Goal: Information Seeking & Learning: Learn about a topic

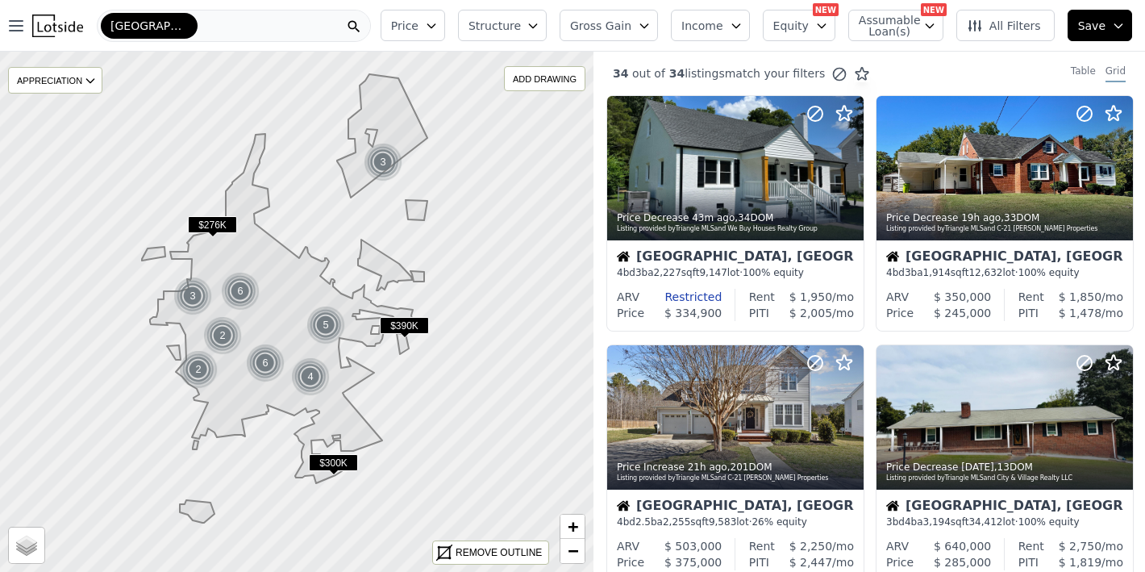
click at [599, 30] on span "Gross Gain" at bounding box center [600, 26] width 61 height 16
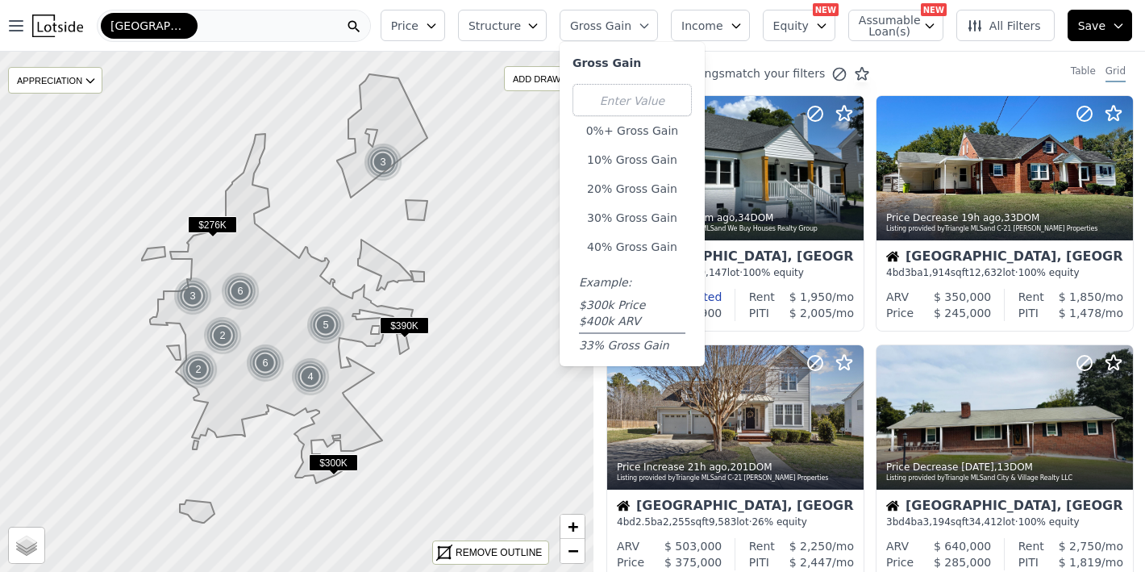
click at [599, 30] on span "Gross Gain" at bounding box center [600, 26] width 61 height 16
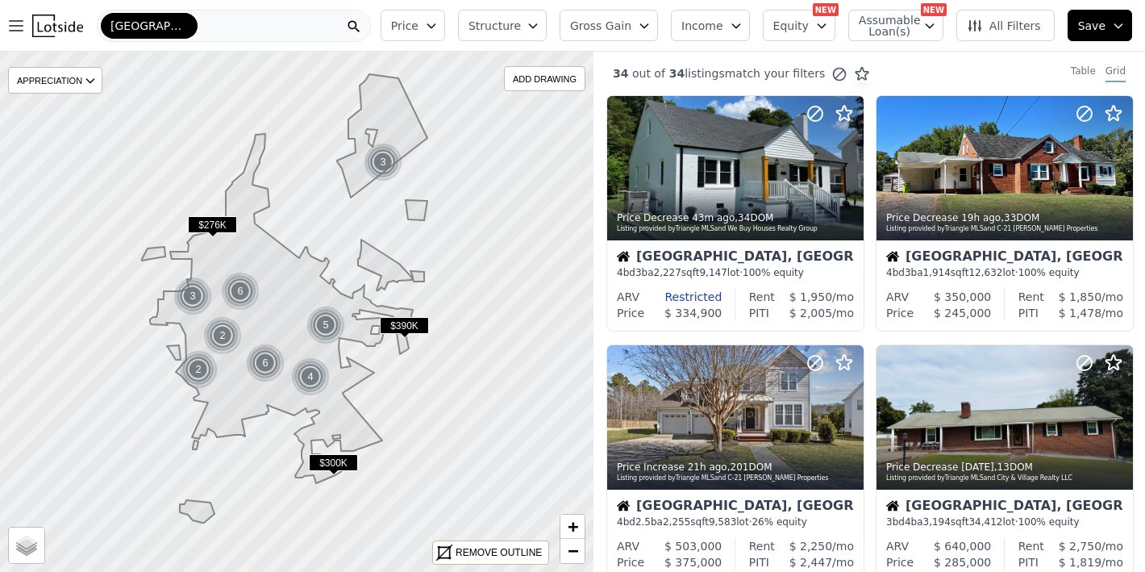
click at [599, 30] on span "Gross Gain" at bounding box center [600, 26] width 61 height 16
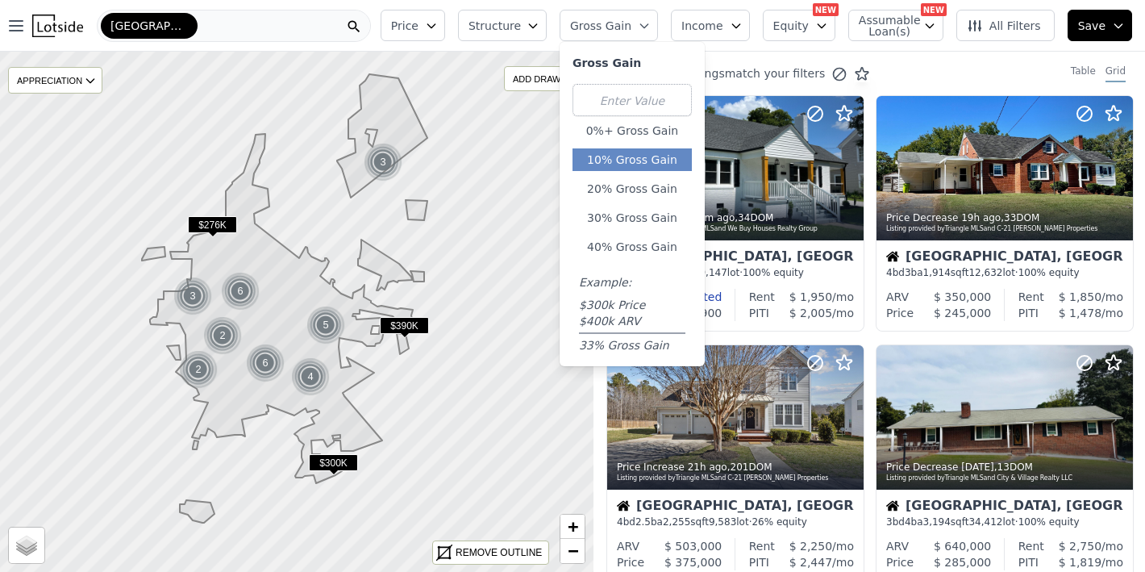
click at [645, 154] on button "10% Gross Gain" at bounding box center [632, 159] width 119 height 23
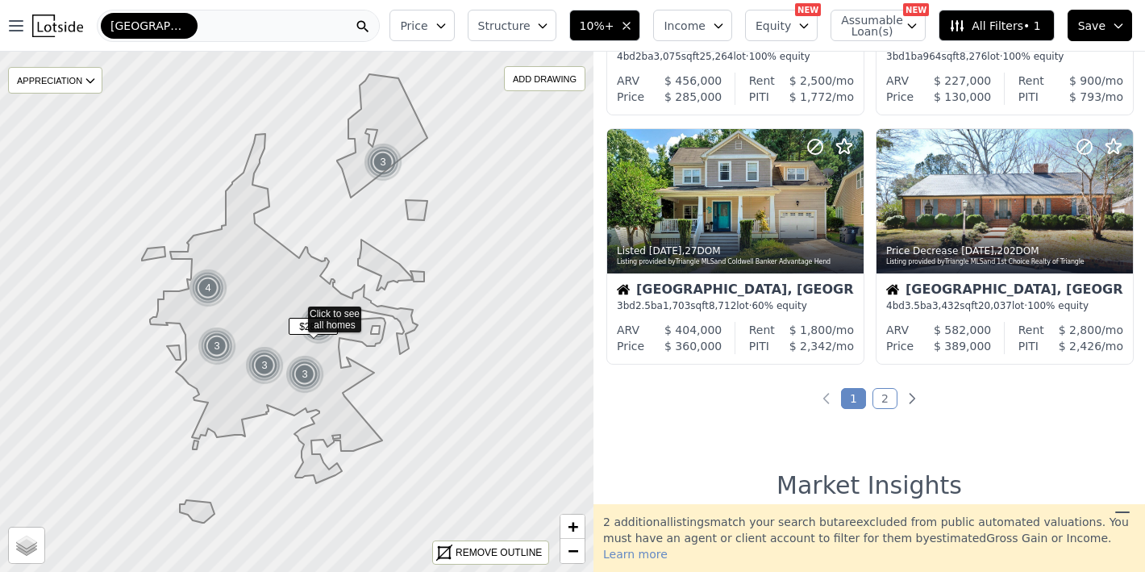
scroll to position [1232, 0]
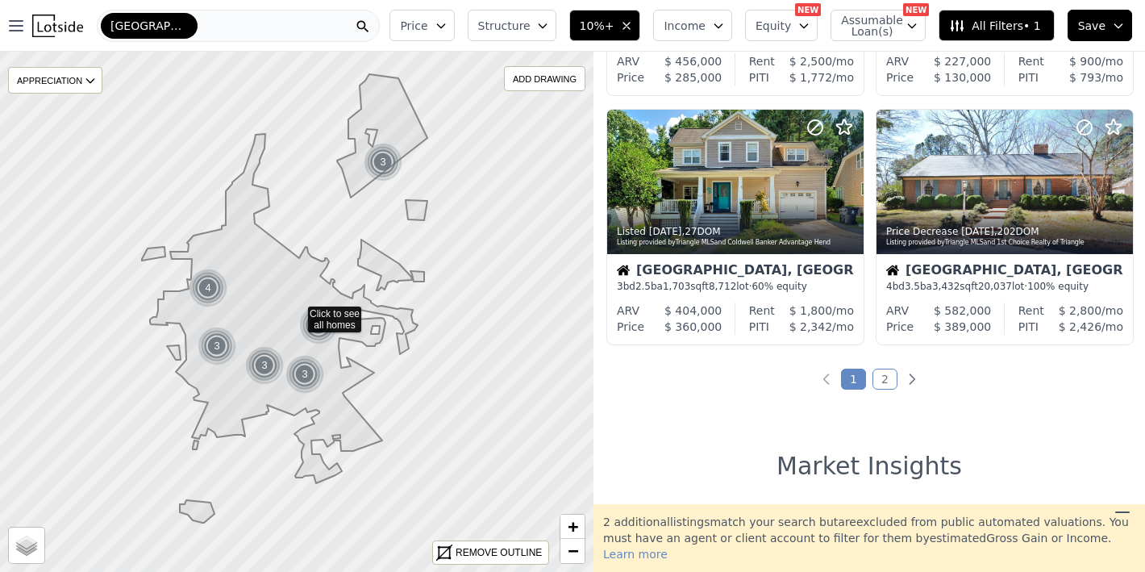
click at [873, 373] on link "2" at bounding box center [885, 379] width 25 height 21
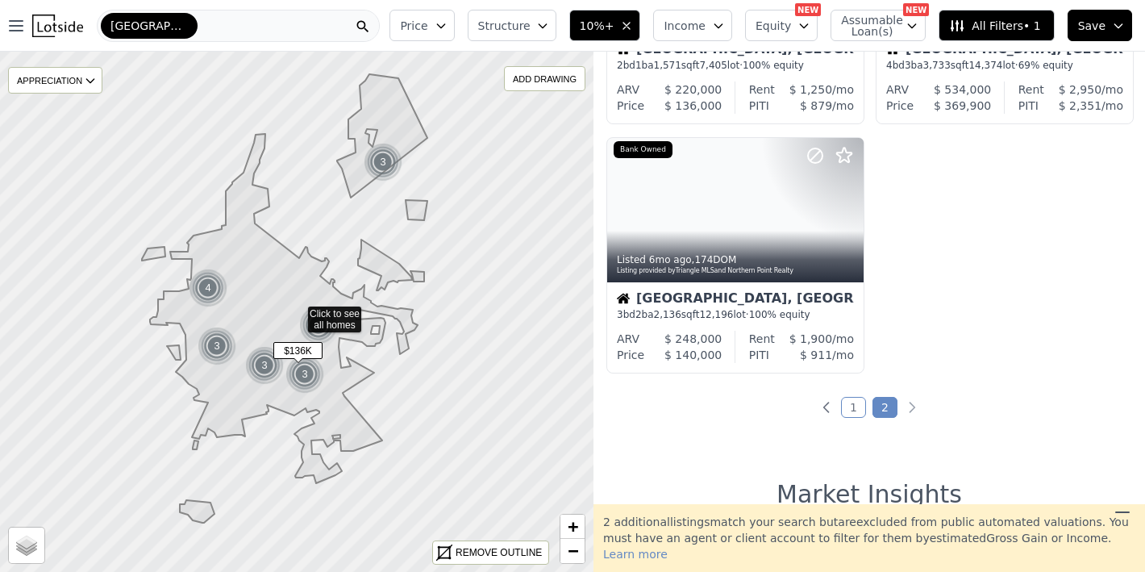
scroll to position [0, 0]
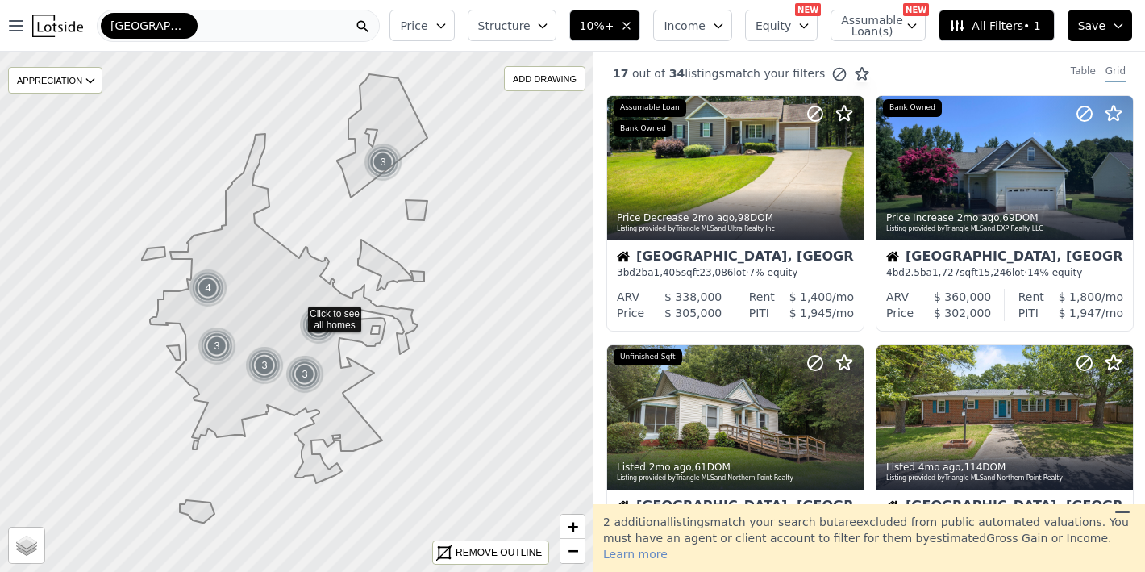
click at [633, 25] on icon "button" at bounding box center [626, 25] width 13 height 13
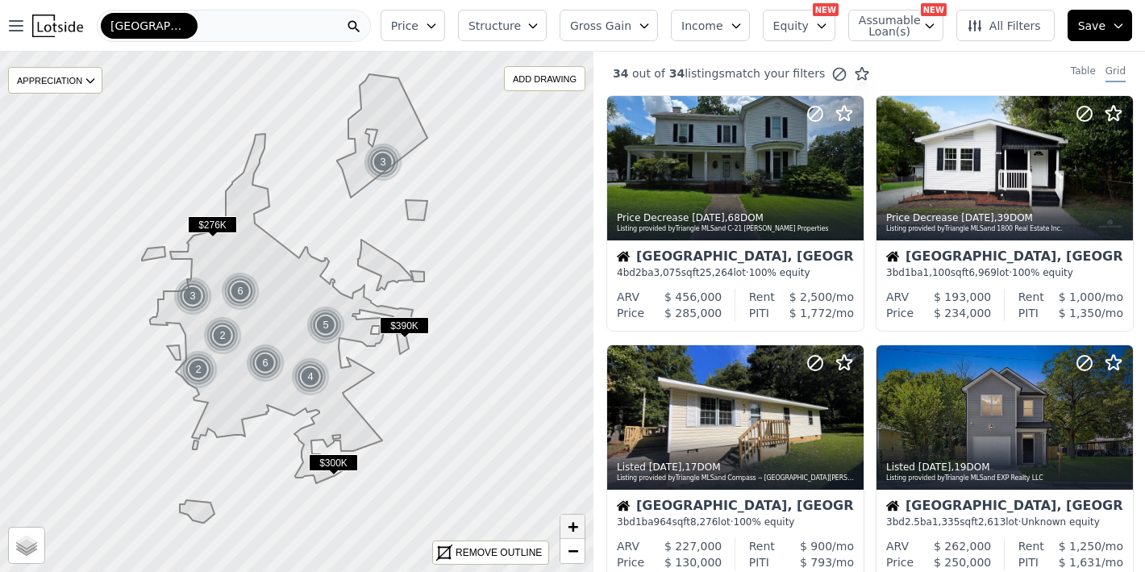
click at [578, 529] on span "+" at bounding box center [573, 526] width 10 height 20
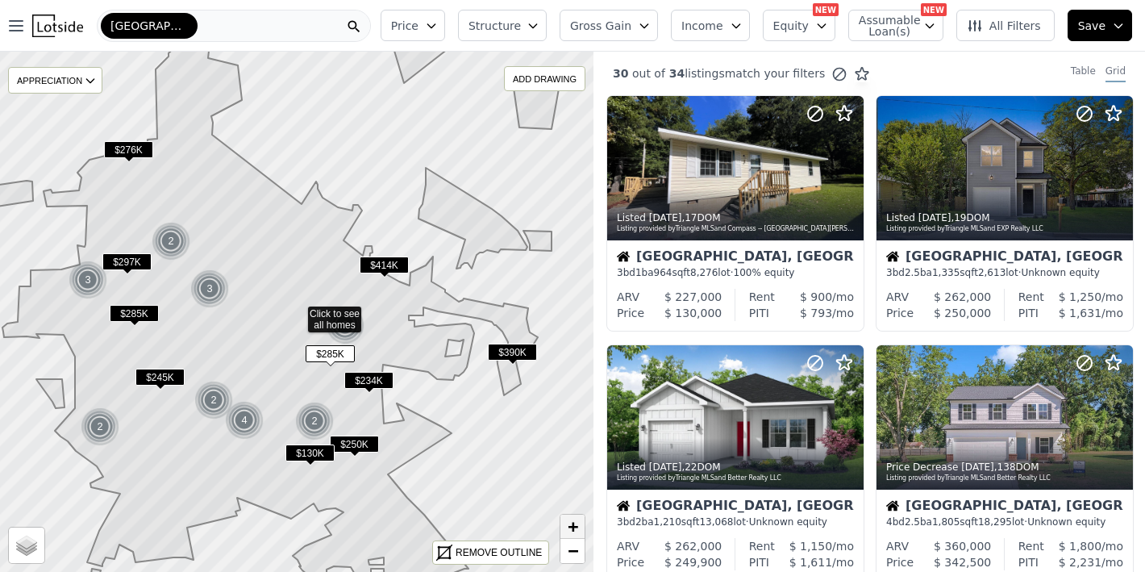
click at [578, 529] on span "+" at bounding box center [573, 526] width 10 height 20
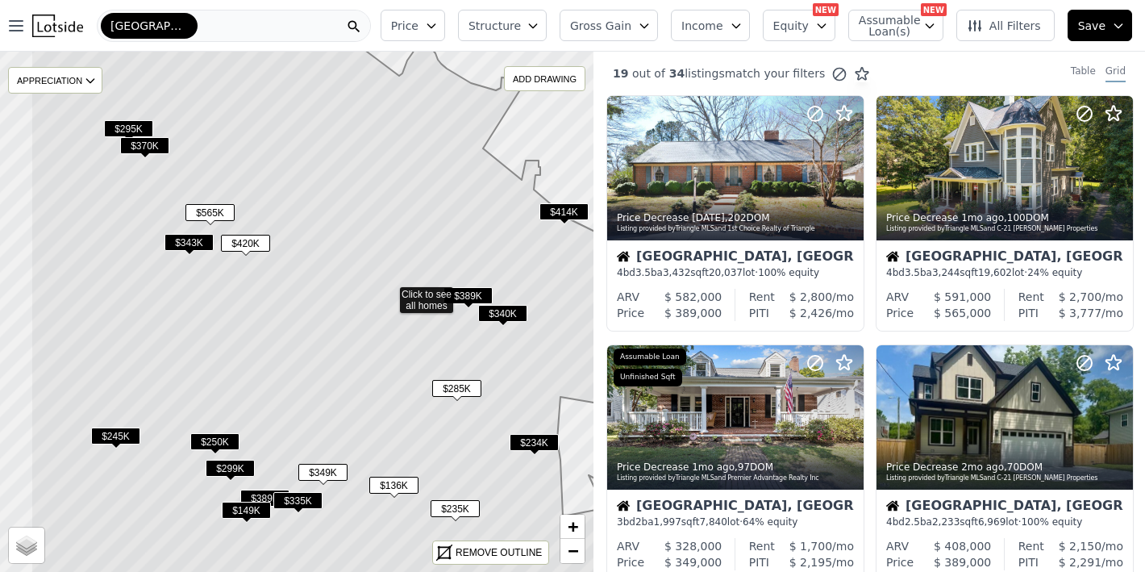
drag, startPoint x: 215, startPoint y: 415, endPoint x: 302, endPoint y: 392, distance: 90.0
click at [302, 392] on icon at bounding box center [389, 293] width 716 height 628
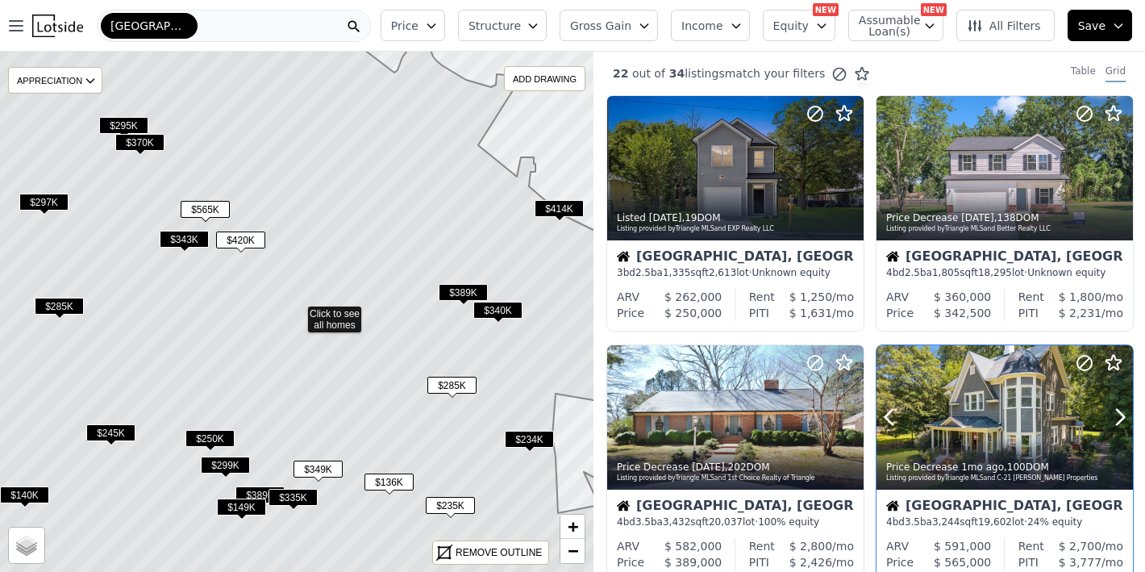
click at [1033, 415] on div at bounding box center [1081, 396] width 103 height 103
click at [219, 26] on div "Oxford" at bounding box center [234, 26] width 274 height 32
click at [652, 1] on div "Price Structure Gross Gain Income Equity NEW Assumable Loan(s) NEW All Filters …" at bounding box center [759, 26] width 771 height 52
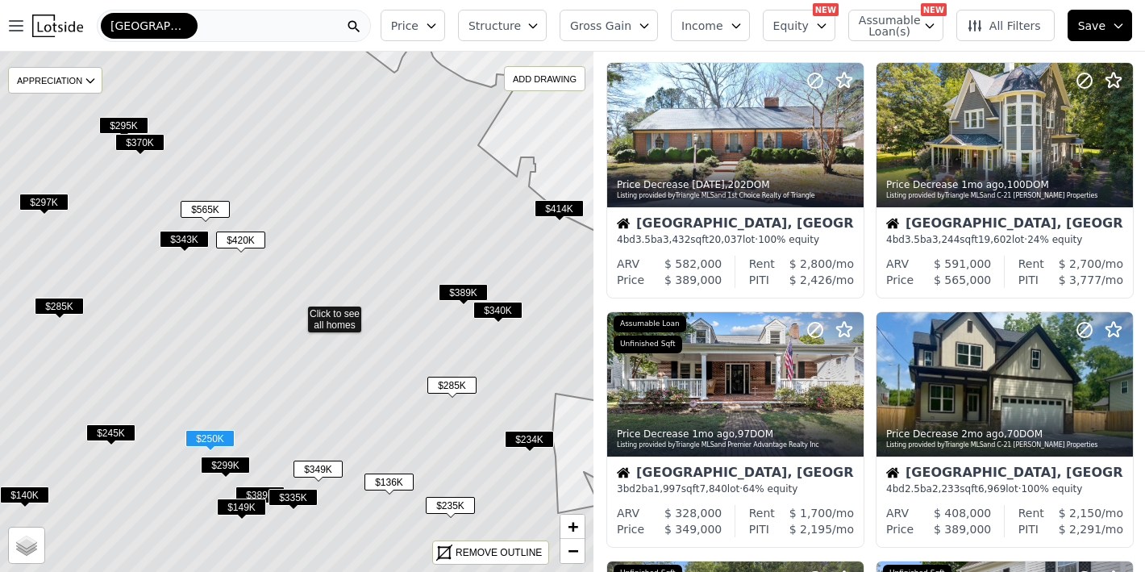
scroll to position [286, 0]
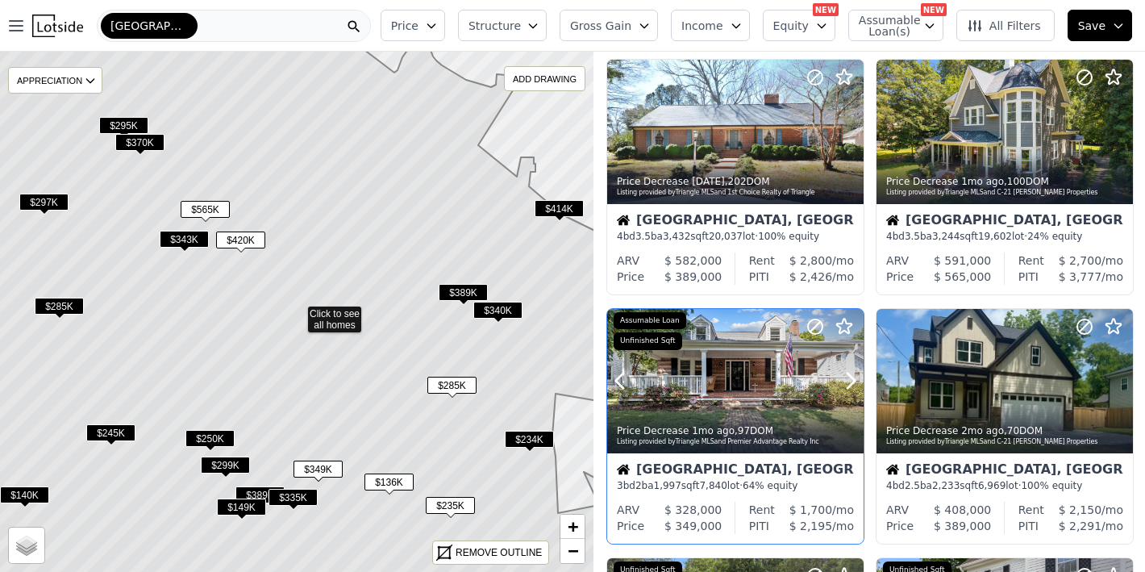
click at [714, 375] on div at bounding box center [735, 381] width 257 height 144
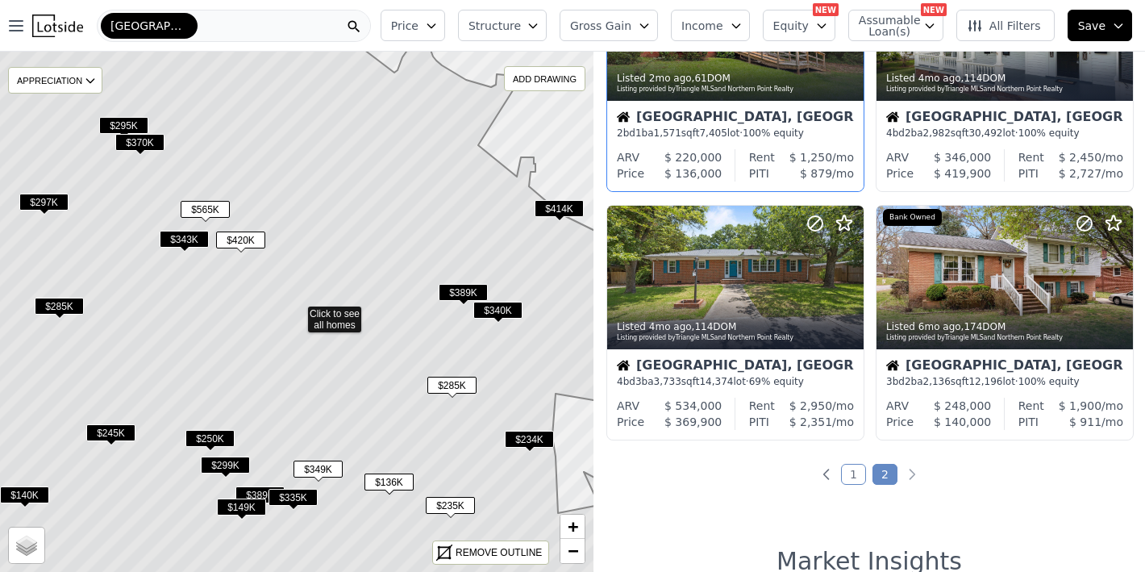
scroll to position [901, 0]
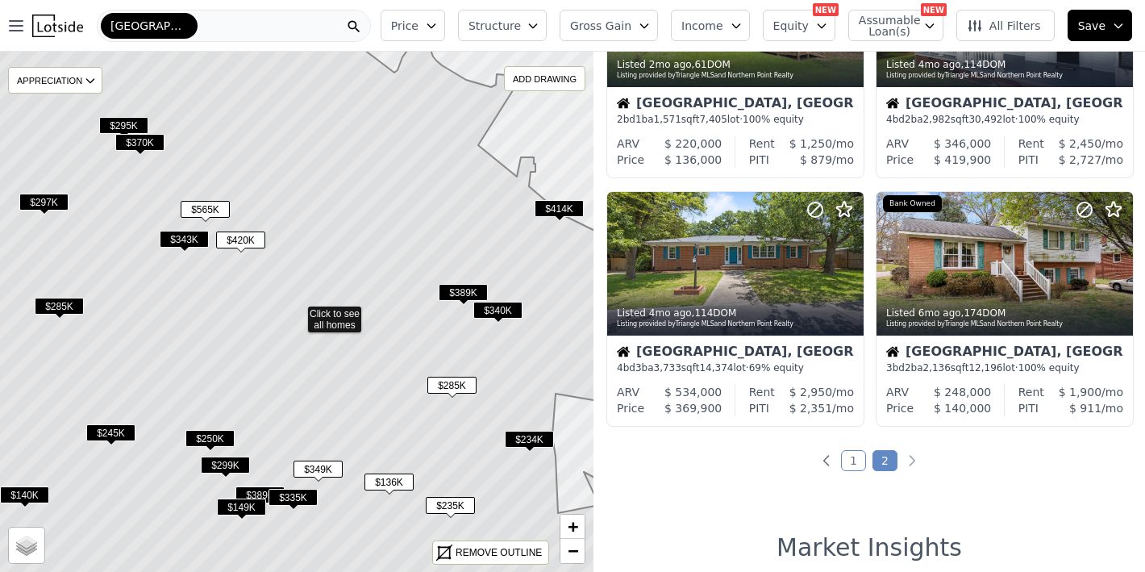
click at [835, 457] on ul "1 2" at bounding box center [870, 461] width 552 height 16
click at [842, 457] on link "1" at bounding box center [853, 460] width 25 height 21
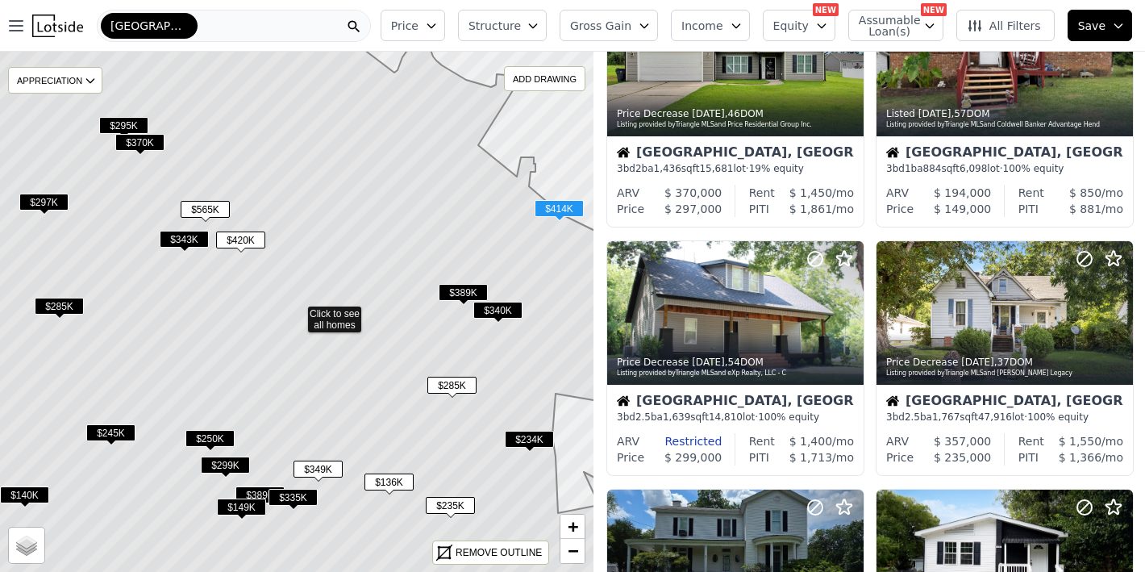
scroll to position [887, 0]
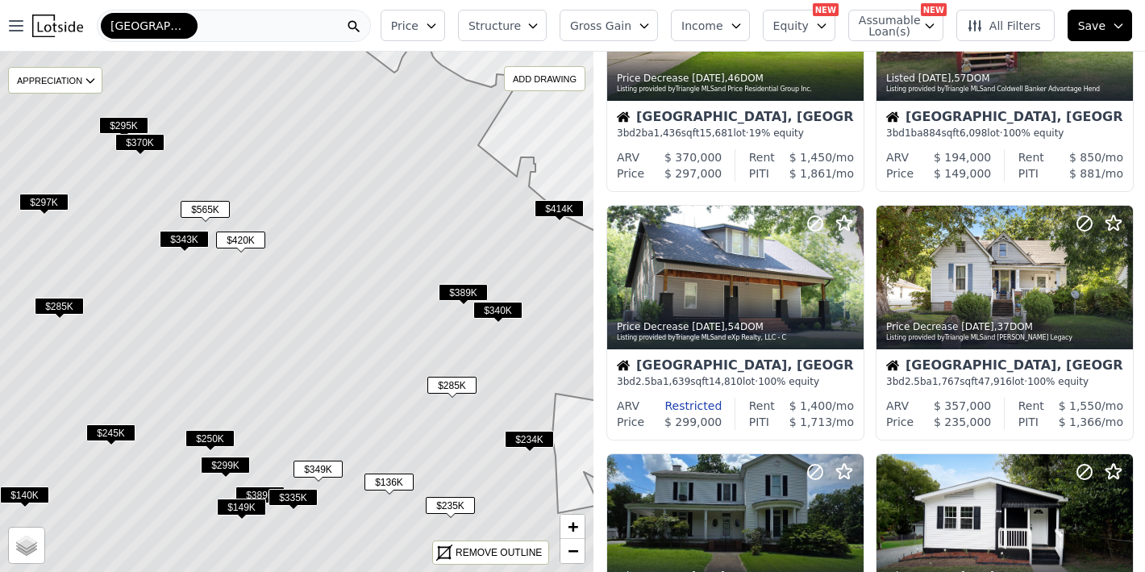
click at [227, 33] on div "Oxford" at bounding box center [234, 26] width 274 height 32
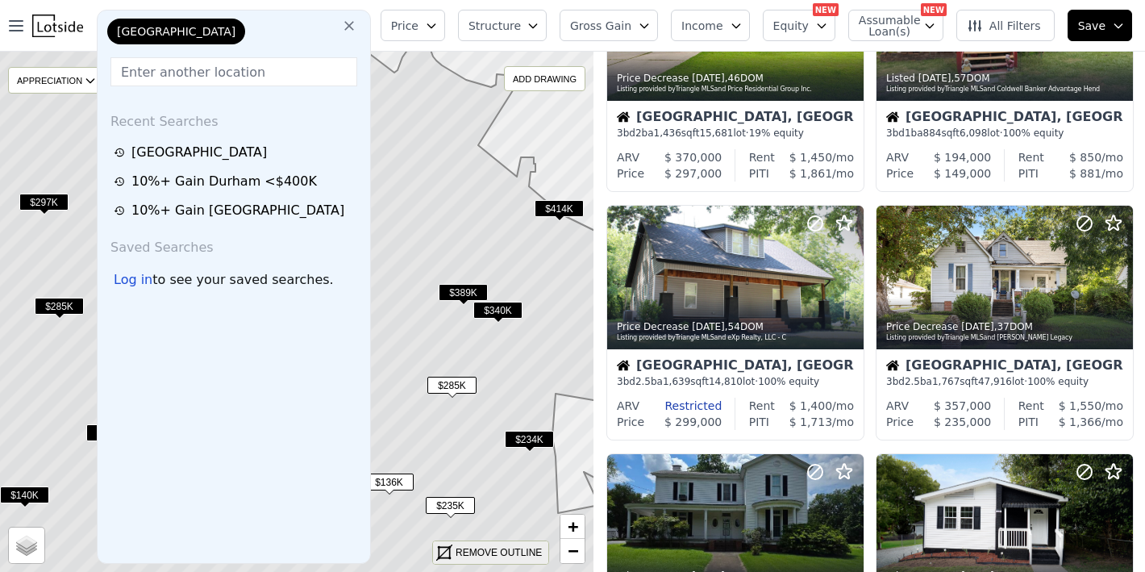
click at [493, 549] on div "REMOVE OUTLINE" at bounding box center [499, 552] width 86 height 15
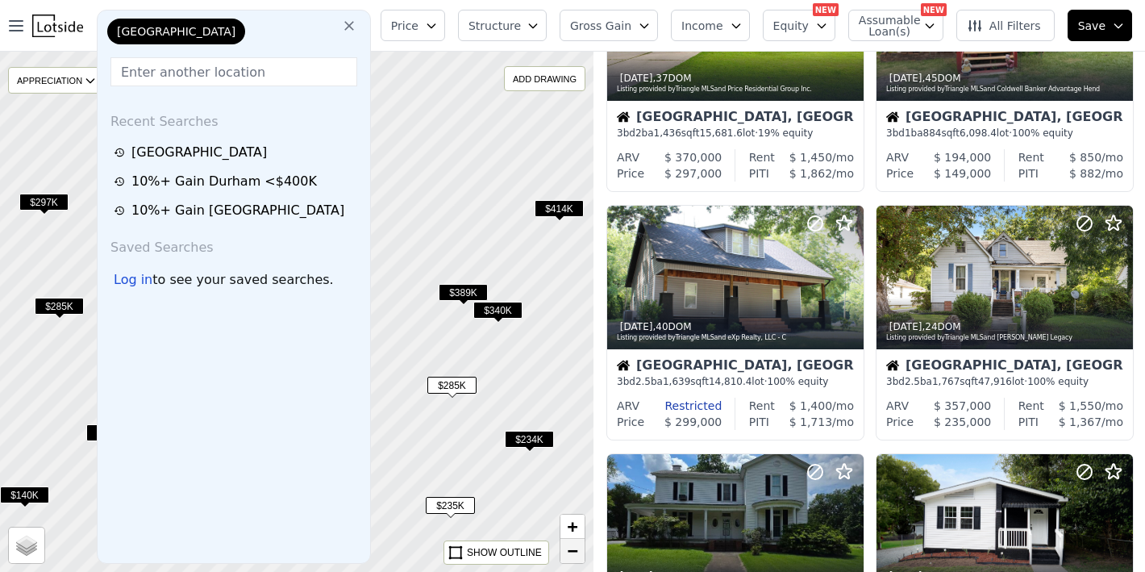
click at [574, 550] on span "−" at bounding box center [573, 550] width 10 height 20
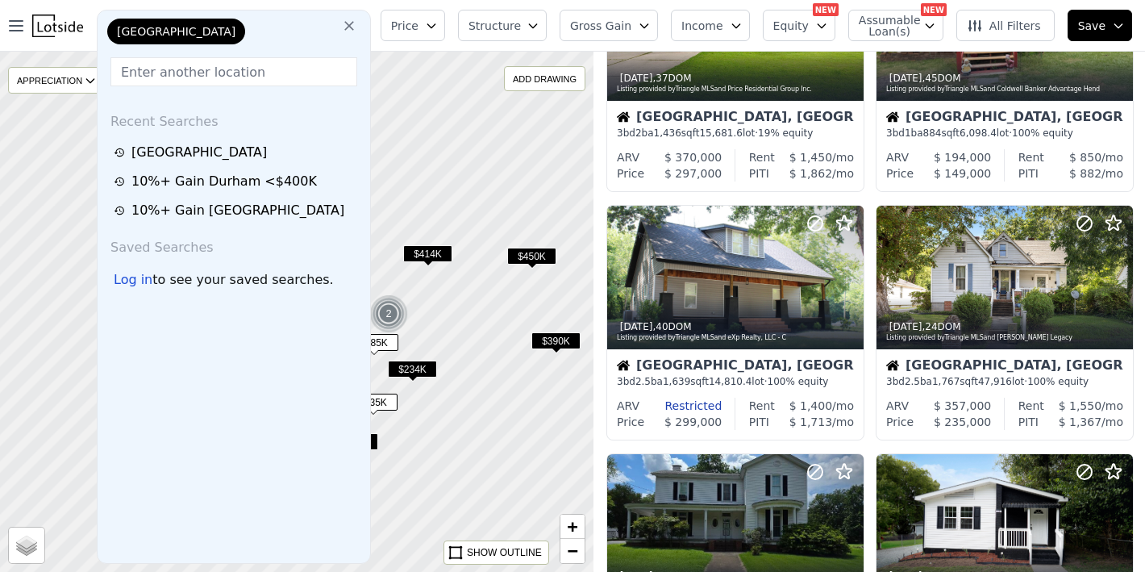
click at [346, 23] on icon at bounding box center [349, 26] width 16 height 16
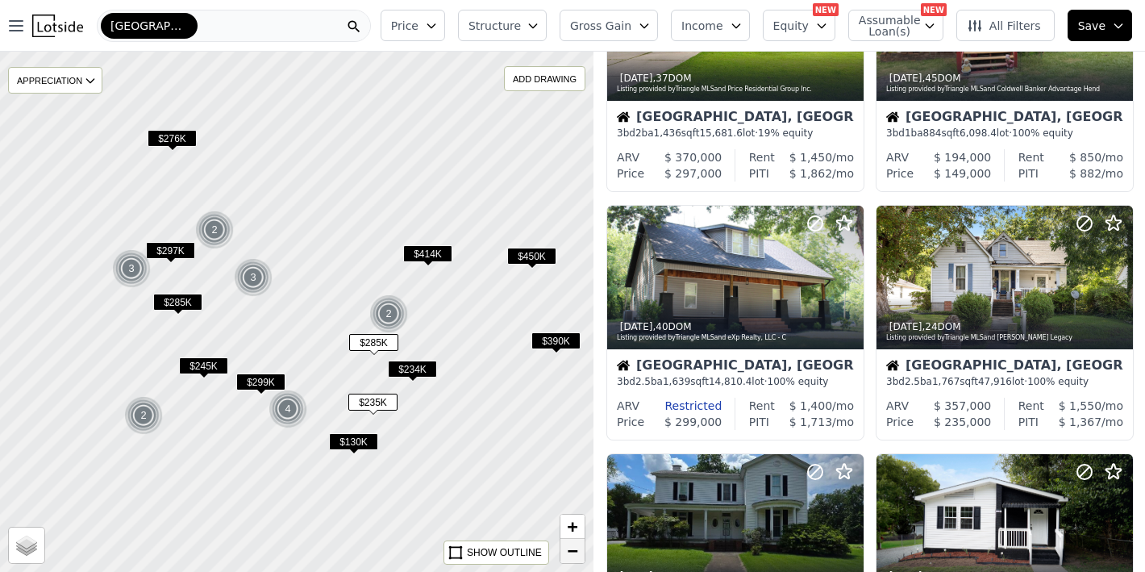
click at [577, 557] on span "−" at bounding box center [573, 550] width 10 height 20
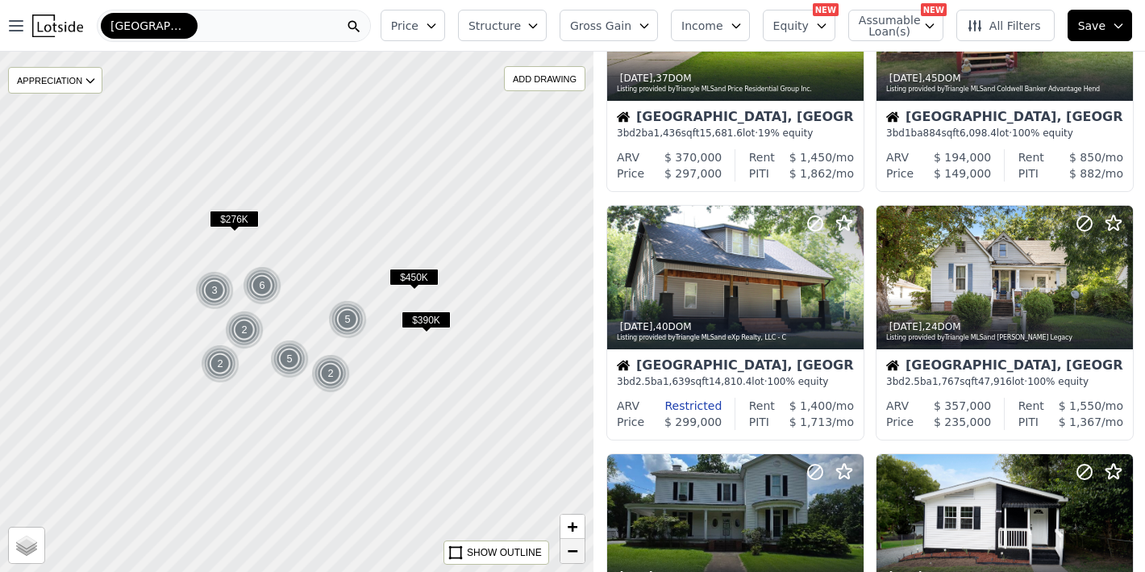
scroll to position [1137, 0]
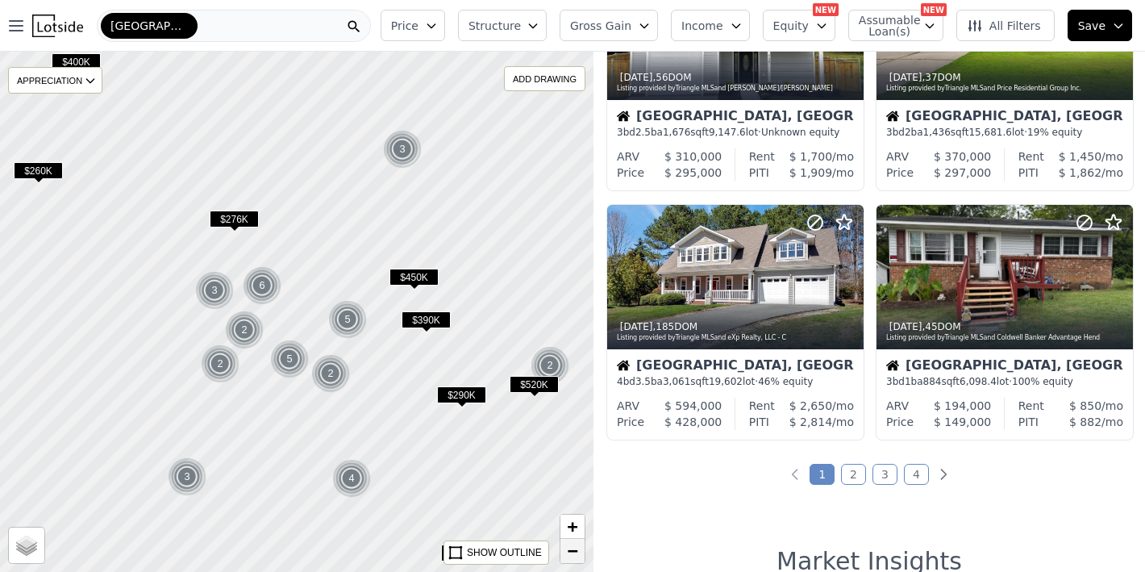
click at [577, 557] on span "−" at bounding box center [573, 550] width 10 height 20
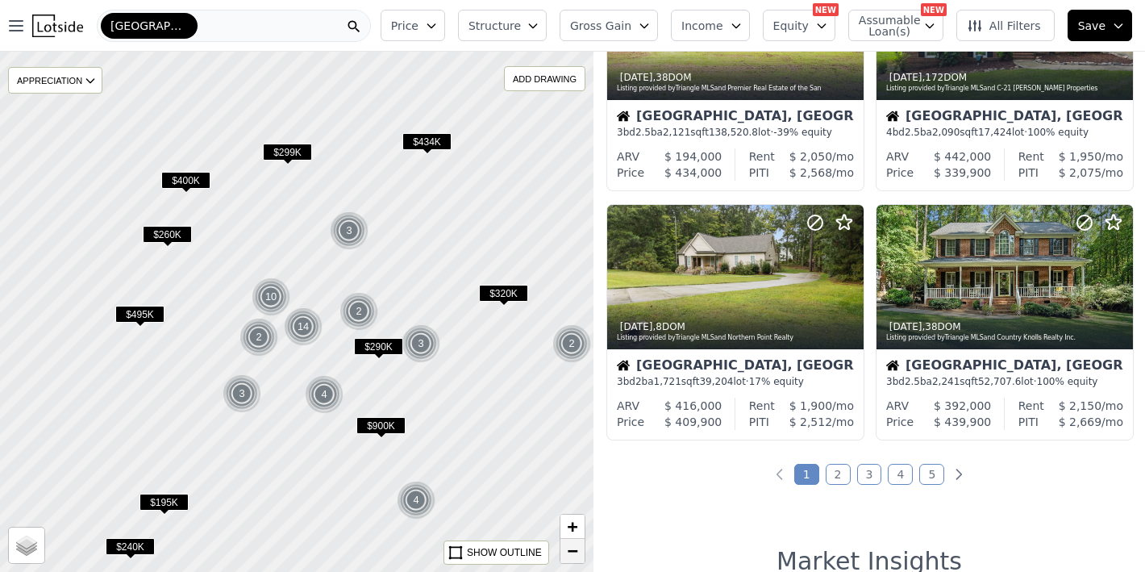
click at [577, 557] on span "−" at bounding box center [573, 550] width 10 height 20
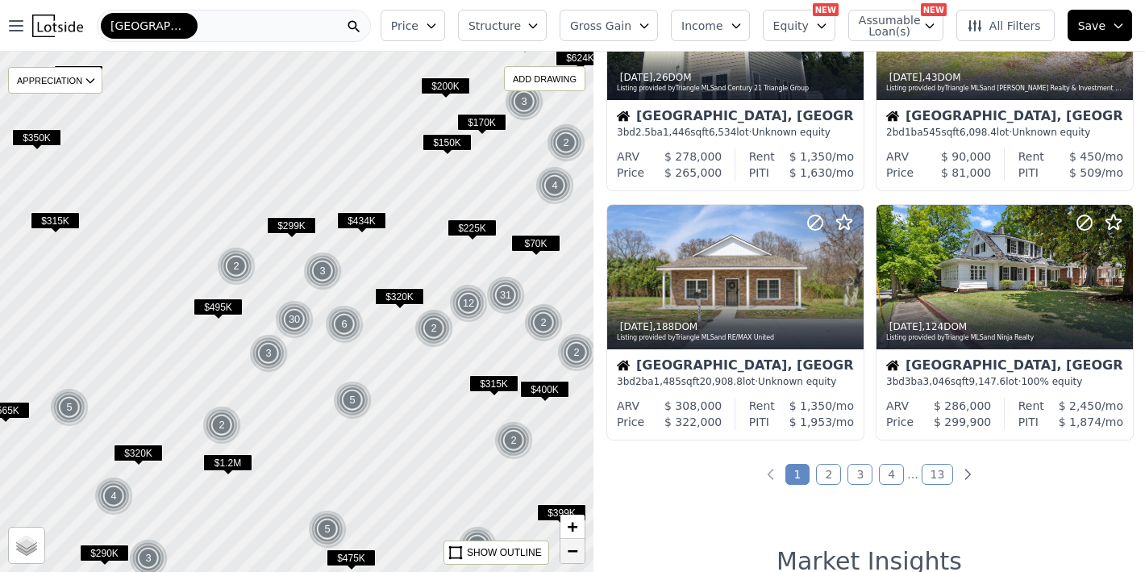
click at [574, 555] on span "−" at bounding box center [573, 550] width 10 height 20
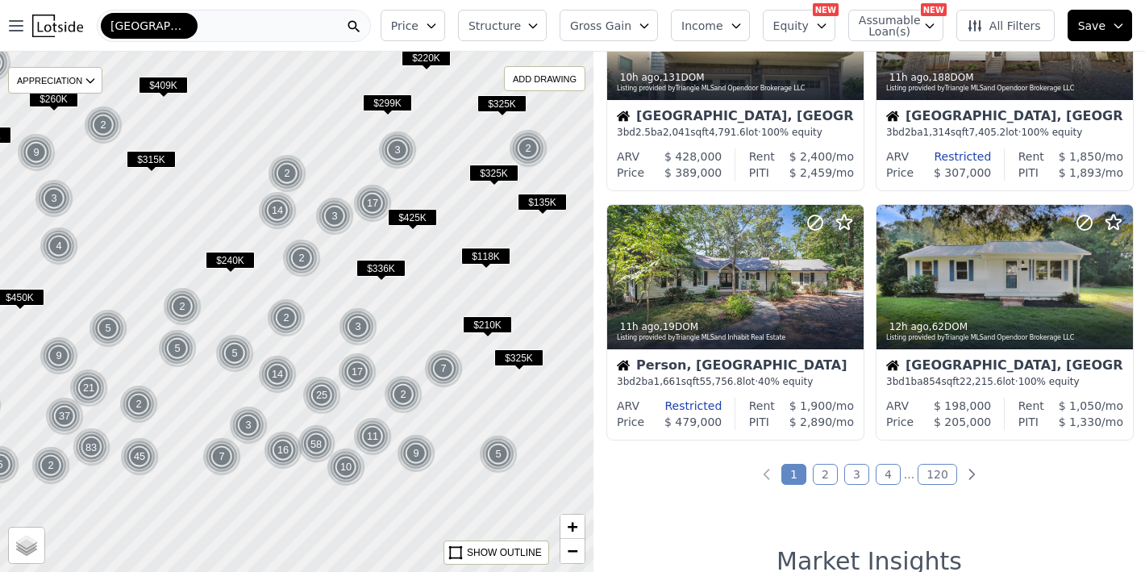
drag, startPoint x: 493, startPoint y: 472, endPoint x: 469, endPoint y: 371, distance: 103.7
click at [469, 371] on div at bounding box center [296, 312] width 712 height 624
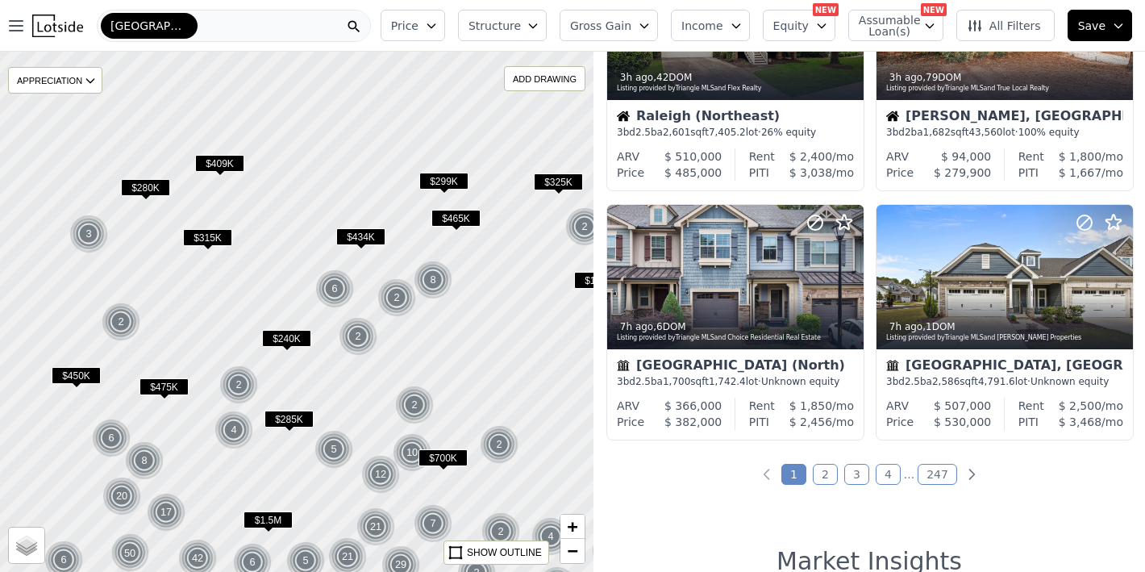
drag, startPoint x: 396, startPoint y: 306, endPoint x: 453, endPoint y: 384, distance: 96.5
click at [453, 384] on div at bounding box center [296, 312] width 712 height 624
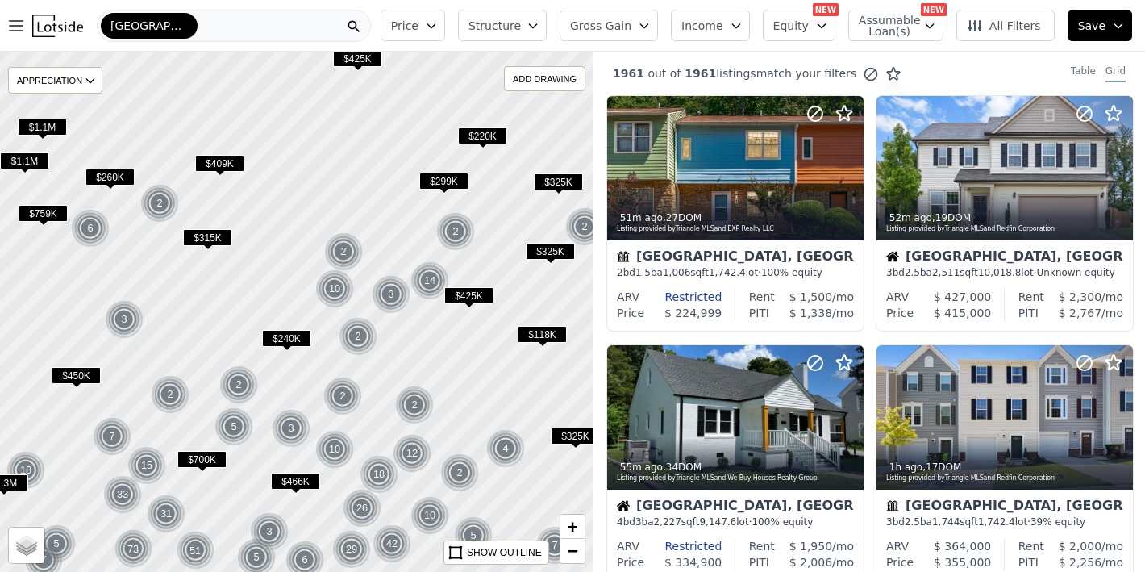
click at [651, 27] on icon "button" at bounding box center [644, 25] width 13 height 13
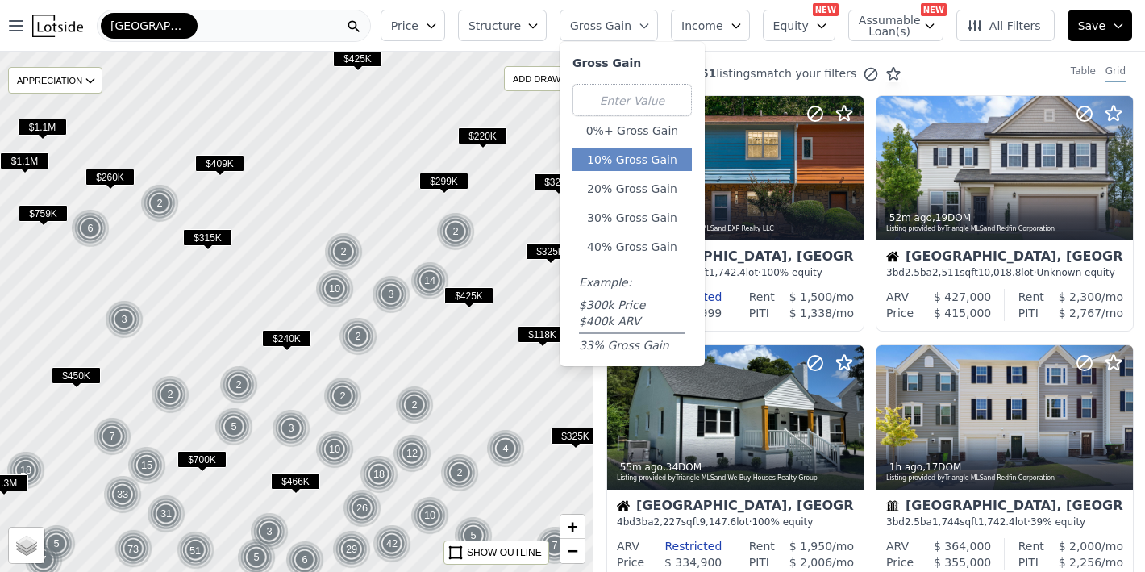
click at [641, 163] on button "10% Gross Gain" at bounding box center [632, 159] width 119 height 23
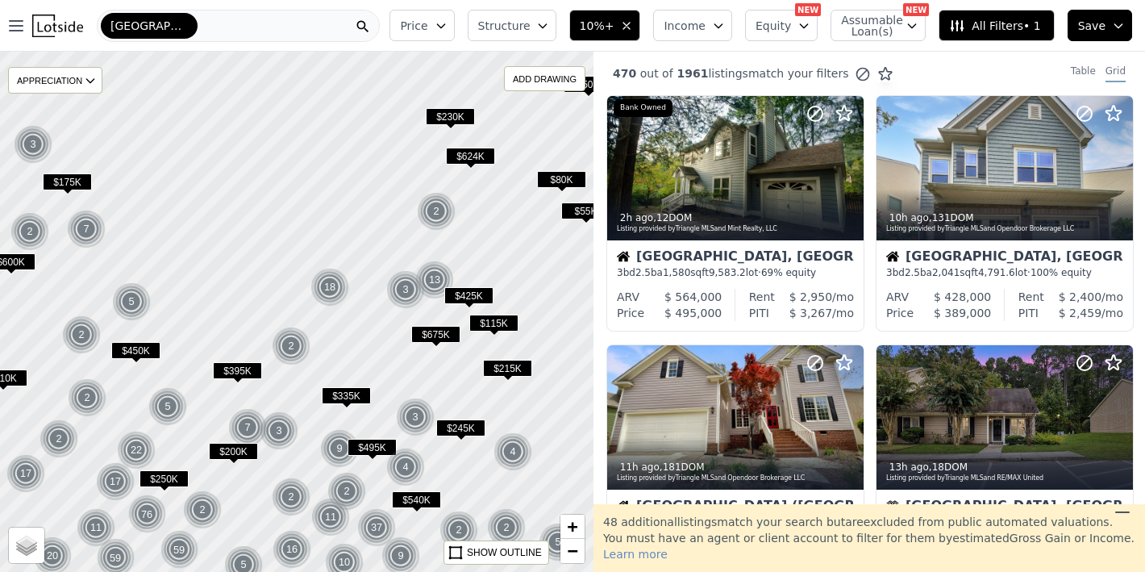
click at [550, 4] on div "Price Structure 10%+ Income Equity NEW Assumable Loan(s) NEW All Filters • 1 Sa…" at bounding box center [764, 26] width 762 height 52
click at [530, 23] on span "Structure" at bounding box center [504, 26] width 52 height 16
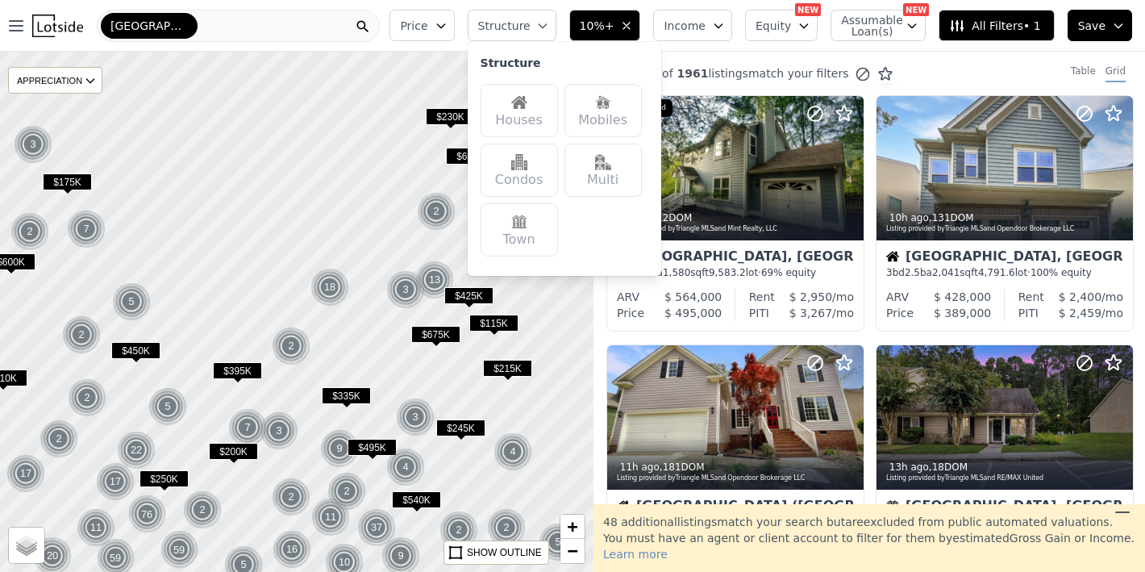
click at [528, 108] on img at bounding box center [519, 102] width 16 height 16
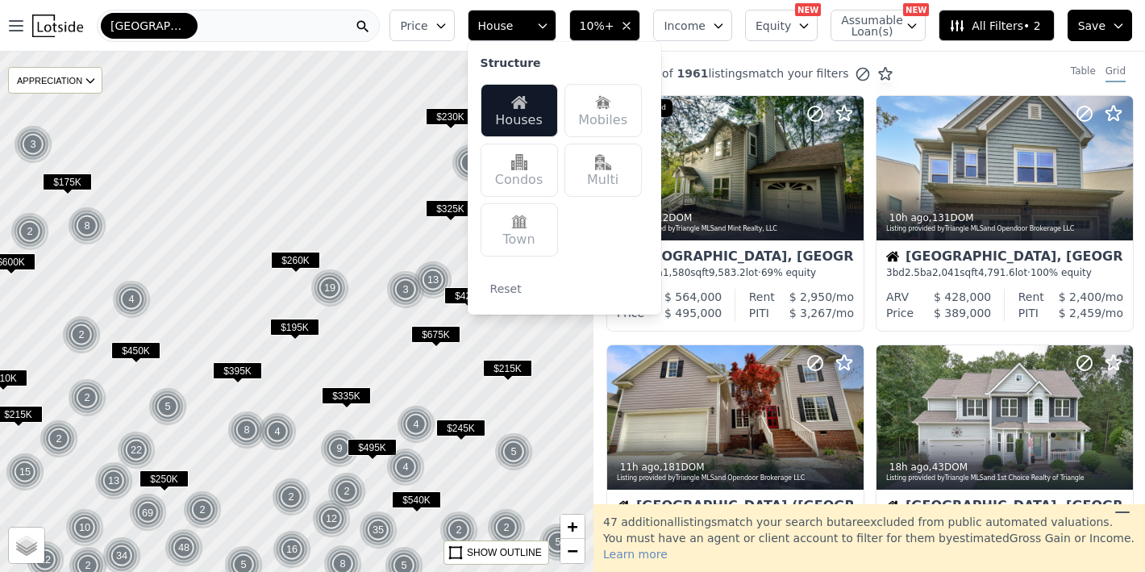
click at [945, 65] on div "394 out of 1961 listings match your filters Table Grid" at bounding box center [870, 74] width 552 height 44
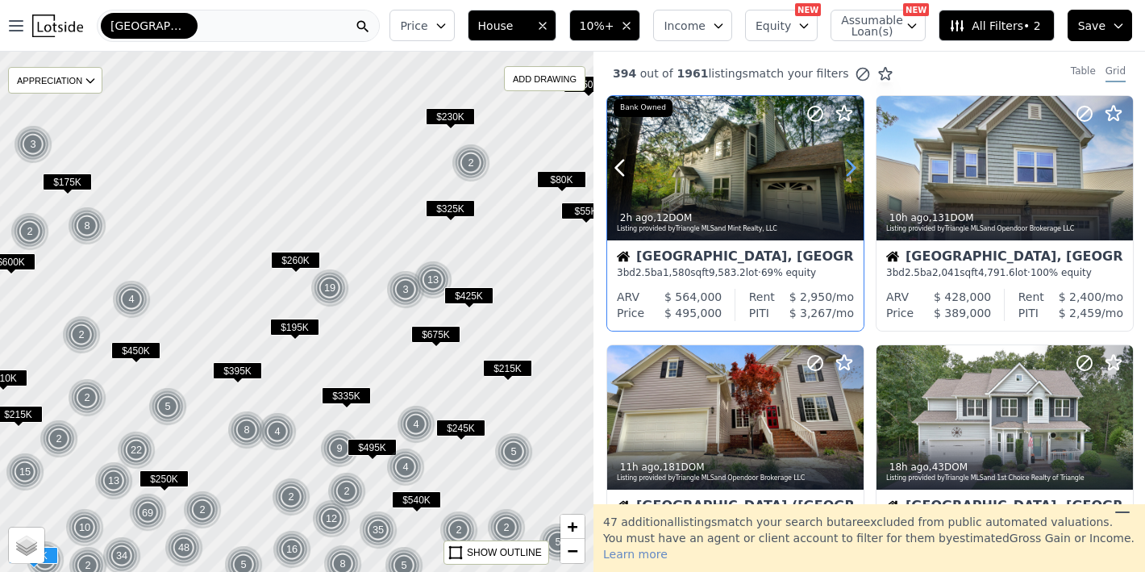
click at [849, 170] on icon at bounding box center [851, 168] width 26 height 26
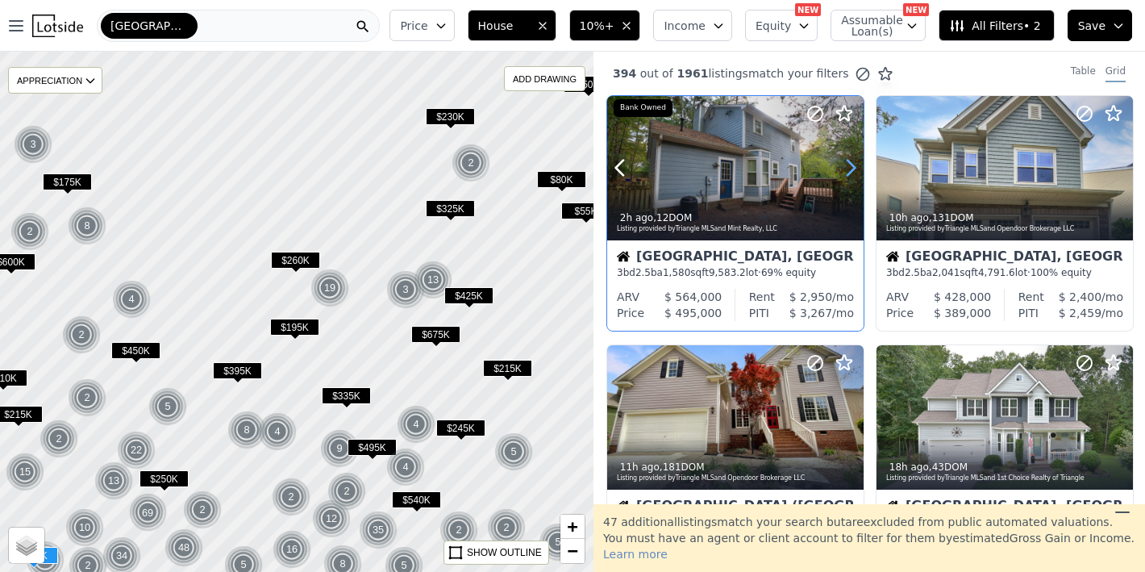
click at [849, 170] on icon at bounding box center [851, 168] width 26 height 26
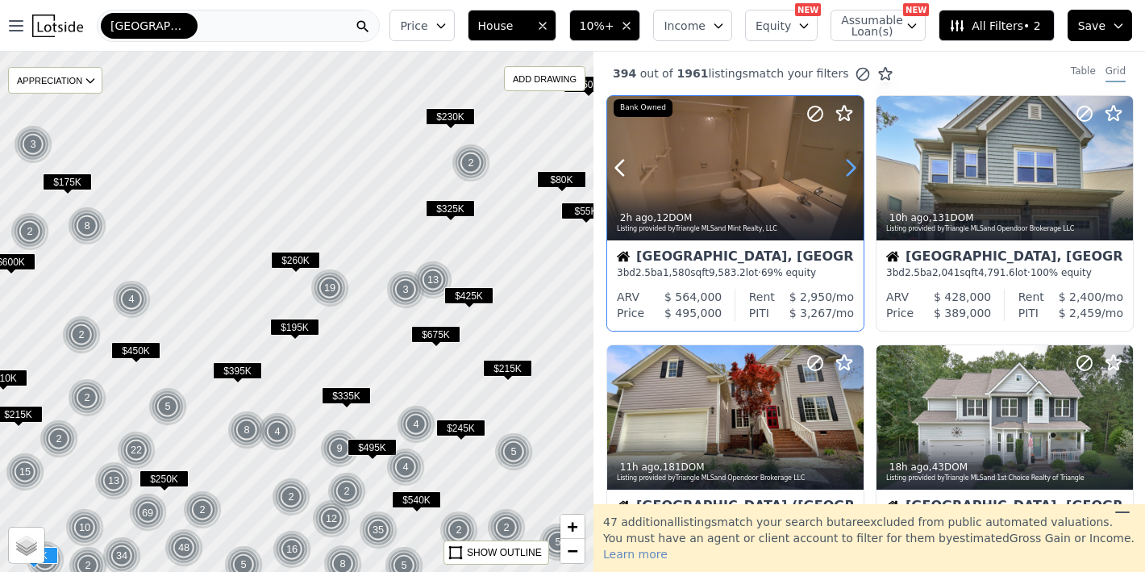
click at [849, 170] on icon at bounding box center [851, 168] width 26 height 26
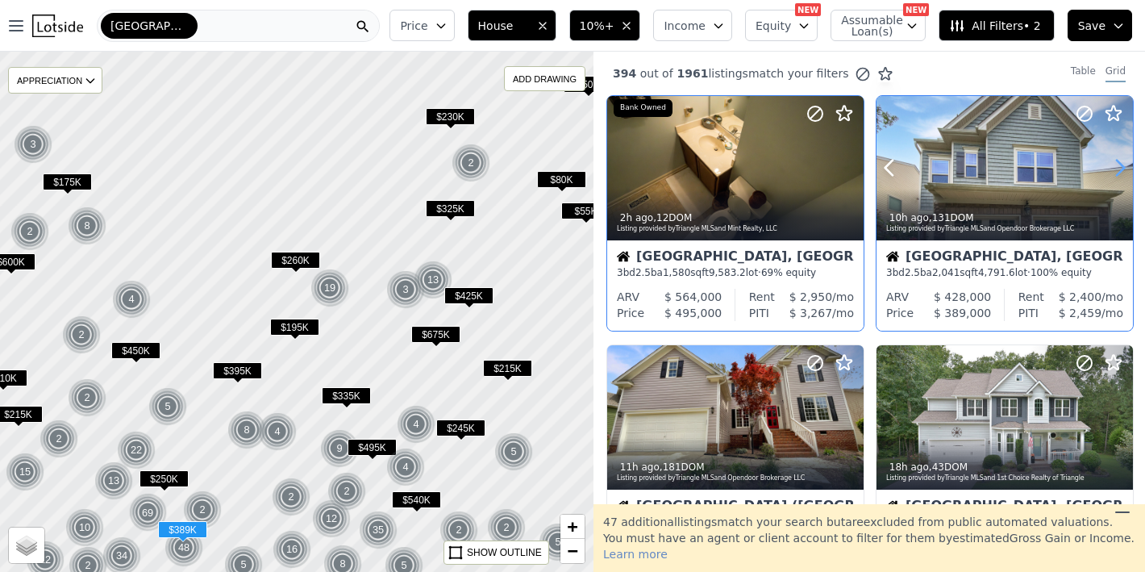
click at [1120, 167] on icon at bounding box center [1121, 168] width 26 height 26
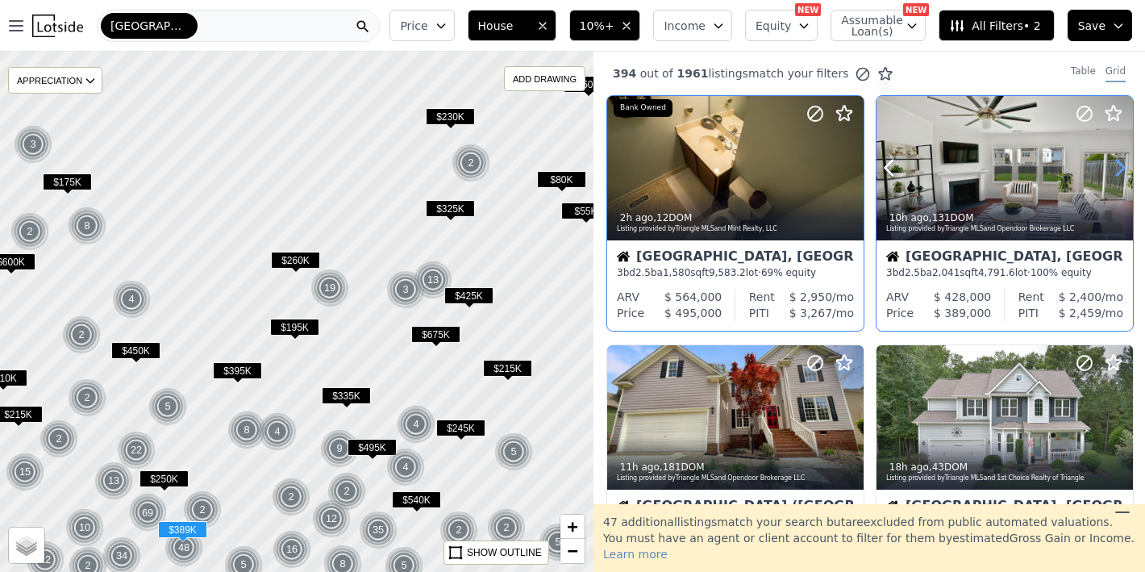
click at [1120, 167] on icon at bounding box center [1121, 168] width 26 height 26
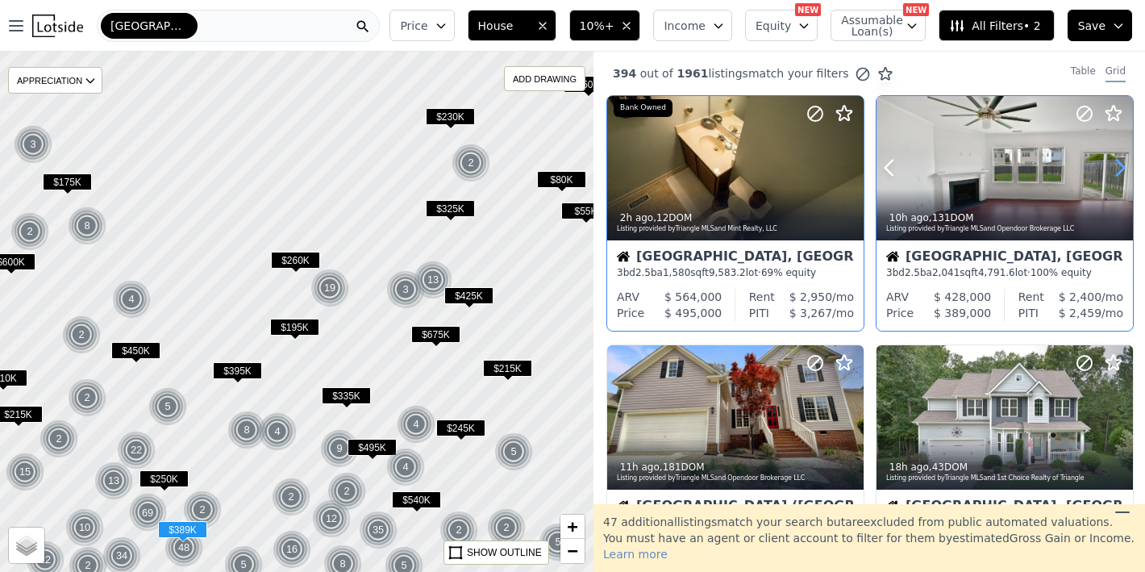
click at [1120, 167] on icon at bounding box center [1121, 168] width 26 height 26
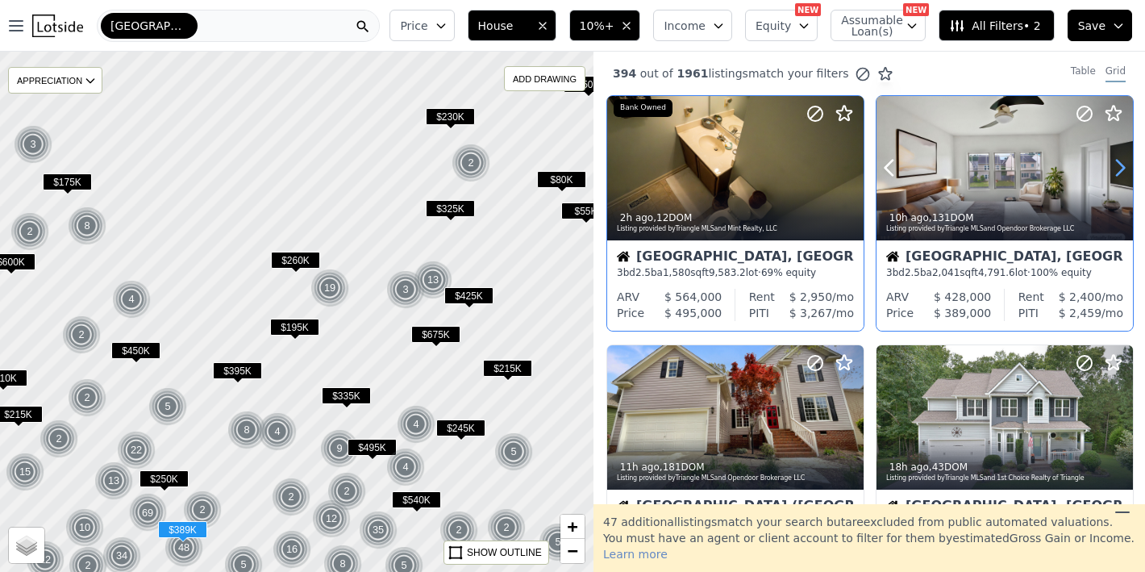
click at [1120, 167] on icon at bounding box center [1121, 168] width 26 height 26
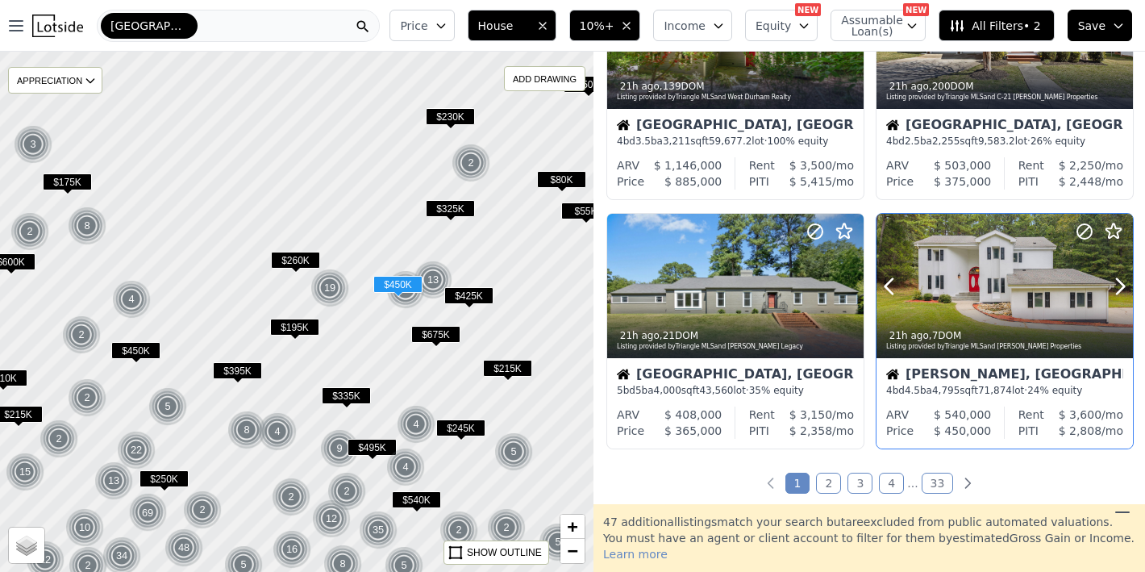
scroll to position [1137, 0]
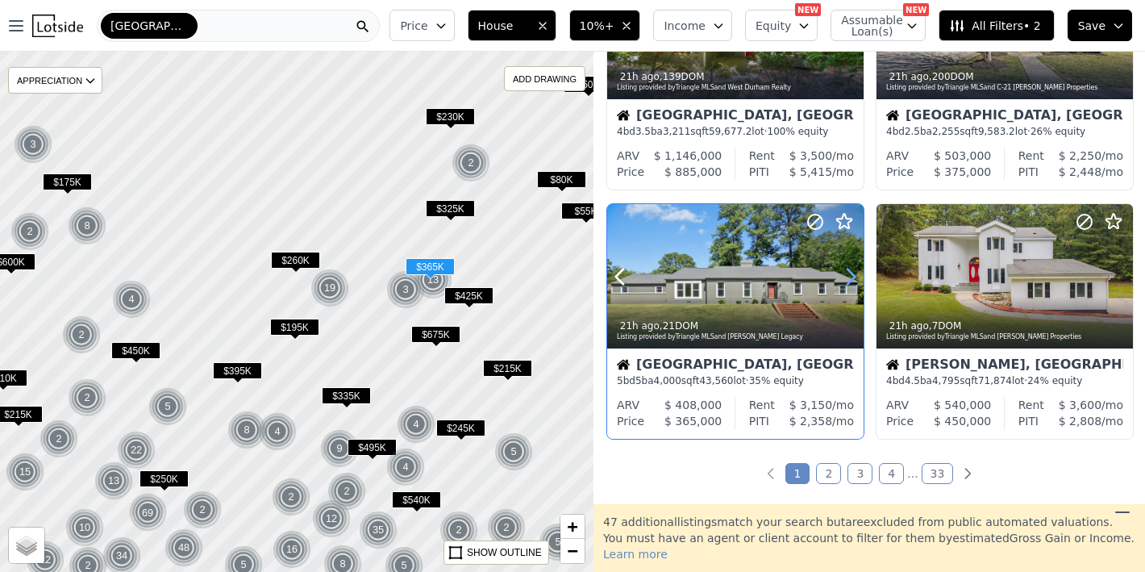
click at [848, 269] on icon at bounding box center [851, 276] width 7 height 15
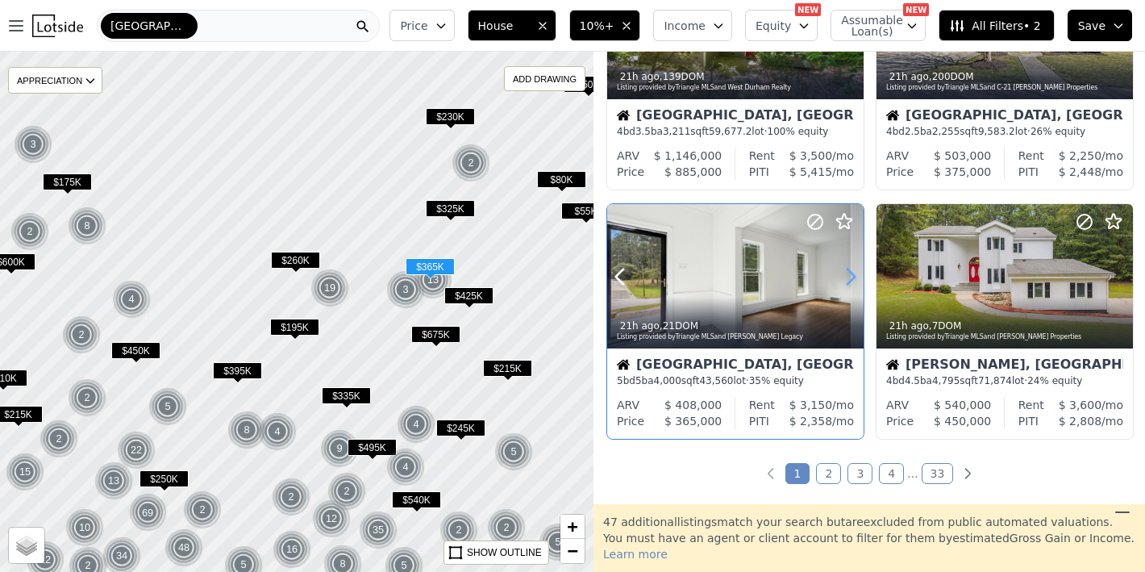
click at [848, 269] on icon at bounding box center [851, 276] width 7 height 15
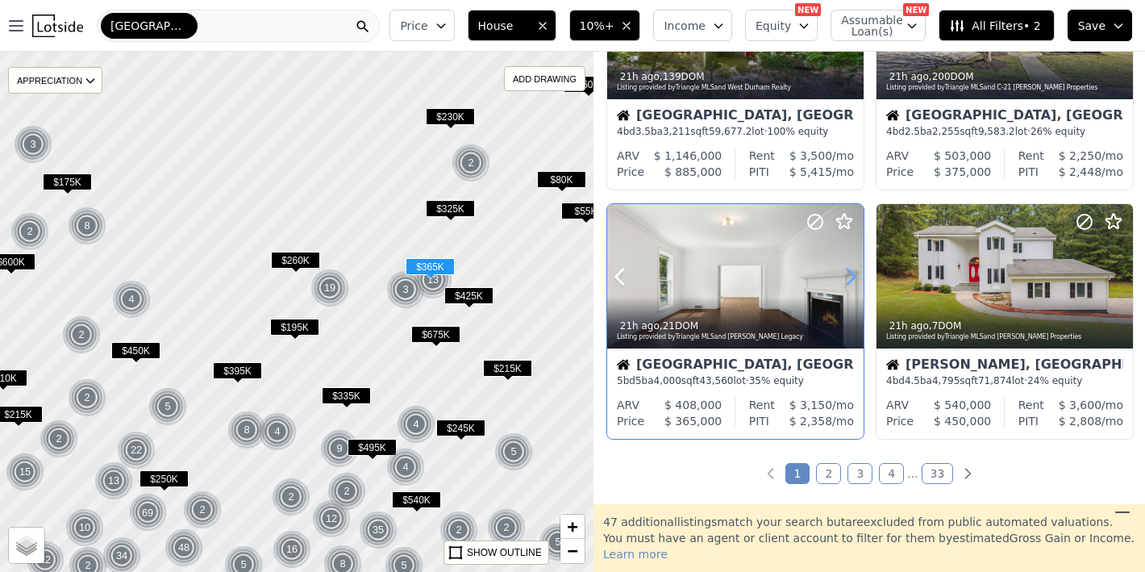
click at [848, 269] on icon at bounding box center [851, 276] width 7 height 15
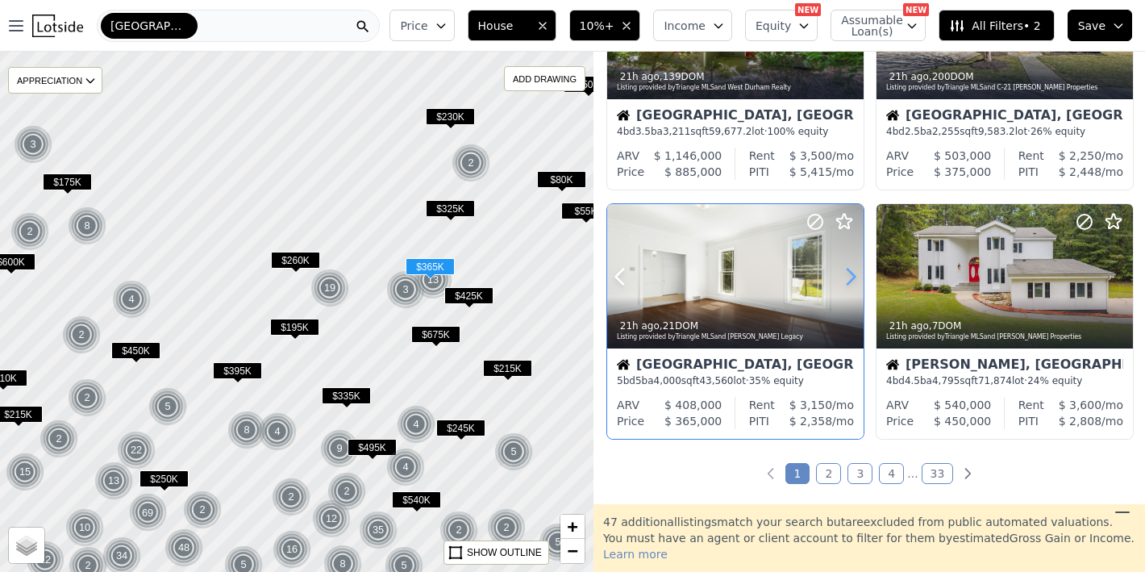
click at [848, 269] on icon at bounding box center [851, 276] width 7 height 15
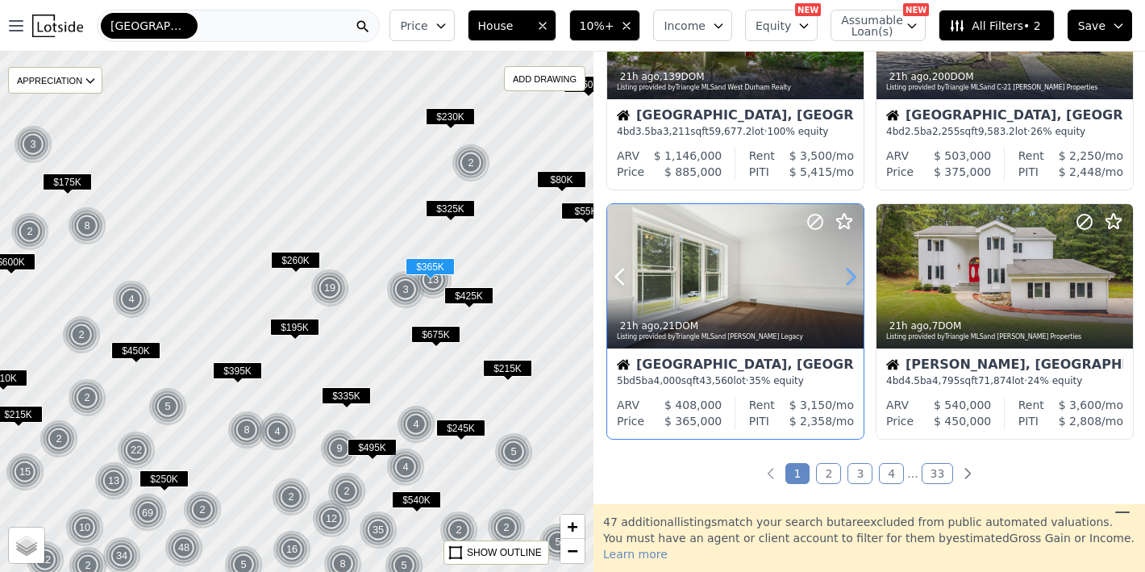
click at [848, 269] on icon at bounding box center [851, 276] width 7 height 15
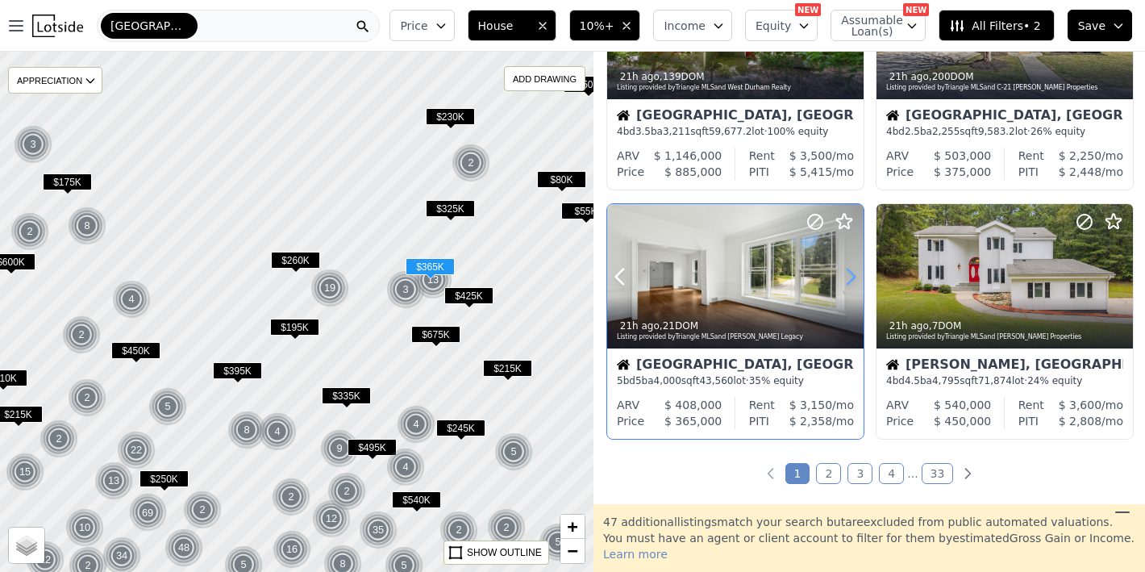
click at [848, 269] on icon at bounding box center [851, 276] width 7 height 15
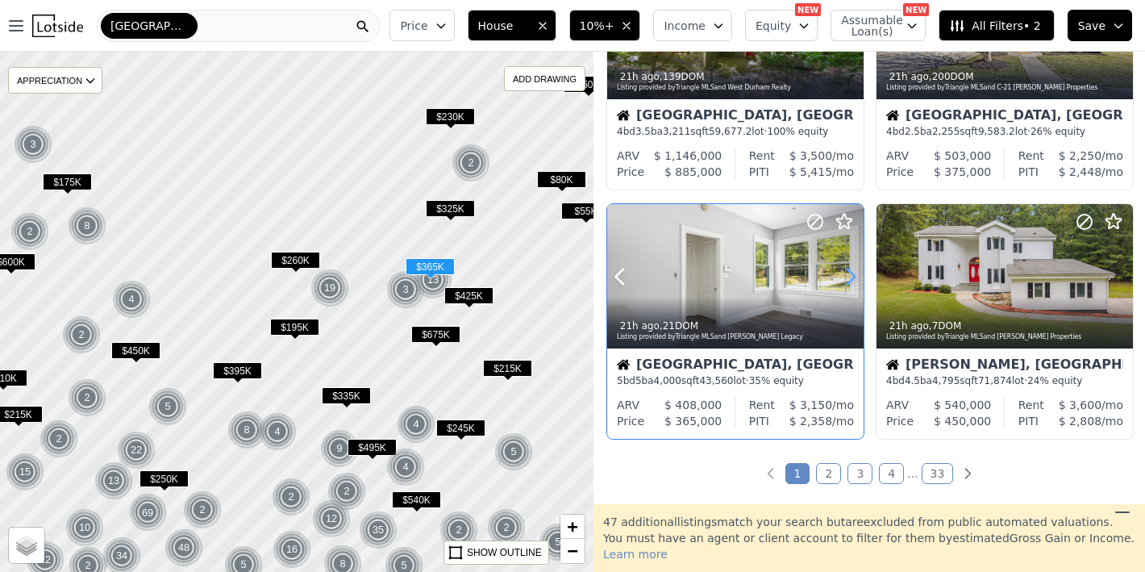
click at [848, 269] on icon at bounding box center [851, 276] width 7 height 15
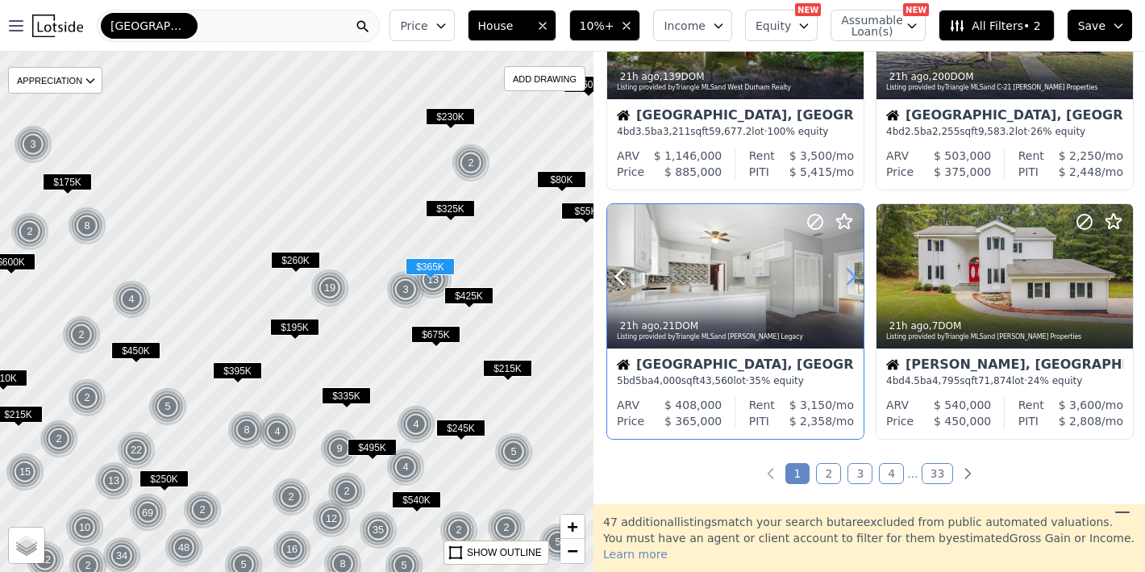
click at [848, 269] on icon at bounding box center [851, 276] width 7 height 15
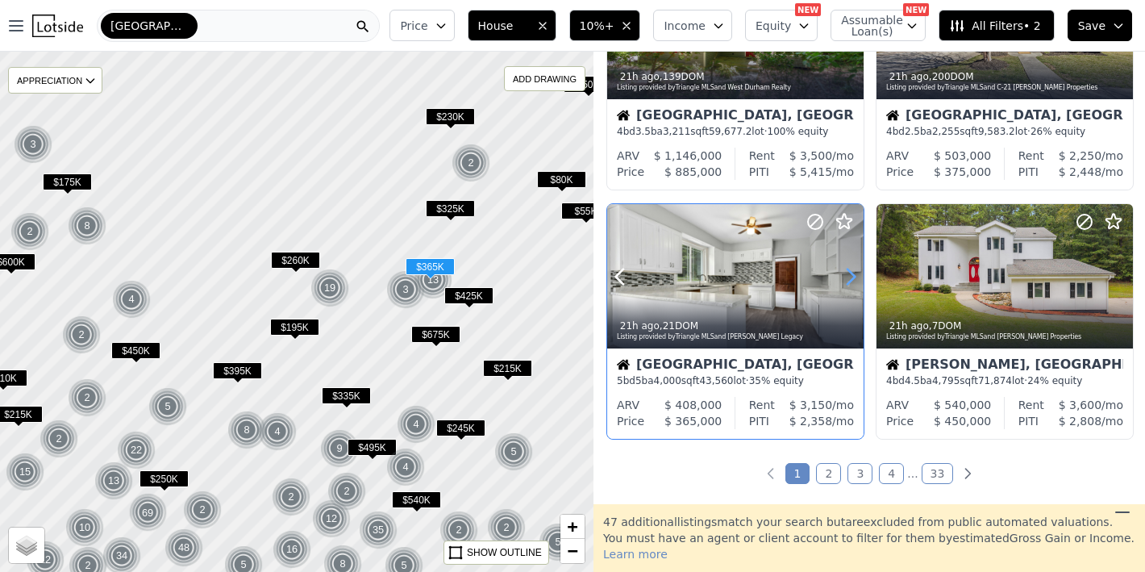
click at [848, 269] on icon at bounding box center [851, 276] width 7 height 15
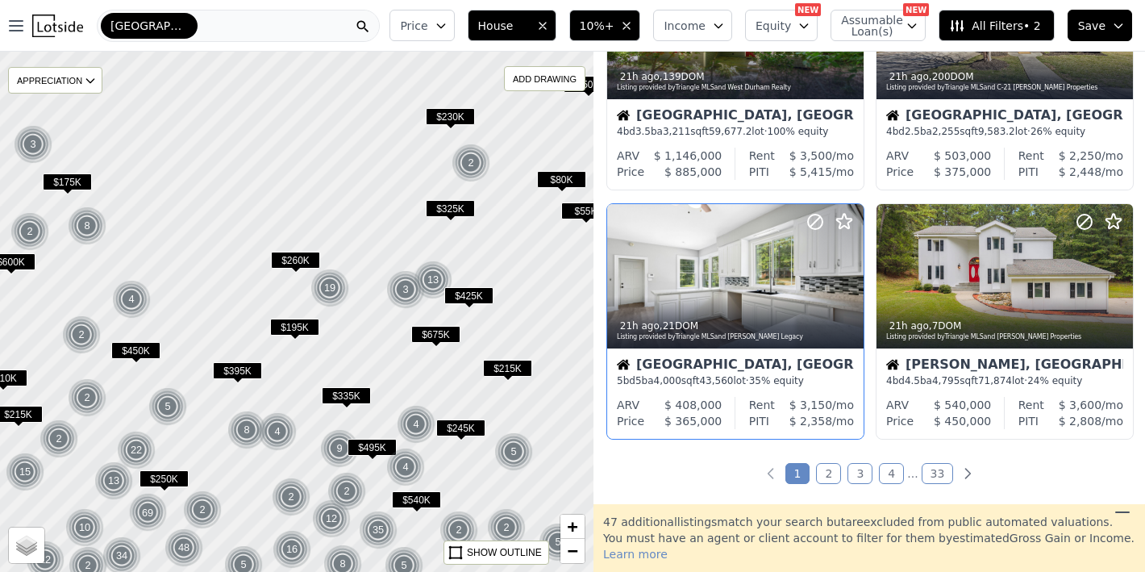
click at [824, 478] on link "2" at bounding box center [828, 473] width 25 height 21
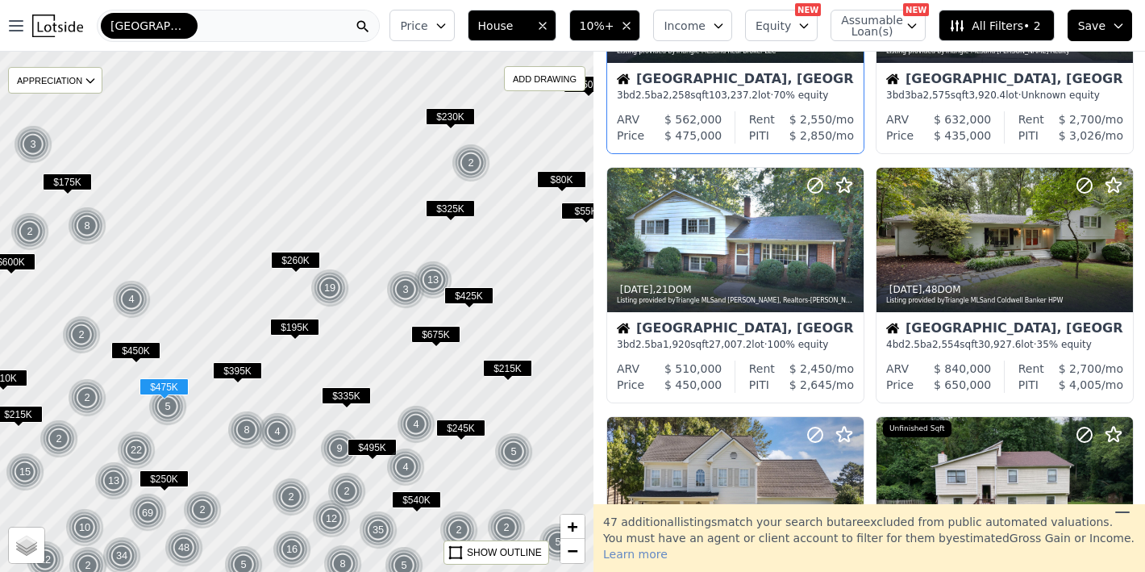
scroll to position [461, 0]
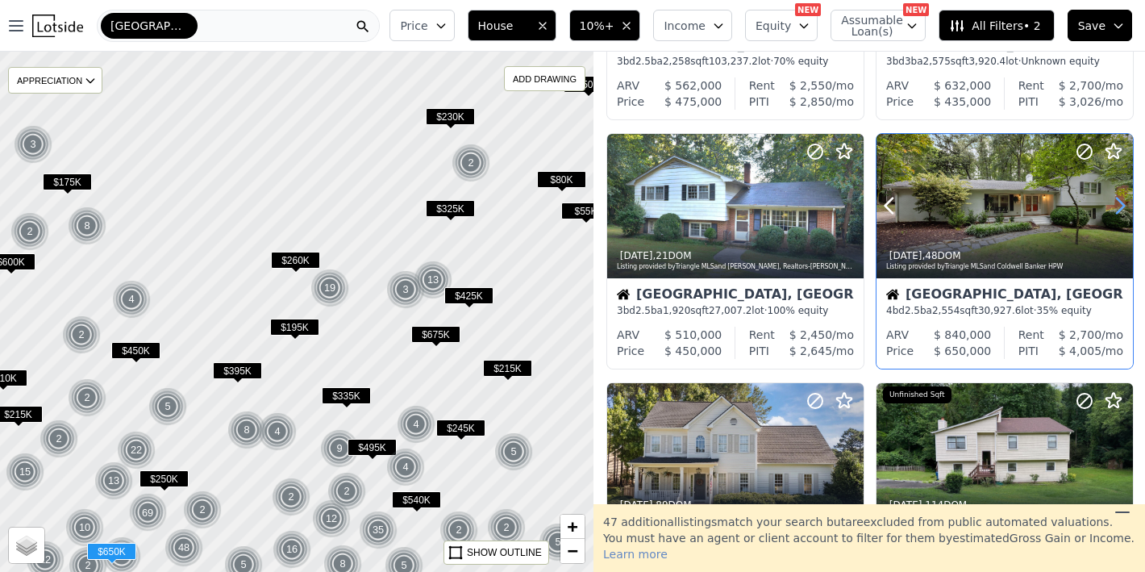
click at [1111, 202] on icon at bounding box center [1121, 206] width 26 height 26
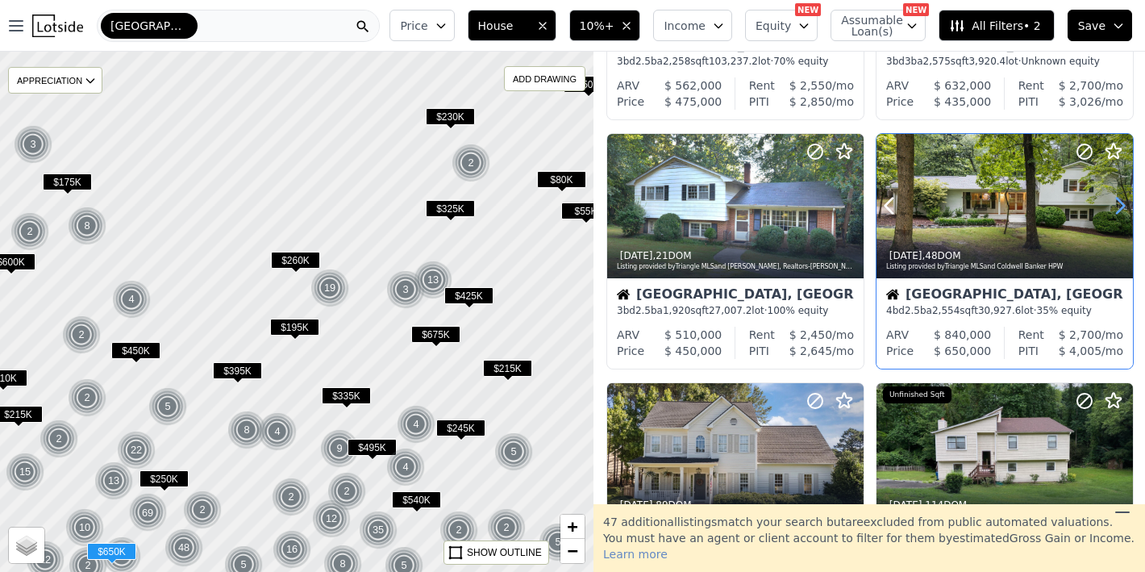
click at [1111, 202] on icon at bounding box center [1121, 206] width 26 height 26
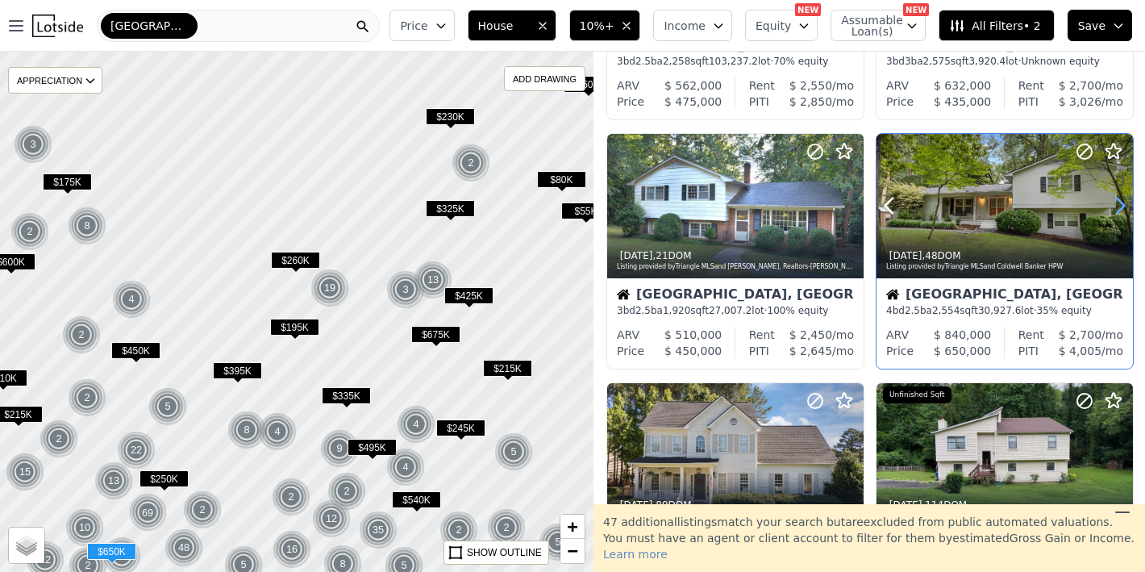
click at [1111, 202] on icon at bounding box center [1121, 206] width 26 height 26
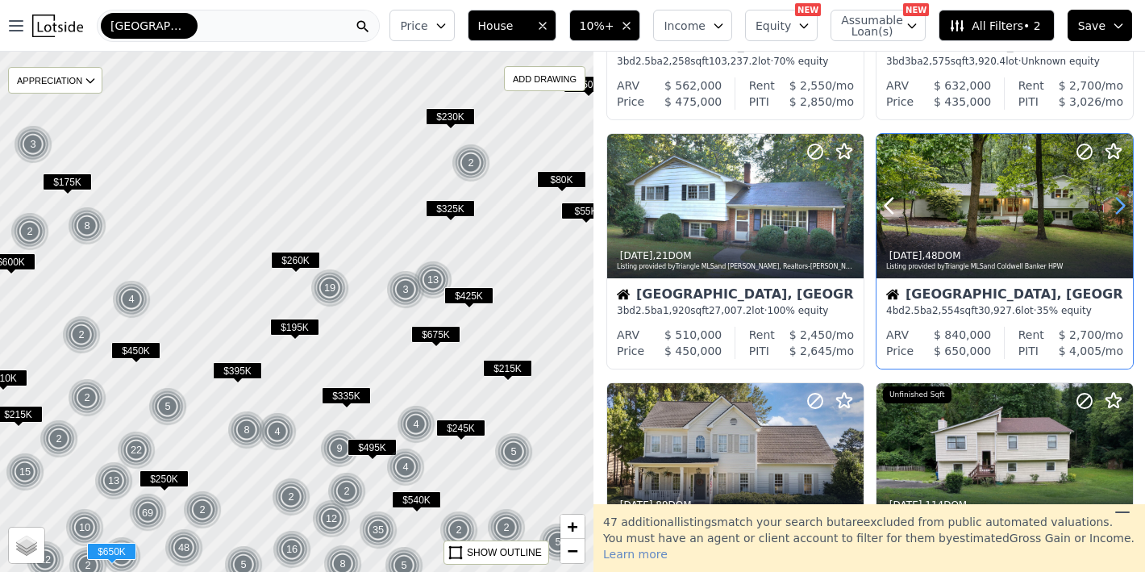
click at [1111, 202] on icon at bounding box center [1121, 206] width 26 height 26
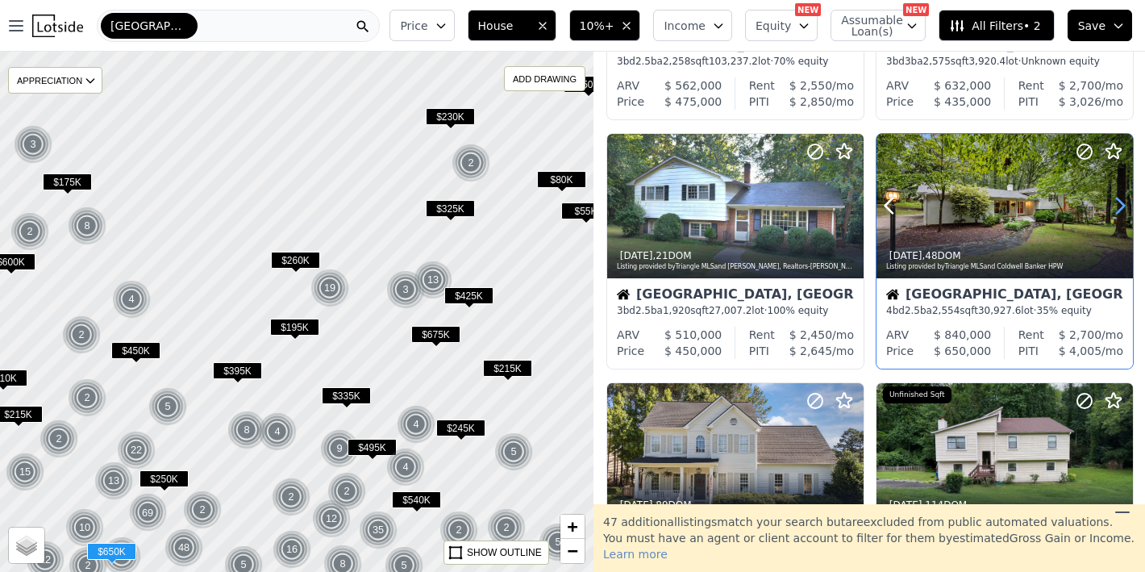
click at [1111, 202] on icon at bounding box center [1121, 206] width 26 height 26
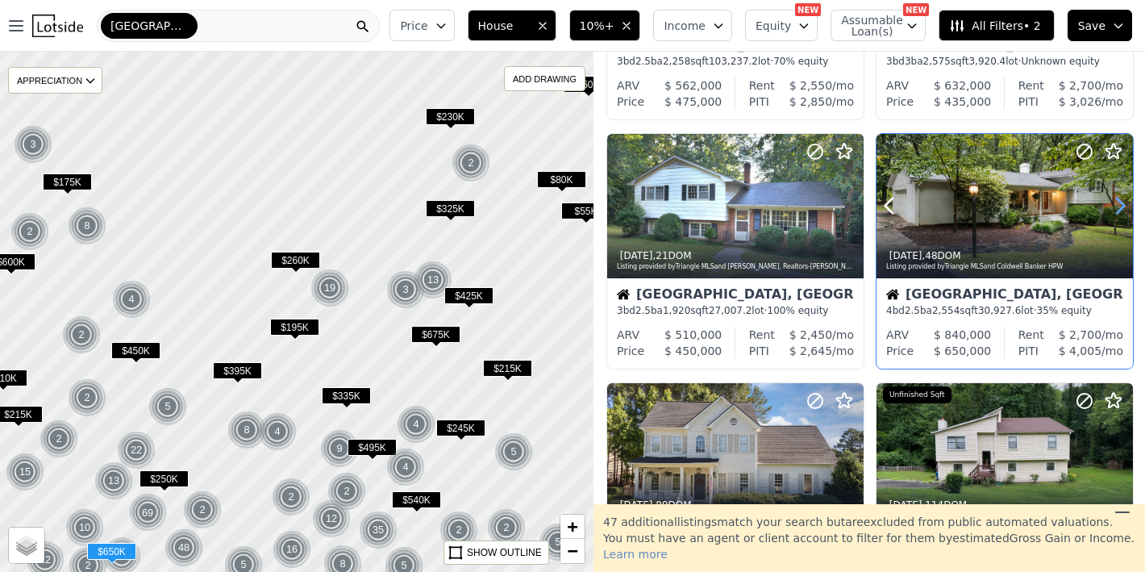
click at [1111, 202] on icon at bounding box center [1121, 206] width 26 height 26
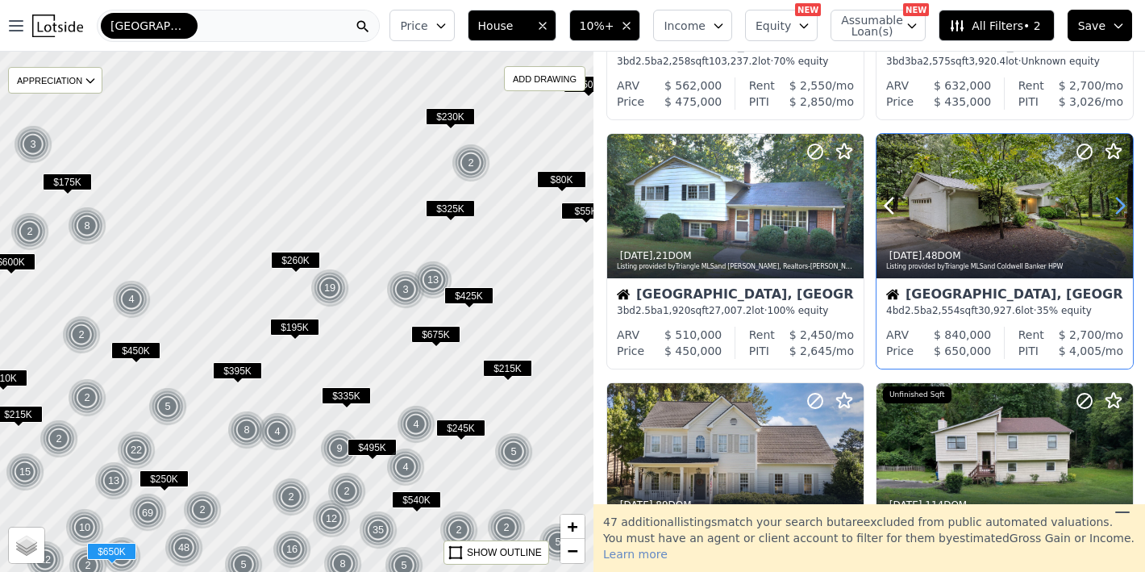
click at [1111, 202] on icon at bounding box center [1121, 206] width 26 height 26
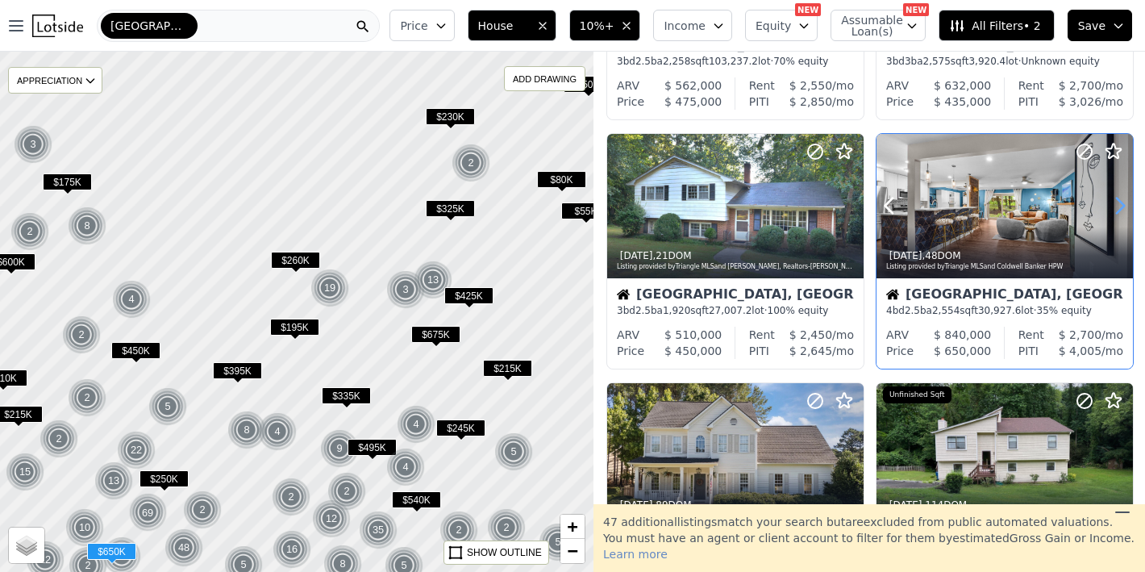
click at [1111, 202] on icon at bounding box center [1121, 206] width 26 height 26
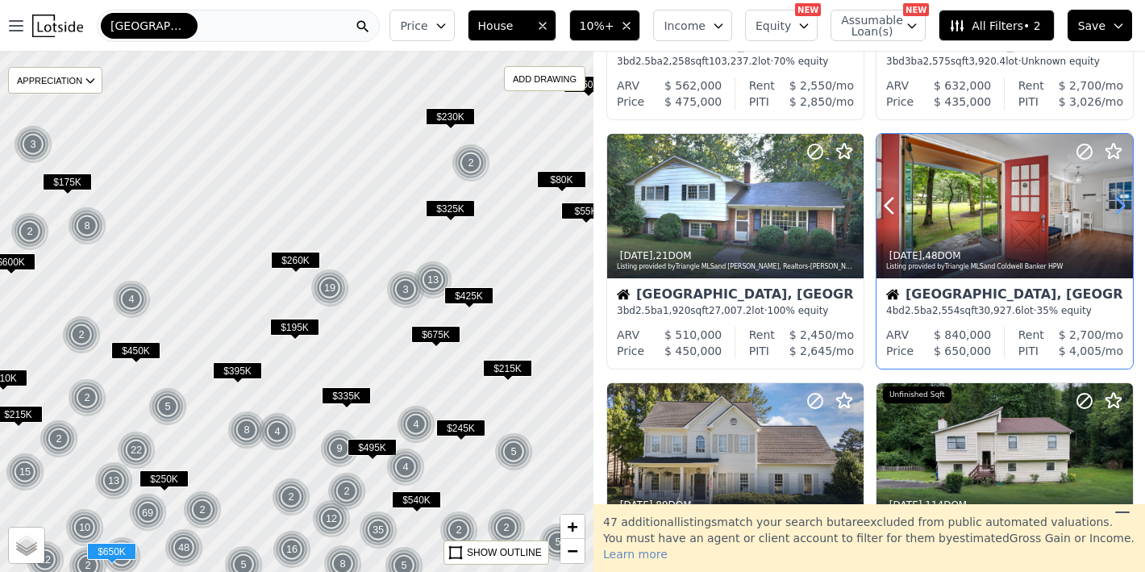
click at [1111, 202] on icon at bounding box center [1121, 206] width 26 height 26
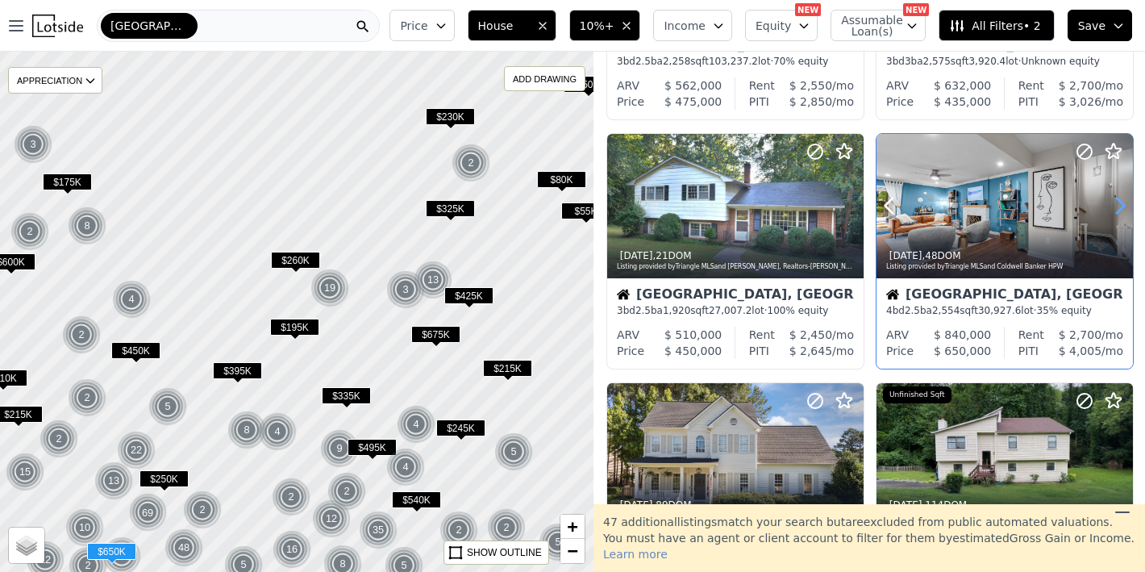
click at [1111, 202] on icon at bounding box center [1121, 206] width 26 height 26
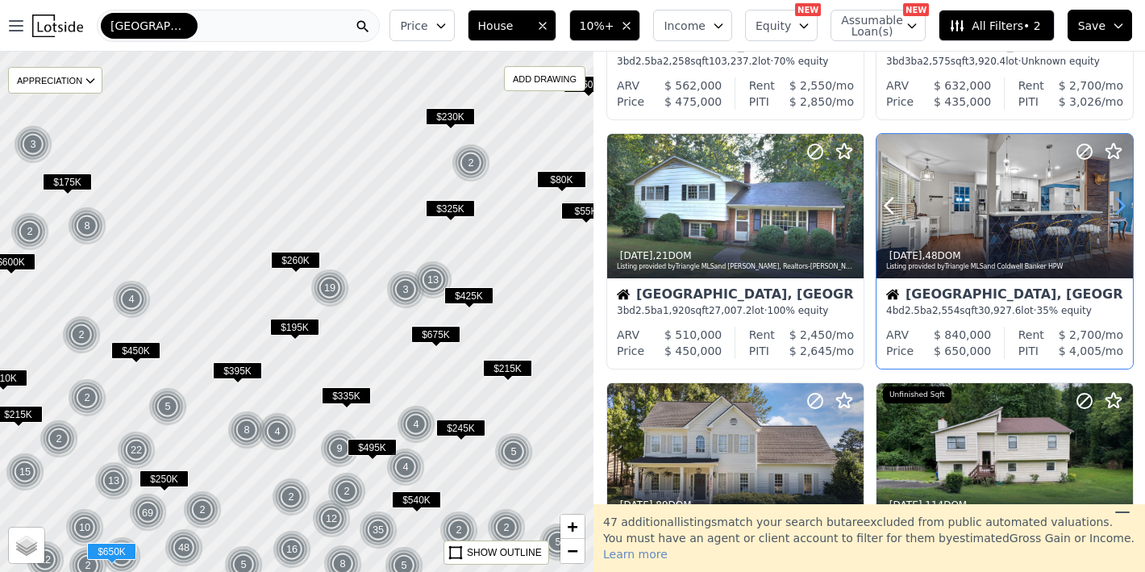
click at [1111, 202] on icon at bounding box center [1121, 206] width 26 height 26
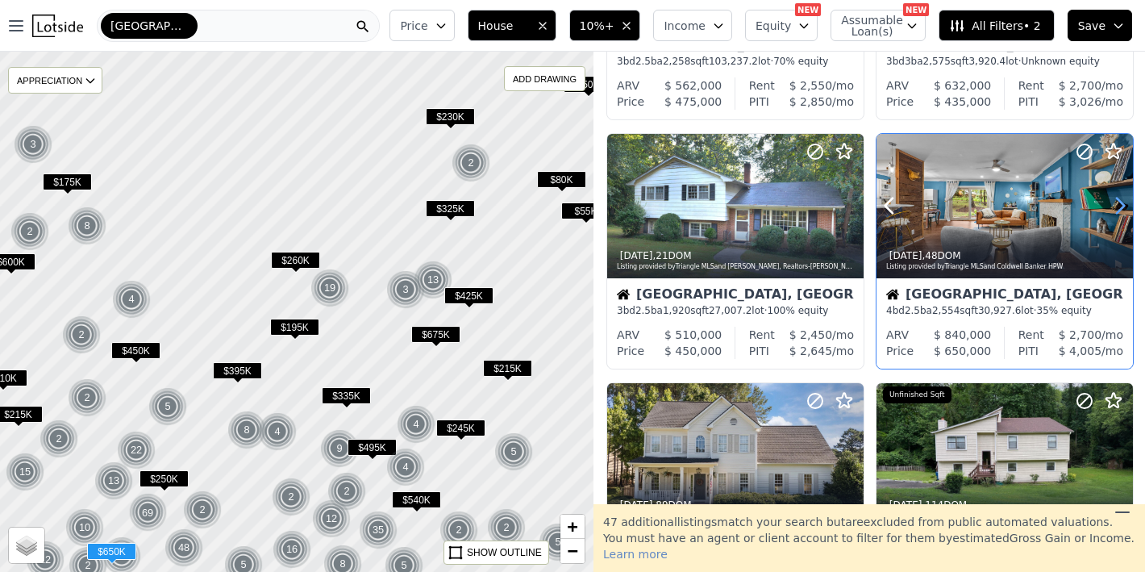
click at [1111, 202] on icon at bounding box center [1121, 206] width 26 height 26
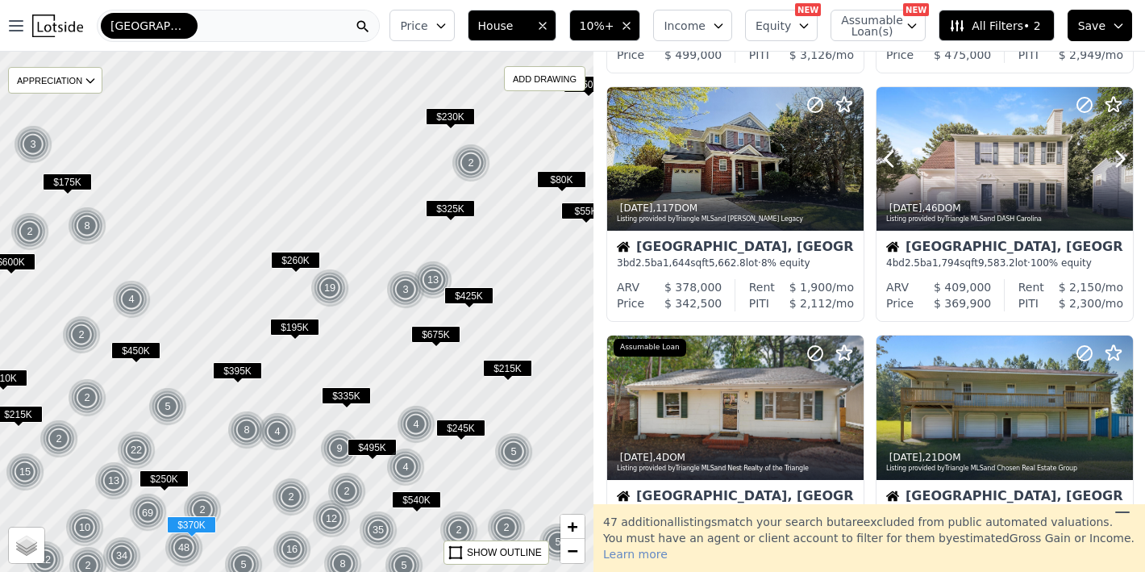
scroll to position [1207, 0]
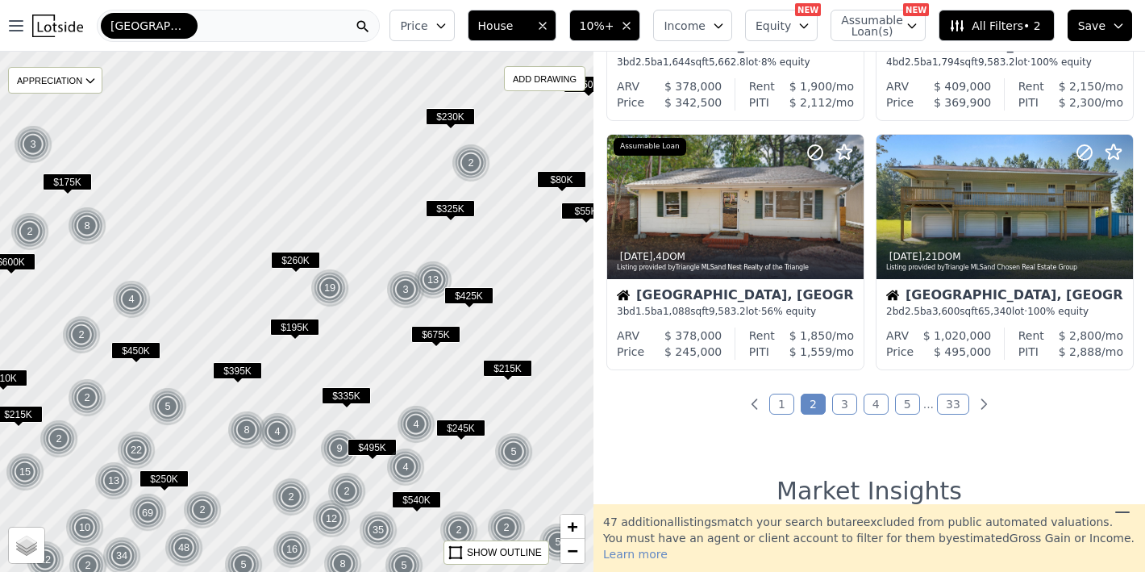
click at [840, 406] on link "3" at bounding box center [844, 404] width 25 height 21
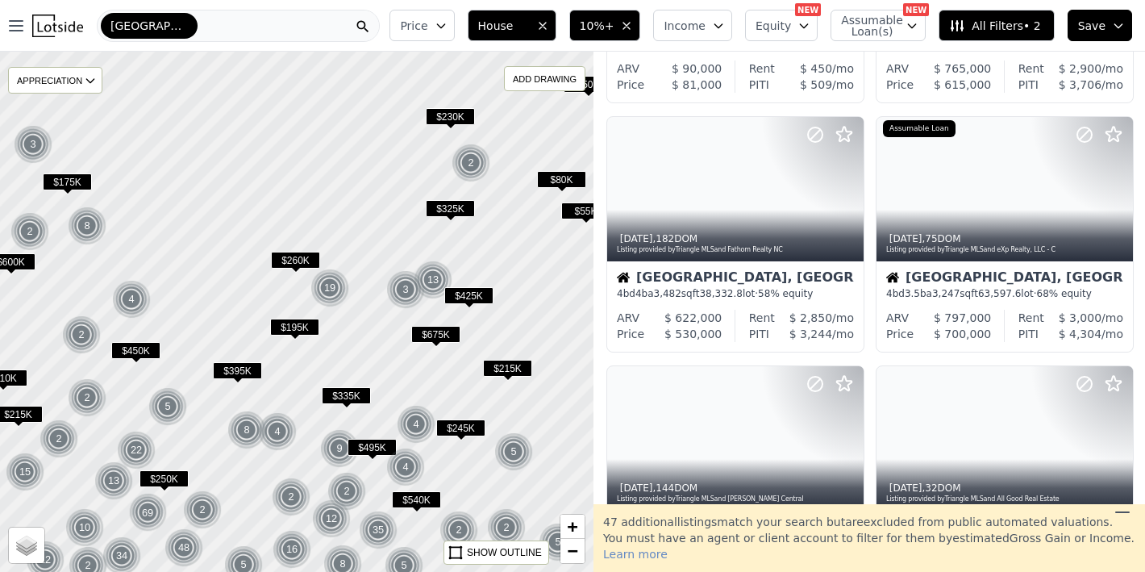
scroll to position [0, 0]
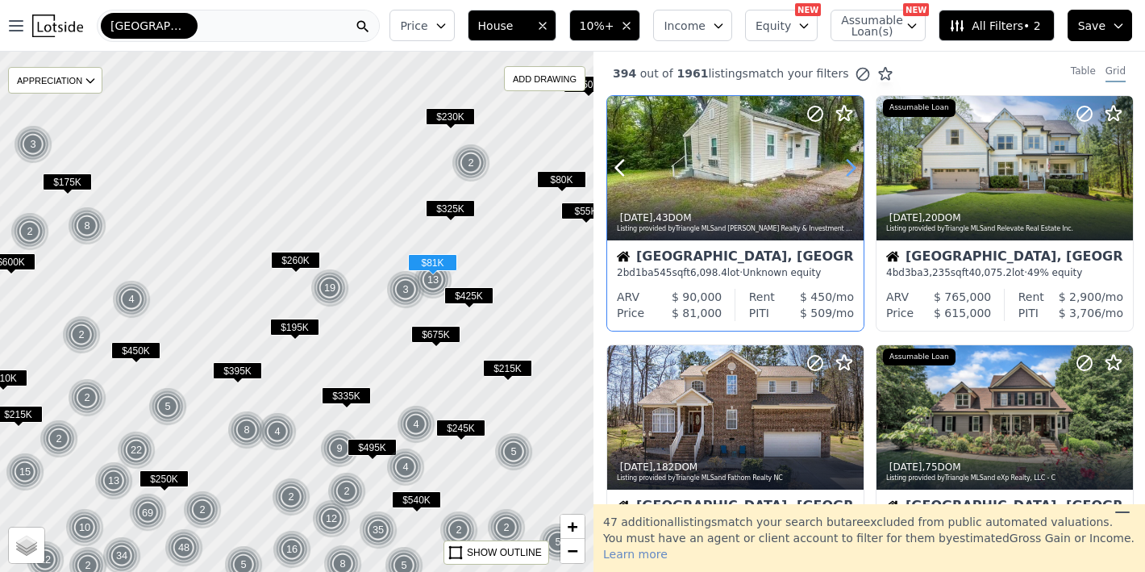
click at [853, 161] on icon at bounding box center [851, 168] width 26 height 26
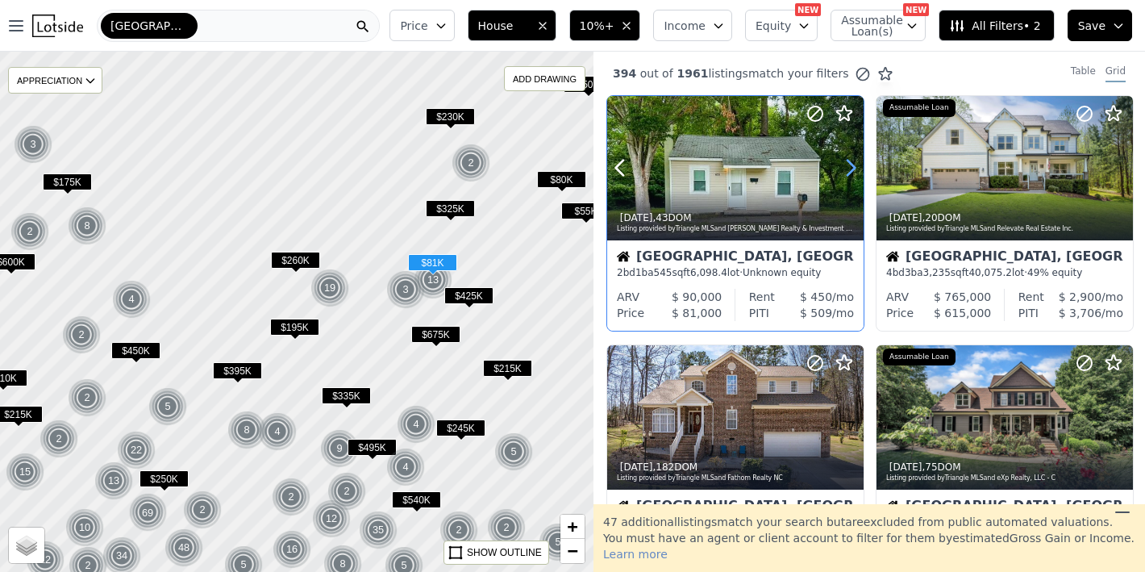
click at [853, 161] on icon at bounding box center [851, 168] width 26 height 26
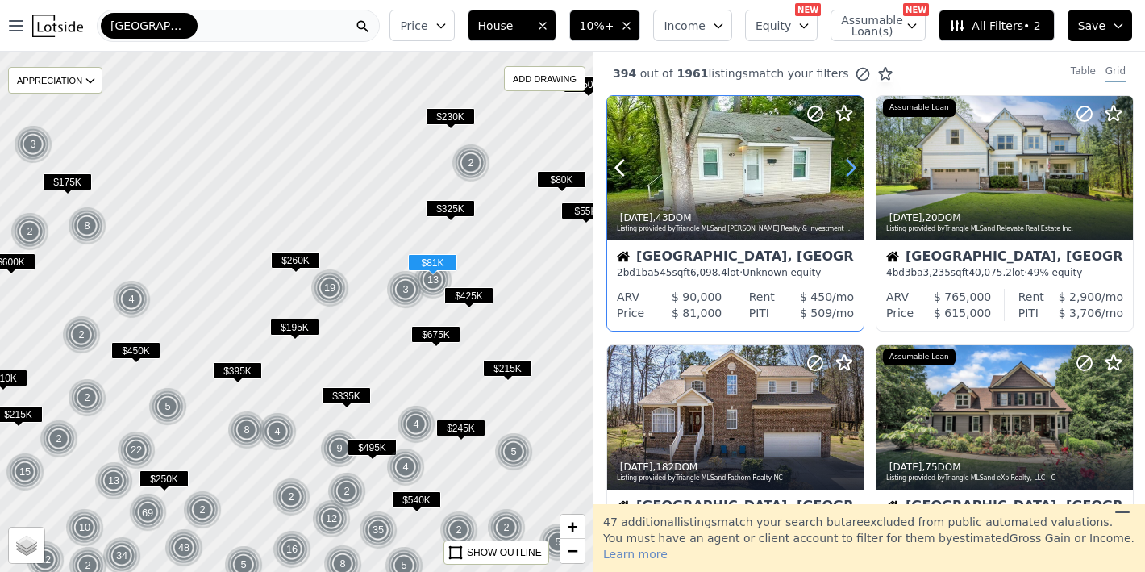
click at [853, 161] on icon at bounding box center [851, 168] width 26 height 26
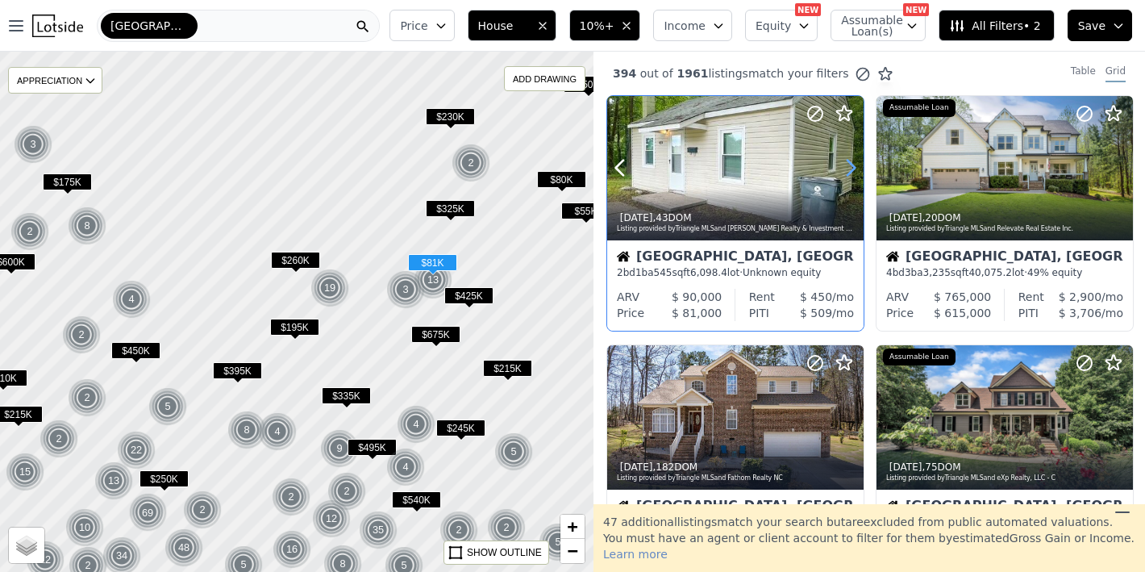
click at [853, 161] on icon at bounding box center [851, 168] width 26 height 26
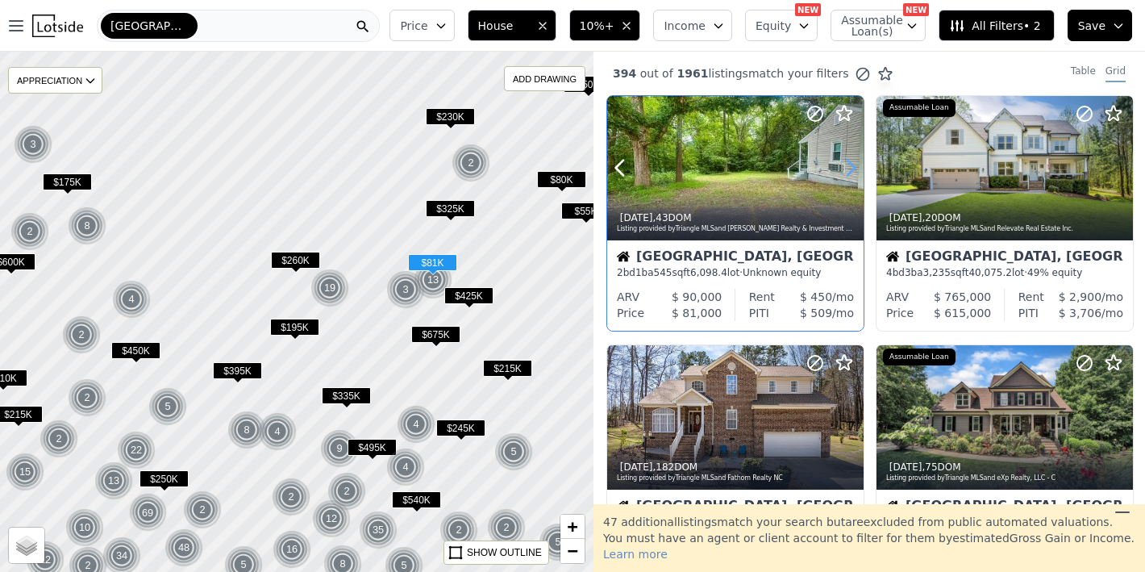
click at [853, 161] on icon at bounding box center [851, 168] width 26 height 26
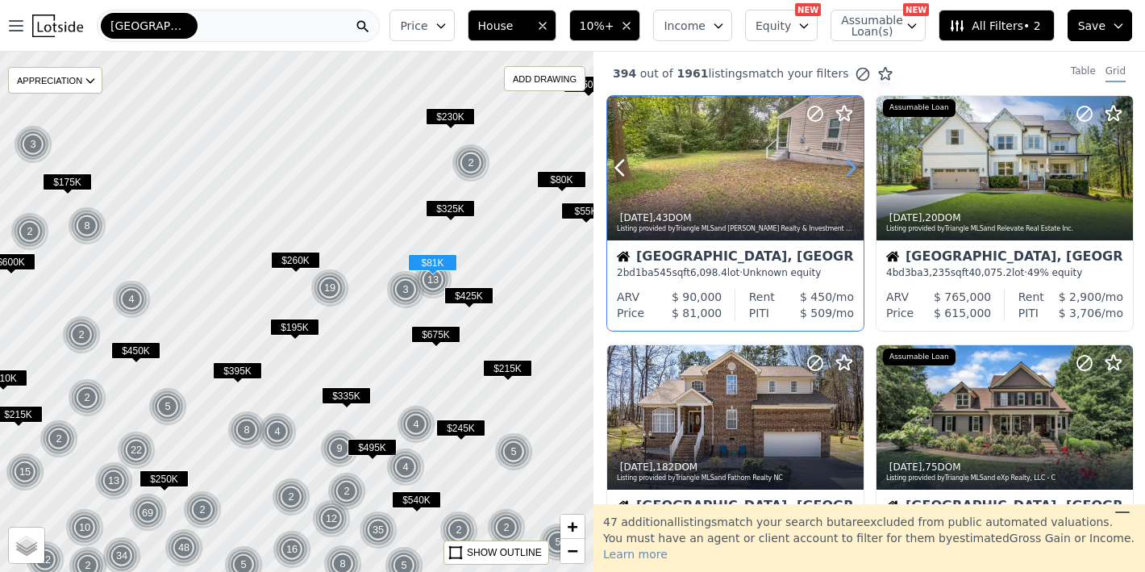
click at [853, 161] on icon at bounding box center [851, 168] width 26 height 26
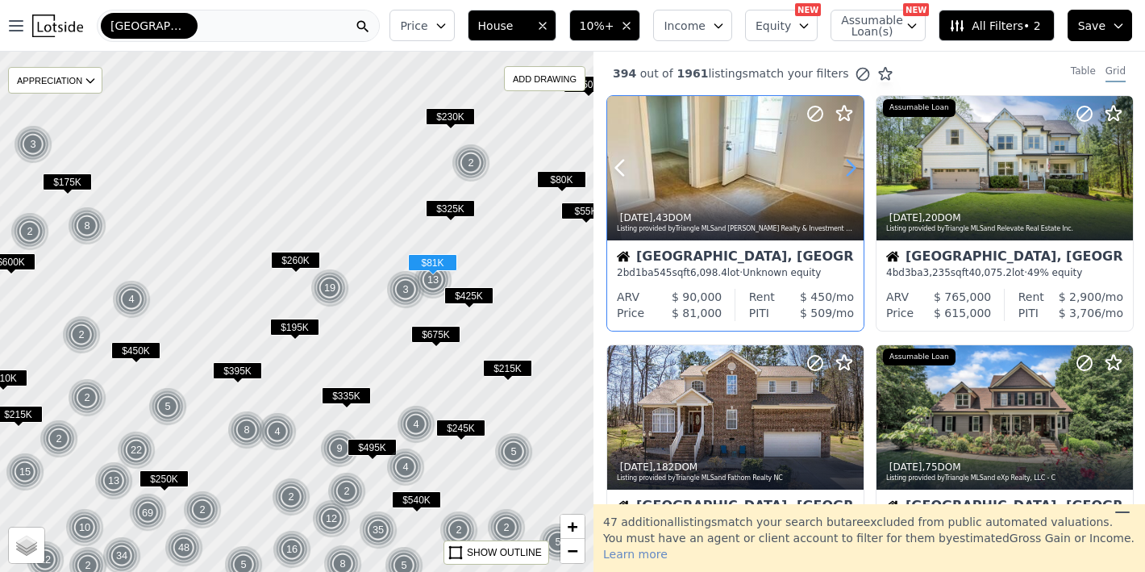
click at [853, 161] on icon at bounding box center [851, 168] width 26 height 26
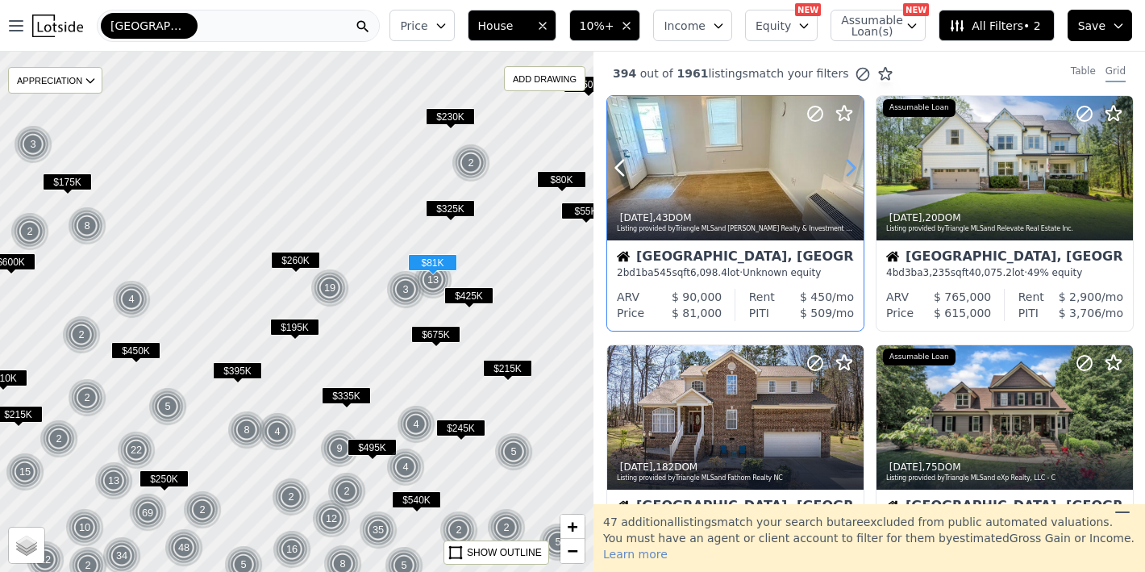
click at [853, 161] on icon at bounding box center [851, 168] width 26 height 26
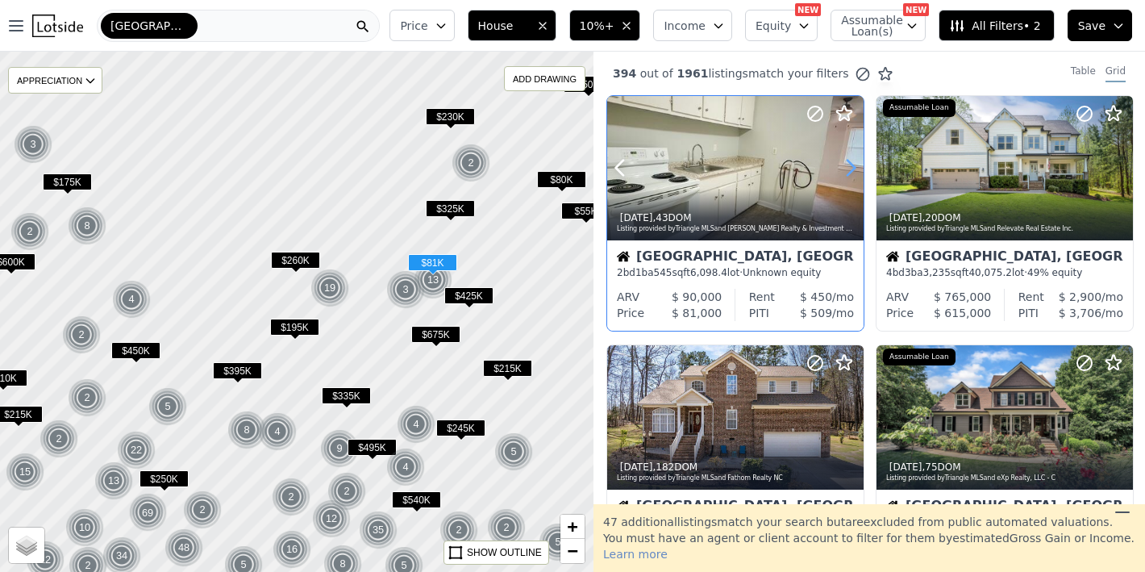
click at [853, 161] on icon at bounding box center [851, 168] width 26 height 26
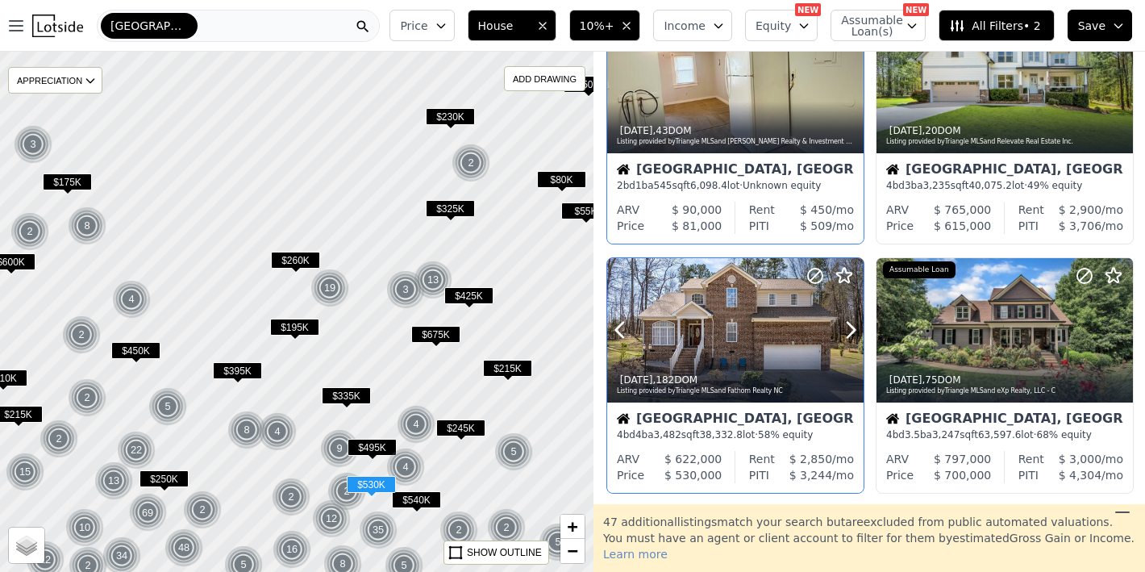
scroll to position [97, 0]
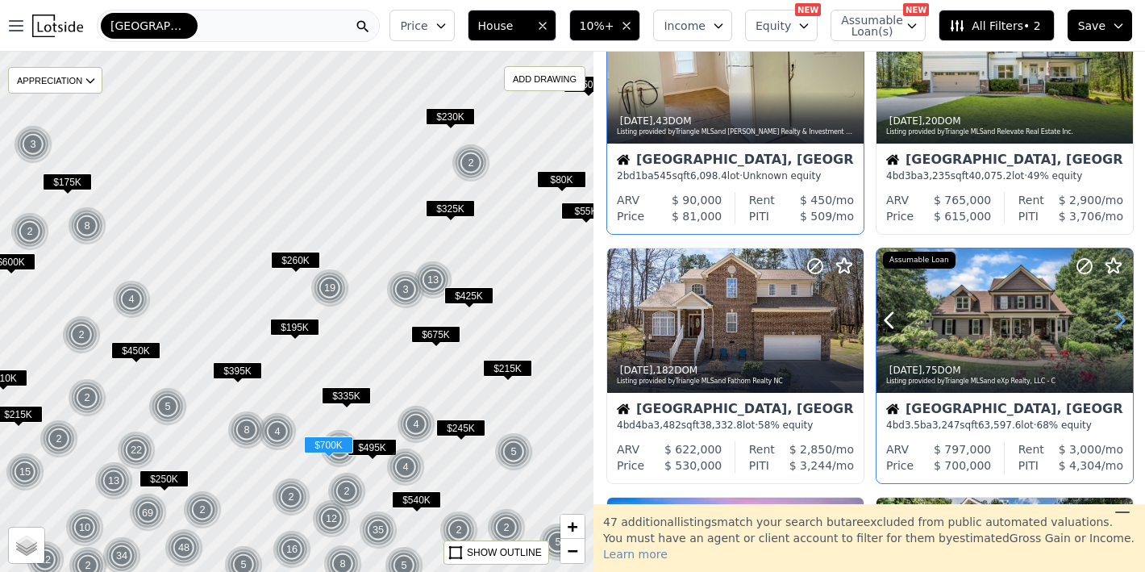
click at [1110, 314] on icon at bounding box center [1121, 320] width 26 height 26
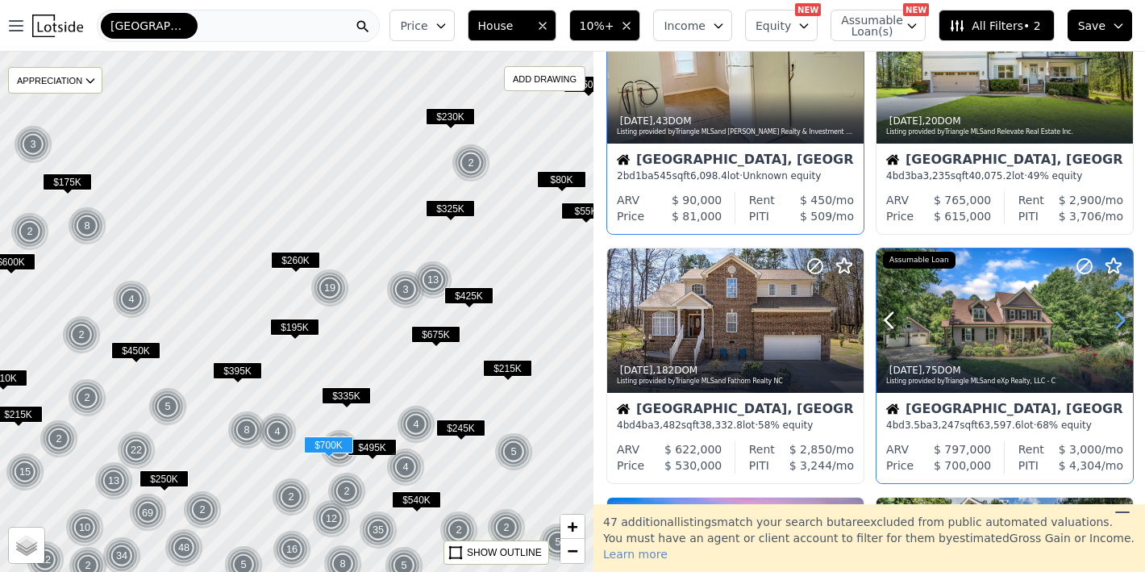
click at [1110, 314] on icon at bounding box center [1121, 320] width 26 height 26
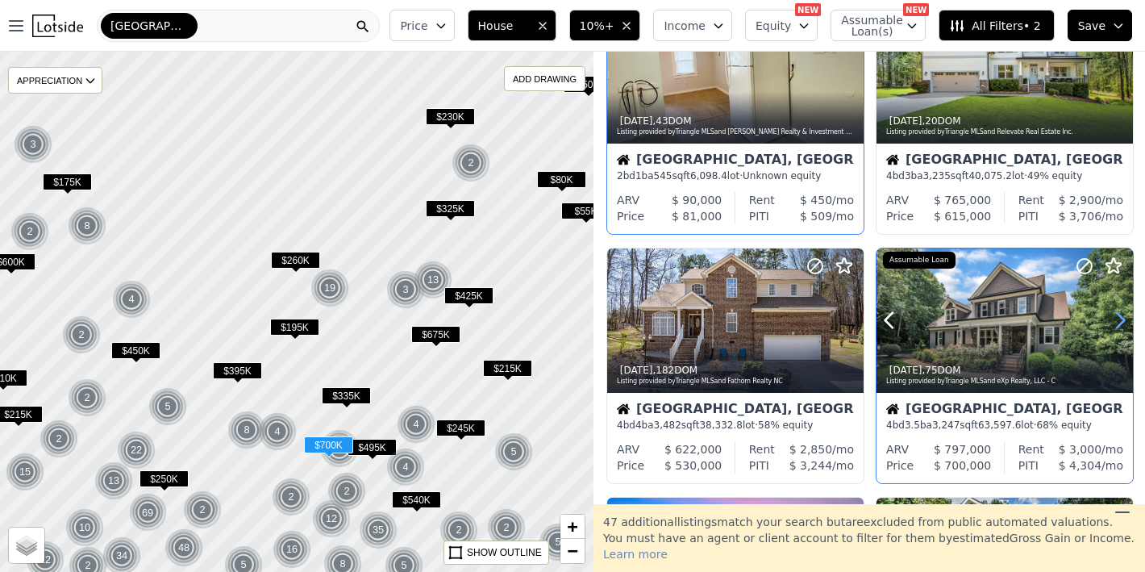
click at [1110, 314] on icon at bounding box center [1121, 320] width 26 height 26
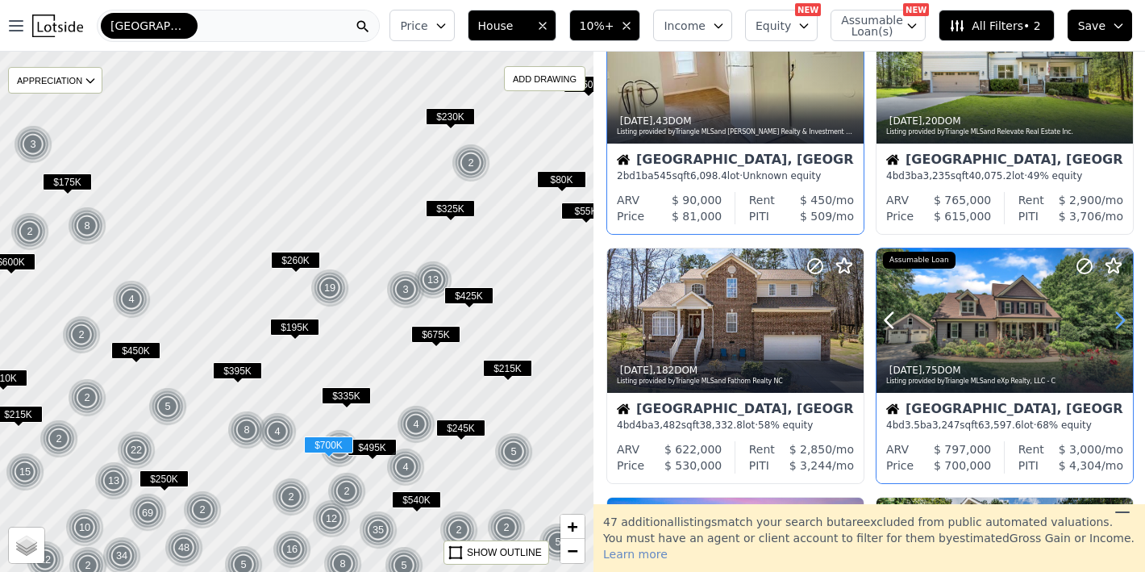
click at [1110, 314] on icon at bounding box center [1121, 320] width 26 height 26
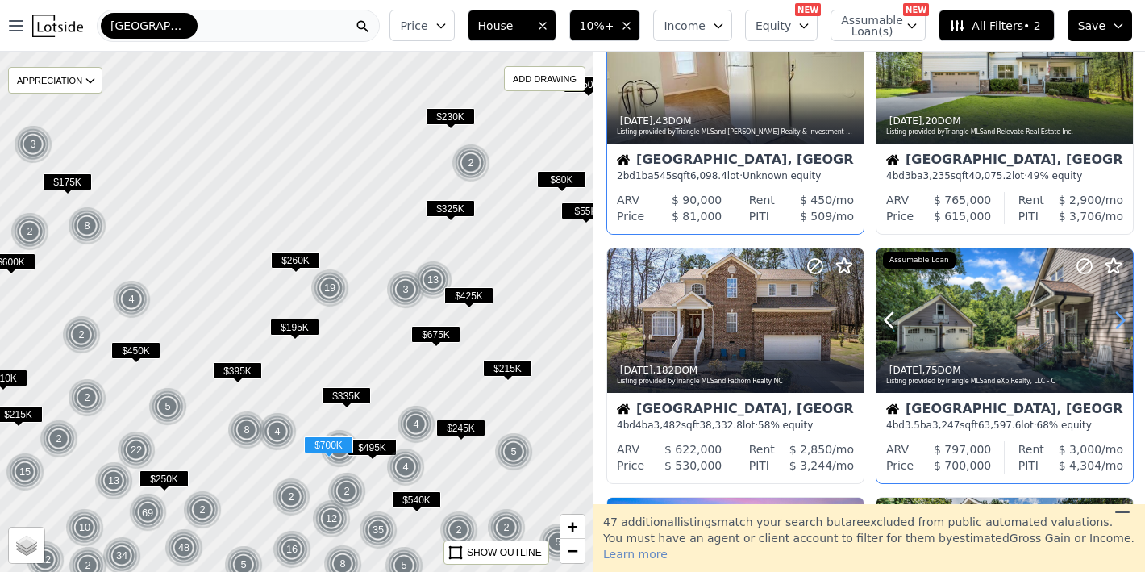
click at [1110, 314] on icon at bounding box center [1121, 320] width 26 height 26
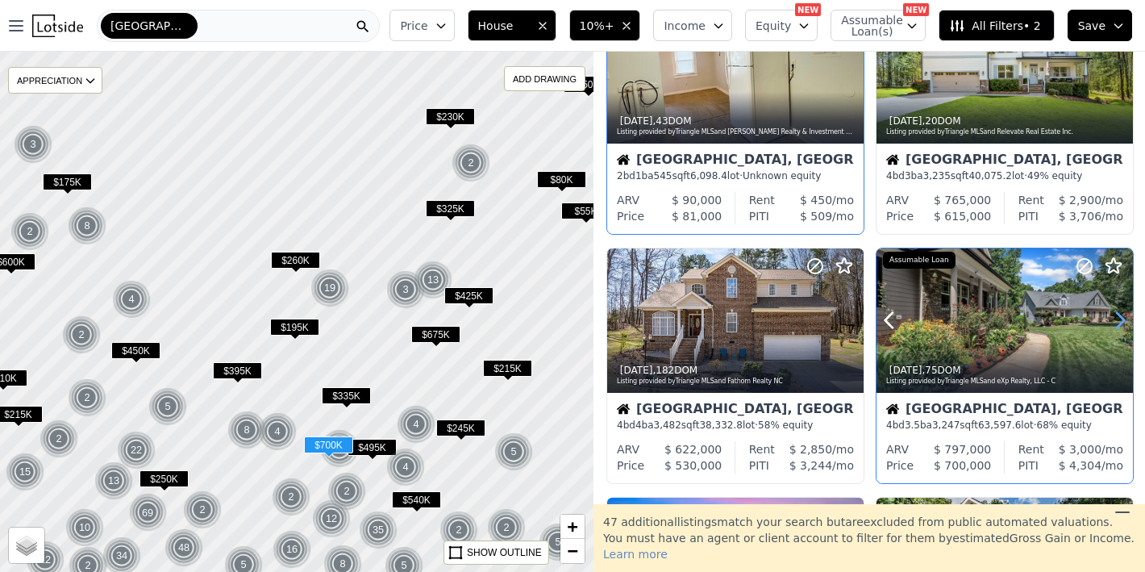
click at [1110, 314] on icon at bounding box center [1121, 320] width 26 height 26
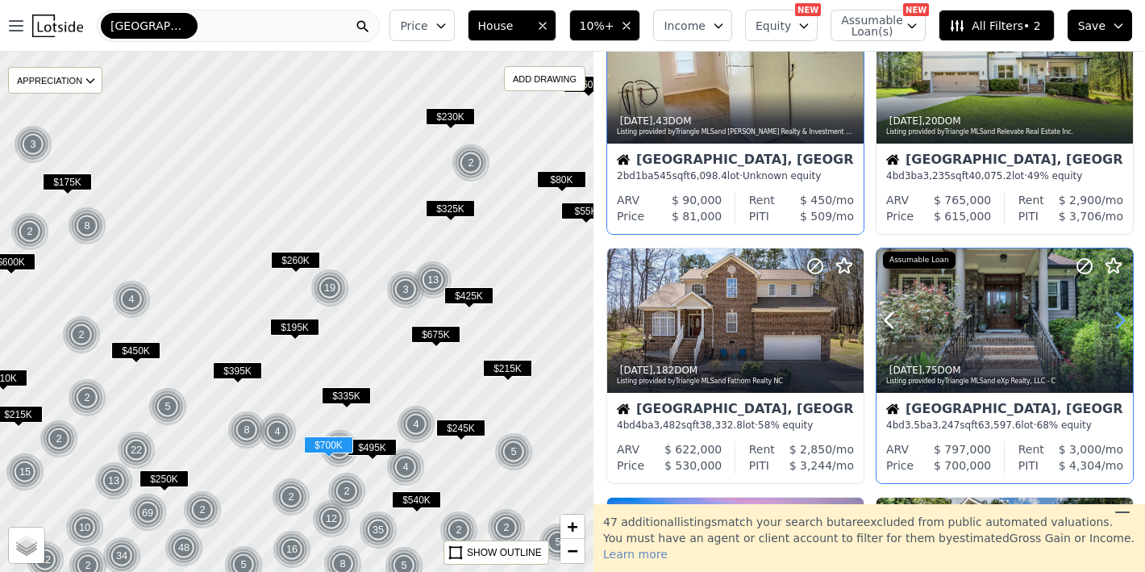
click at [1110, 314] on icon at bounding box center [1121, 320] width 26 height 26
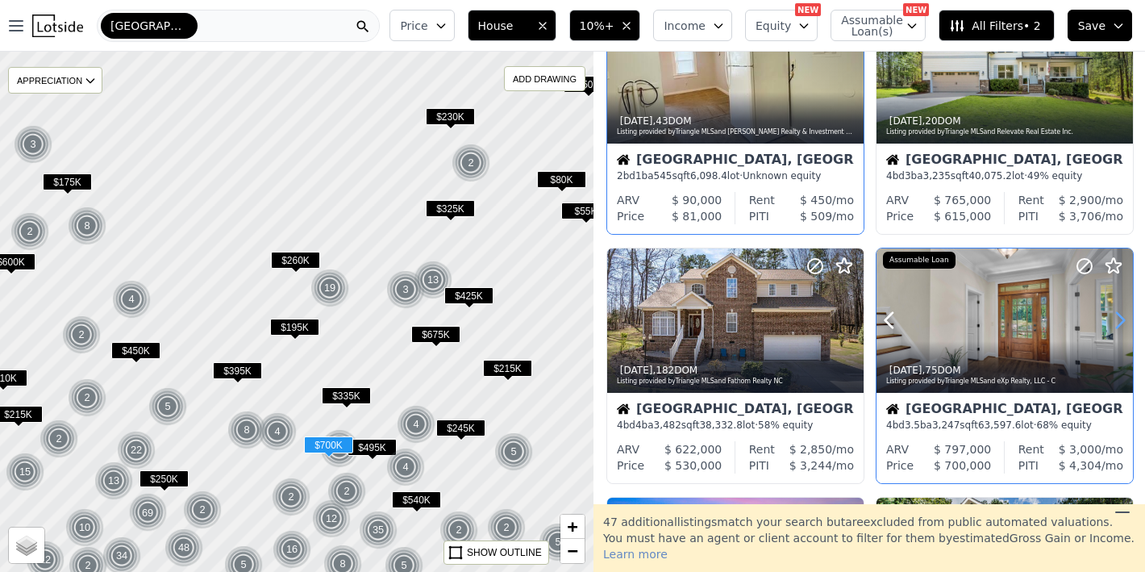
click at [1110, 314] on icon at bounding box center [1121, 320] width 26 height 26
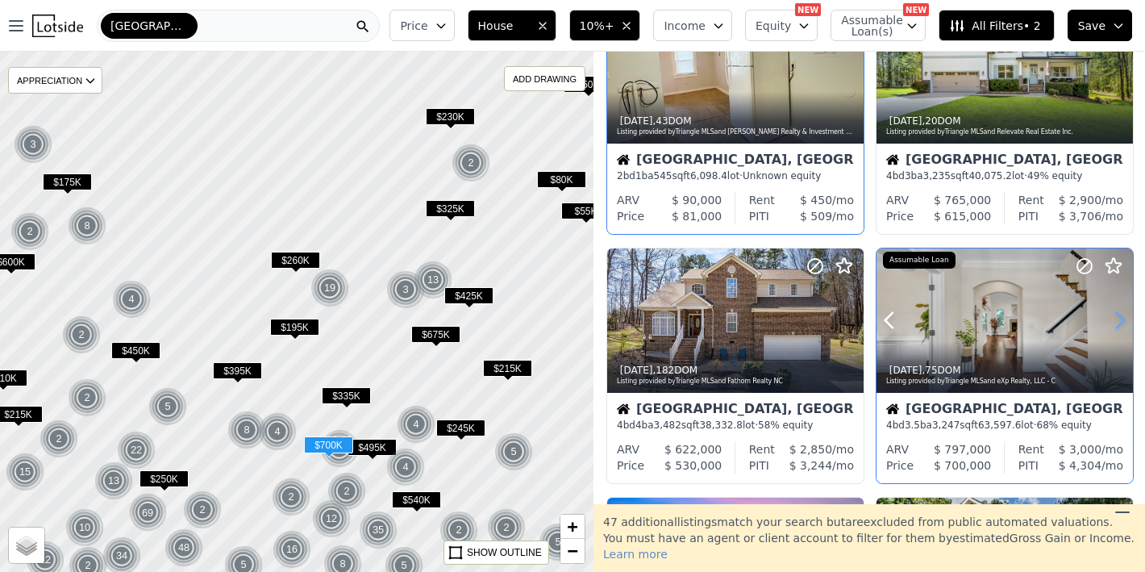
click at [1110, 314] on icon at bounding box center [1121, 320] width 26 height 26
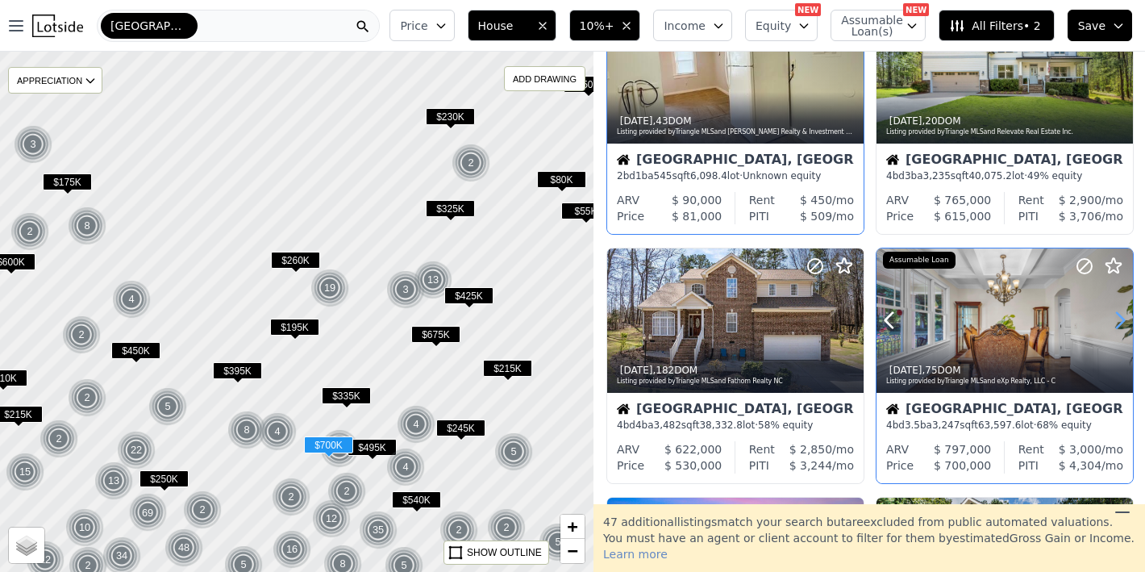
click at [1110, 314] on icon at bounding box center [1121, 320] width 26 height 26
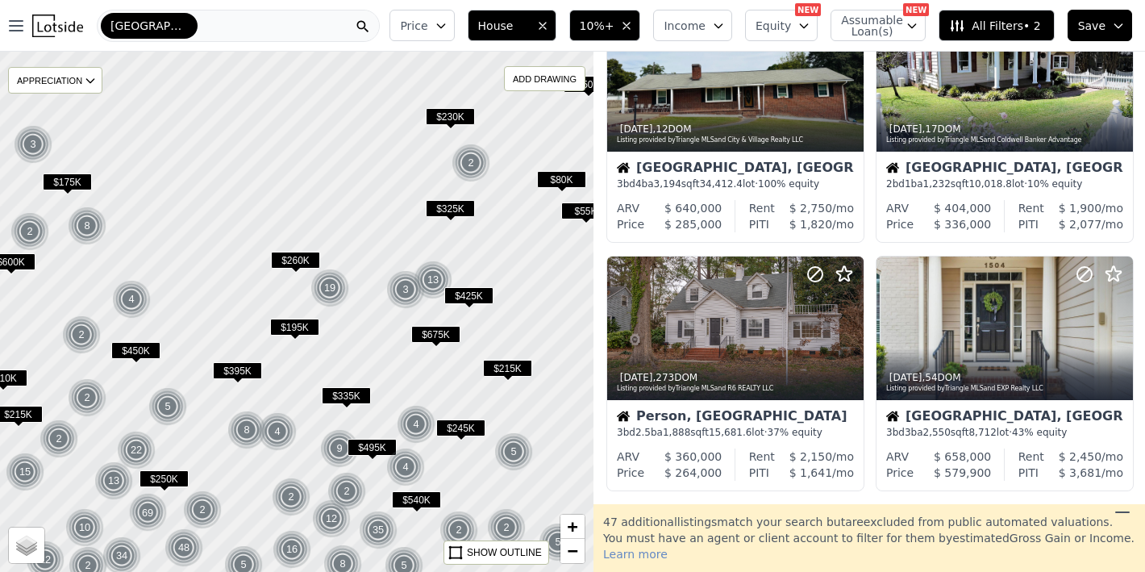
scroll to position [862, 0]
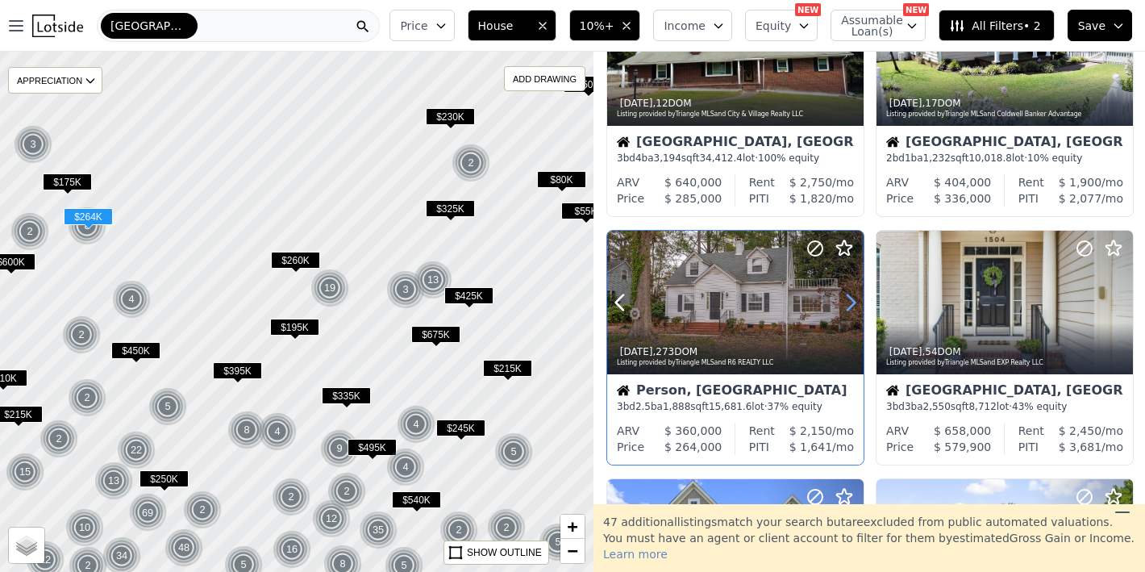
click at [848, 304] on icon at bounding box center [851, 303] width 26 height 26
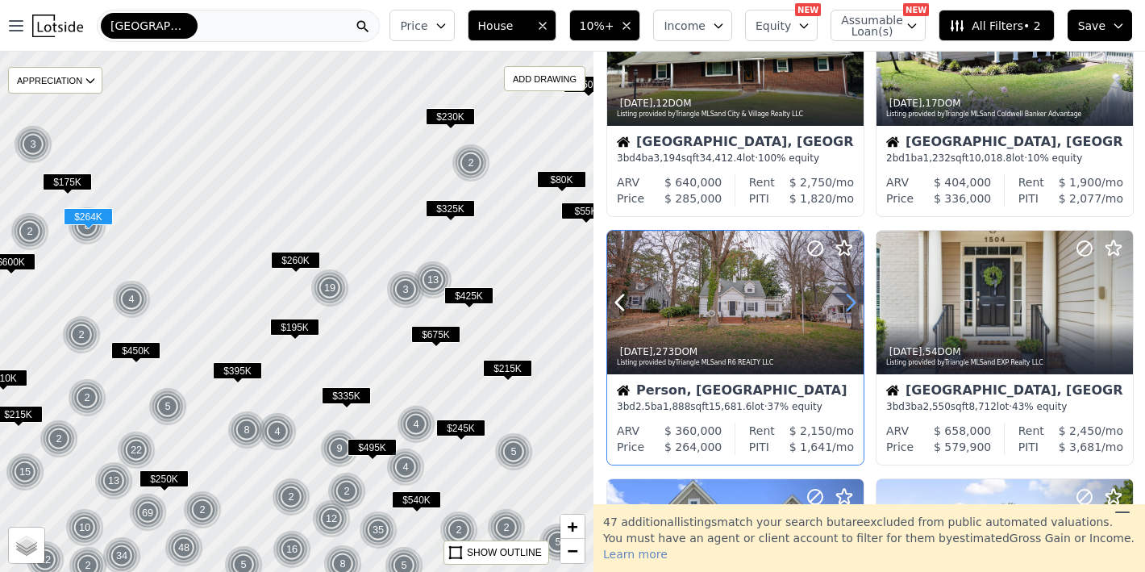
click at [848, 304] on icon at bounding box center [851, 303] width 26 height 26
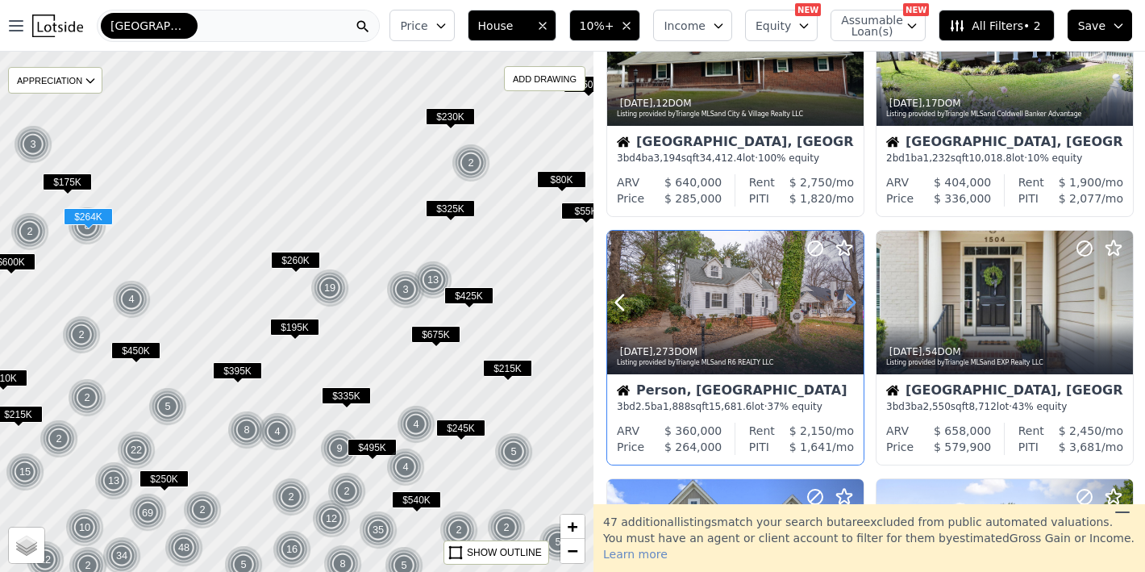
click at [848, 304] on icon at bounding box center [851, 303] width 26 height 26
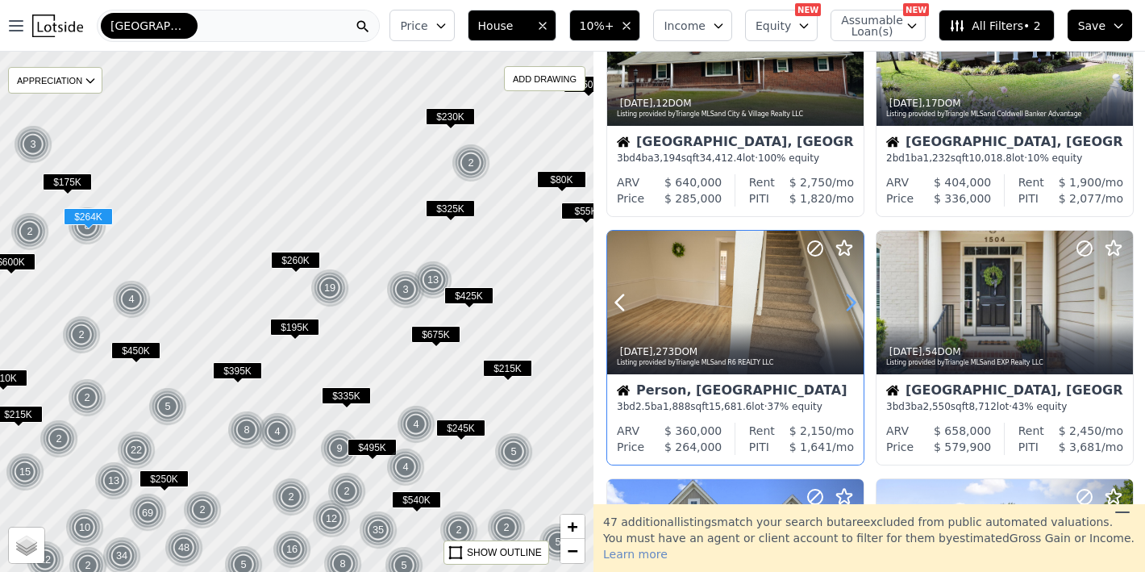
click at [848, 304] on icon at bounding box center [851, 303] width 26 height 26
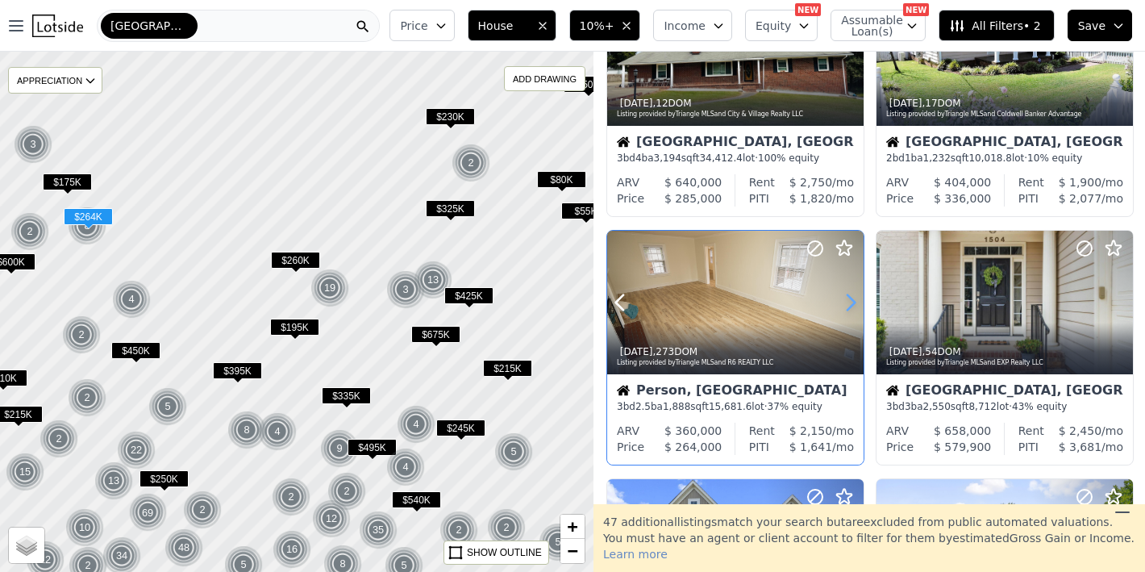
click at [848, 304] on icon at bounding box center [851, 303] width 26 height 26
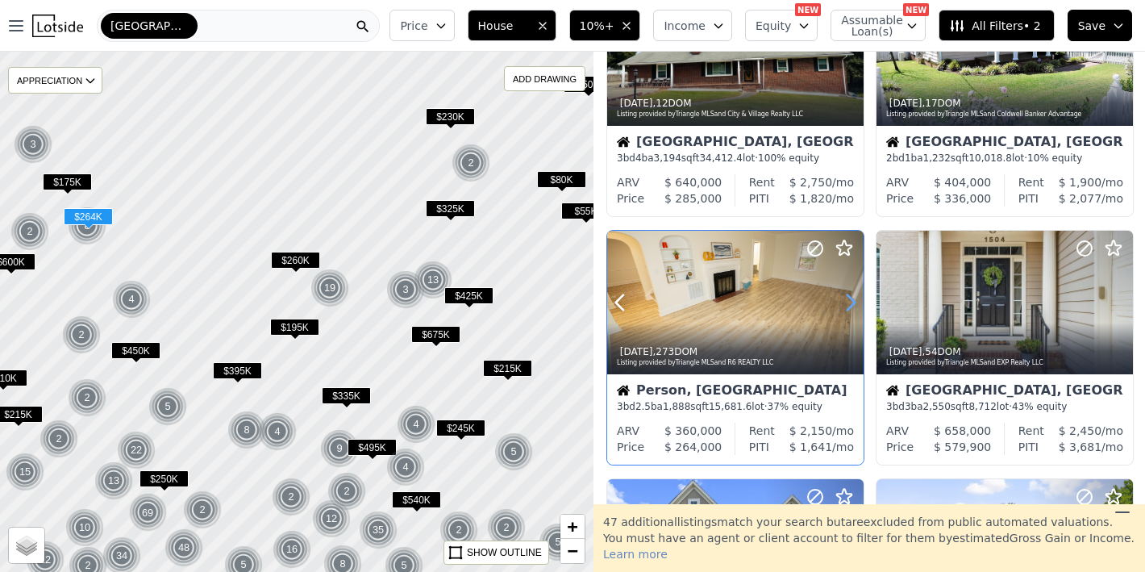
click at [848, 304] on icon at bounding box center [851, 303] width 26 height 26
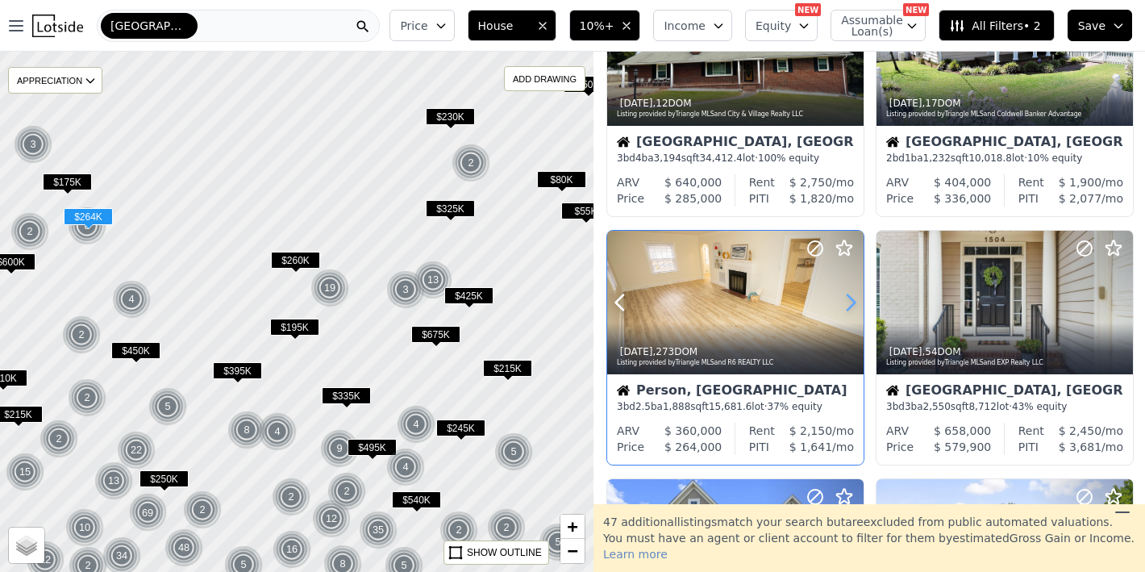
click at [848, 304] on icon at bounding box center [851, 303] width 26 height 26
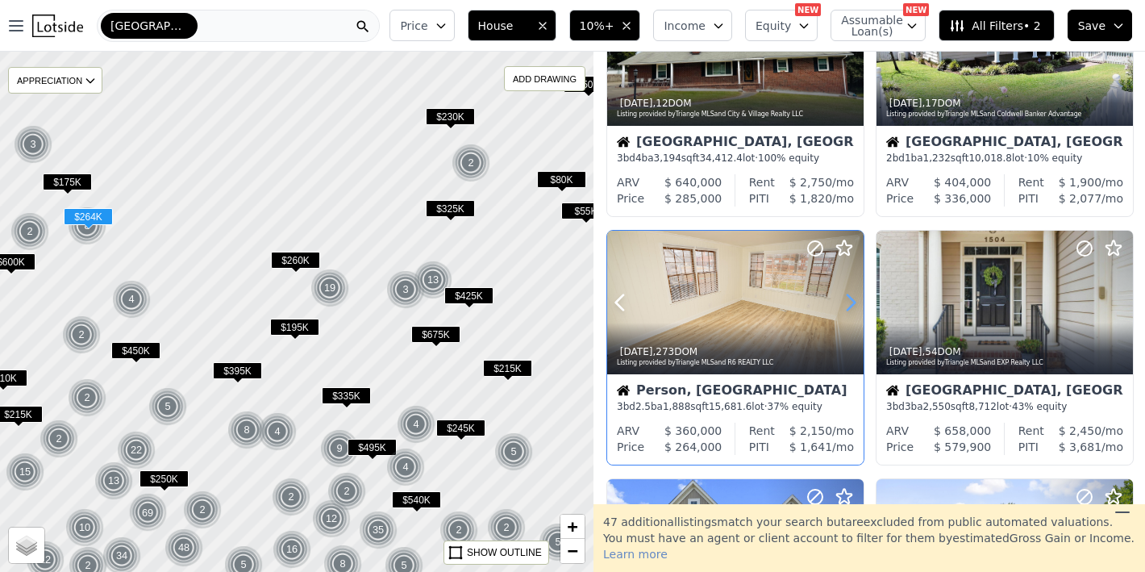
click at [848, 304] on icon at bounding box center [851, 303] width 26 height 26
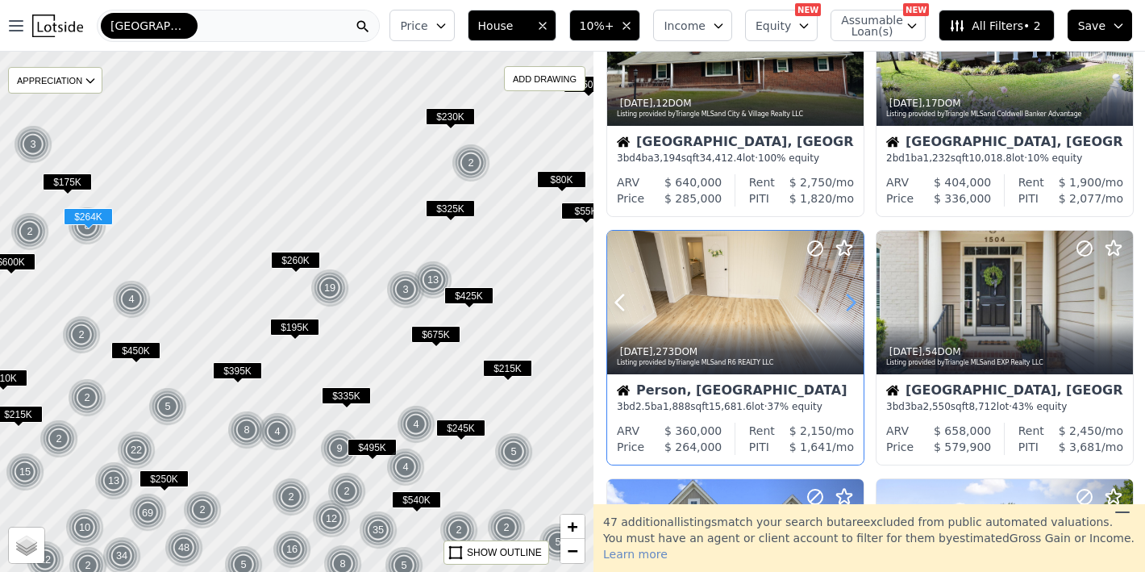
click at [848, 304] on icon at bounding box center [851, 303] width 26 height 26
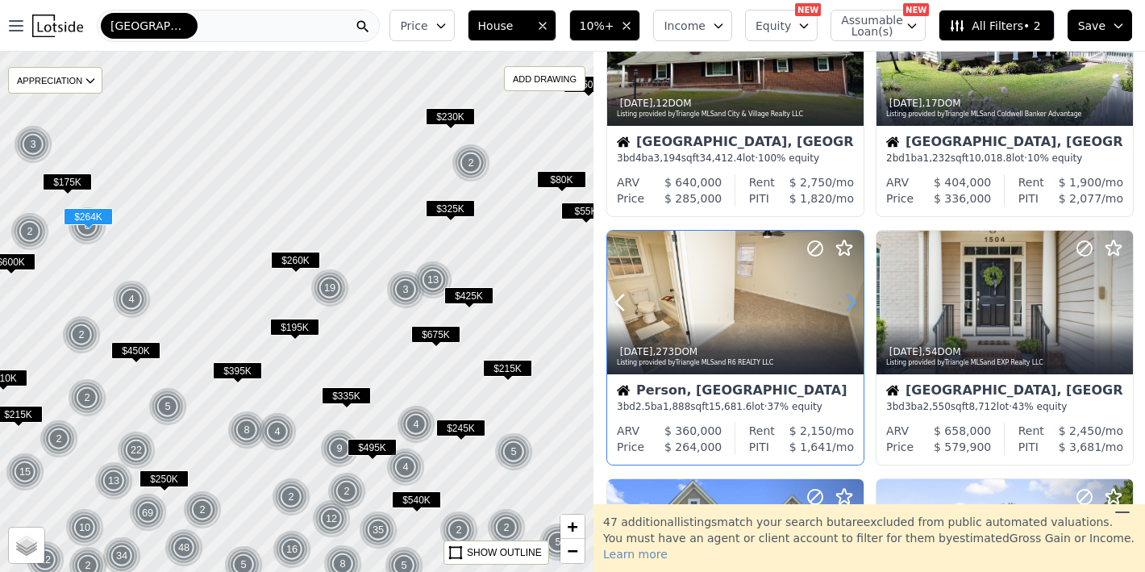
click at [848, 304] on icon at bounding box center [851, 303] width 26 height 26
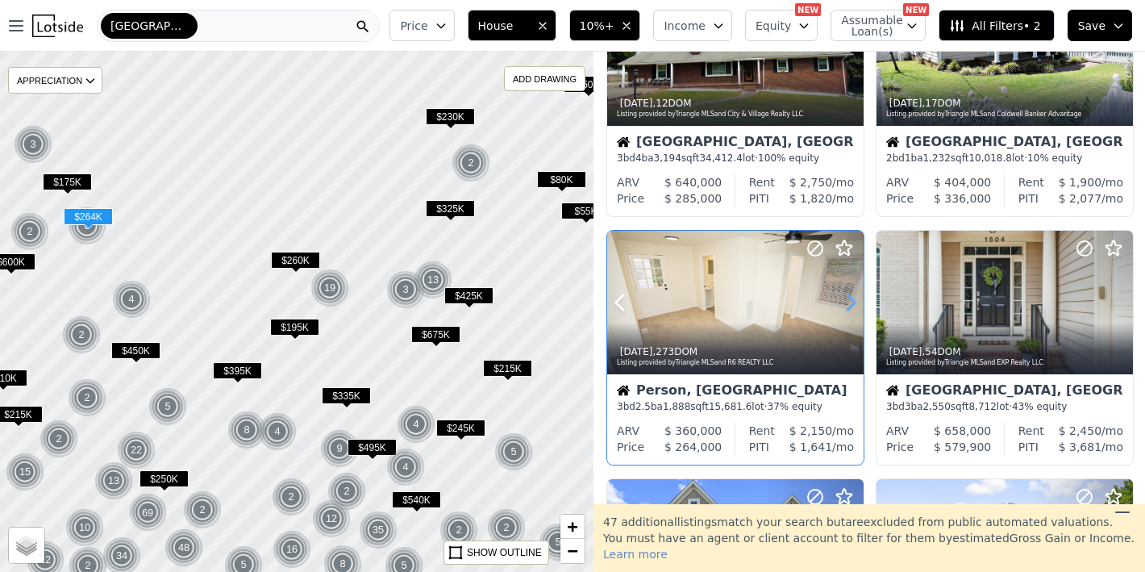
click at [848, 304] on icon at bounding box center [851, 303] width 26 height 26
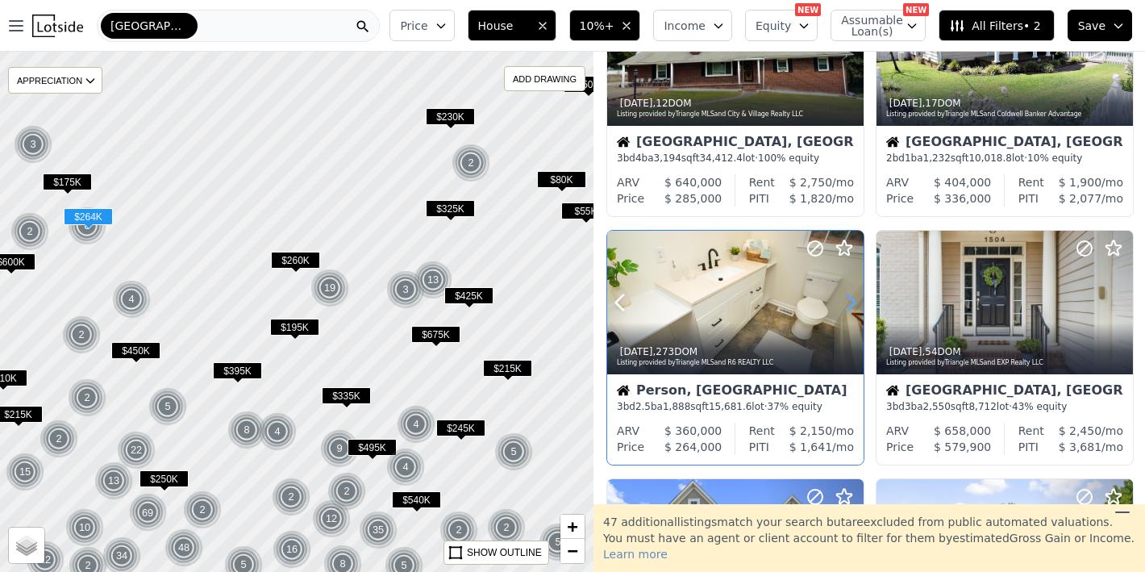
click at [848, 304] on icon at bounding box center [851, 303] width 26 height 26
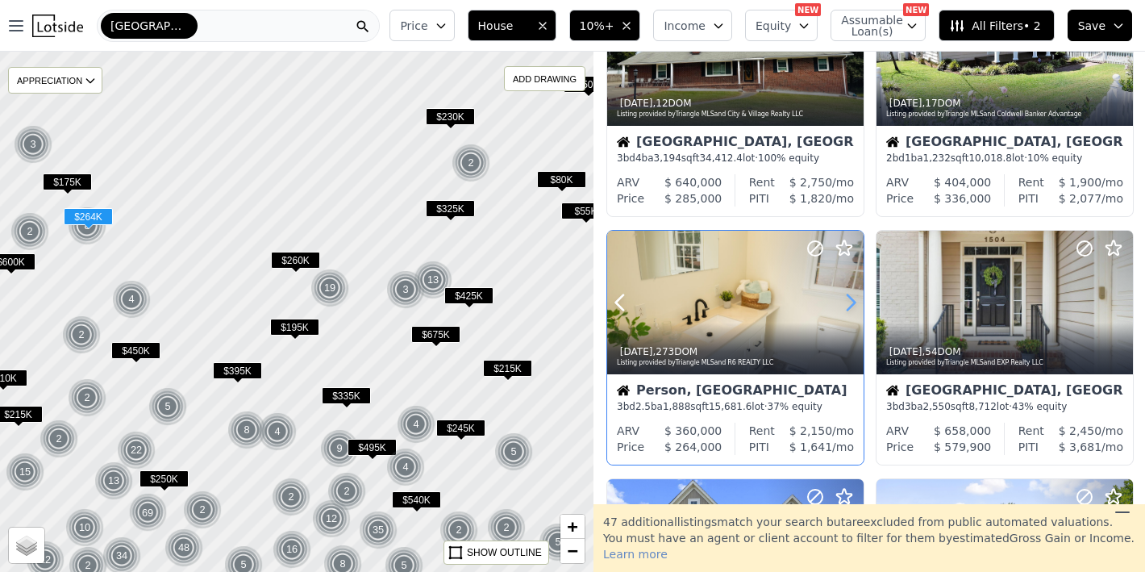
click at [848, 304] on icon at bounding box center [851, 303] width 26 height 26
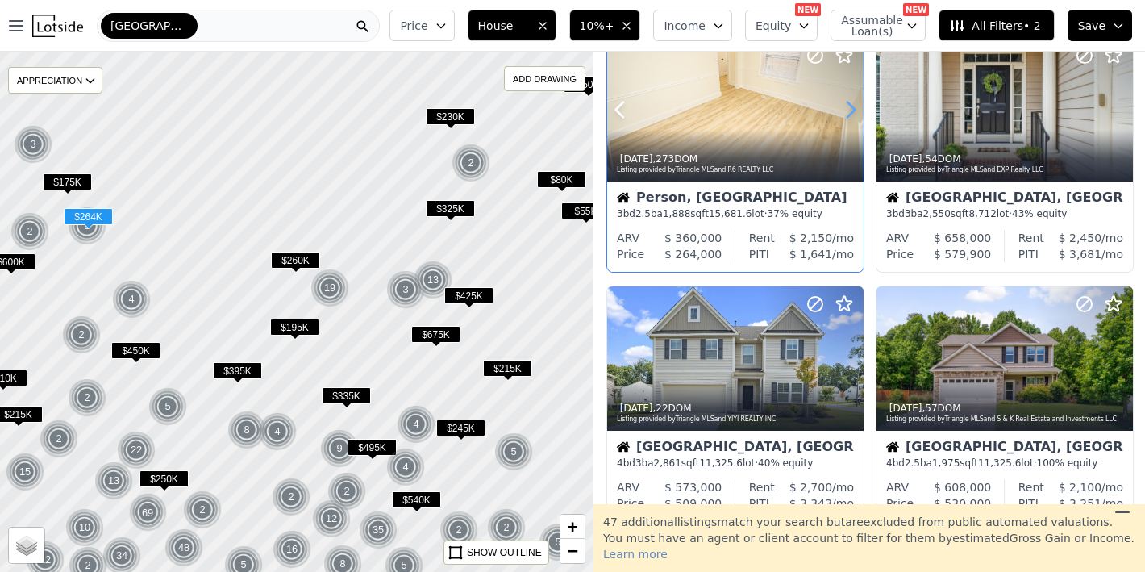
scroll to position [1113, 0]
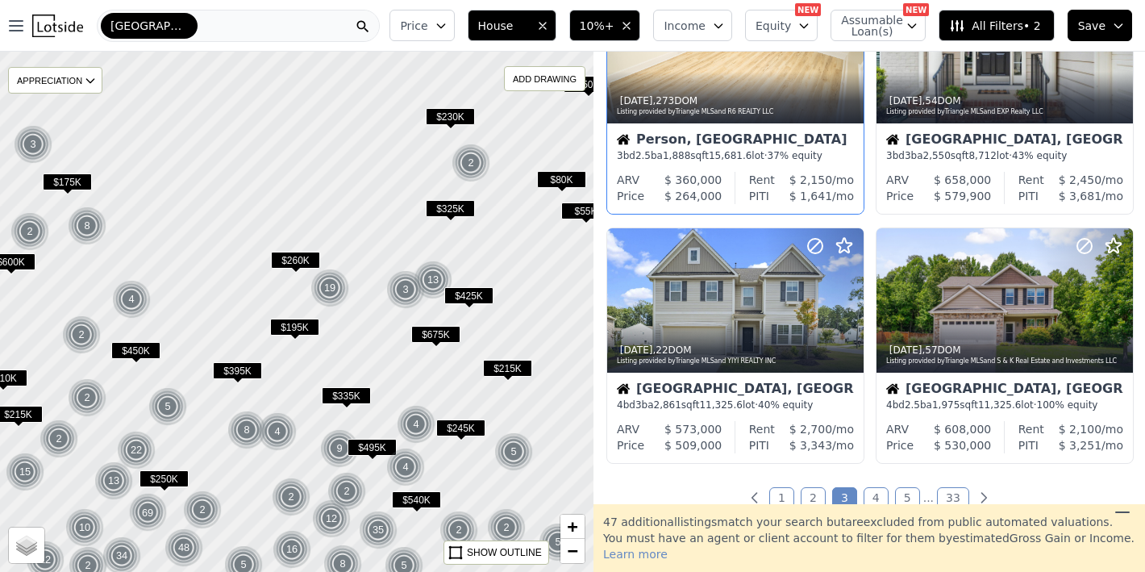
click at [883, 503] on ul "1 2 3 4 5 ... 33" at bounding box center [870, 498] width 552 height 16
click at [873, 499] on link "4" at bounding box center [876, 497] width 25 height 21
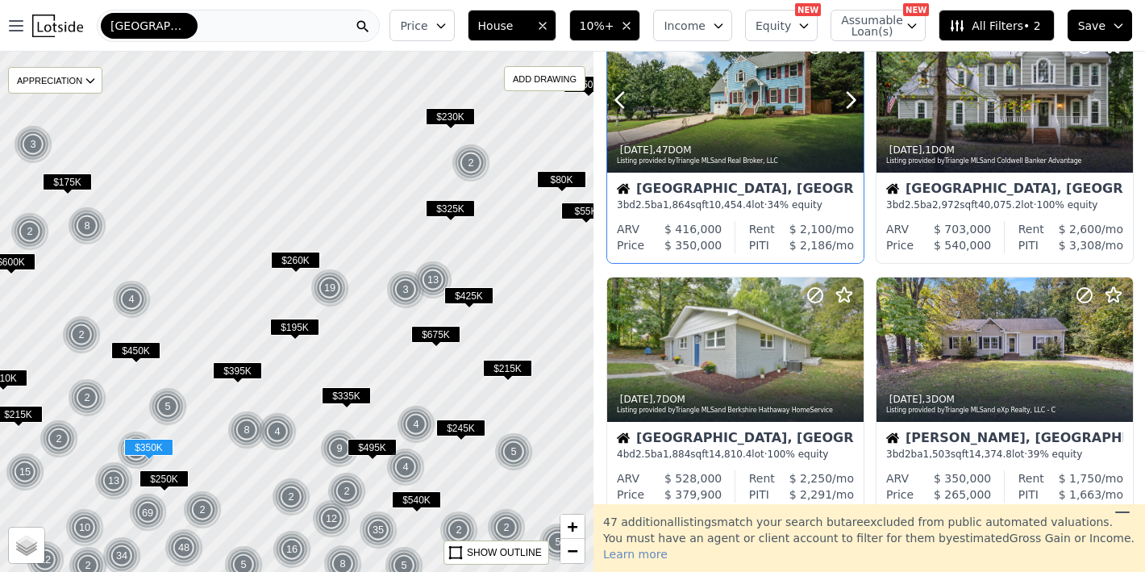
scroll to position [69, 0]
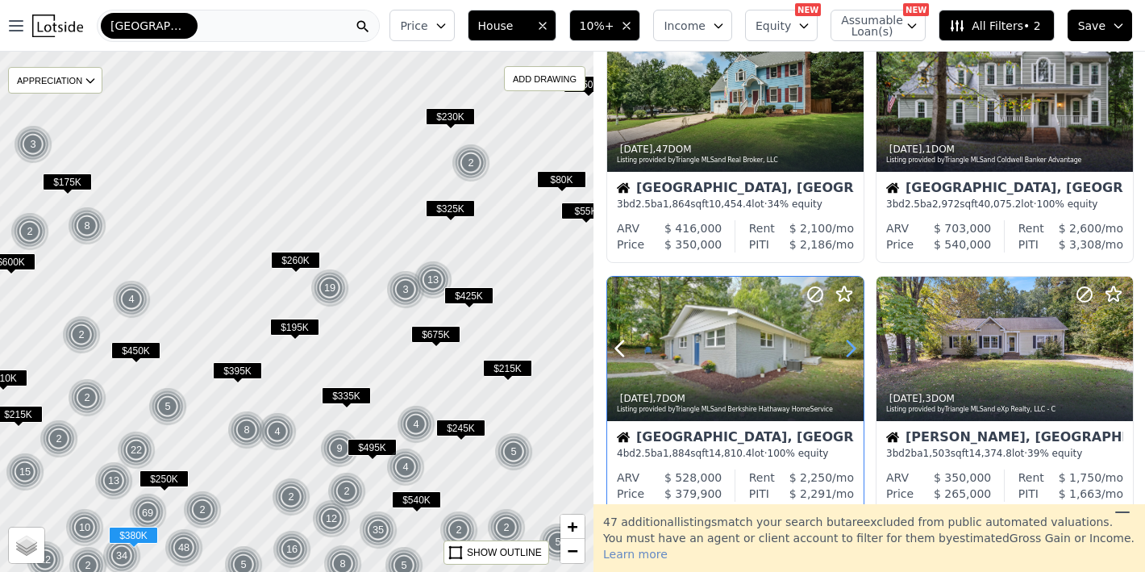
click at [852, 344] on icon at bounding box center [851, 348] width 7 height 15
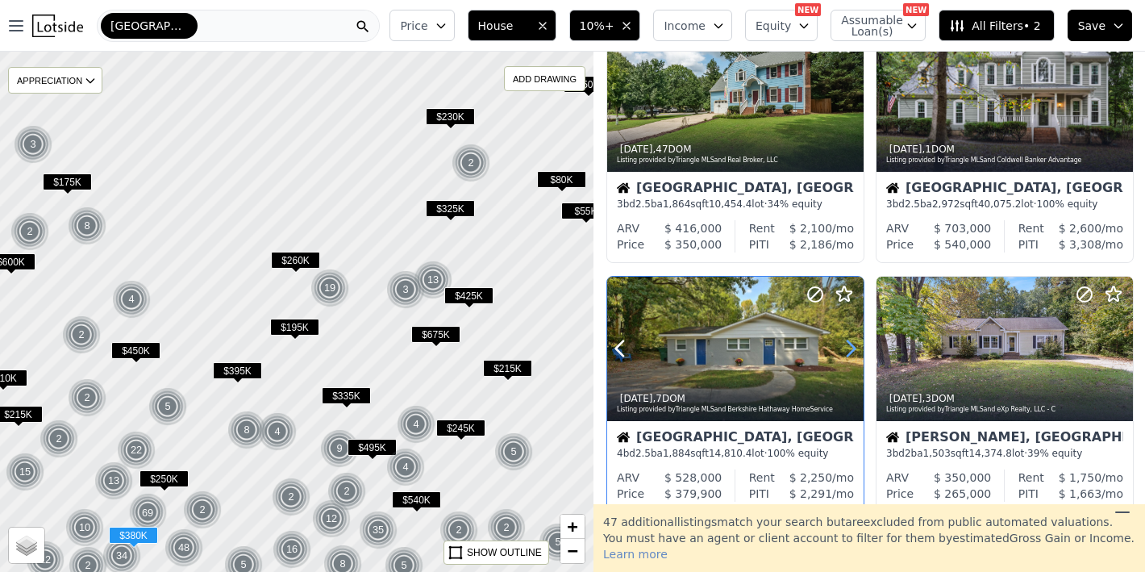
click at [852, 344] on icon at bounding box center [851, 348] width 7 height 15
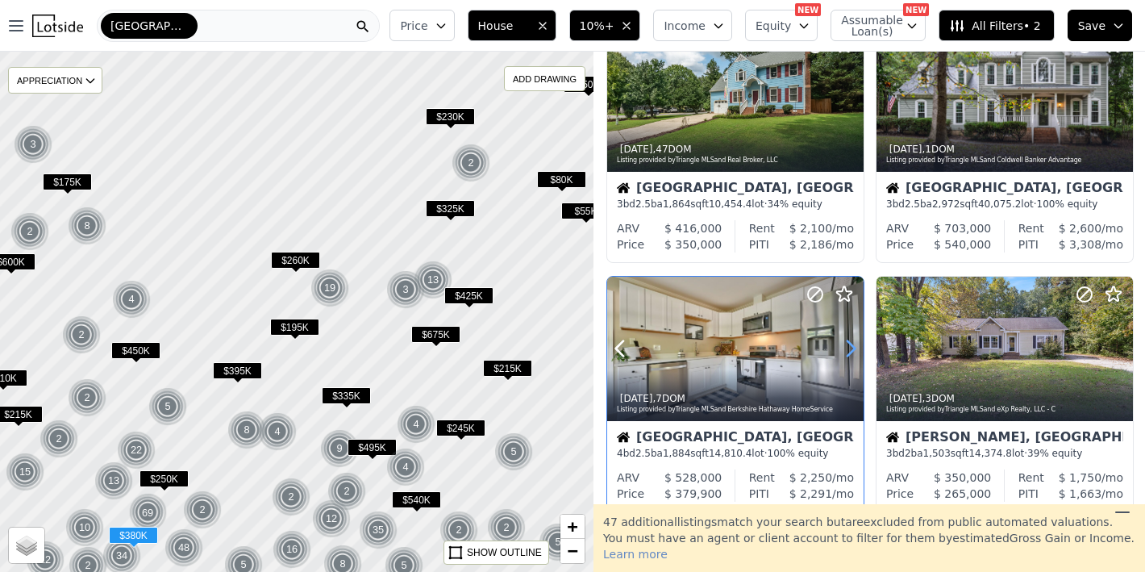
click at [852, 344] on icon at bounding box center [851, 348] width 7 height 15
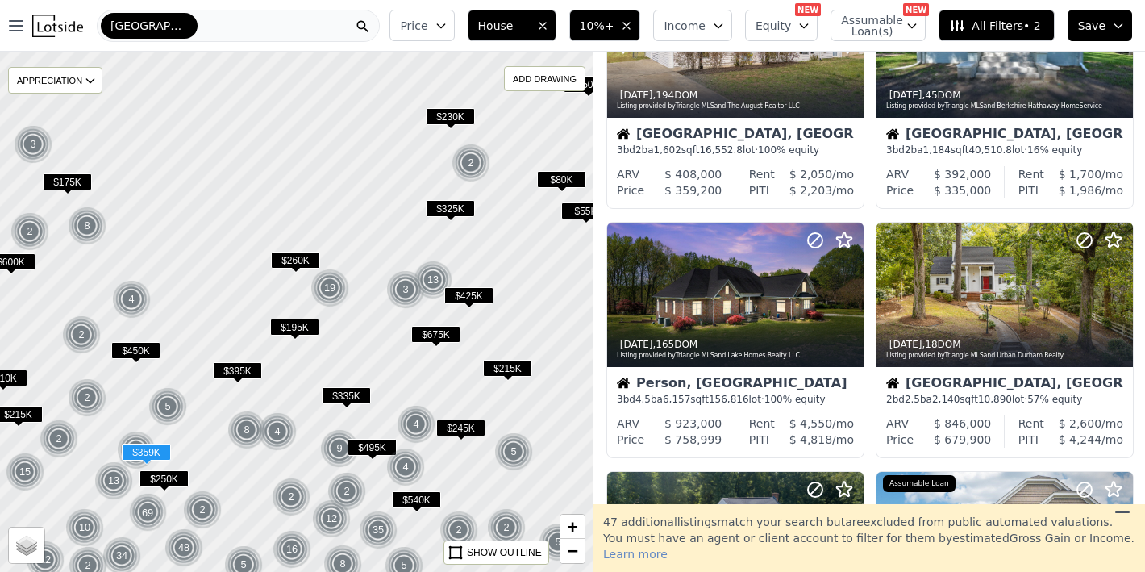
scroll to position [623, 0]
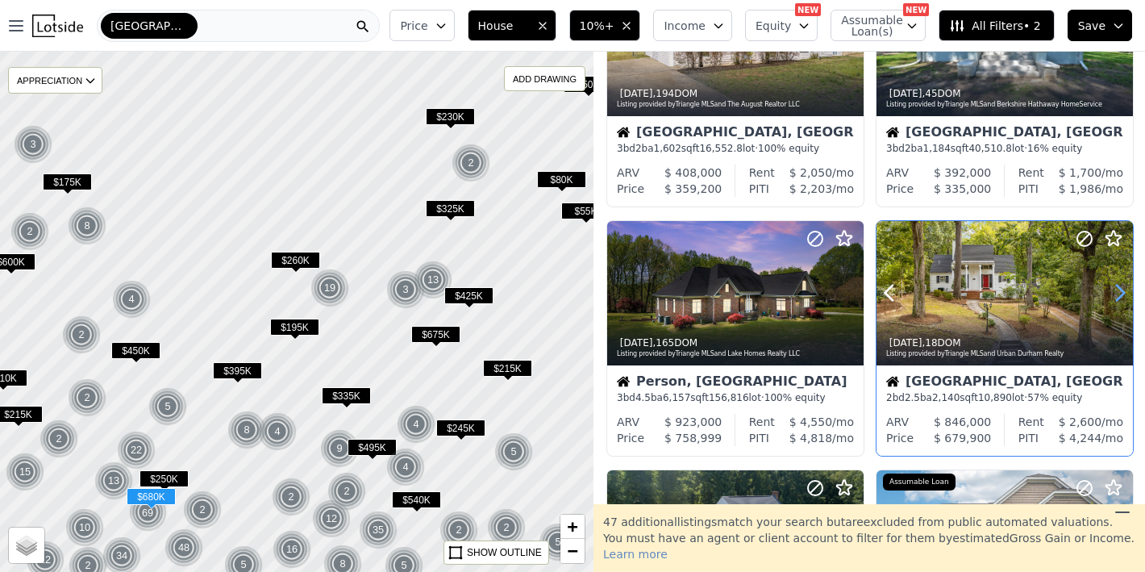
click at [1112, 293] on icon at bounding box center [1121, 293] width 26 height 26
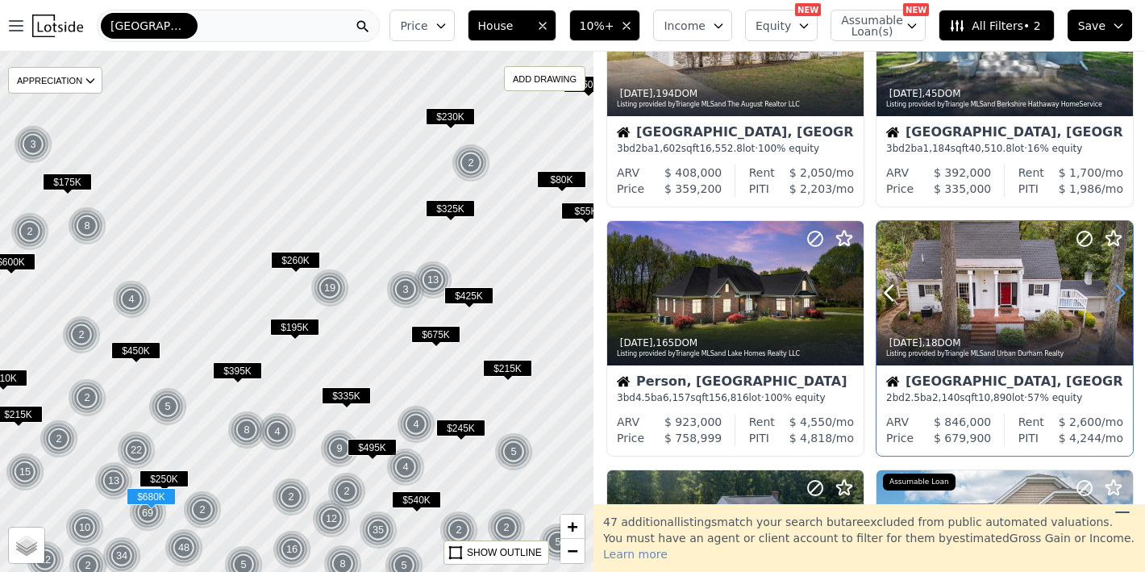
click at [1112, 293] on icon at bounding box center [1121, 293] width 26 height 26
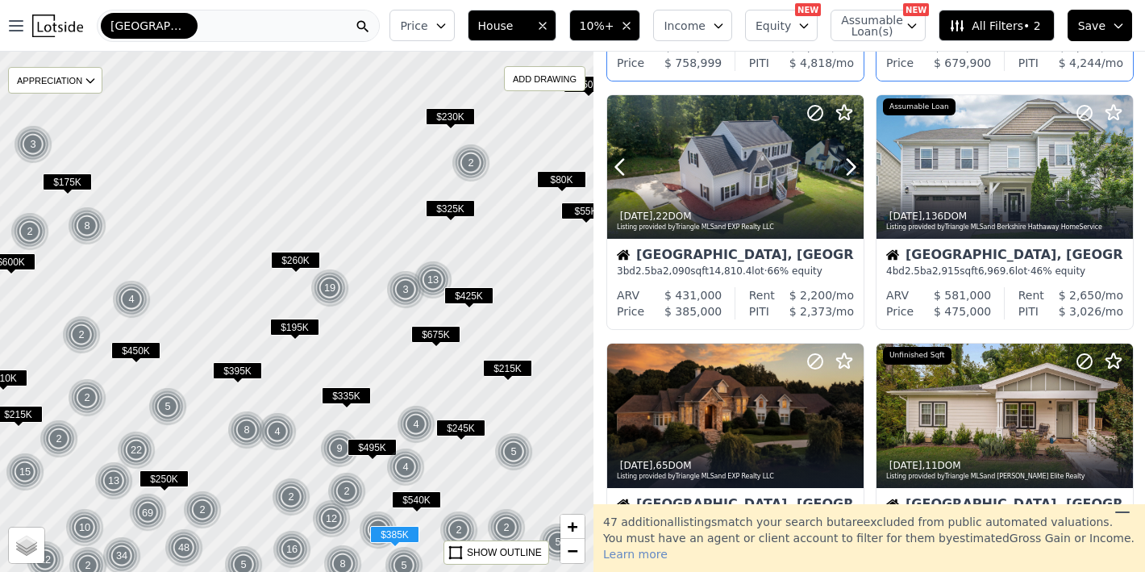
scroll to position [1060, 0]
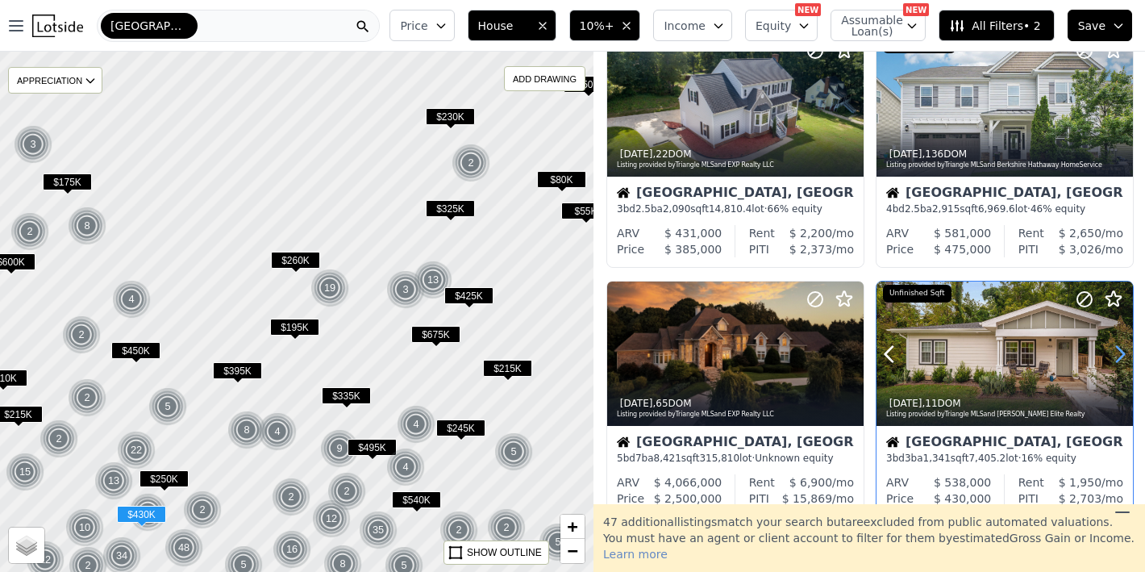
click at [1117, 350] on icon at bounding box center [1120, 353] width 7 height 15
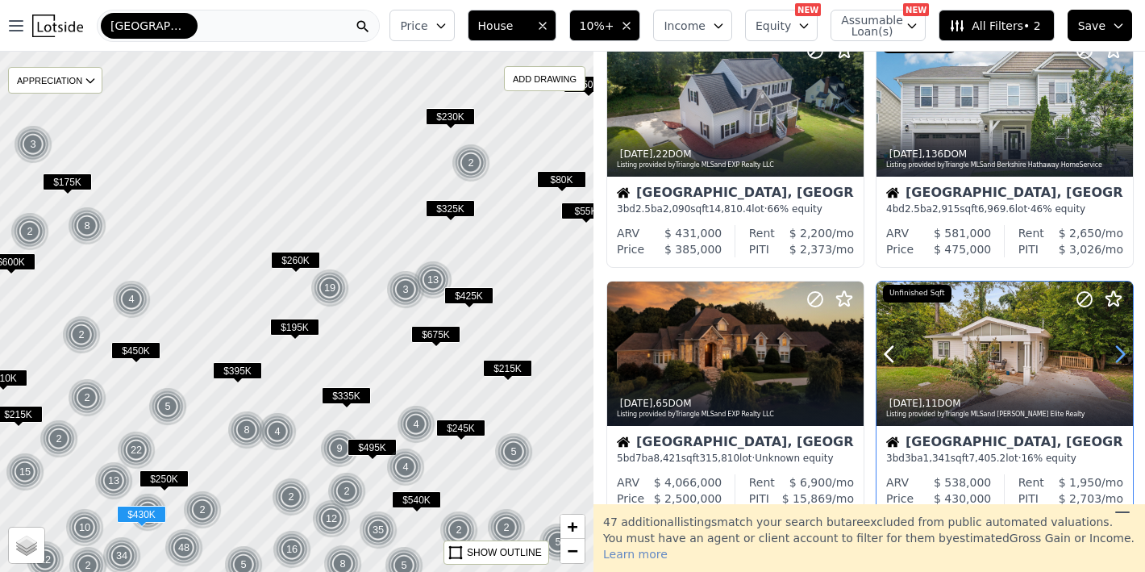
click at [1117, 350] on icon at bounding box center [1120, 353] width 7 height 15
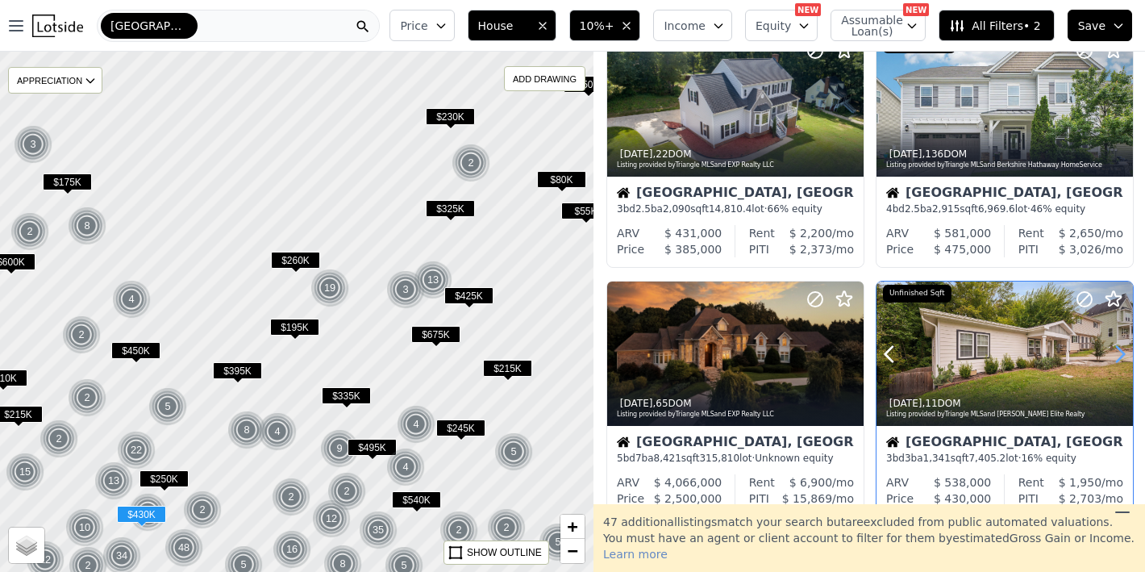
click at [1117, 350] on icon at bounding box center [1120, 353] width 7 height 15
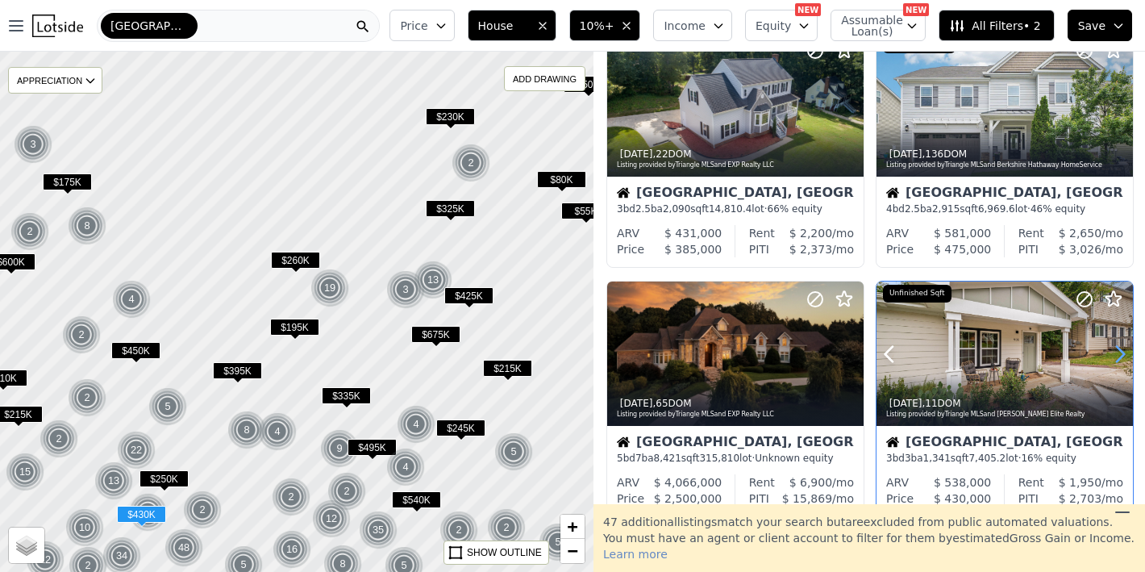
click at [1117, 350] on icon at bounding box center [1120, 353] width 7 height 15
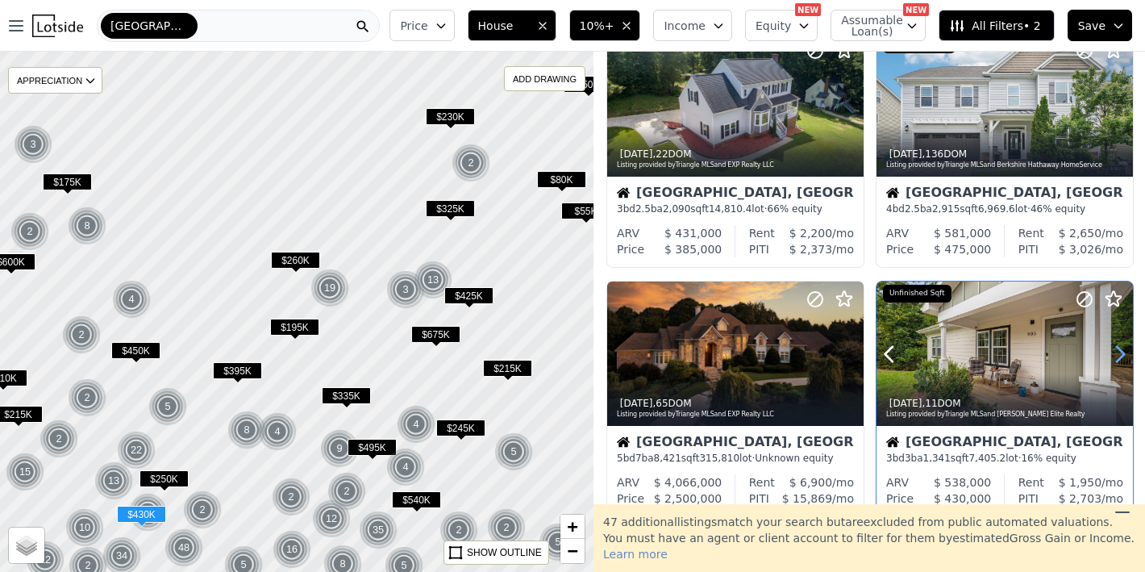
click at [1117, 350] on icon at bounding box center [1120, 353] width 7 height 15
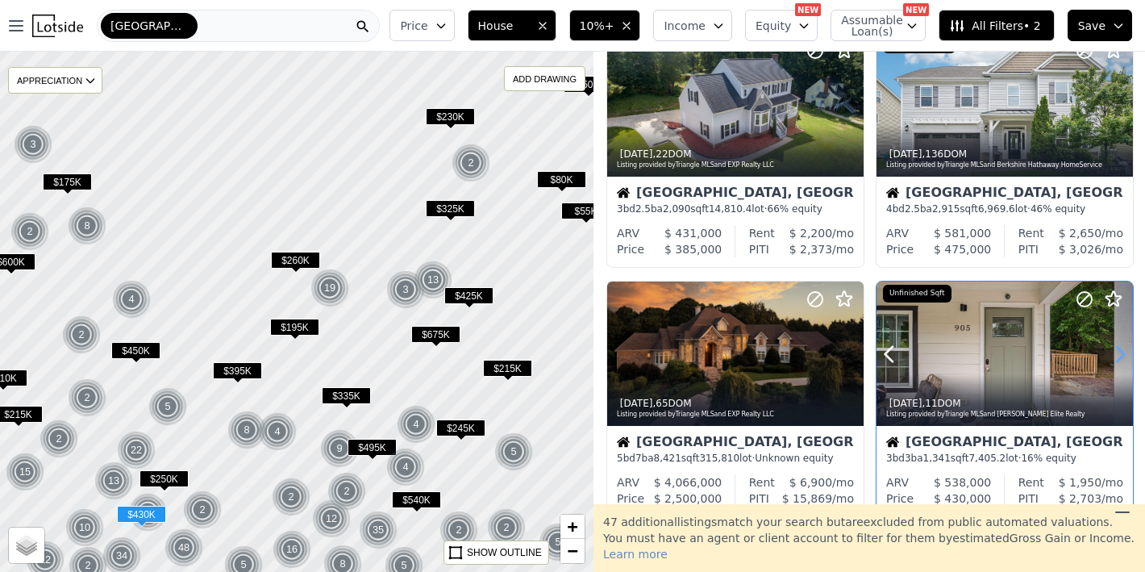
click at [1117, 350] on icon at bounding box center [1120, 353] width 7 height 15
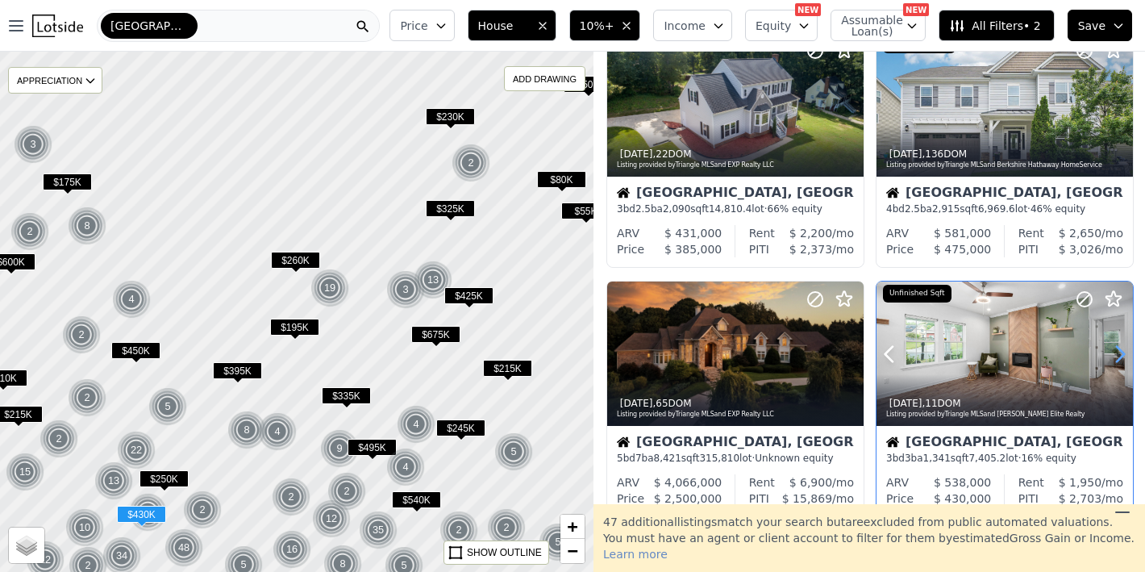
click at [1117, 350] on icon at bounding box center [1120, 353] width 7 height 15
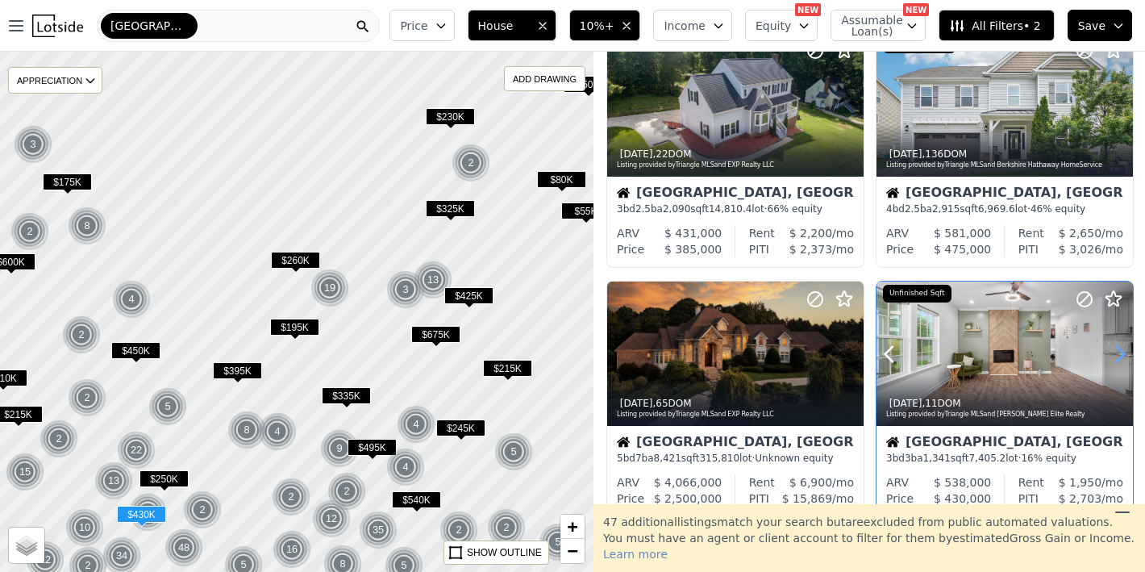
click at [1117, 350] on icon at bounding box center [1120, 353] width 7 height 15
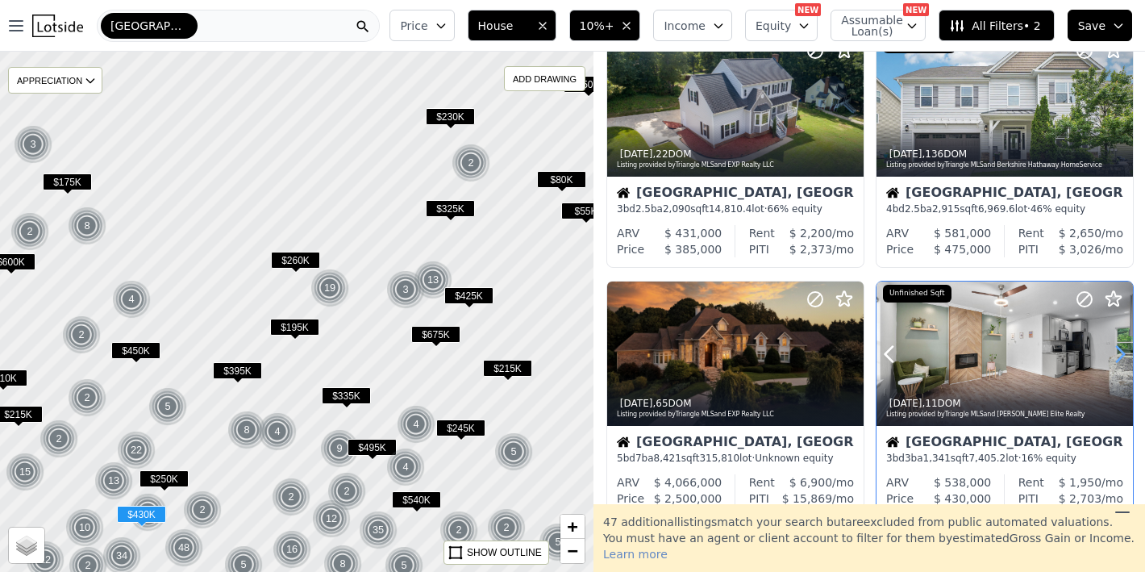
click at [1117, 350] on icon at bounding box center [1120, 353] width 7 height 15
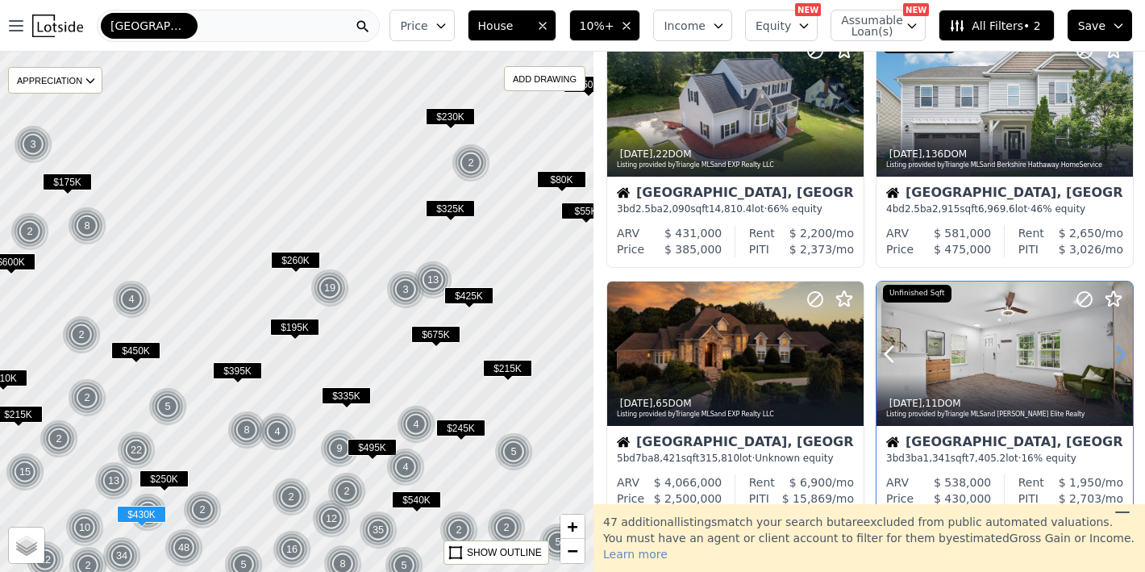
click at [1117, 350] on icon at bounding box center [1120, 353] width 7 height 15
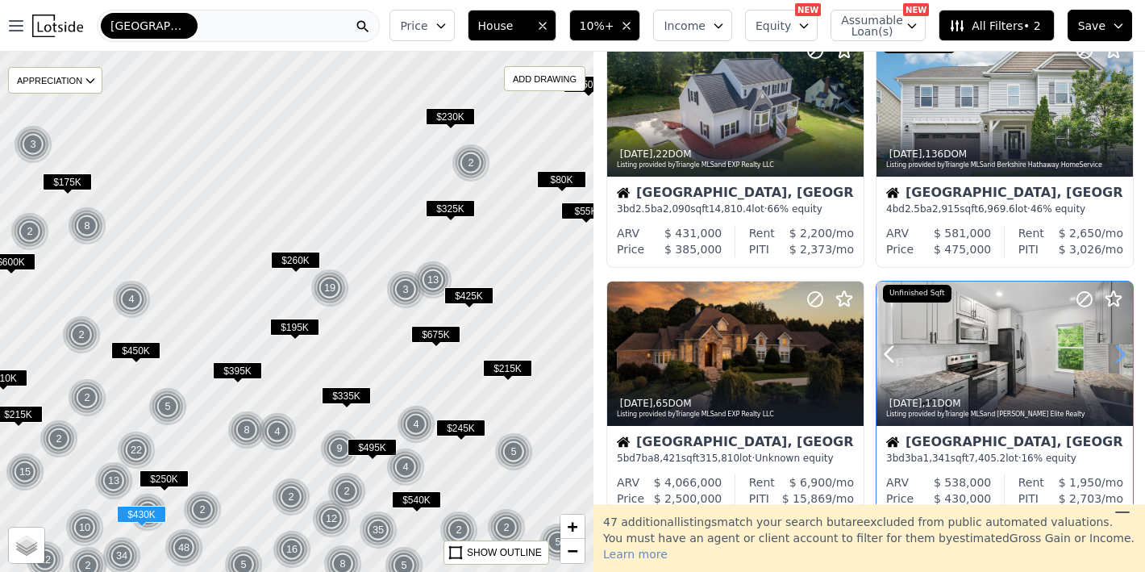
click at [1117, 350] on icon at bounding box center [1120, 353] width 7 height 15
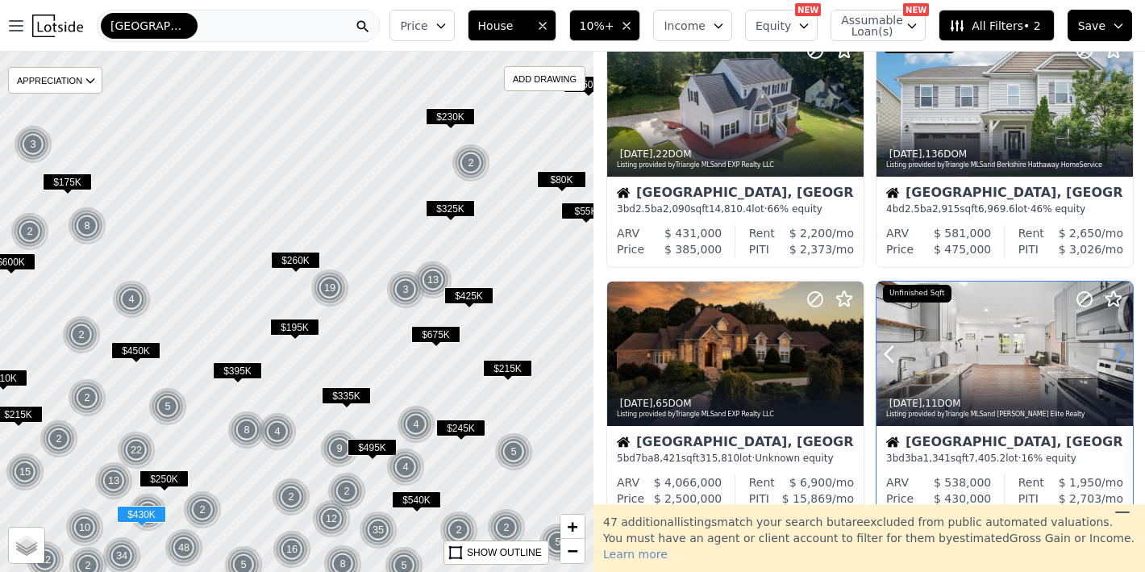
click at [1117, 350] on icon at bounding box center [1120, 353] width 7 height 15
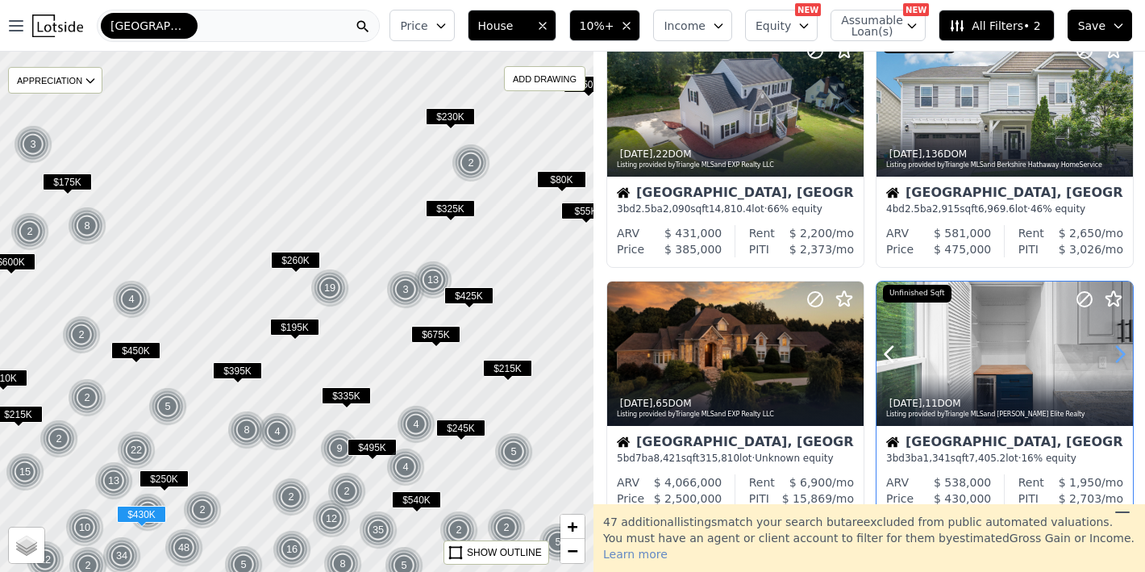
click at [1117, 350] on icon at bounding box center [1120, 353] width 7 height 15
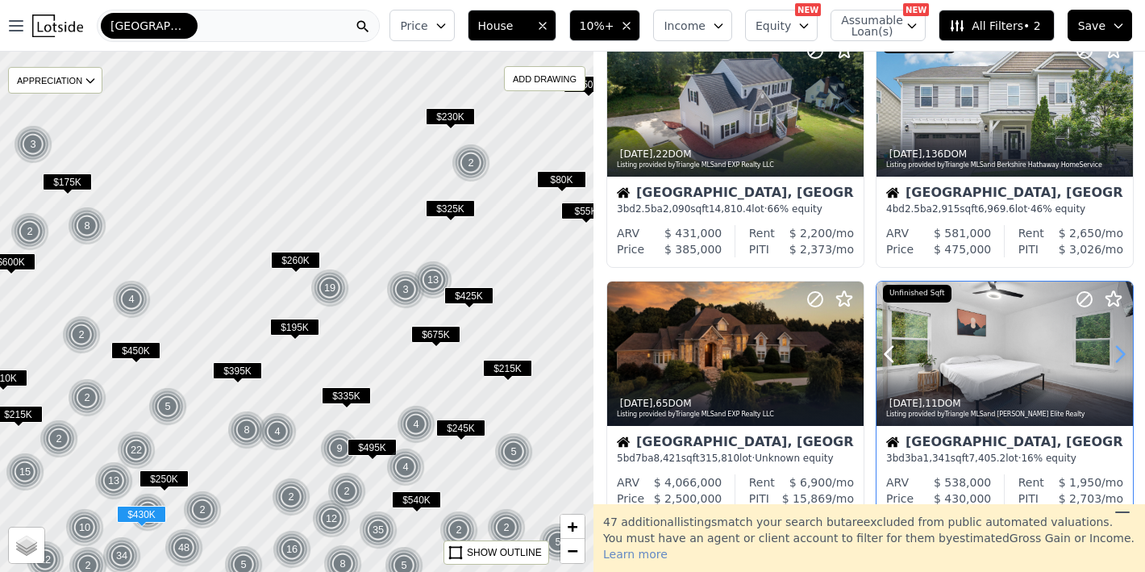
click at [1117, 350] on icon at bounding box center [1120, 353] width 7 height 15
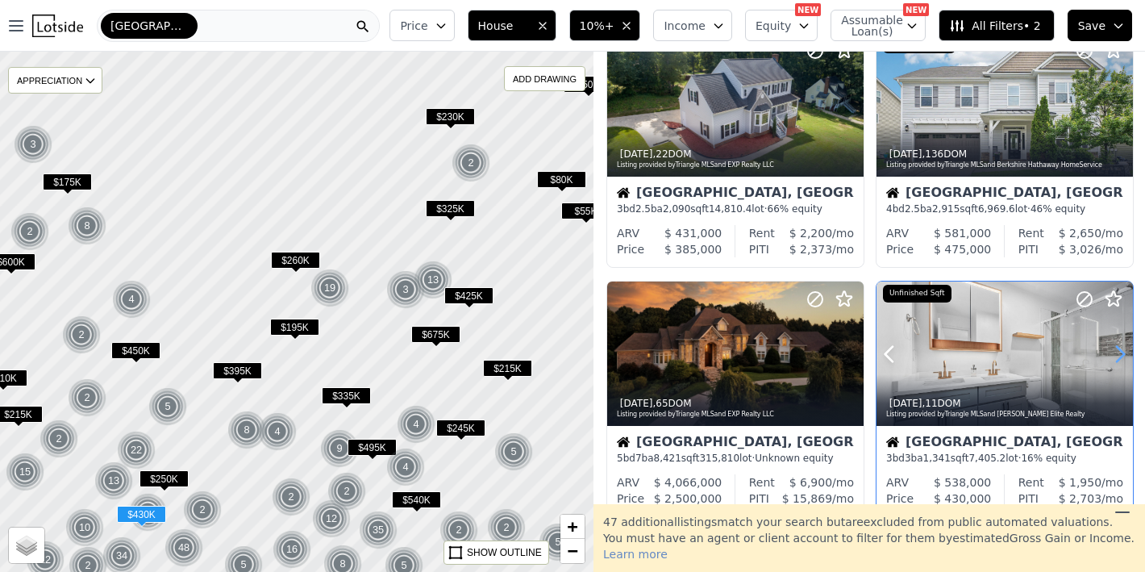
click at [1117, 350] on icon at bounding box center [1120, 353] width 7 height 15
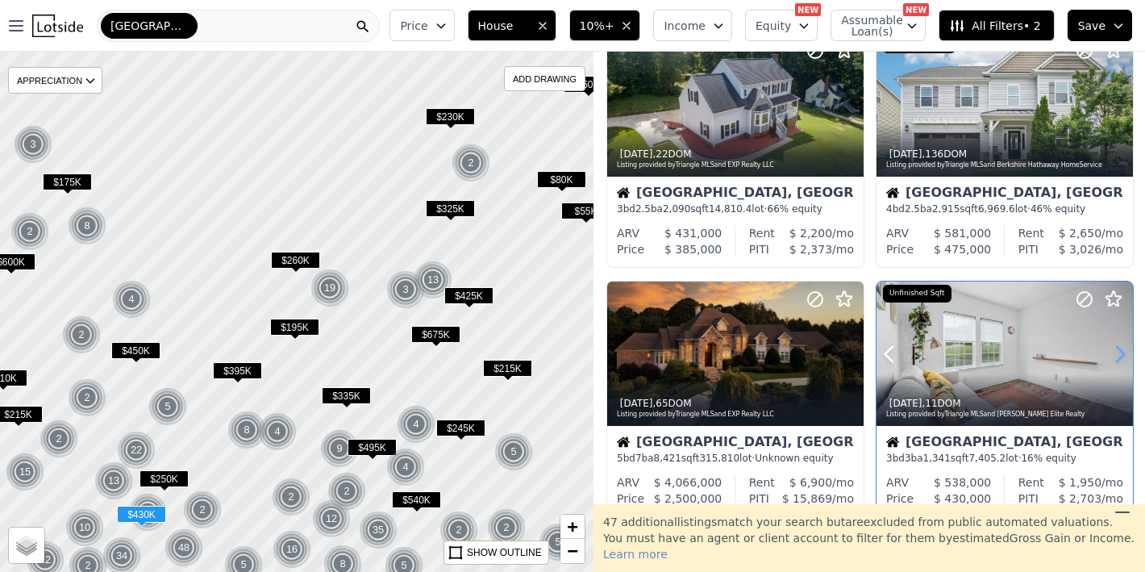
click at [1117, 350] on icon at bounding box center [1120, 353] width 7 height 15
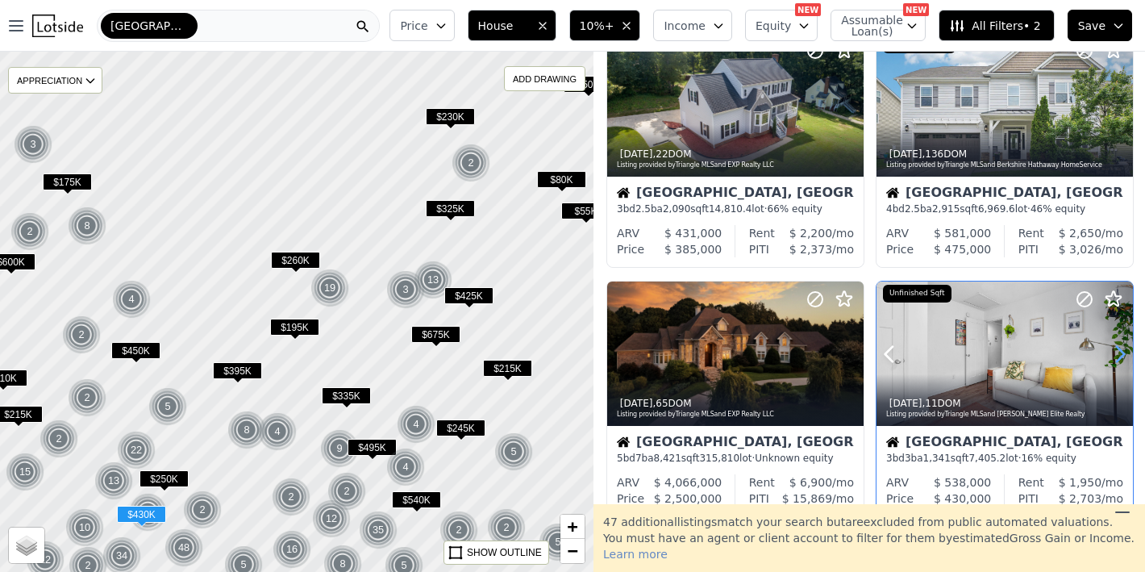
click at [1117, 350] on icon at bounding box center [1120, 353] width 7 height 15
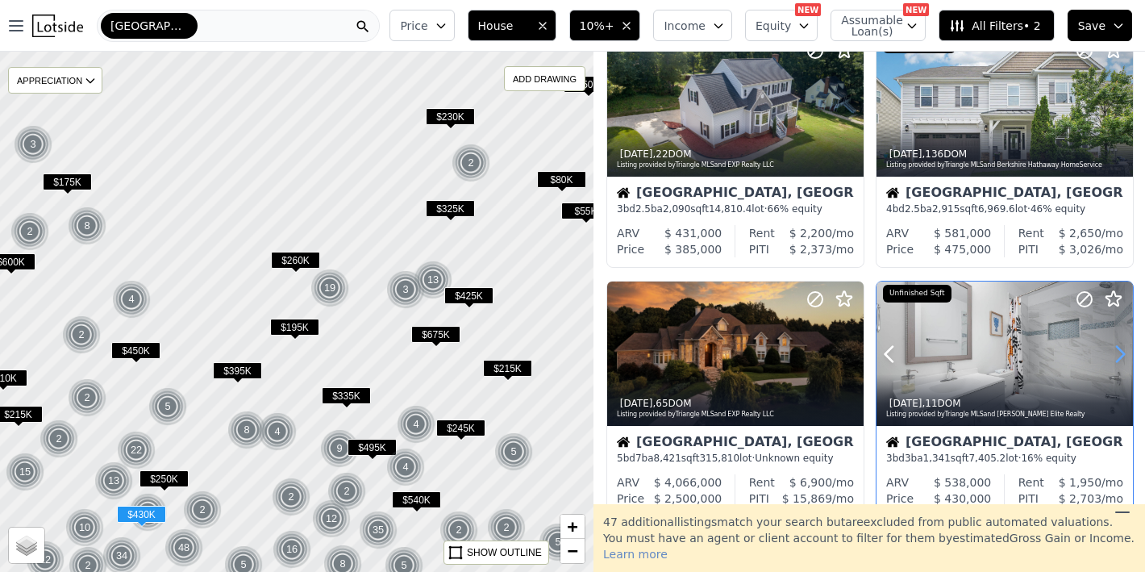
click at [1117, 350] on icon at bounding box center [1120, 353] width 7 height 15
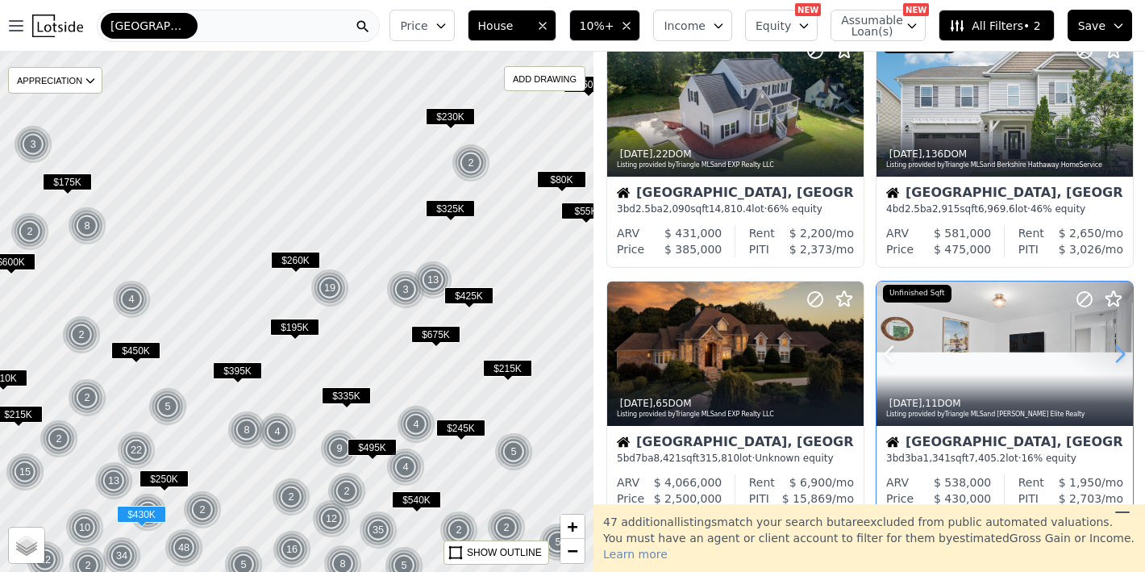
click at [1117, 350] on icon at bounding box center [1120, 353] width 7 height 15
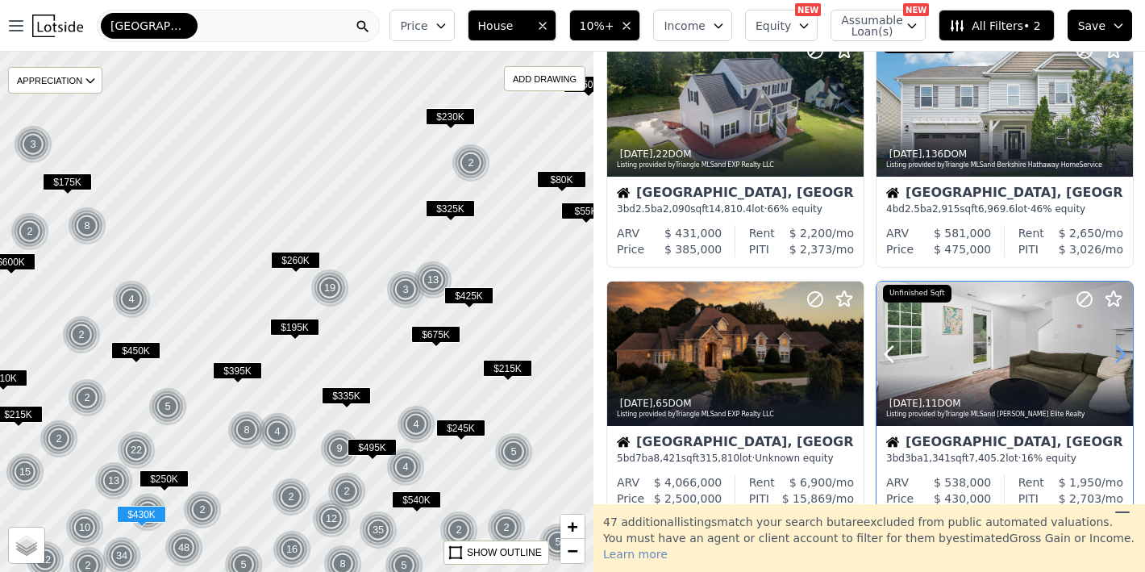
click at [1117, 350] on icon at bounding box center [1120, 353] width 7 height 15
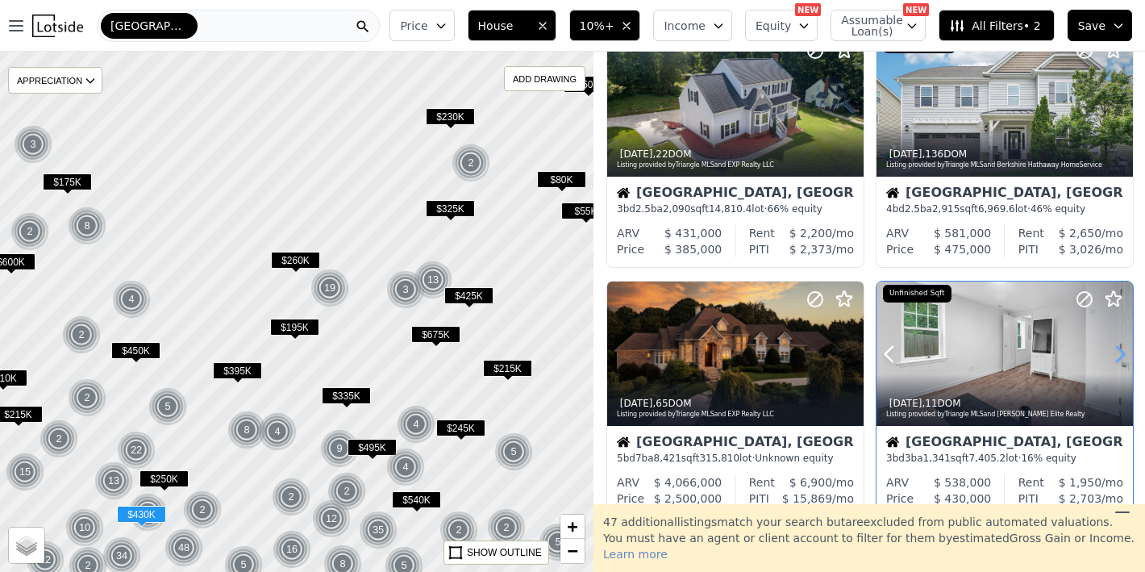
click at [1117, 350] on icon at bounding box center [1120, 353] width 7 height 15
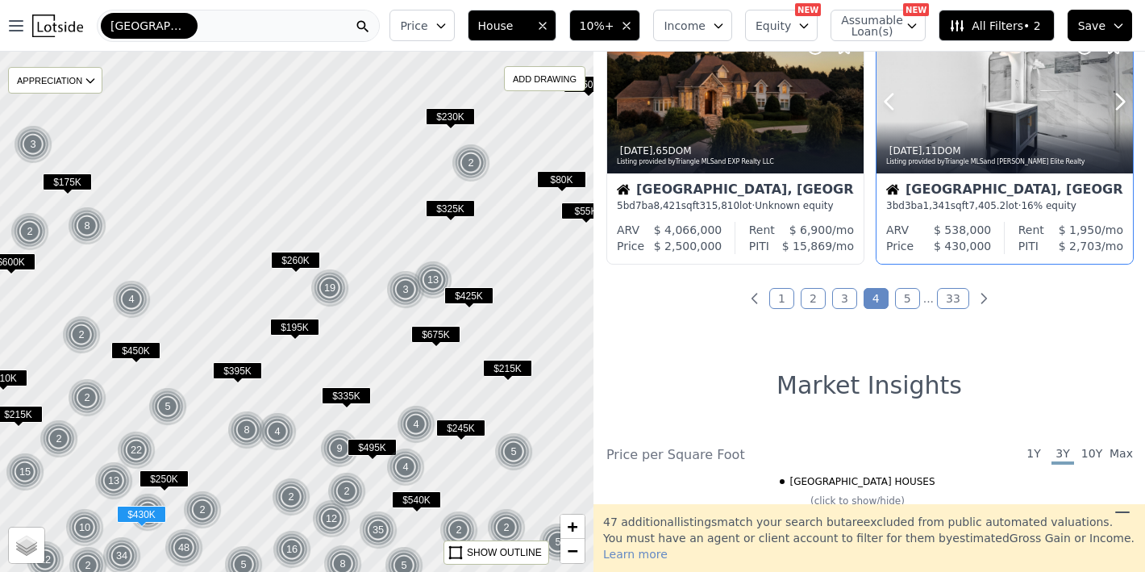
scroll to position [1319, 0]
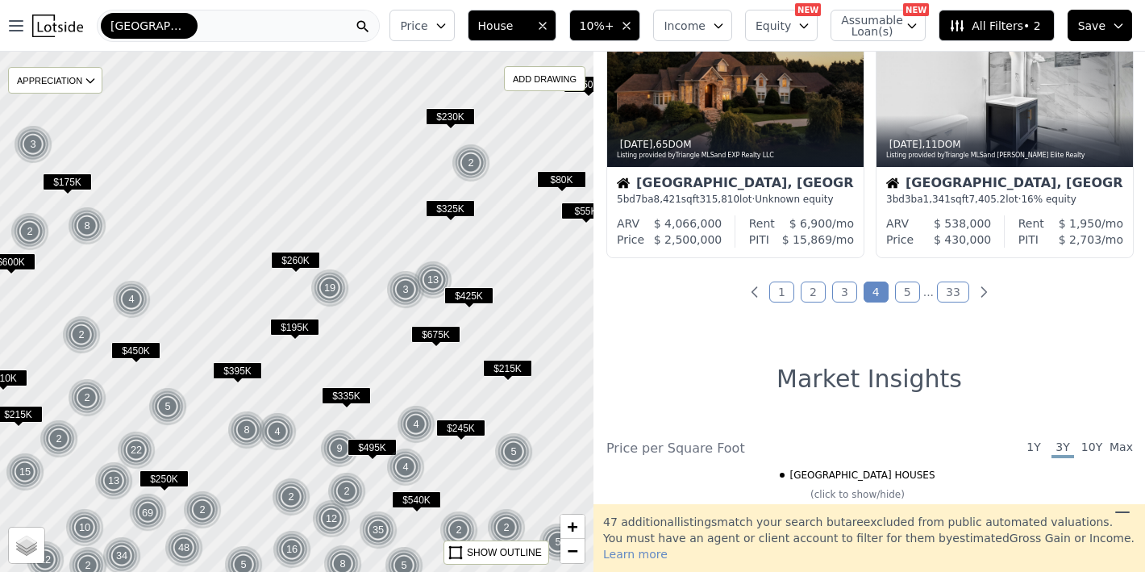
click at [898, 287] on link "5" at bounding box center [907, 292] width 25 height 21
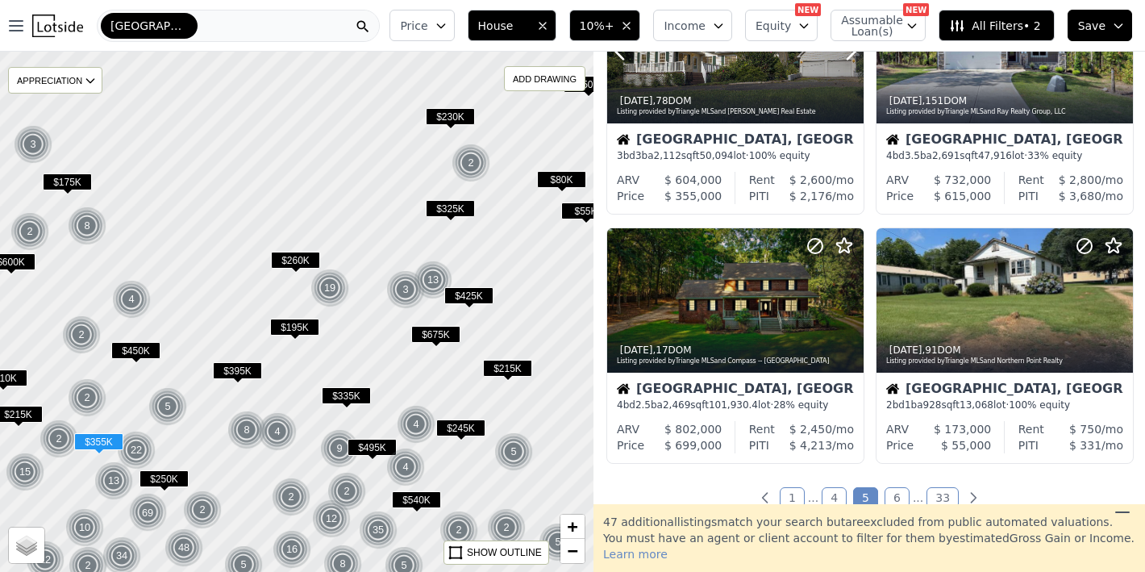
scroll to position [1120, 0]
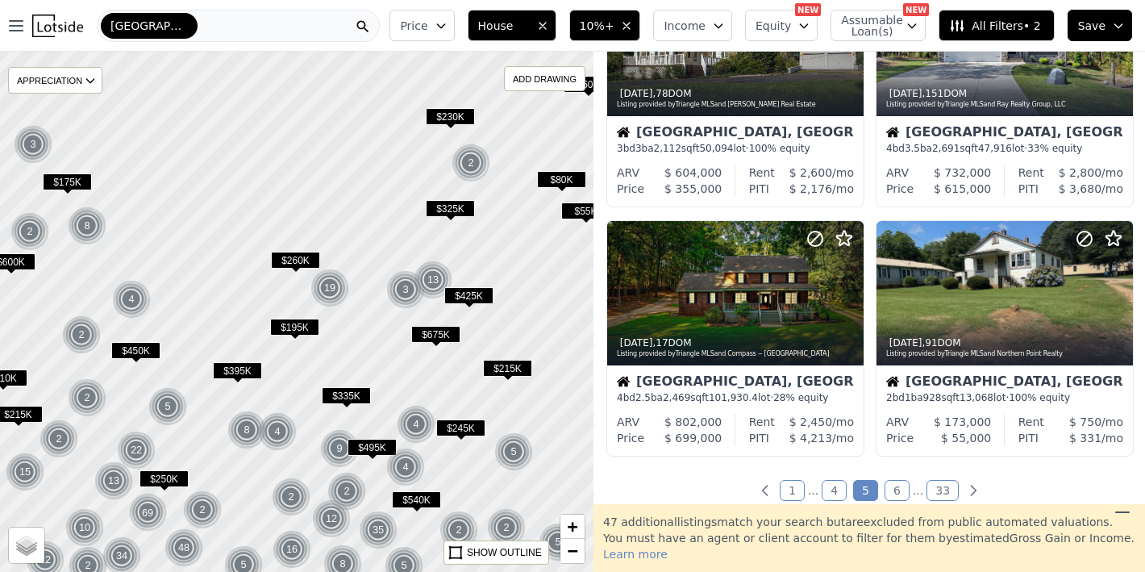
click at [895, 488] on link "6" at bounding box center [897, 490] width 25 height 21
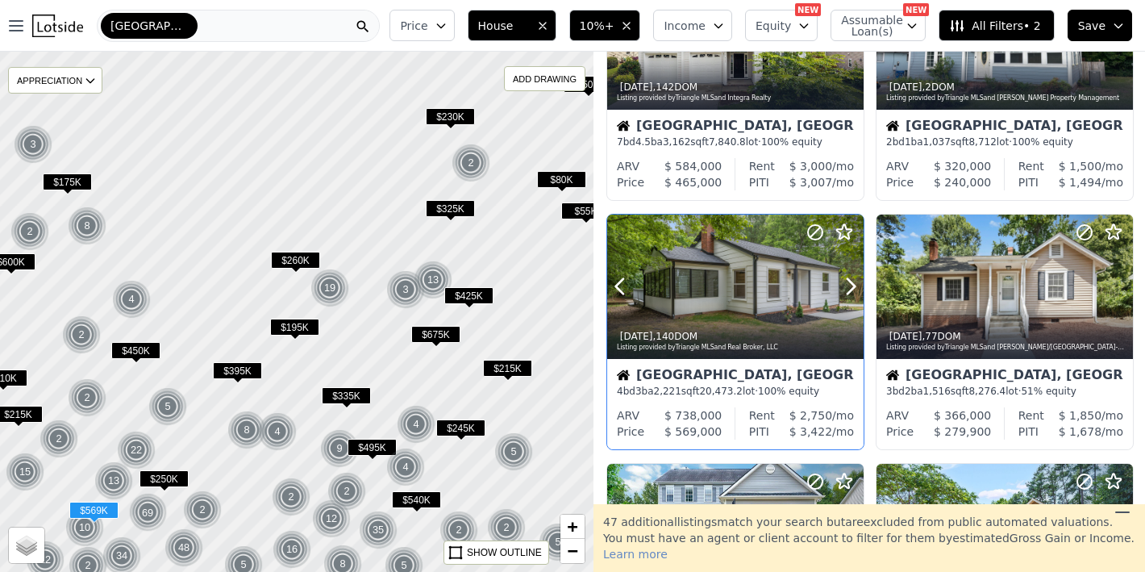
scroll to position [156, 0]
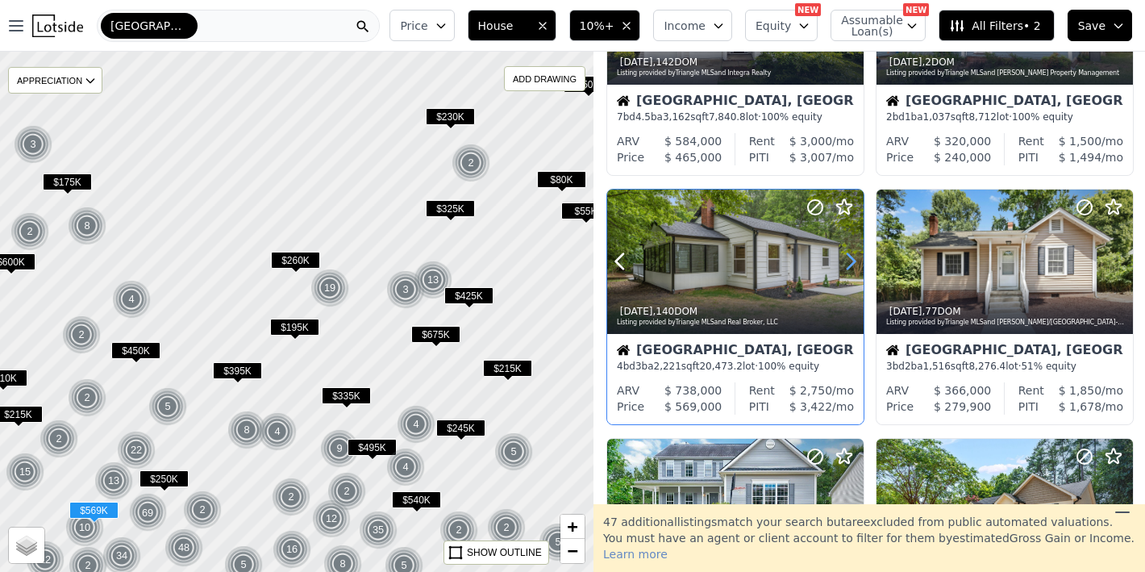
click at [848, 256] on icon at bounding box center [851, 261] width 7 height 15
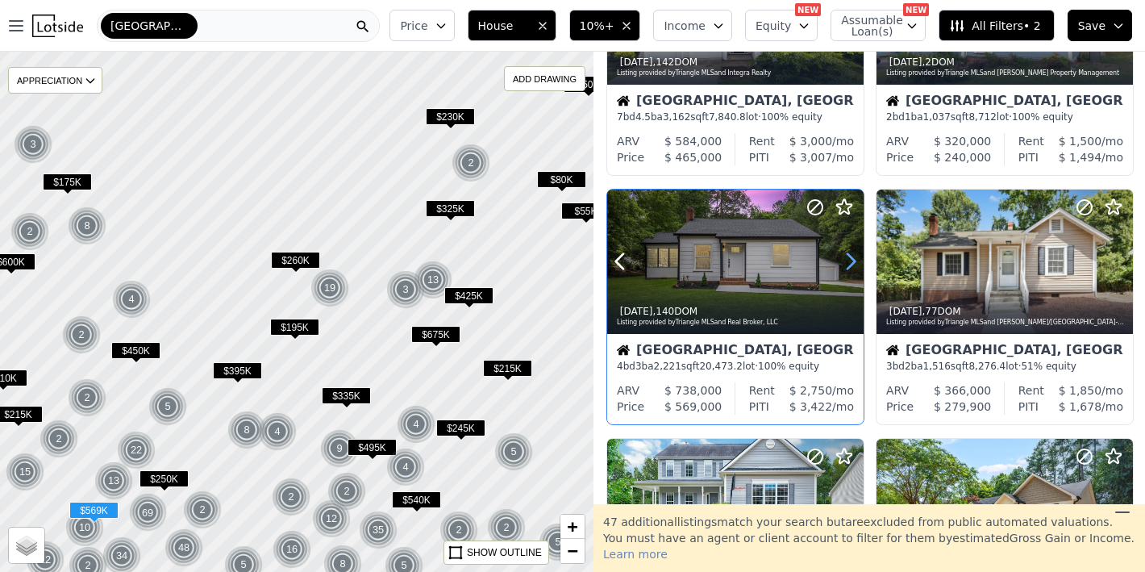
click at [848, 256] on icon at bounding box center [851, 261] width 7 height 15
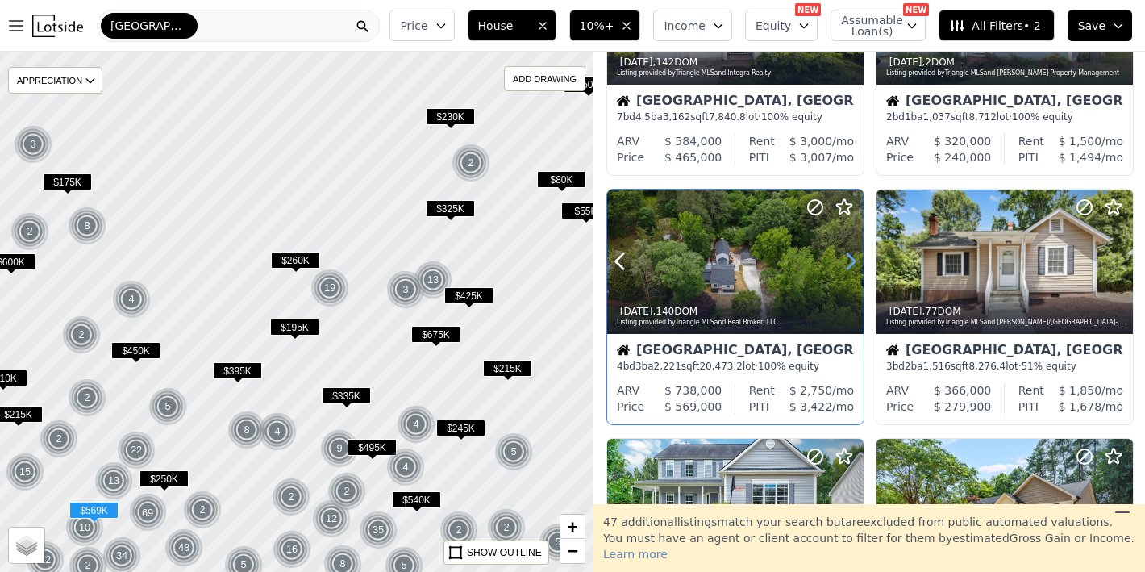
click at [848, 256] on icon at bounding box center [851, 261] width 7 height 15
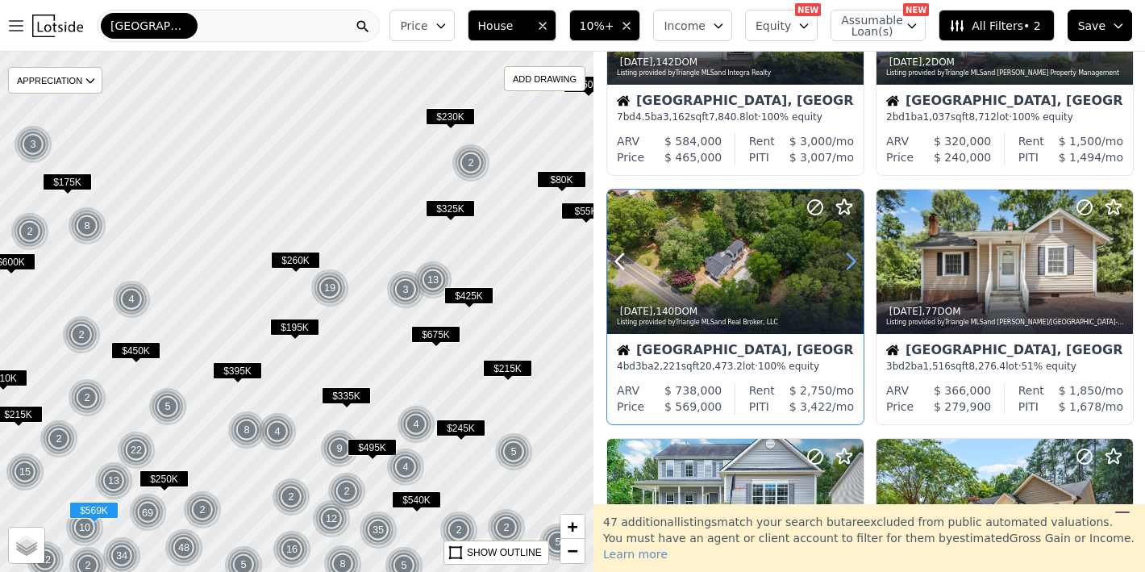
click at [848, 256] on icon at bounding box center [851, 261] width 7 height 15
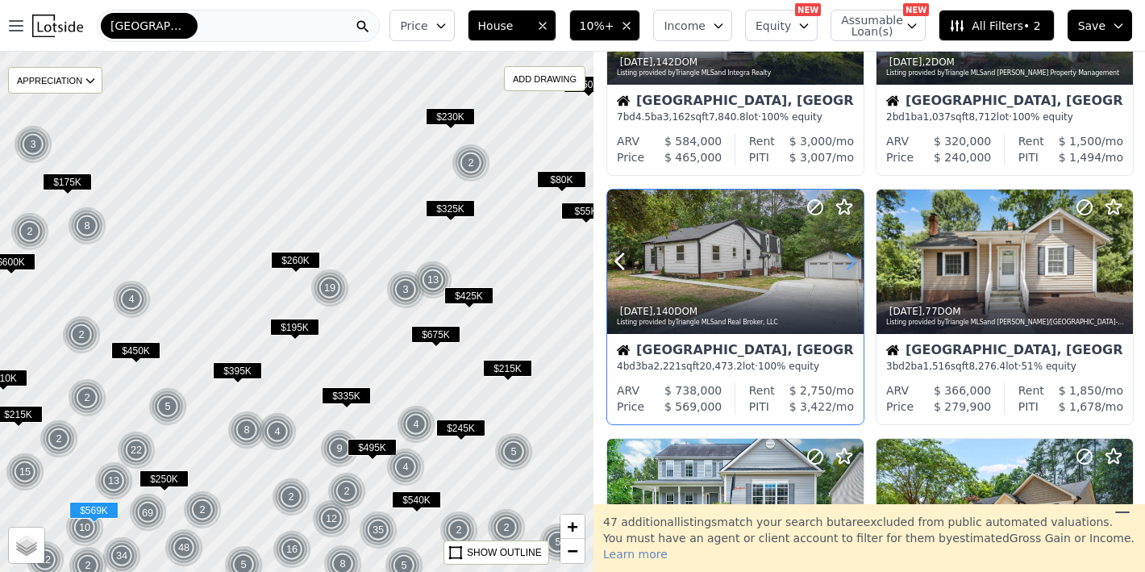
click at [848, 256] on icon at bounding box center [851, 261] width 7 height 15
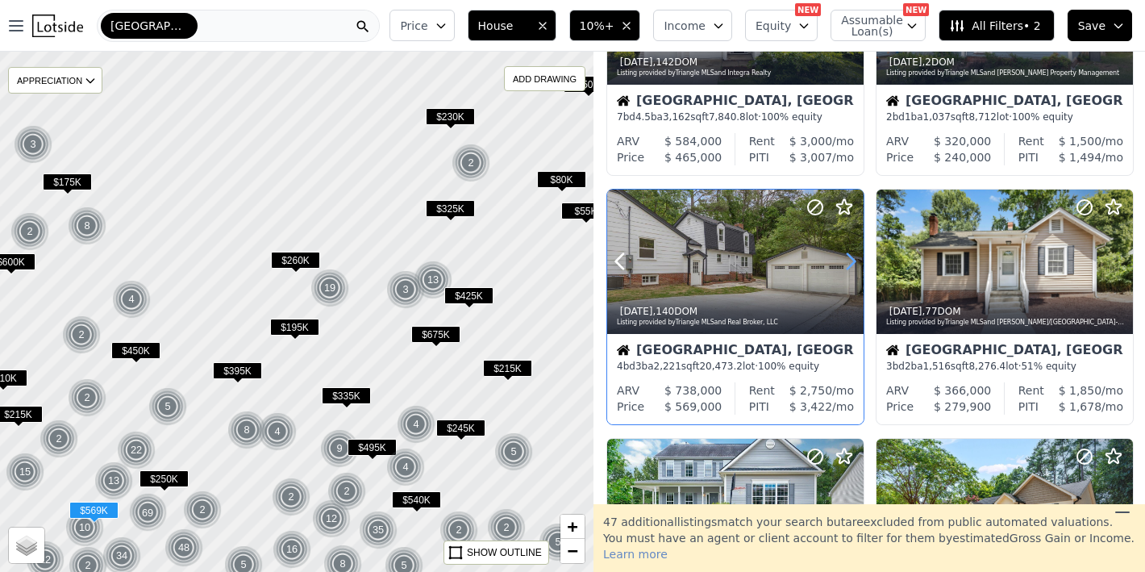
click at [848, 256] on icon at bounding box center [851, 261] width 7 height 15
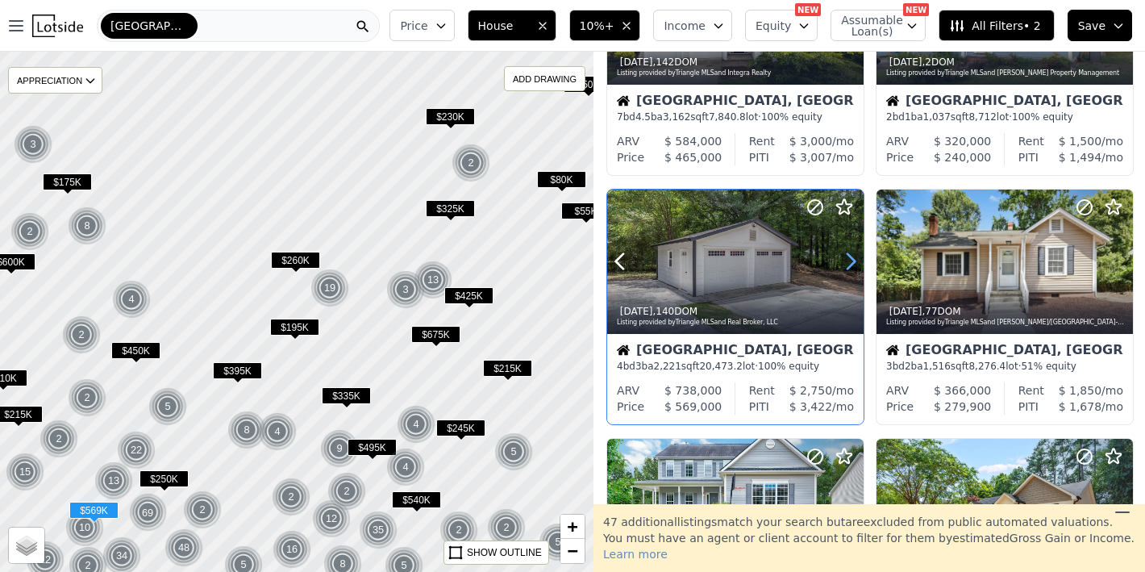
click at [848, 256] on icon at bounding box center [851, 261] width 7 height 15
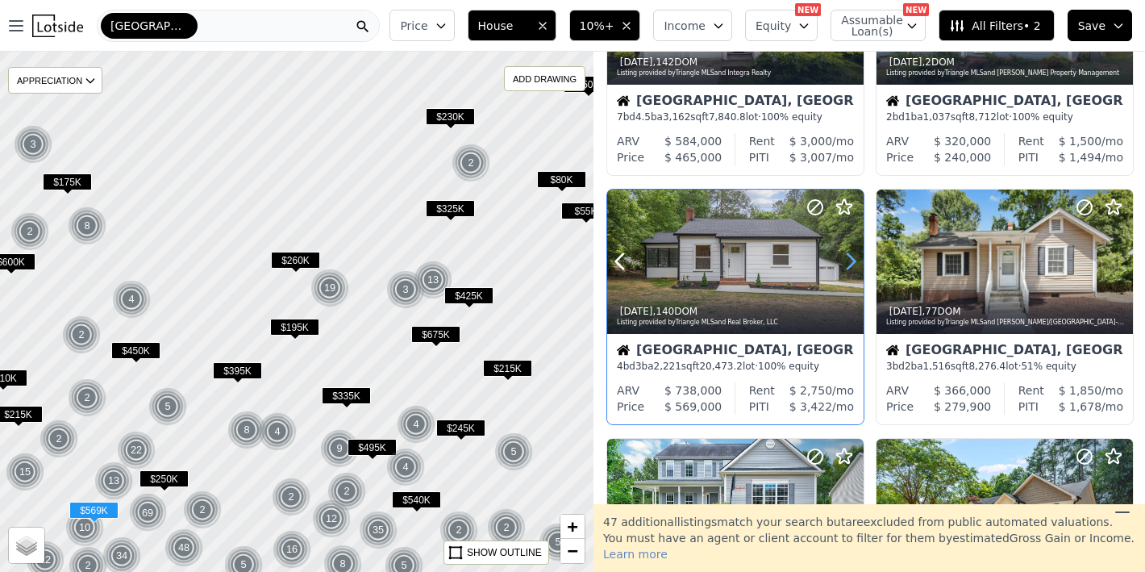
click at [848, 256] on icon at bounding box center [851, 261] width 7 height 15
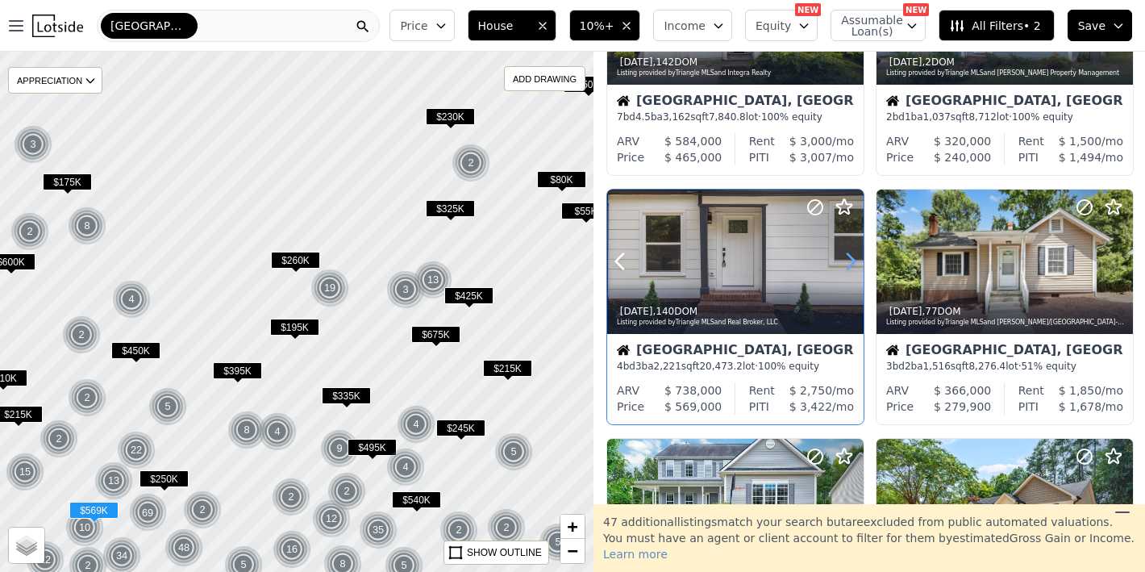
click at [848, 256] on icon at bounding box center [851, 261] width 7 height 15
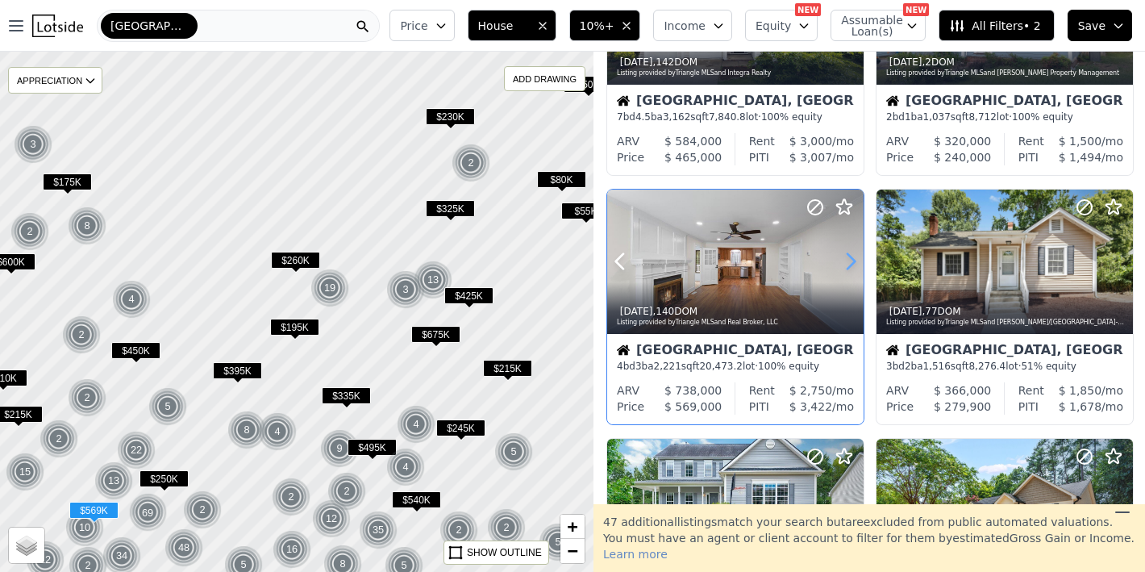
click at [848, 256] on icon at bounding box center [851, 261] width 7 height 15
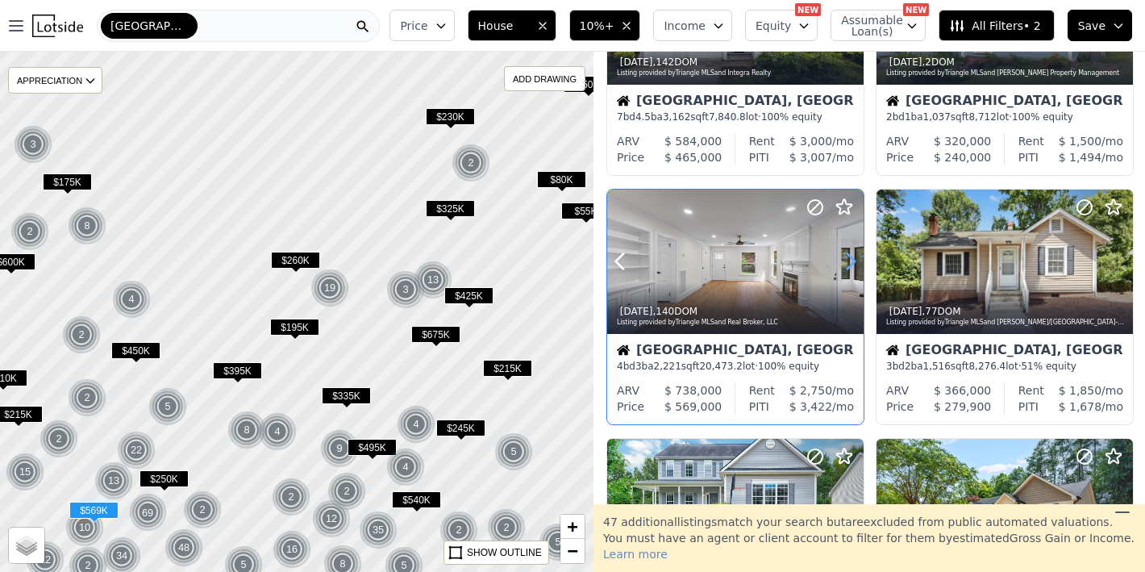
click at [848, 256] on icon at bounding box center [851, 261] width 7 height 15
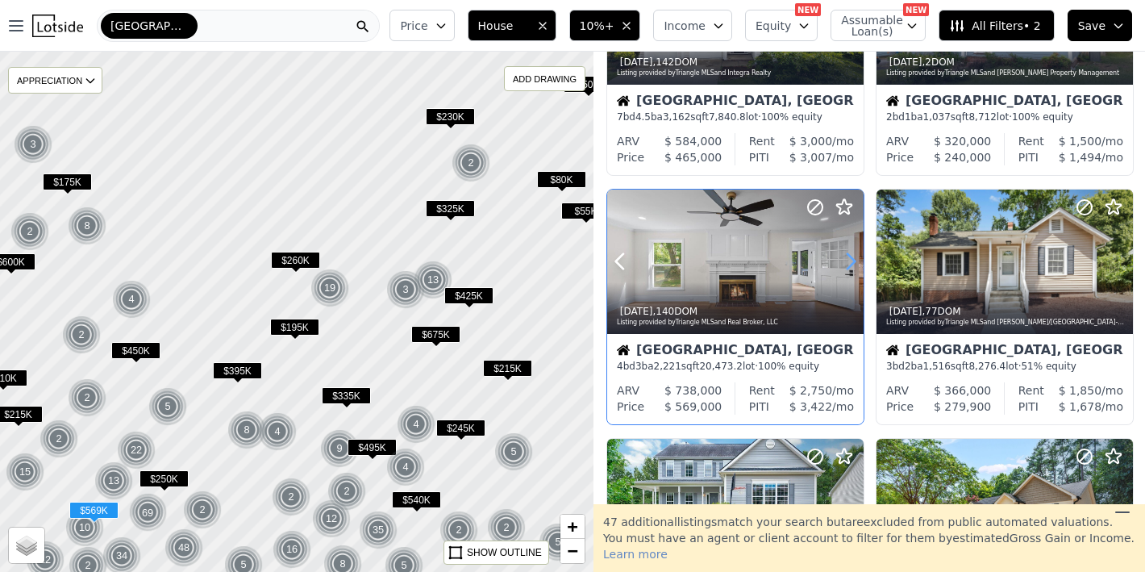
click at [848, 256] on icon at bounding box center [851, 261] width 7 height 15
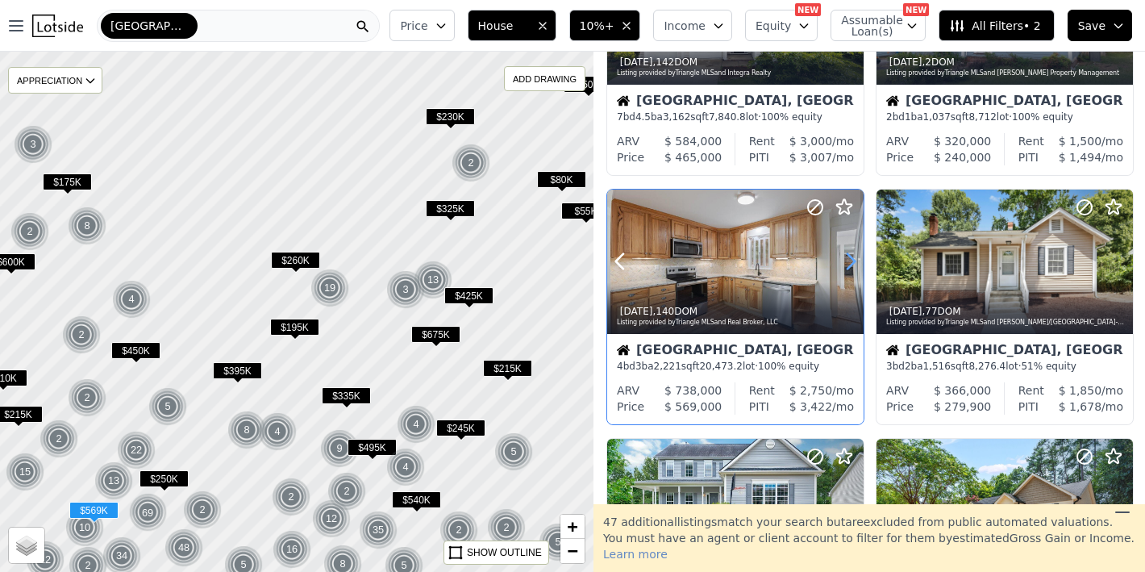
click at [848, 256] on icon at bounding box center [851, 261] width 7 height 15
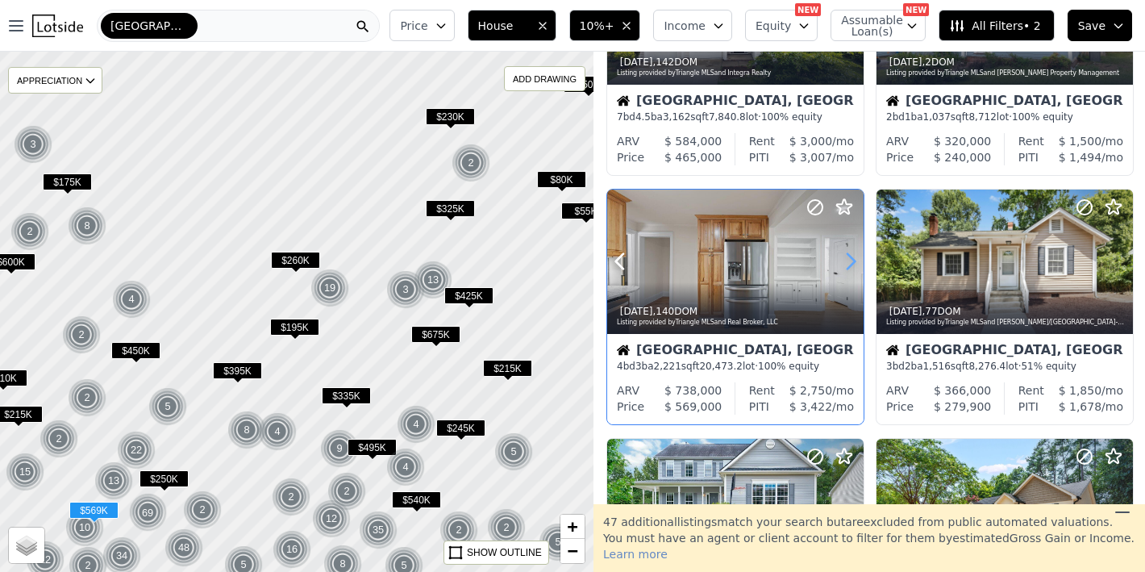
click at [848, 256] on icon at bounding box center [851, 261] width 7 height 15
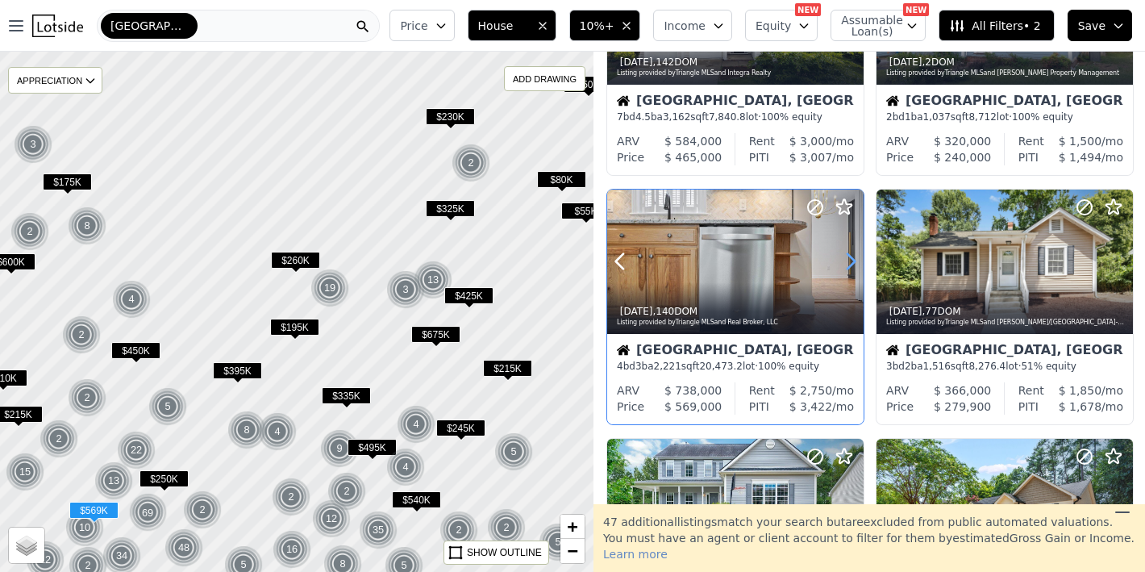
click at [848, 256] on icon at bounding box center [851, 261] width 7 height 15
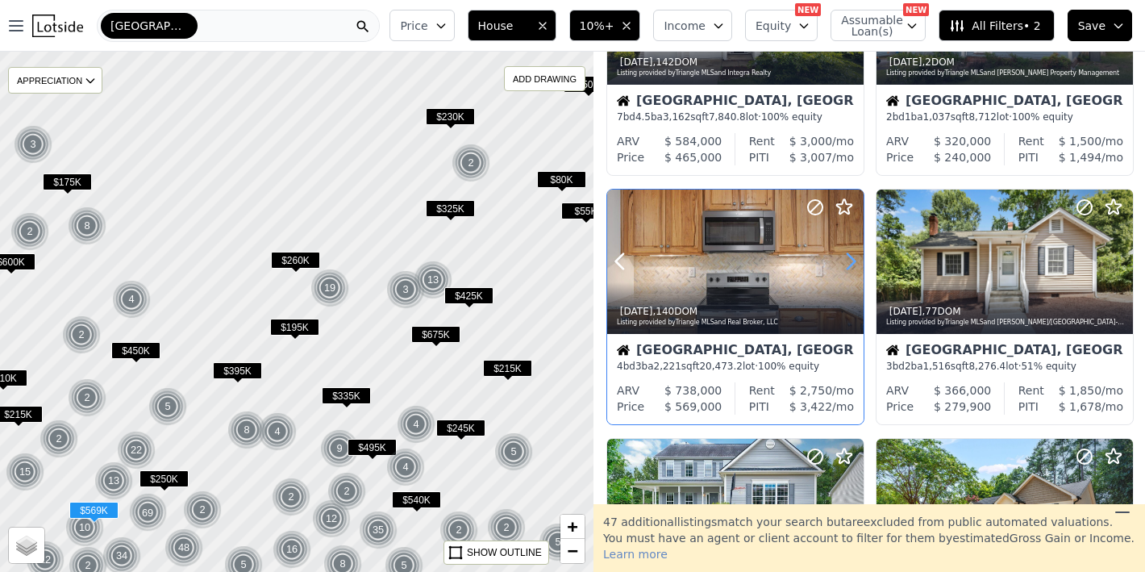
click at [848, 256] on icon at bounding box center [851, 261] width 7 height 15
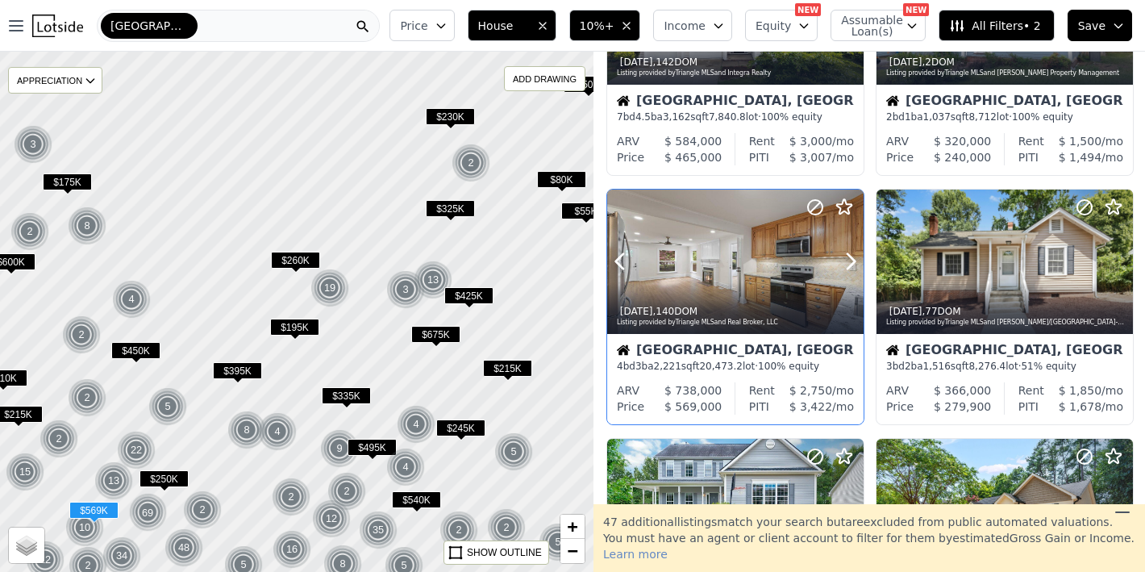
click at [728, 261] on div at bounding box center [735, 262] width 257 height 144
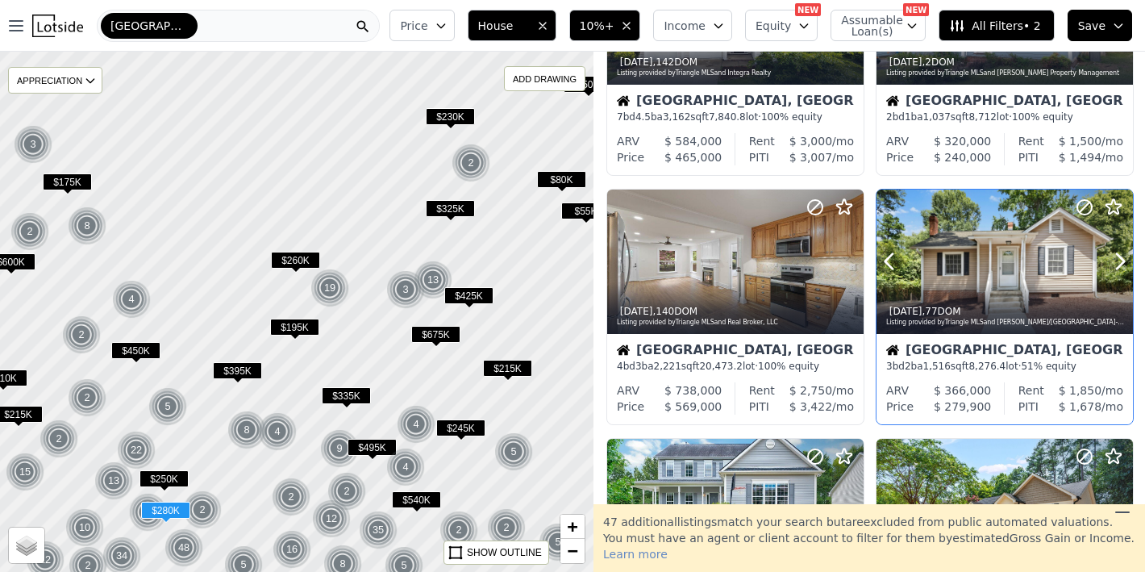
click at [978, 263] on div at bounding box center [1005, 262] width 257 height 144
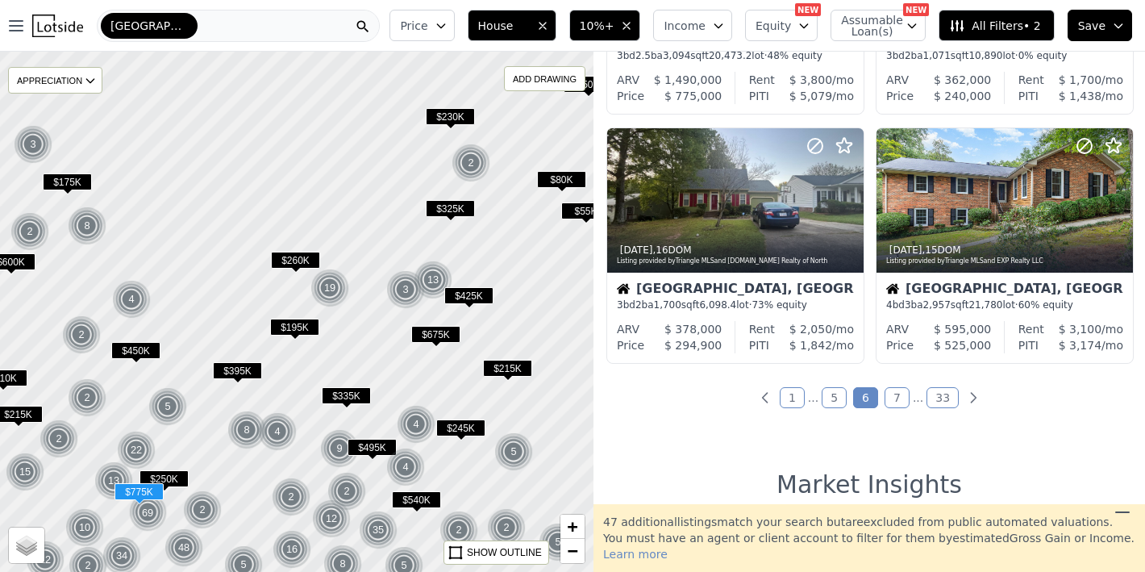
scroll to position [1248, 0]
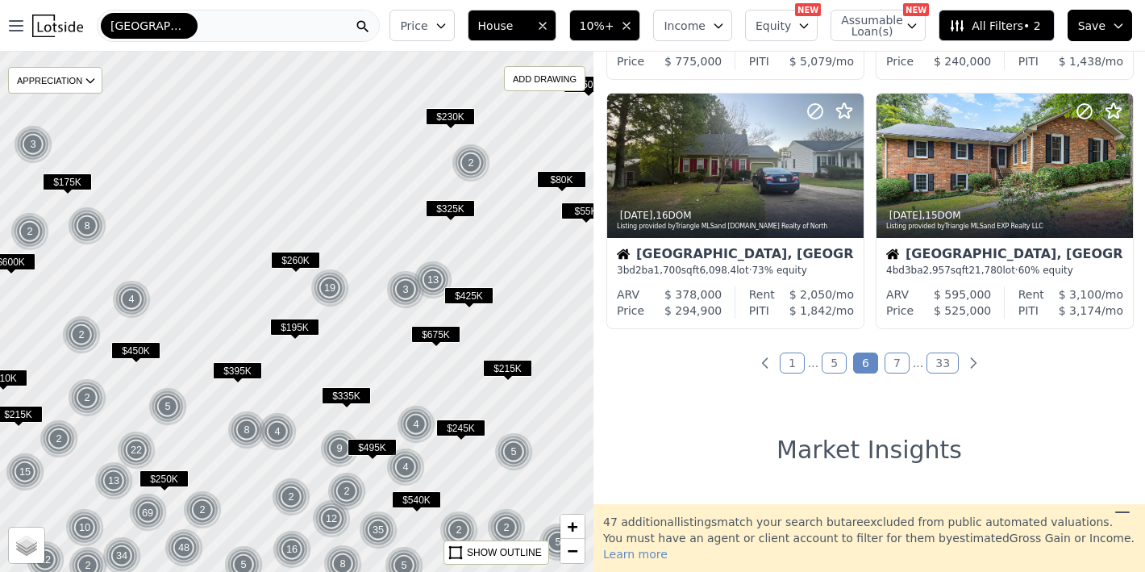
click at [888, 356] on link "7" at bounding box center [897, 363] width 25 height 21
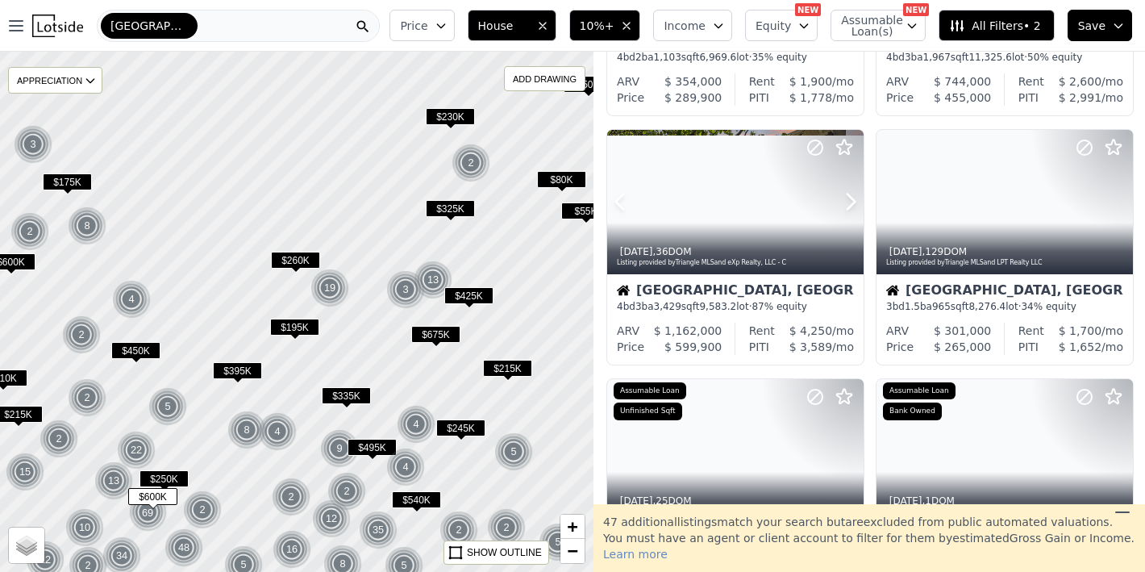
scroll to position [445, 0]
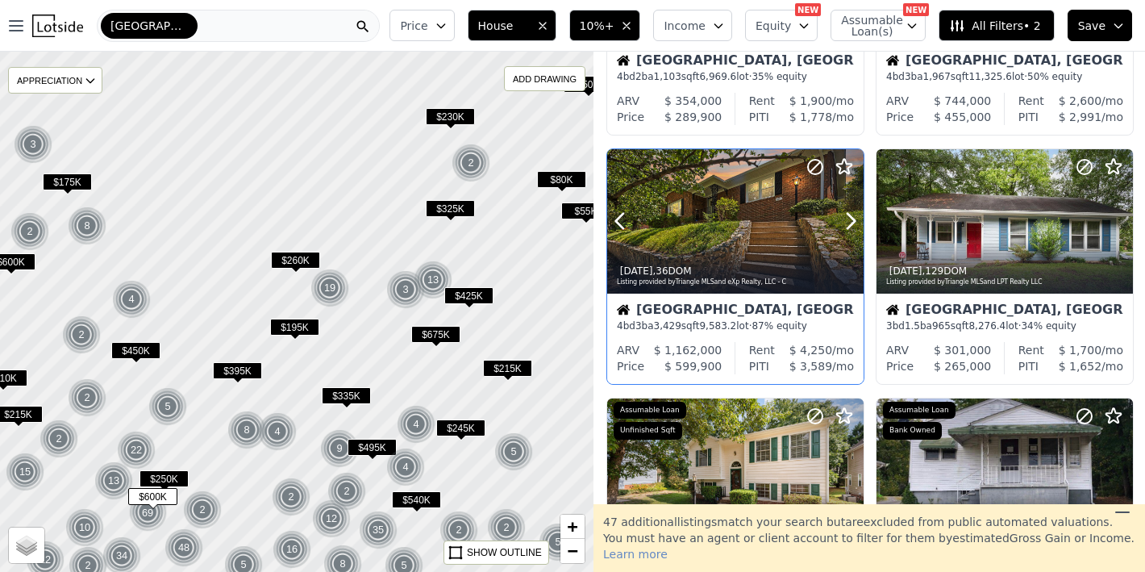
click at [850, 216] on icon at bounding box center [851, 221] width 7 height 15
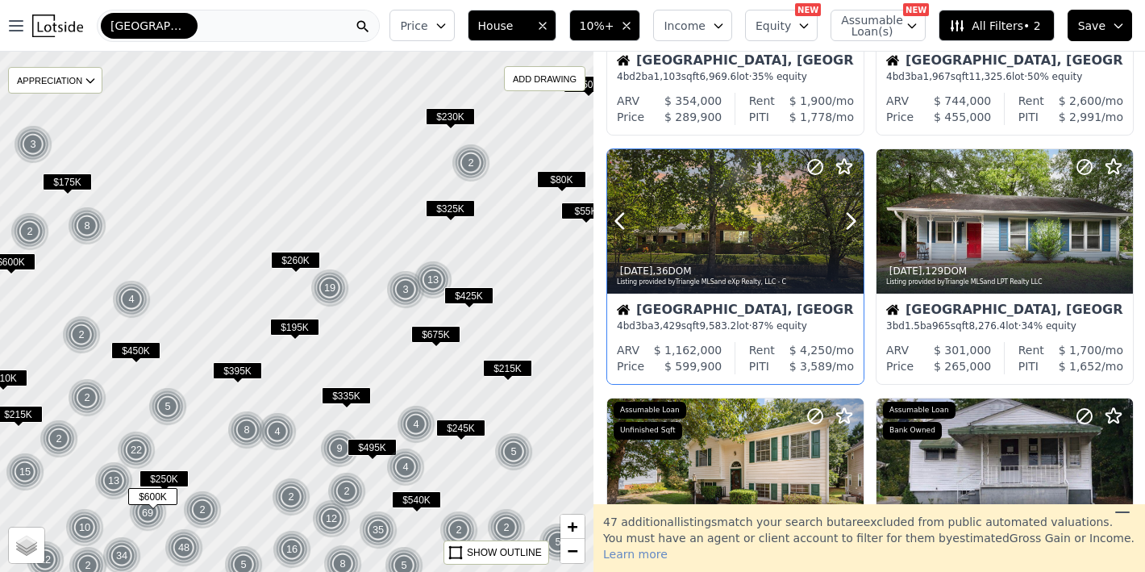
click at [850, 216] on icon at bounding box center [851, 221] width 7 height 15
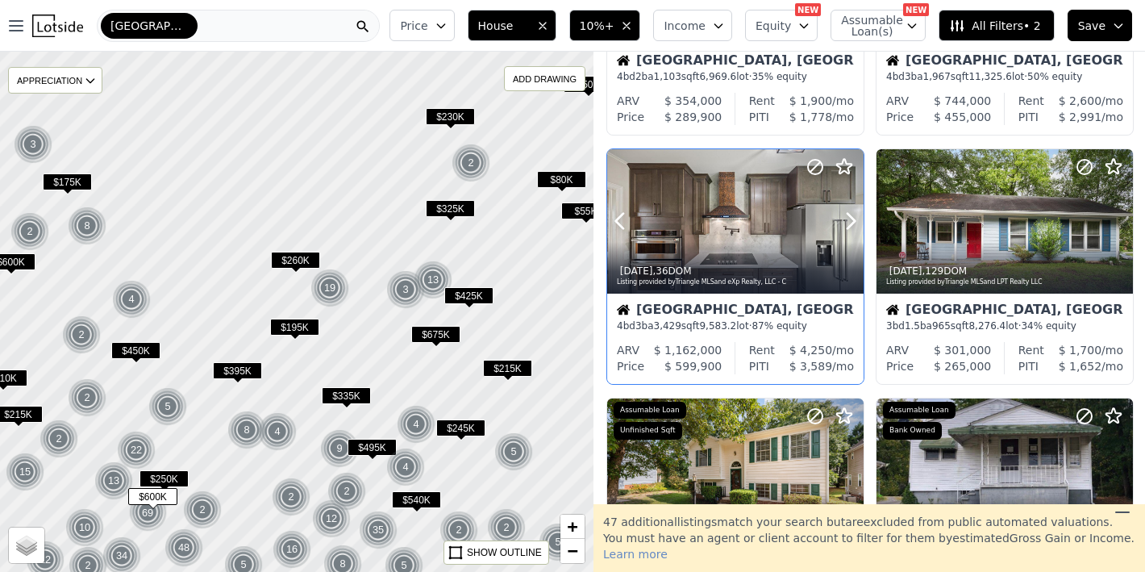
click at [850, 216] on icon at bounding box center [851, 221] width 7 height 15
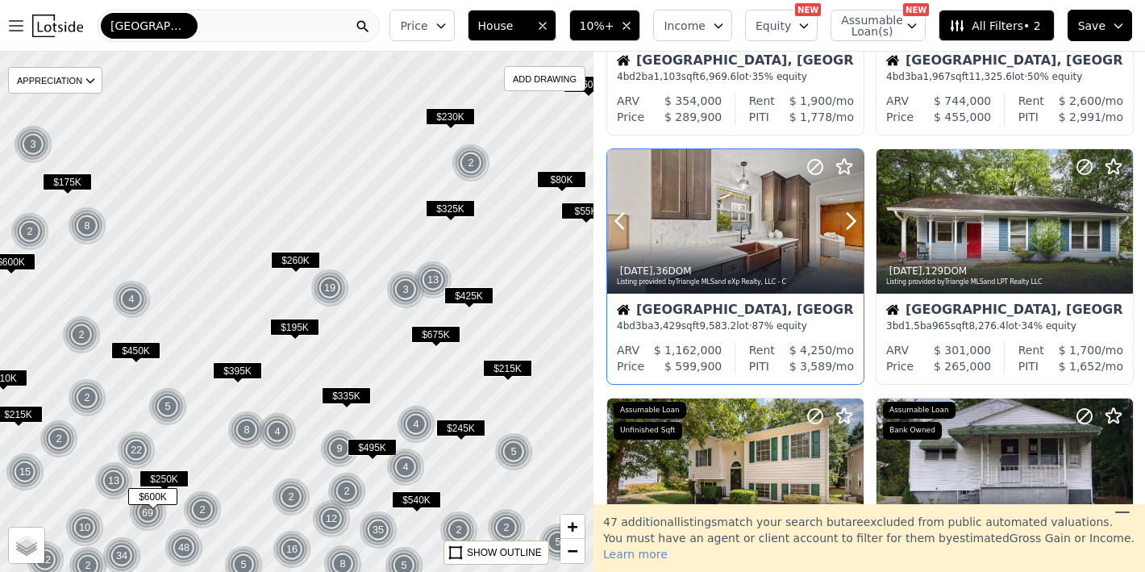
click at [850, 216] on icon at bounding box center [851, 221] width 7 height 15
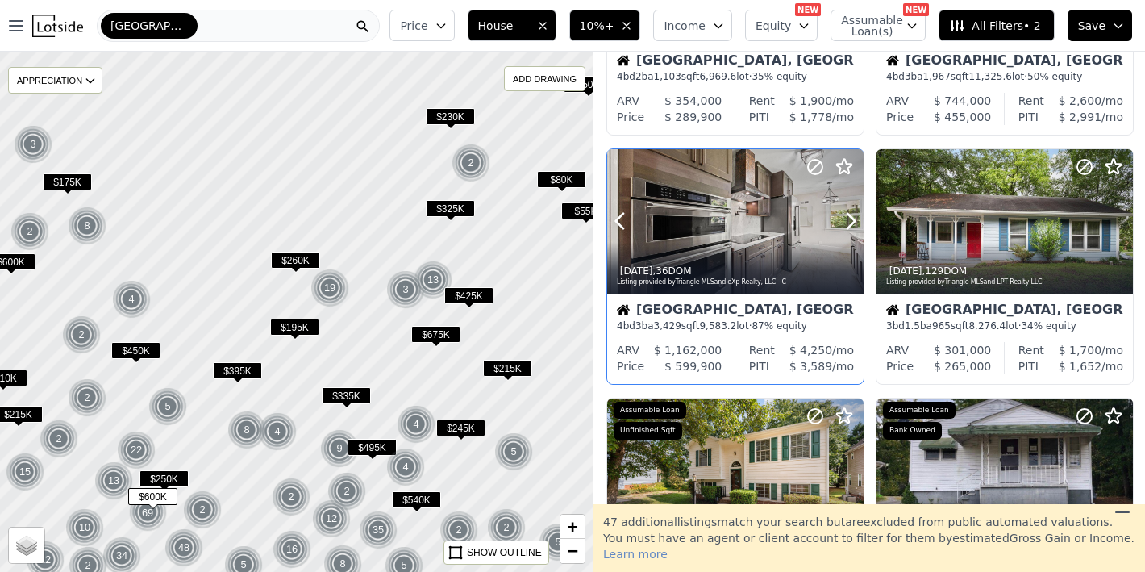
click at [850, 216] on icon at bounding box center [851, 221] width 7 height 15
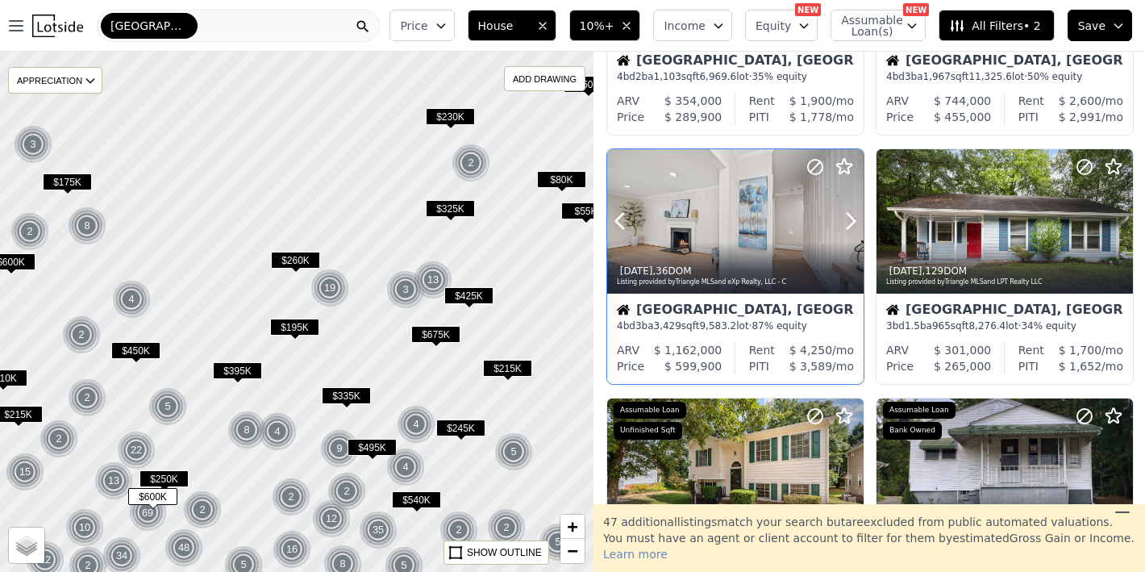
click at [850, 216] on icon at bounding box center [851, 221] width 7 height 15
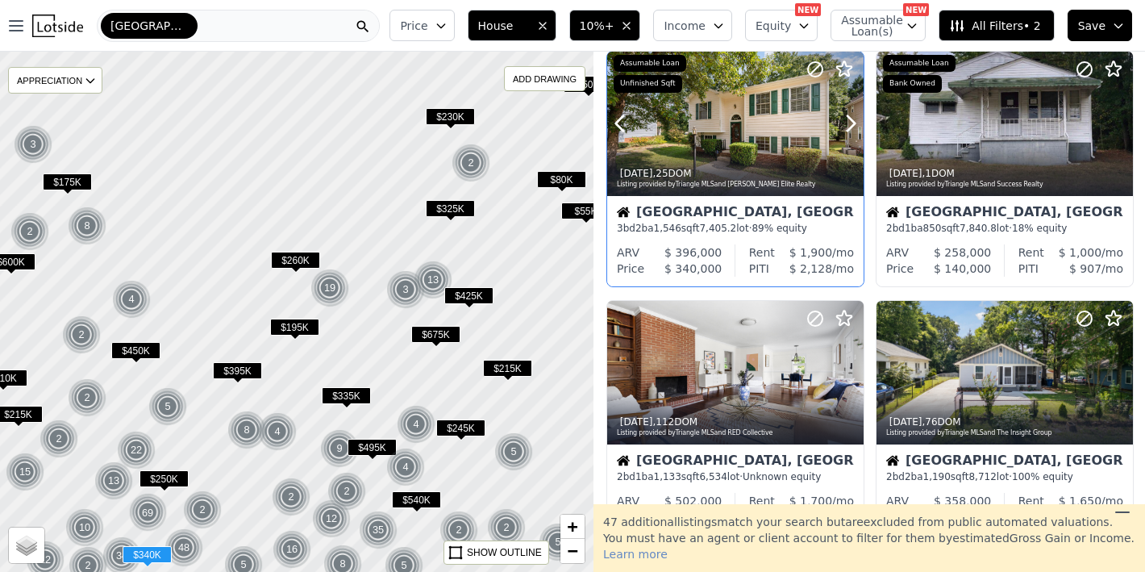
scroll to position [803, 0]
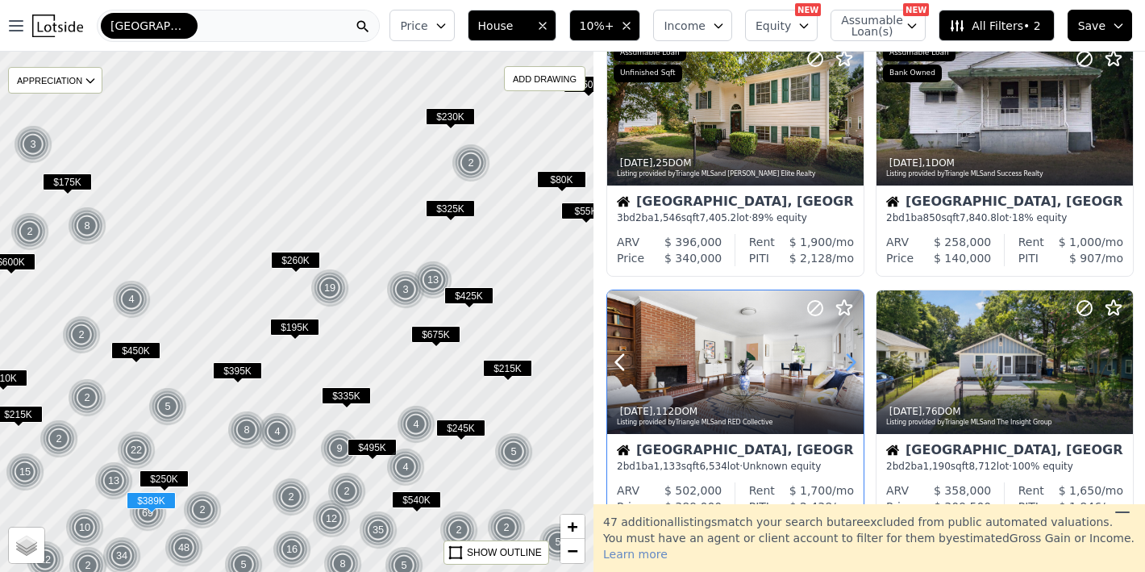
click at [842, 358] on icon at bounding box center [851, 362] width 26 height 26
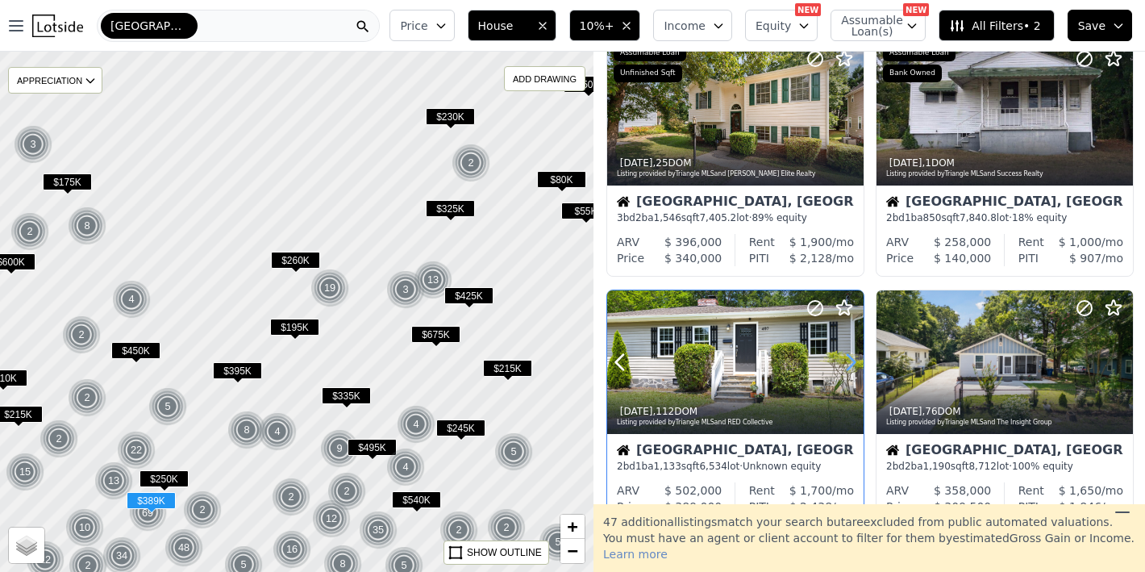
click at [842, 357] on icon at bounding box center [851, 362] width 26 height 26
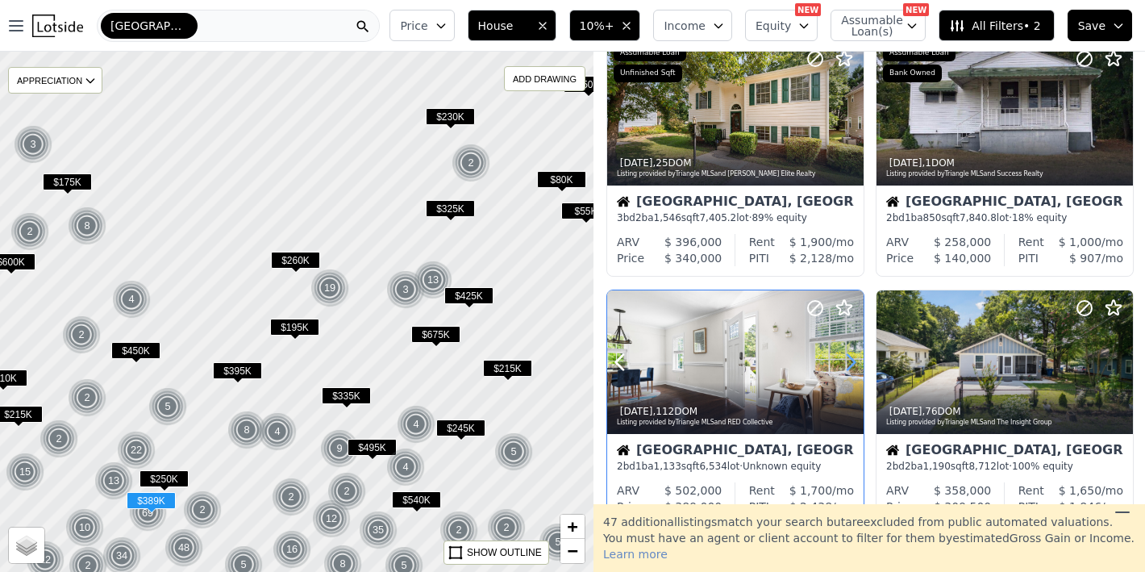
click at [842, 357] on icon at bounding box center [851, 362] width 26 height 26
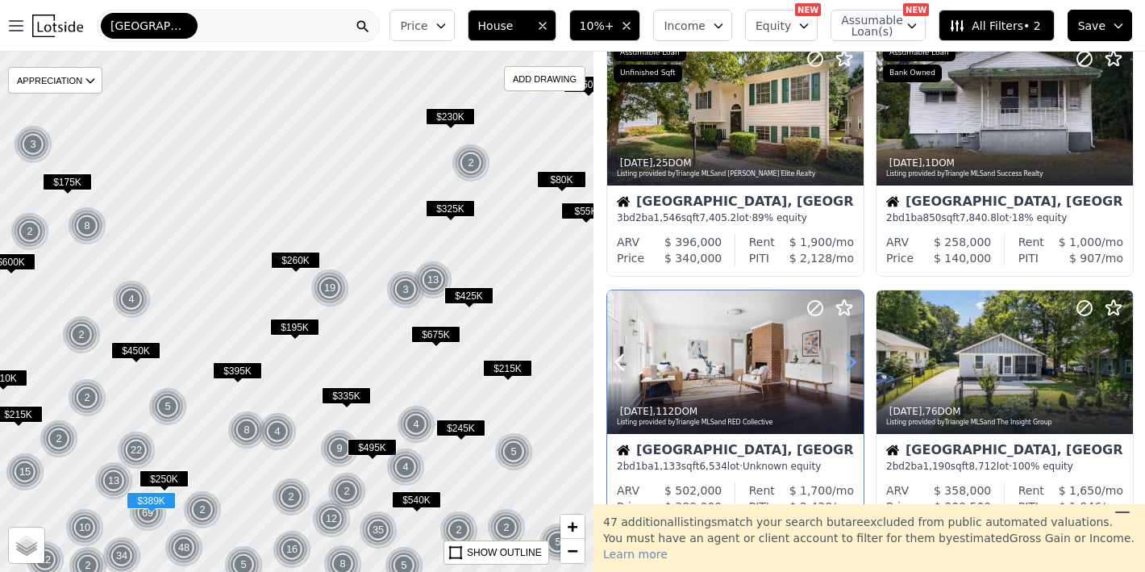
click at [842, 357] on icon at bounding box center [851, 362] width 26 height 26
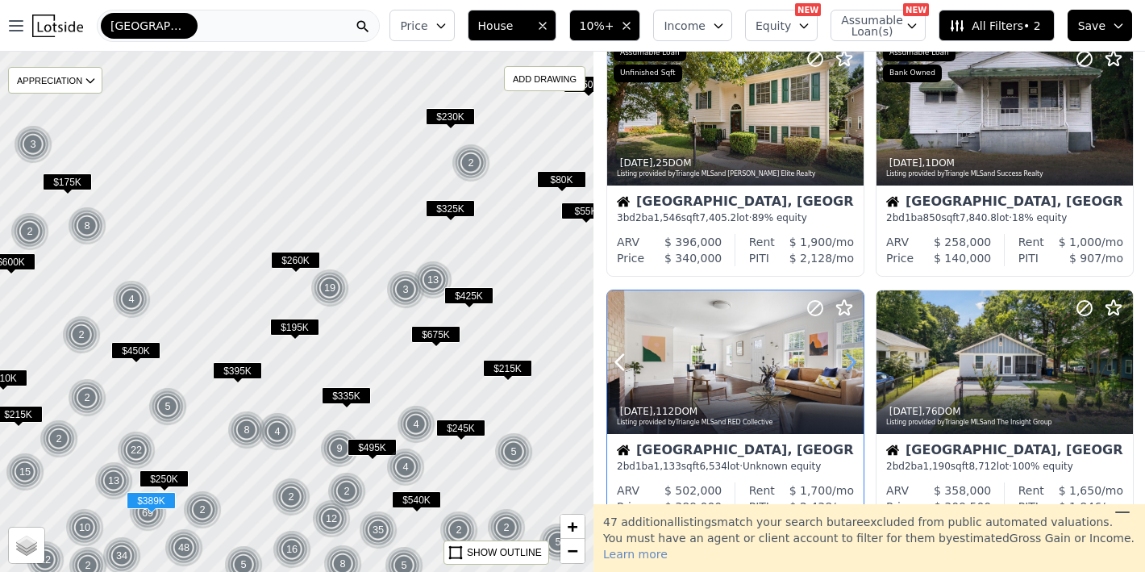
click at [842, 357] on icon at bounding box center [851, 362] width 26 height 26
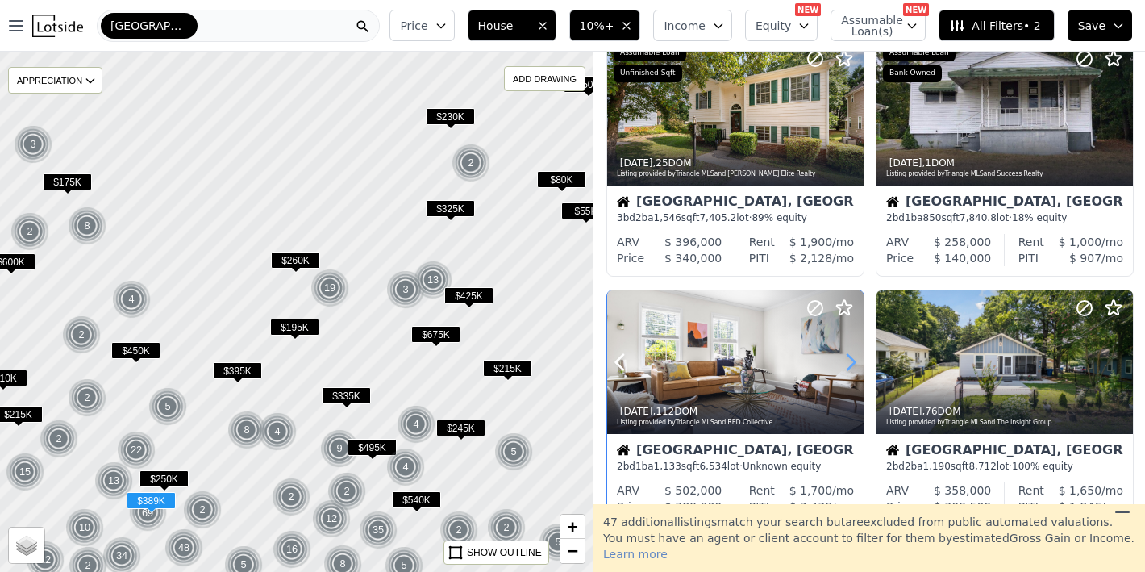
click at [842, 357] on icon at bounding box center [851, 362] width 26 height 26
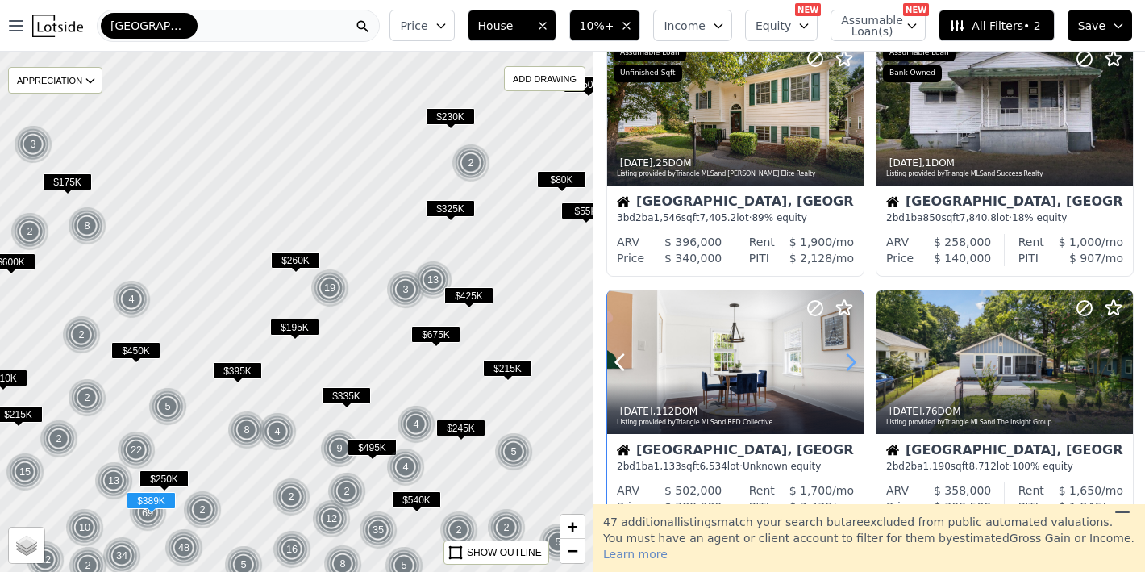
click at [842, 357] on icon at bounding box center [851, 362] width 26 height 26
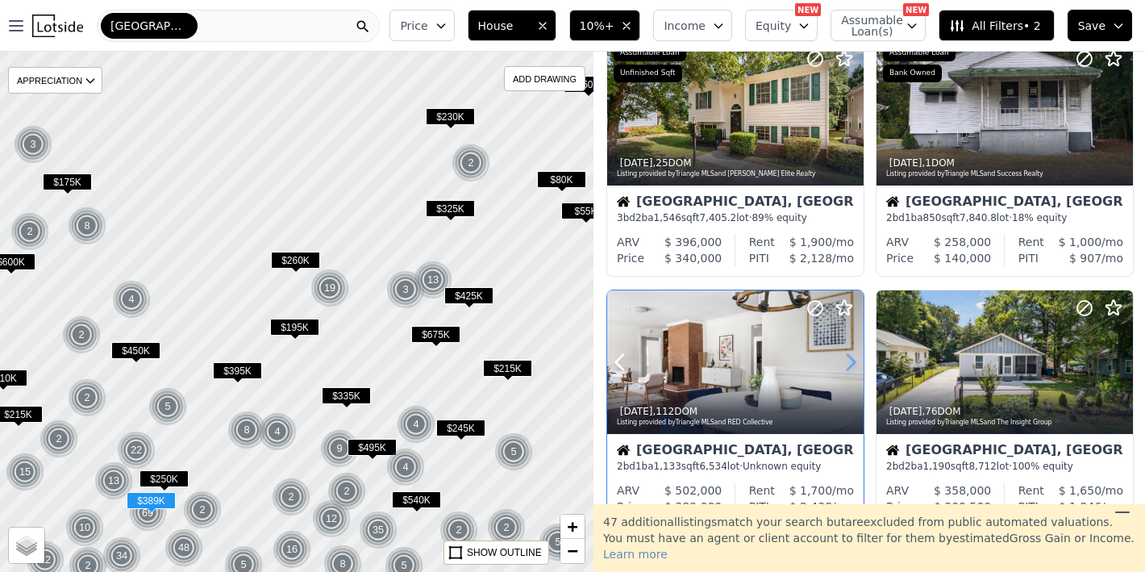
click at [842, 357] on icon at bounding box center [851, 362] width 26 height 26
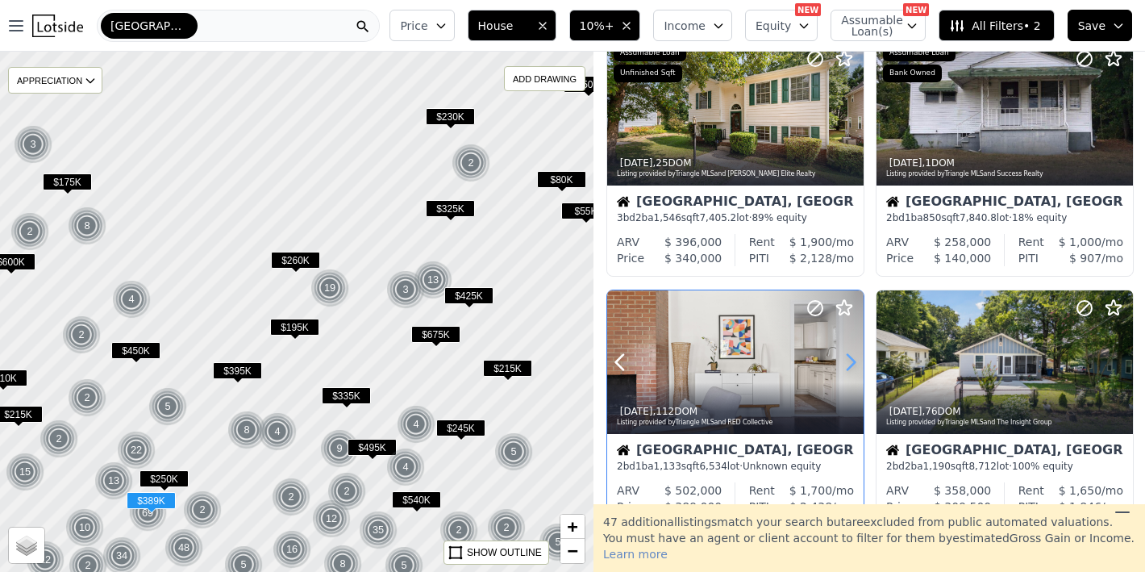
click at [842, 357] on icon at bounding box center [851, 362] width 26 height 26
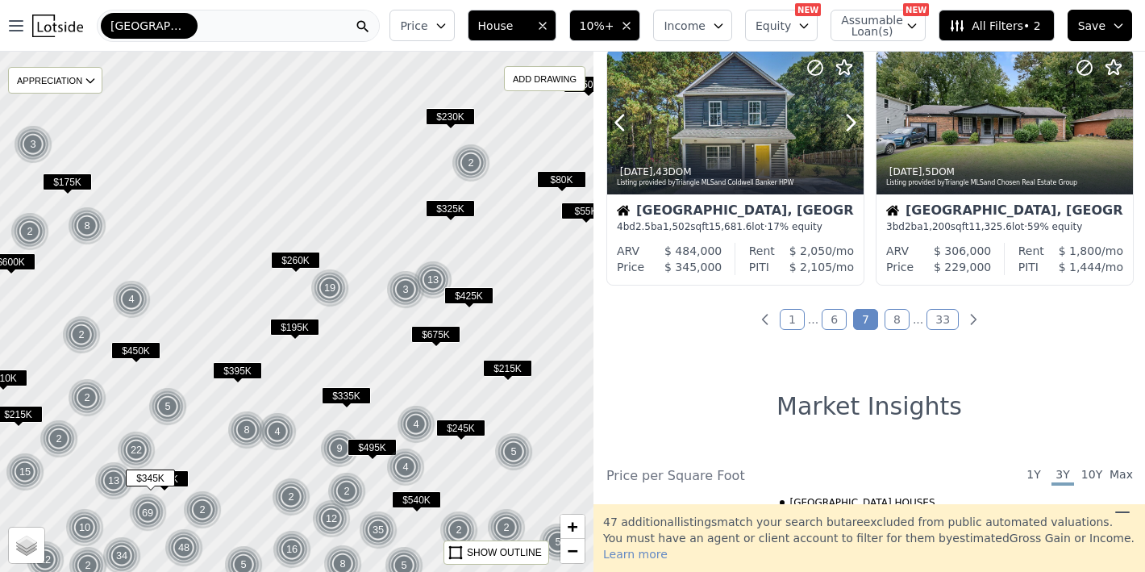
scroll to position [1332, 0]
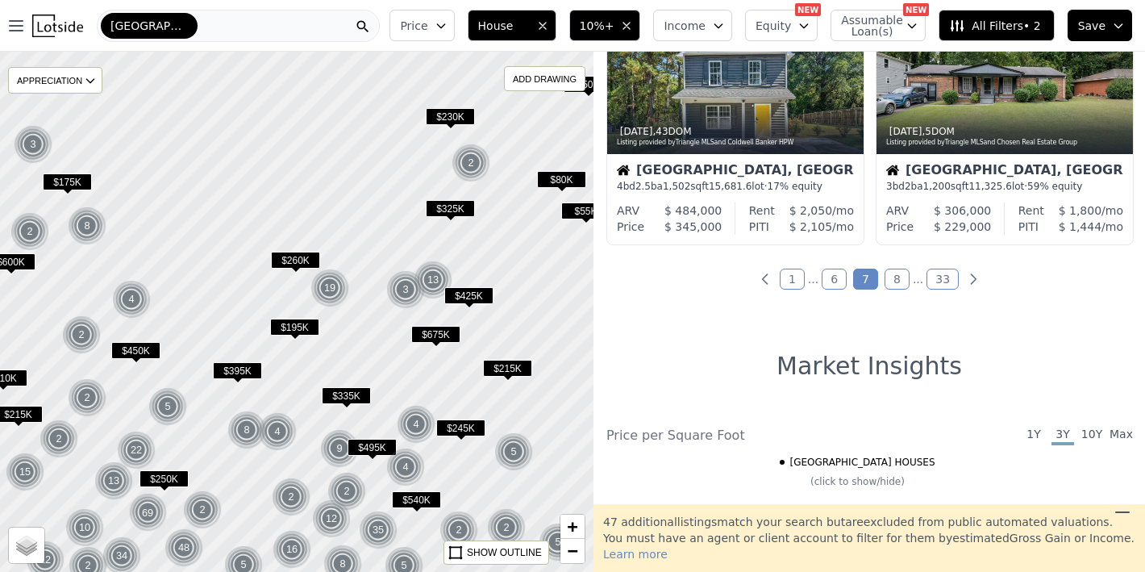
click at [891, 279] on link "8" at bounding box center [897, 279] width 25 height 21
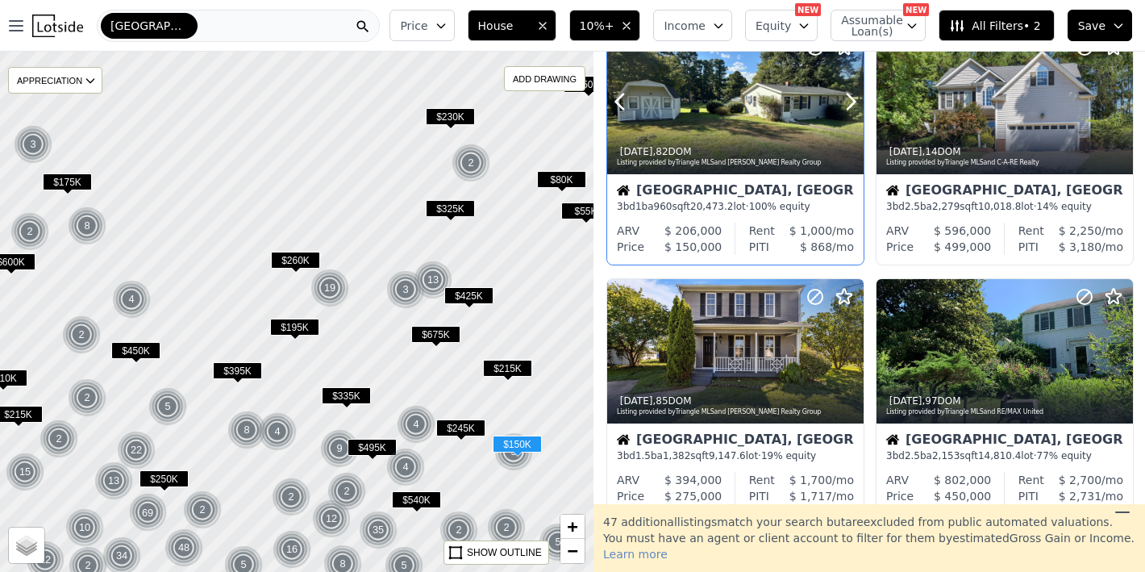
scroll to position [85, 0]
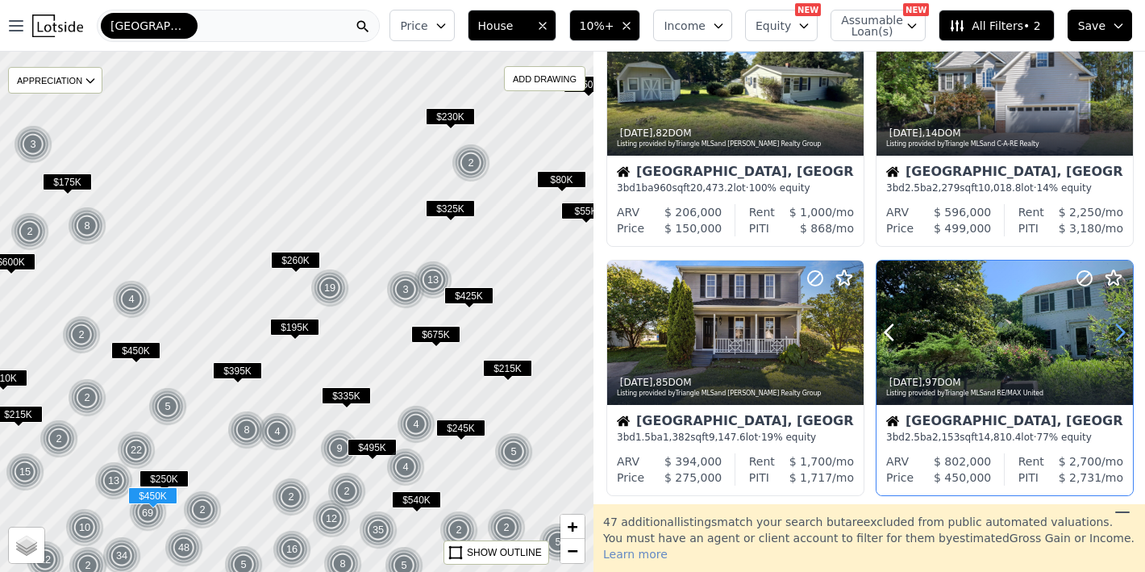
click at [1116, 331] on icon at bounding box center [1121, 332] width 26 height 26
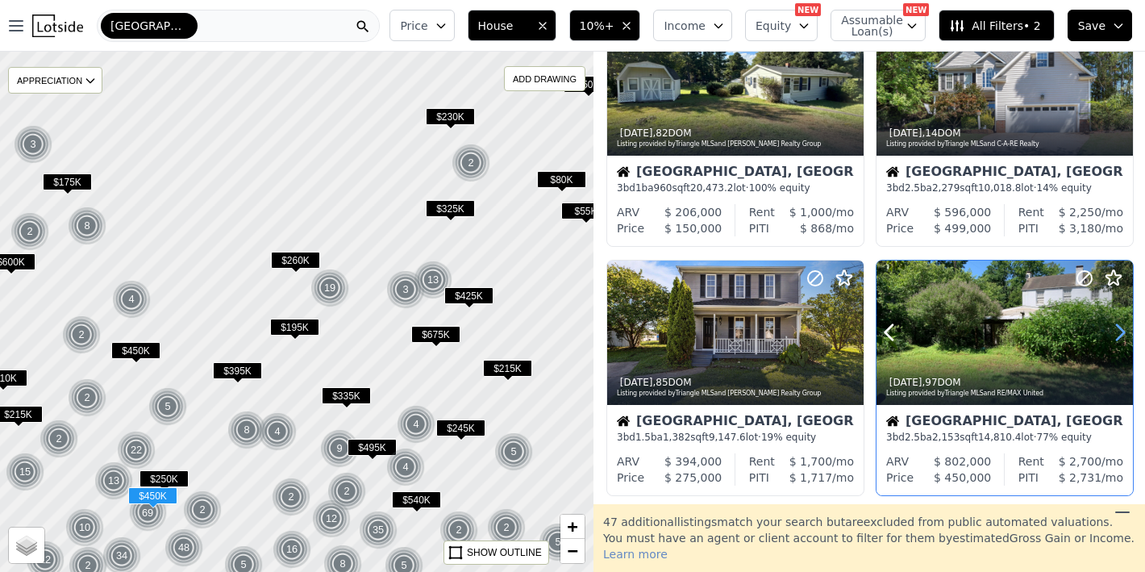
click at [1115, 331] on icon at bounding box center [1121, 332] width 26 height 26
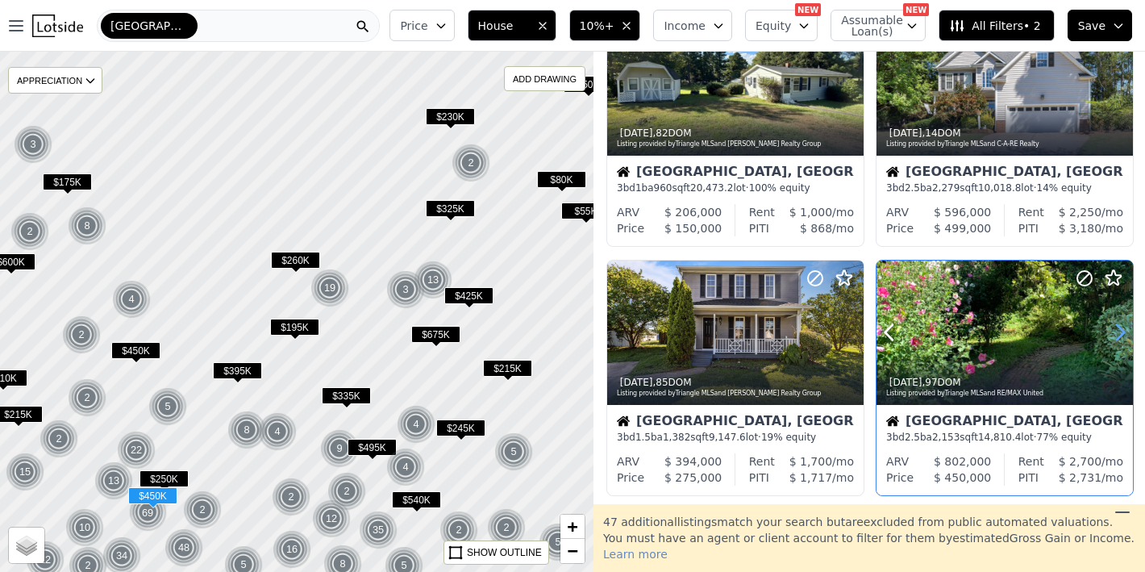
click at [1115, 331] on icon at bounding box center [1121, 332] width 26 height 26
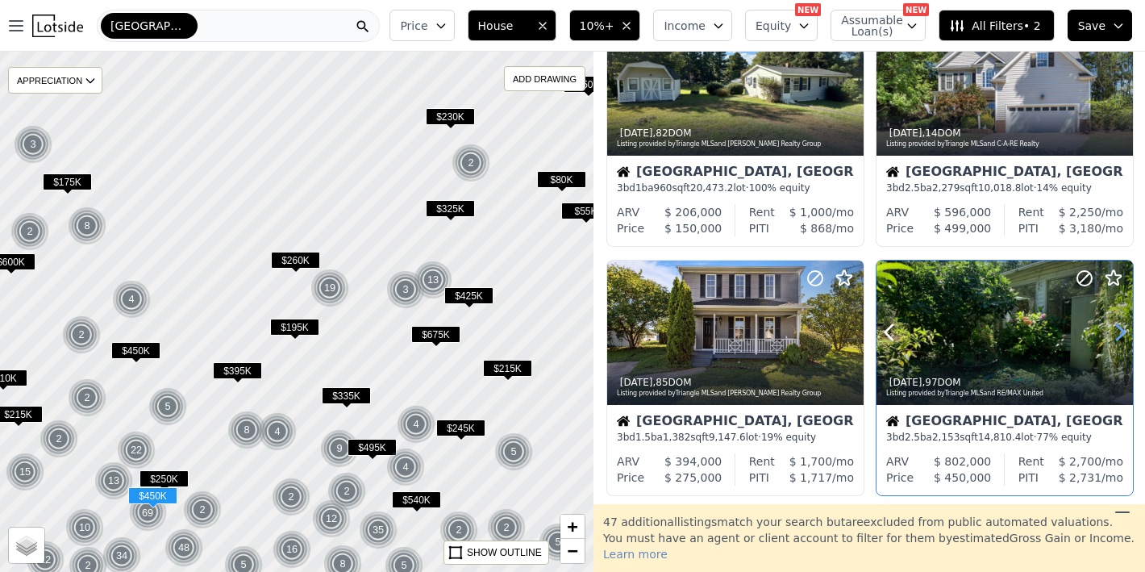
click at [1115, 331] on icon at bounding box center [1121, 332] width 26 height 26
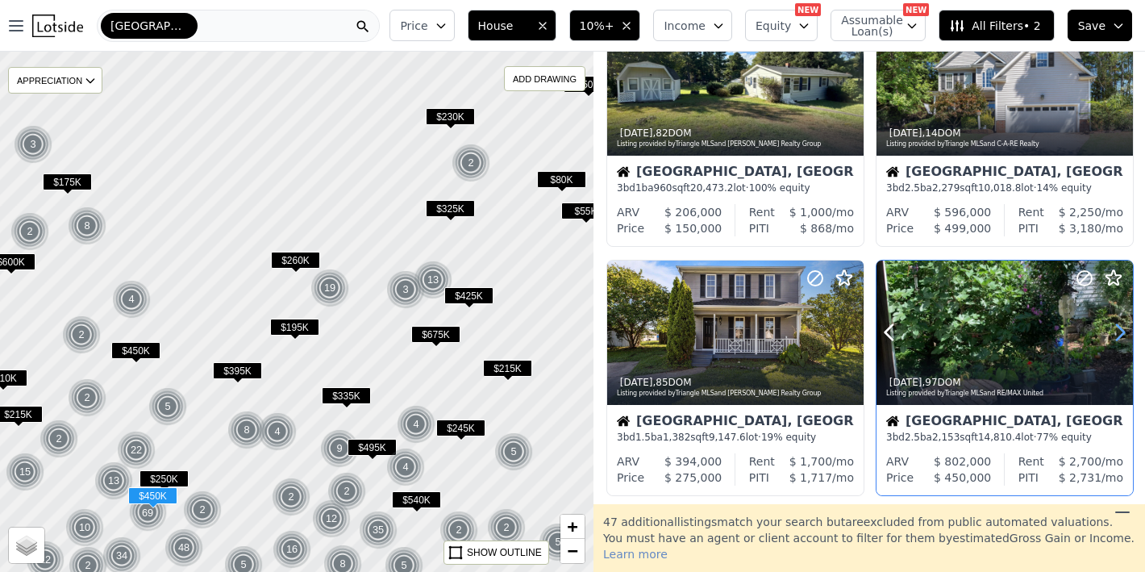
click at [1115, 331] on icon at bounding box center [1121, 332] width 26 height 26
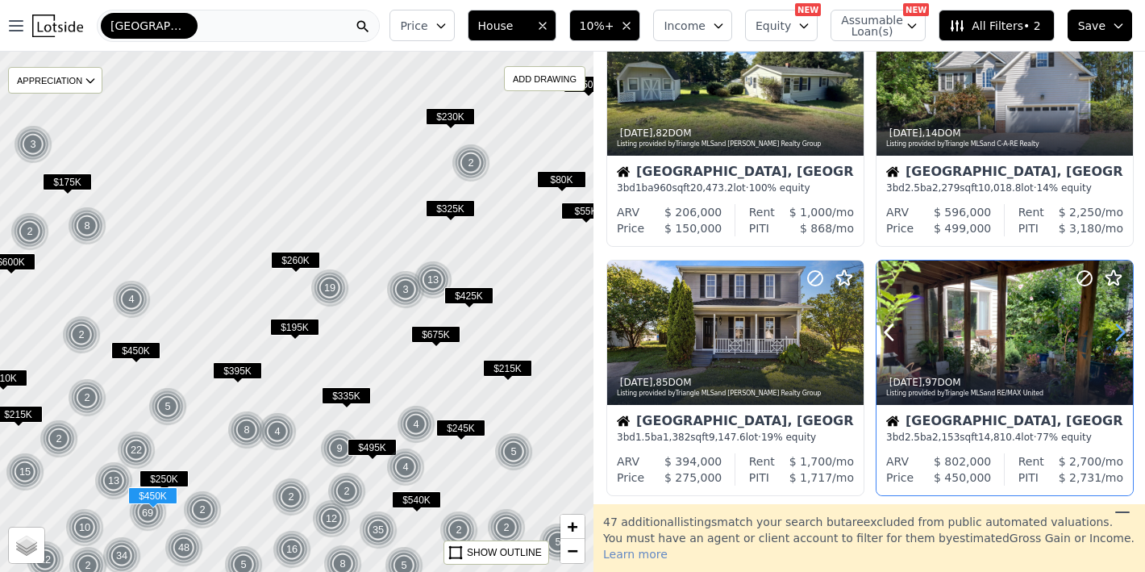
click at [1115, 331] on icon at bounding box center [1121, 332] width 26 height 26
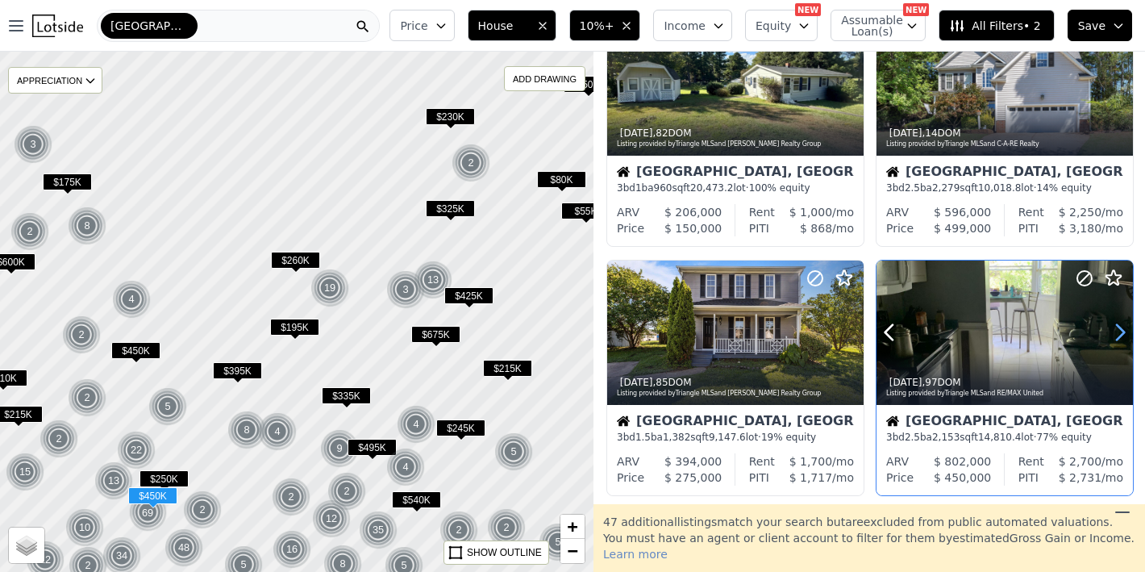
click at [1115, 331] on icon at bounding box center [1121, 332] width 26 height 26
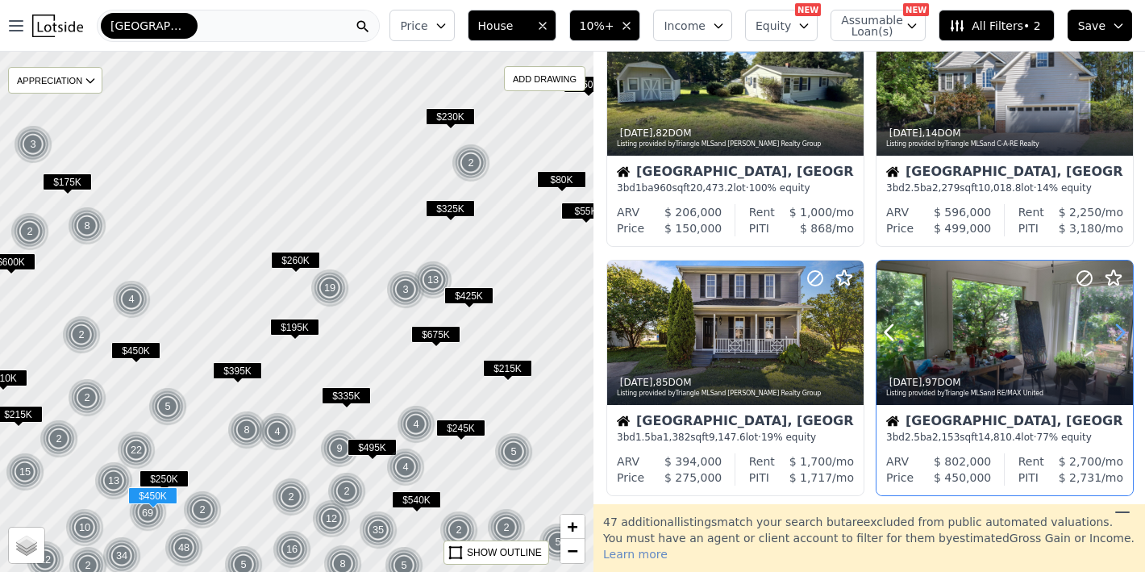
click at [1115, 331] on icon at bounding box center [1121, 332] width 26 height 26
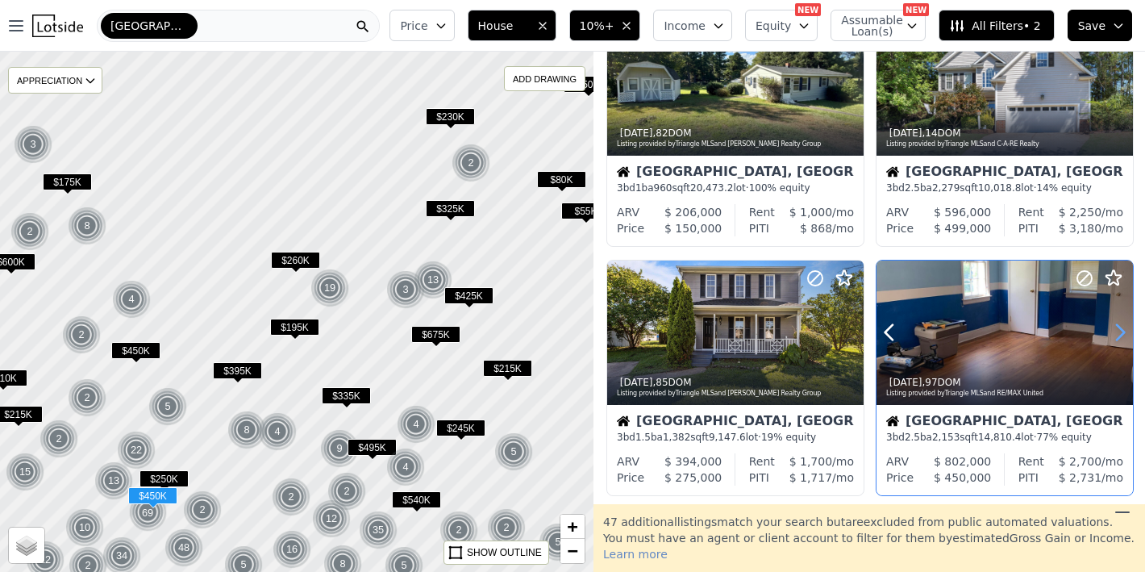
click at [1115, 331] on icon at bounding box center [1121, 332] width 26 height 26
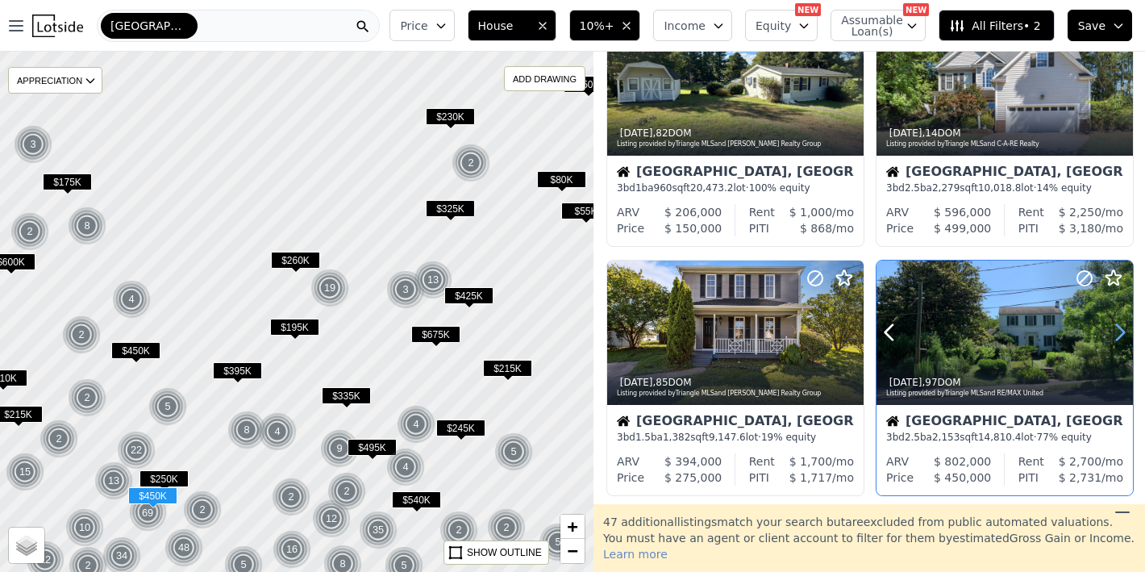
click at [1115, 331] on icon at bounding box center [1121, 332] width 26 height 26
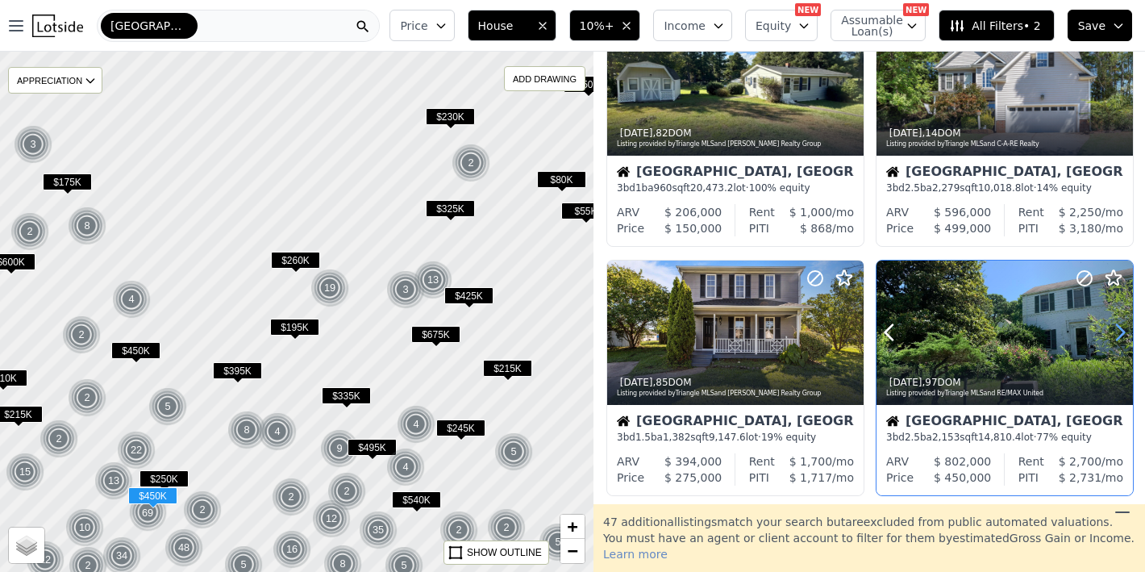
click at [1115, 331] on icon at bounding box center [1121, 332] width 26 height 26
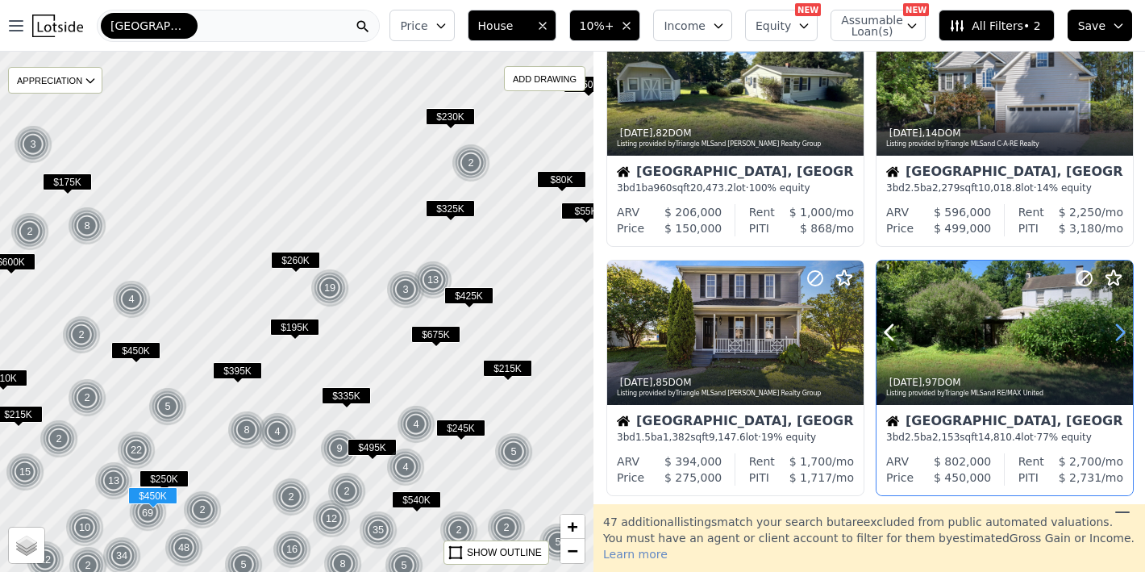
click at [1115, 331] on icon at bounding box center [1121, 332] width 26 height 26
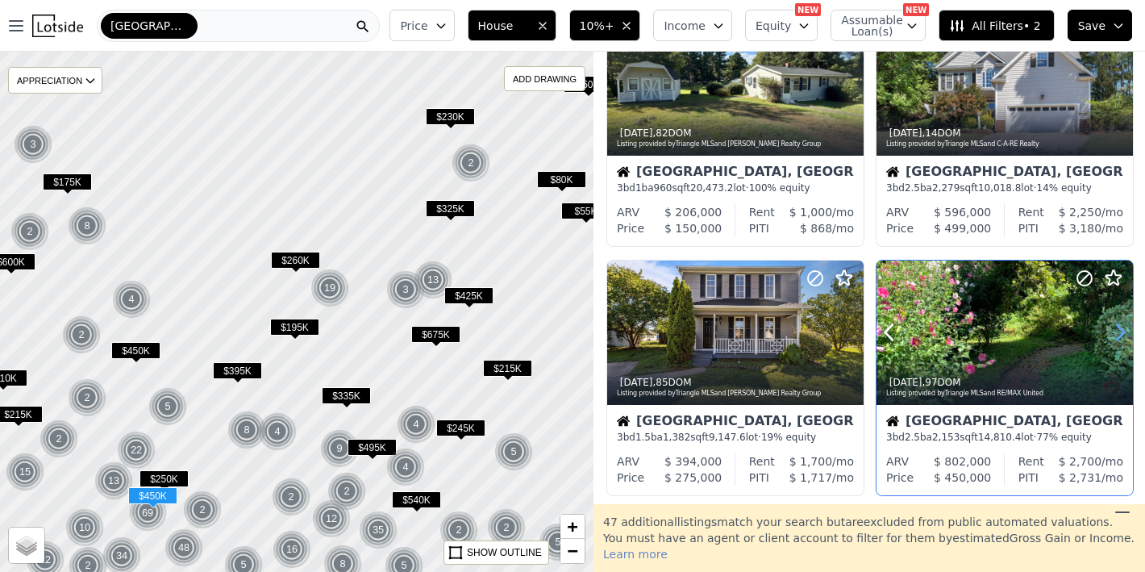
click at [1115, 331] on icon at bounding box center [1121, 332] width 26 height 26
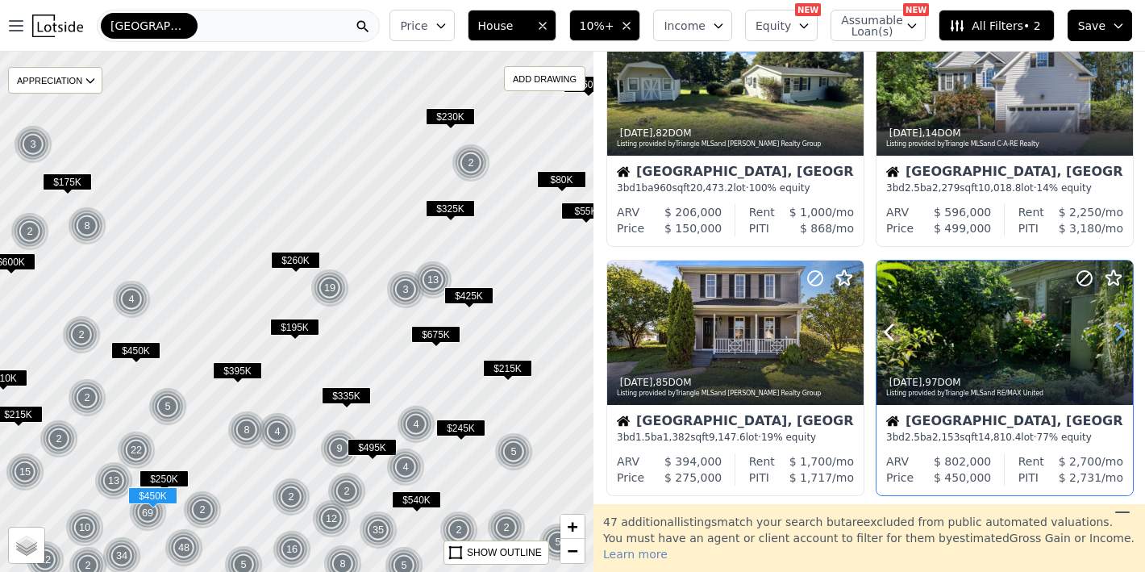
click at [1115, 331] on icon at bounding box center [1121, 332] width 26 height 26
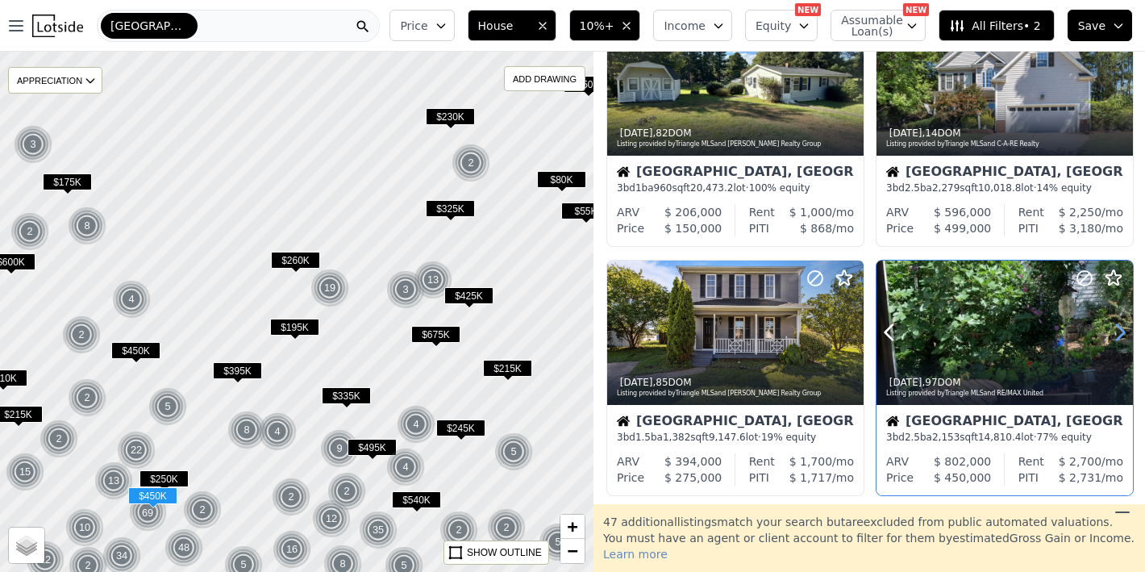
click at [1115, 331] on icon at bounding box center [1121, 332] width 26 height 26
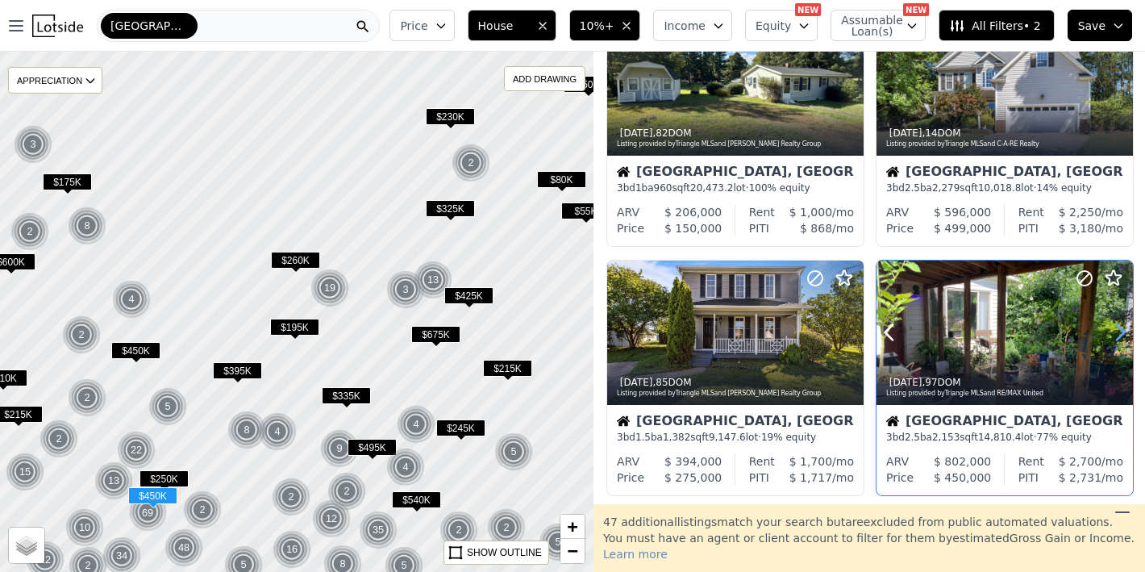
click at [1115, 331] on icon at bounding box center [1121, 332] width 26 height 26
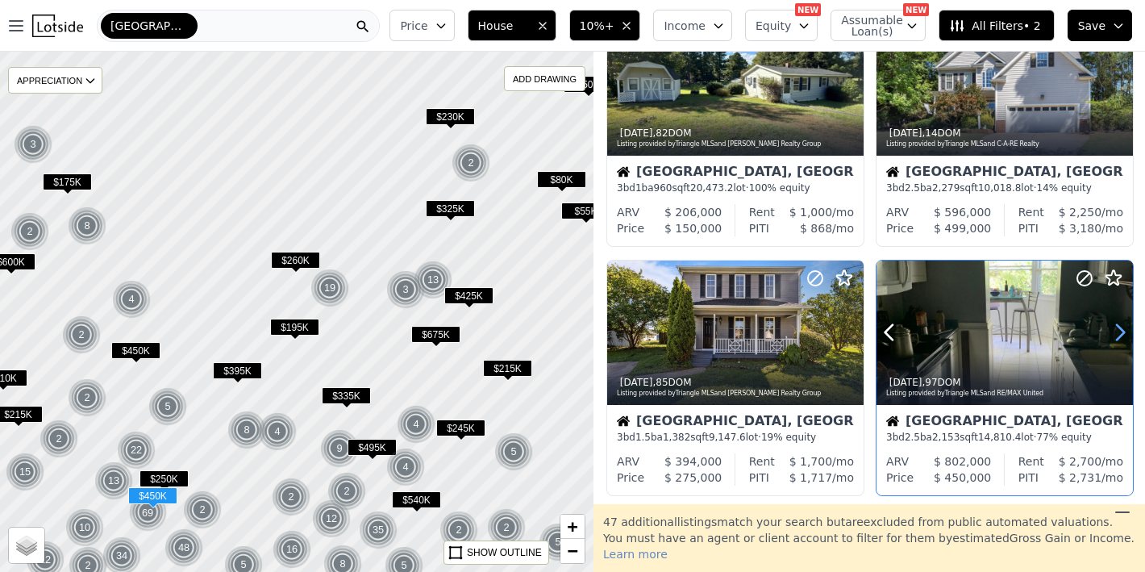
click at [1115, 331] on icon at bounding box center [1121, 332] width 26 height 26
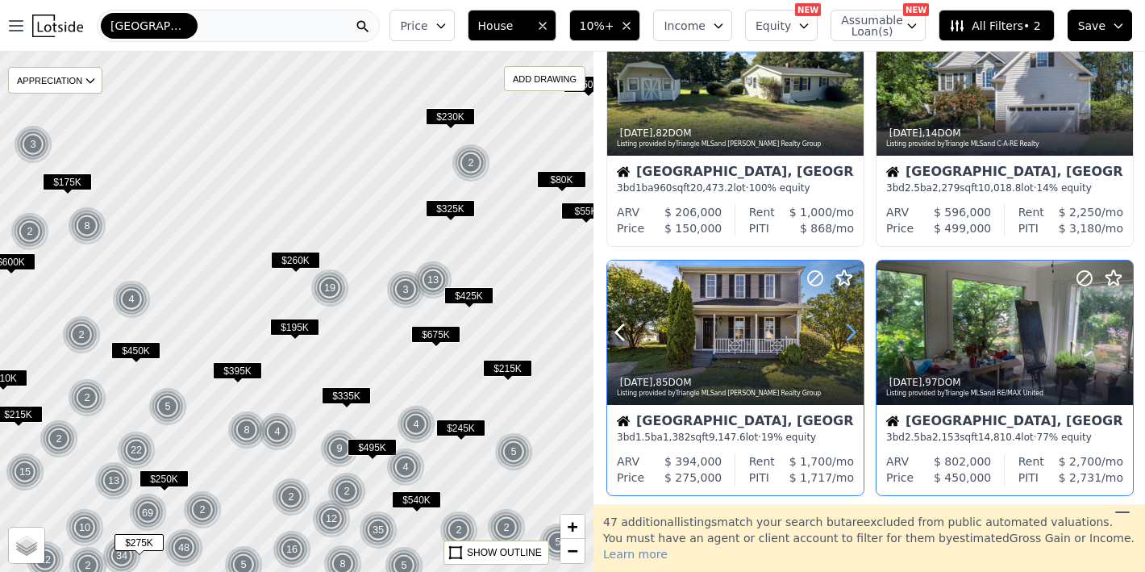
click at [849, 325] on icon at bounding box center [851, 332] width 7 height 15
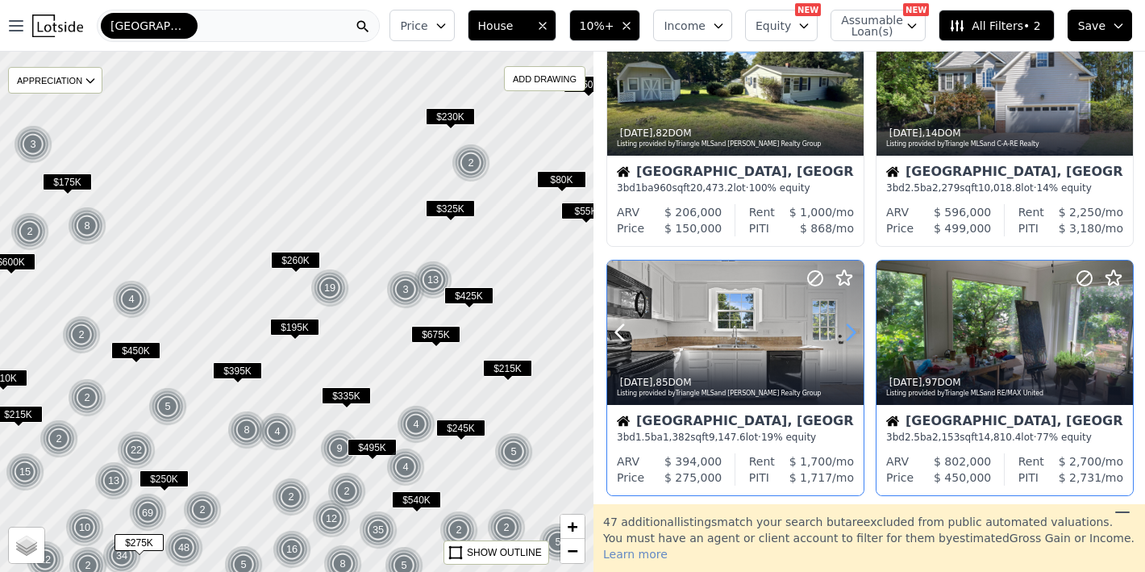
click at [849, 325] on icon at bounding box center [851, 332] width 7 height 15
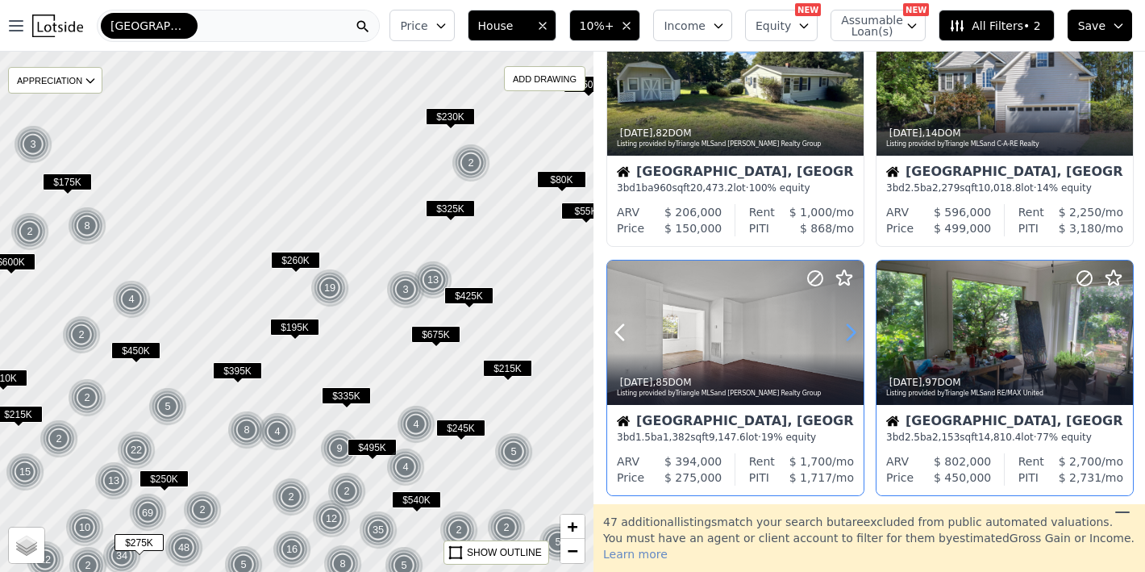
click at [849, 325] on icon at bounding box center [851, 332] width 7 height 15
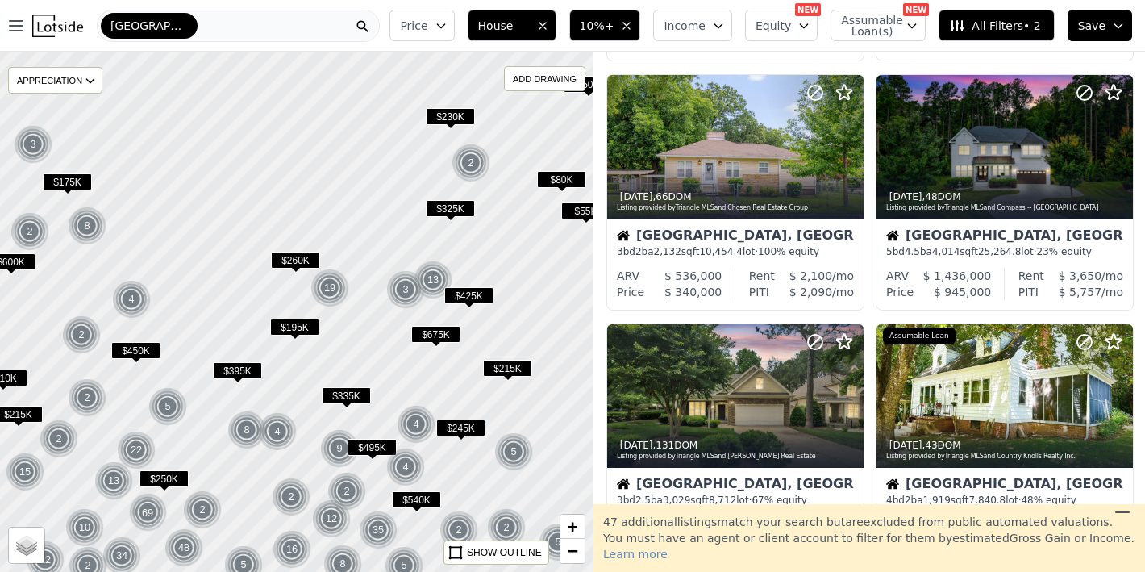
scroll to position [812, 0]
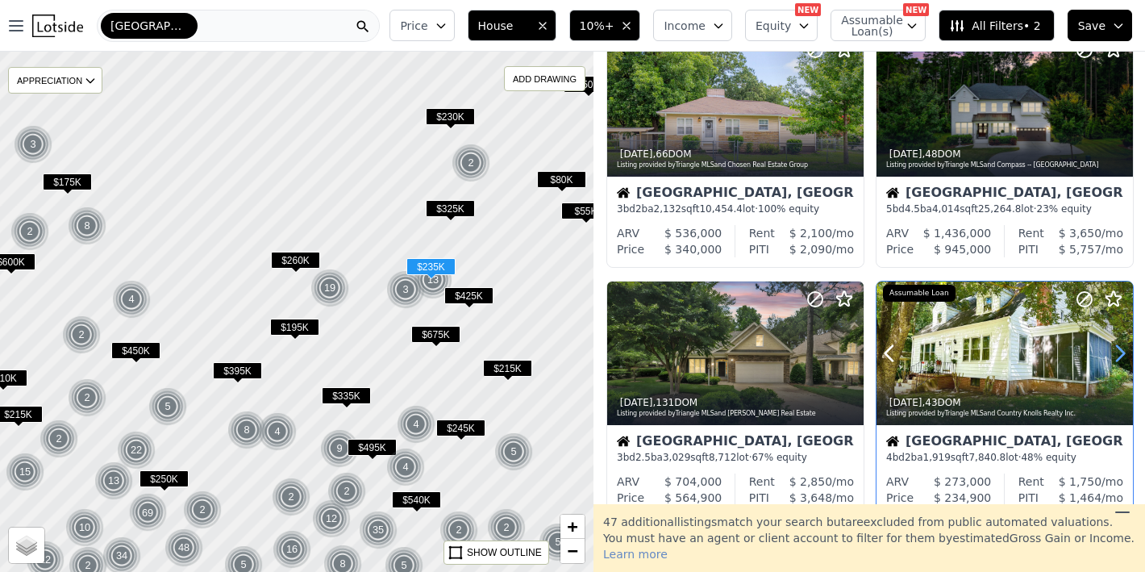
click at [1116, 341] on icon at bounding box center [1121, 353] width 26 height 26
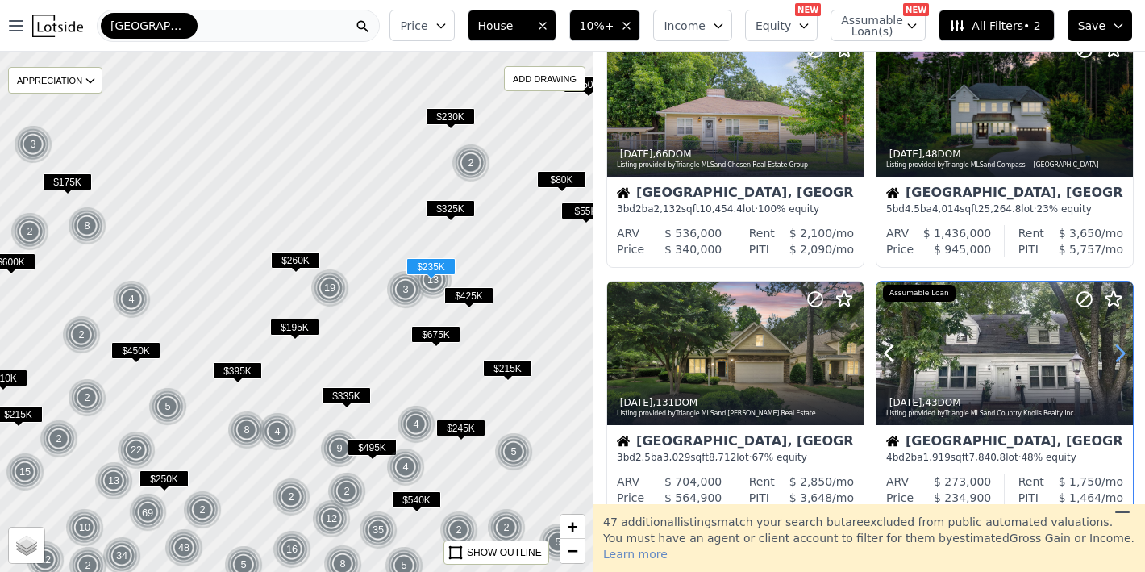
click at [1116, 341] on icon at bounding box center [1121, 353] width 26 height 26
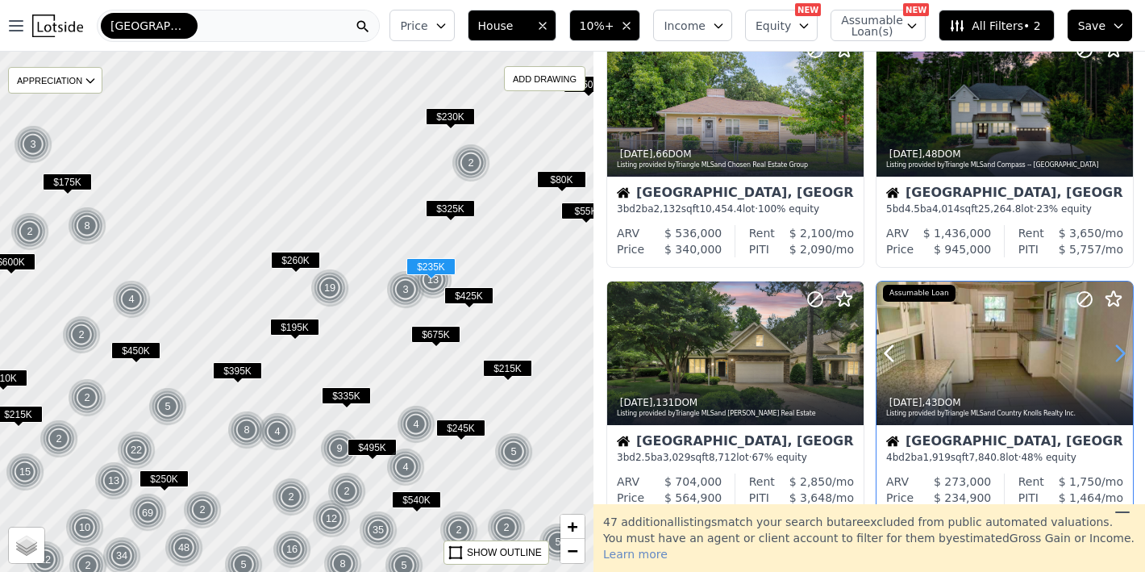
click at [1116, 341] on icon at bounding box center [1121, 353] width 26 height 26
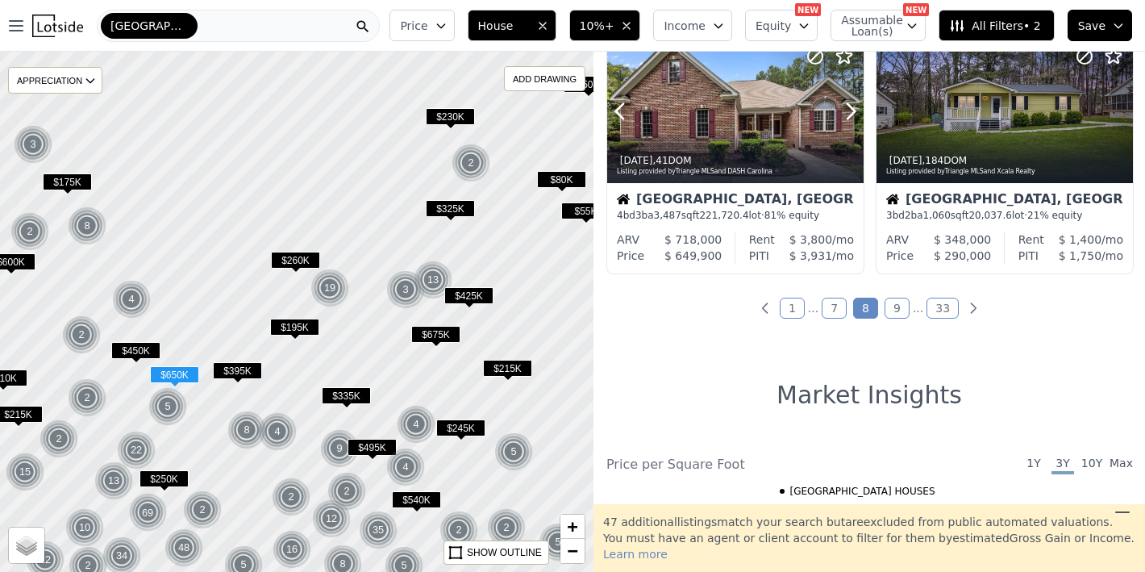
scroll to position [1441, 0]
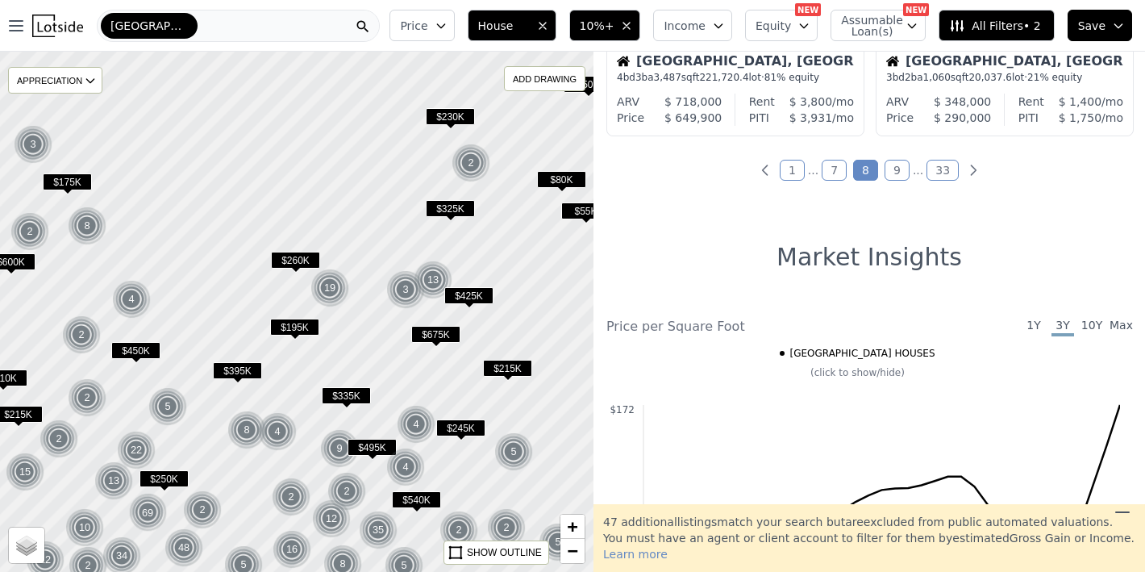
click at [887, 166] on link "9" at bounding box center [897, 170] width 25 height 21
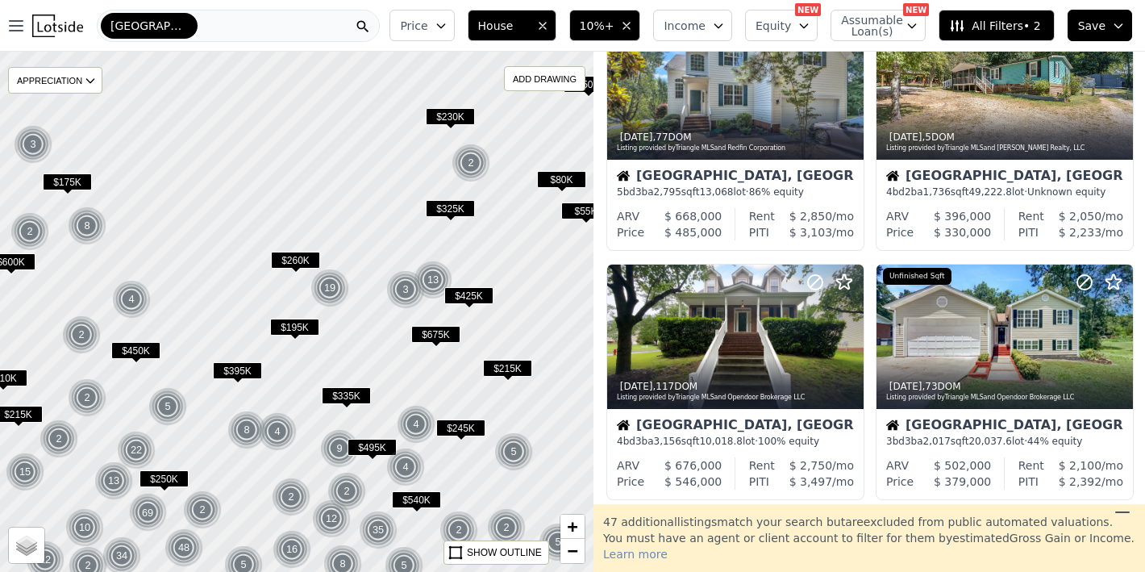
scroll to position [0, 0]
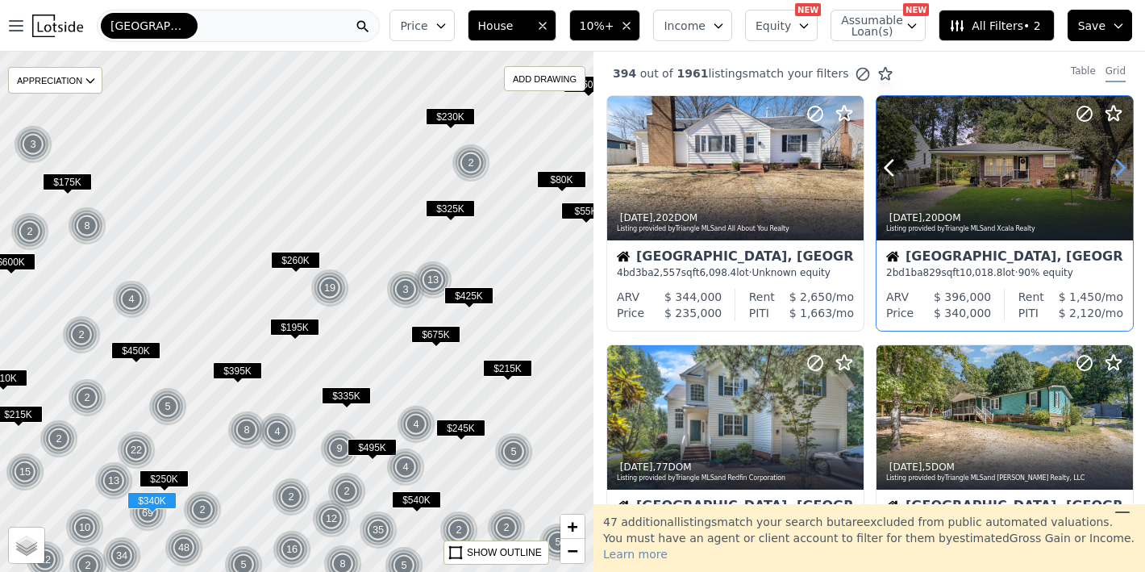
click at [1117, 161] on icon at bounding box center [1120, 168] width 7 height 15
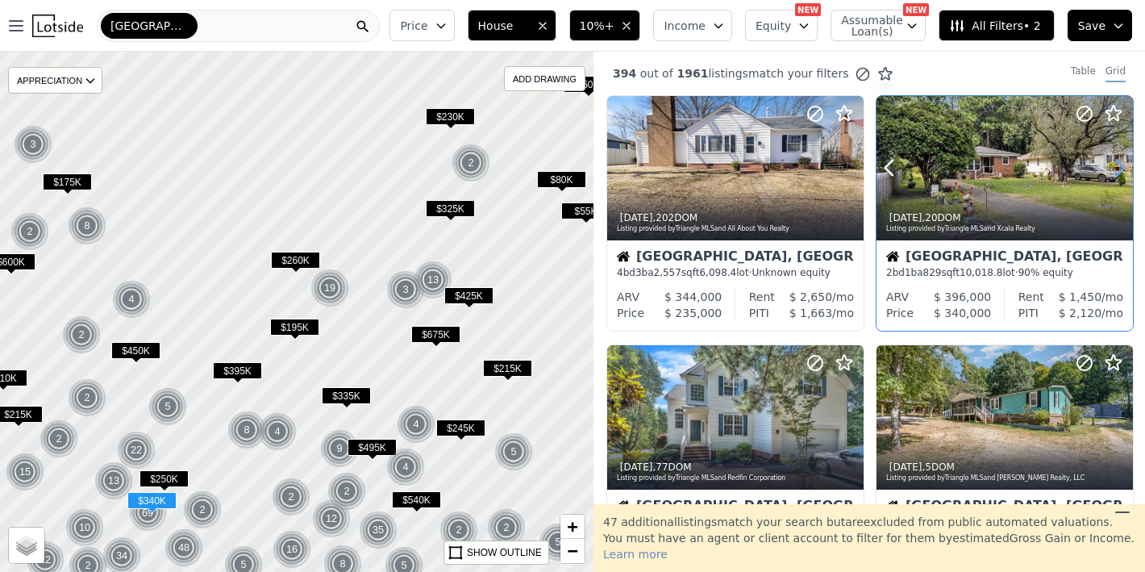
click at [1117, 161] on icon at bounding box center [1120, 168] width 7 height 15
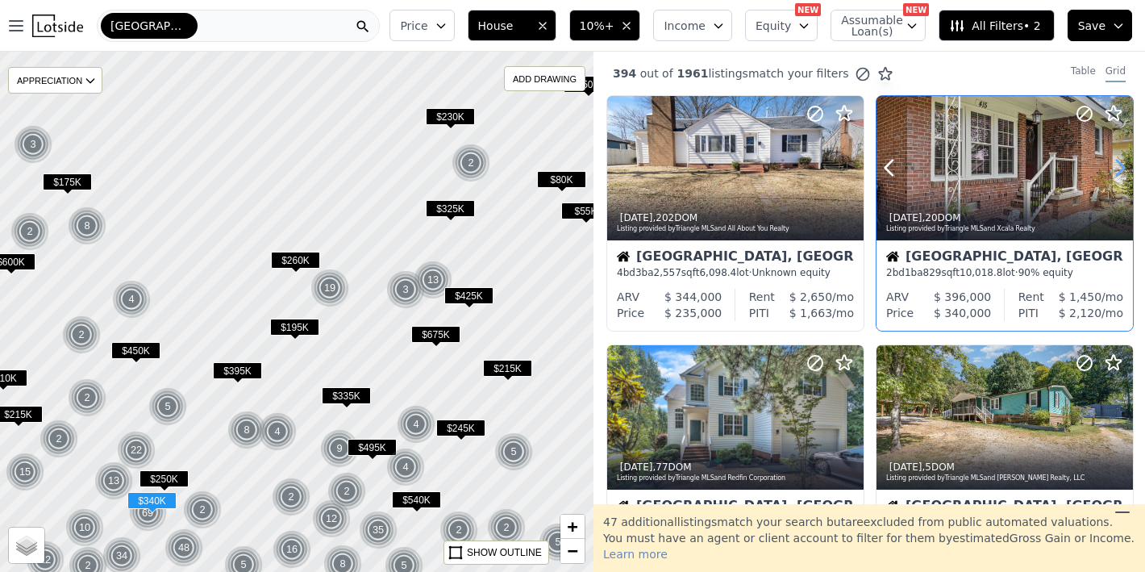
click at [1117, 161] on icon at bounding box center [1120, 168] width 7 height 15
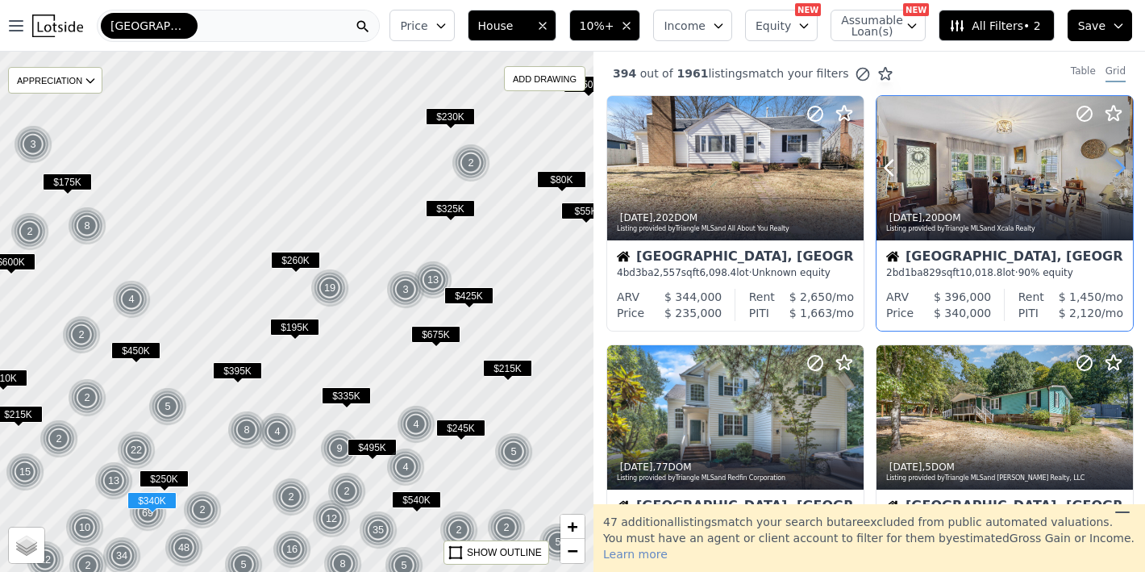
click at [1117, 161] on icon at bounding box center [1120, 168] width 7 height 15
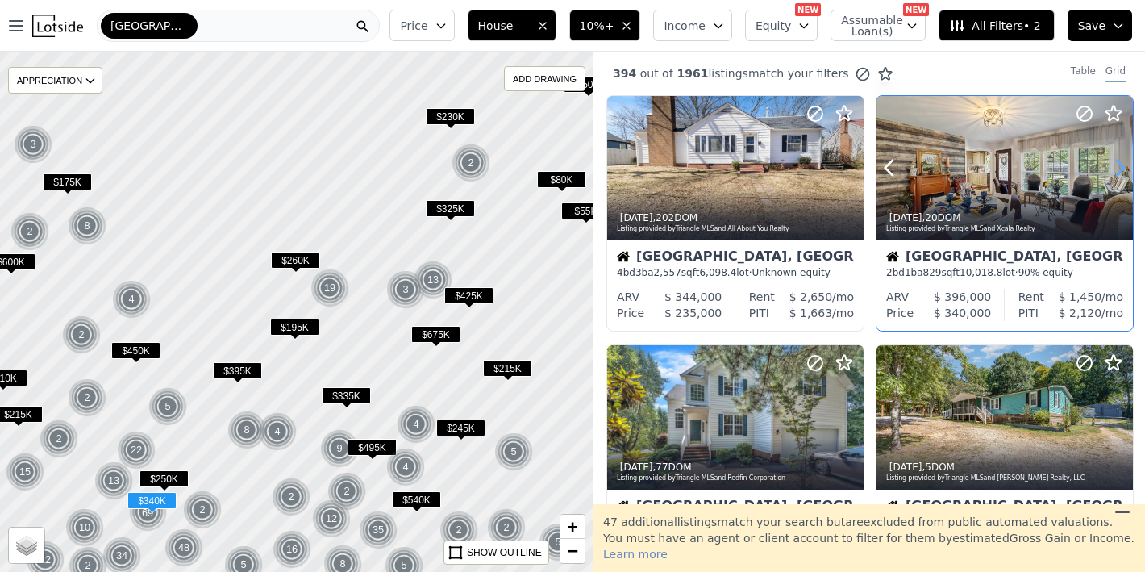
click at [1117, 161] on icon at bounding box center [1120, 168] width 7 height 15
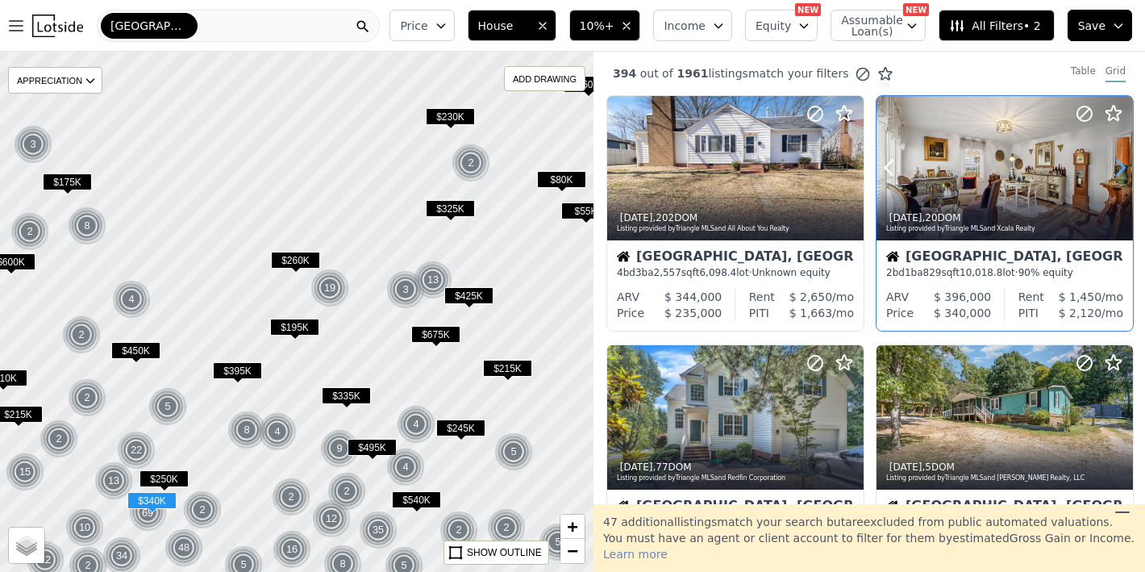
click at [1117, 161] on icon at bounding box center [1120, 168] width 7 height 15
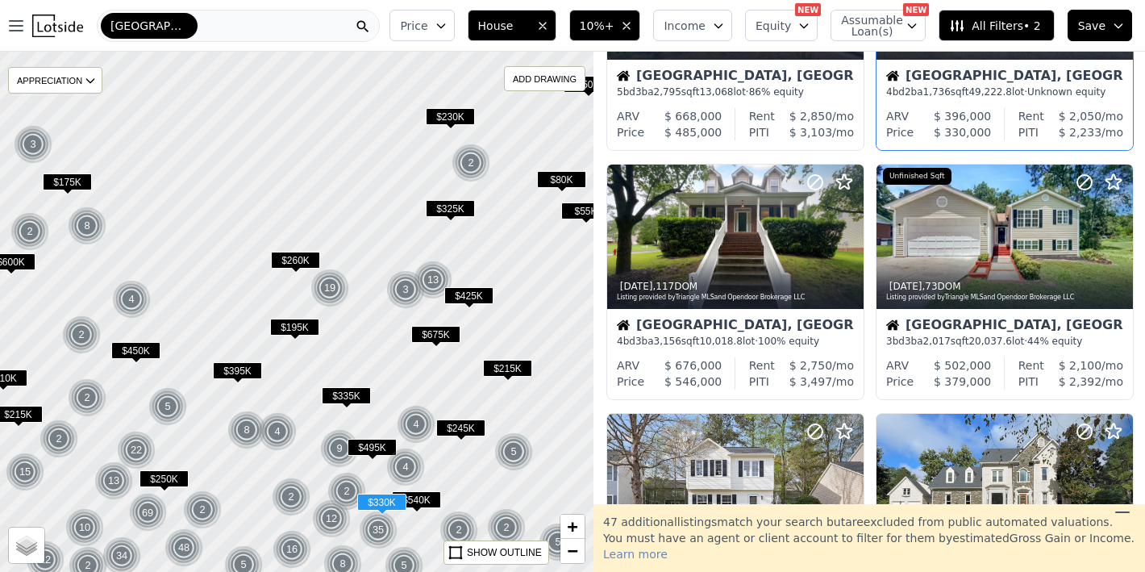
scroll to position [501, 0]
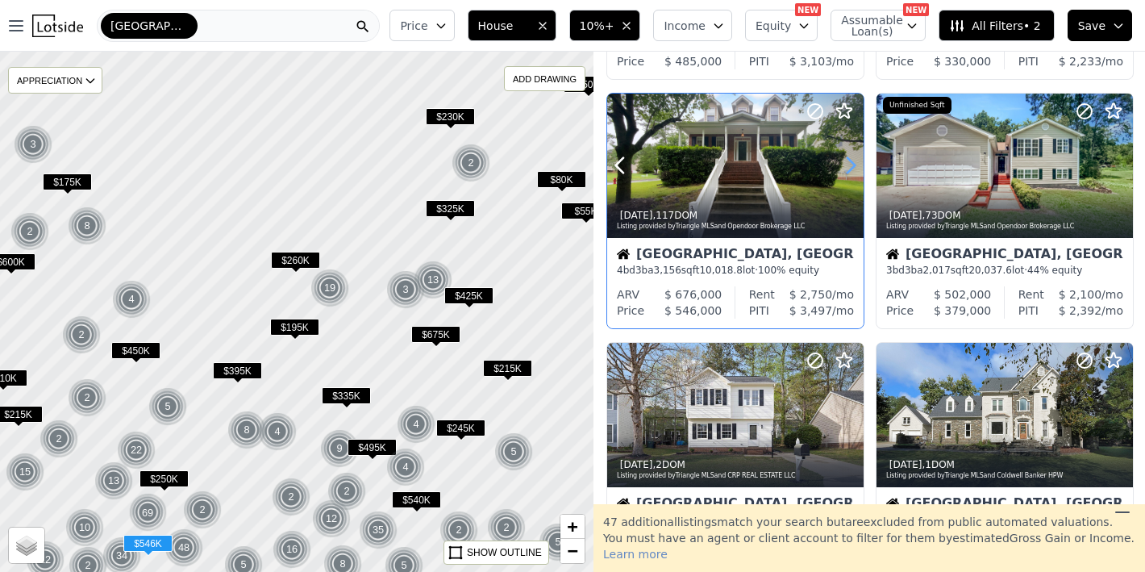
click at [838, 163] on icon at bounding box center [851, 165] width 26 height 26
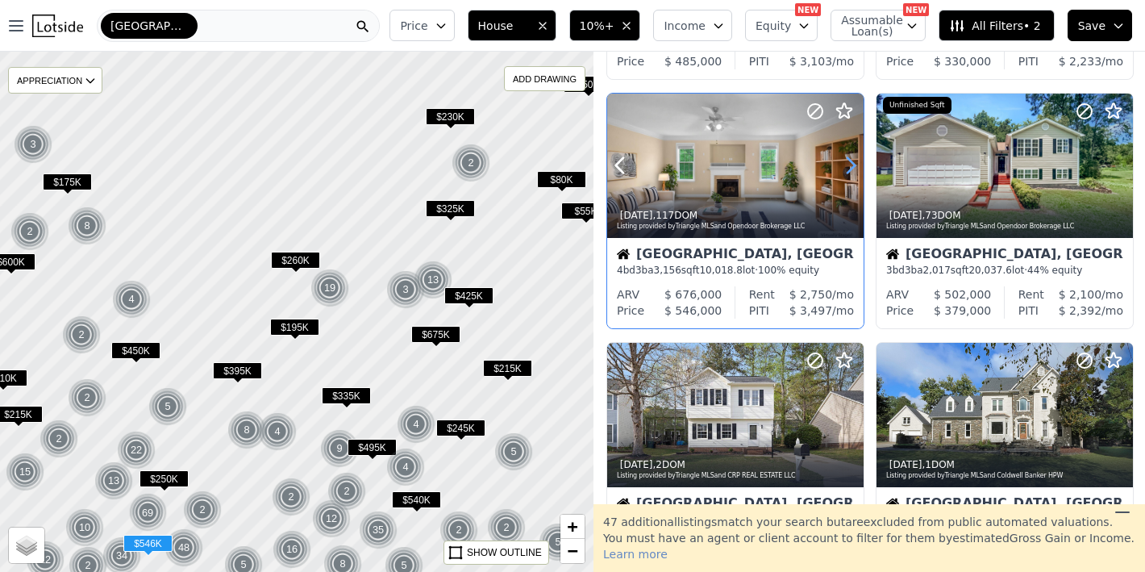
click at [838, 163] on icon at bounding box center [851, 165] width 26 height 26
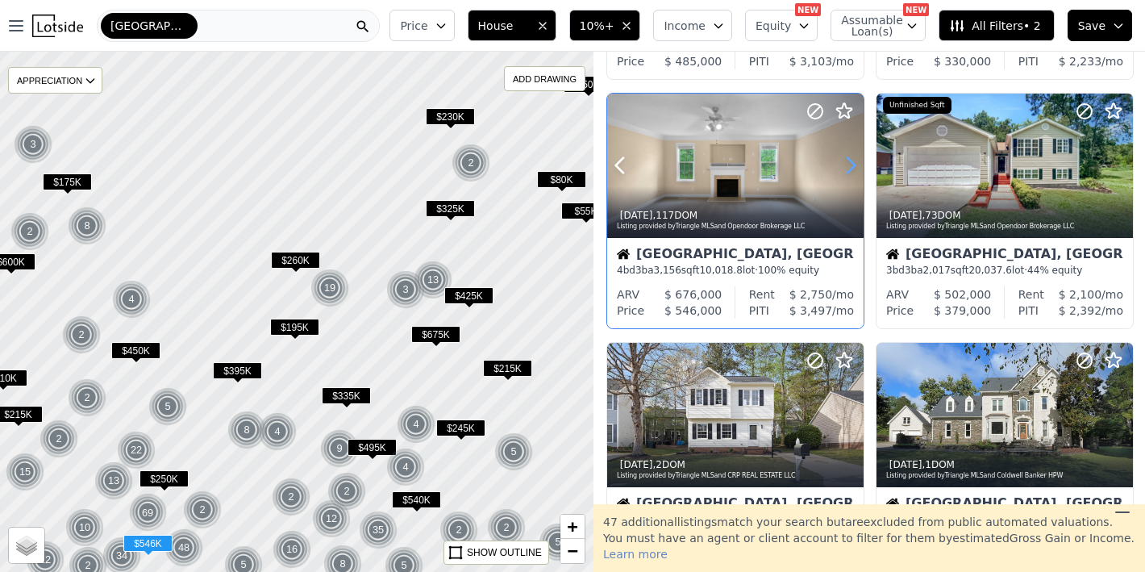
click at [838, 163] on icon at bounding box center [851, 165] width 26 height 26
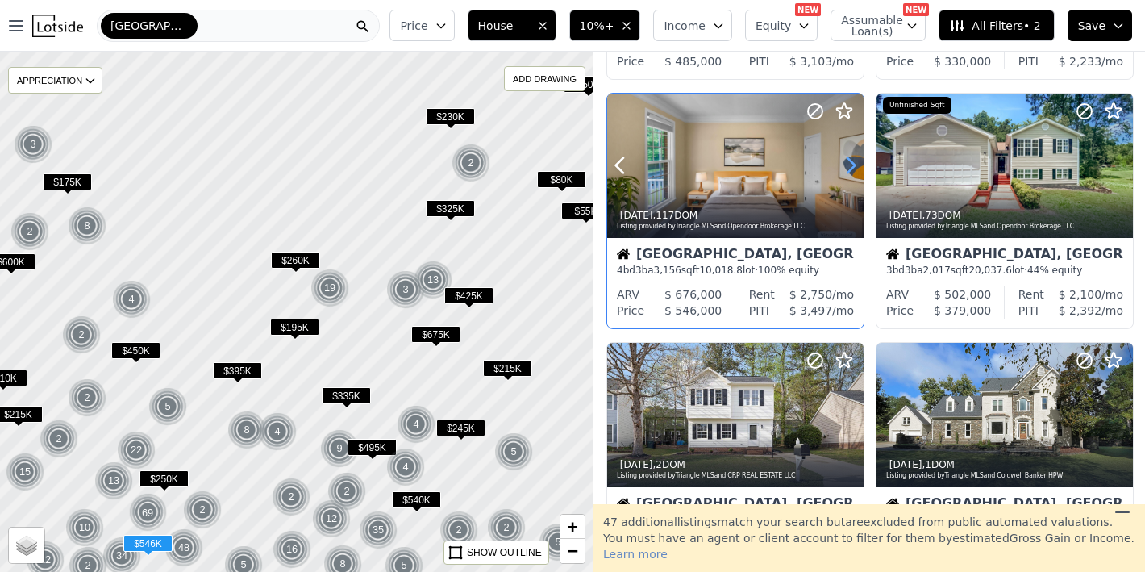
click at [838, 163] on icon at bounding box center [851, 165] width 26 height 26
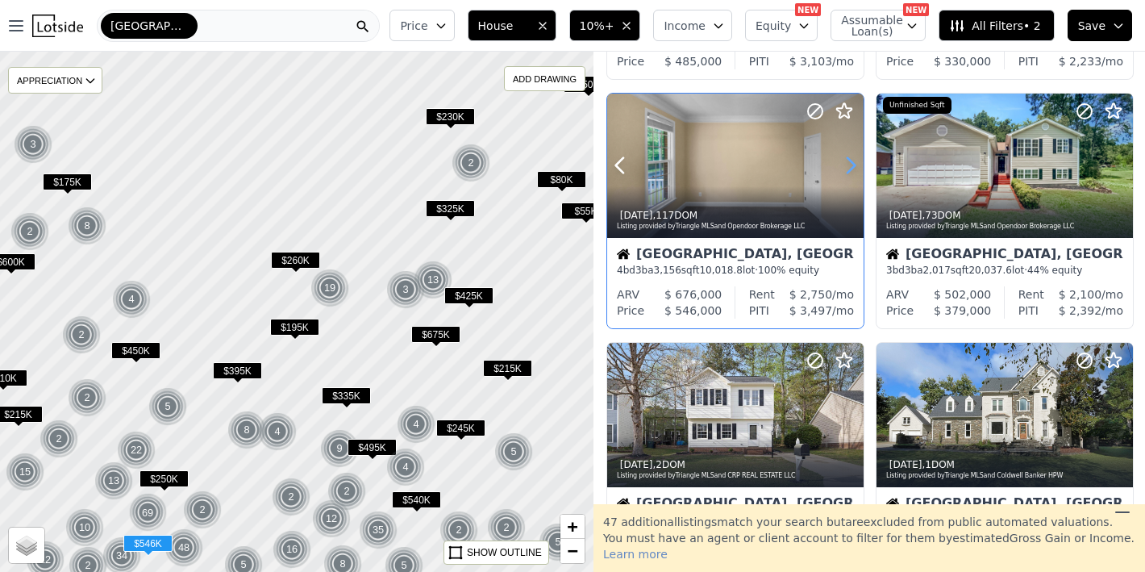
click at [838, 163] on icon at bounding box center [851, 165] width 26 height 26
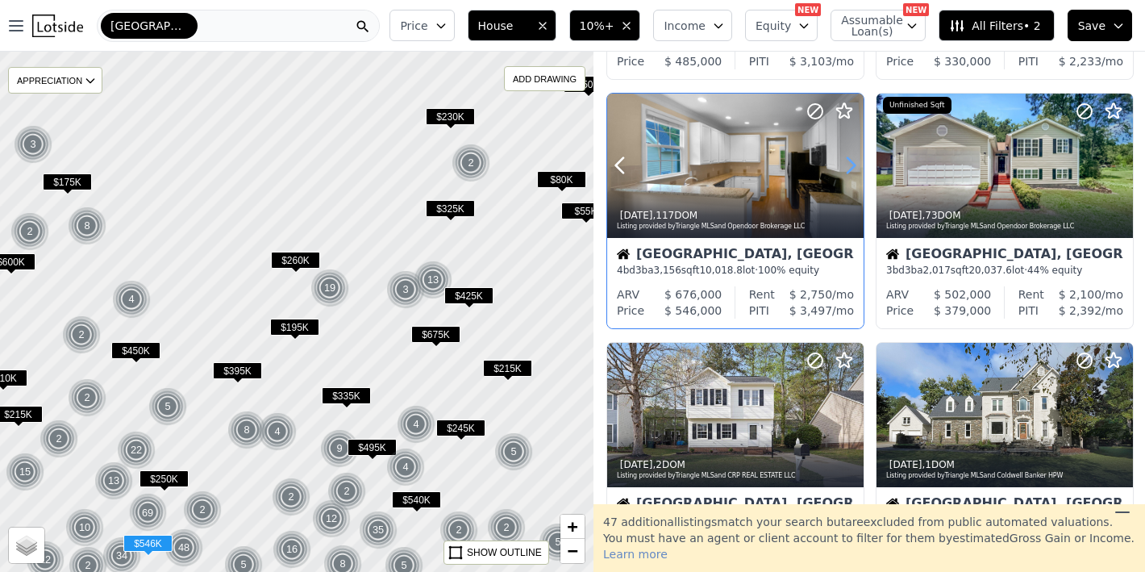
click at [838, 163] on icon at bounding box center [851, 165] width 26 height 26
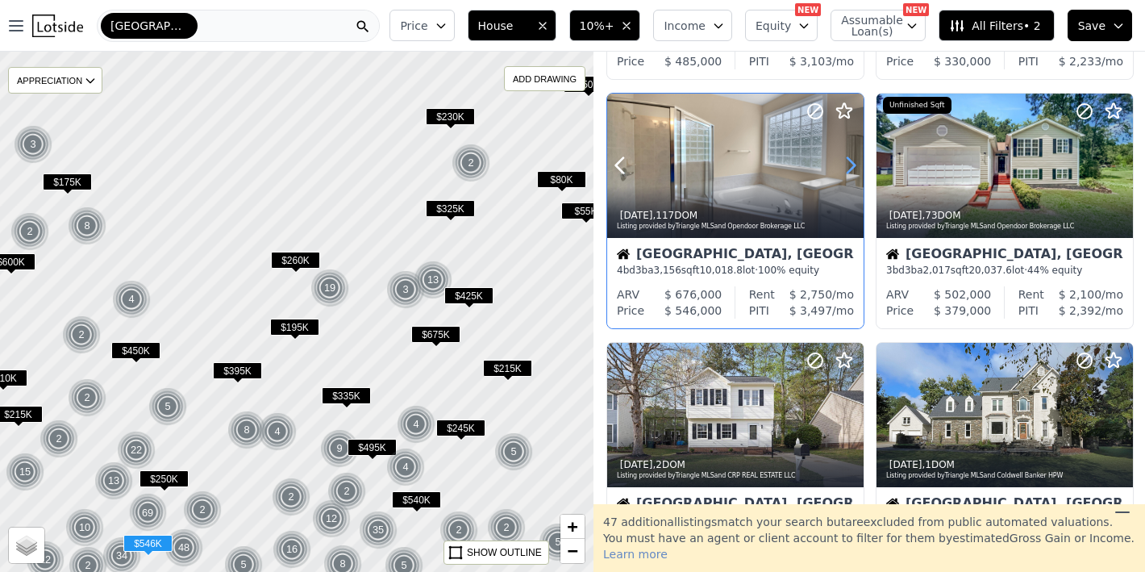
click at [838, 163] on icon at bounding box center [851, 165] width 26 height 26
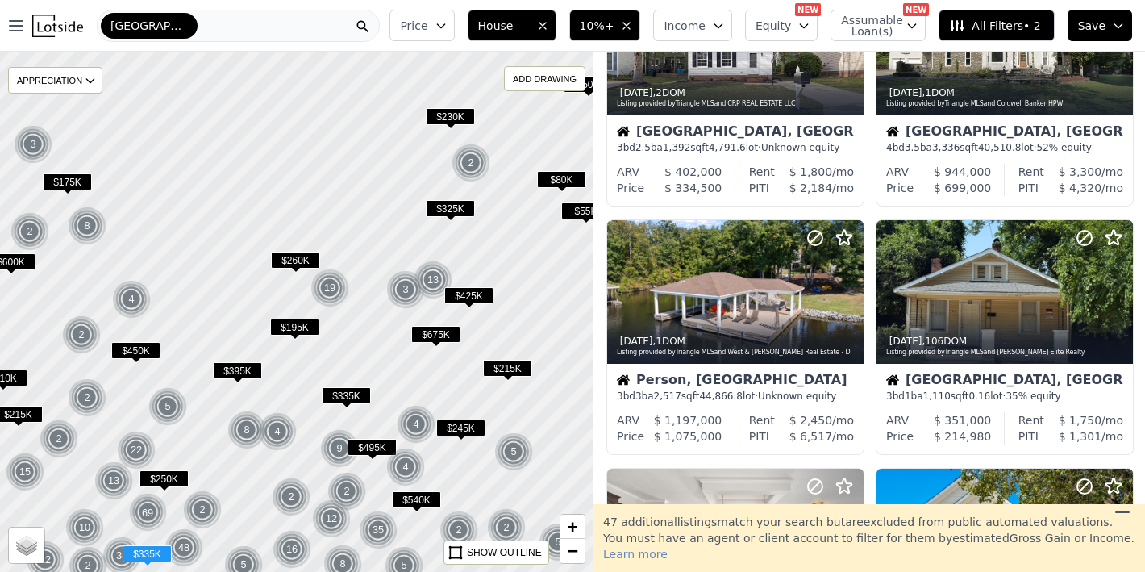
scroll to position [874, 0]
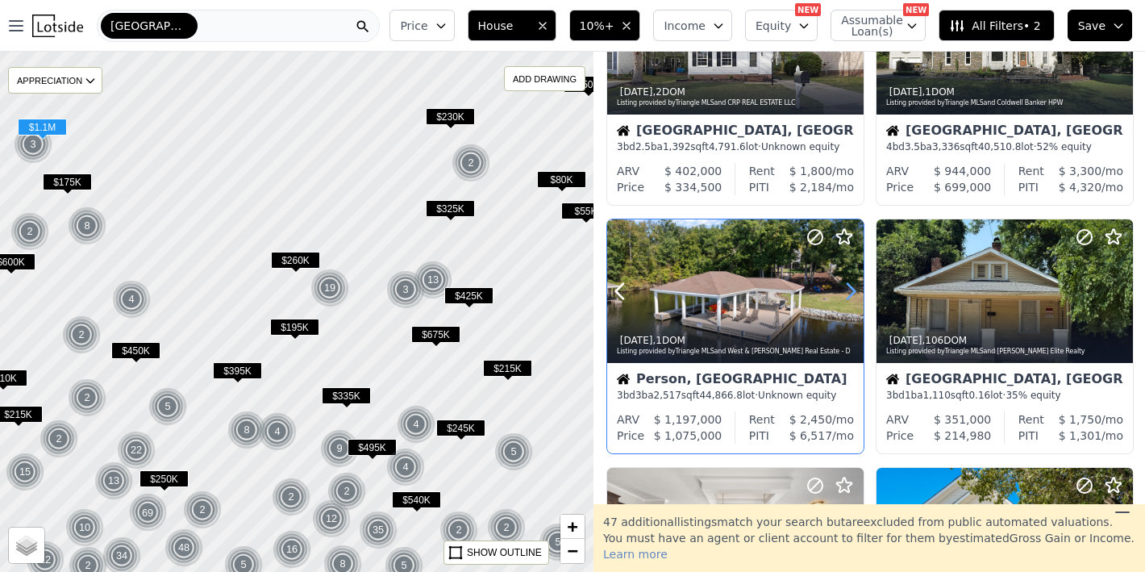
click at [849, 290] on icon at bounding box center [851, 291] width 26 height 26
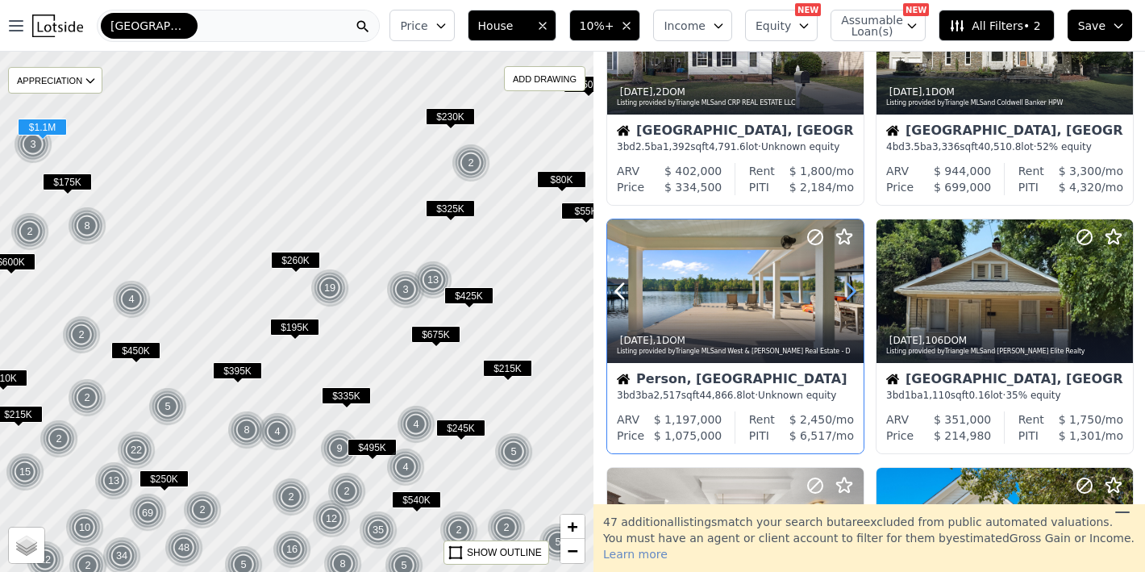
click at [849, 290] on icon at bounding box center [851, 291] width 26 height 26
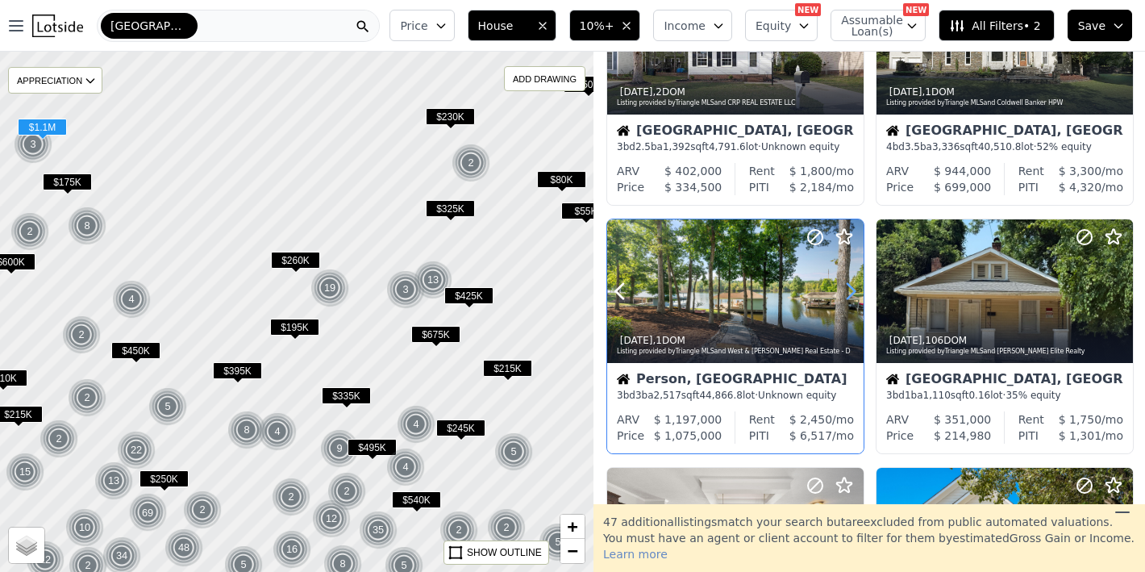
click at [849, 290] on icon at bounding box center [851, 291] width 26 height 26
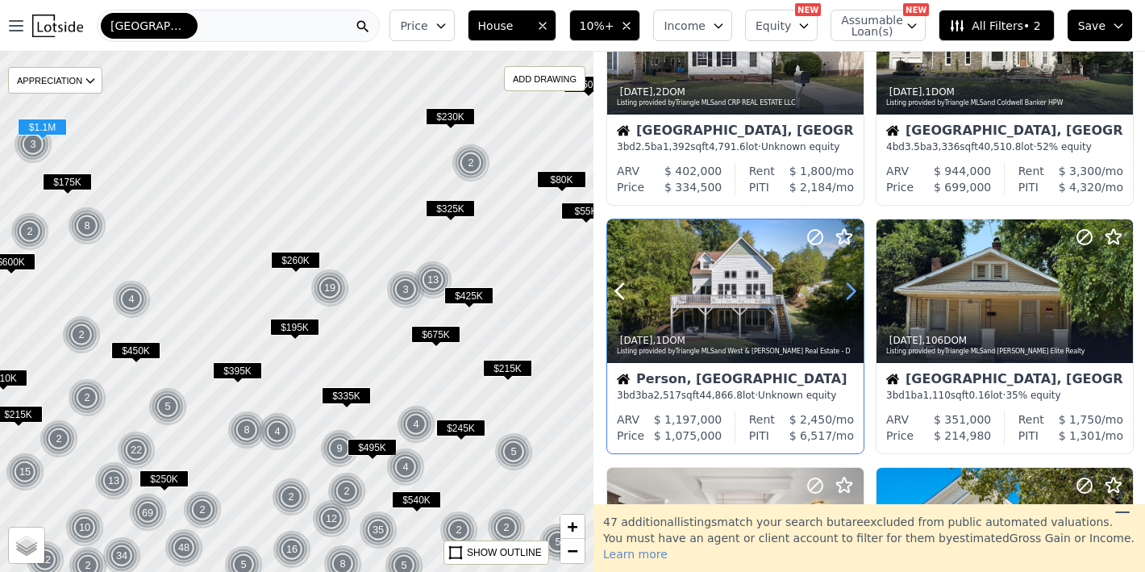
click at [849, 290] on icon at bounding box center [851, 291] width 26 height 26
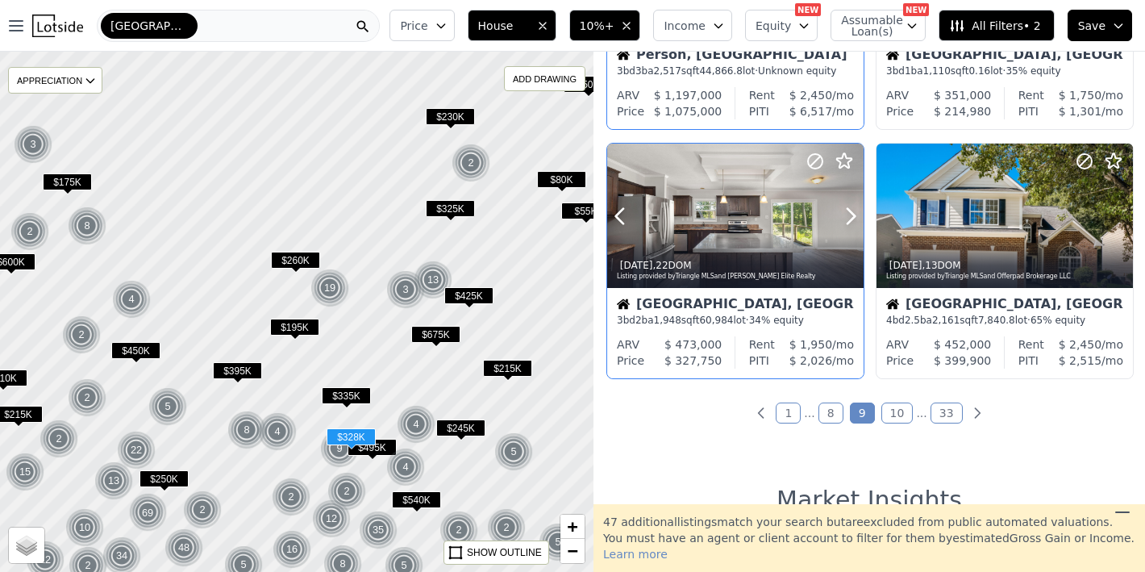
scroll to position [1207, 0]
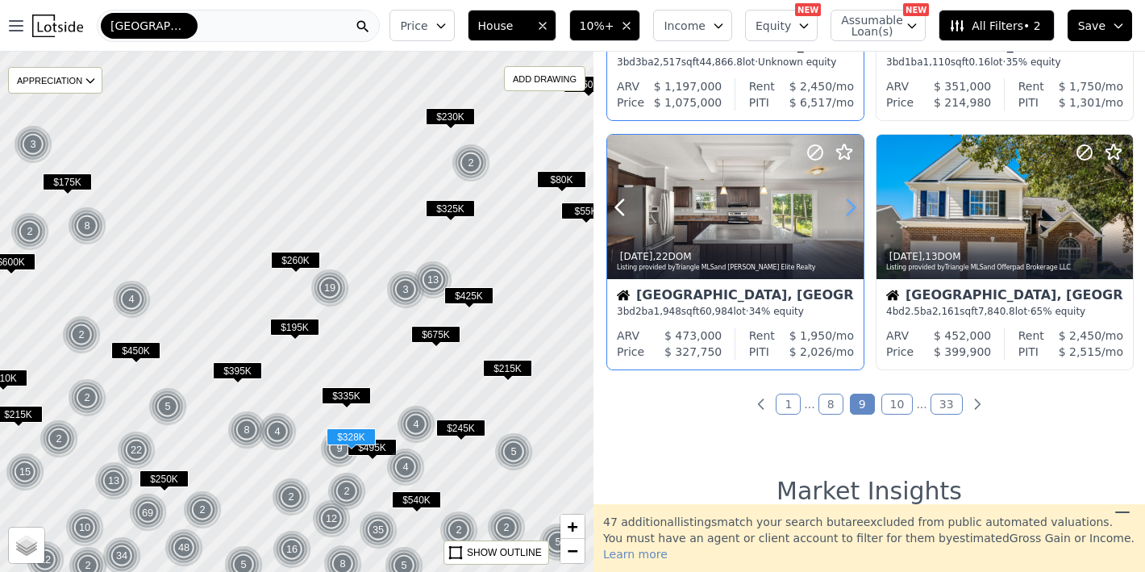
click at [851, 207] on icon at bounding box center [851, 207] width 26 height 26
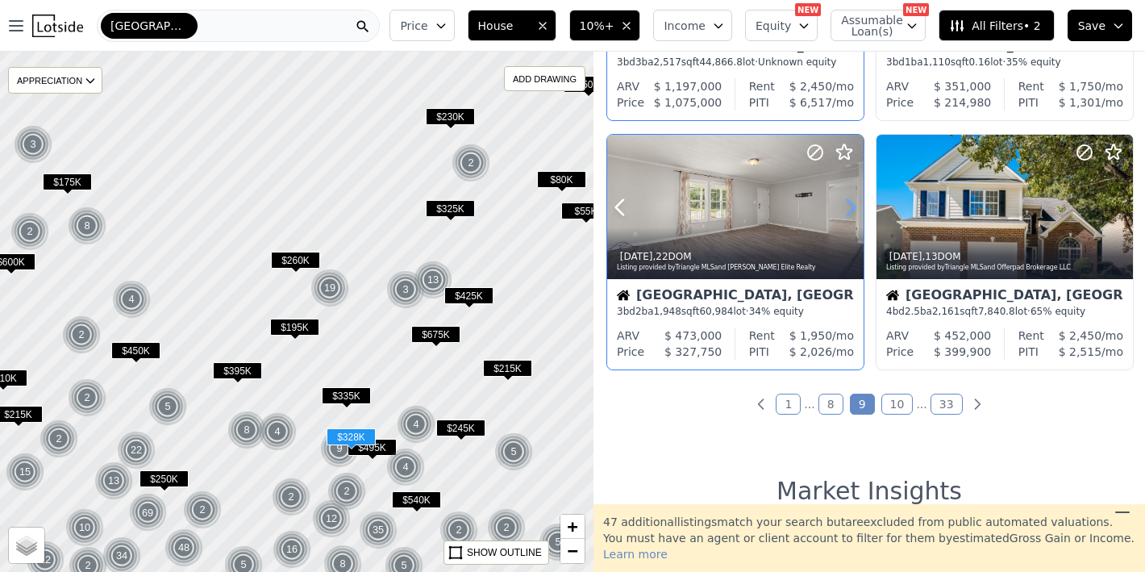
click at [851, 207] on icon at bounding box center [851, 207] width 26 height 26
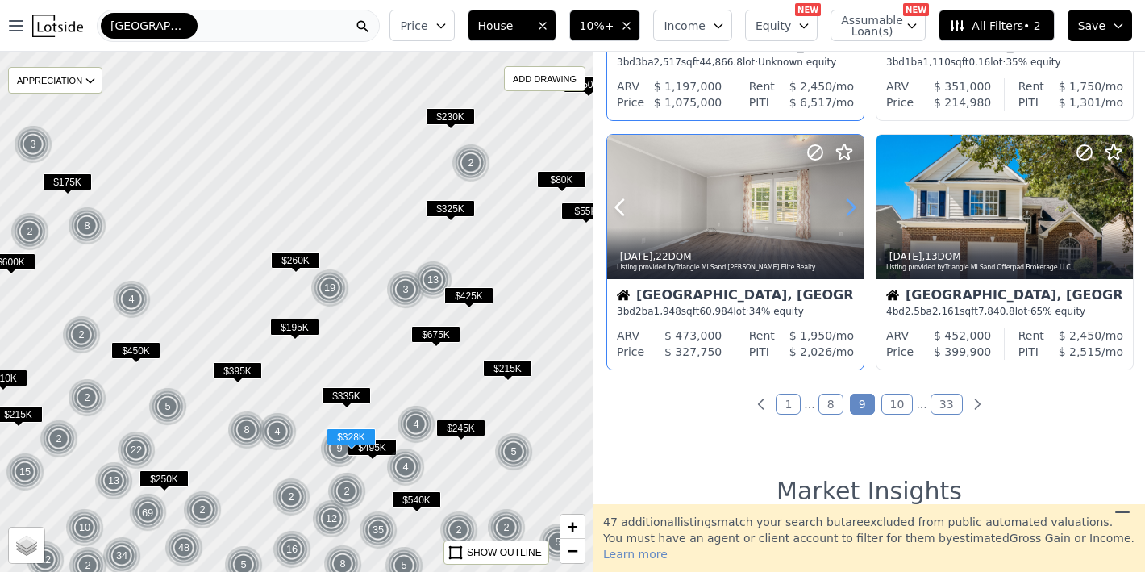
click at [851, 207] on icon at bounding box center [851, 207] width 26 height 26
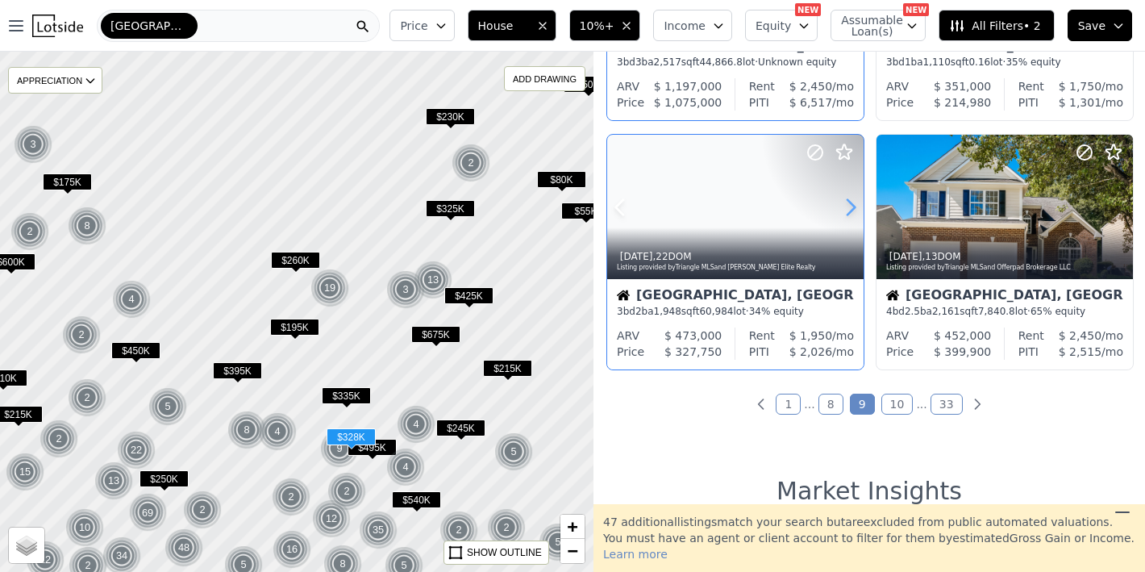
click at [851, 207] on icon at bounding box center [851, 207] width 26 height 26
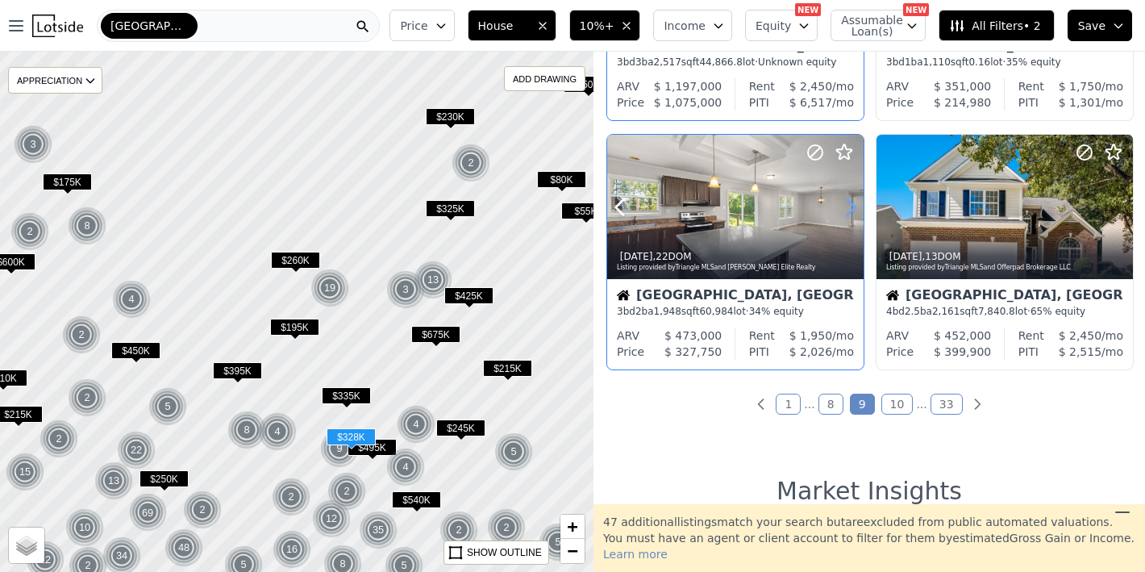
click at [851, 207] on icon at bounding box center [851, 207] width 26 height 26
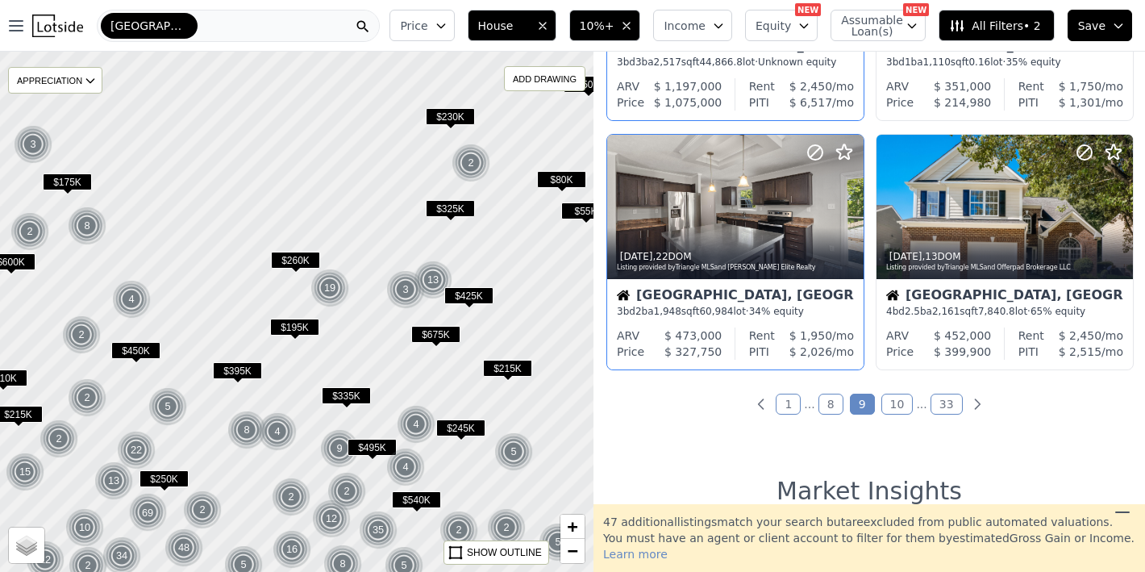
click at [889, 403] on link "10" at bounding box center [898, 404] width 32 height 21
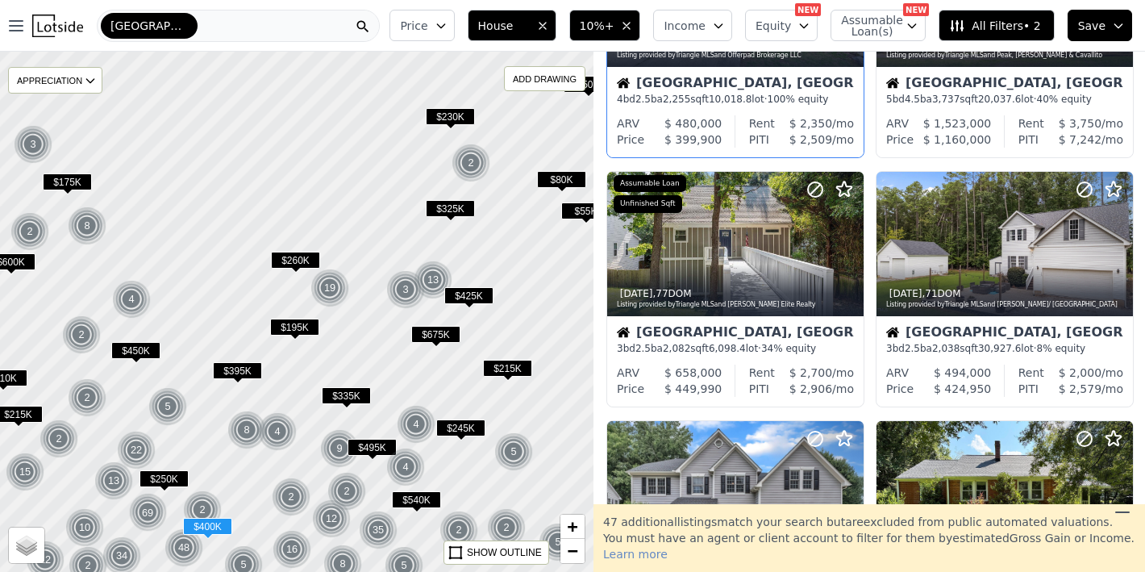
scroll to position [236, 0]
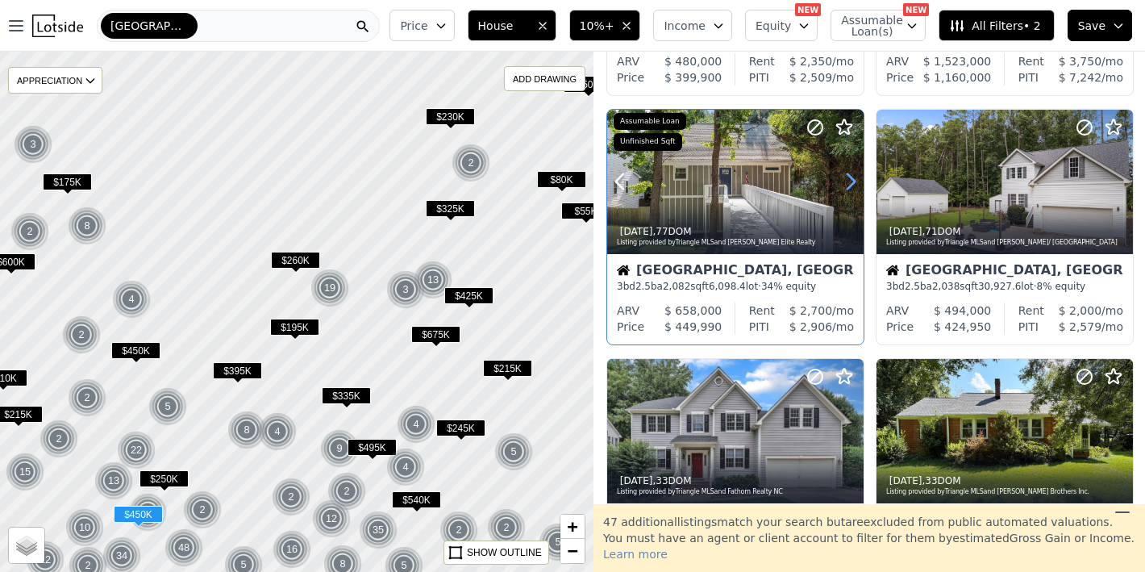
click at [851, 182] on icon at bounding box center [851, 182] width 26 height 26
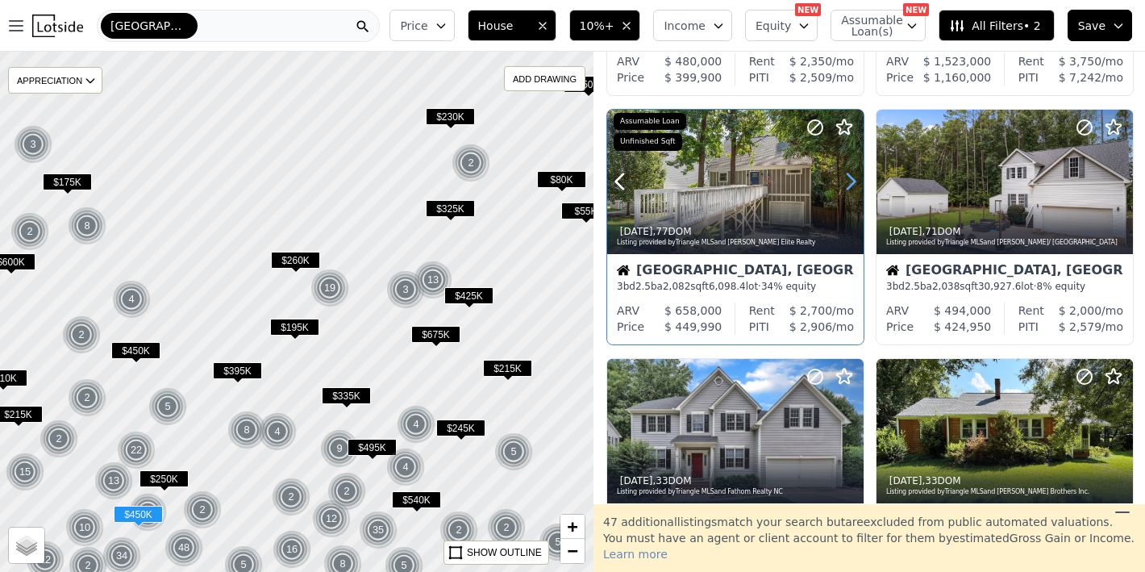
click at [851, 182] on icon at bounding box center [851, 182] width 26 height 26
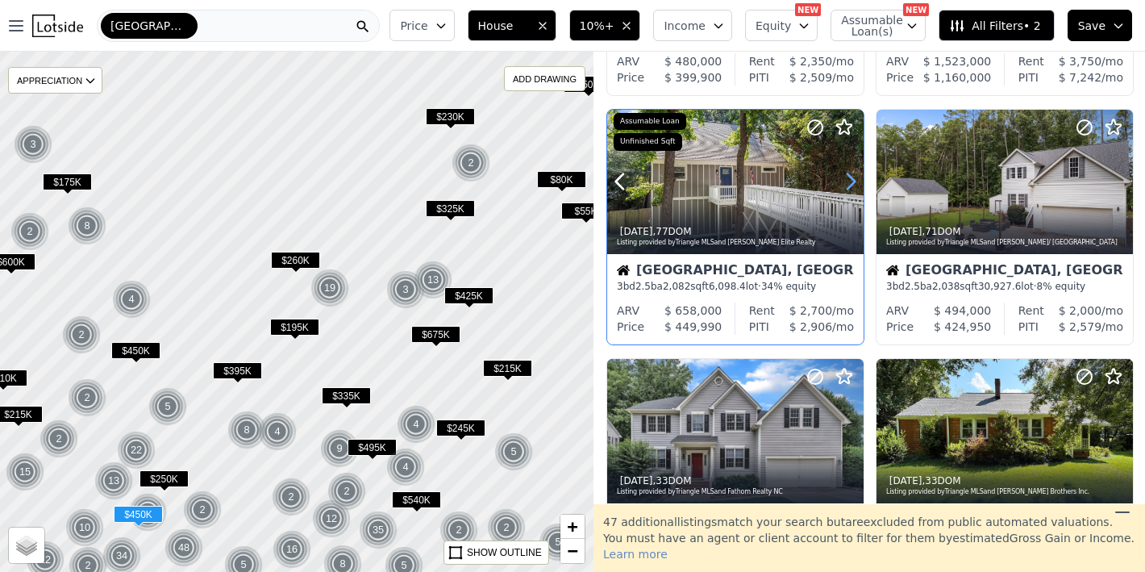
click at [851, 182] on icon at bounding box center [851, 182] width 26 height 26
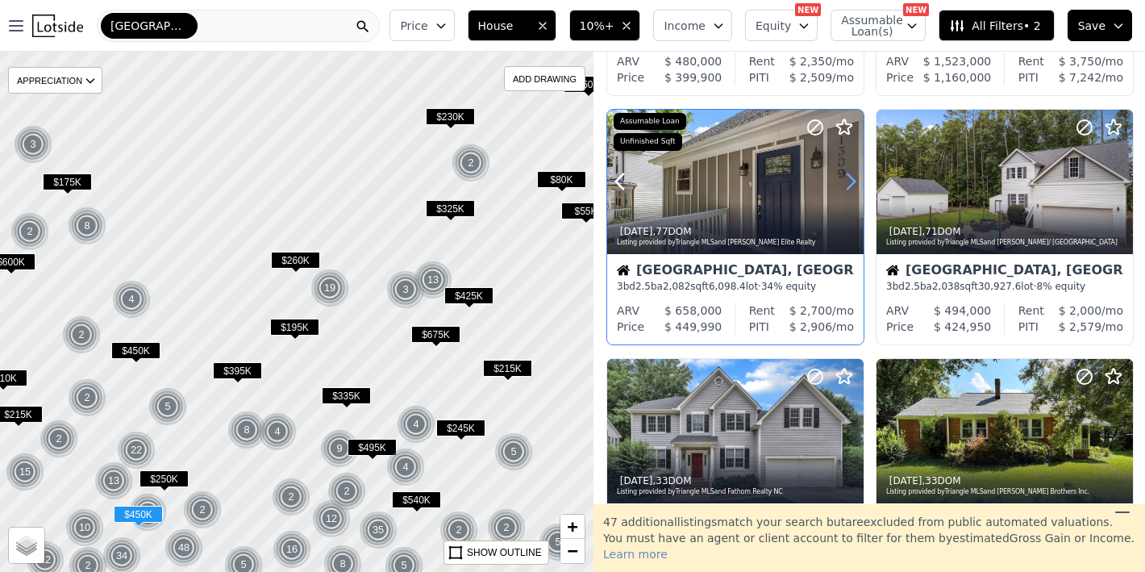
click at [851, 182] on icon at bounding box center [851, 182] width 26 height 26
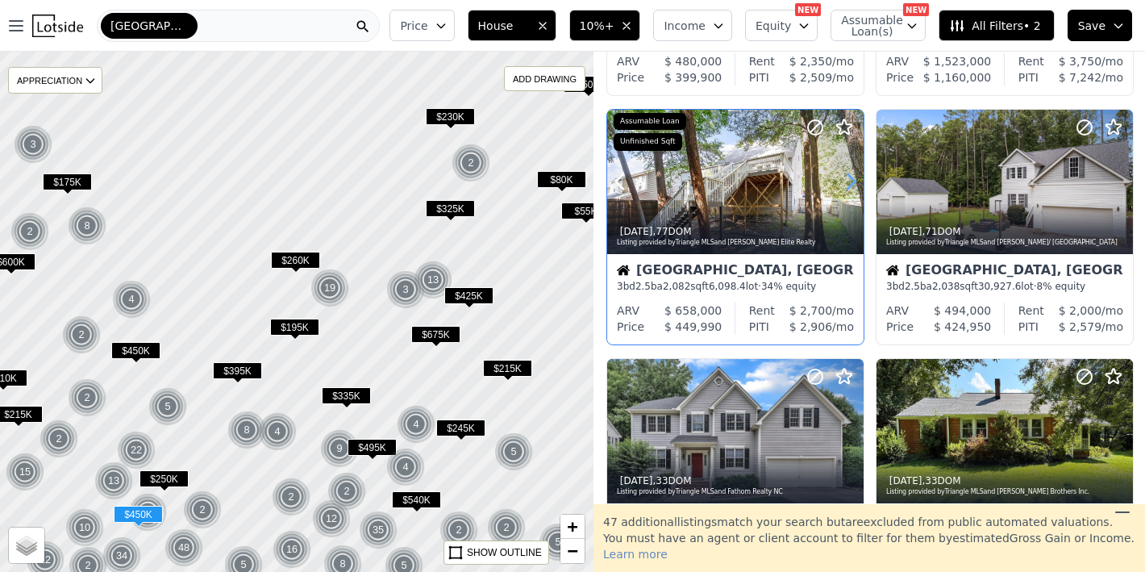
click at [851, 182] on icon at bounding box center [851, 182] width 26 height 26
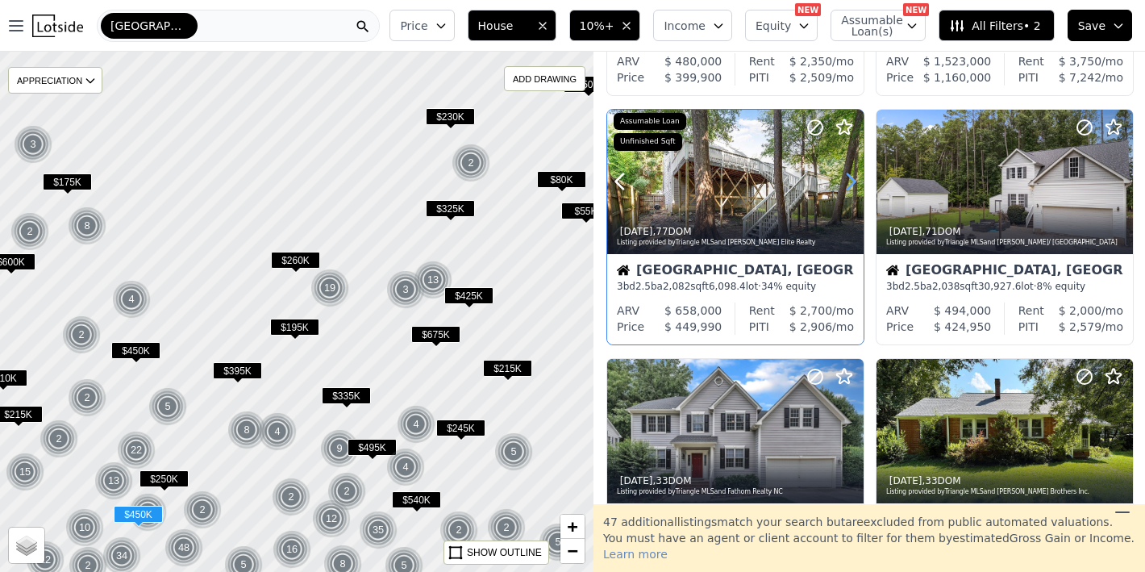
click at [851, 182] on icon at bounding box center [851, 182] width 26 height 26
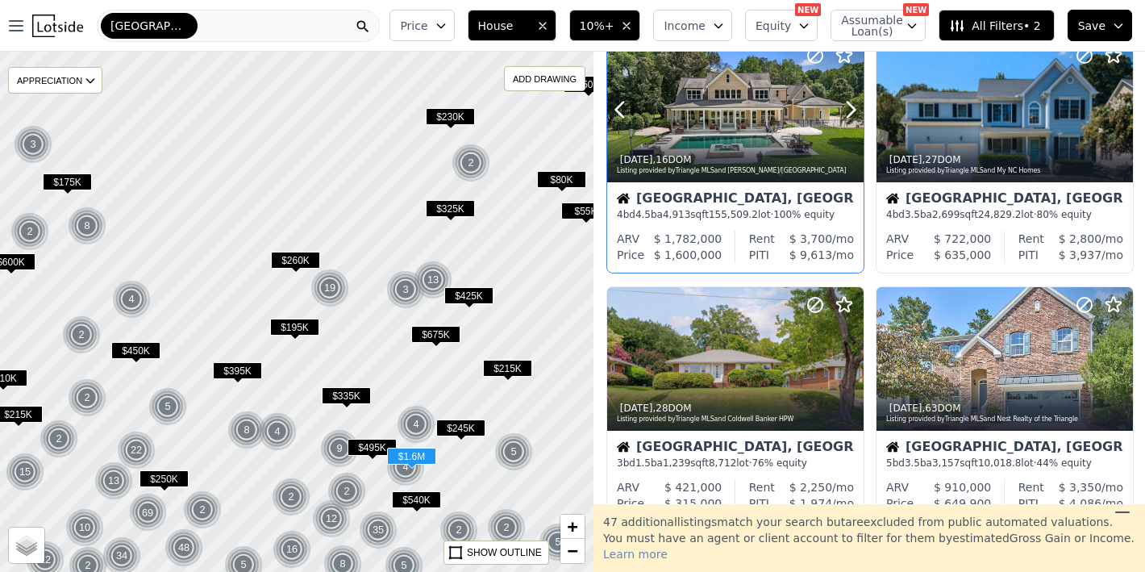
scroll to position [807, 0]
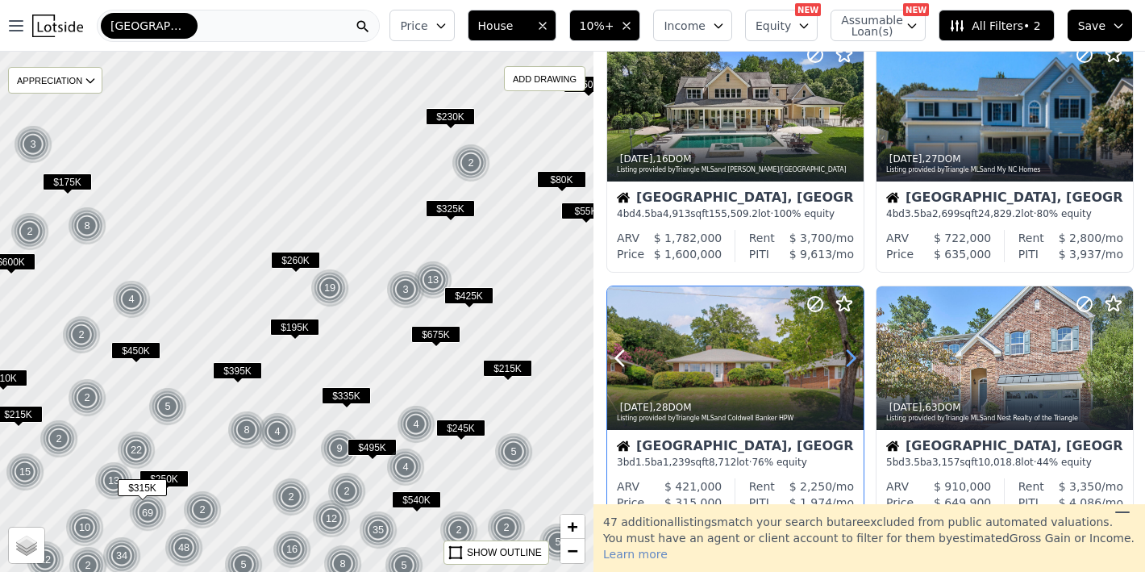
click at [845, 359] on icon at bounding box center [851, 358] width 26 height 26
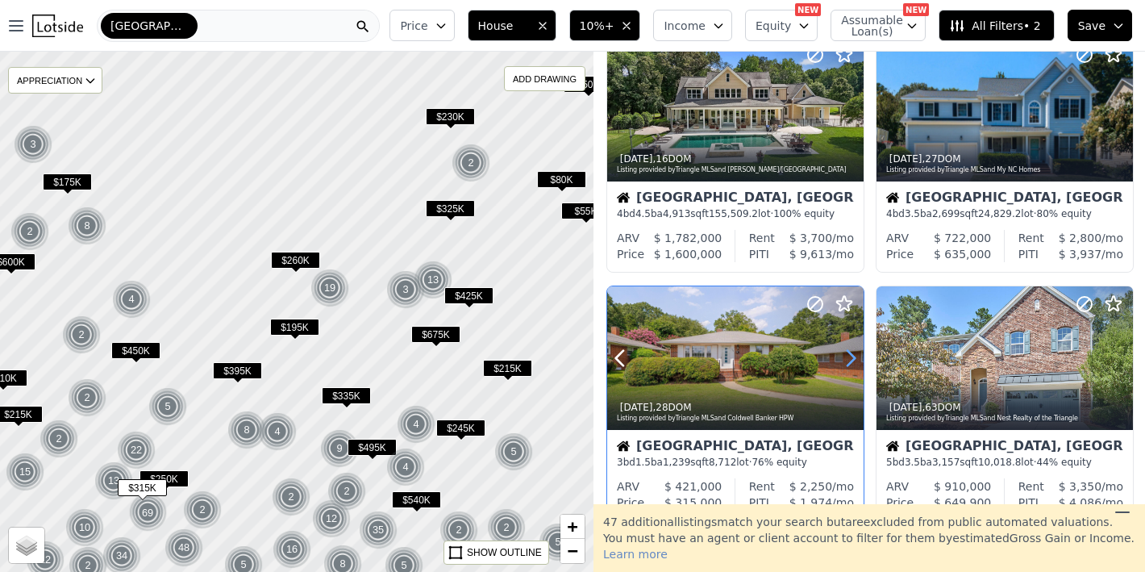
click at [845, 359] on icon at bounding box center [851, 358] width 26 height 26
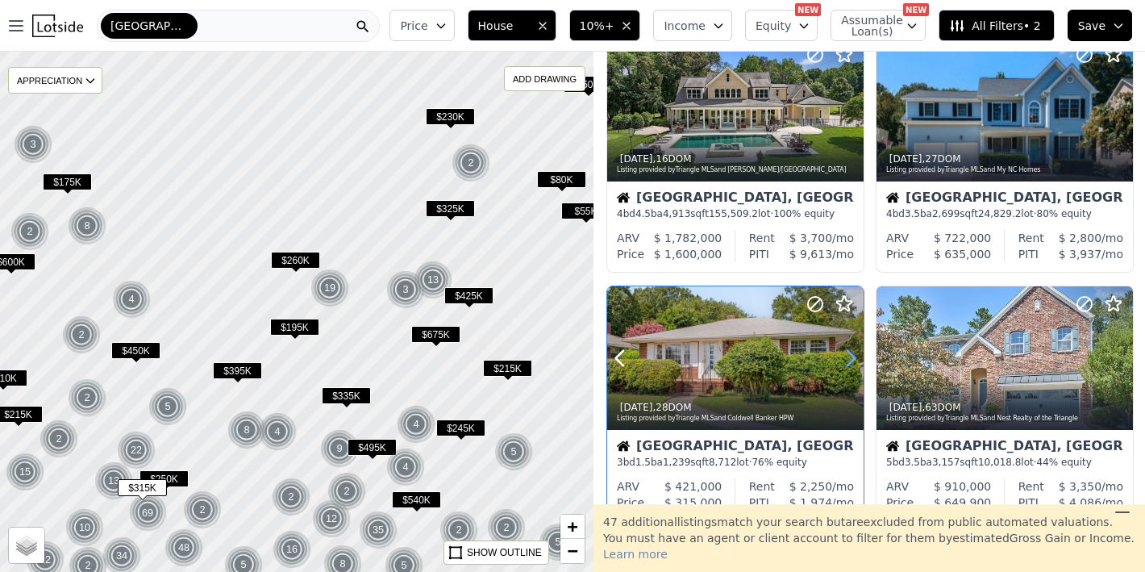
click at [845, 359] on icon at bounding box center [851, 358] width 26 height 26
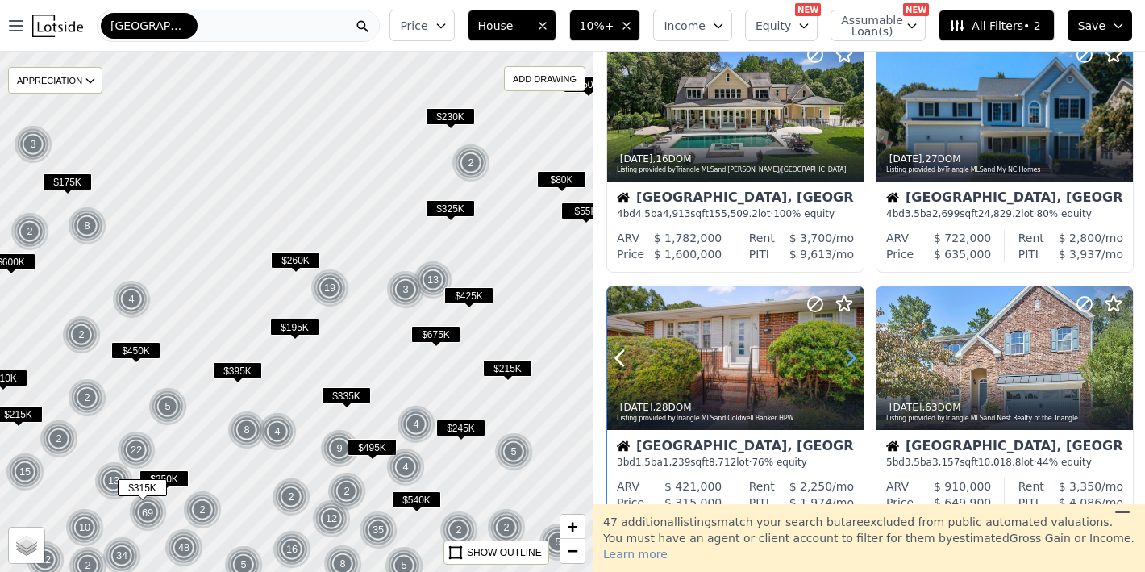
click at [845, 359] on icon at bounding box center [851, 358] width 26 height 26
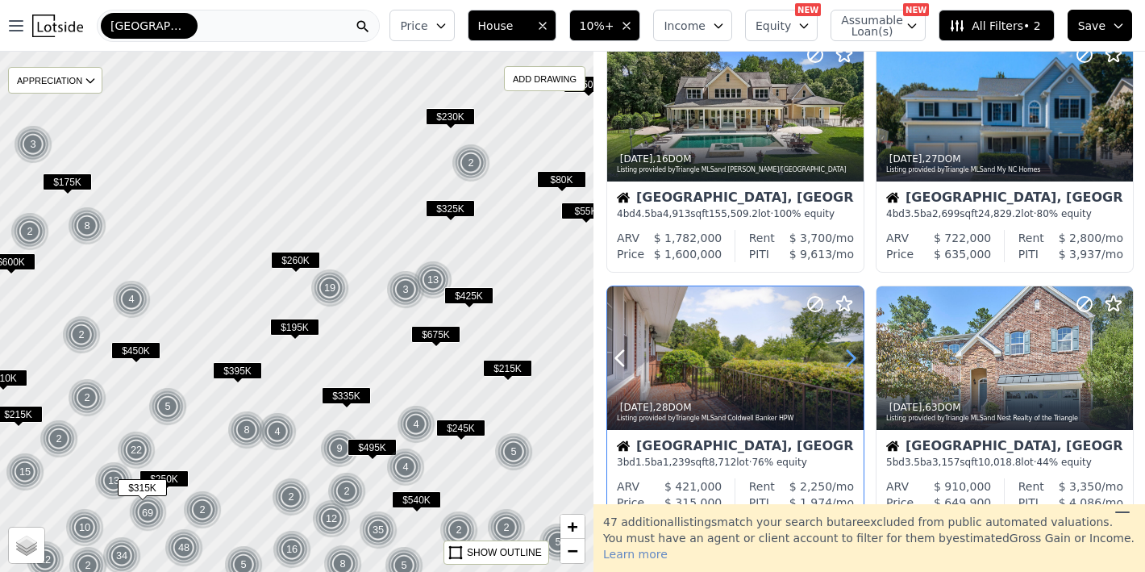
click at [845, 359] on icon at bounding box center [851, 358] width 26 height 26
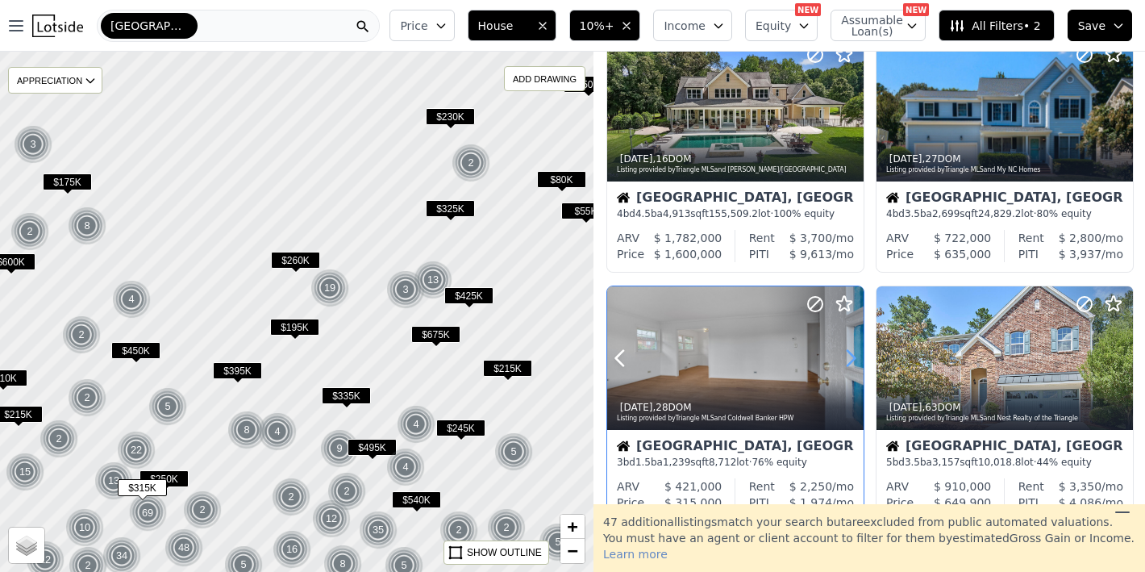
click at [845, 359] on icon at bounding box center [851, 358] width 26 height 26
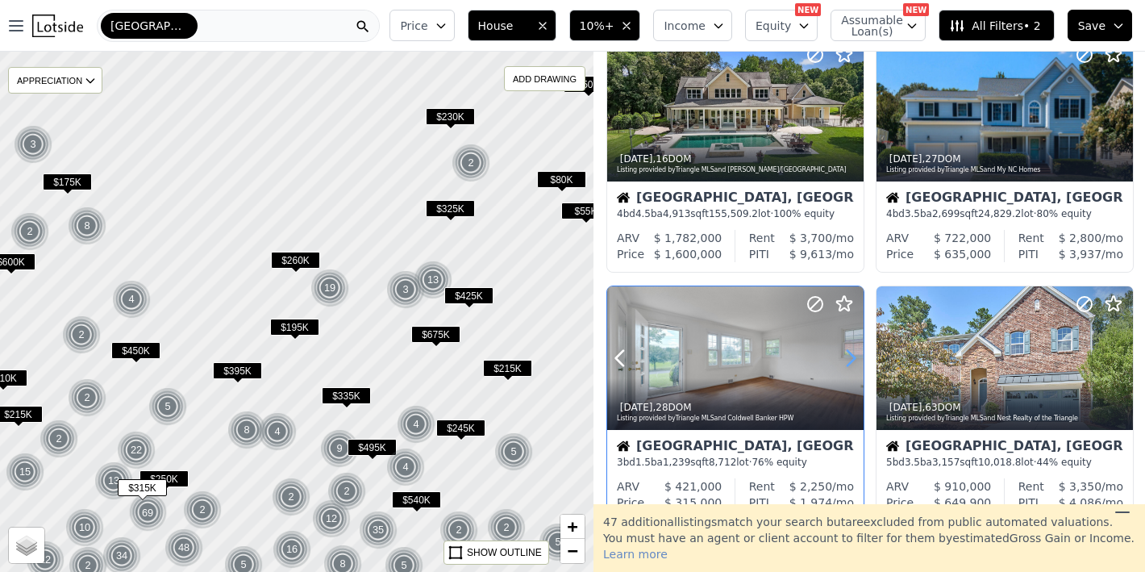
click at [845, 359] on icon at bounding box center [851, 358] width 26 height 26
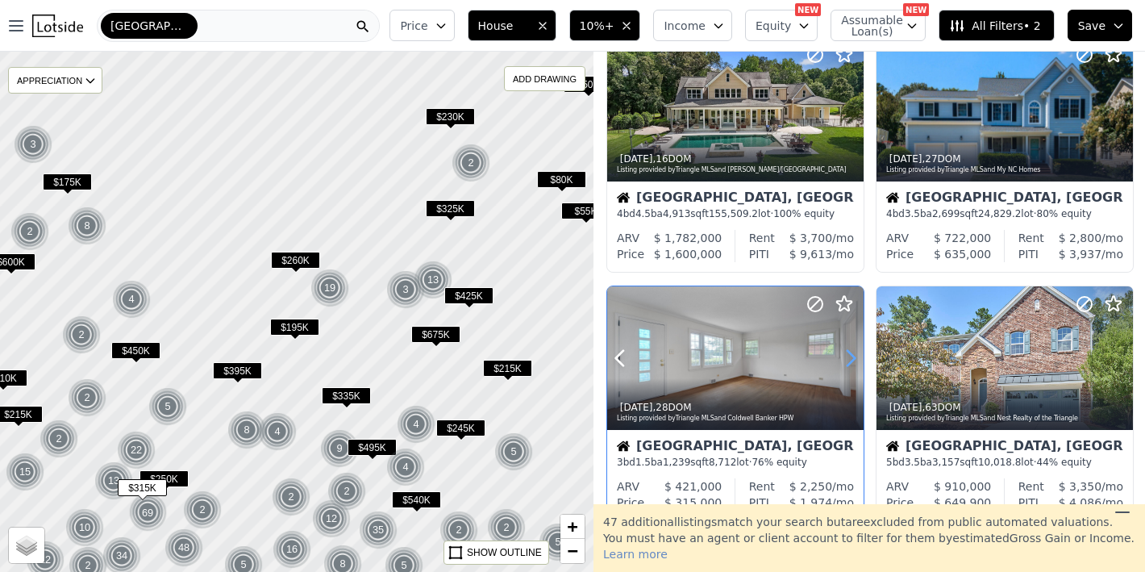
click at [845, 359] on icon at bounding box center [851, 358] width 26 height 26
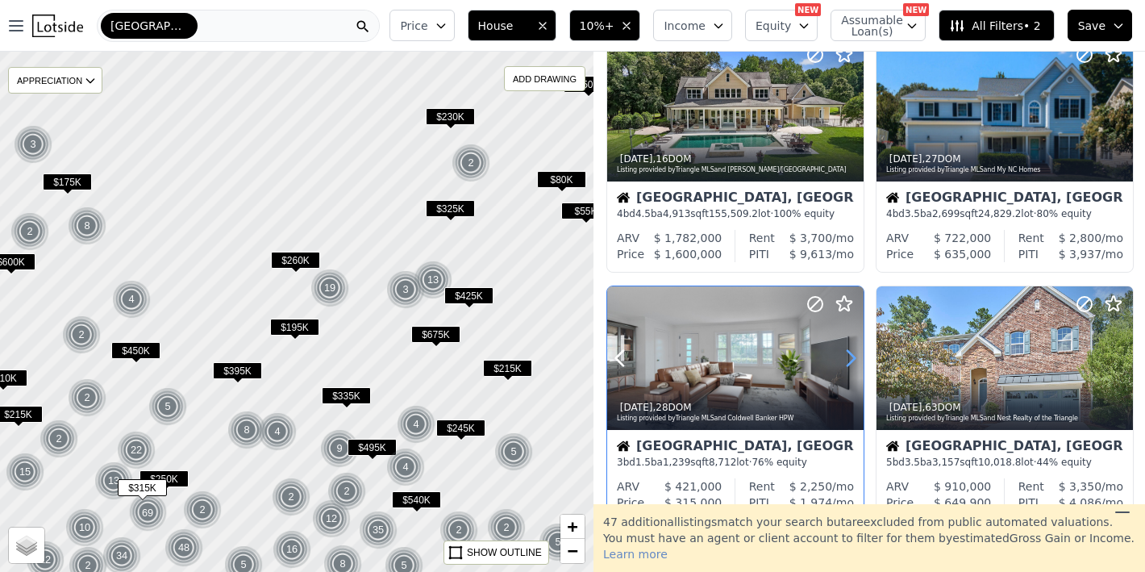
click at [845, 359] on icon at bounding box center [851, 358] width 26 height 26
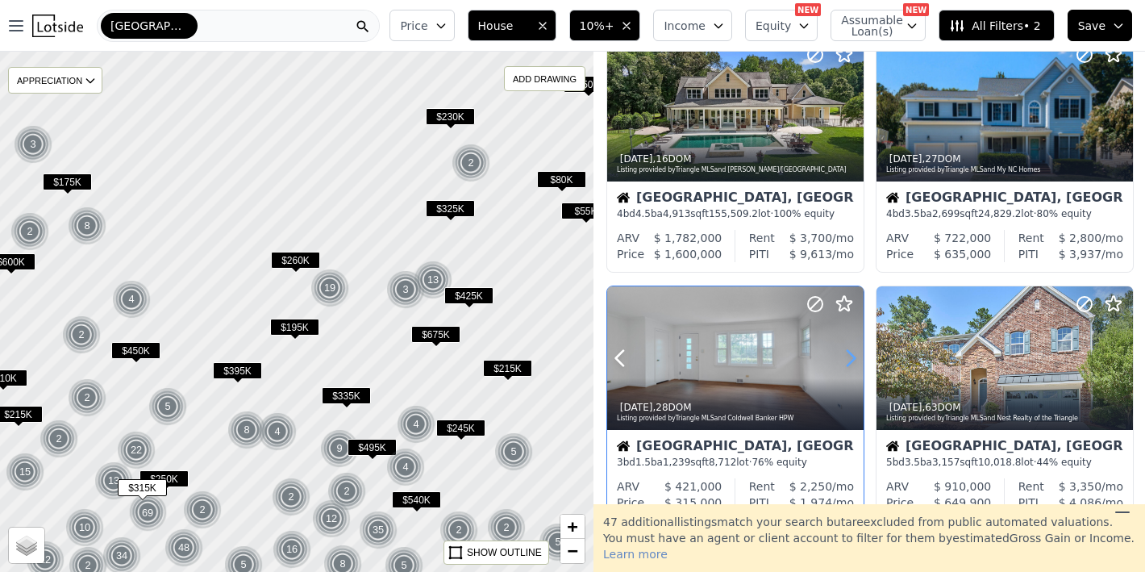
click at [845, 359] on icon at bounding box center [851, 358] width 26 height 26
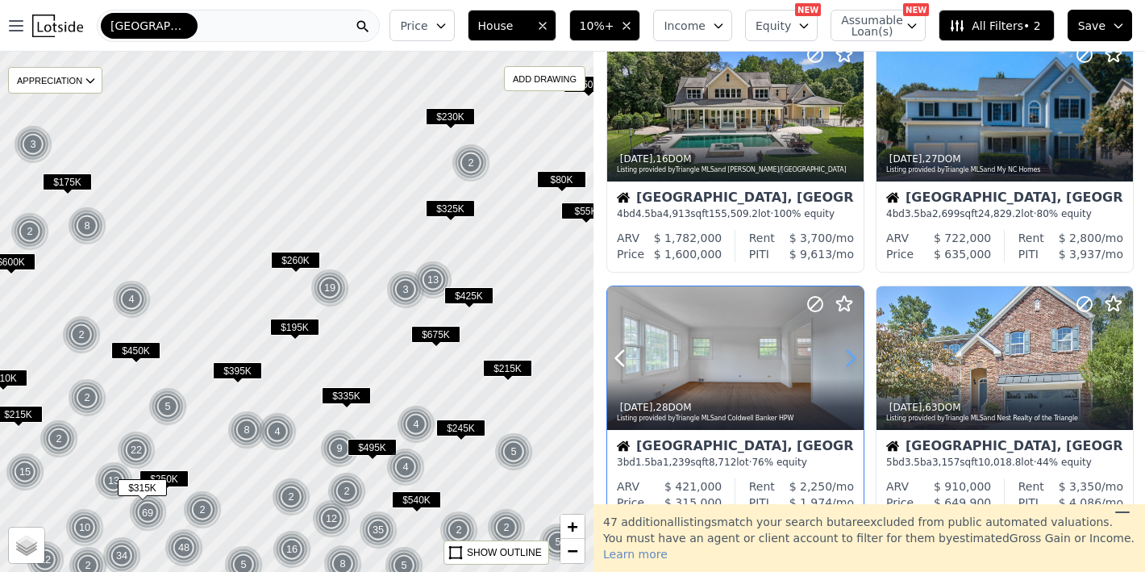
click at [845, 359] on icon at bounding box center [851, 358] width 26 height 26
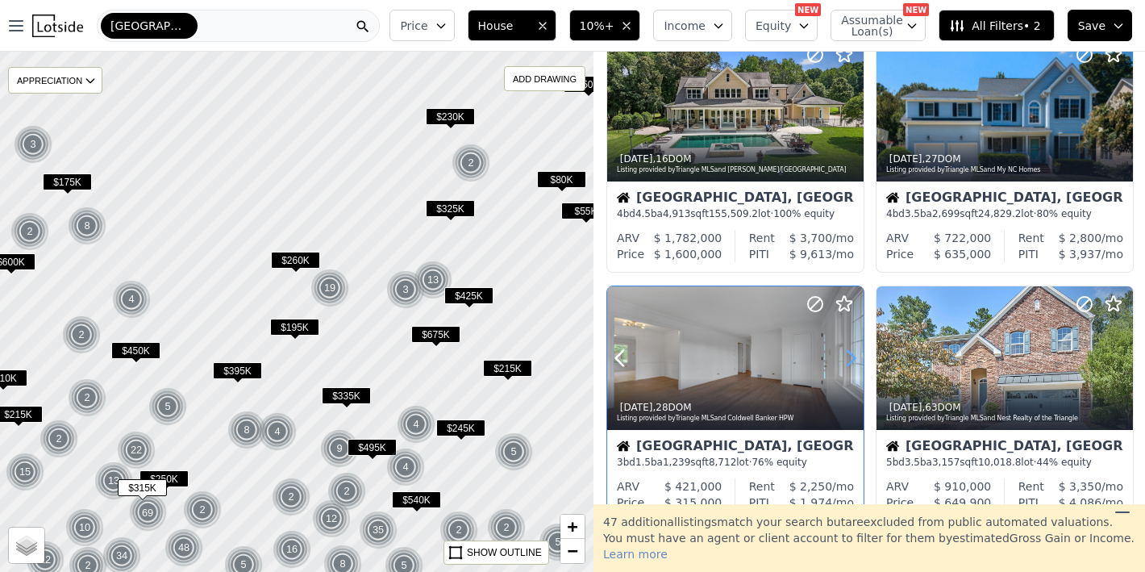
click at [845, 358] on icon at bounding box center [851, 358] width 26 height 26
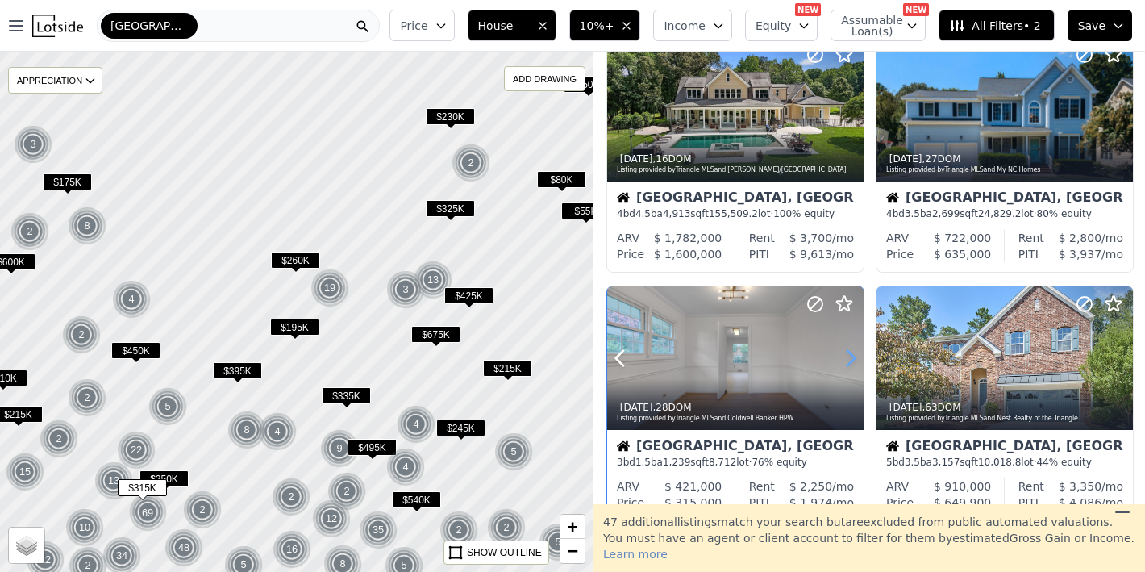
click at [845, 358] on icon at bounding box center [851, 358] width 26 height 26
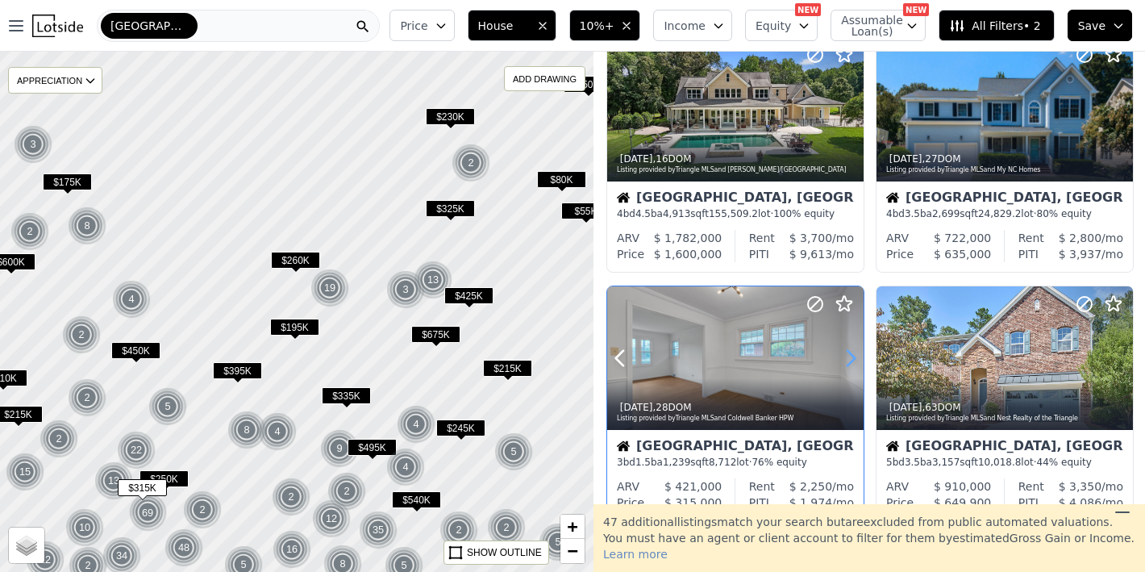
click at [845, 358] on icon at bounding box center [851, 358] width 26 height 26
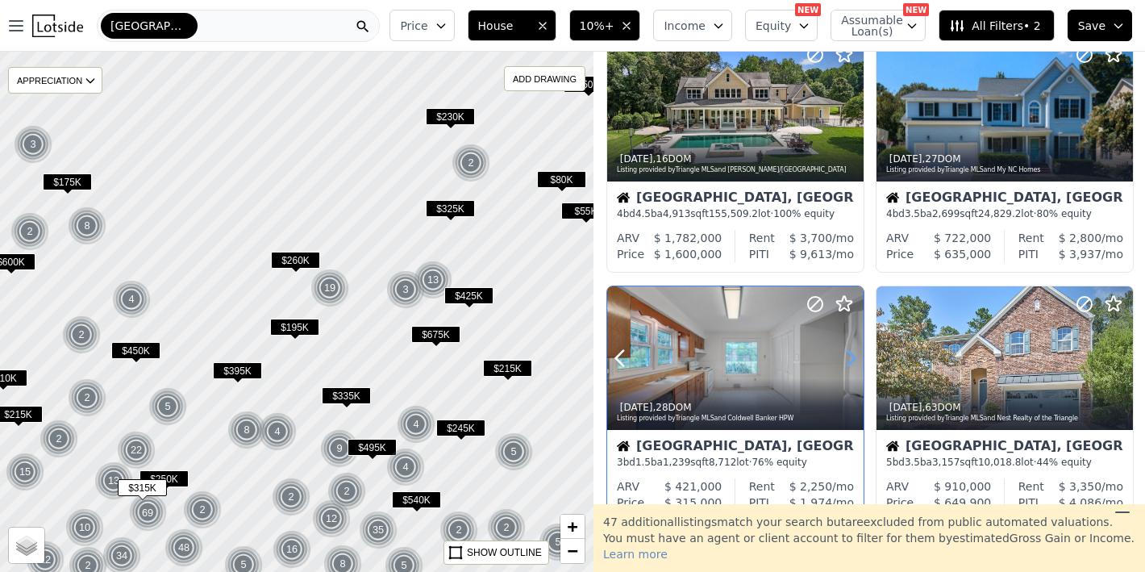
click at [845, 358] on icon at bounding box center [851, 358] width 26 height 26
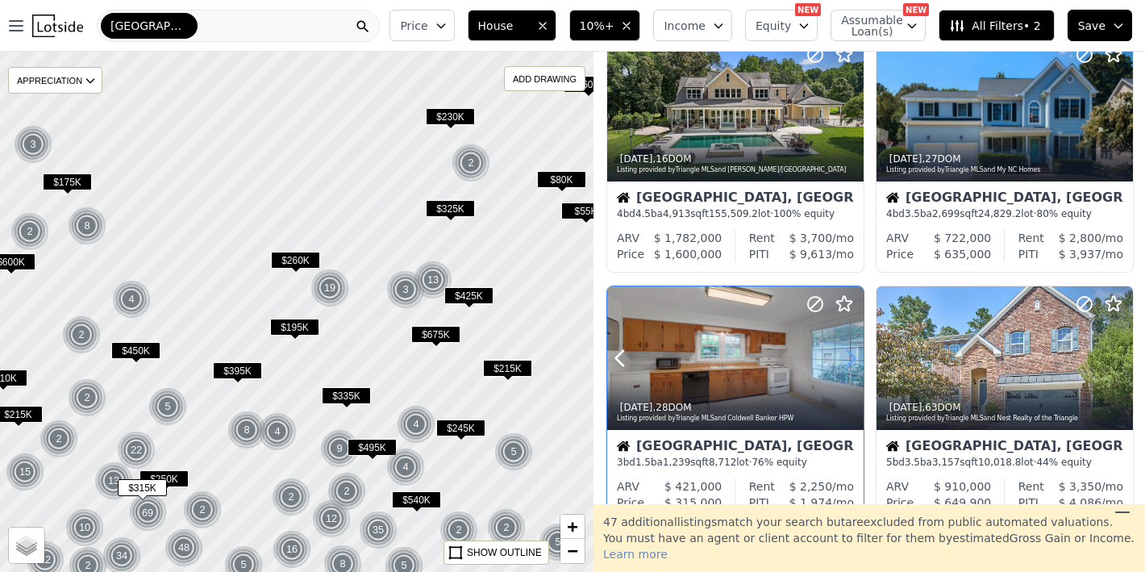
click at [845, 358] on icon at bounding box center [851, 358] width 26 height 26
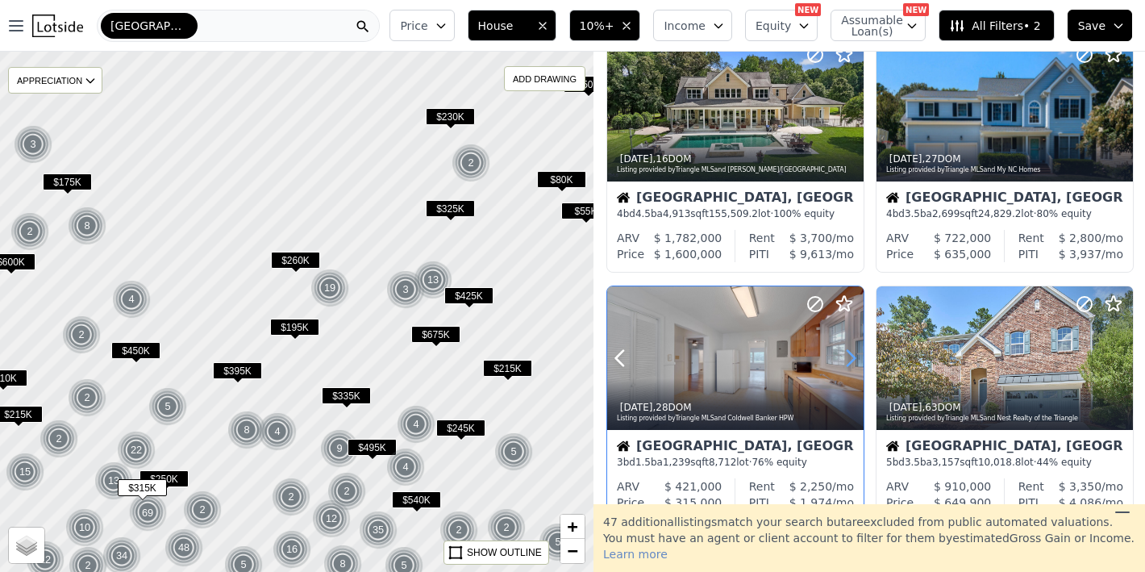
click at [845, 358] on icon at bounding box center [851, 358] width 26 height 26
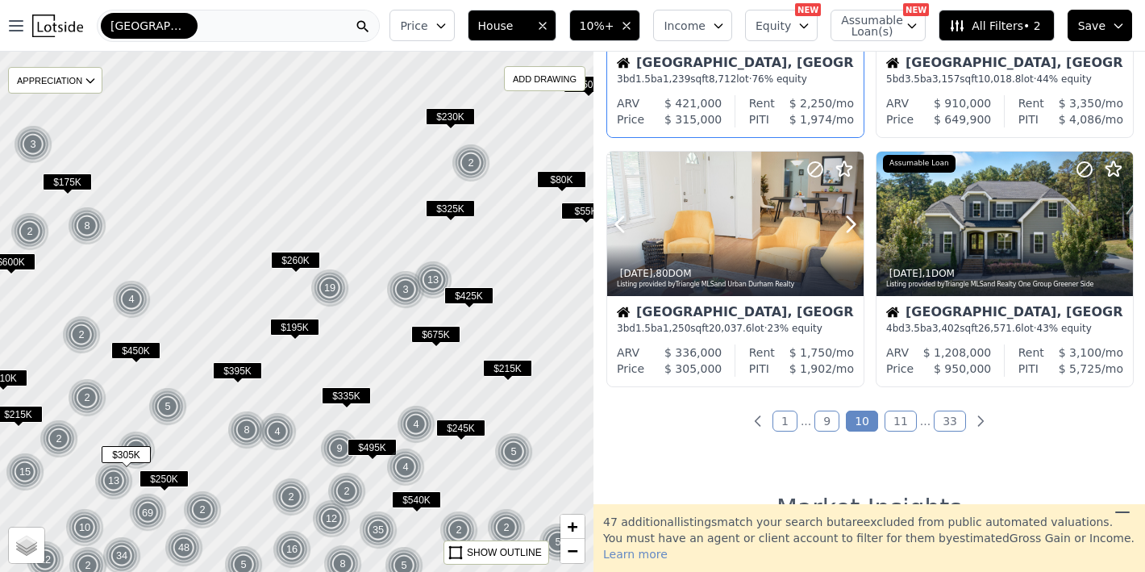
scroll to position [1194, 0]
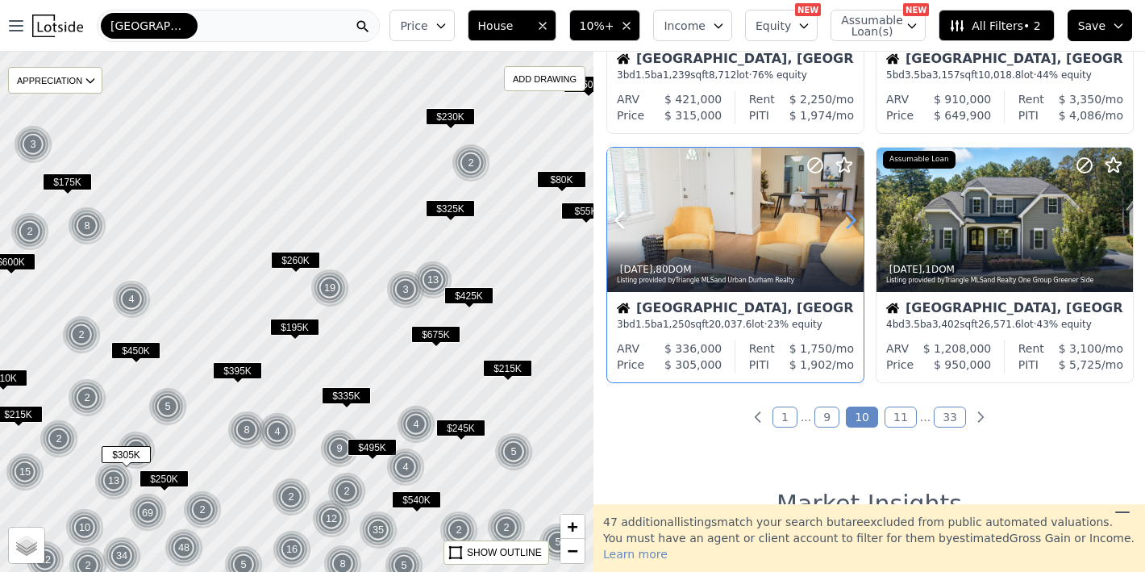
click at [845, 219] on icon at bounding box center [851, 220] width 26 height 26
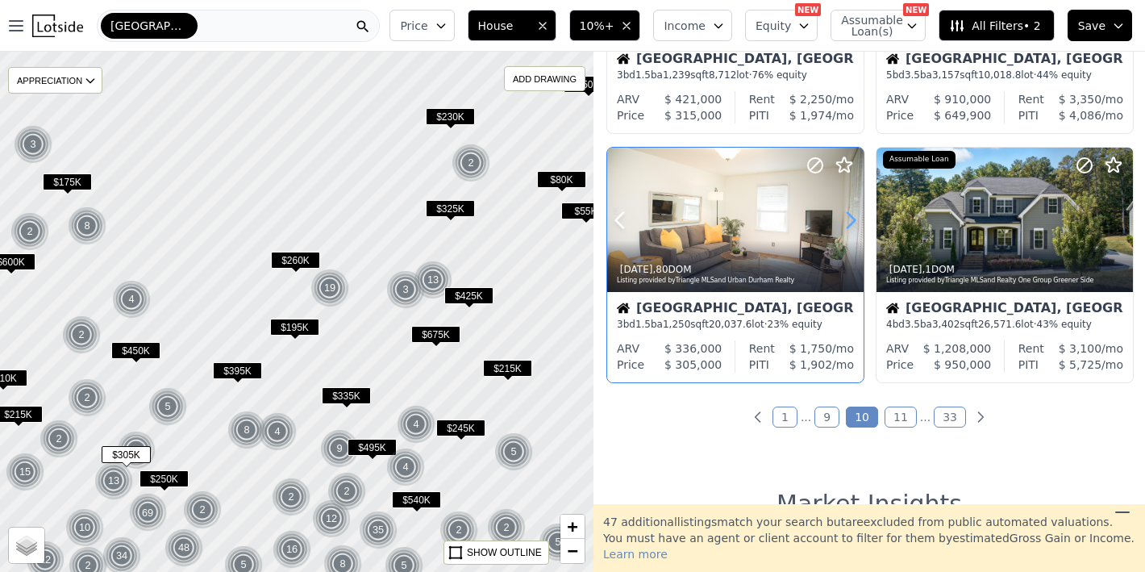
click at [845, 219] on icon at bounding box center [851, 220] width 26 height 26
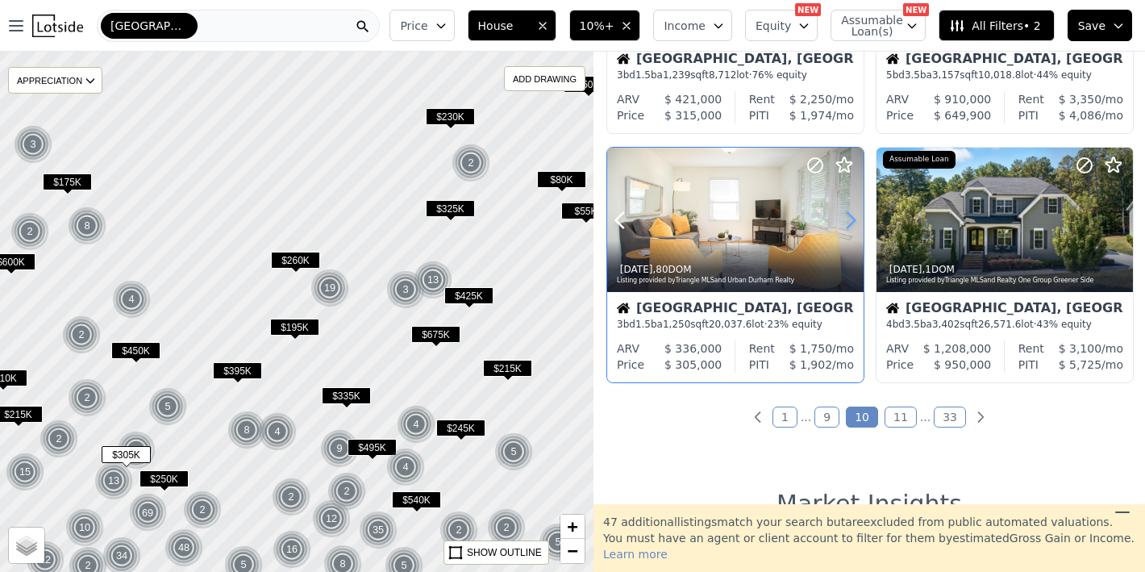
click at [845, 219] on icon at bounding box center [851, 220] width 26 height 26
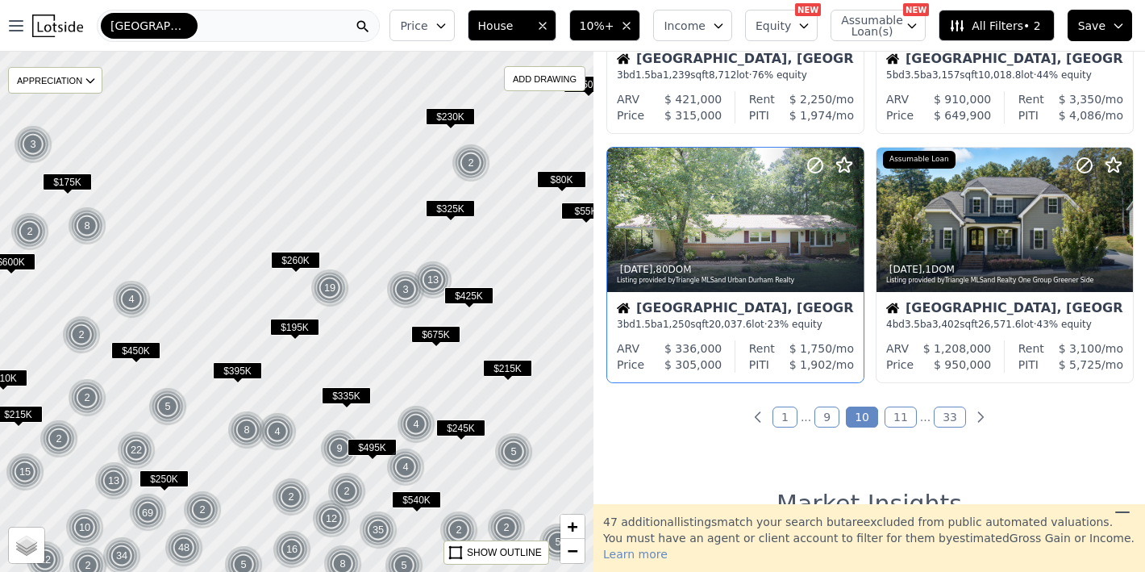
click at [897, 413] on link "11" at bounding box center [901, 417] width 32 height 21
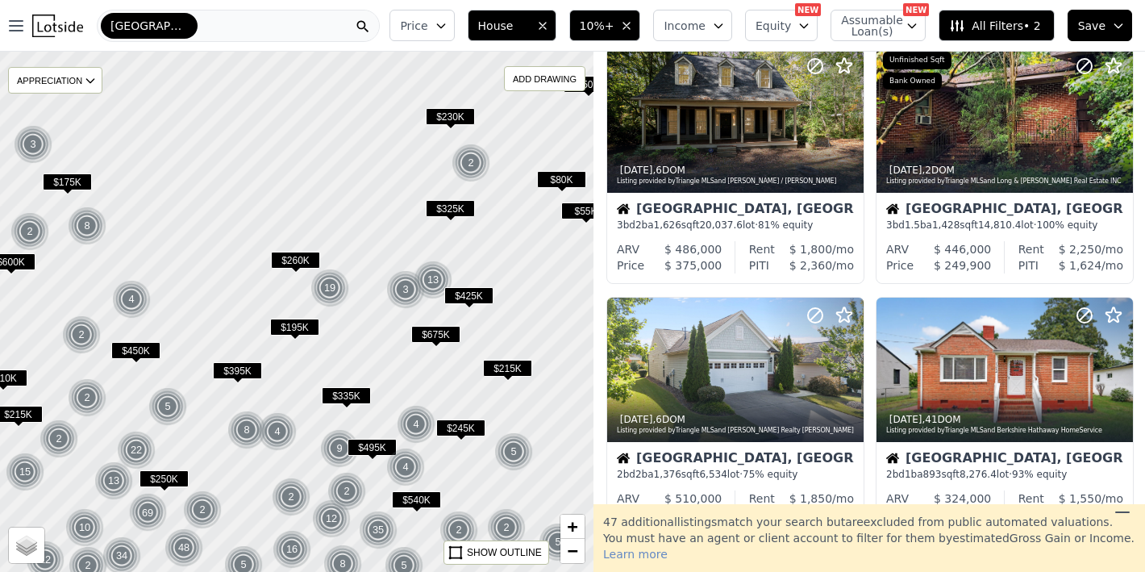
scroll to position [0, 0]
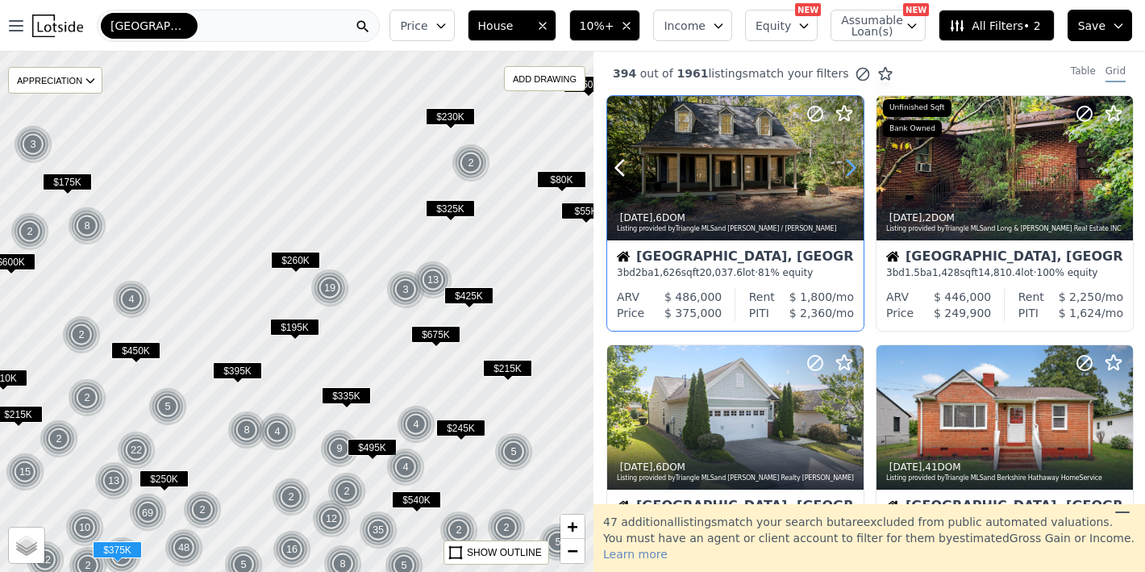
click at [853, 166] on icon at bounding box center [851, 168] width 7 height 15
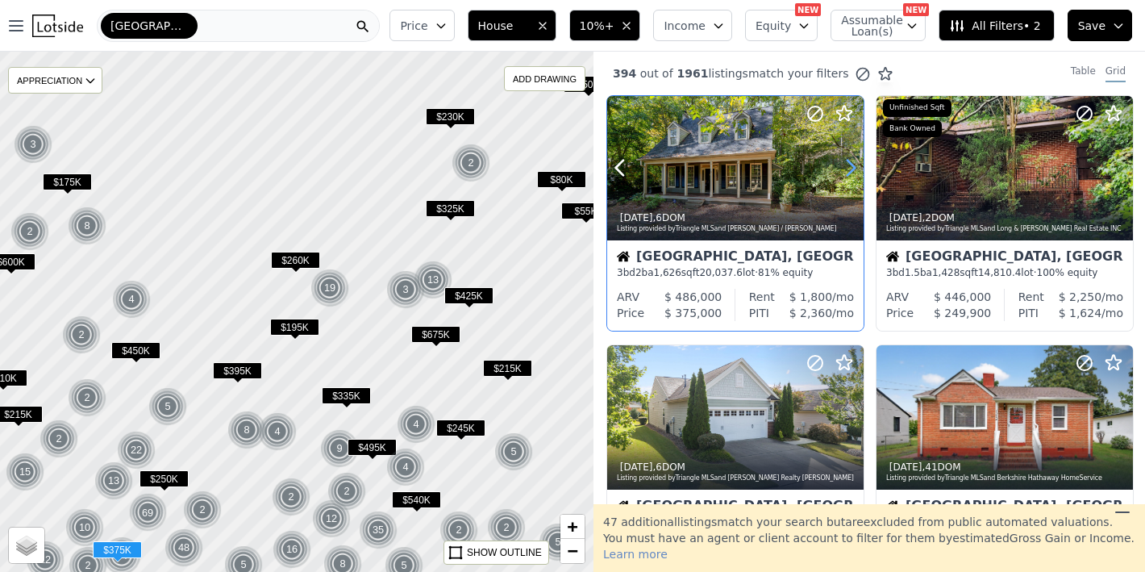
click at [853, 166] on icon at bounding box center [851, 168] width 7 height 15
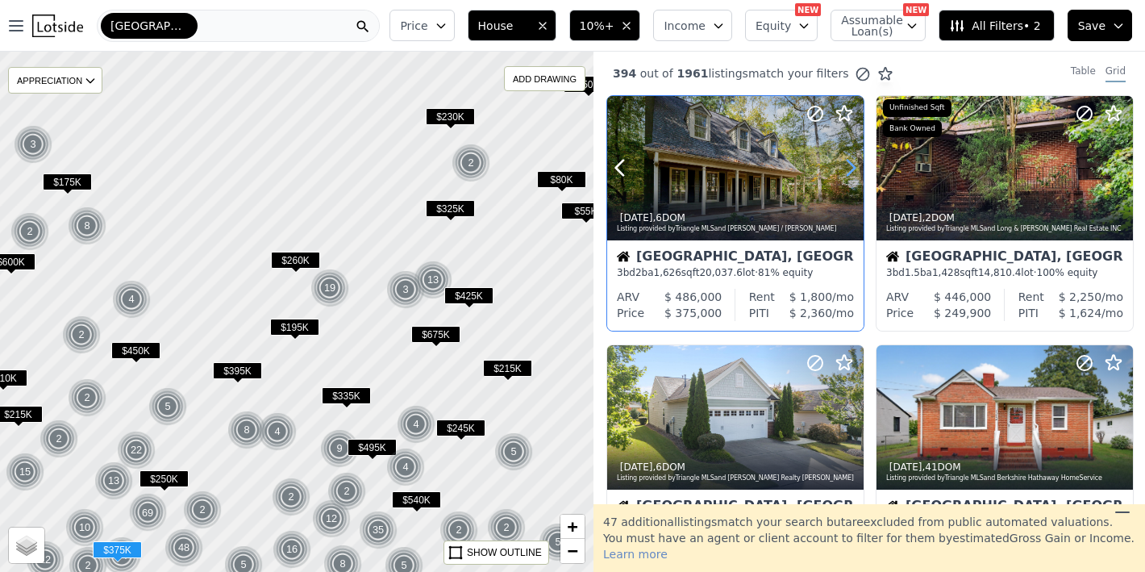
click at [853, 166] on icon at bounding box center [851, 168] width 7 height 15
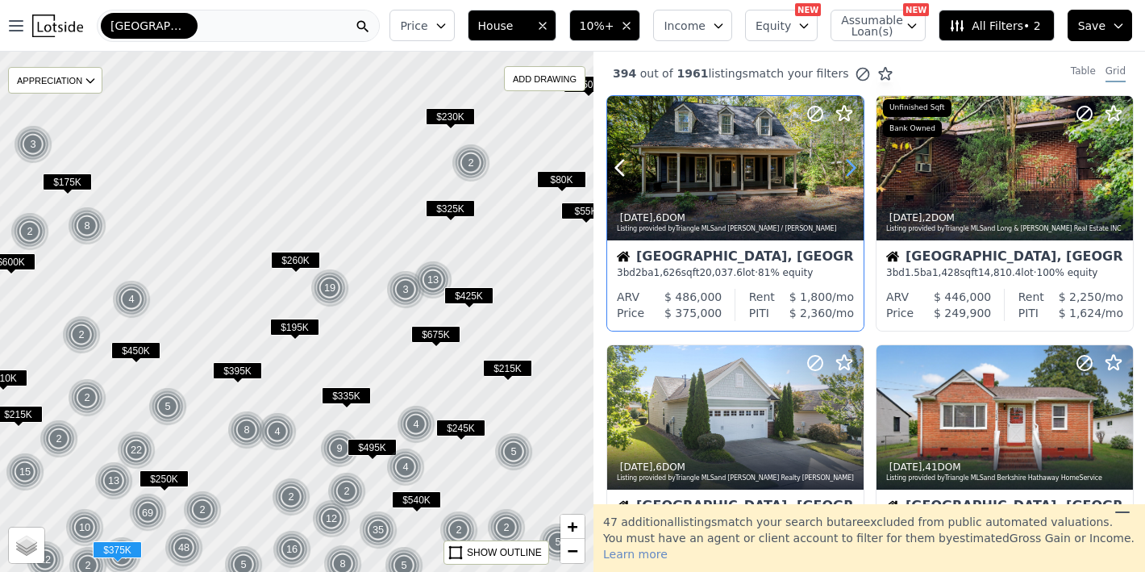
click at [853, 166] on icon at bounding box center [851, 168] width 7 height 15
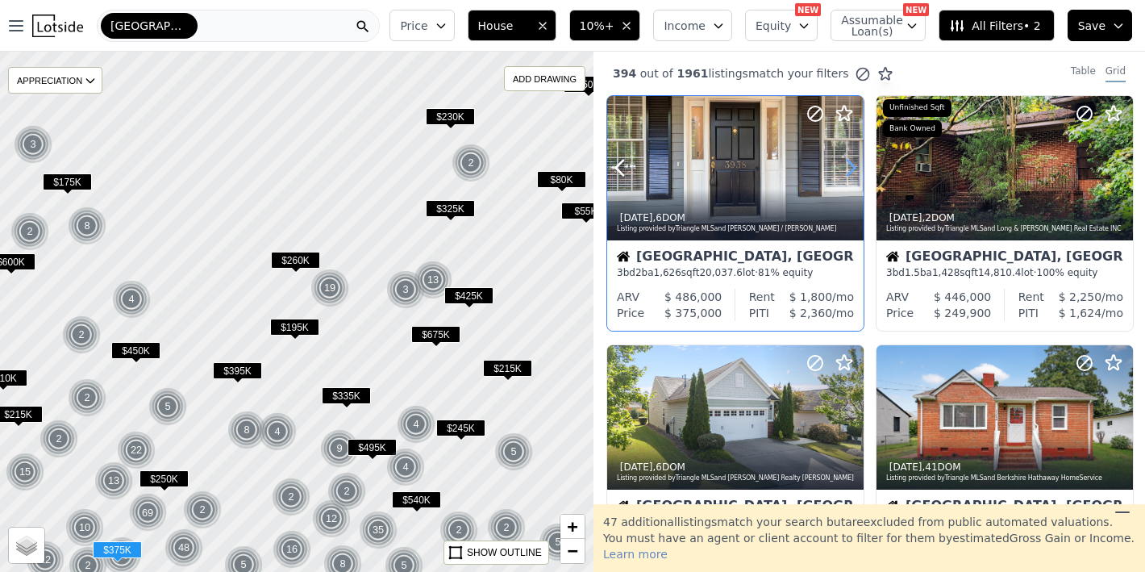
click at [853, 166] on icon at bounding box center [851, 168] width 7 height 15
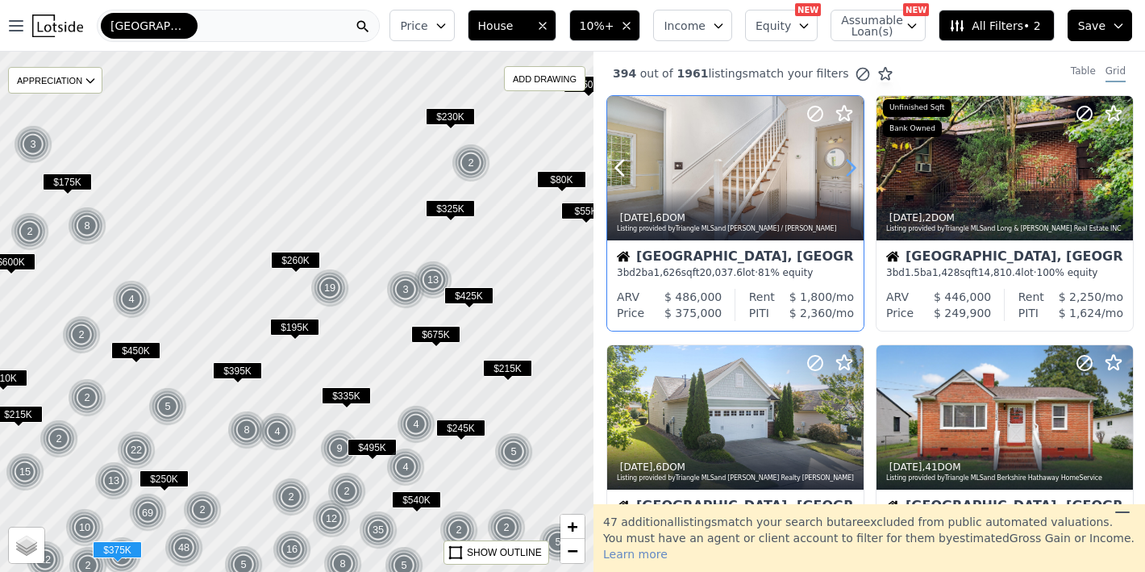
click at [853, 166] on icon at bounding box center [851, 168] width 7 height 15
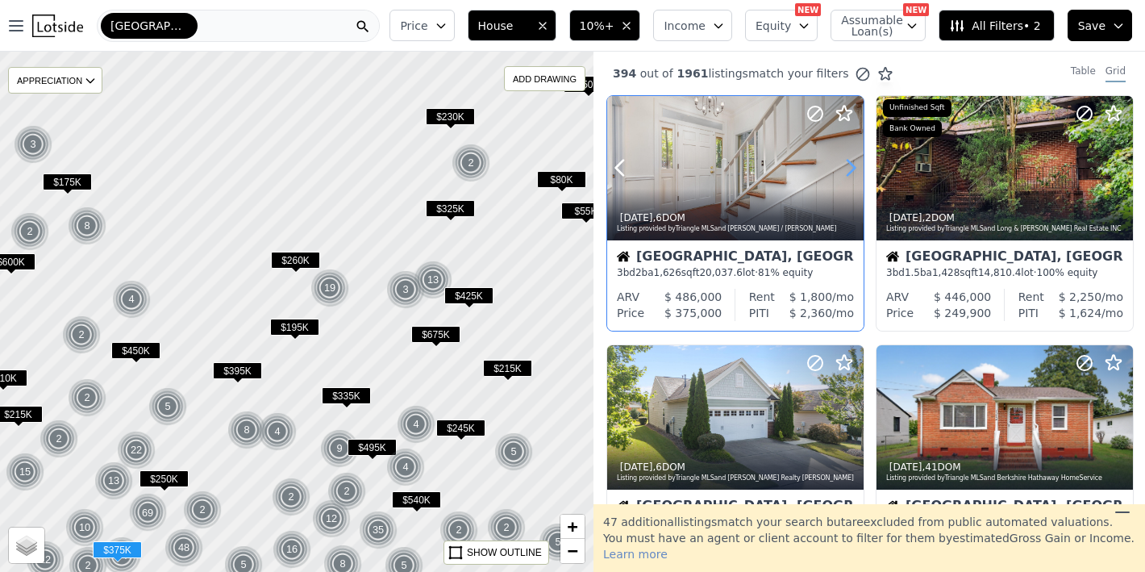
click at [853, 166] on icon at bounding box center [851, 168] width 7 height 15
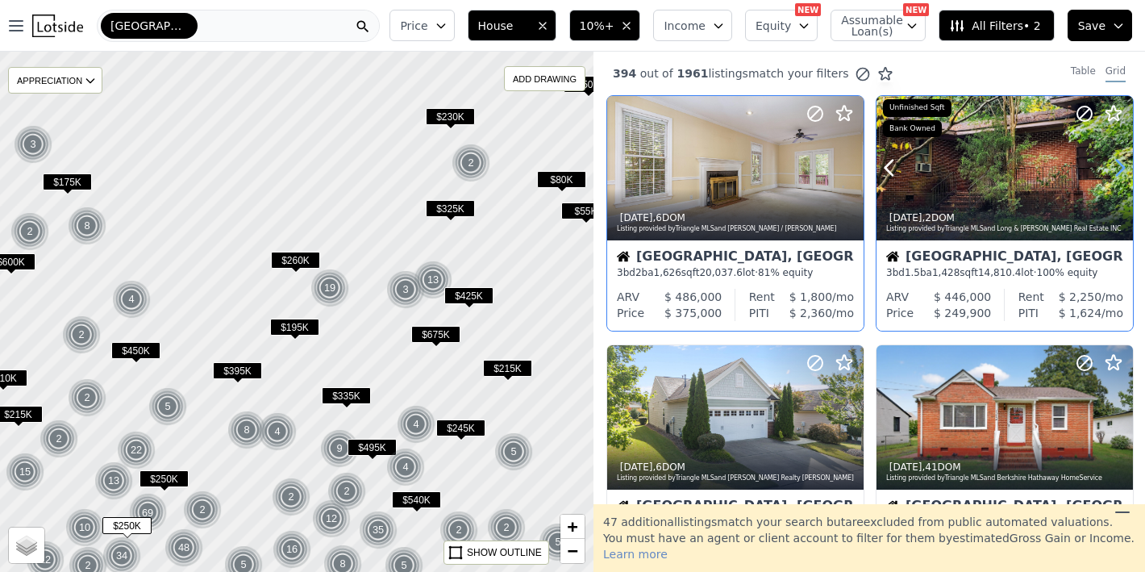
click at [1112, 163] on icon at bounding box center [1121, 168] width 26 height 26
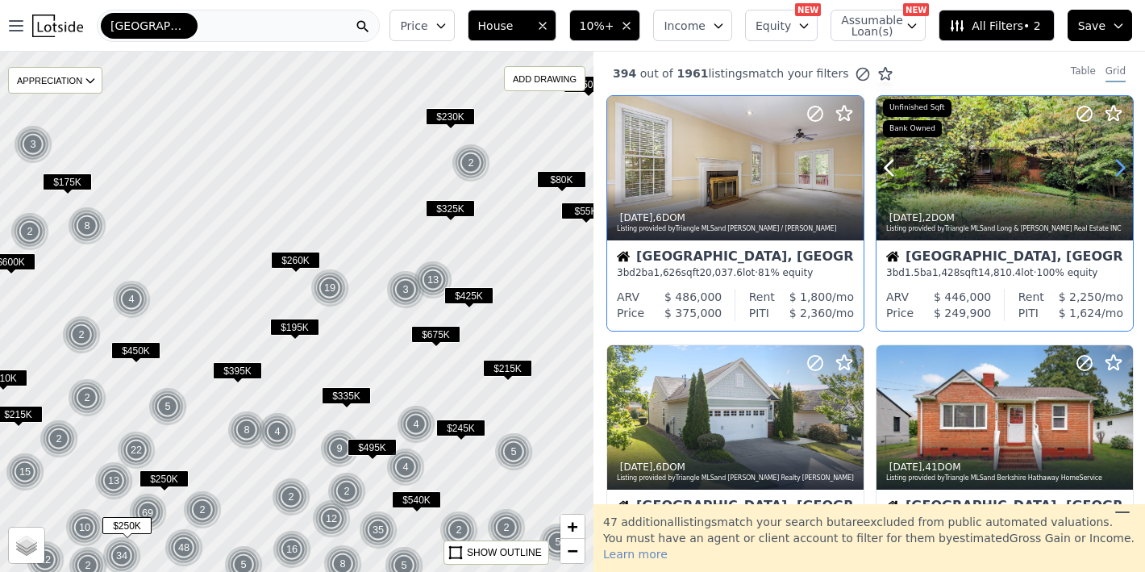
click at [1112, 163] on icon at bounding box center [1121, 168] width 26 height 26
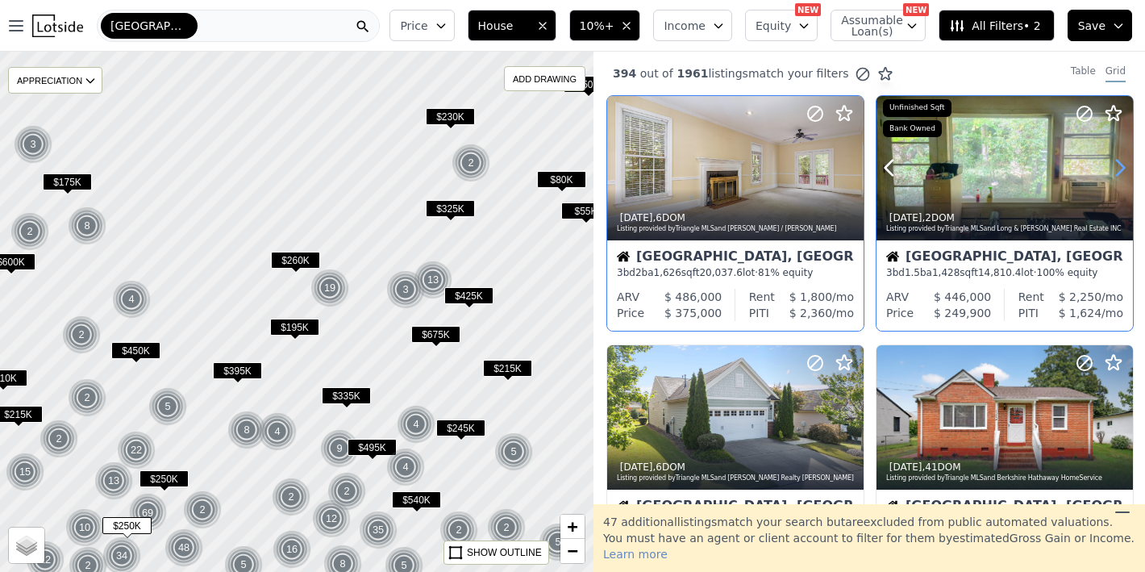
click at [1112, 163] on icon at bounding box center [1121, 168] width 26 height 26
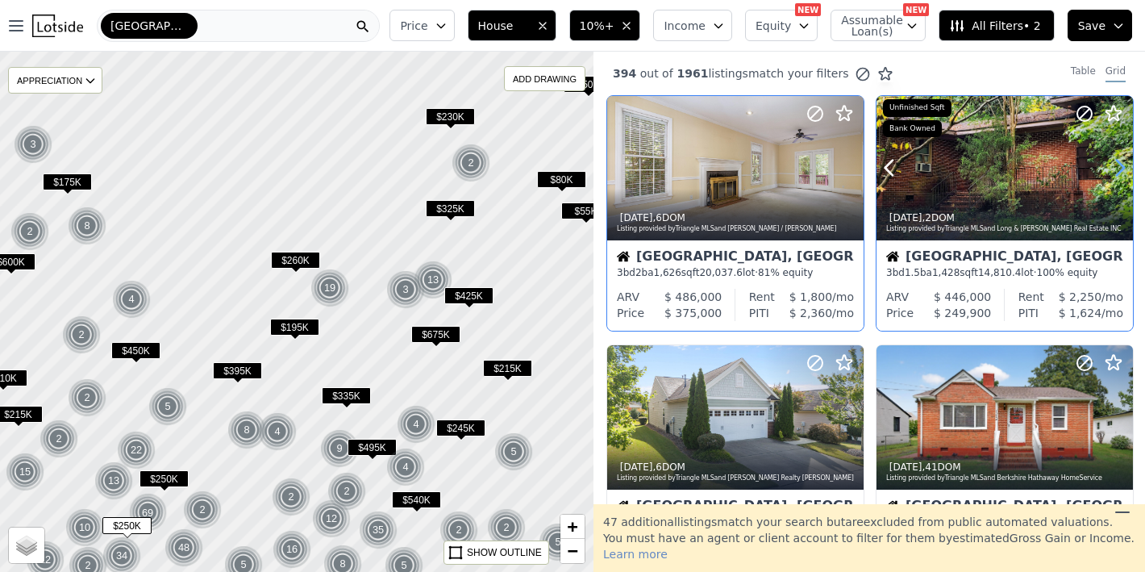
click at [1112, 163] on icon at bounding box center [1121, 168] width 26 height 26
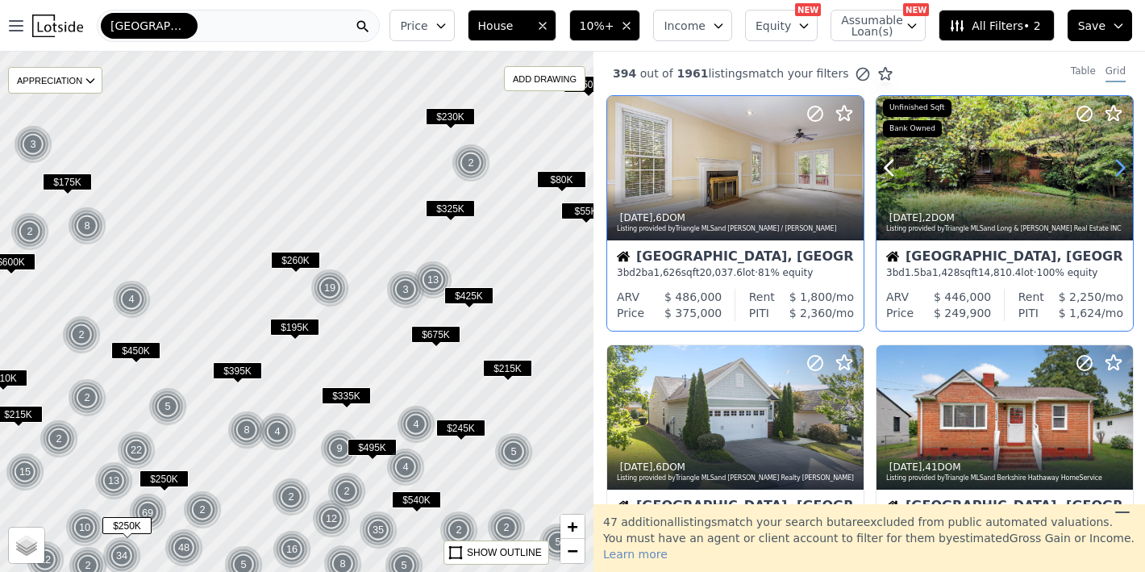
click at [1112, 163] on icon at bounding box center [1121, 168] width 26 height 26
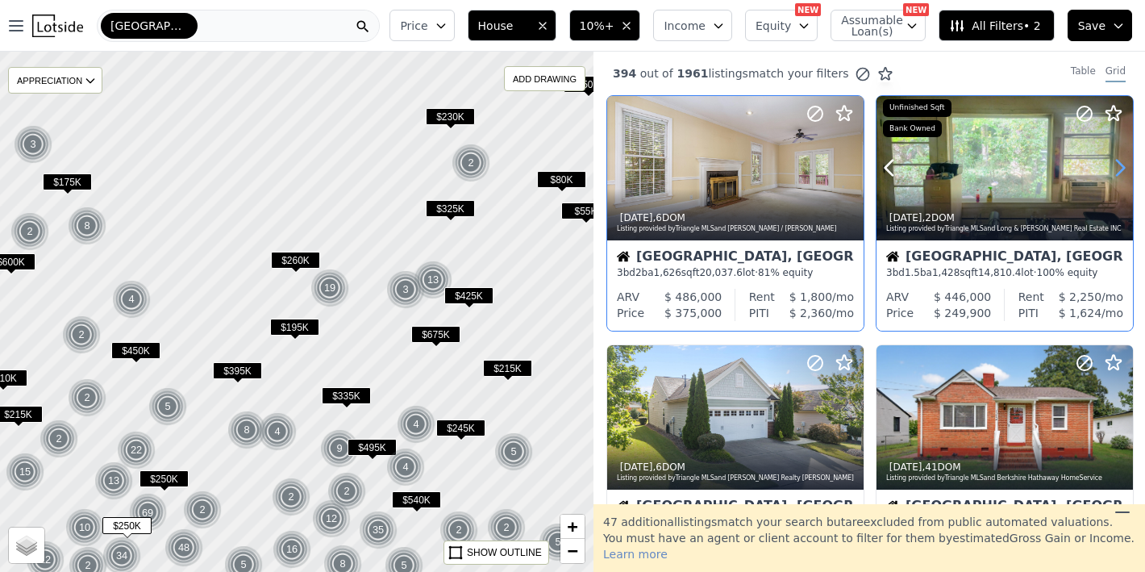
click at [1112, 163] on icon at bounding box center [1121, 168] width 26 height 26
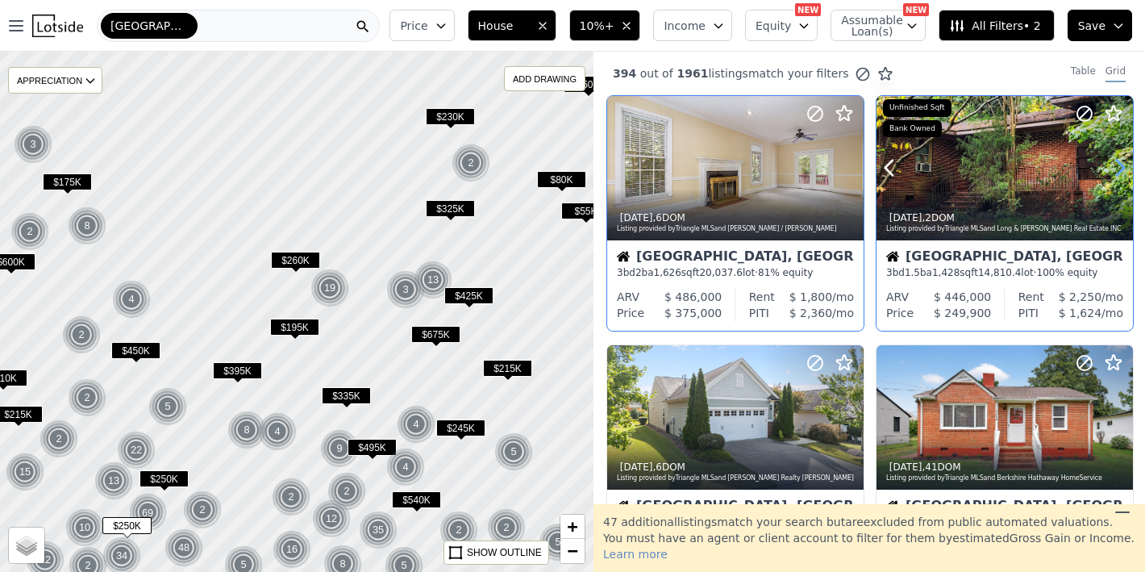
click at [1112, 163] on icon at bounding box center [1121, 168] width 26 height 26
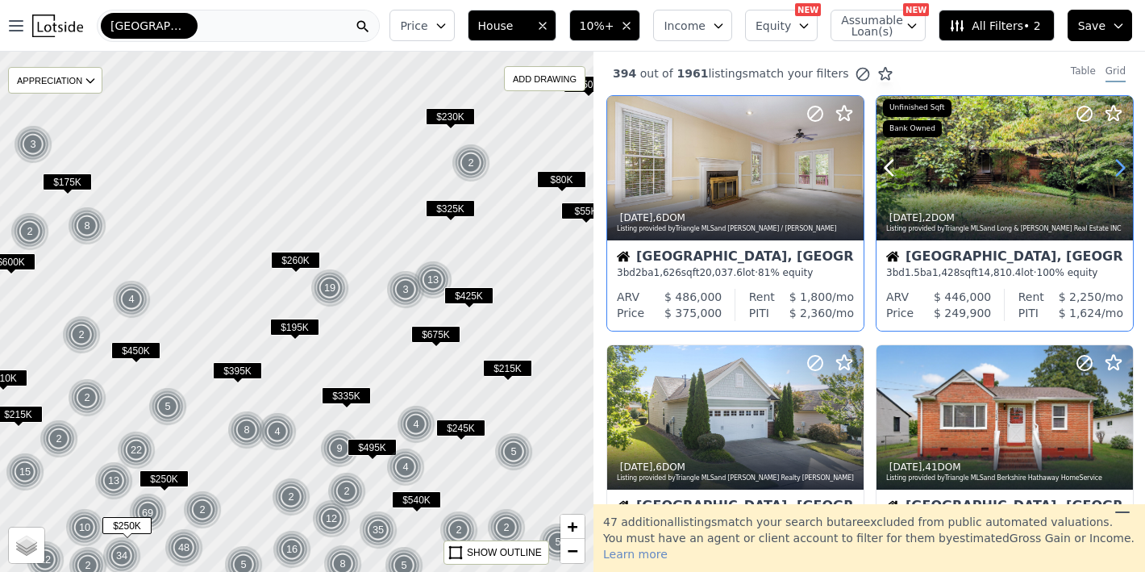
click at [1112, 163] on icon at bounding box center [1121, 168] width 26 height 26
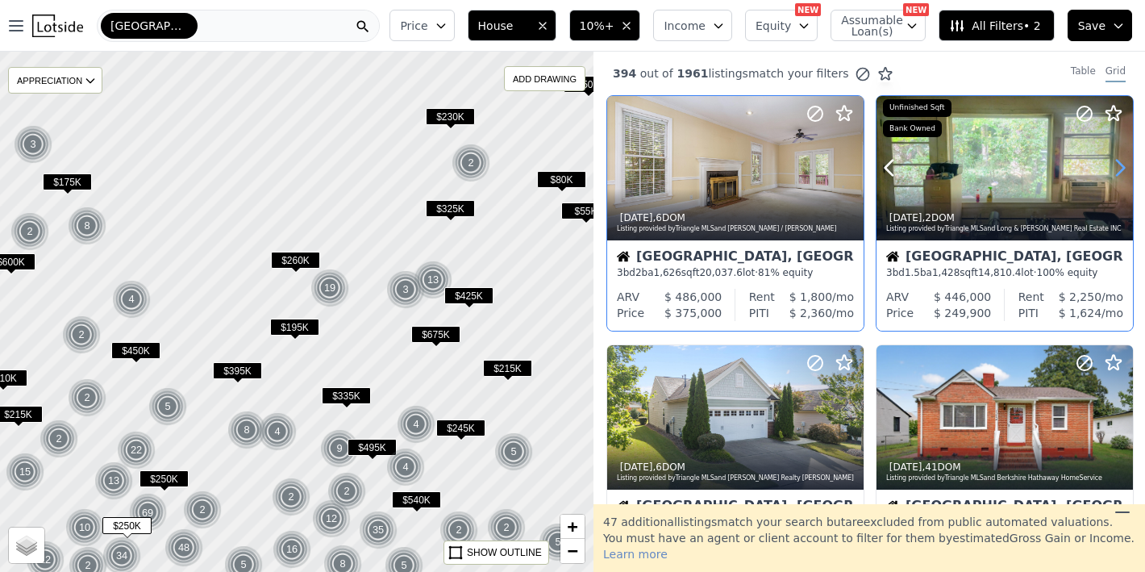
click at [1112, 163] on icon at bounding box center [1121, 168] width 26 height 26
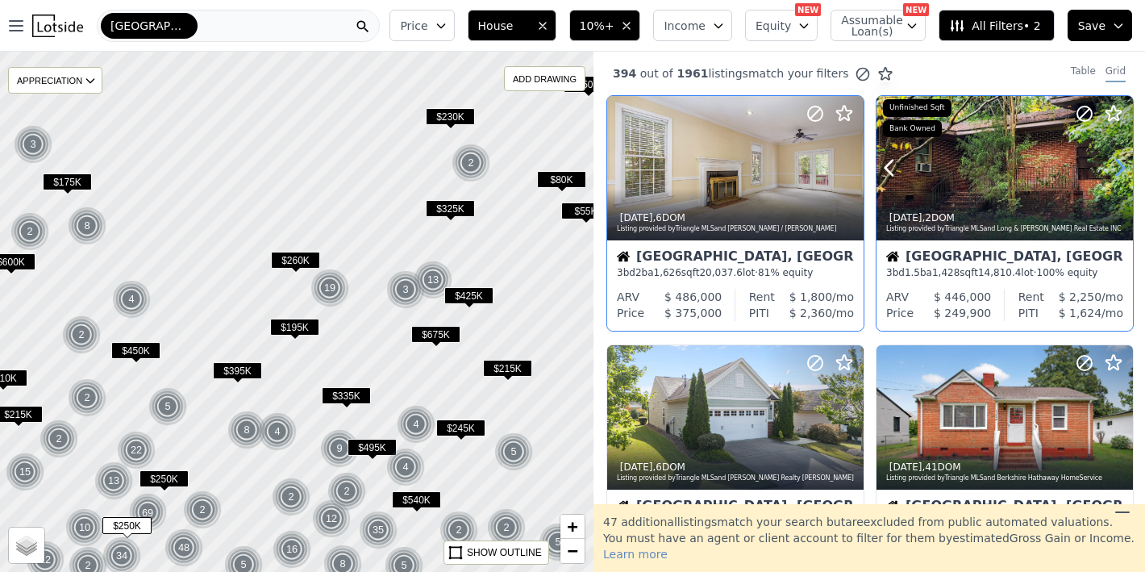
click at [1112, 163] on icon at bounding box center [1121, 168] width 26 height 26
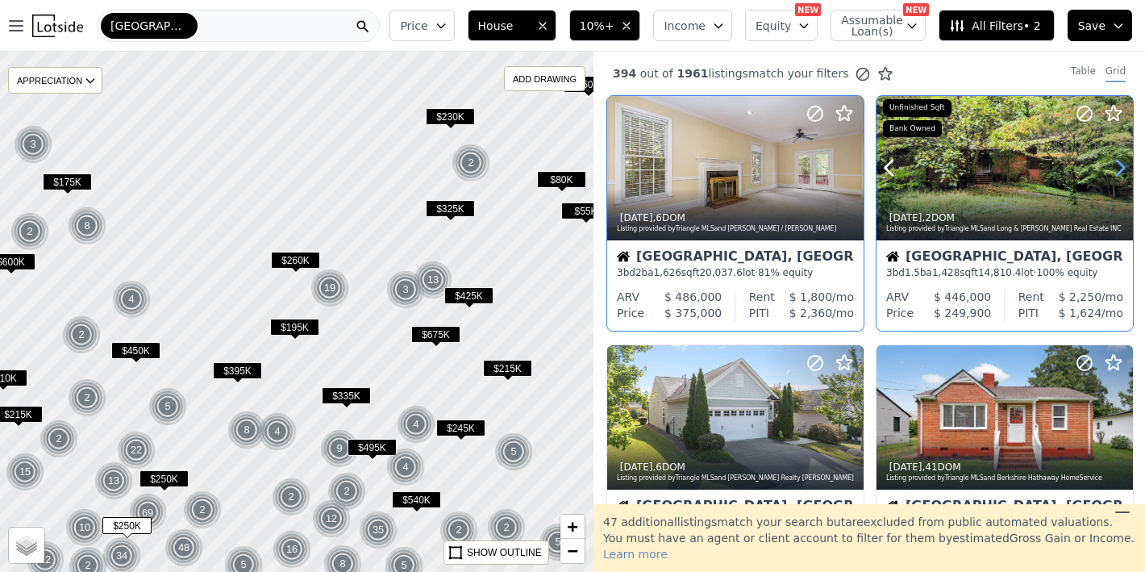
click at [1112, 163] on icon at bounding box center [1121, 168] width 26 height 26
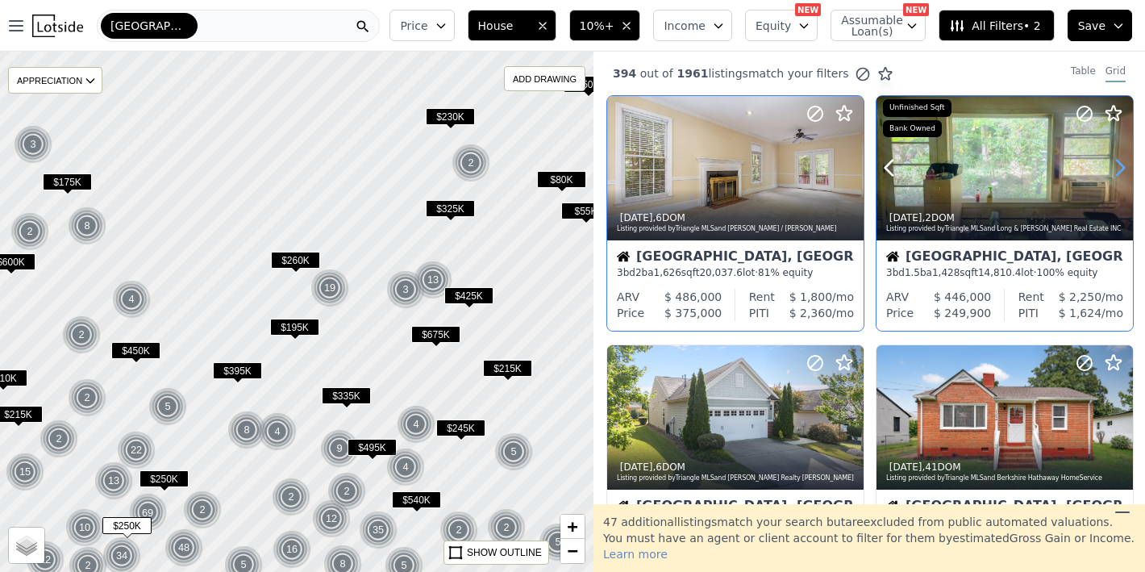
click at [1112, 163] on icon at bounding box center [1121, 168] width 26 height 26
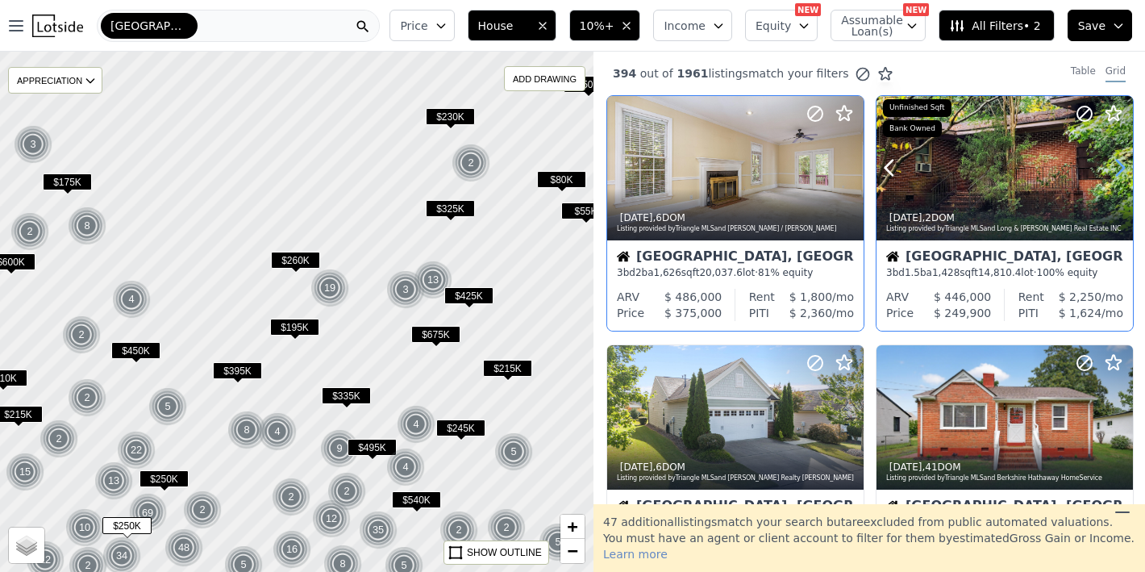
click at [1112, 163] on icon at bounding box center [1121, 168] width 26 height 26
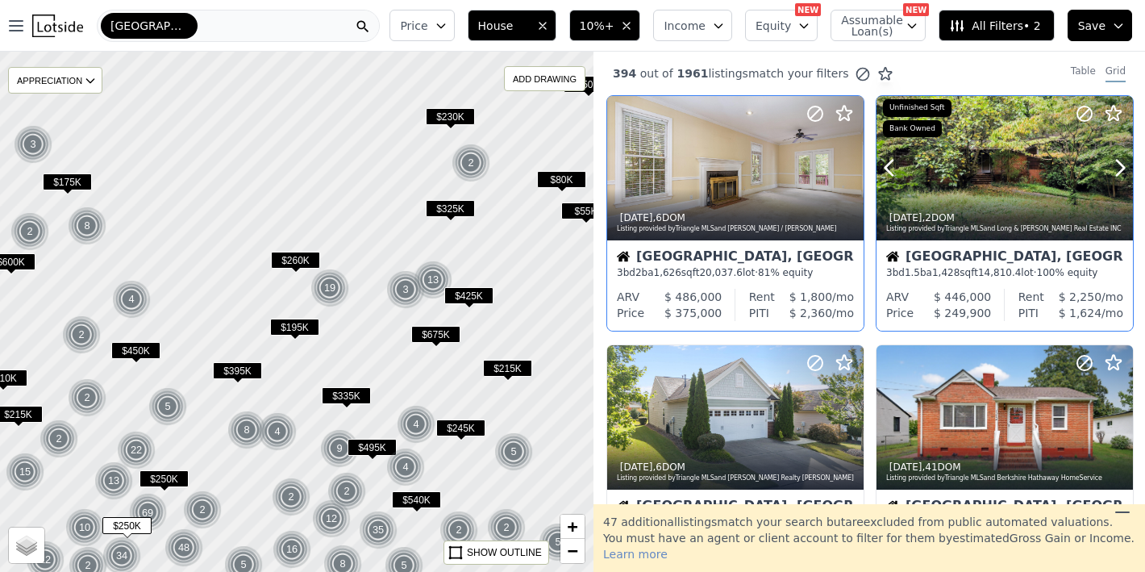
click at [1011, 169] on div at bounding box center [1005, 168] width 257 height 144
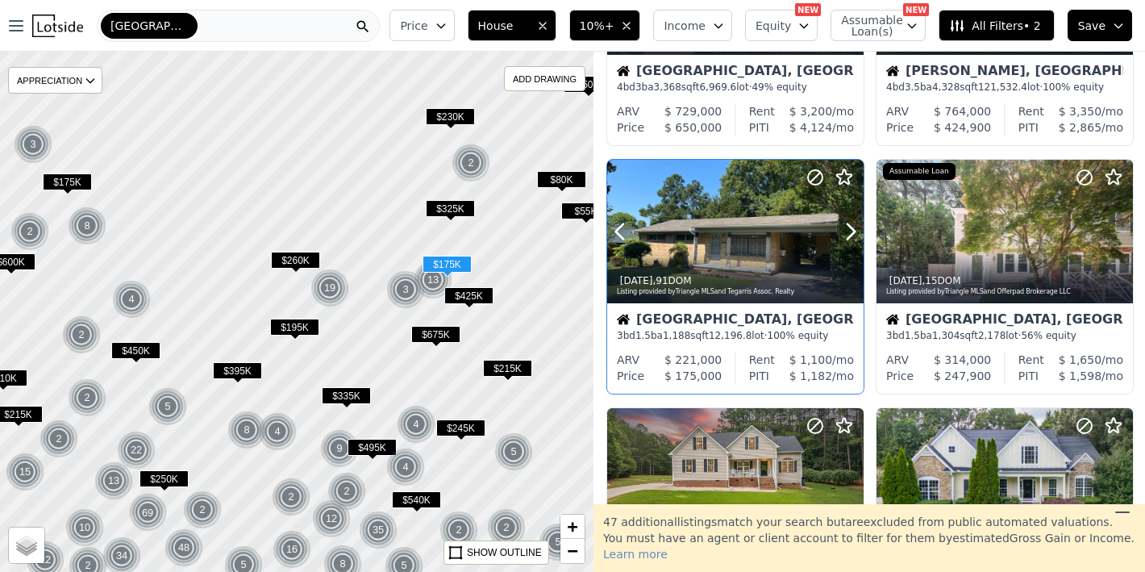
scroll to position [1132, 0]
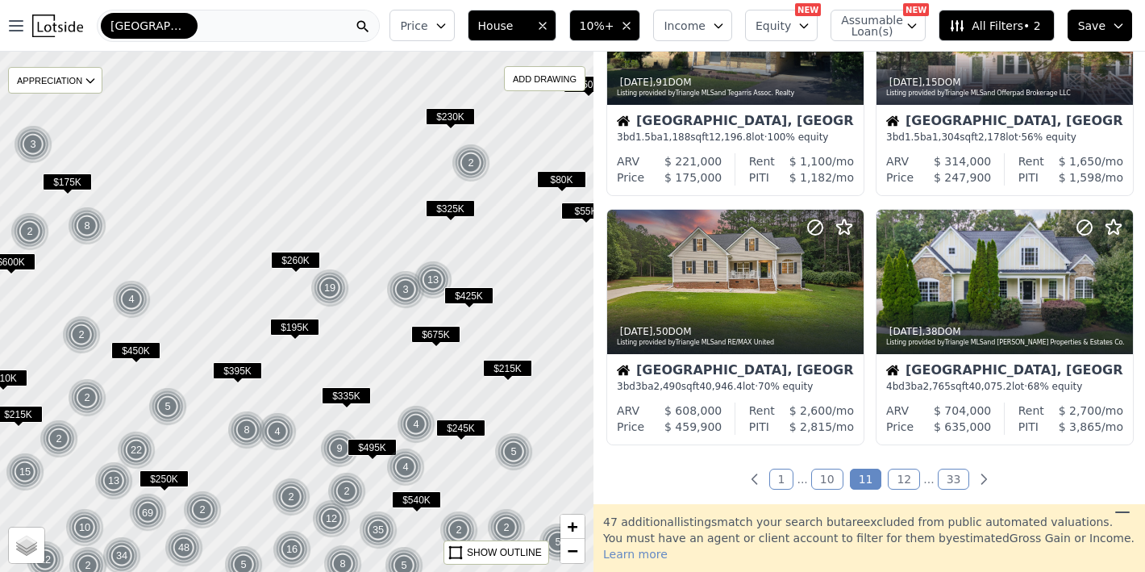
click at [895, 474] on link "12" at bounding box center [904, 479] width 32 height 21
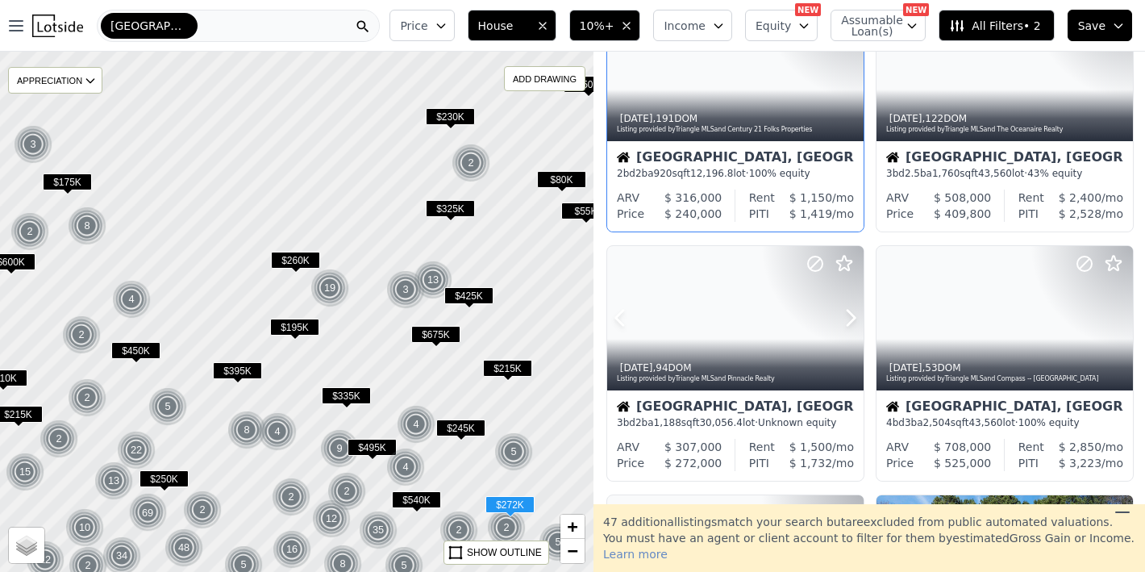
scroll to position [356, 0]
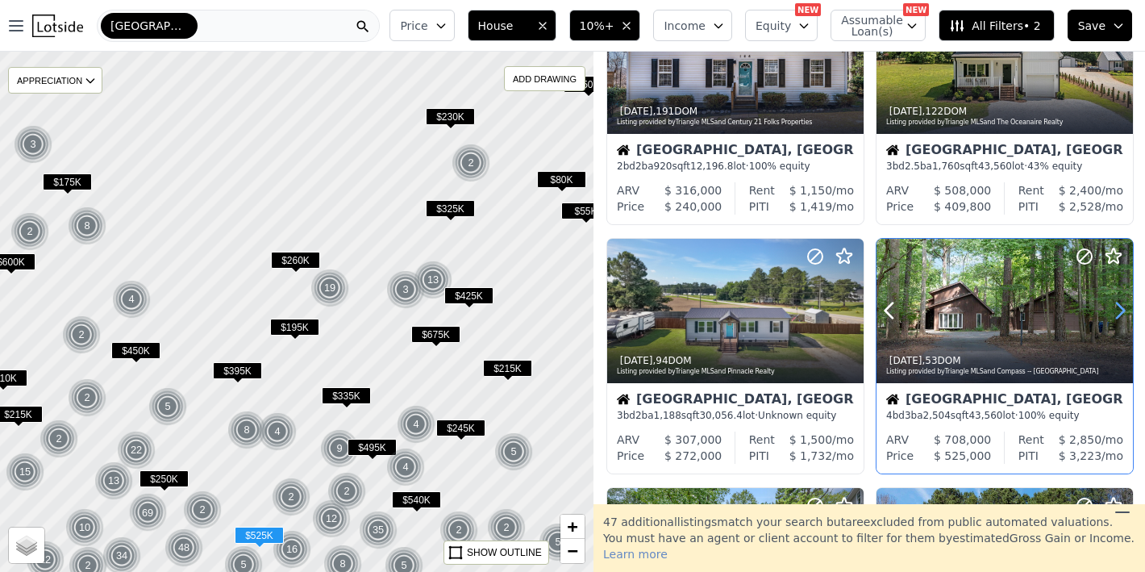
click at [1117, 308] on icon at bounding box center [1120, 310] width 7 height 15
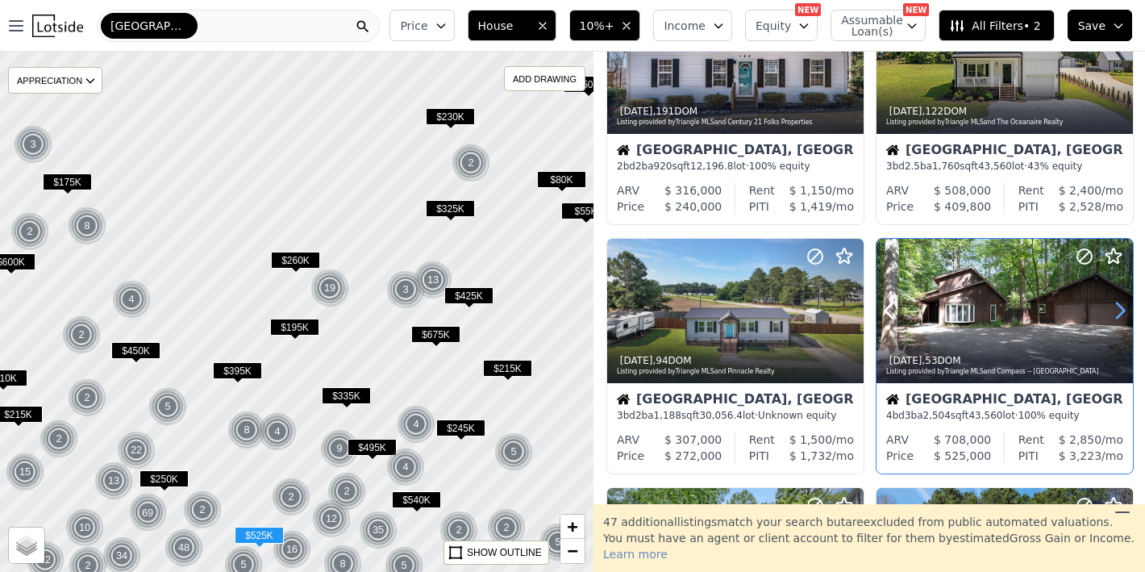
click at [1117, 308] on icon at bounding box center [1120, 310] width 7 height 15
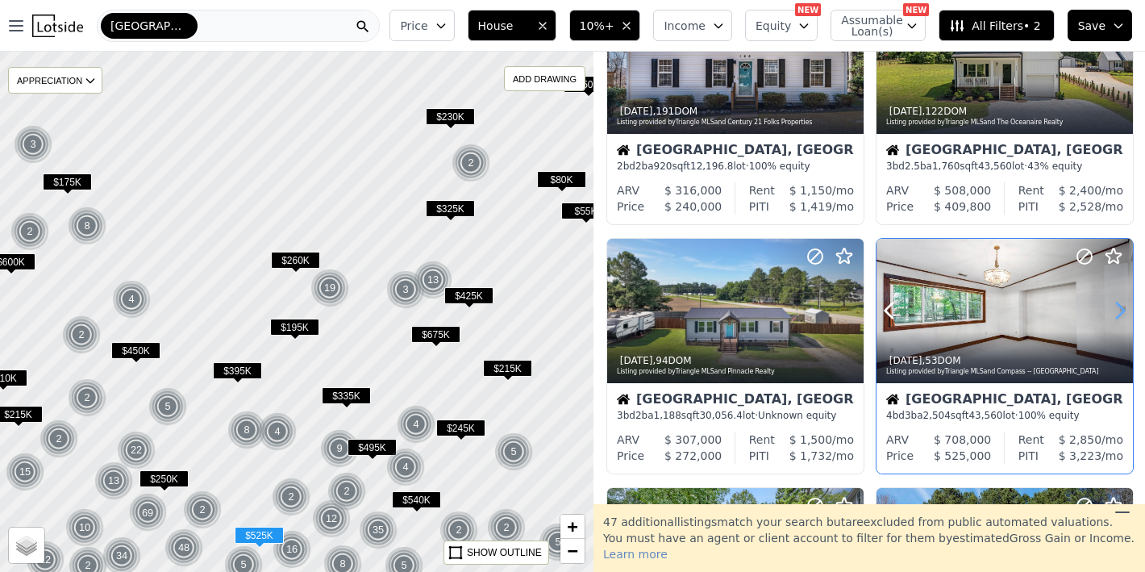
click at [1117, 308] on icon at bounding box center [1120, 310] width 7 height 15
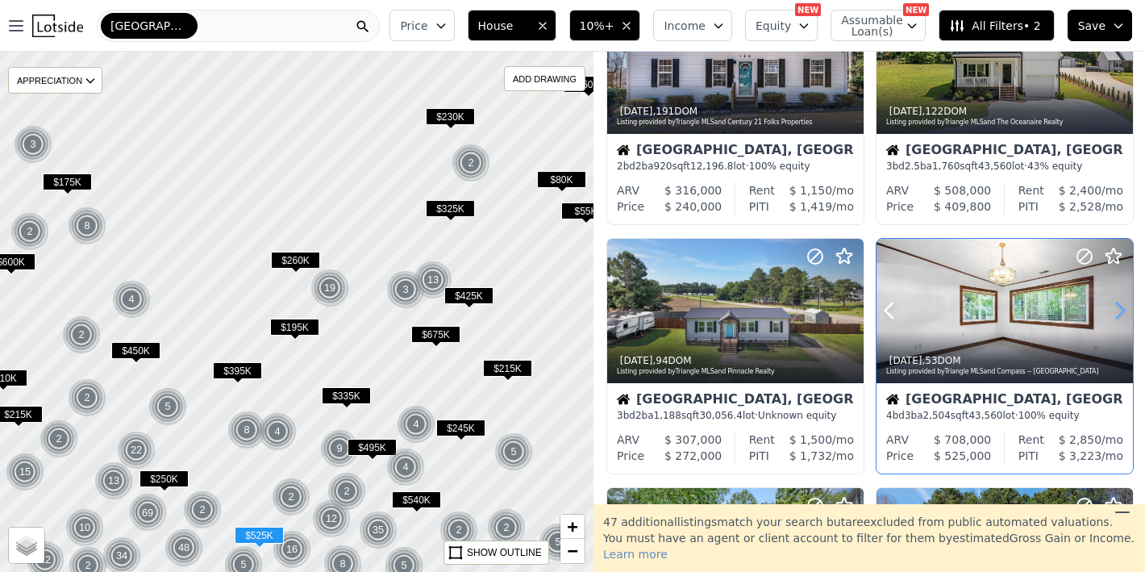
click at [1117, 308] on icon at bounding box center [1120, 310] width 7 height 15
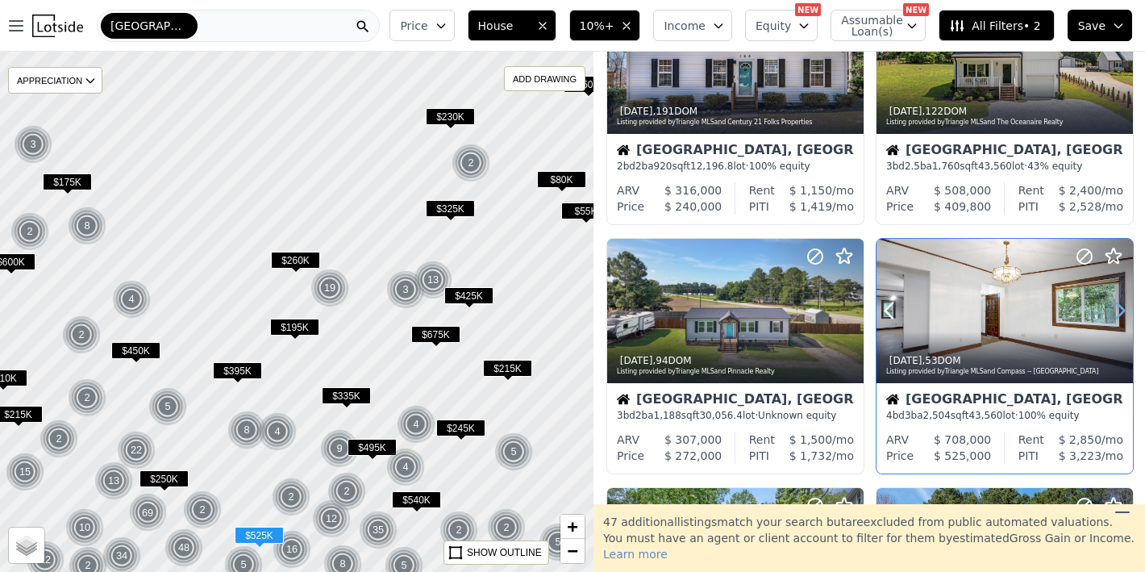
click at [1113, 304] on icon at bounding box center [1121, 311] width 26 height 26
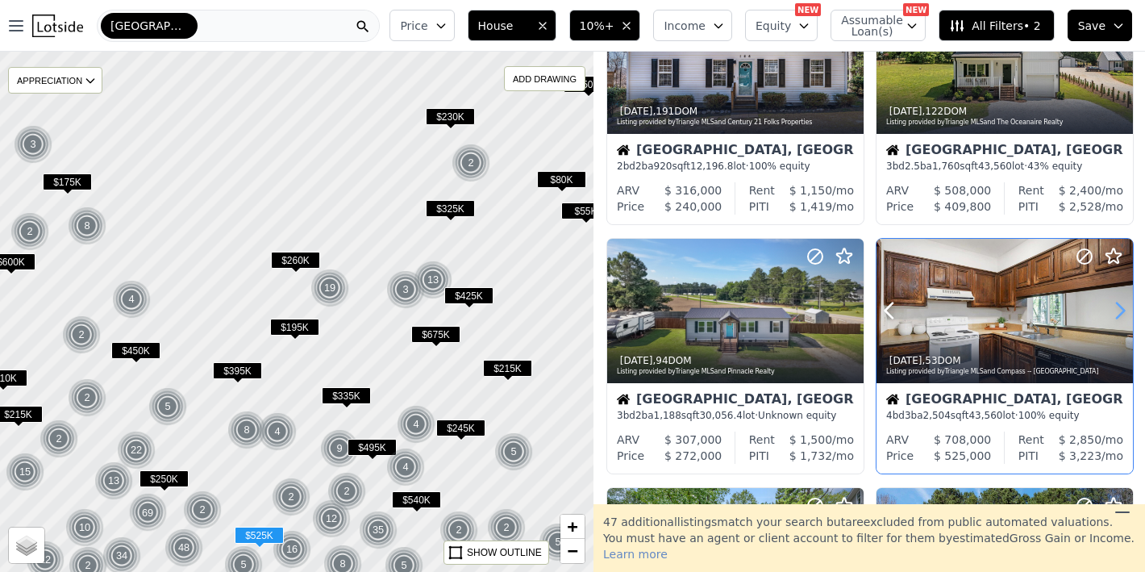
click at [1117, 304] on icon at bounding box center [1120, 310] width 7 height 15
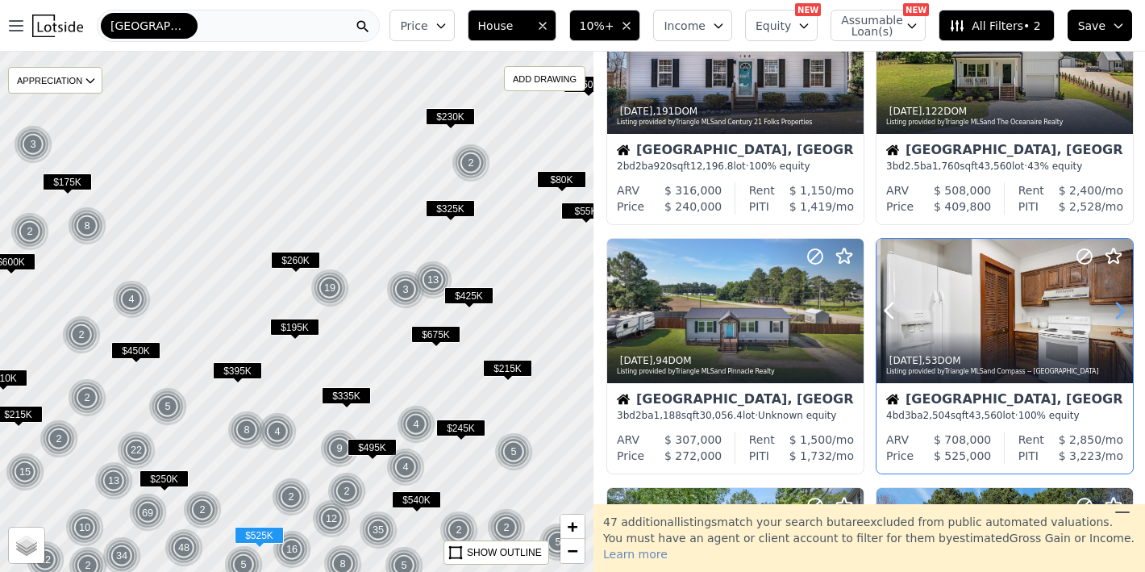
click at [1117, 304] on icon at bounding box center [1120, 310] width 7 height 15
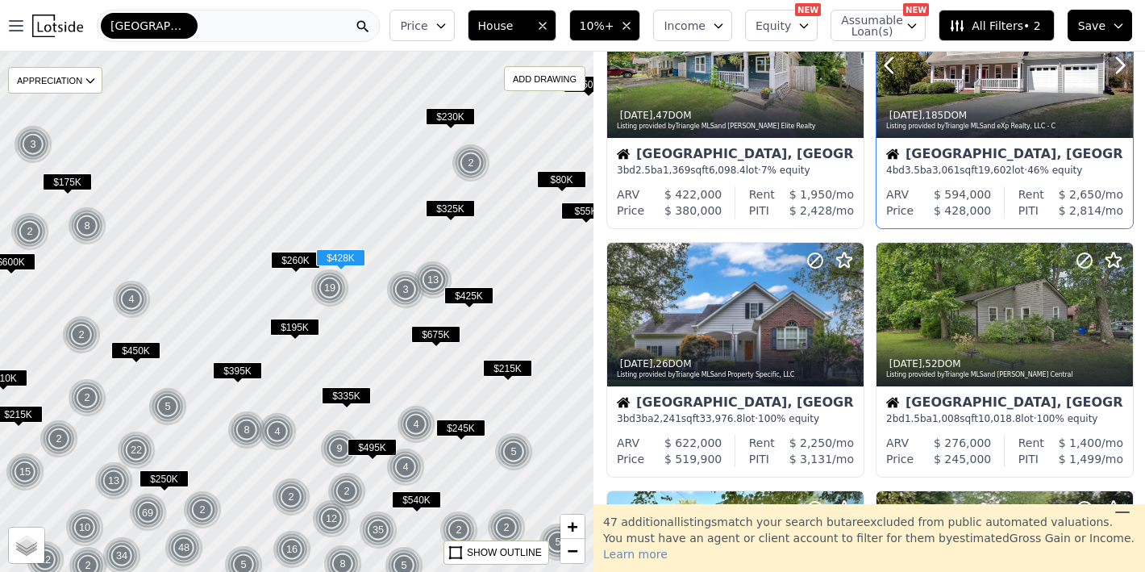
scroll to position [857, 0]
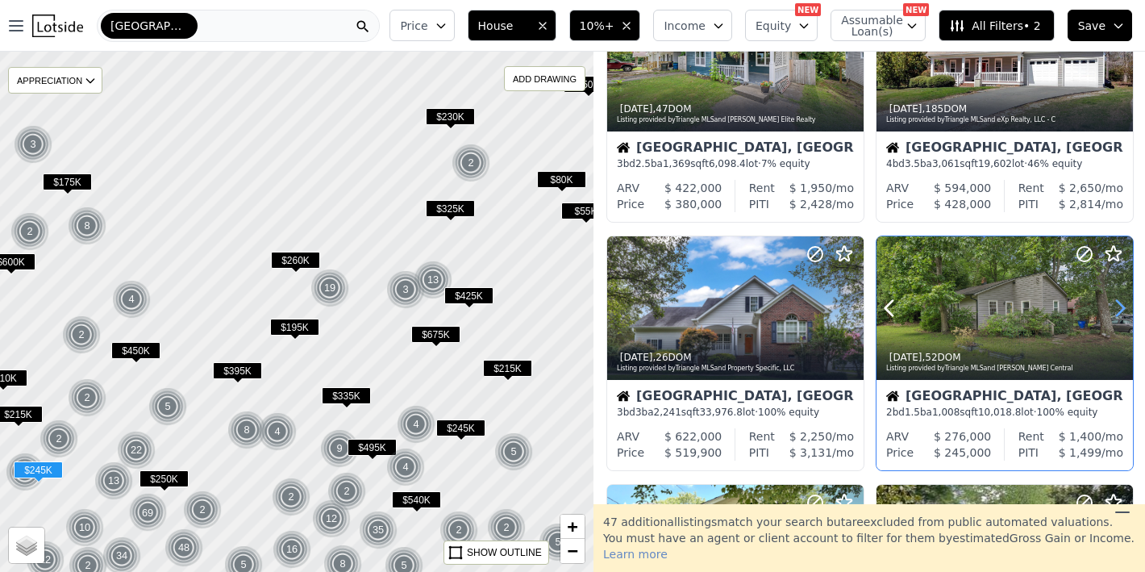
click at [1112, 305] on icon at bounding box center [1121, 308] width 26 height 26
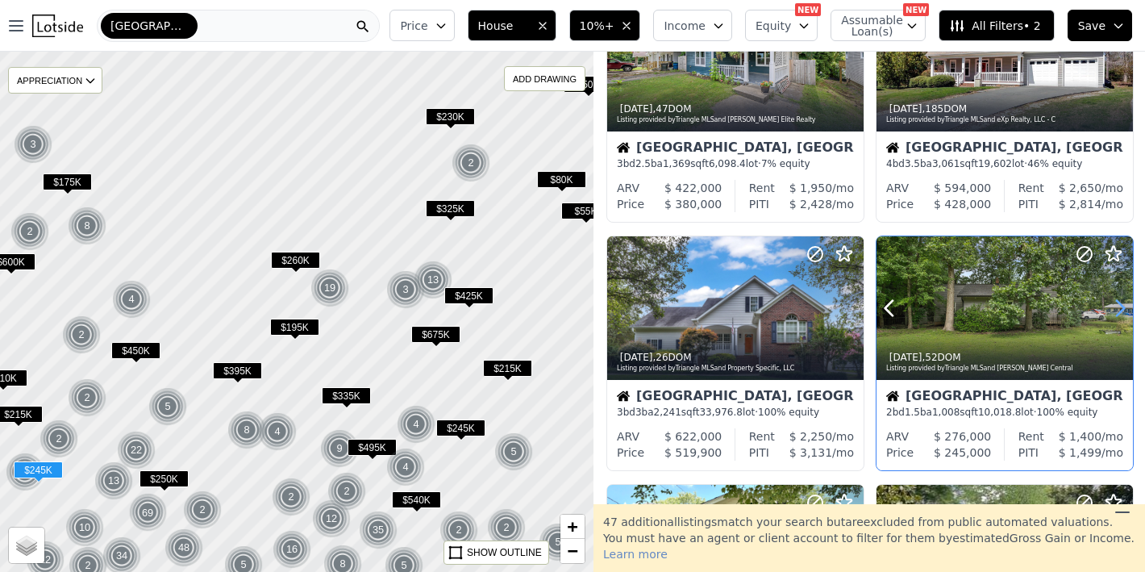
click at [1112, 305] on icon at bounding box center [1121, 308] width 26 height 26
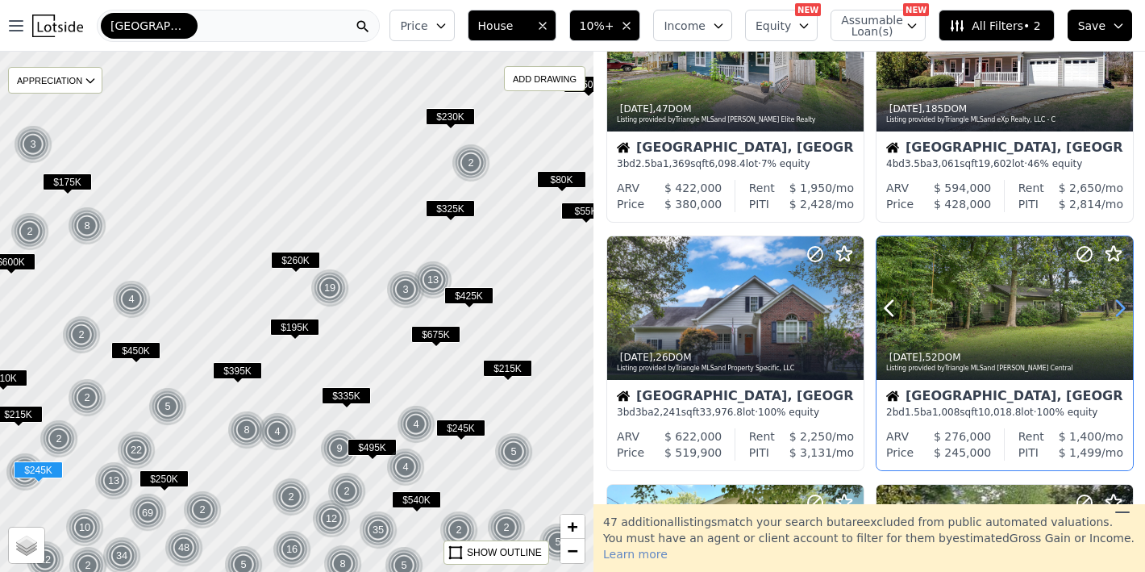
click at [1112, 305] on icon at bounding box center [1121, 308] width 26 height 26
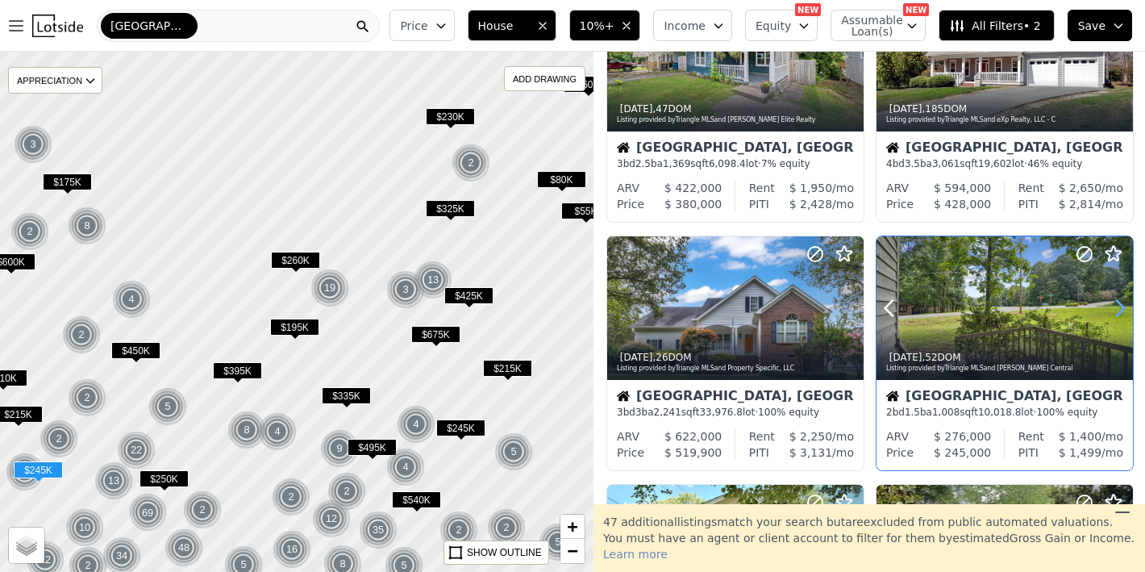
click at [1112, 305] on icon at bounding box center [1121, 308] width 26 height 26
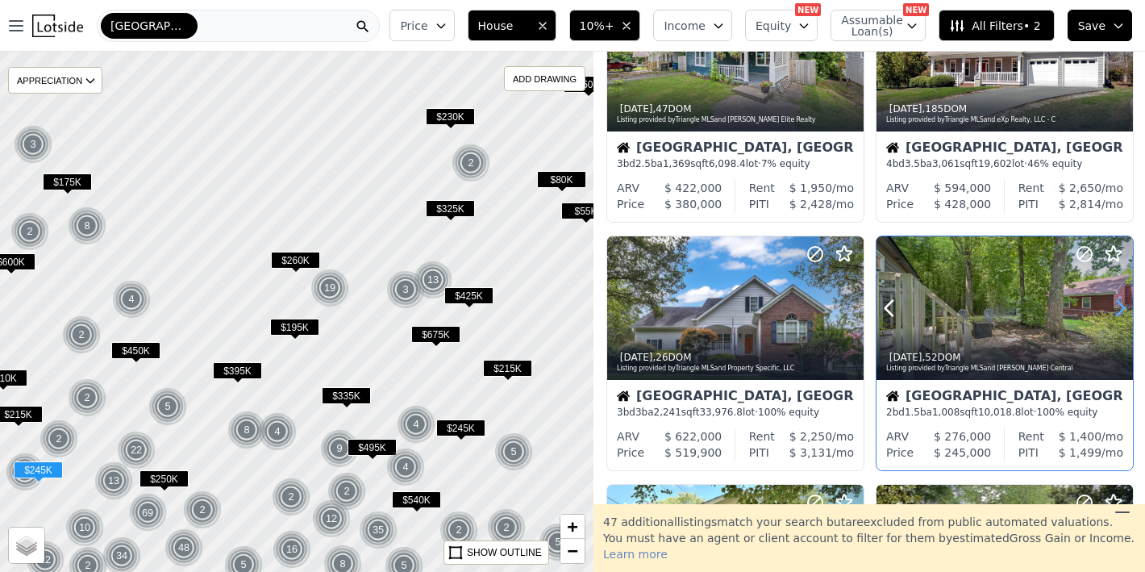
click at [1112, 305] on icon at bounding box center [1121, 308] width 26 height 26
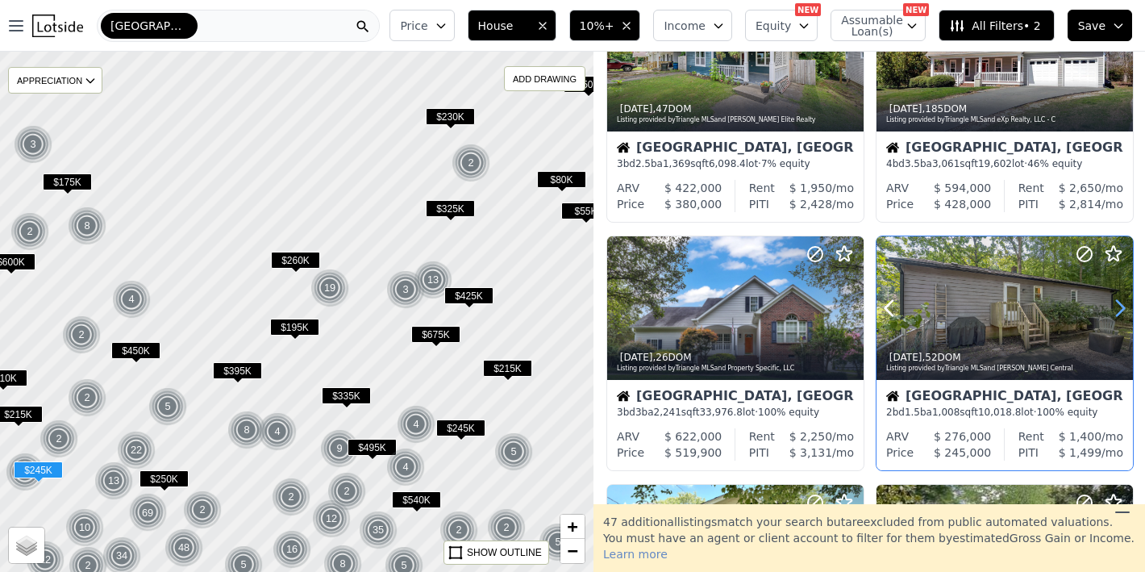
click at [1112, 305] on icon at bounding box center [1121, 308] width 26 height 26
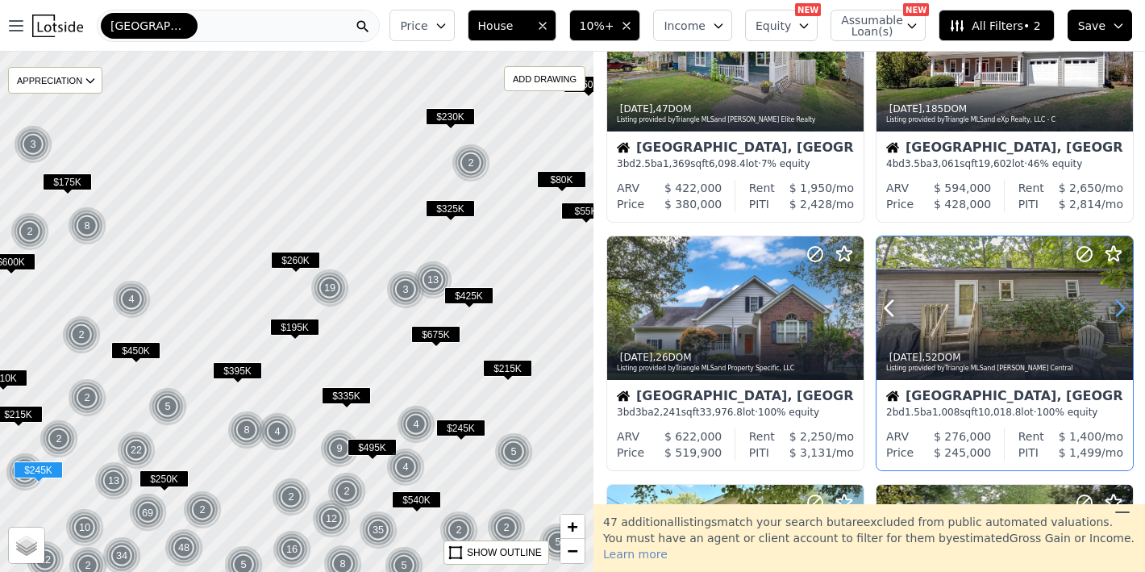
click at [1112, 305] on icon at bounding box center [1121, 308] width 26 height 26
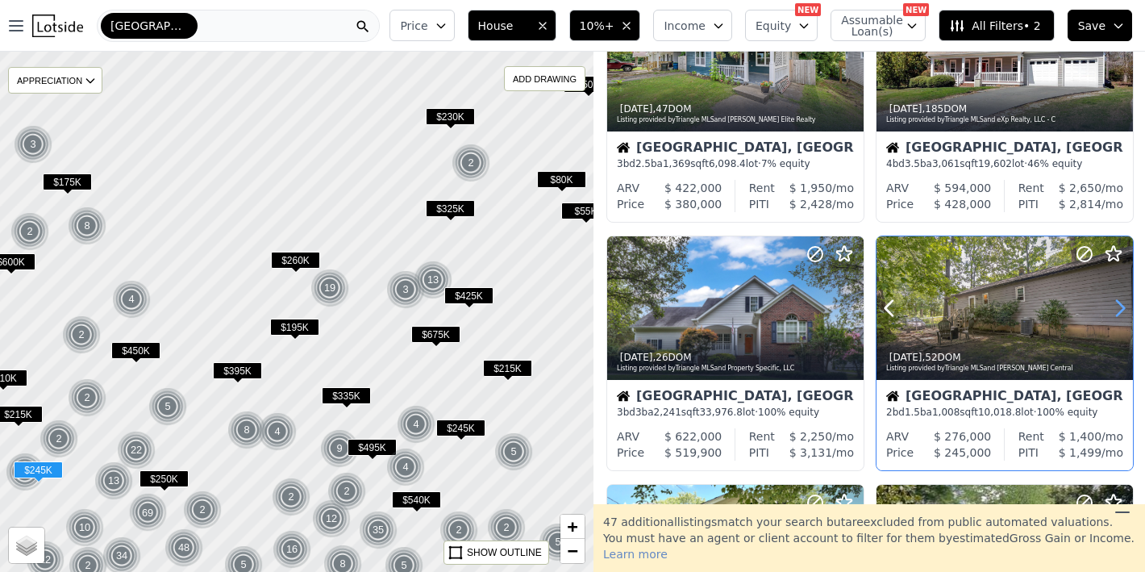
click at [1112, 305] on icon at bounding box center [1121, 308] width 26 height 26
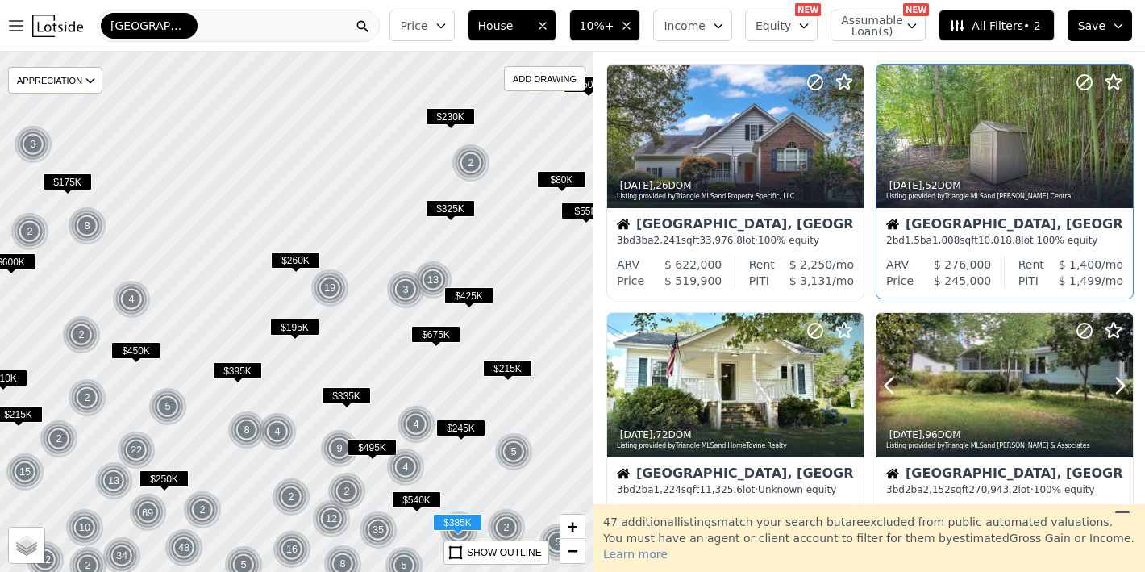
scroll to position [1095, 0]
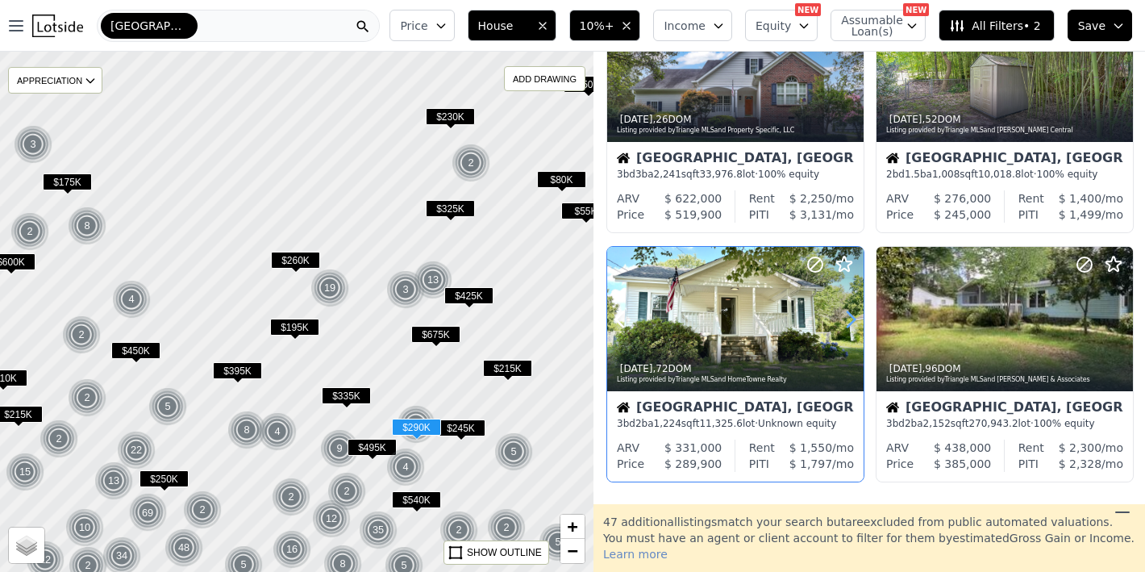
click at [844, 319] on icon at bounding box center [851, 320] width 26 height 26
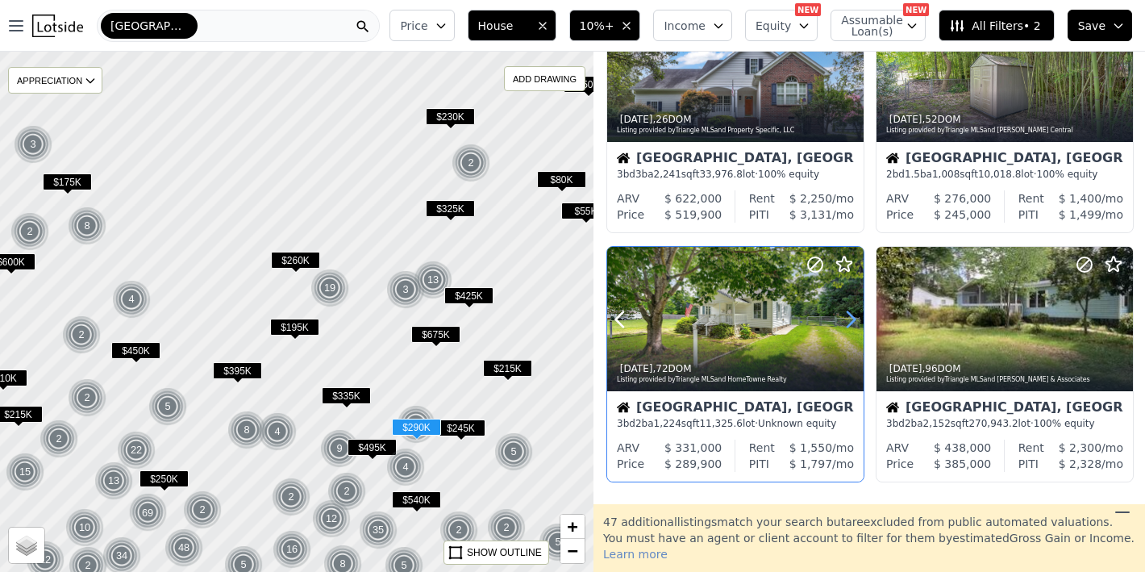
click at [844, 319] on icon at bounding box center [851, 320] width 26 height 26
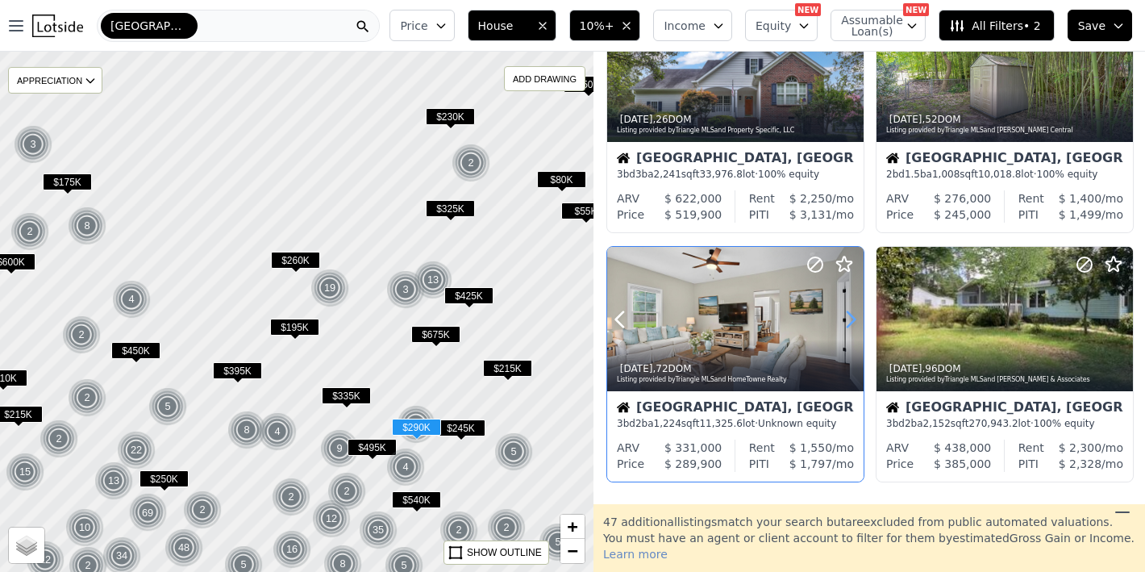
click at [844, 319] on icon at bounding box center [851, 320] width 26 height 26
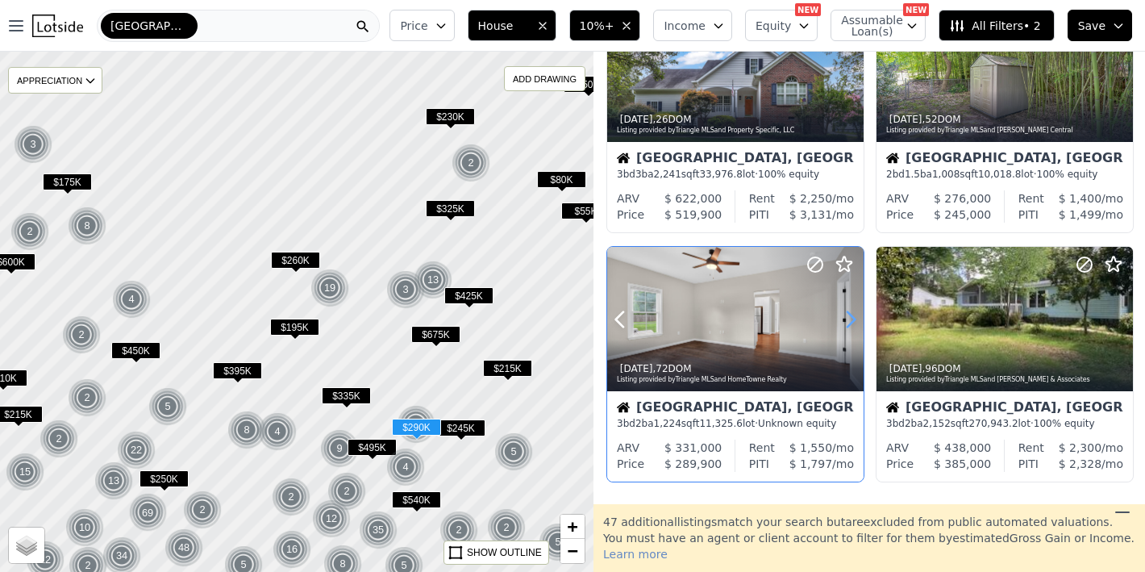
click at [844, 319] on icon at bounding box center [851, 320] width 26 height 26
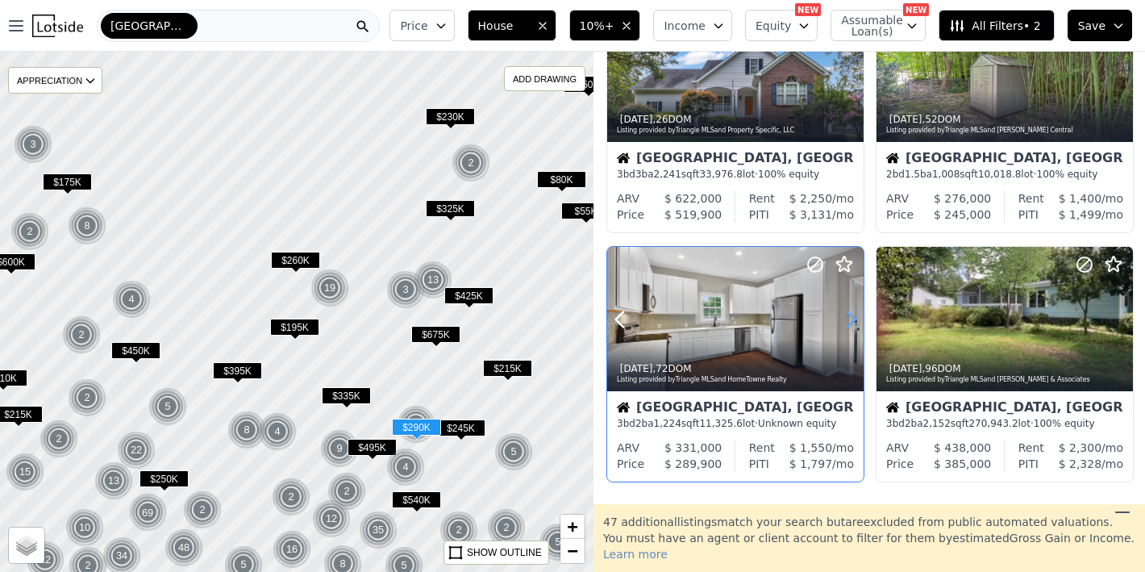
click at [844, 319] on icon at bounding box center [851, 320] width 26 height 26
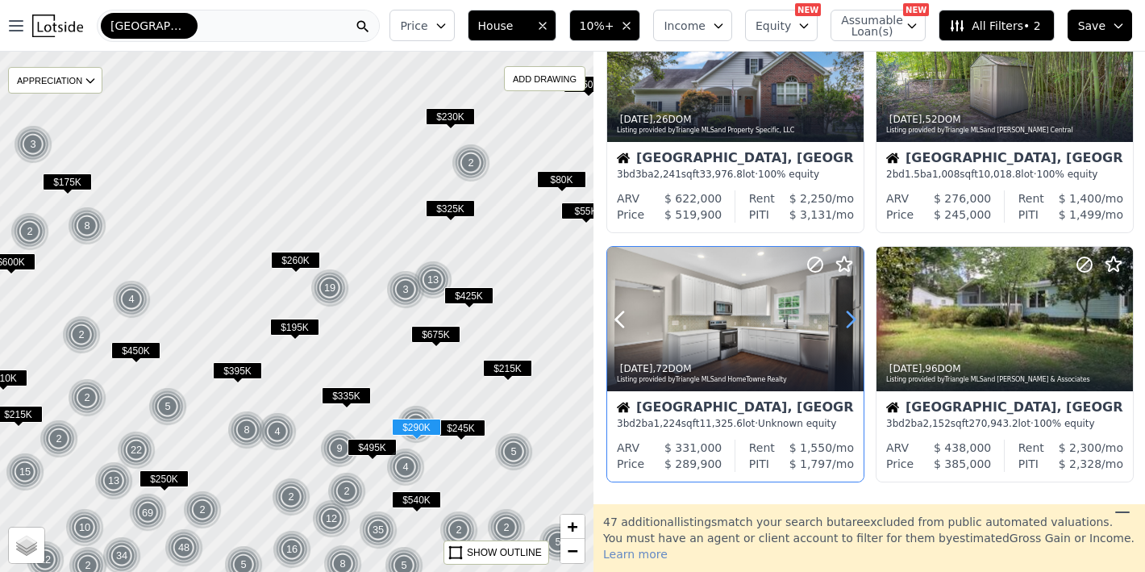
click at [844, 319] on icon at bounding box center [851, 320] width 26 height 26
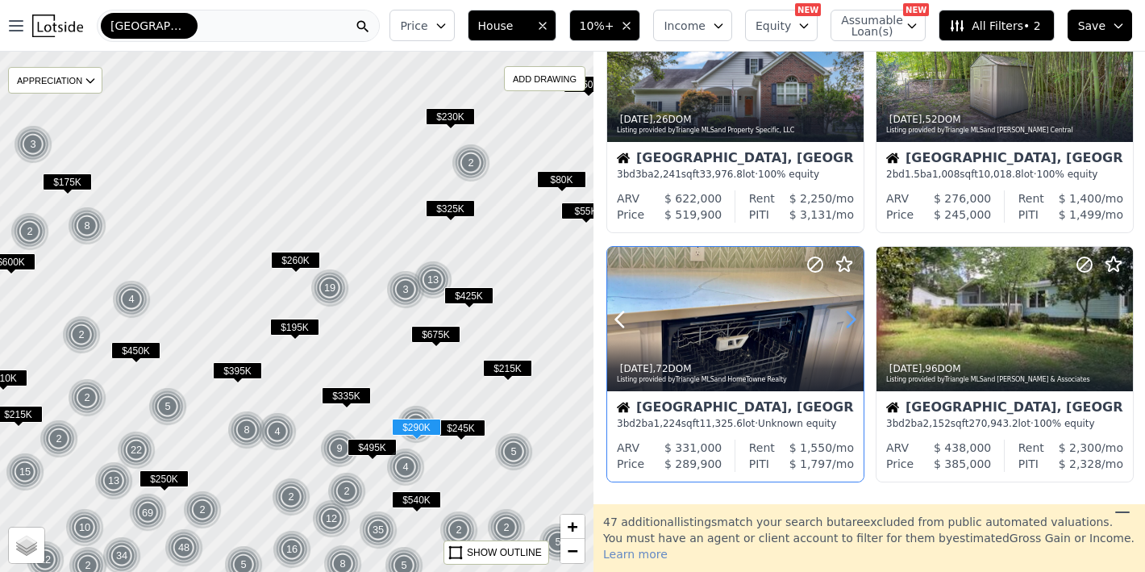
click at [844, 319] on icon at bounding box center [851, 320] width 26 height 26
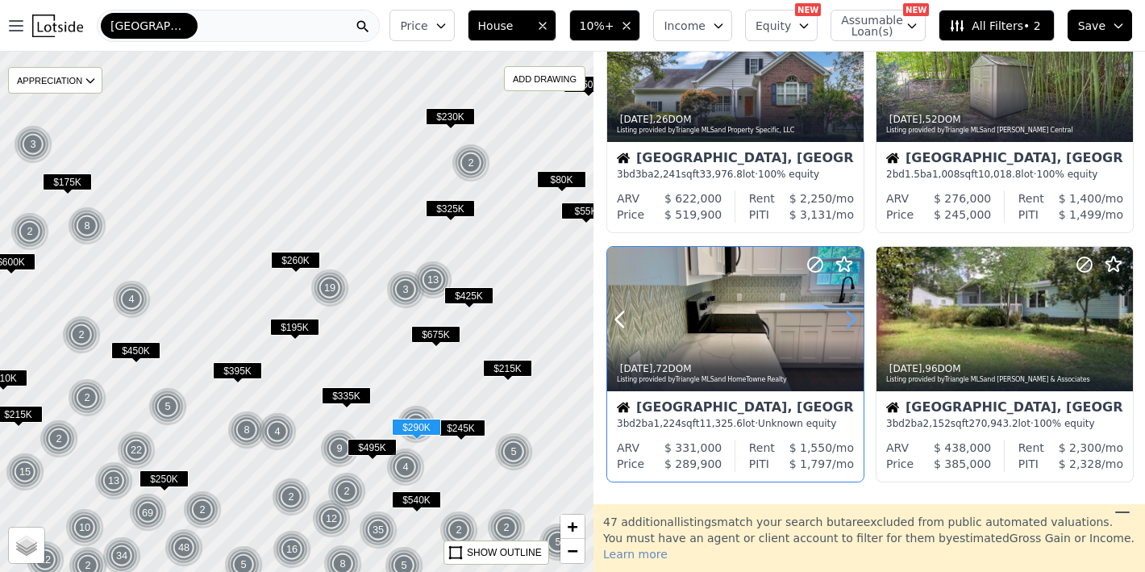
click at [844, 319] on icon at bounding box center [851, 320] width 26 height 26
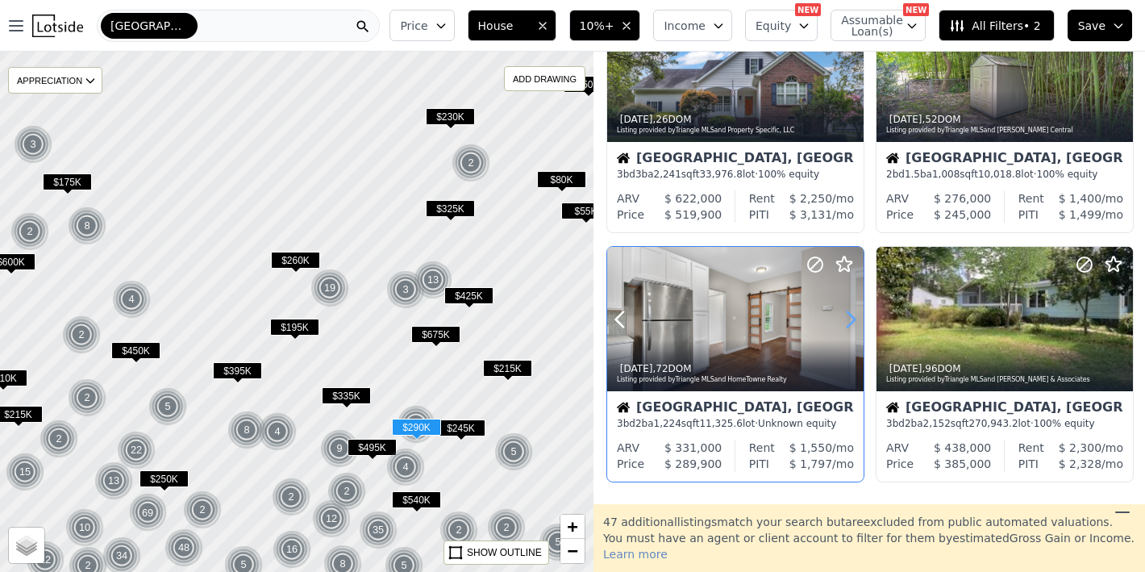
click at [844, 319] on icon at bounding box center [851, 320] width 26 height 26
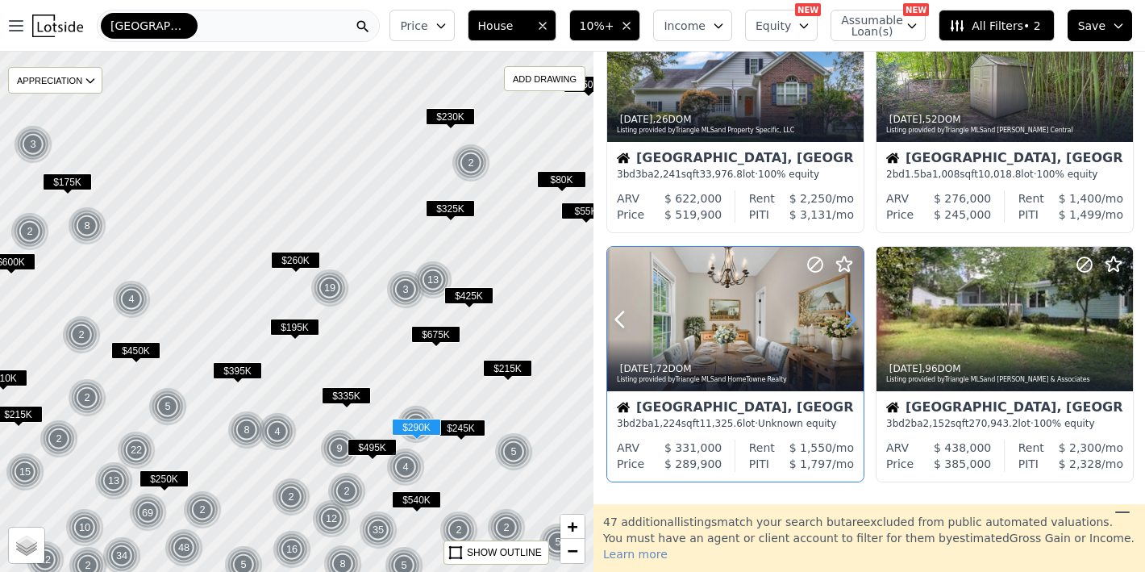
click at [844, 319] on icon at bounding box center [851, 320] width 26 height 26
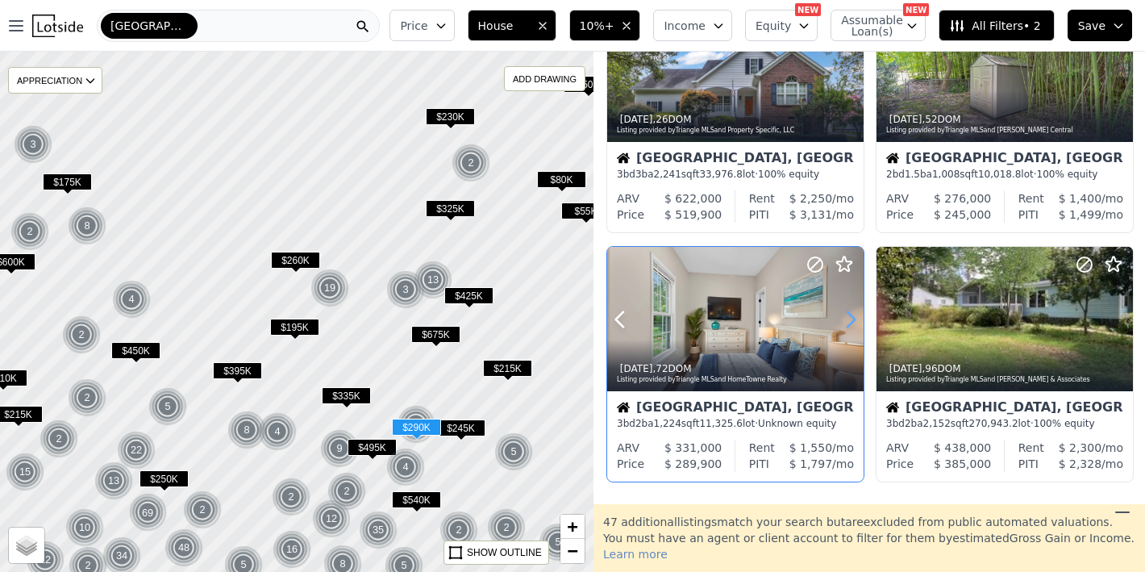
click at [844, 319] on icon at bounding box center [851, 320] width 26 height 26
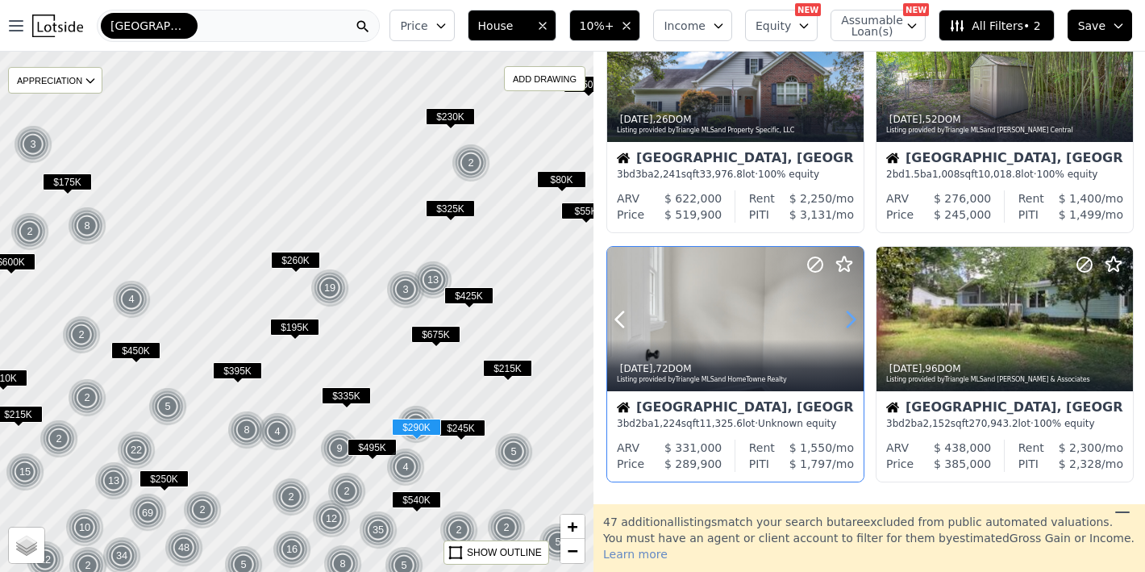
click at [844, 319] on icon at bounding box center [851, 320] width 26 height 26
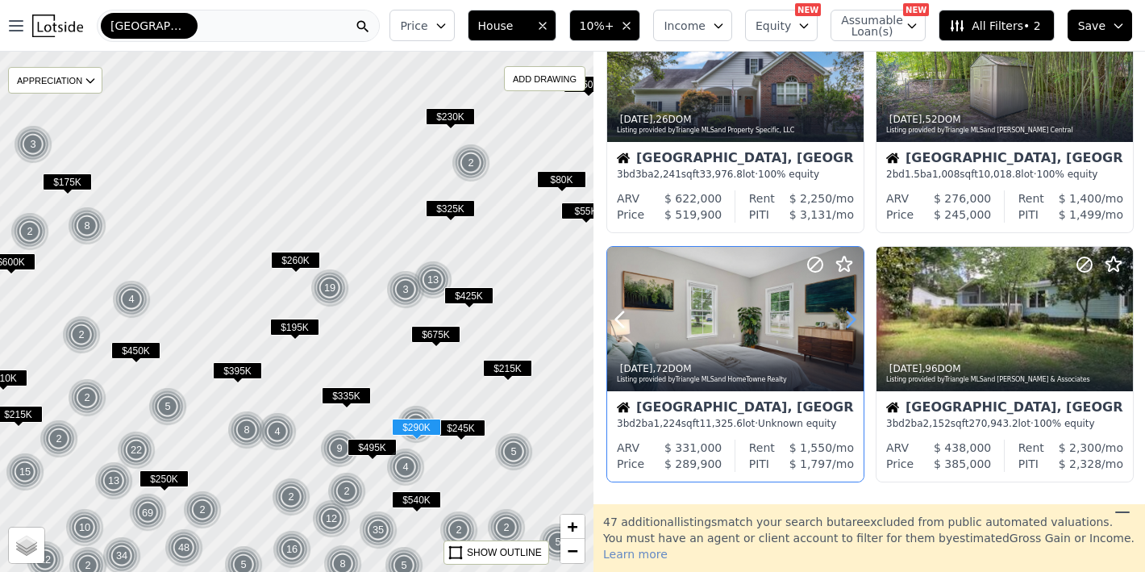
click at [844, 319] on icon at bounding box center [851, 320] width 26 height 26
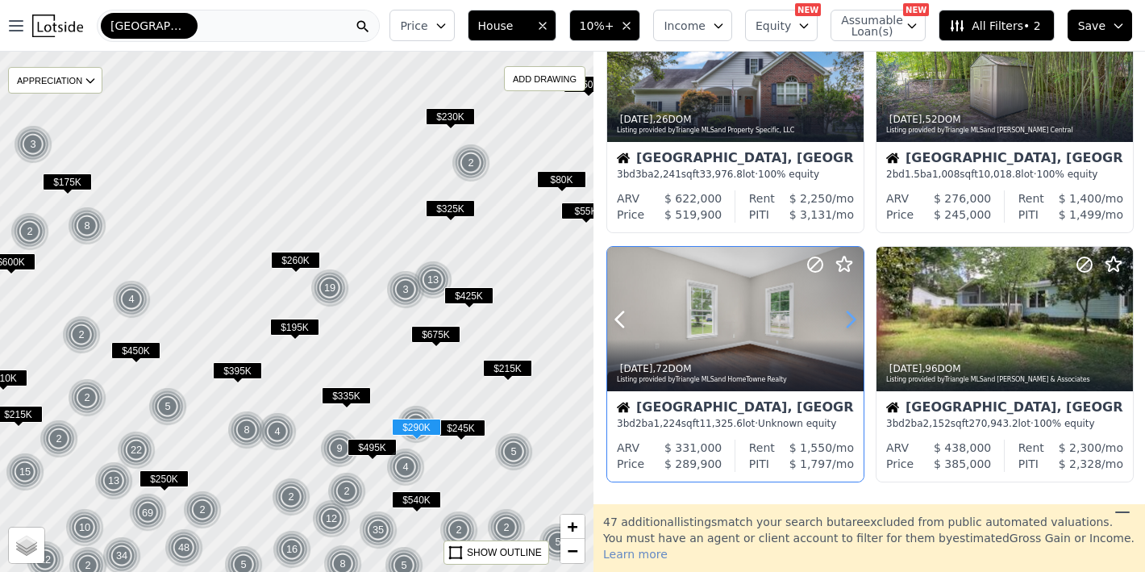
click at [844, 319] on icon at bounding box center [851, 320] width 26 height 26
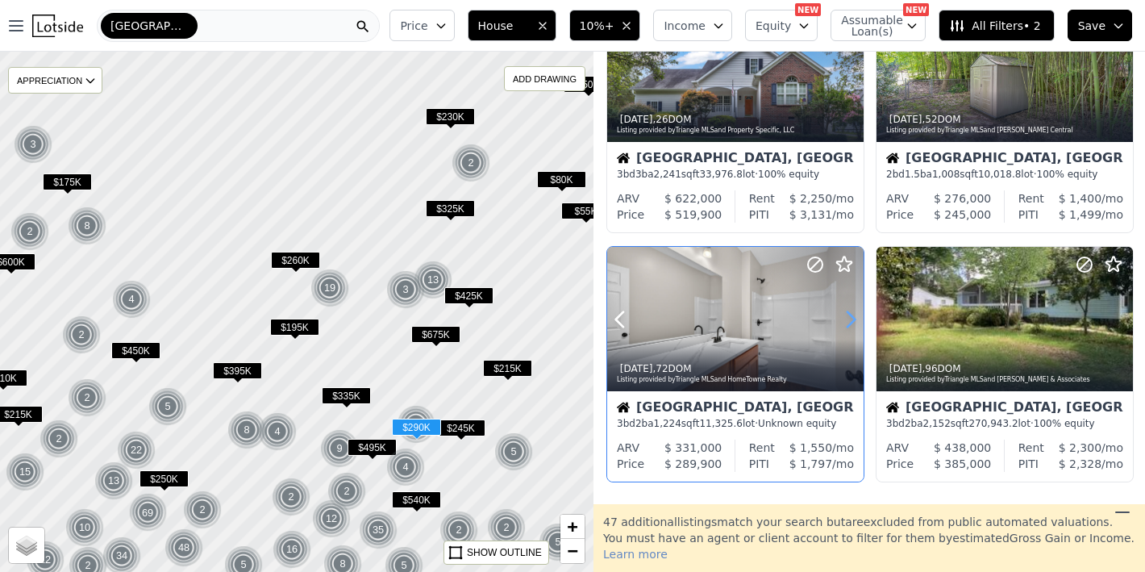
click at [844, 319] on icon at bounding box center [851, 320] width 26 height 26
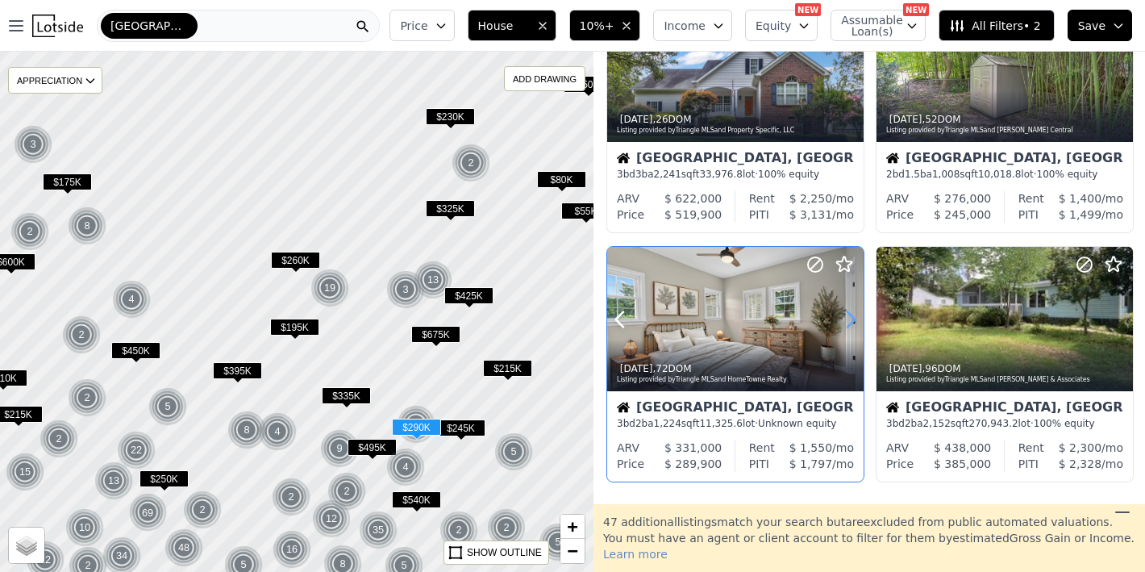
click at [844, 319] on icon at bounding box center [851, 320] width 26 height 26
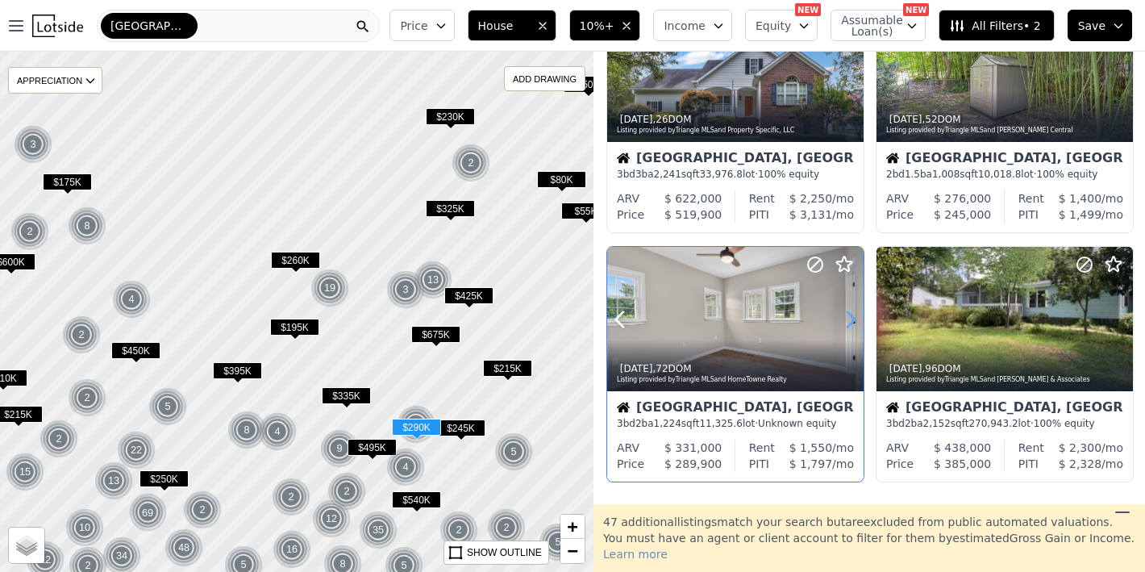
click at [844, 319] on icon at bounding box center [851, 320] width 26 height 26
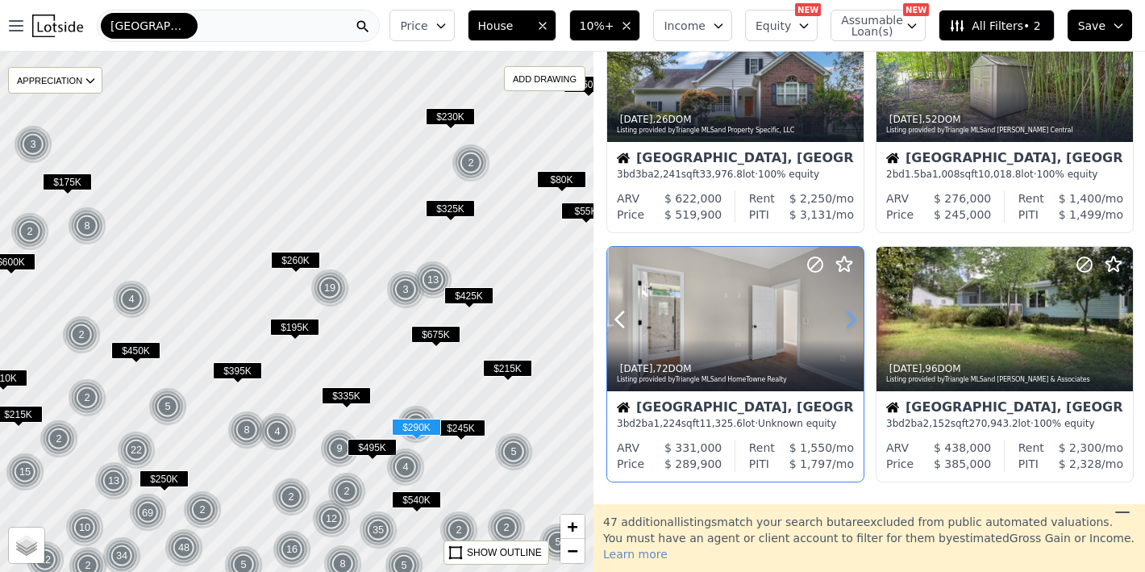
click at [844, 319] on icon at bounding box center [851, 320] width 26 height 26
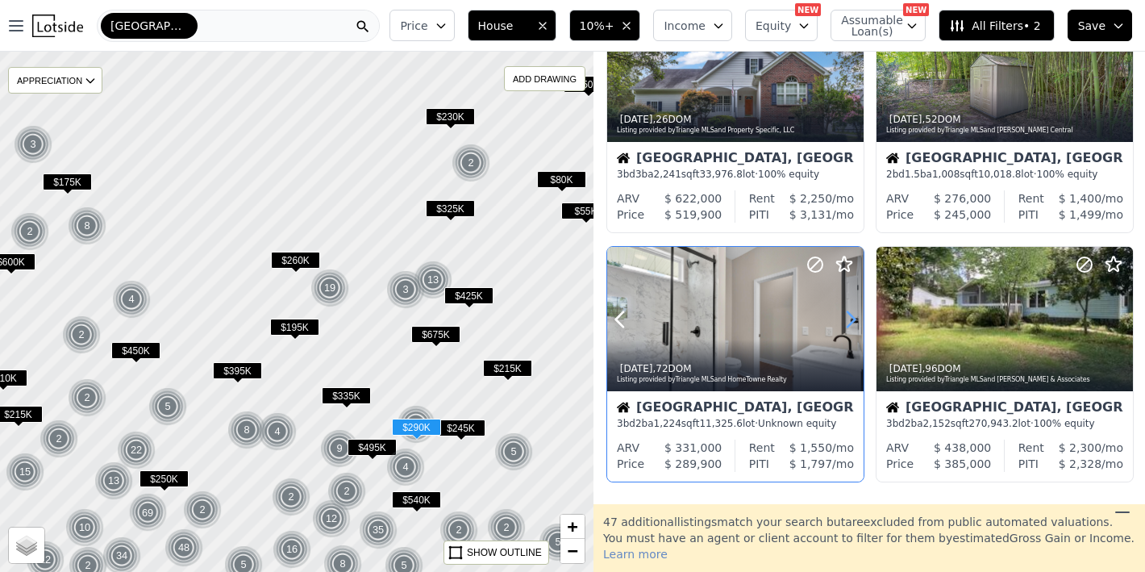
click at [844, 319] on icon at bounding box center [851, 320] width 26 height 26
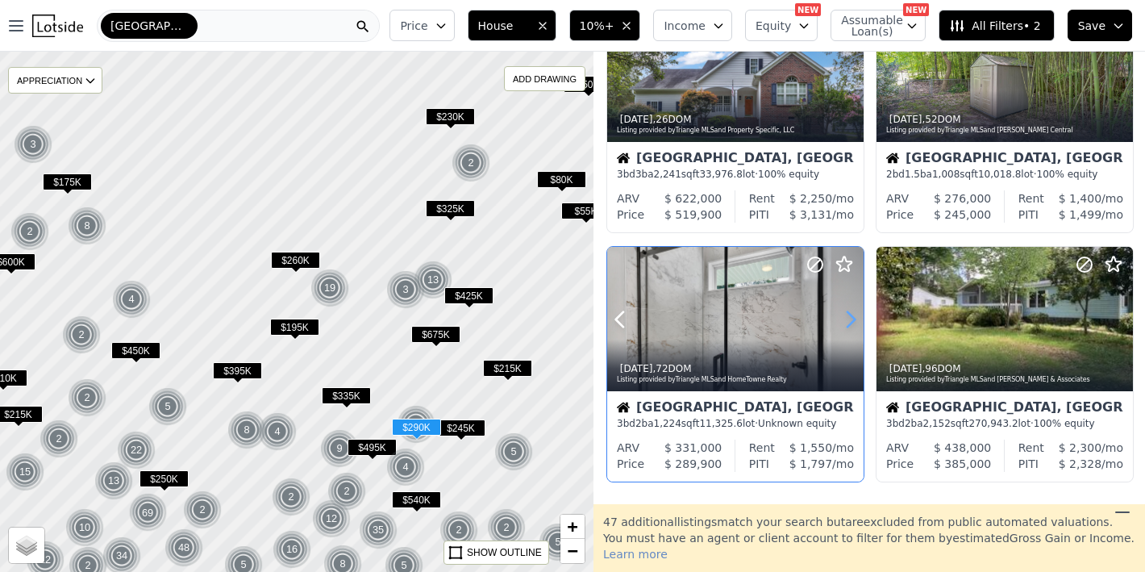
click at [844, 319] on icon at bounding box center [851, 320] width 26 height 26
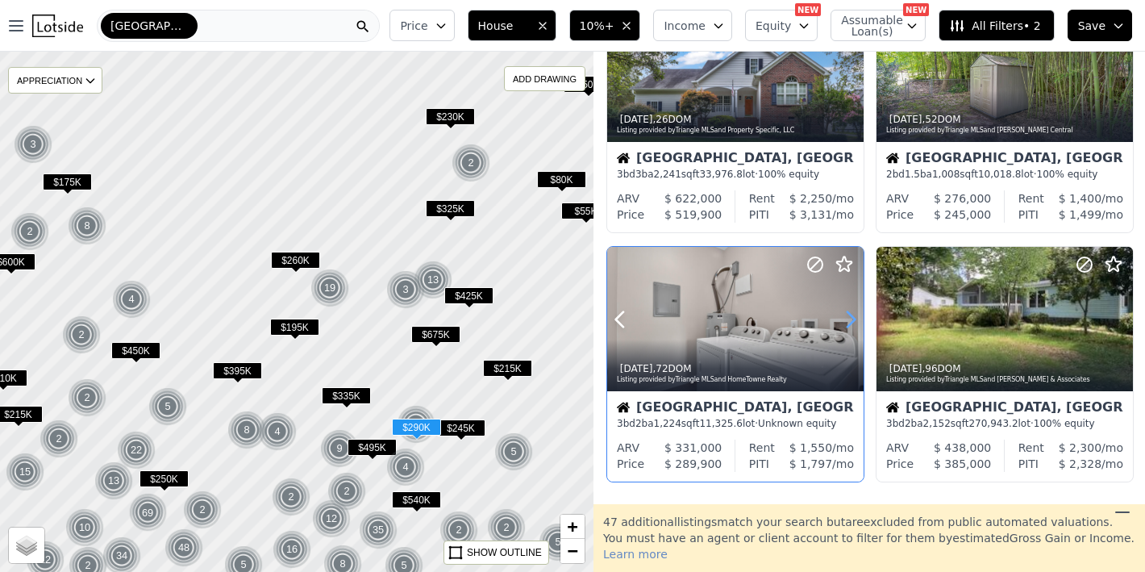
click at [844, 319] on icon at bounding box center [851, 320] width 26 height 26
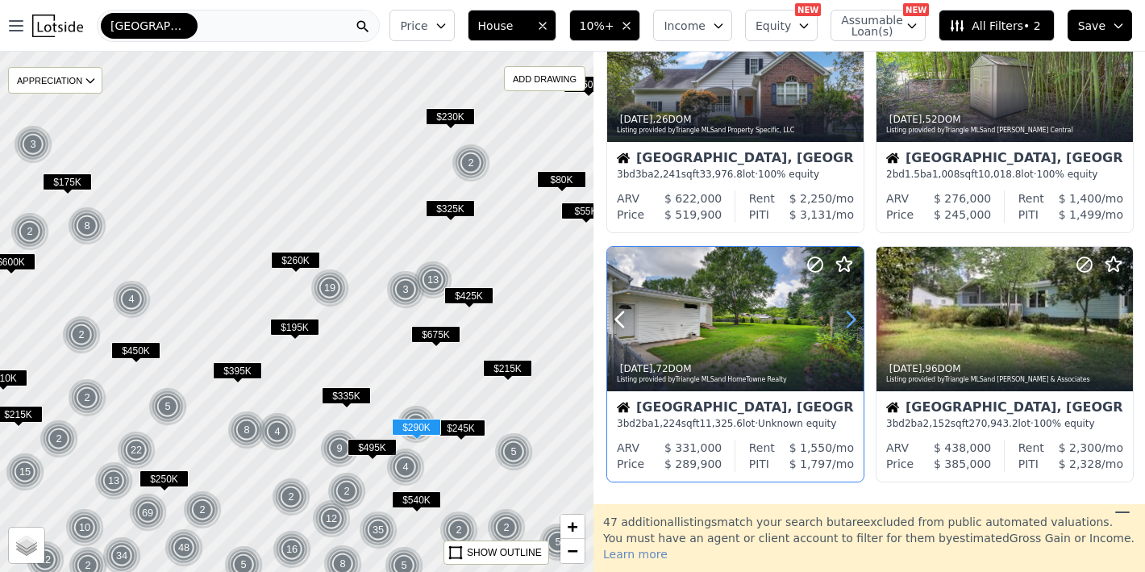
click at [844, 319] on icon at bounding box center [851, 320] width 26 height 26
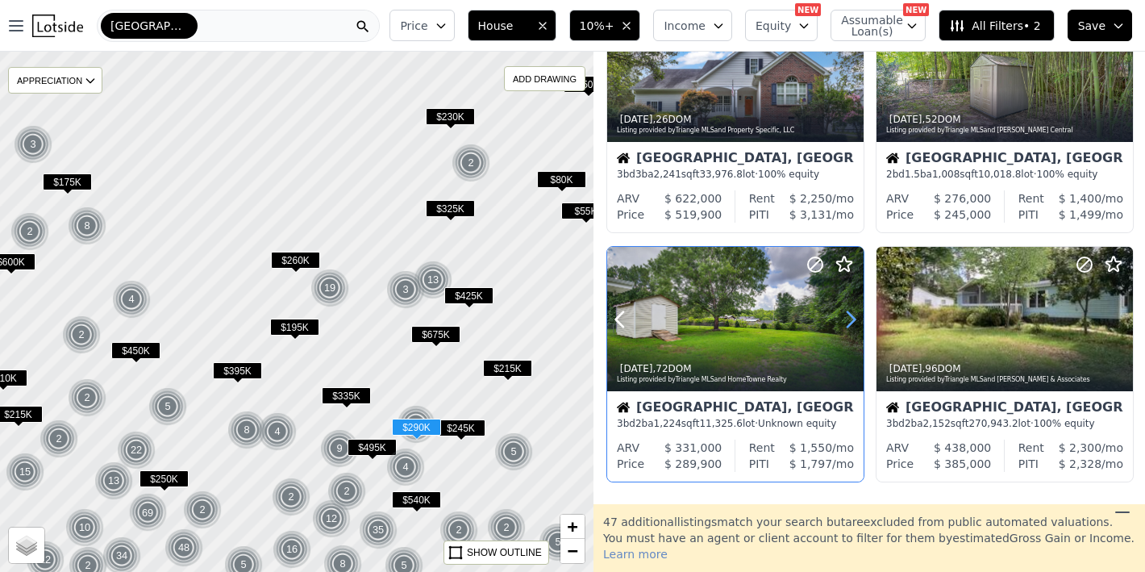
click at [844, 319] on icon at bounding box center [851, 320] width 26 height 26
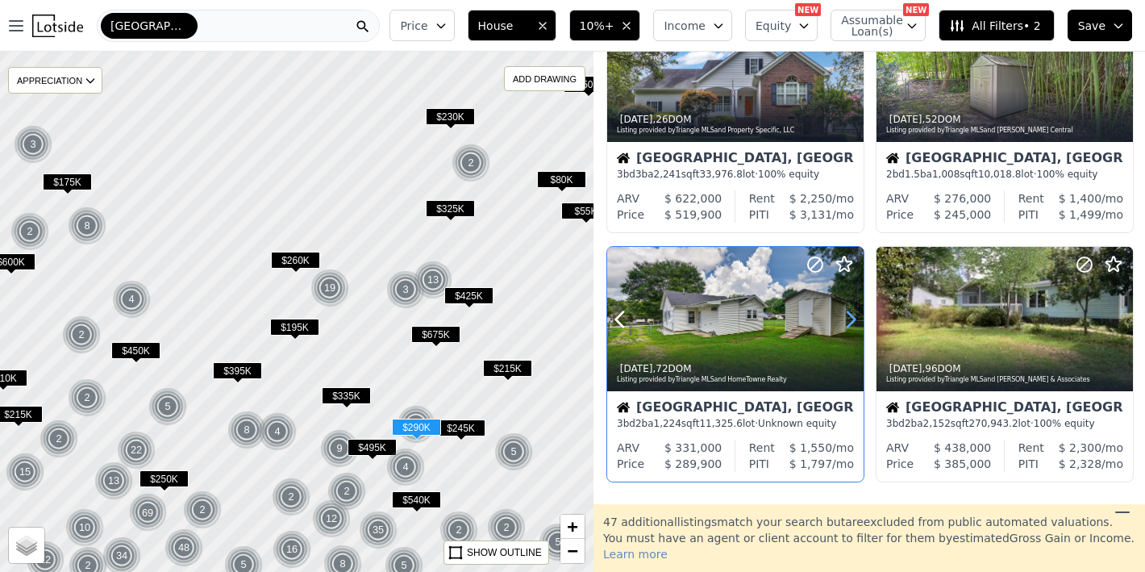
click at [844, 319] on icon at bounding box center [851, 320] width 26 height 26
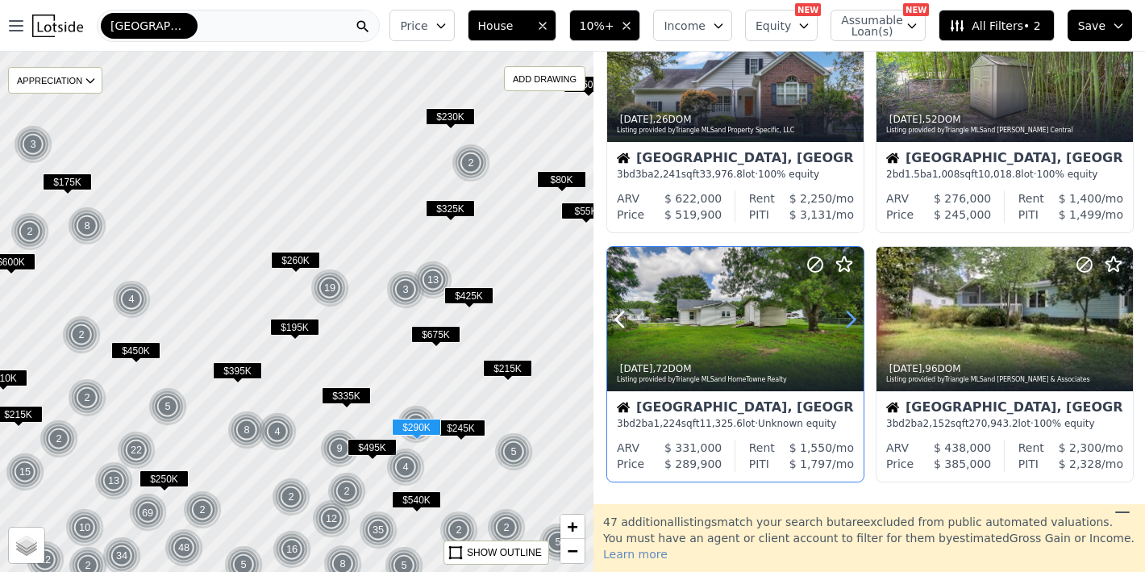
click at [844, 319] on icon at bounding box center [851, 320] width 26 height 26
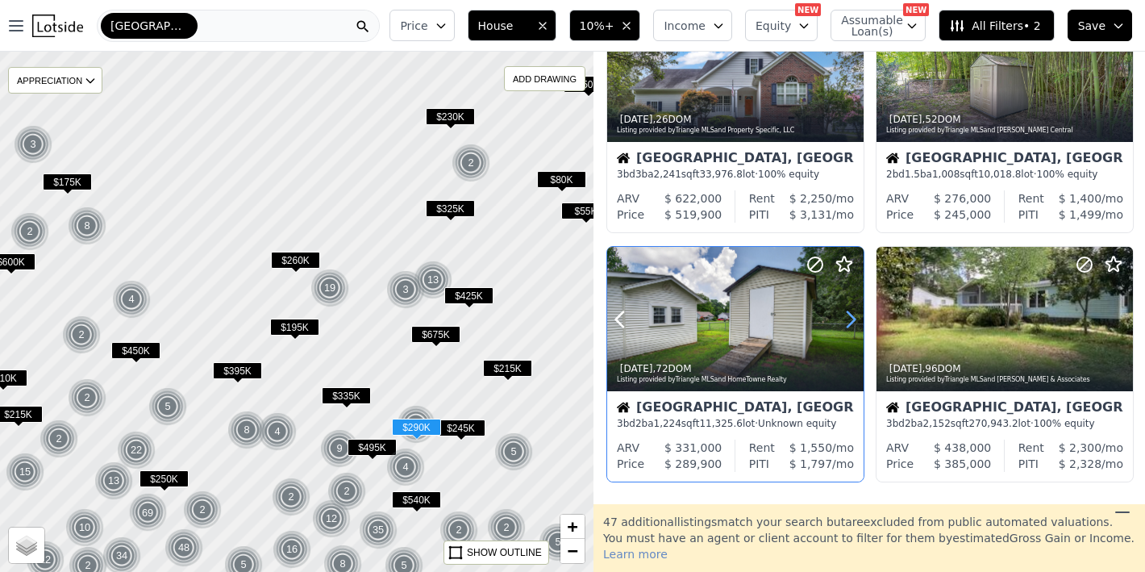
click at [844, 319] on icon at bounding box center [851, 320] width 26 height 26
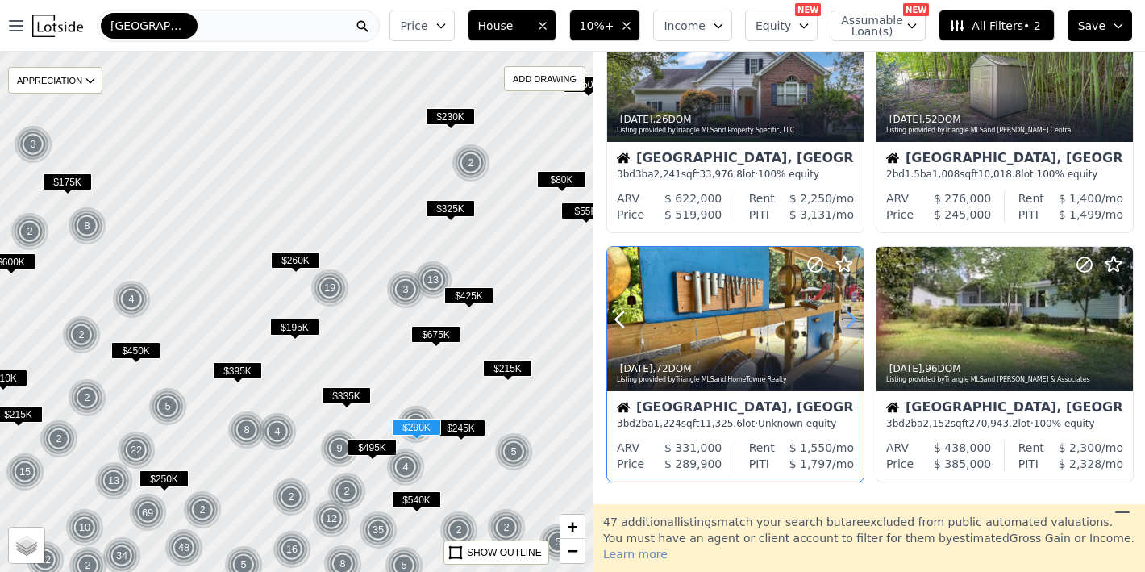
click at [844, 319] on icon at bounding box center [851, 320] width 26 height 26
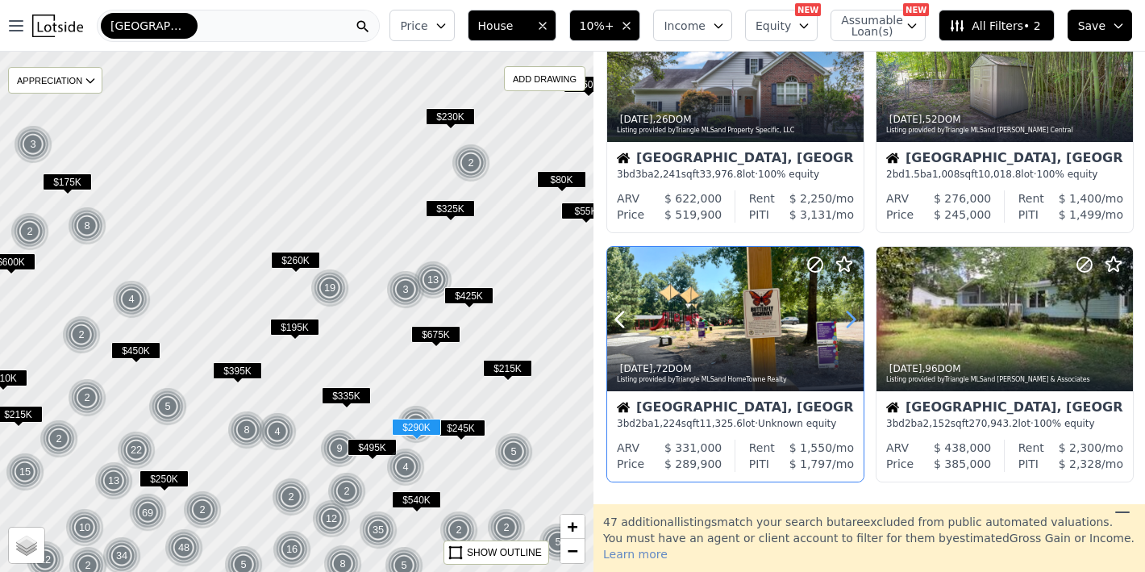
click at [844, 319] on icon at bounding box center [851, 320] width 26 height 26
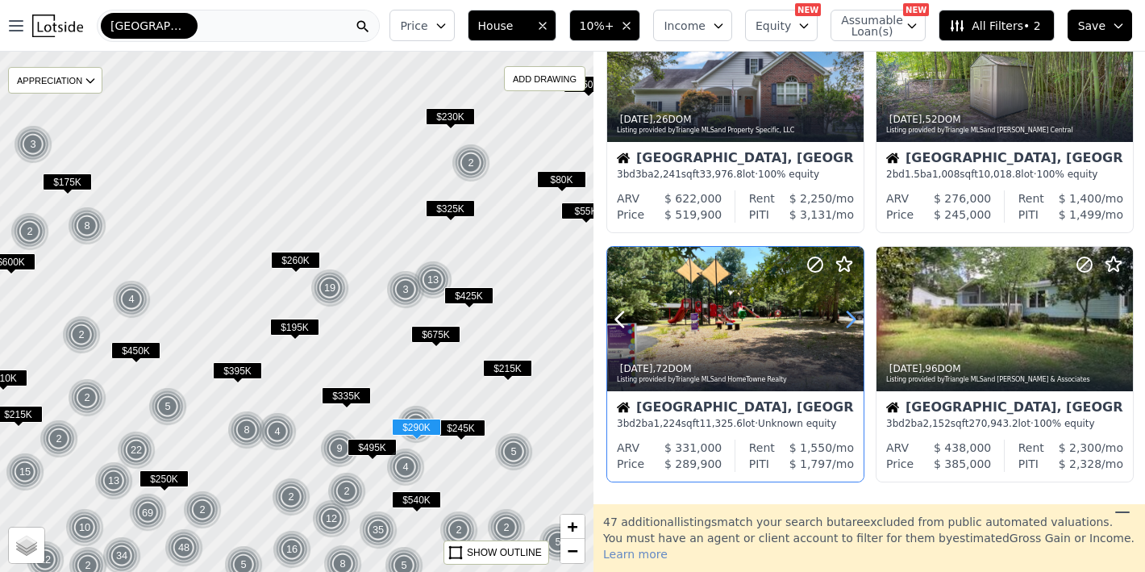
click at [844, 319] on icon at bounding box center [851, 320] width 26 height 26
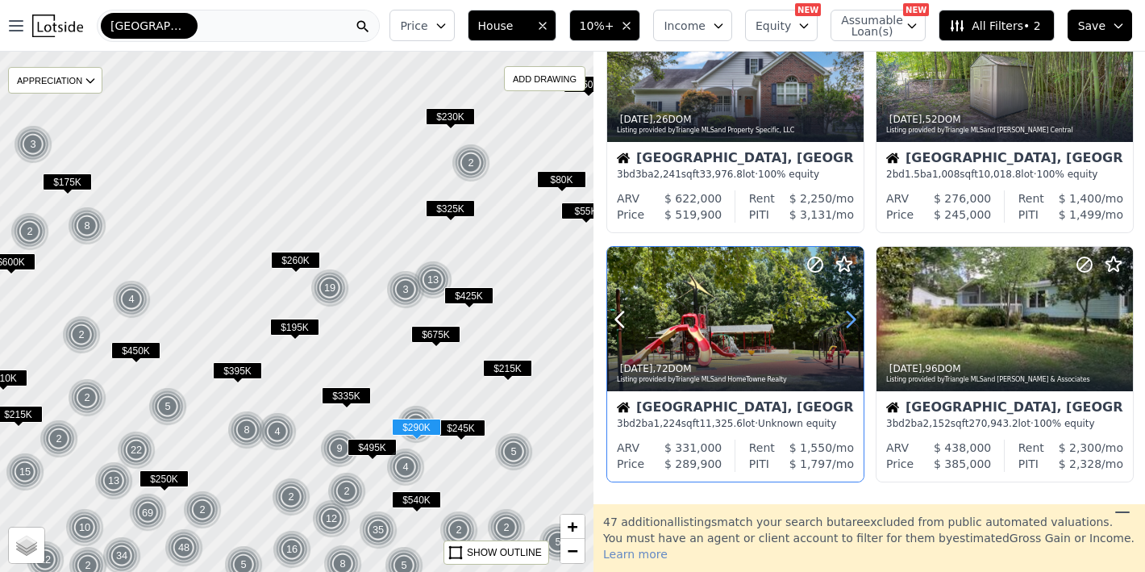
click at [844, 319] on icon at bounding box center [851, 320] width 26 height 26
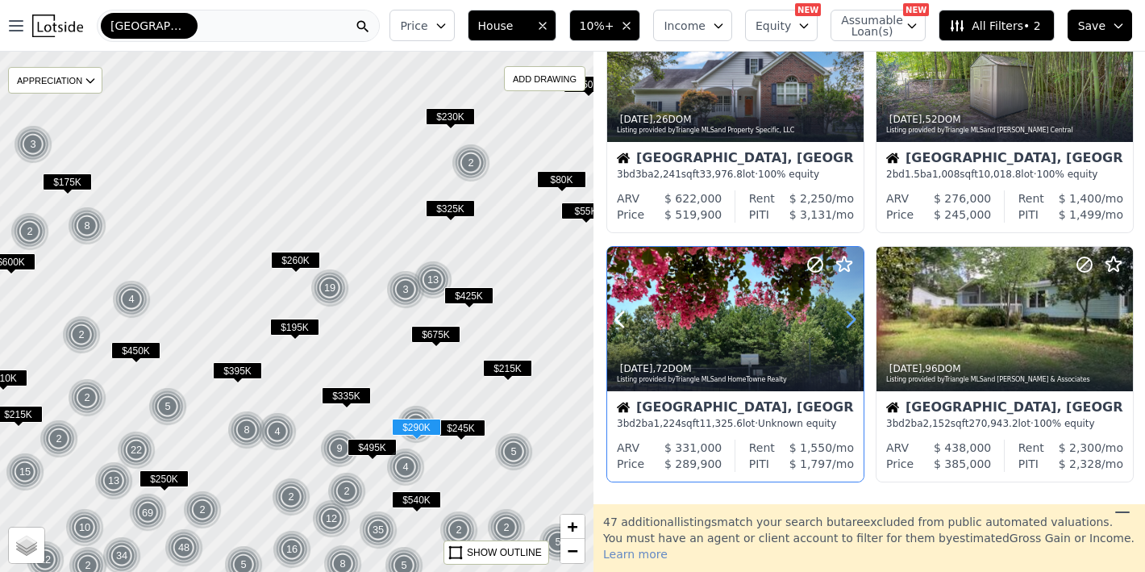
click at [844, 319] on icon at bounding box center [851, 320] width 26 height 26
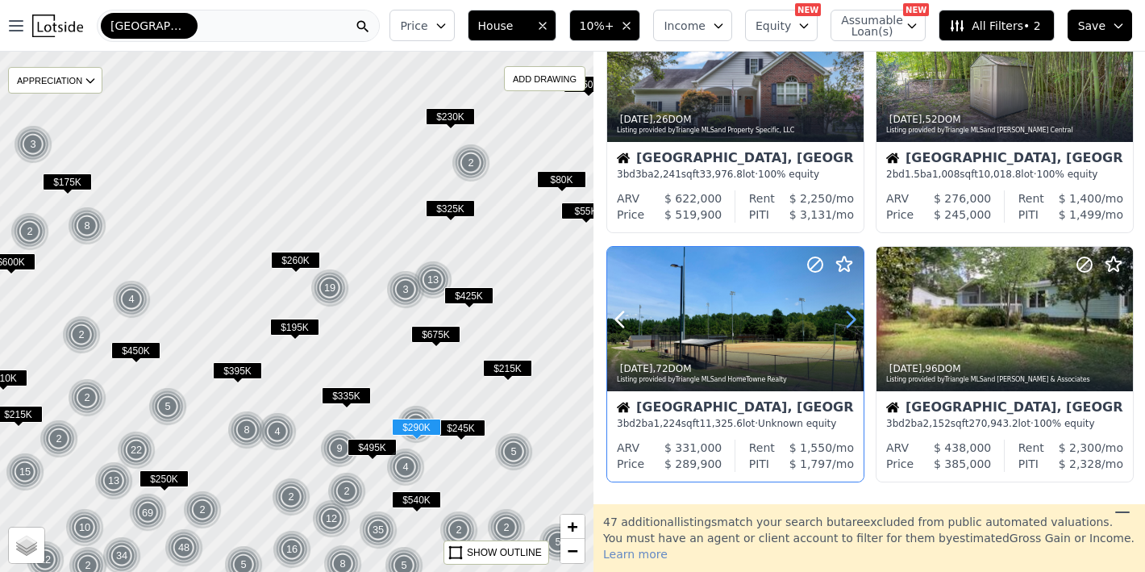
click at [844, 319] on icon at bounding box center [851, 320] width 26 height 26
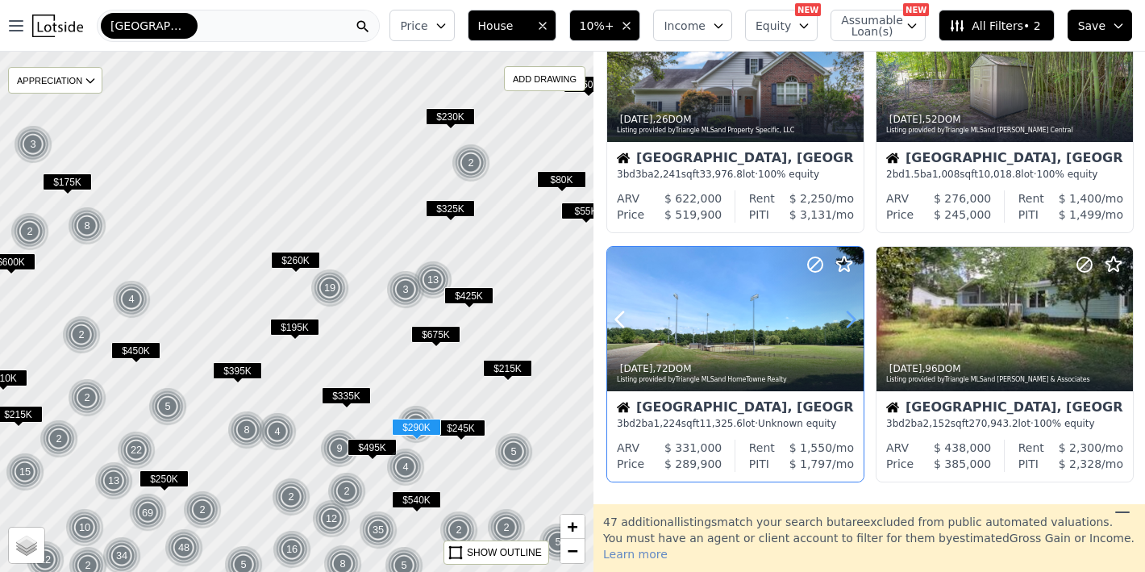
click at [844, 319] on icon at bounding box center [851, 320] width 26 height 26
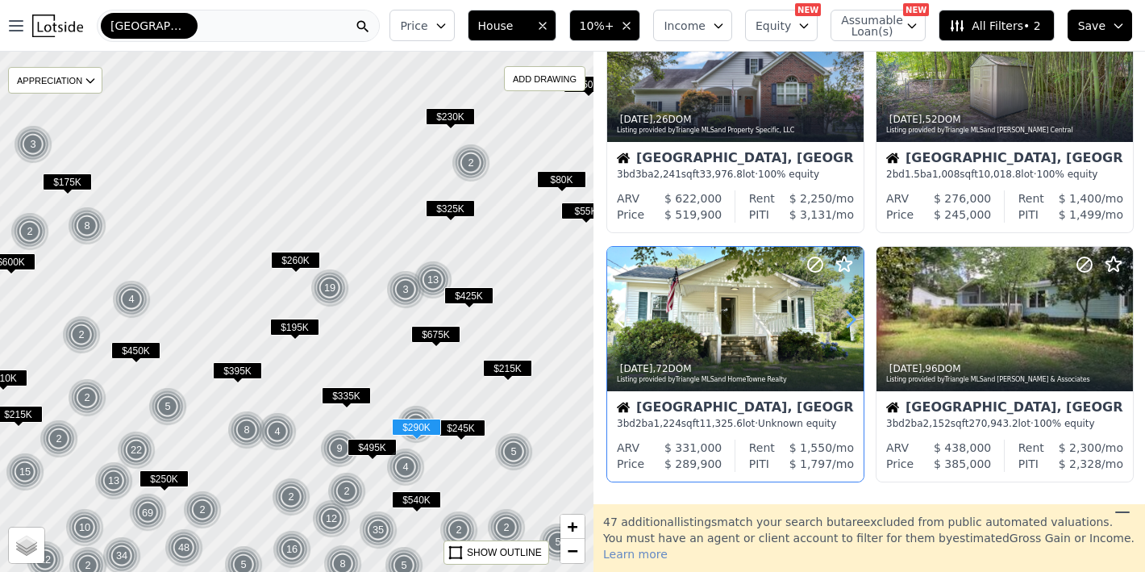
click at [844, 319] on icon at bounding box center [851, 320] width 26 height 26
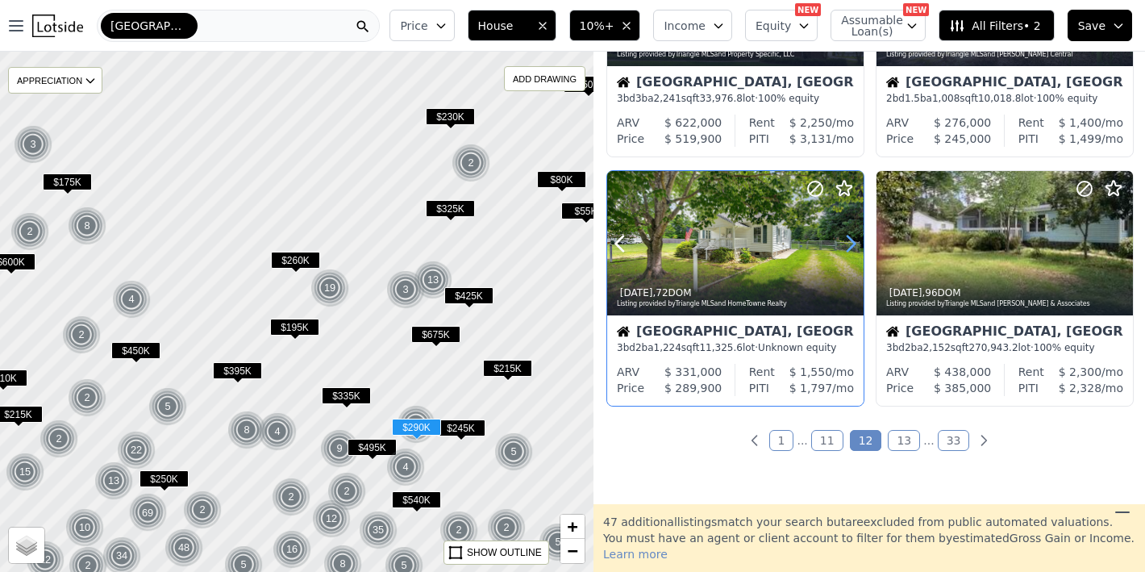
scroll to position [1186, 0]
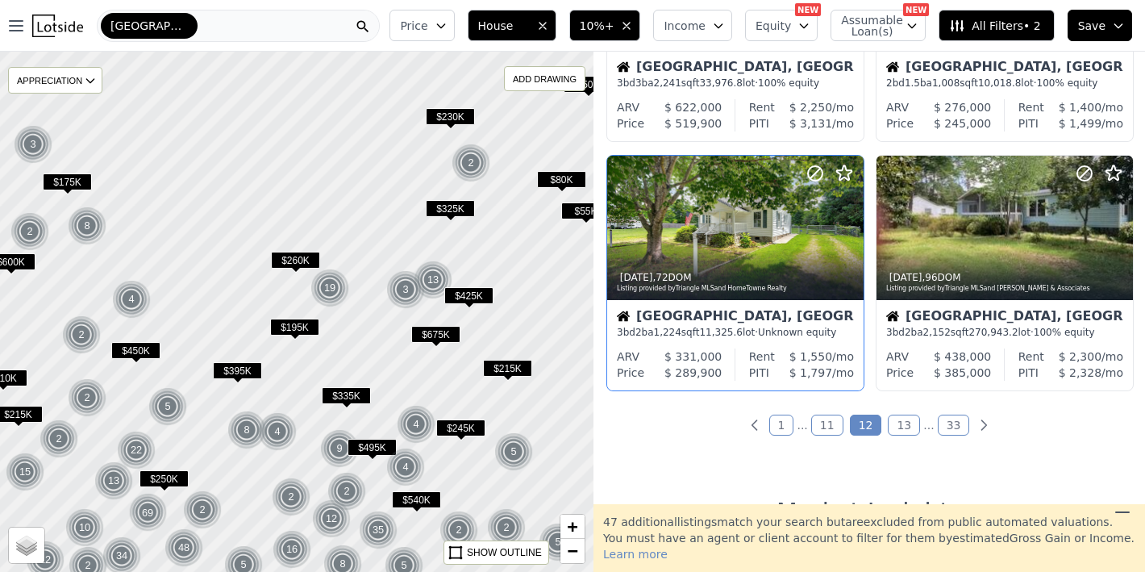
click at [894, 425] on link "13" at bounding box center [904, 425] width 32 height 21
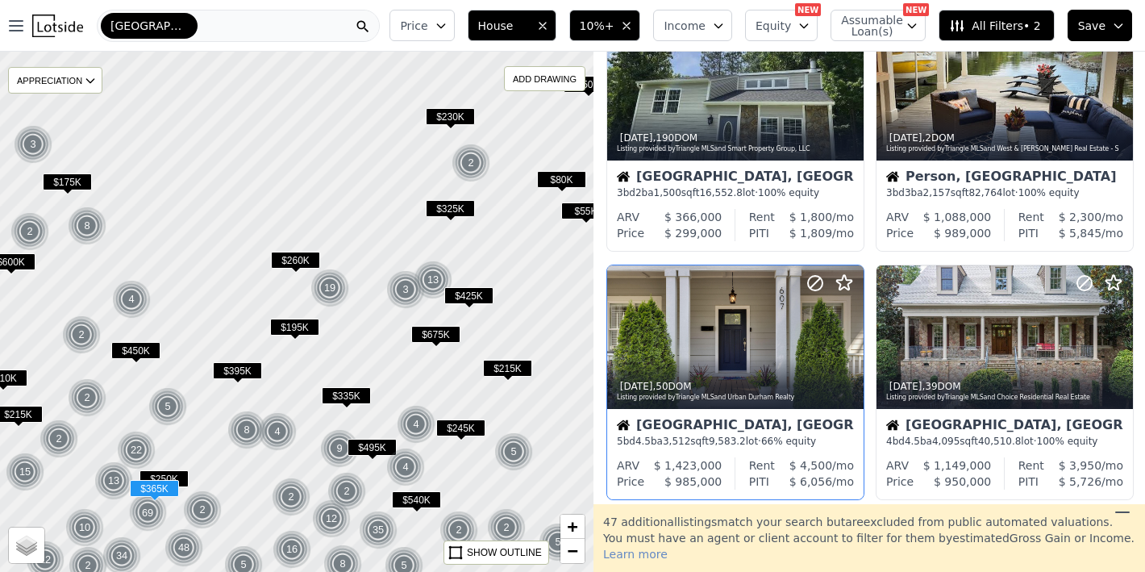
scroll to position [765, 0]
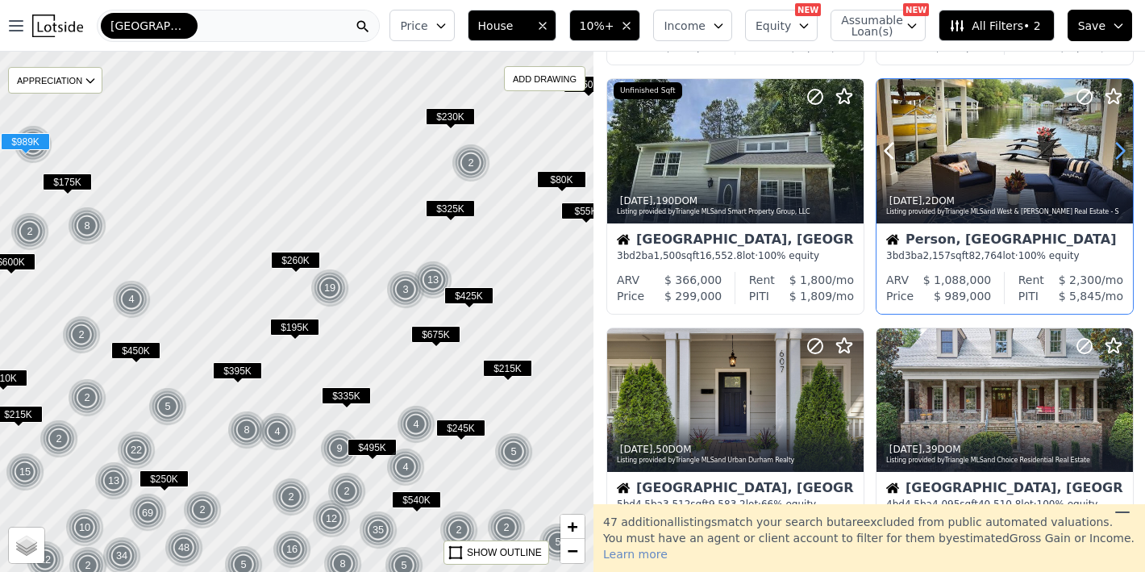
click at [1108, 143] on icon at bounding box center [1121, 151] width 26 height 26
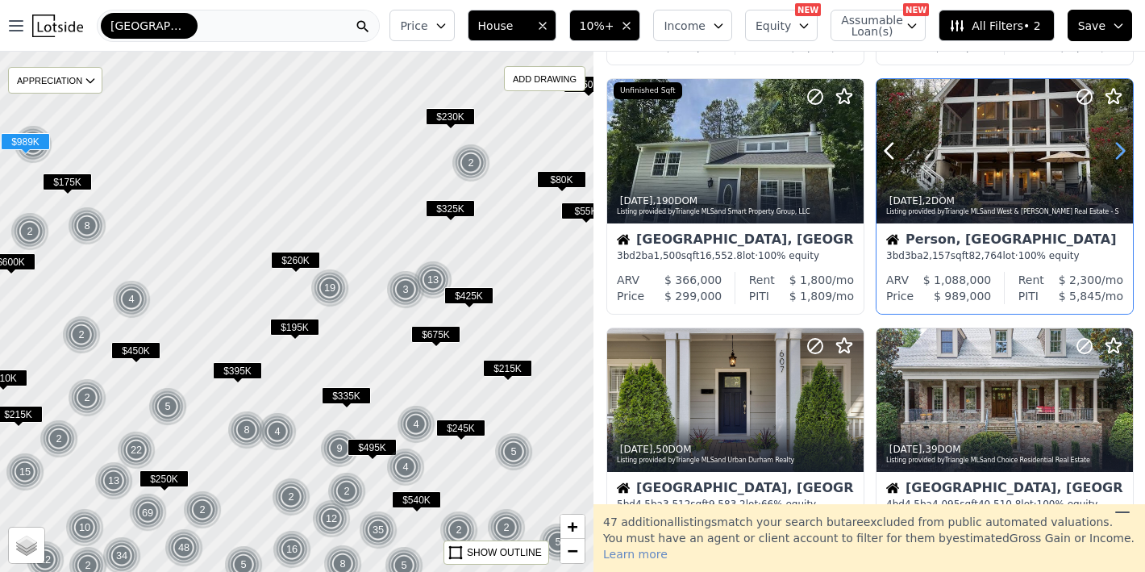
click at [1108, 143] on icon at bounding box center [1121, 151] width 26 height 26
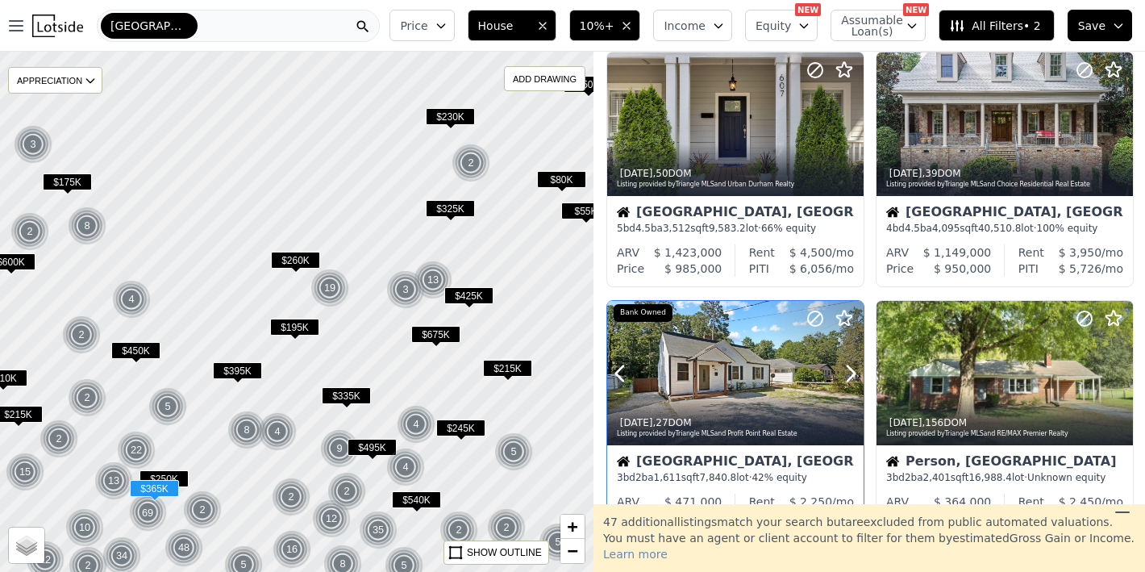
scroll to position [1042, 0]
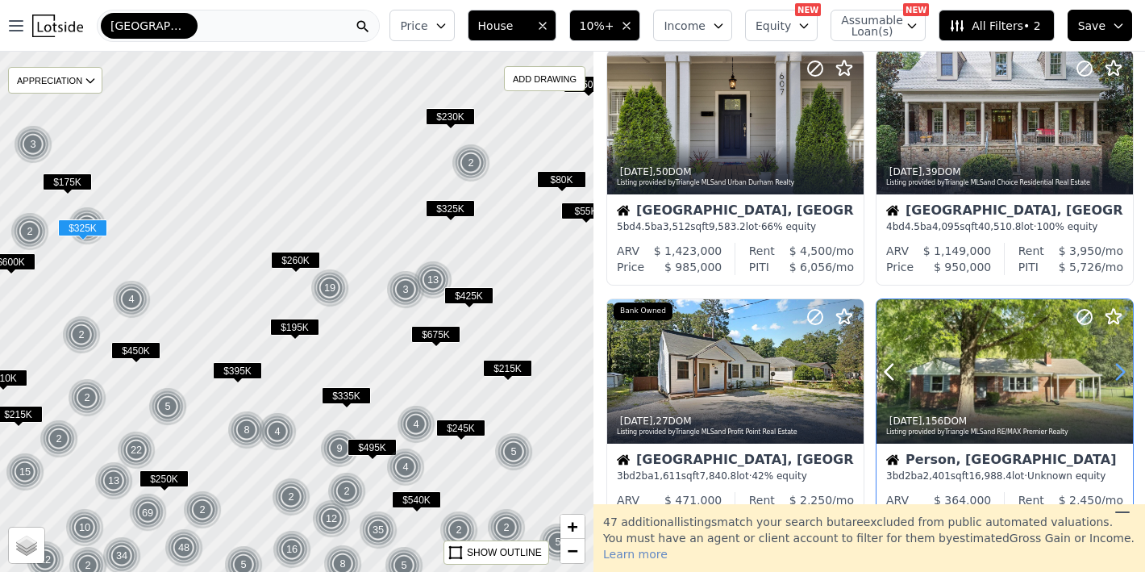
click at [1112, 371] on icon at bounding box center [1121, 372] width 26 height 26
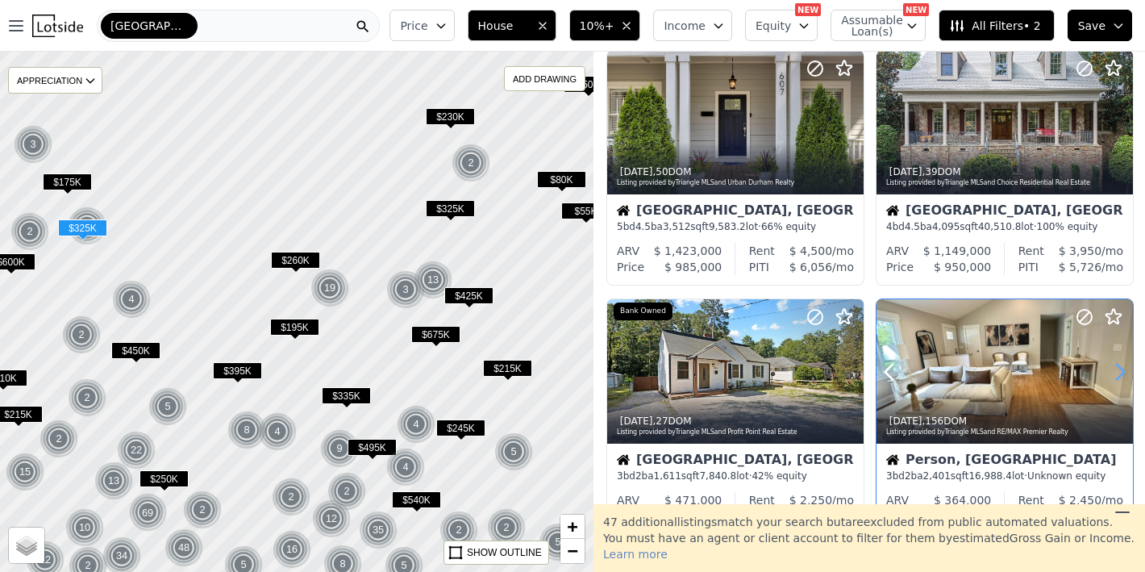
click at [1112, 371] on icon at bounding box center [1121, 372] width 26 height 26
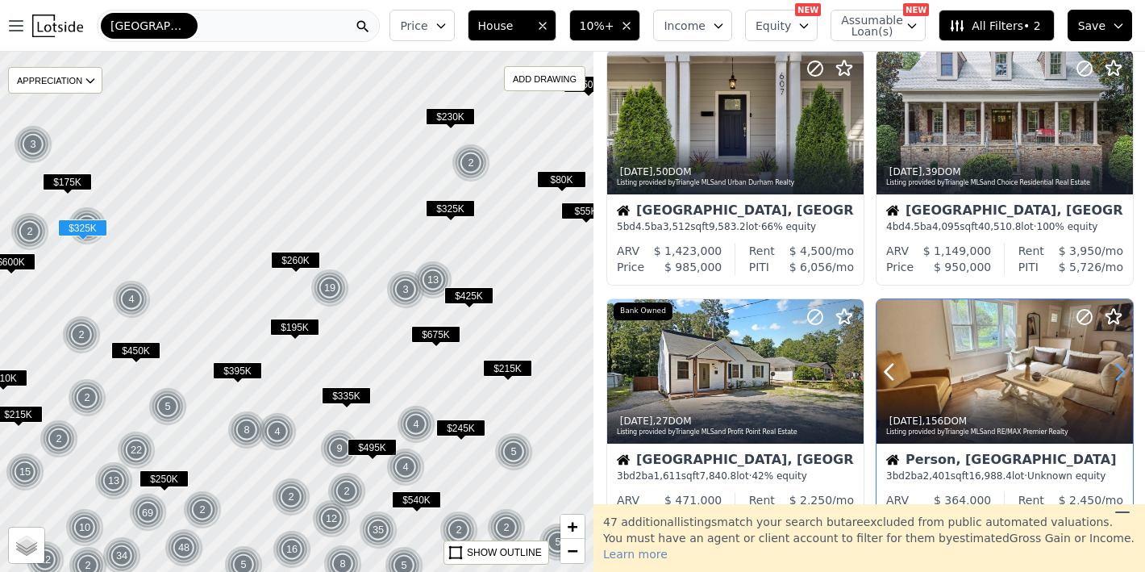
click at [1112, 371] on icon at bounding box center [1121, 372] width 26 height 26
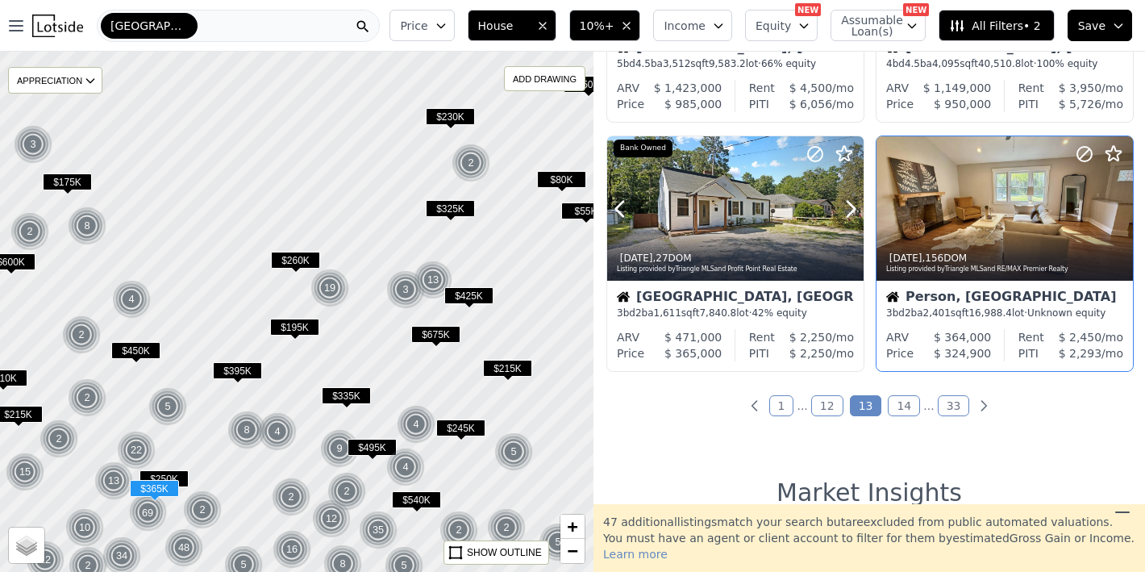
scroll to position [1253, 0]
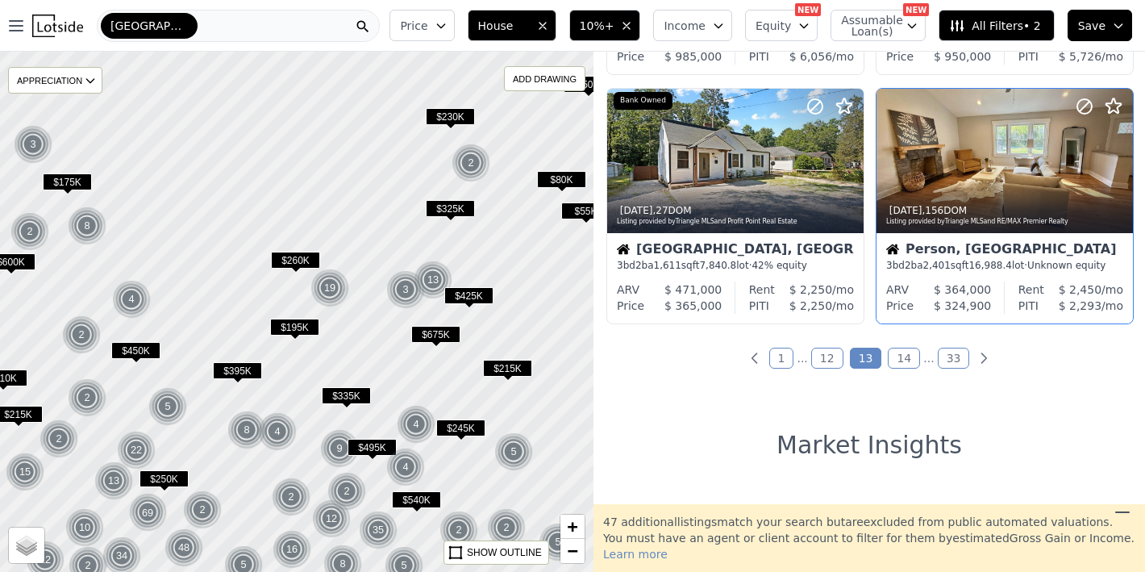
click at [893, 354] on link "14" at bounding box center [904, 358] width 32 height 21
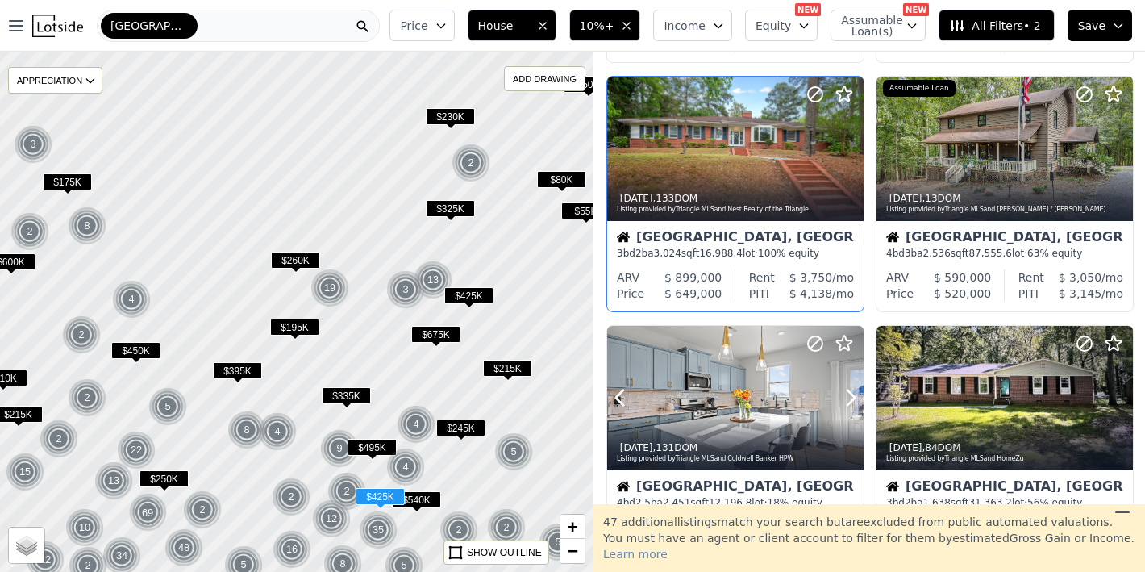
scroll to position [467, 0]
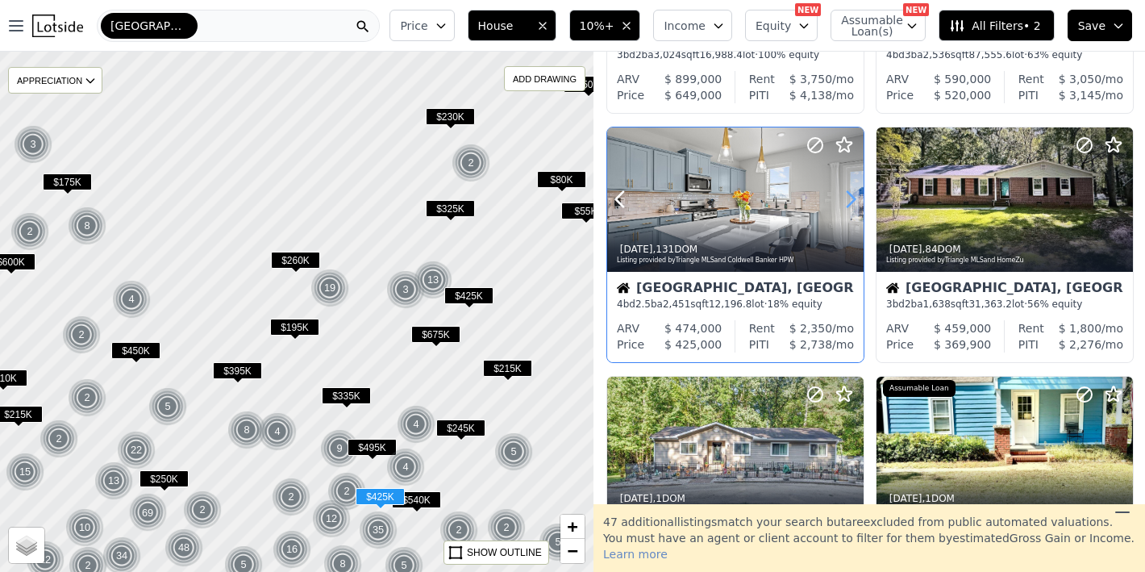
click at [853, 198] on icon at bounding box center [851, 199] width 7 height 15
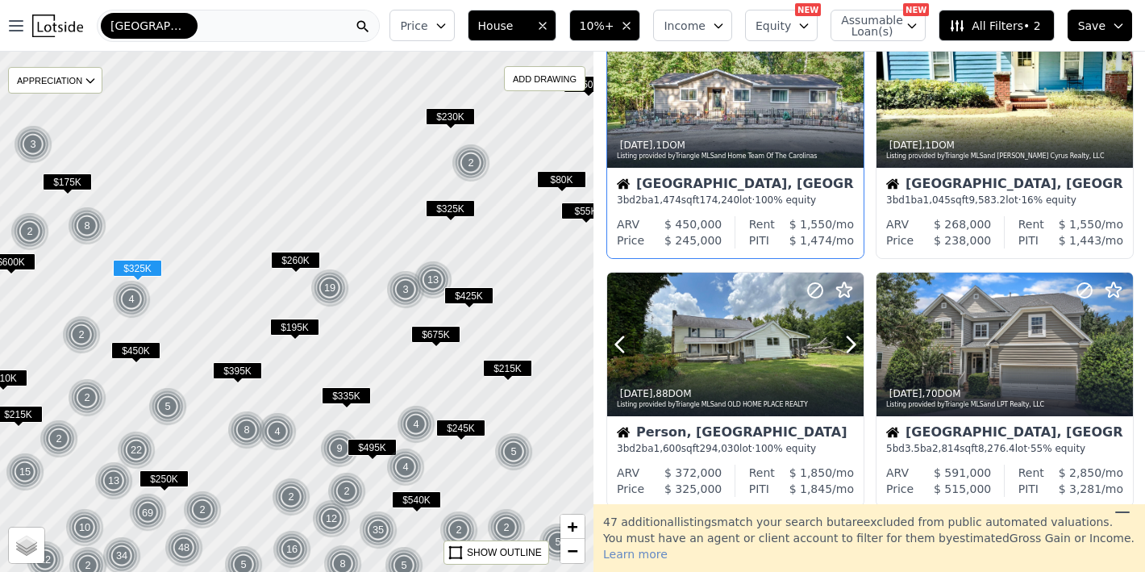
scroll to position [911, 0]
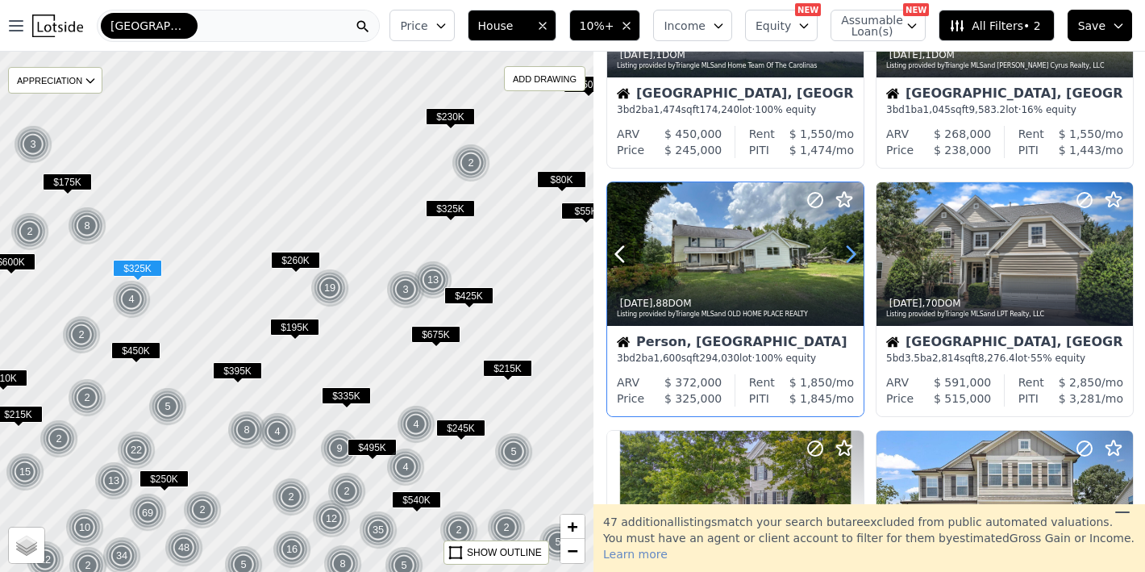
click at [844, 243] on icon at bounding box center [851, 254] width 26 height 26
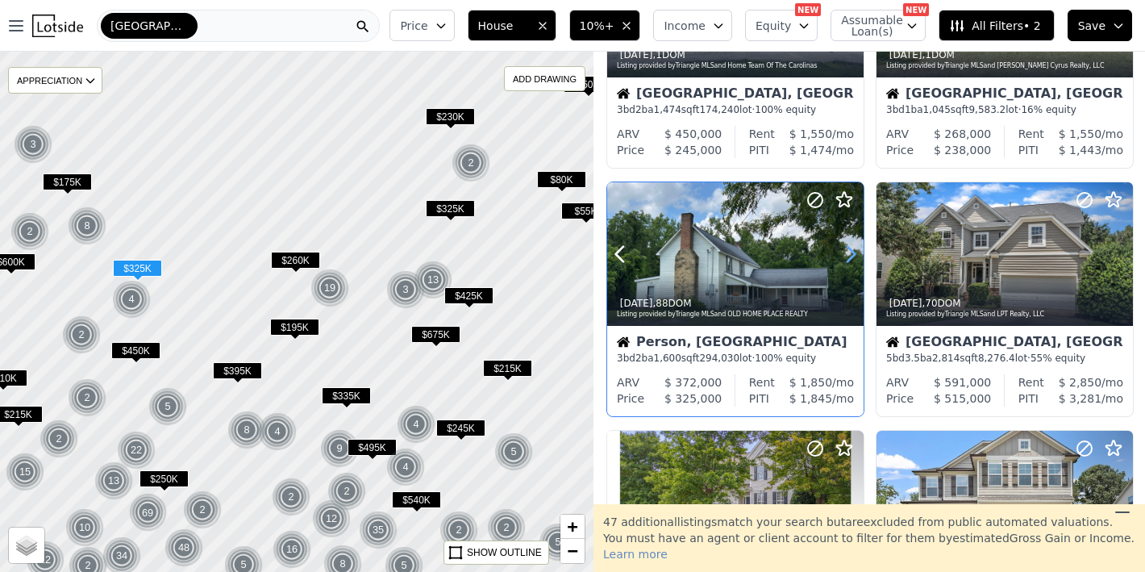
click at [844, 243] on icon at bounding box center [851, 254] width 26 height 26
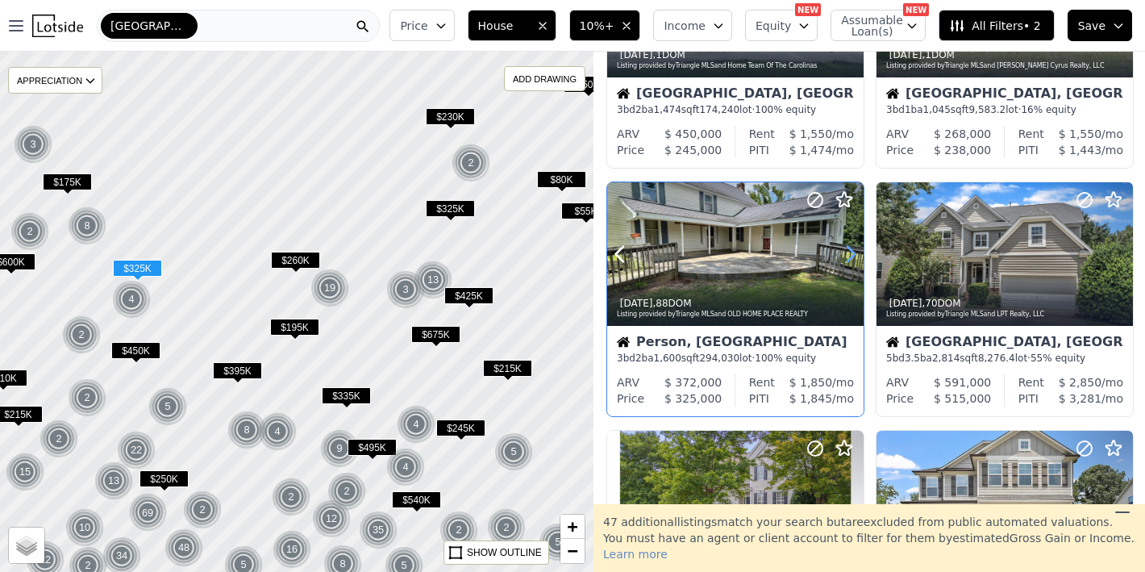
click at [844, 243] on icon at bounding box center [851, 254] width 26 height 26
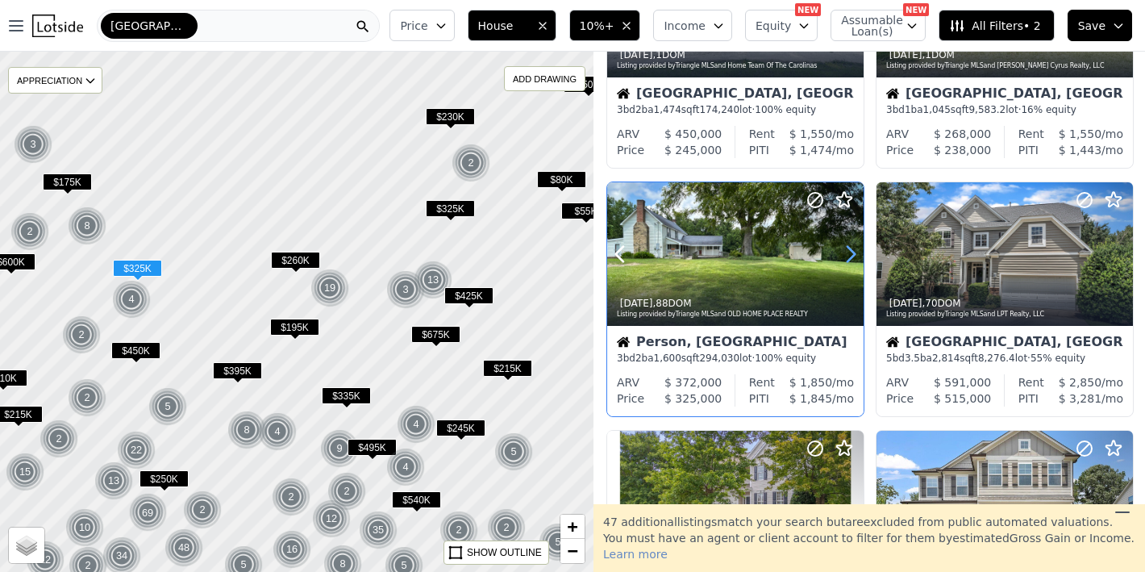
click at [844, 243] on icon at bounding box center [851, 254] width 26 height 26
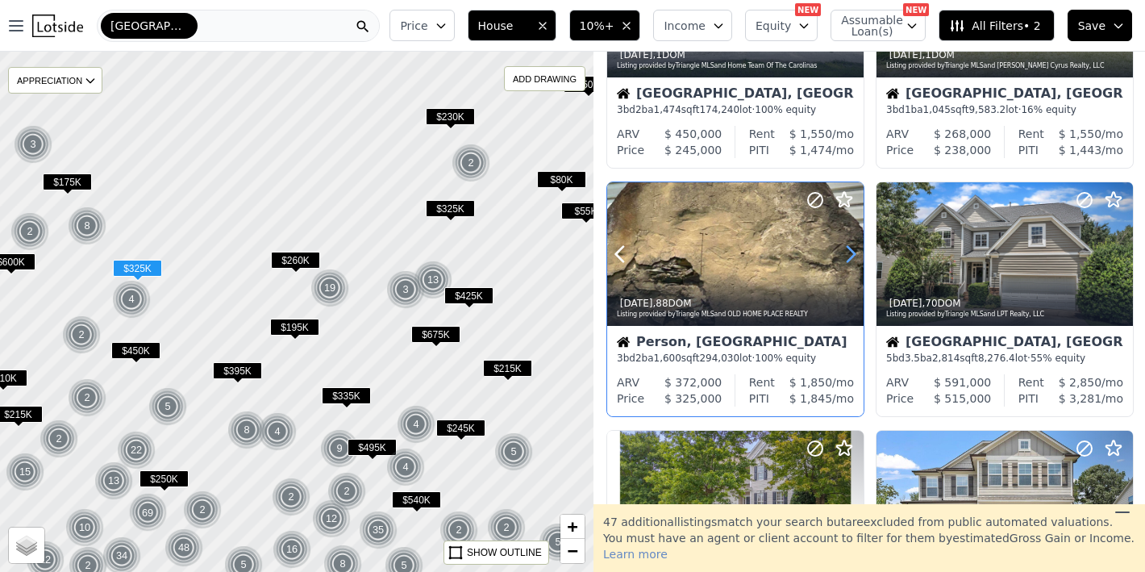
click at [844, 243] on icon at bounding box center [851, 254] width 26 height 26
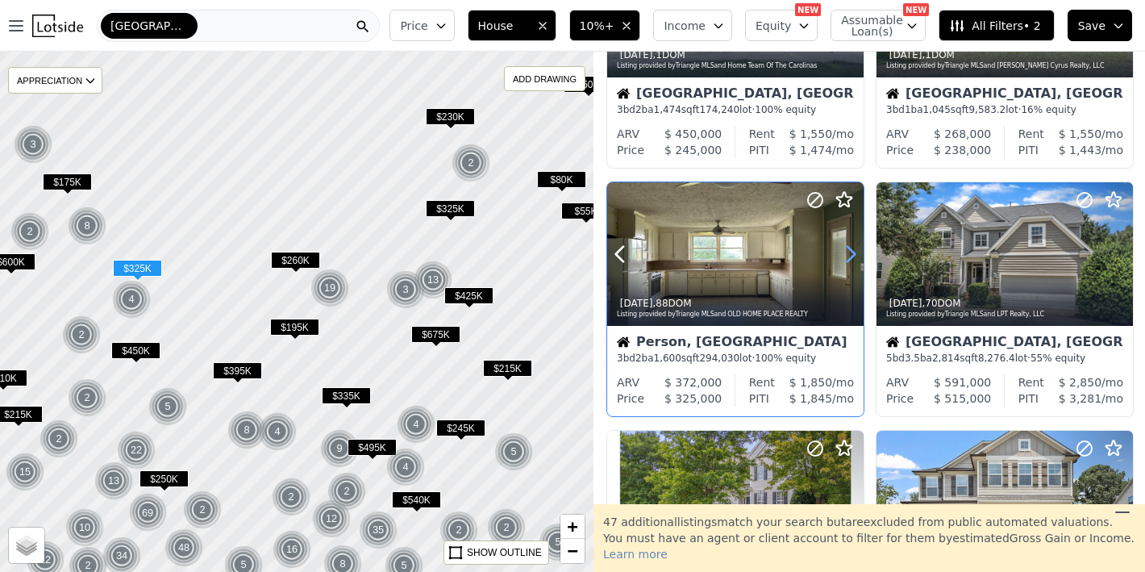
click at [844, 243] on icon at bounding box center [851, 254] width 26 height 26
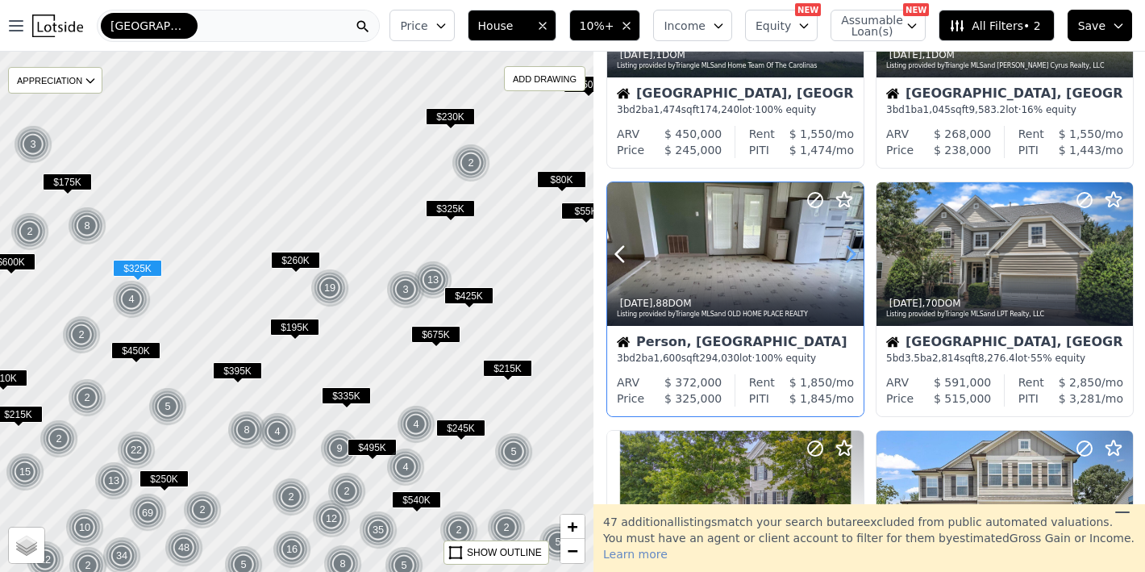
click at [844, 243] on icon at bounding box center [851, 254] width 26 height 26
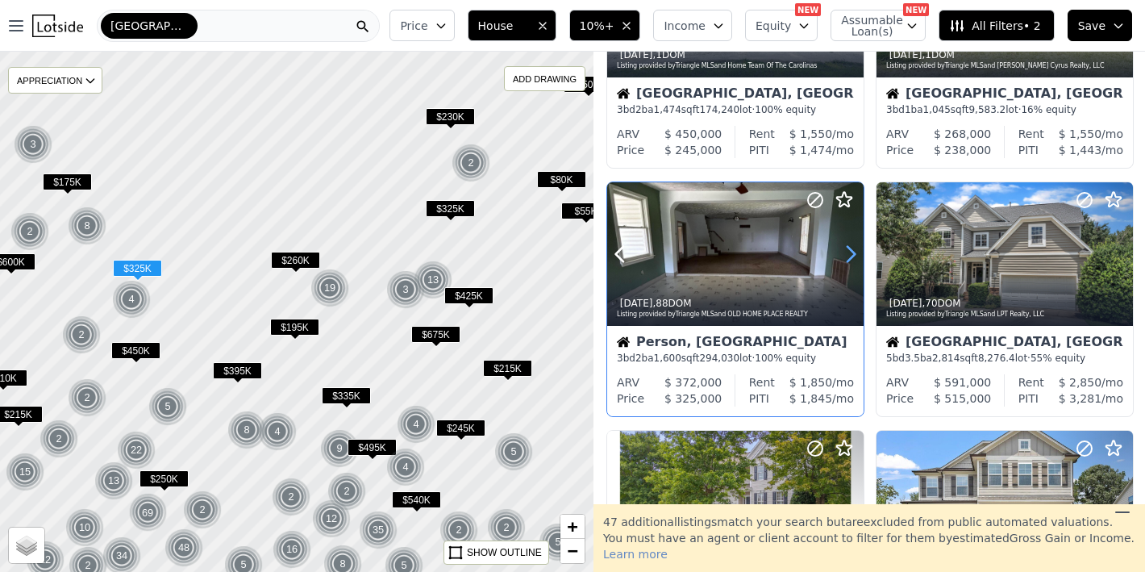
click at [844, 243] on icon at bounding box center [851, 254] width 26 height 26
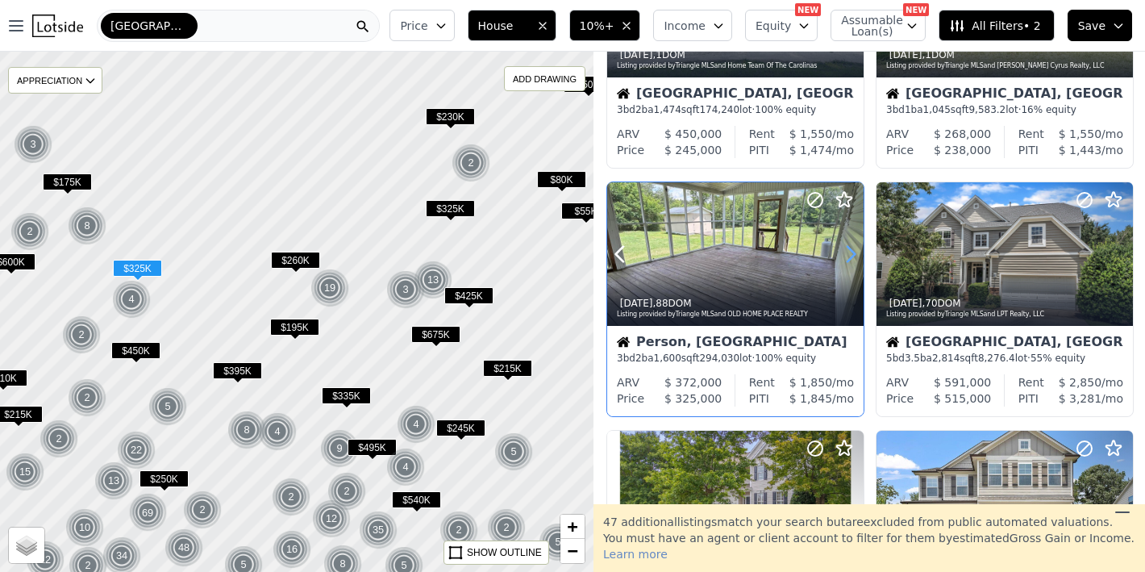
click at [844, 243] on icon at bounding box center [851, 254] width 26 height 26
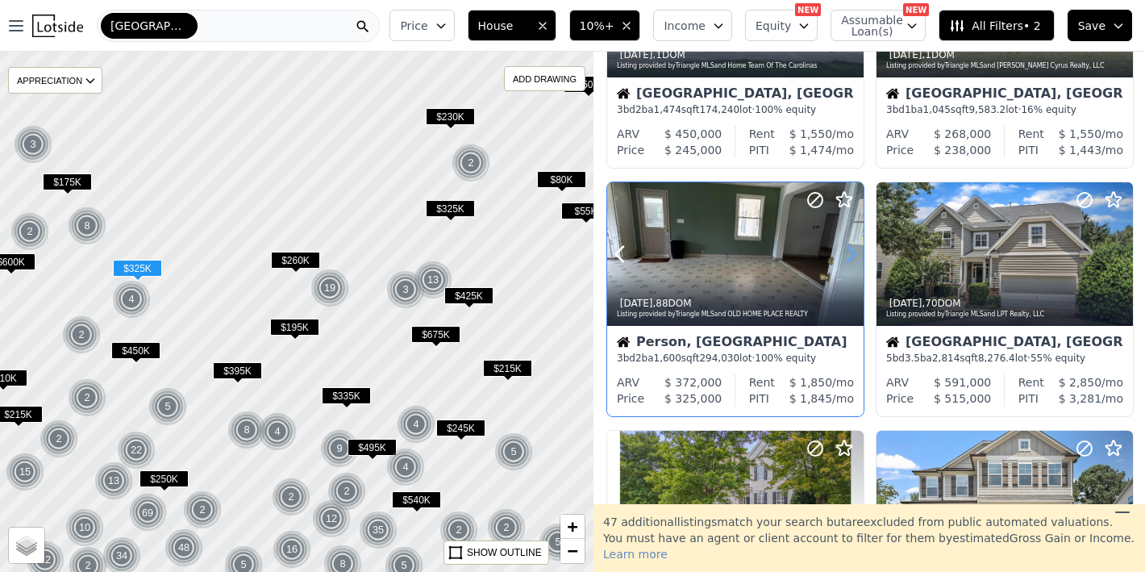
click at [844, 243] on icon at bounding box center [851, 254] width 26 height 26
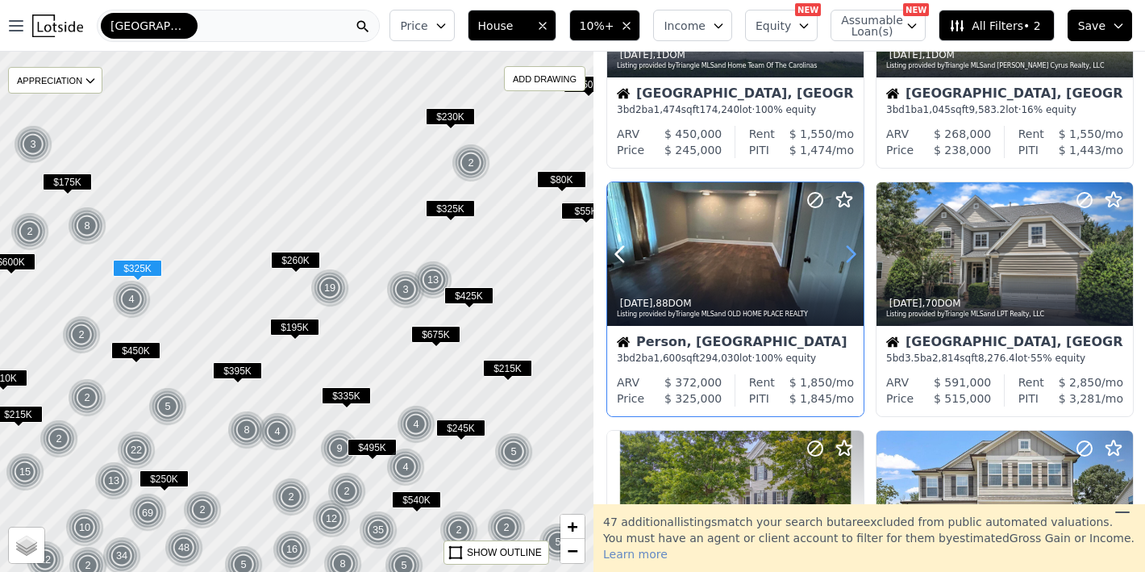
click at [844, 243] on icon at bounding box center [851, 254] width 26 height 26
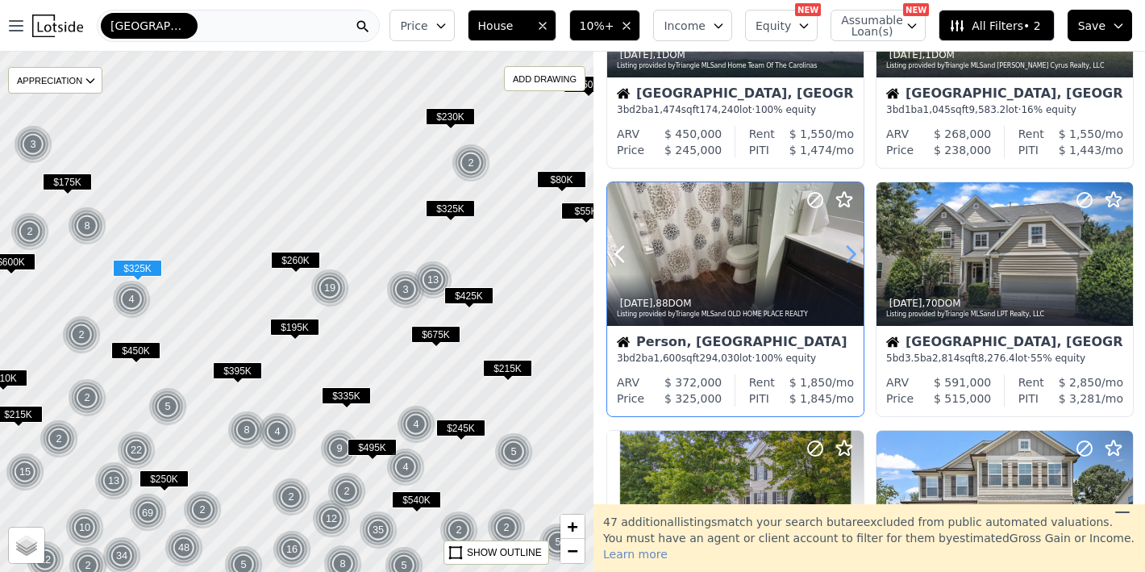
click at [844, 243] on icon at bounding box center [851, 254] width 26 height 26
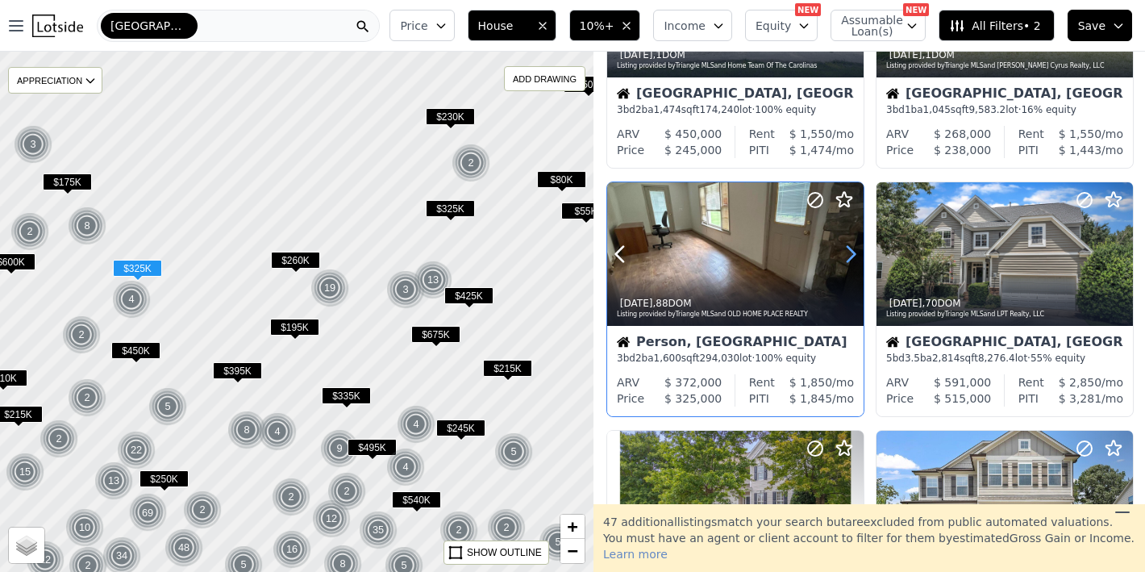
click at [844, 243] on icon at bounding box center [851, 254] width 26 height 26
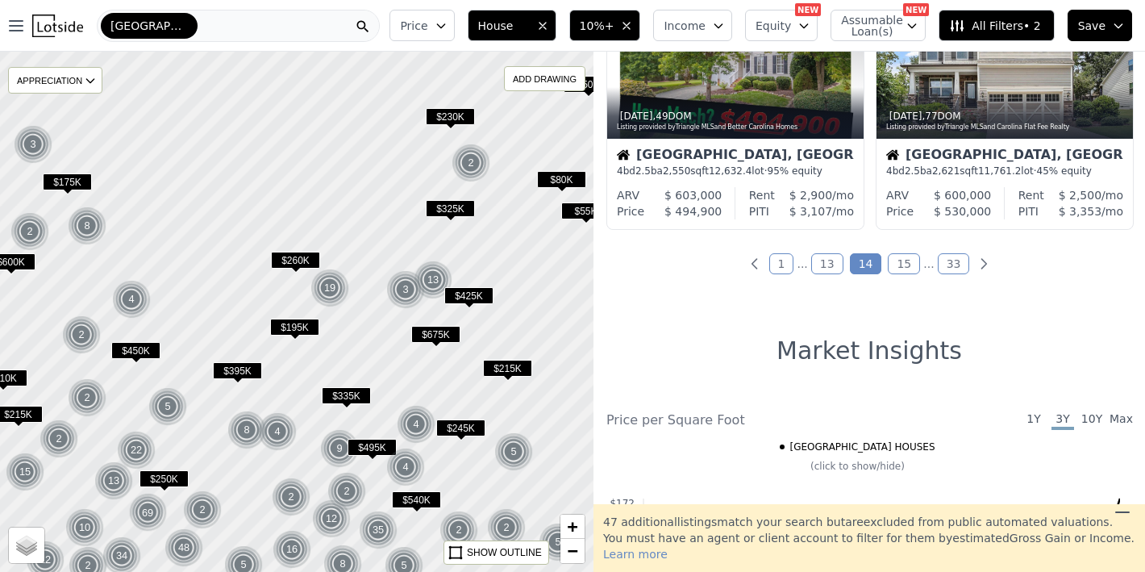
click at [888, 269] on link "15" at bounding box center [904, 263] width 32 height 21
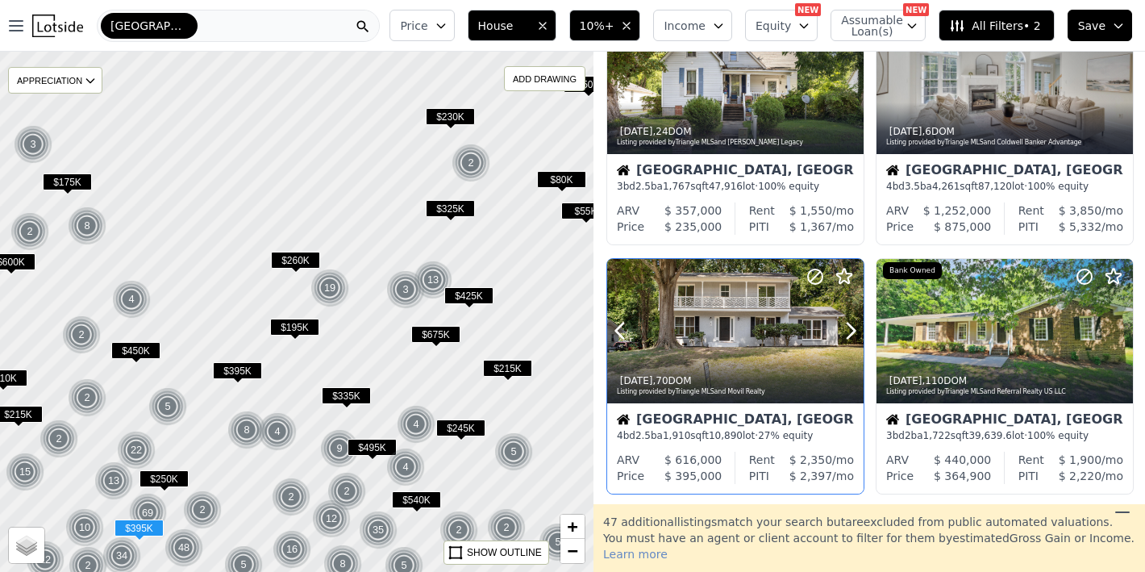
scroll to position [95, 0]
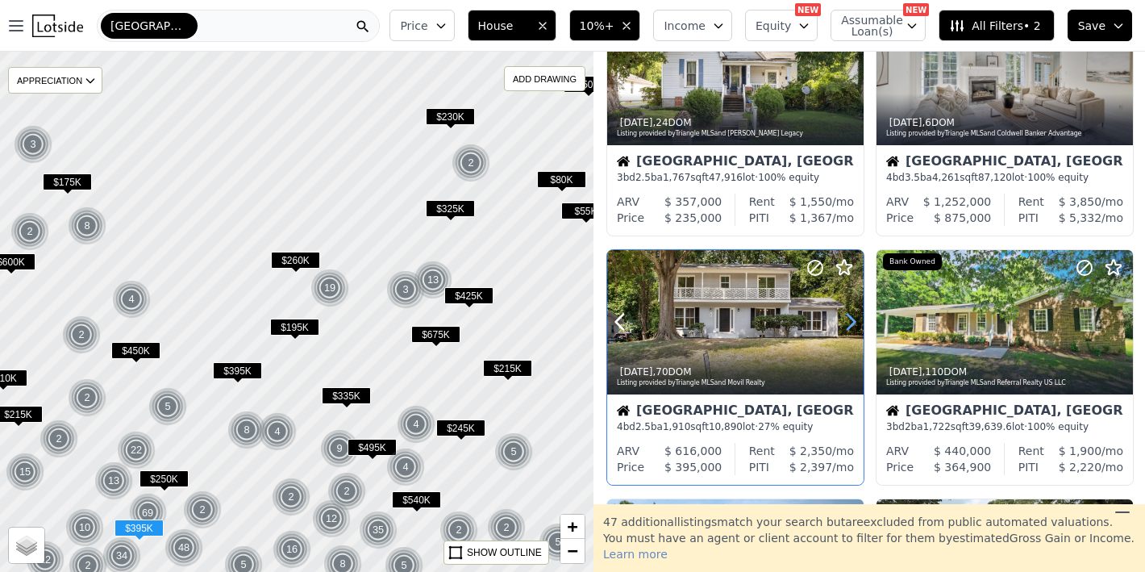
click at [841, 328] on icon at bounding box center [851, 322] width 26 height 26
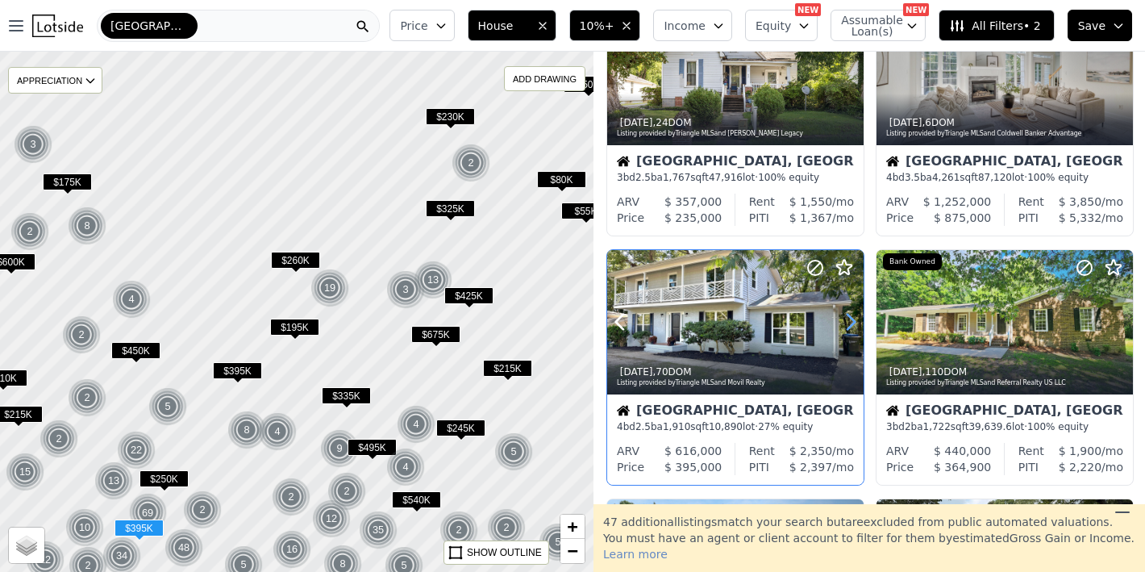
click at [841, 328] on icon at bounding box center [851, 322] width 26 height 26
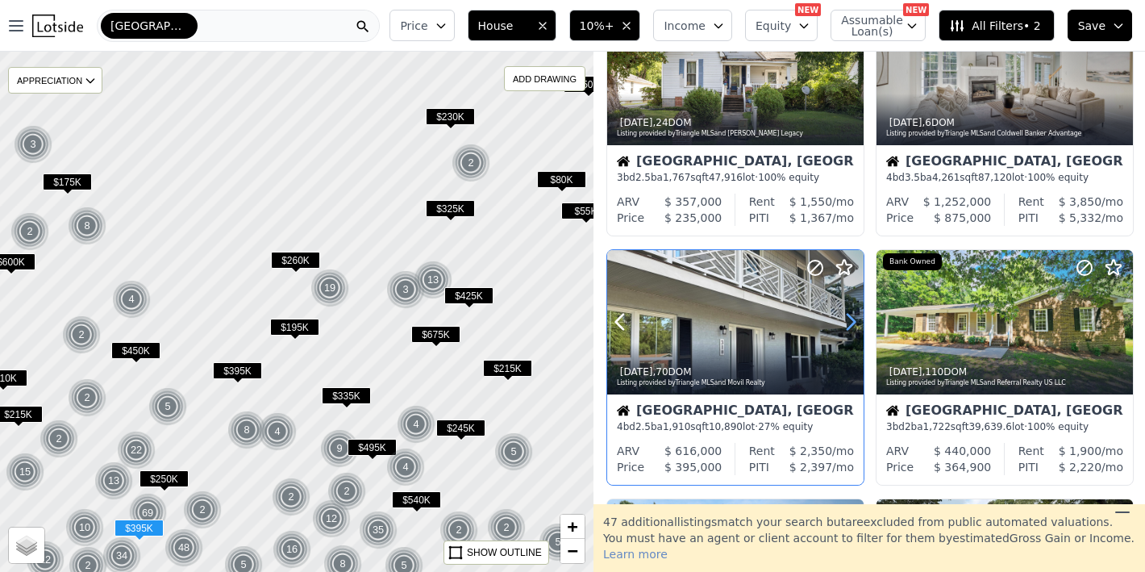
click at [841, 328] on icon at bounding box center [851, 322] width 26 height 26
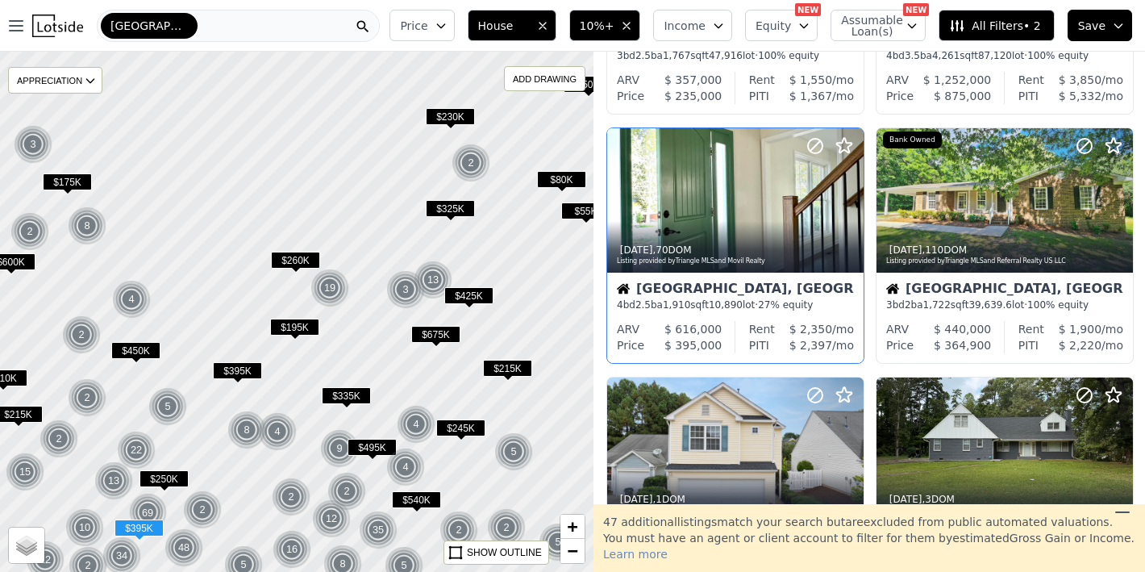
scroll to position [211, 0]
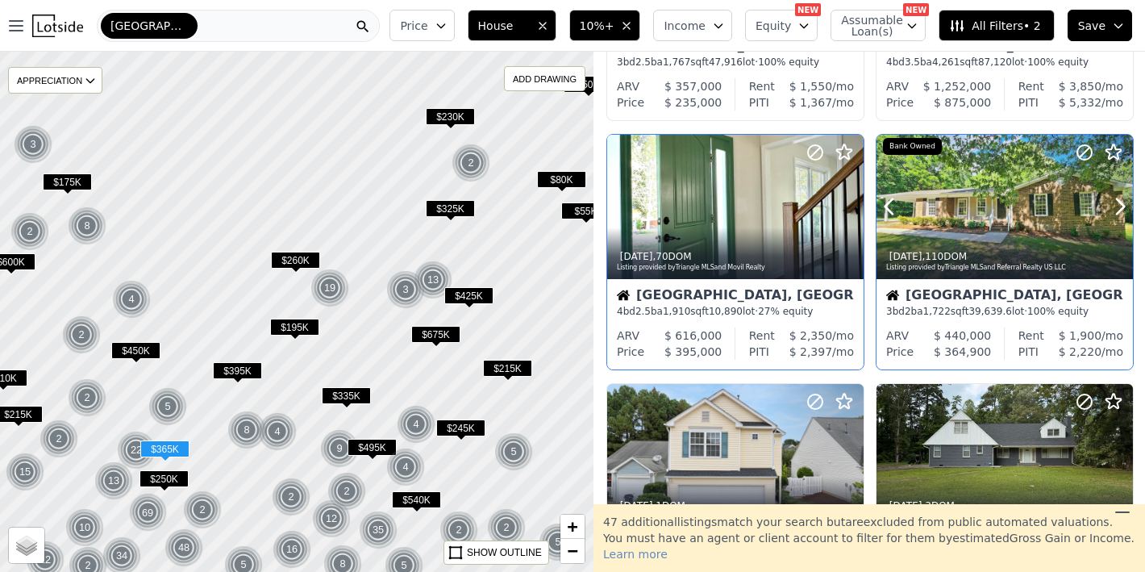
click at [1100, 210] on div at bounding box center [1081, 186] width 103 height 103
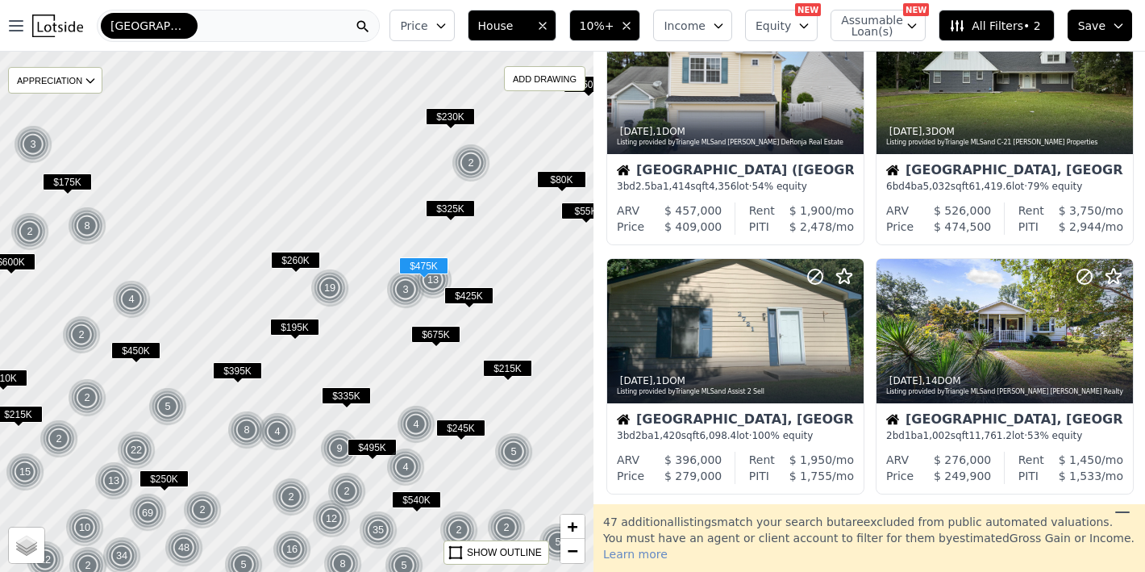
scroll to position [587, 0]
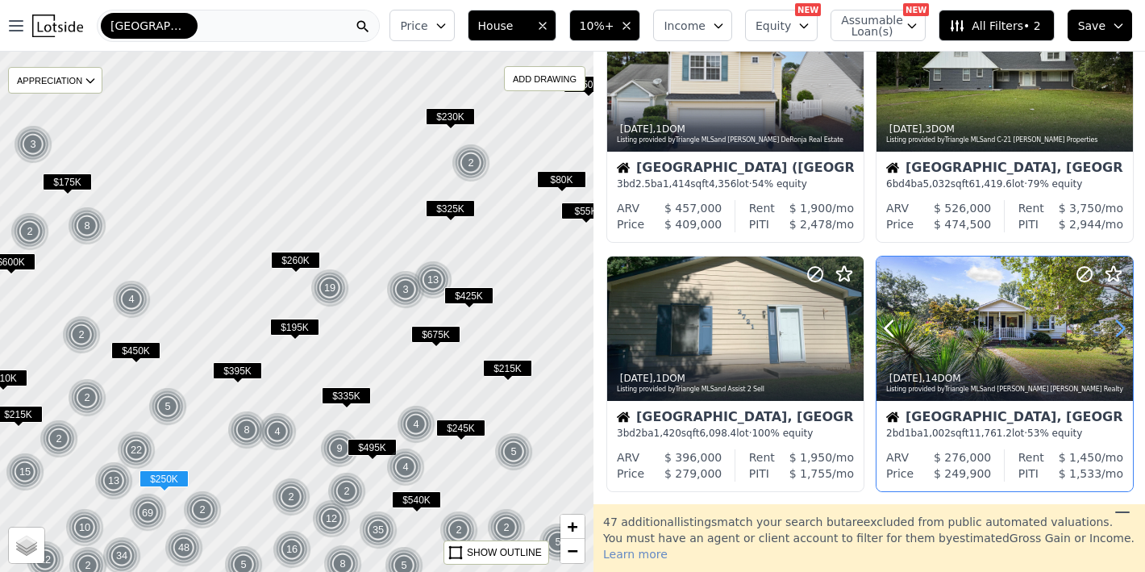
click at [1109, 323] on icon at bounding box center [1121, 328] width 26 height 26
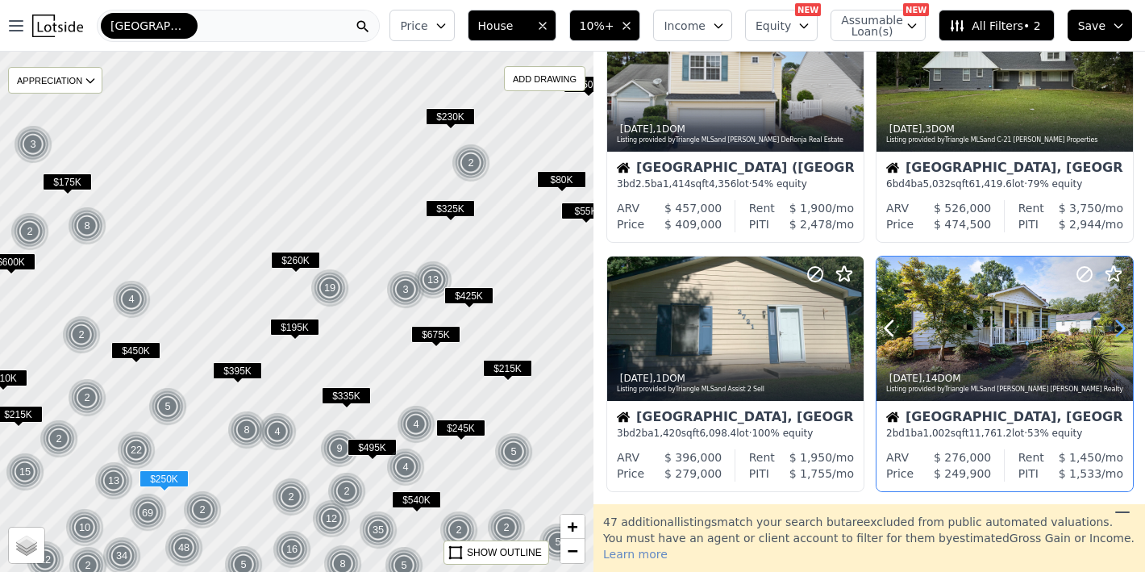
click at [1109, 323] on icon at bounding box center [1121, 328] width 26 height 26
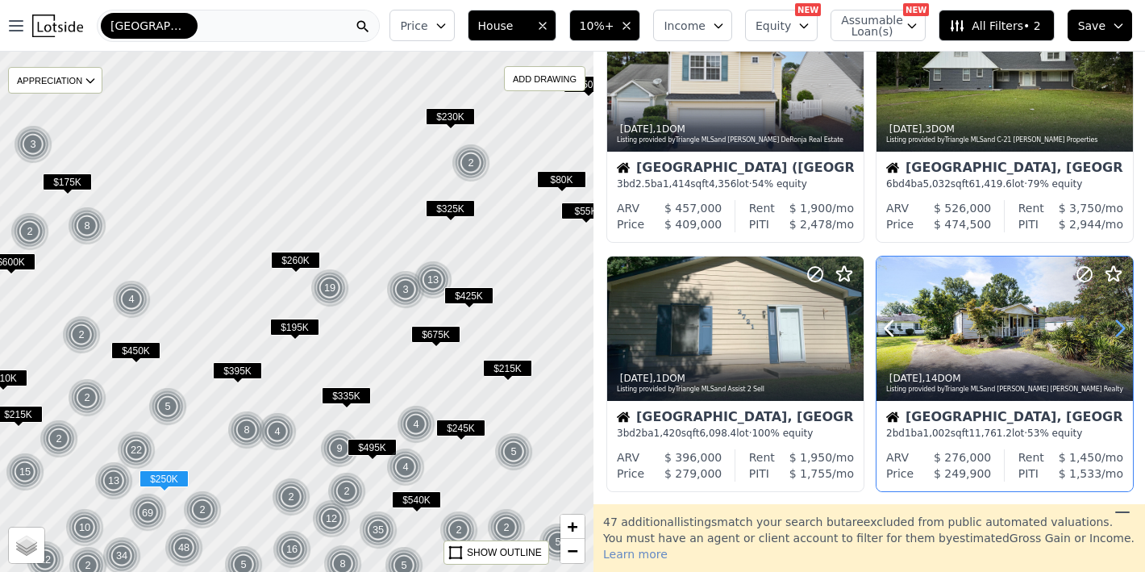
click at [1109, 323] on icon at bounding box center [1121, 328] width 26 height 26
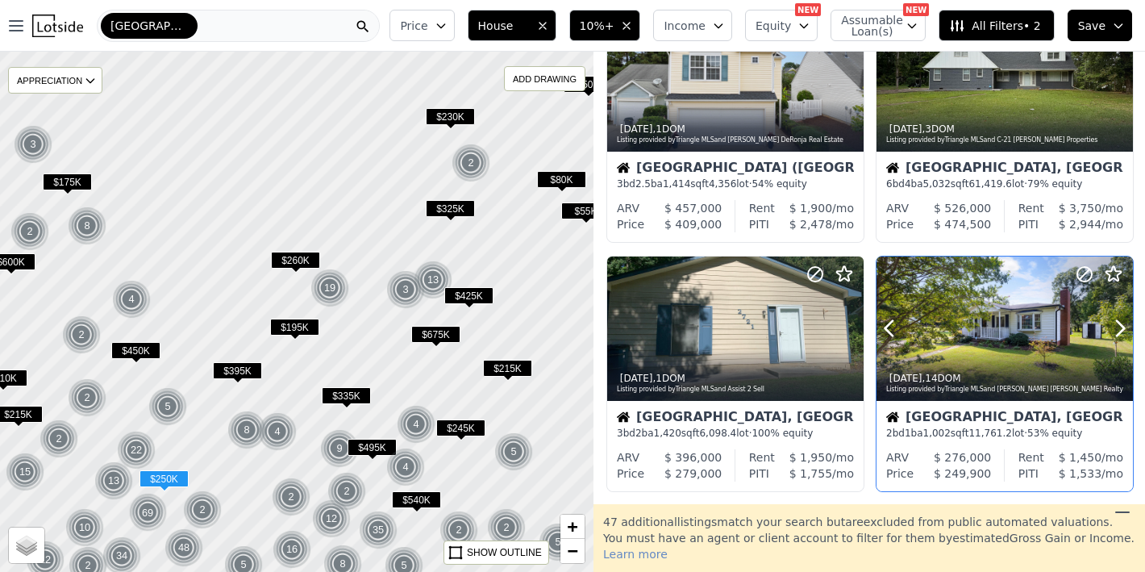
click at [995, 332] on div at bounding box center [1005, 329] width 257 height 144
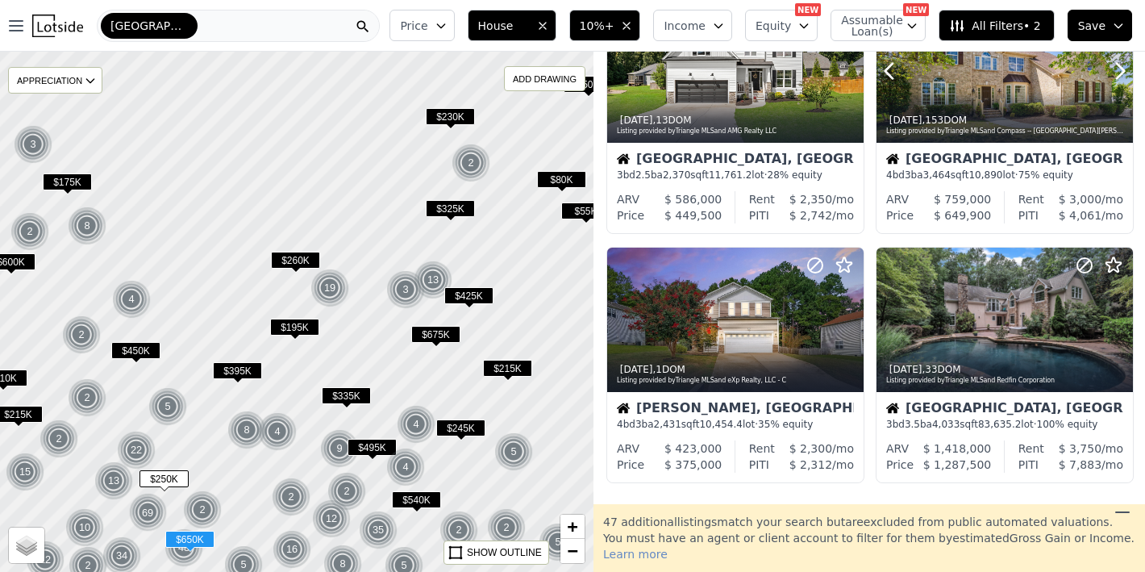
scroll to position [1157, 0]
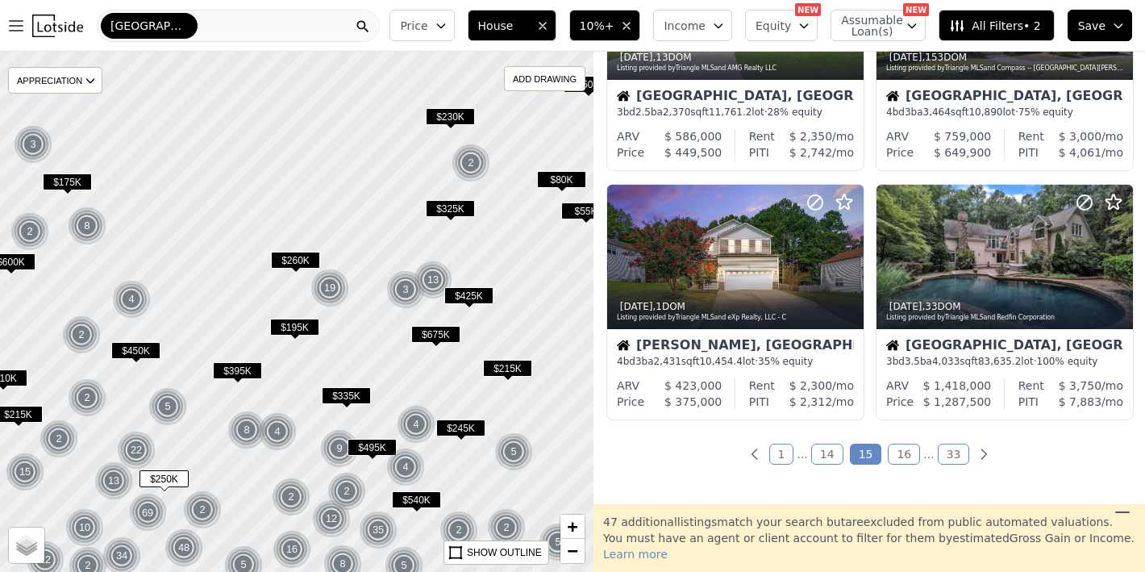
click at [895, 459] on link "16" at bounding box center [904, 454] width 32 height 21
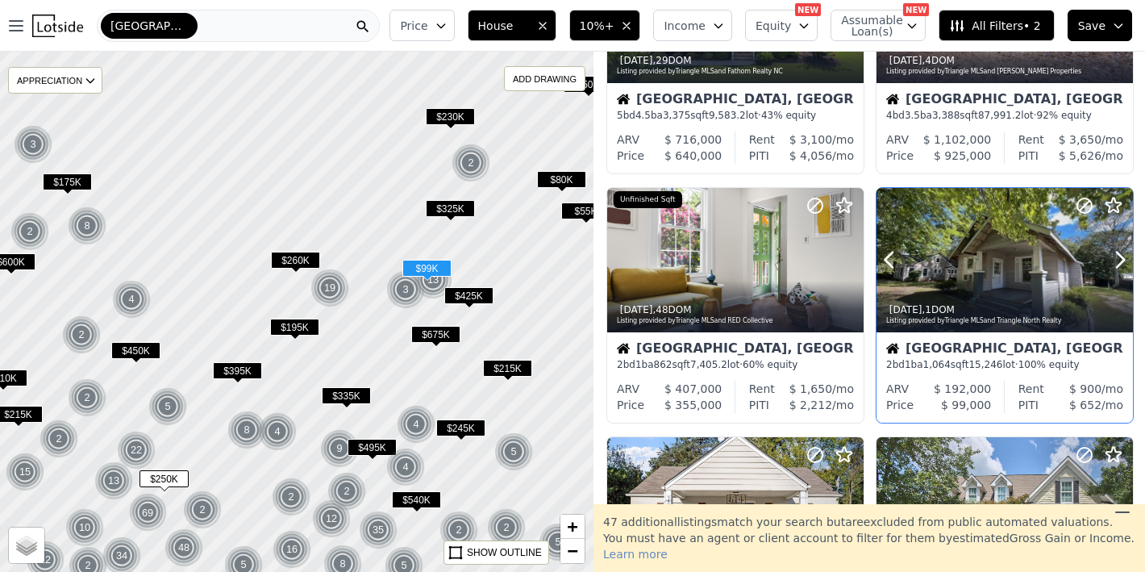
scroll to position [407, 0]
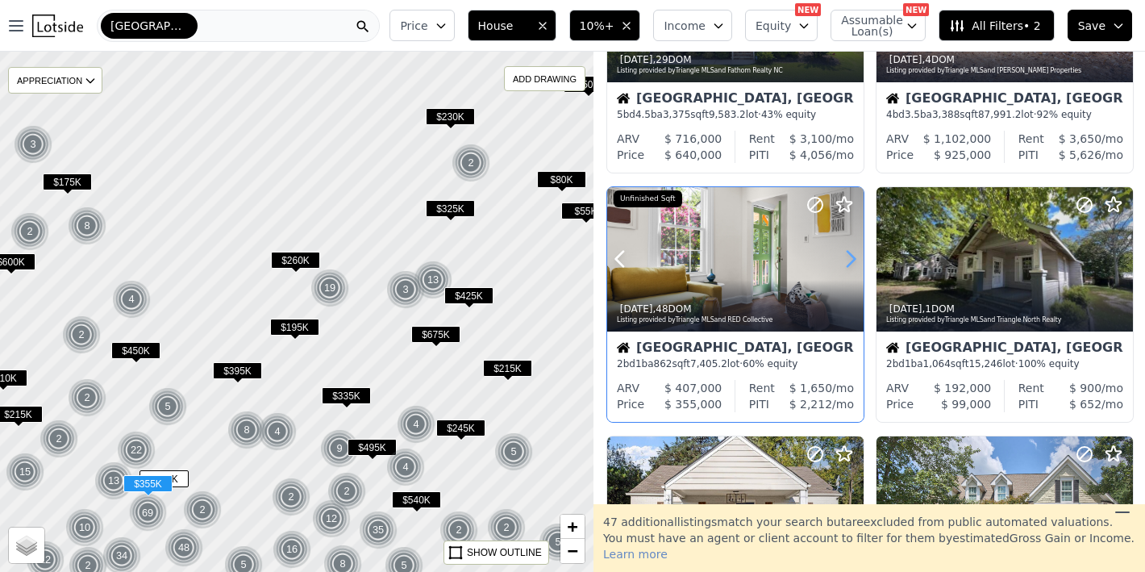
click at [851, 257] on icon at bounding box center [851, 259] width 26 height 26
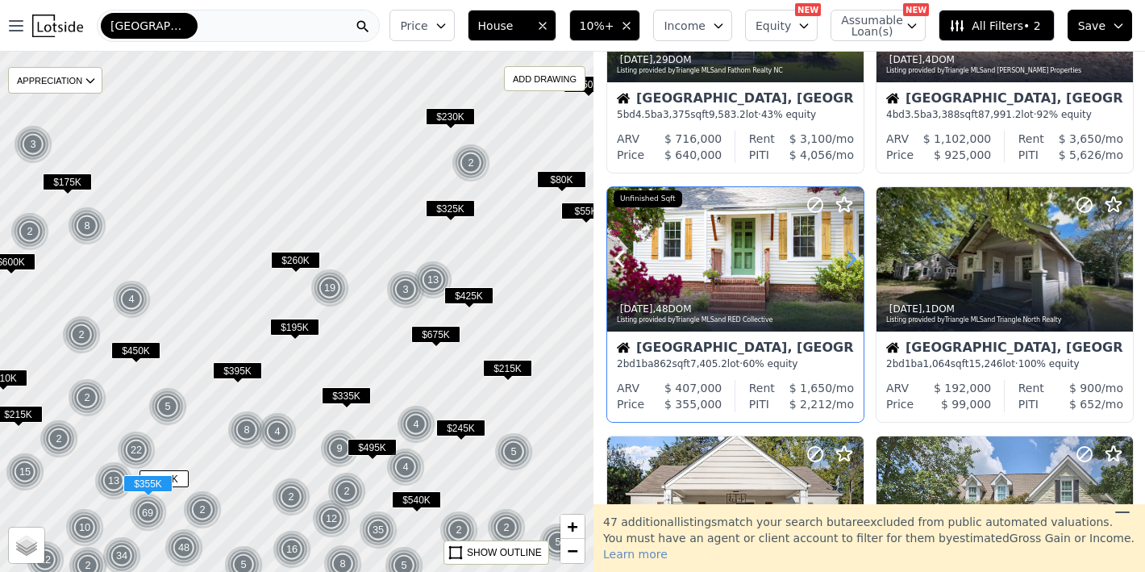
click at [851, 257] on icon at bounding box center [851, 259] width 26 height 26
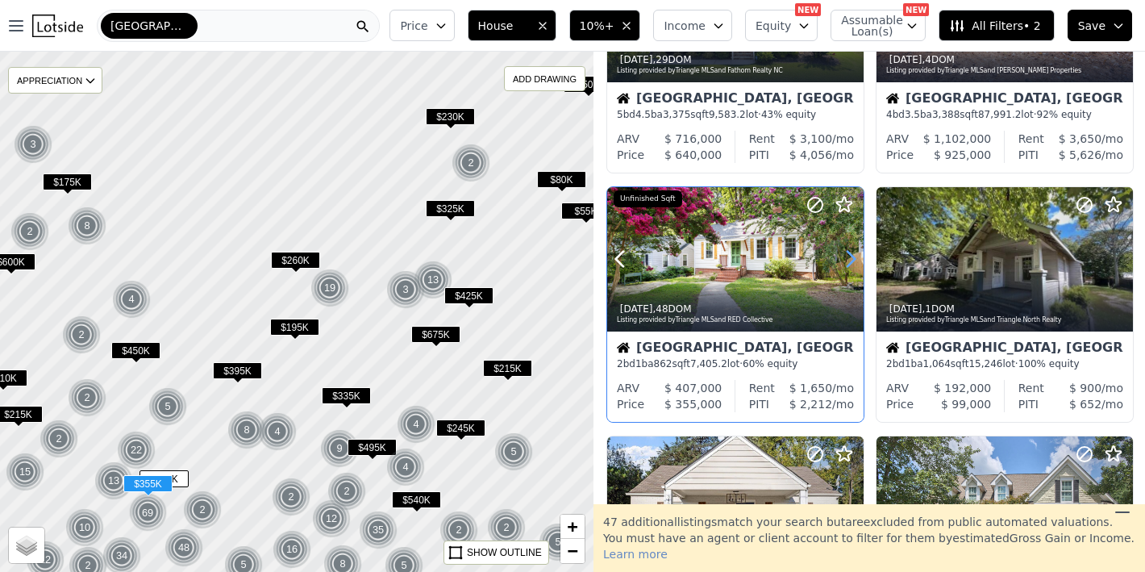
click at [851, 257] on icon at bounding box center [851, 259] width 26 height 26
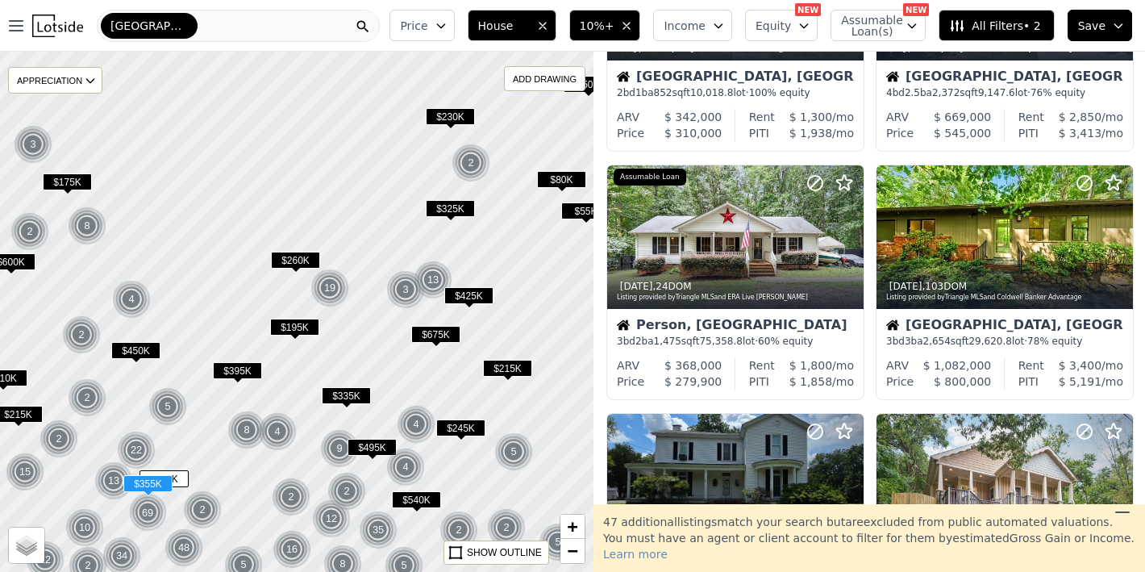
scroll to position [931, 0]
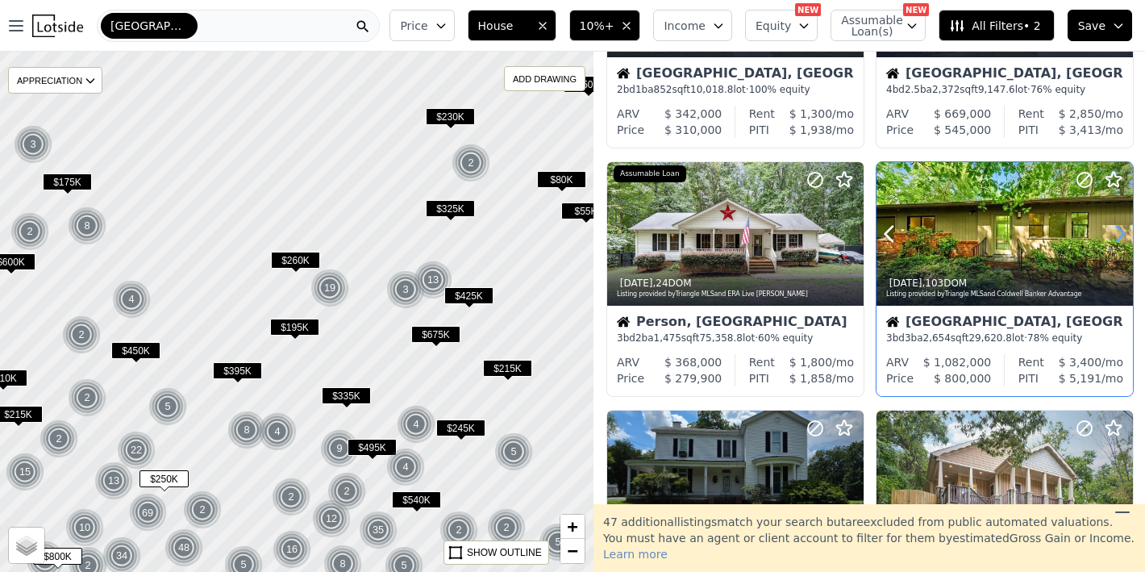
click at [1112, 239] on icon at bounding box center [1121, 234] width 26 height 26
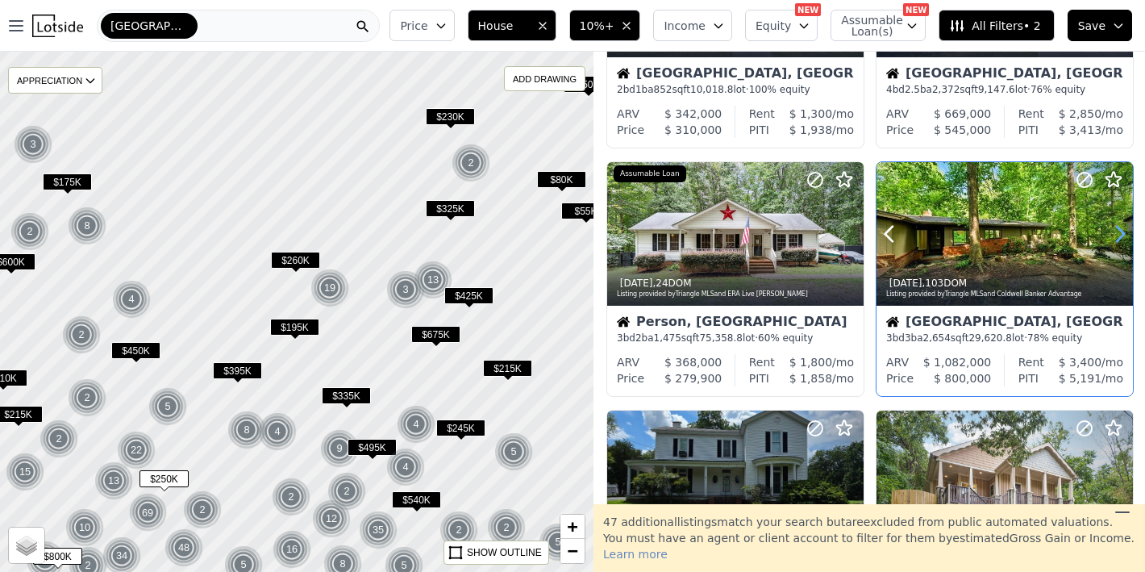
click at [1117, 239] on icon at bounding box center [1120, 234] width 7 height 15
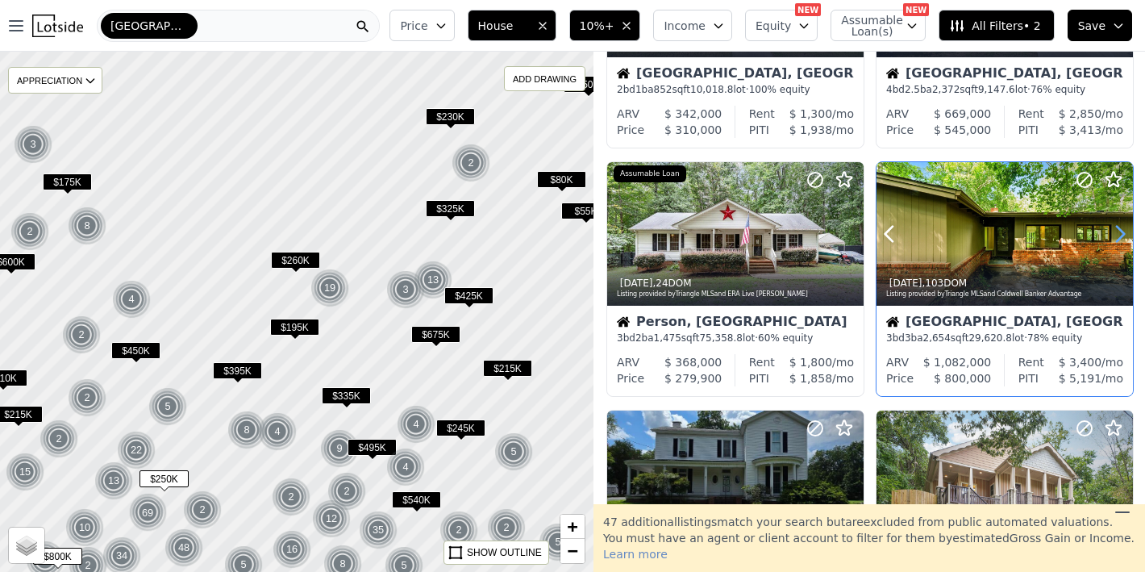
click at [1117, 239] on icon at bounding box center [1120, 234] width 7 height 15
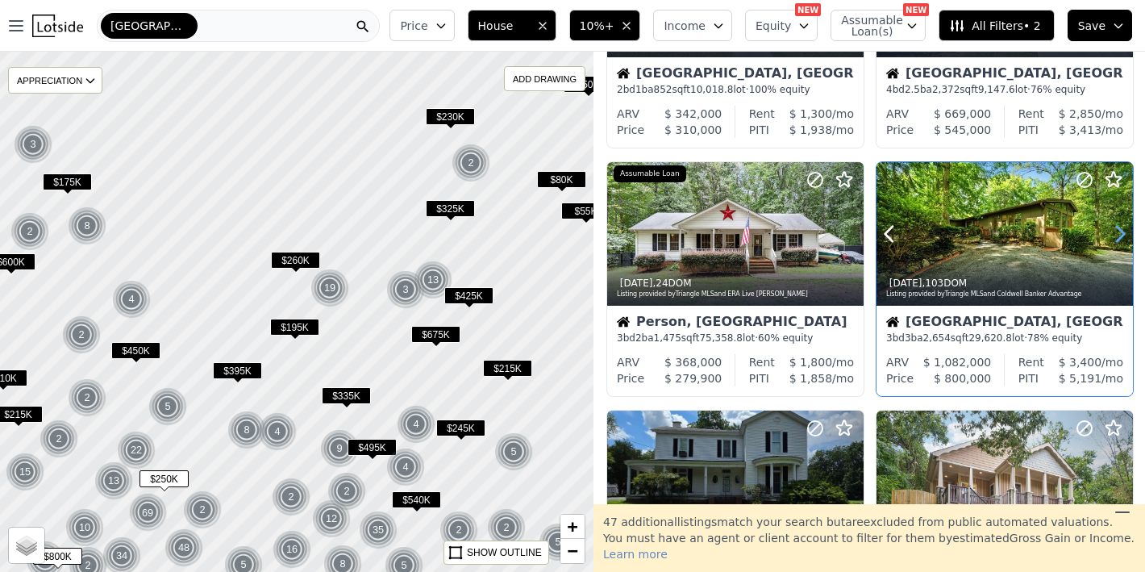
click at [1117, 239] on icon at bounding box center [1120, 234] width 7 height 15
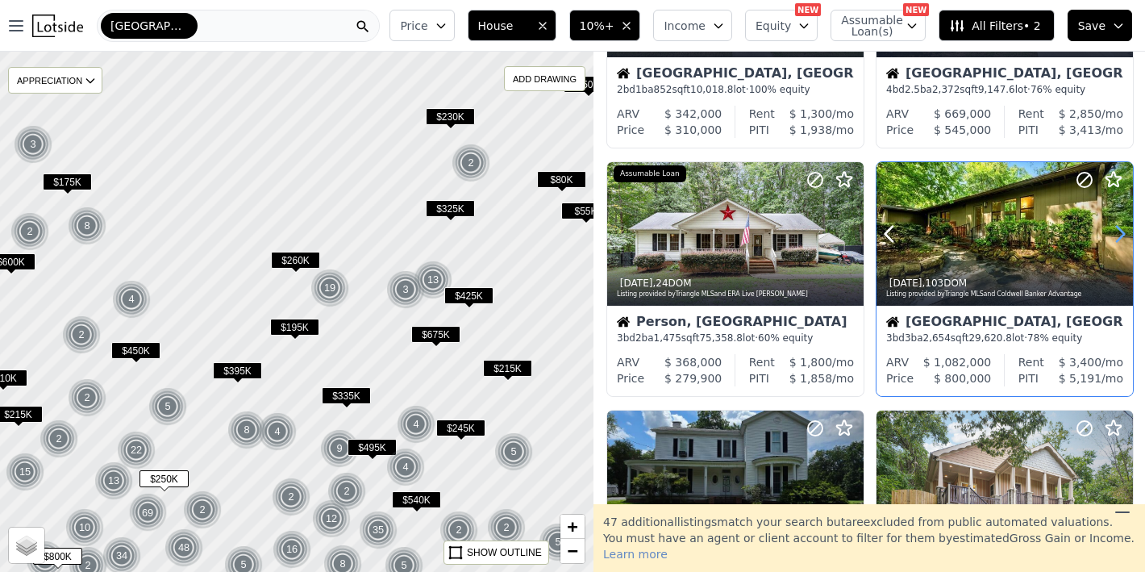
click at [1117, 239] on icon at bounding box center [1120, 234] width 7 height 15
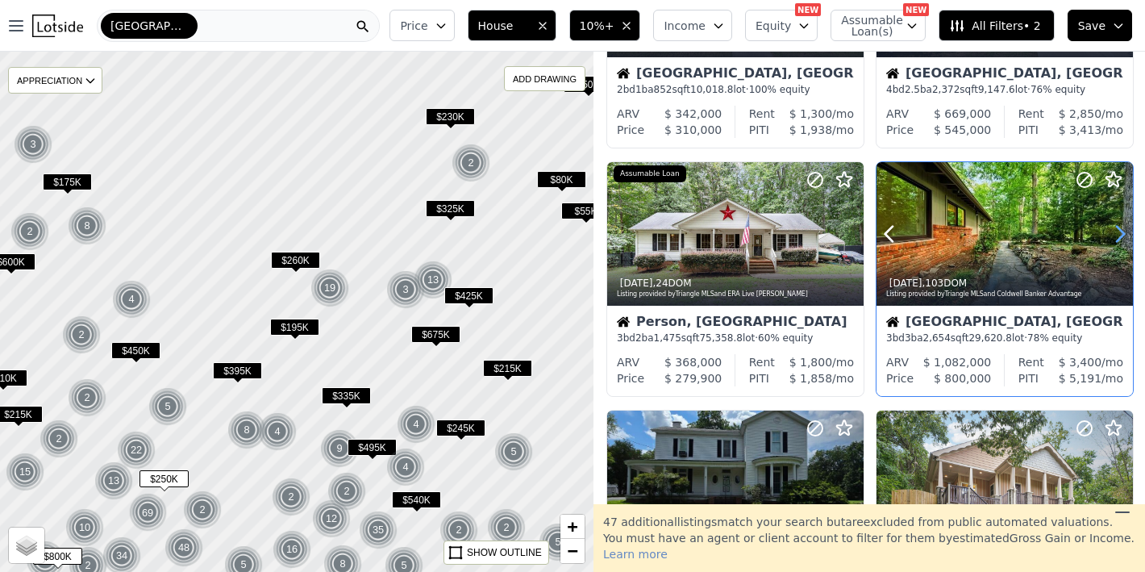
click at [1117, 239] on icon at bounding box center [1120, 234] width 7 height 15
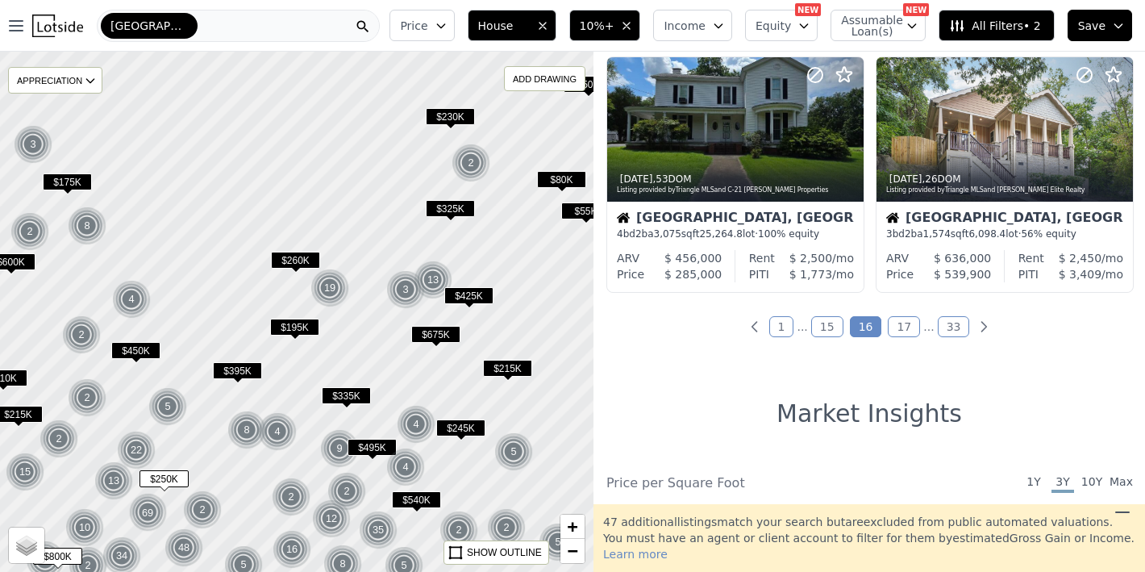
scroll to position [1288, 0]
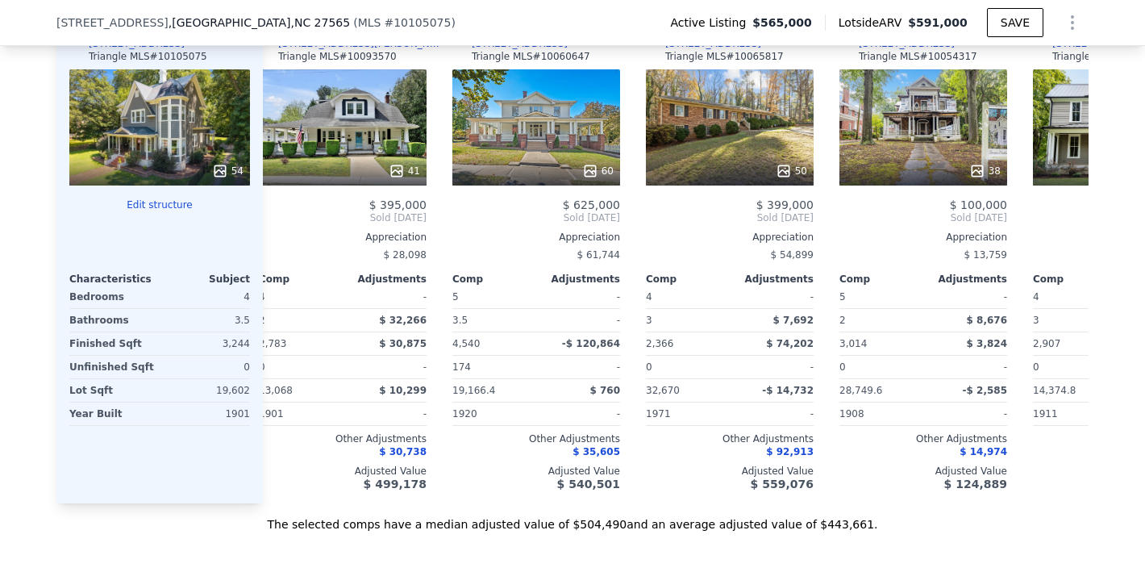
scroll to position [0, 182]
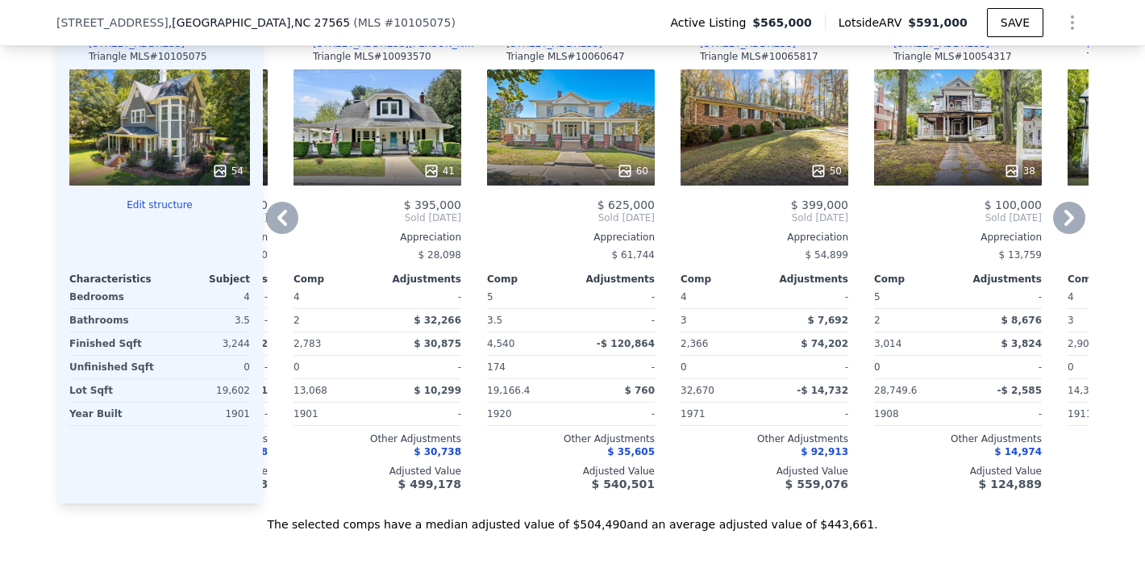
click at [551, 142] on div "60" at bounding box center [571, 127] width 168 height 116
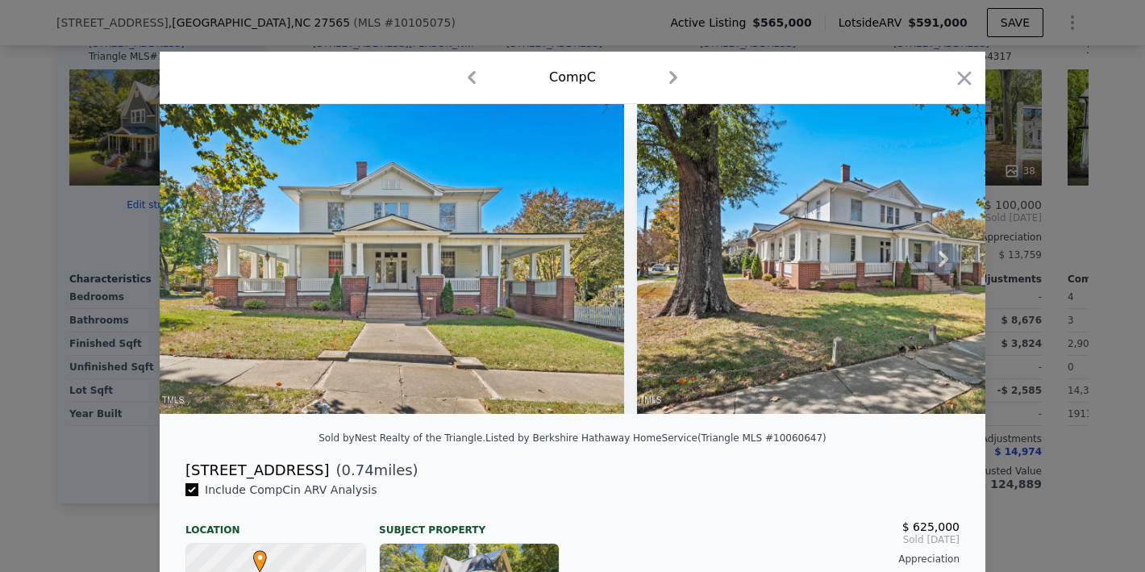
click at [941, 269] on icon at bounding box center [944, 259] width 32 height 32
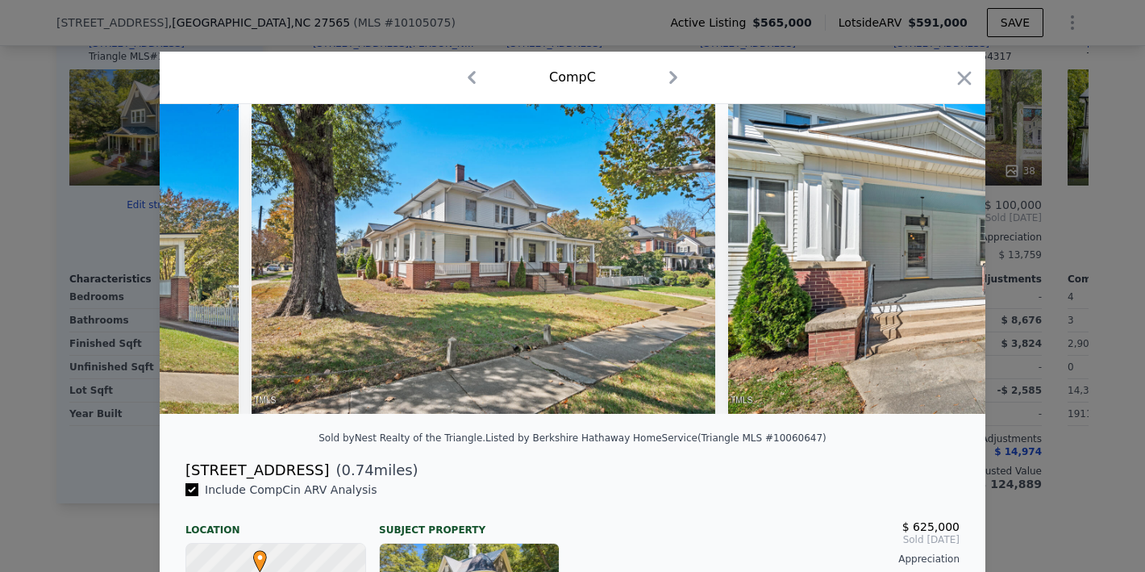
scroll to position [0, 387]
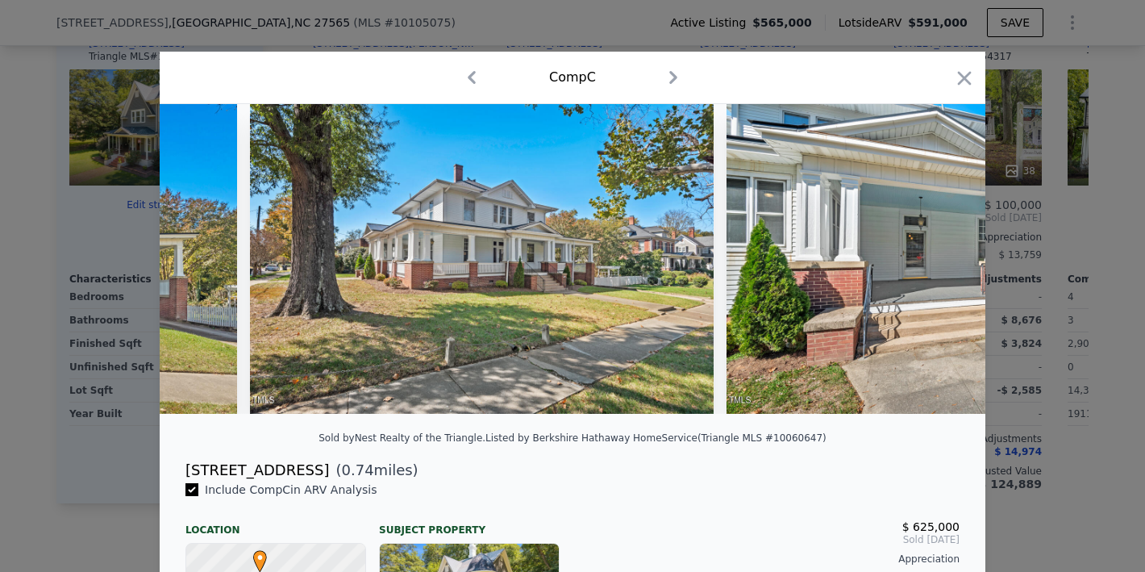
click at [941, 269] on img at bounding box center [959, 259] width 465 height 310
click at [931, 259] on icon at bounding box center [944, 259] width 32 height 32
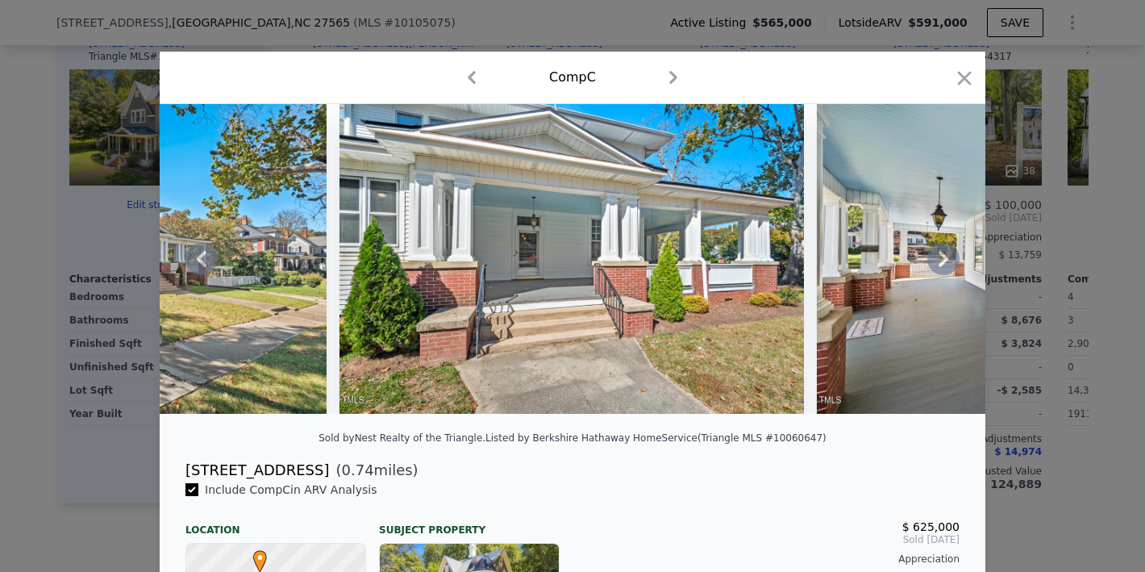
click at [933, 259] on icon at bounding box center [944, 259] width 32 height 32
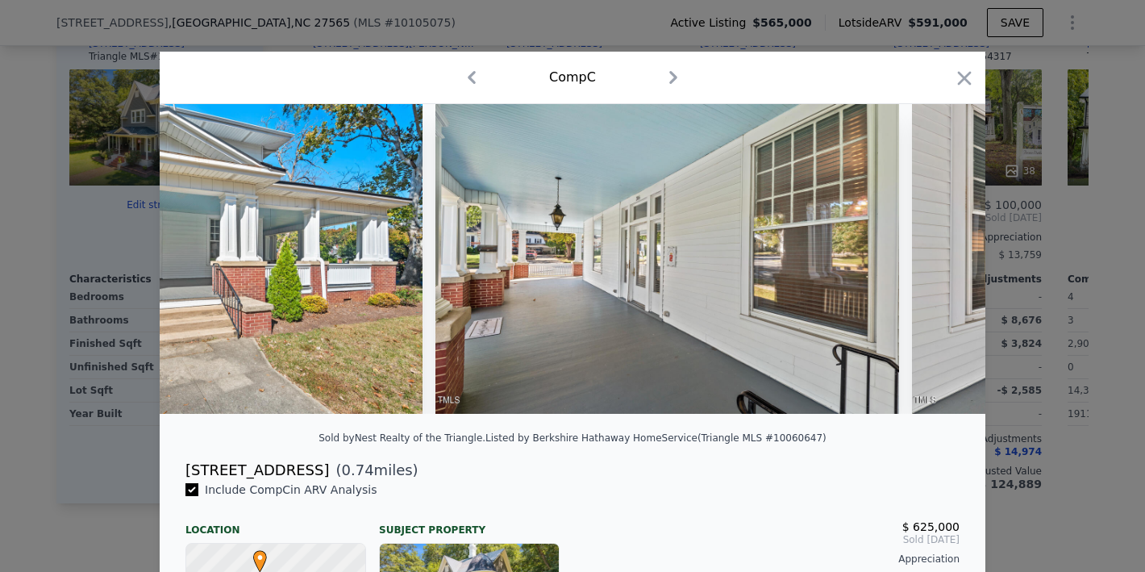
scroll to position [0, 1162]
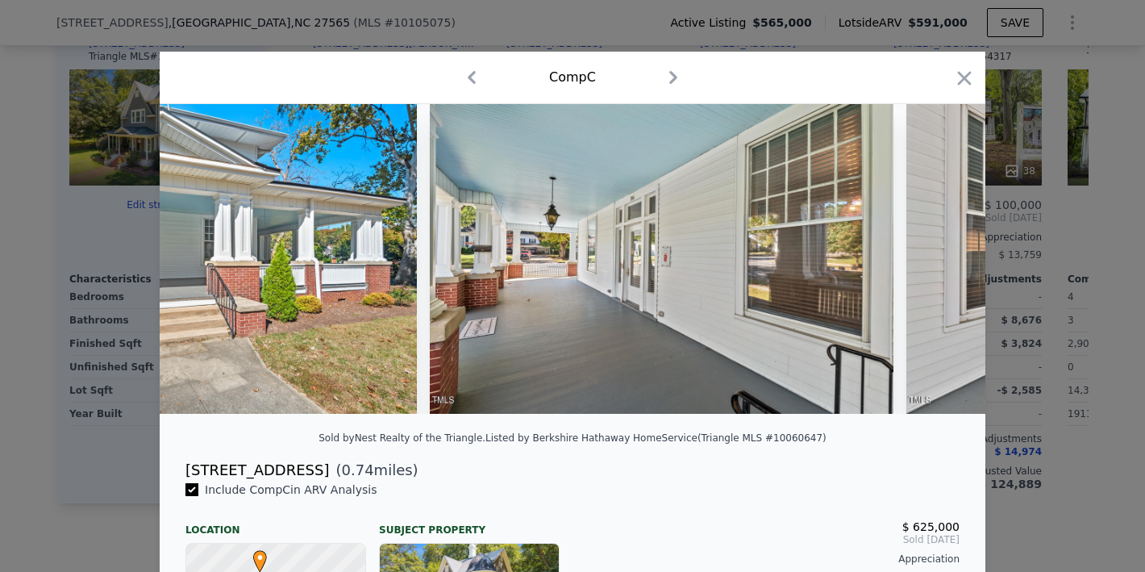
click at [933, 259] on img at bounding box center [1139, 259] width 465 height 310
click at [939, 265] on icon at bounding box center [944, 259] width 10 height 16
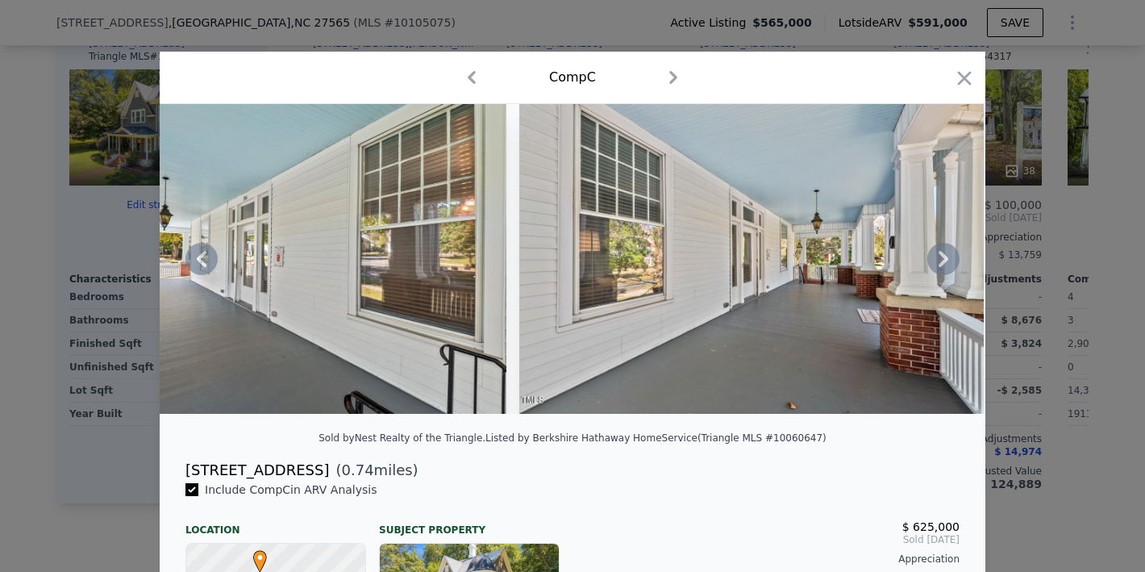
click at [939, 265] on icon at bounding box center [944, 259] width 10 height 16
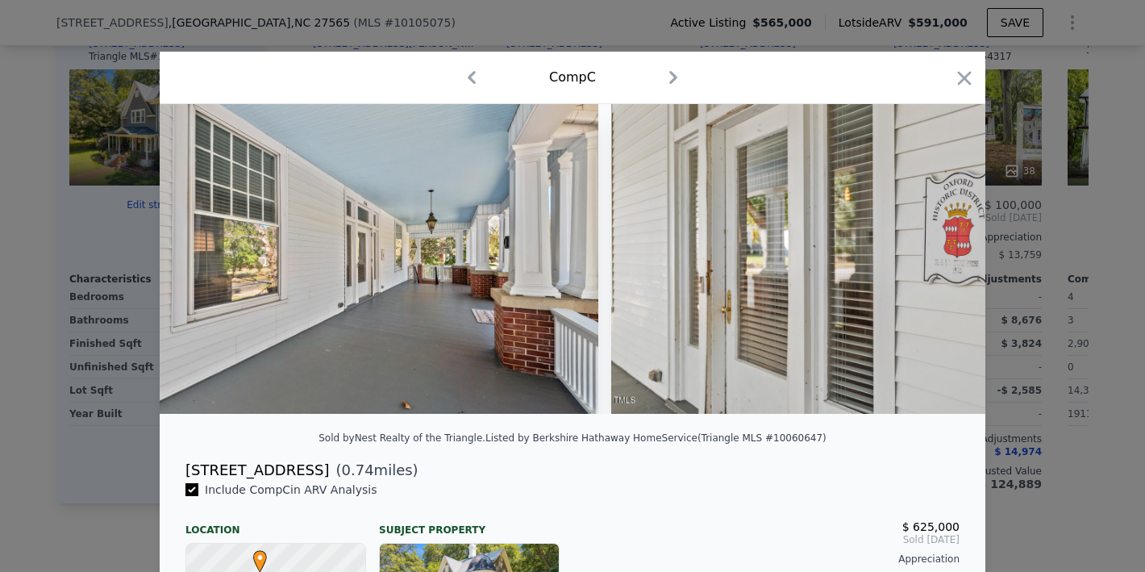
scroll to position [0, 1936]
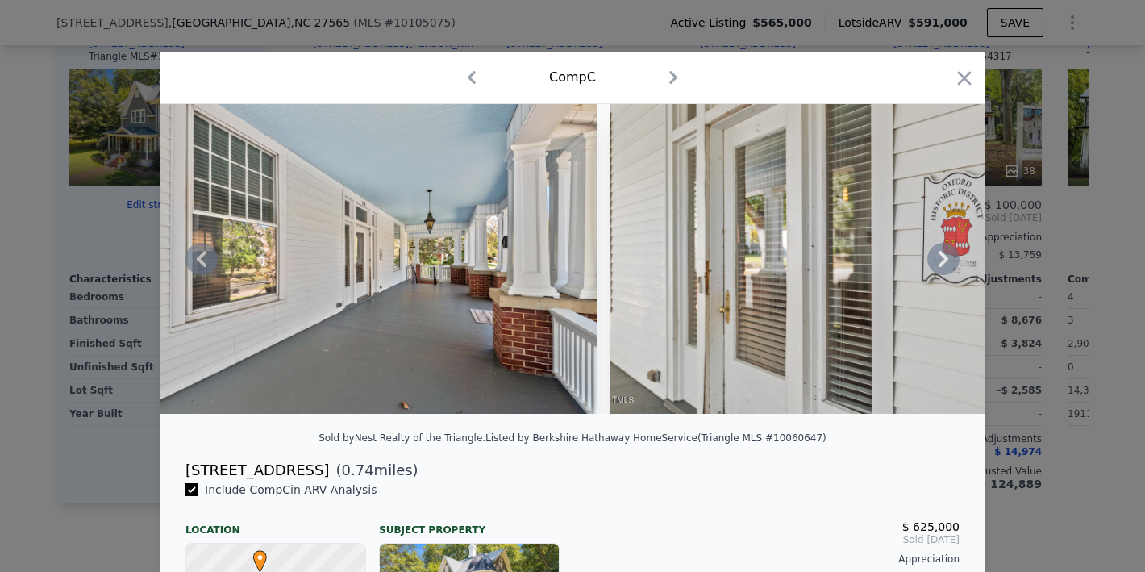
click at [939, 265] on div at bounding box center [573, 259] width 826 height 310
click at [939, 265] on icon at bounding box center [944, 259] width 10 height 16
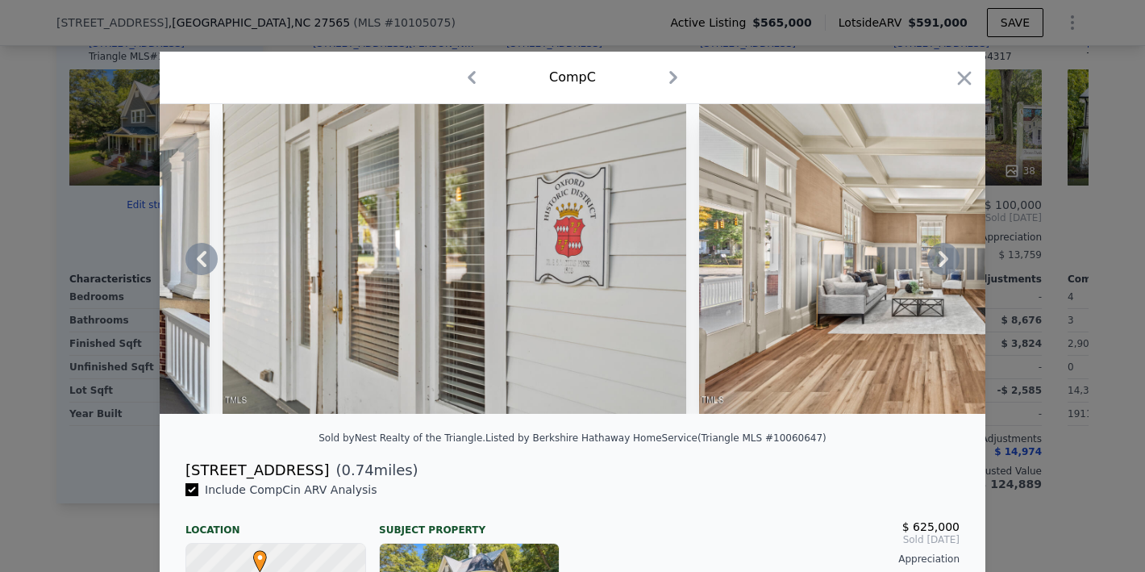
click at [939, 265] on icon at bounding box center [944, 259] width 10 height 16
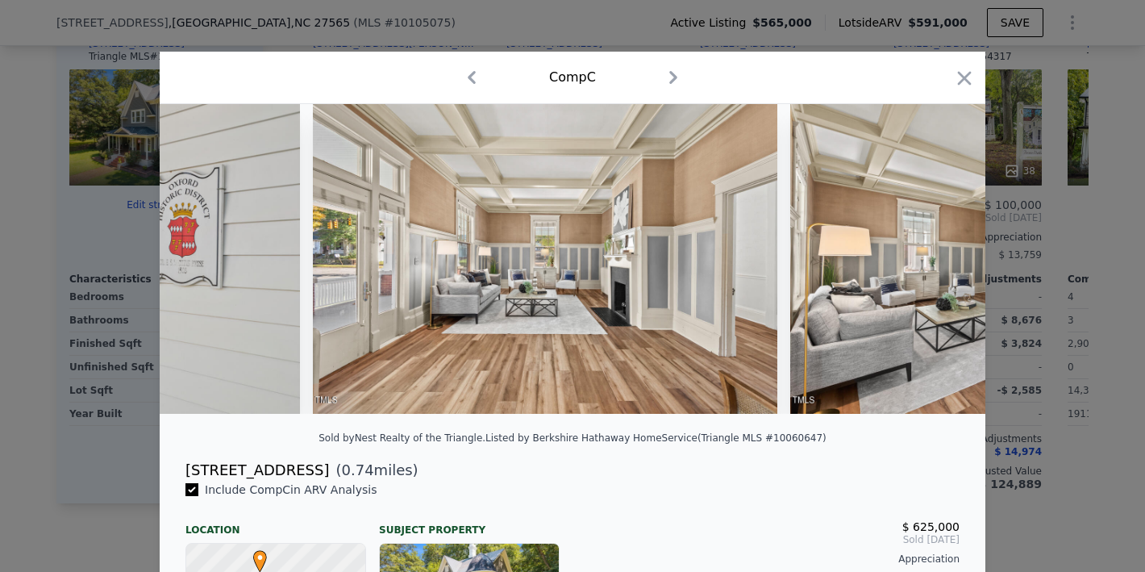
scroll to position [0, 2710]
click at [502, 244] on img at bounding box center [544, 259] width 465 height 310
click at [935, 262] on icon at bounding box center [944, 259] width 32 height 32
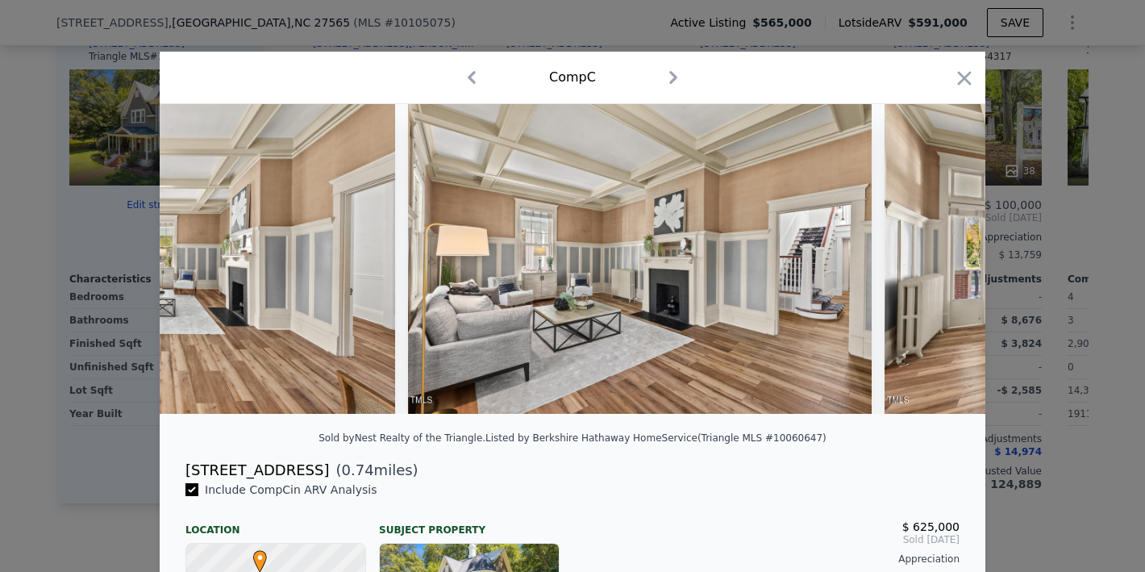
scroll to position [0, 3098]
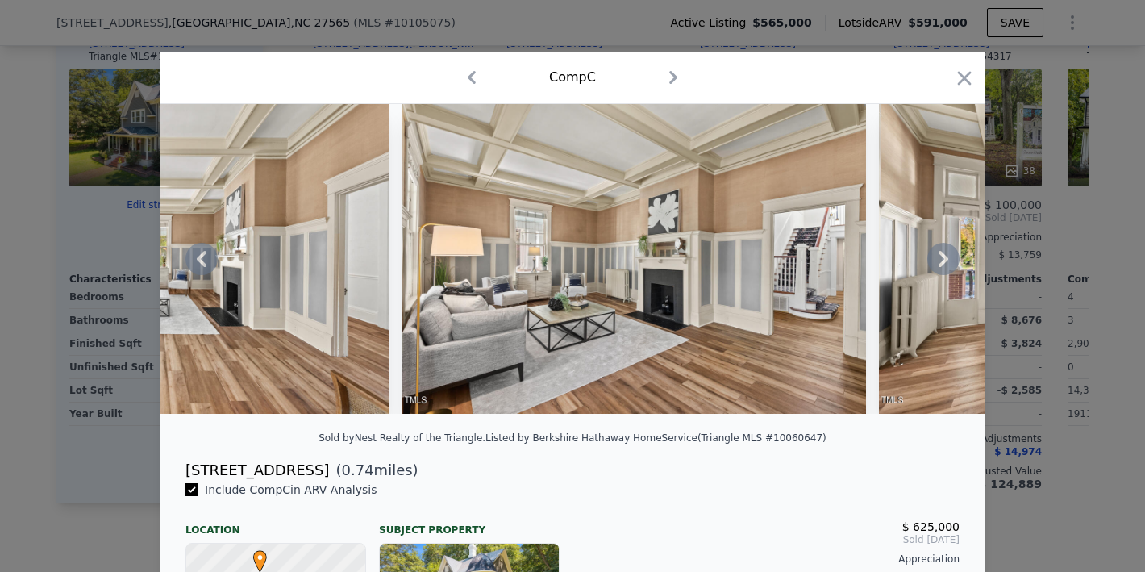
click at [935, 262] on icon at bounding box center [944, 259] width 32 height 32
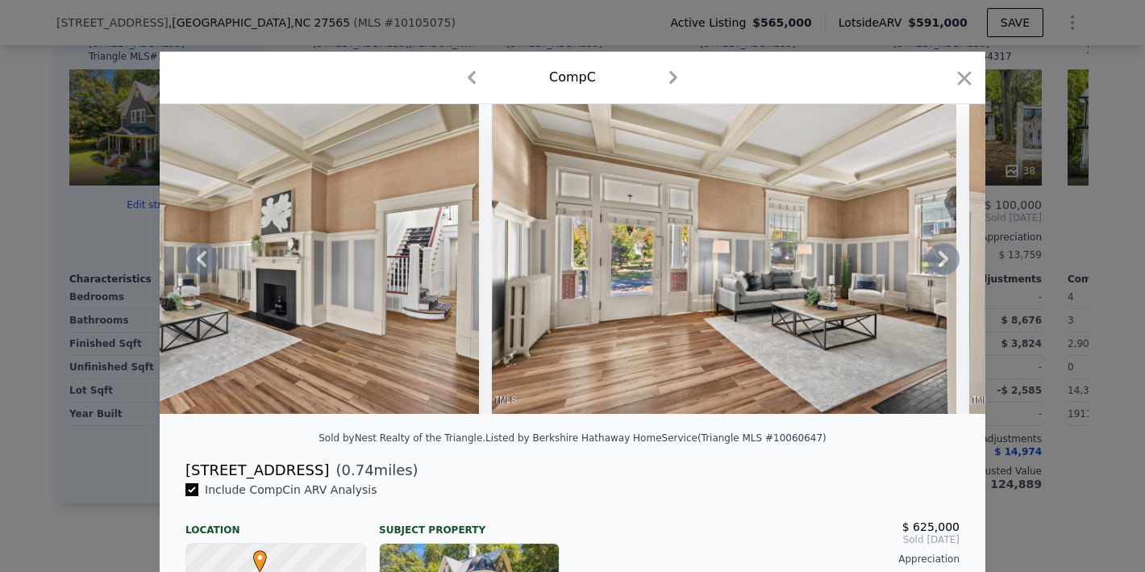
click at [935, 262] on icon at bounding box center [944, 259] width 32 height 32
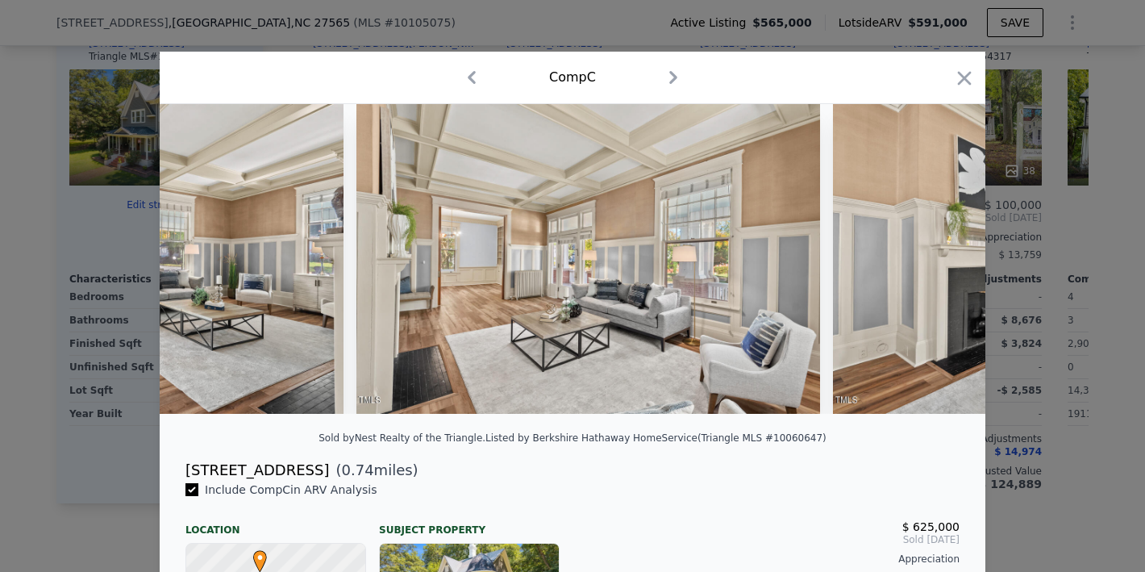
scroll to position [0, 4259]
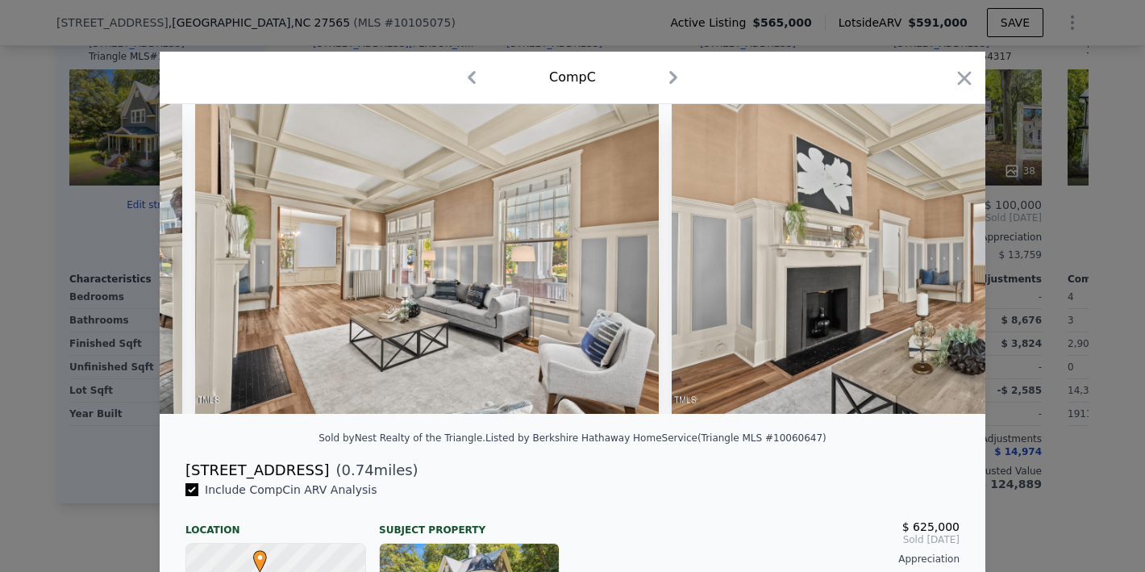
click at [935, 262] on div at bounding box center [573, 259] width 826 height 310
click at [944, 269] on icon at bounding box center [944, 259] width 32 height 32
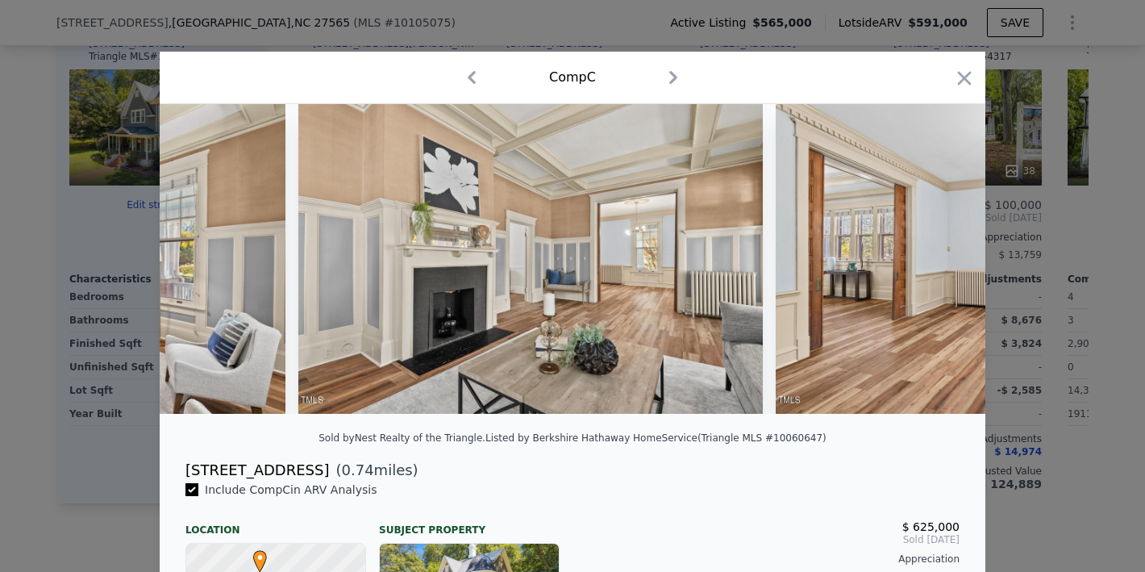
scroll to position [0, 4646]
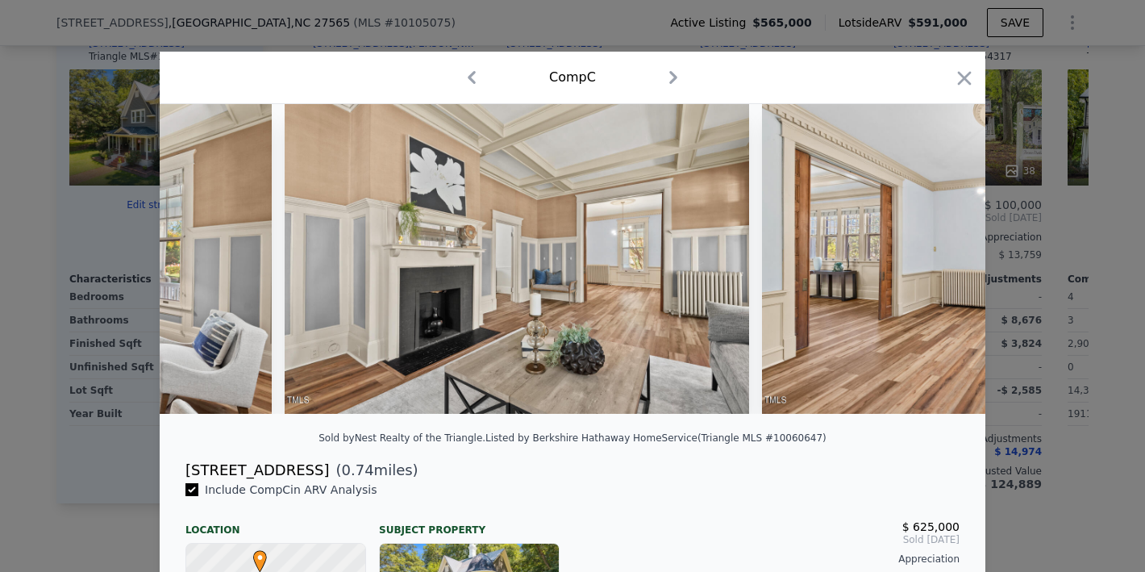
click at [944, 269] on div at bounding box center [573, 259] width 826 height 310
click at [944, 269] on icon at bounding box center [944, 259] width 32 height 32
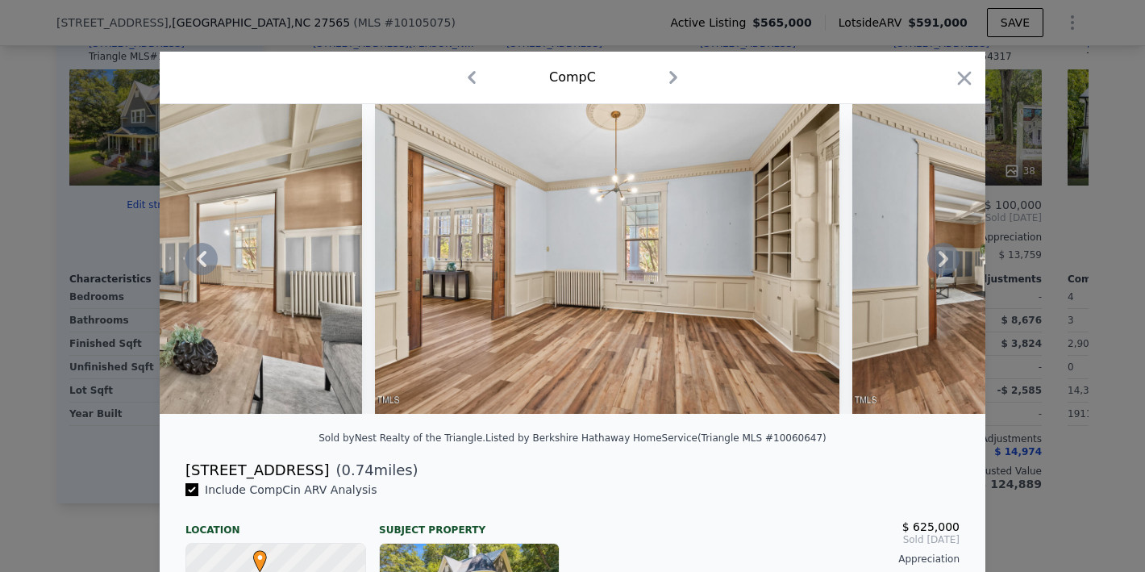
click at [944, 269] on icon at bounding box center [944, 259] width 32 height 32
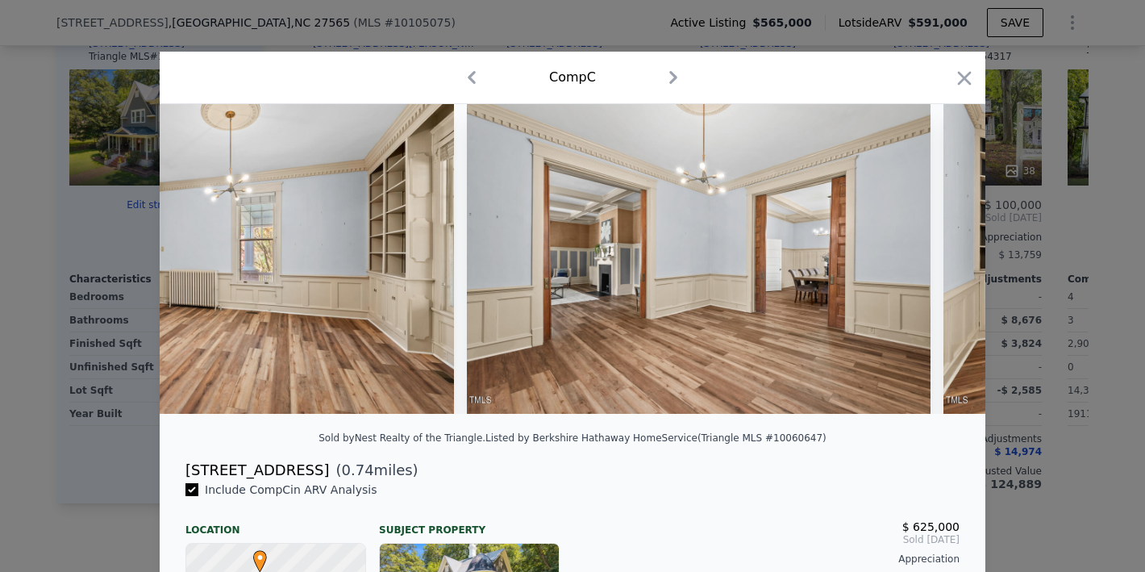
scroll to position [0, 5421]
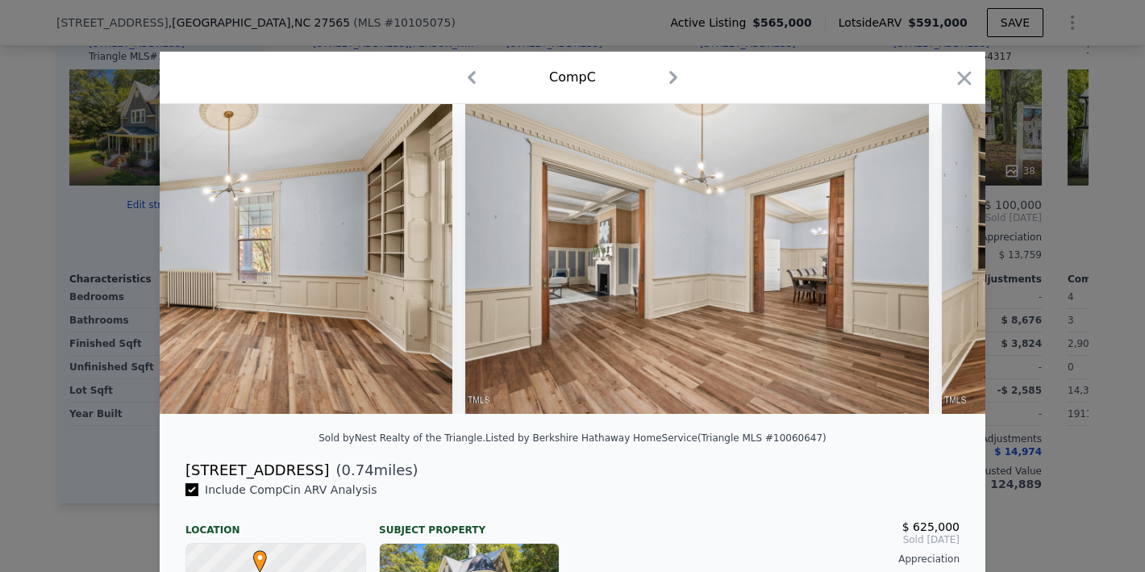
click at [944, 269] on div at bounding box center [573, 259] width 826 height 310
click at [942, 264] on icon at bounding box center [944, 259] width 10 height 16
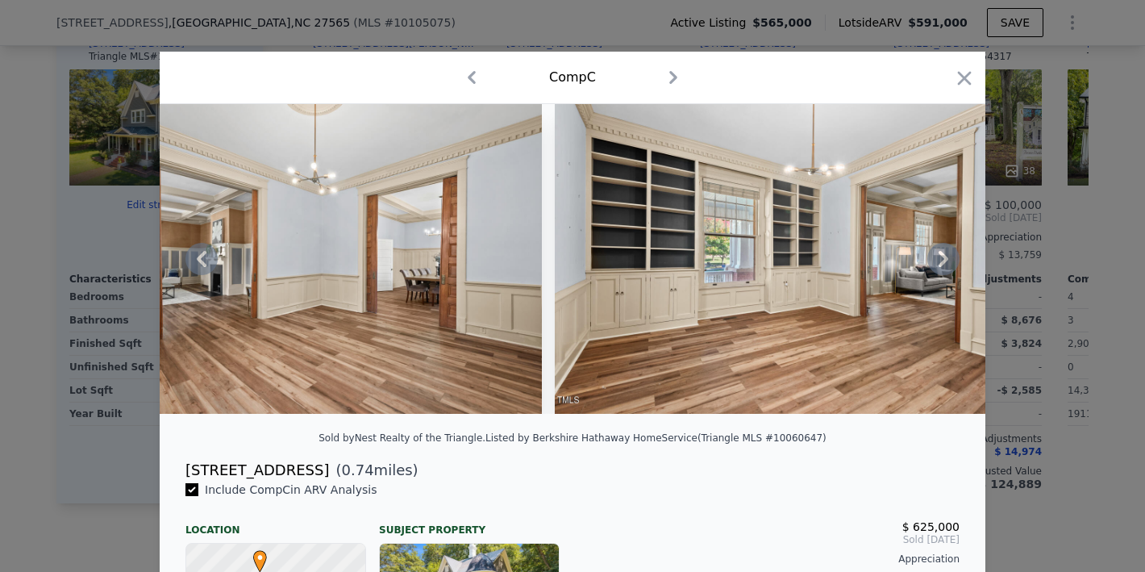
click at [942, 264] on icon at bounding box center [944, 259] width 10 height 16
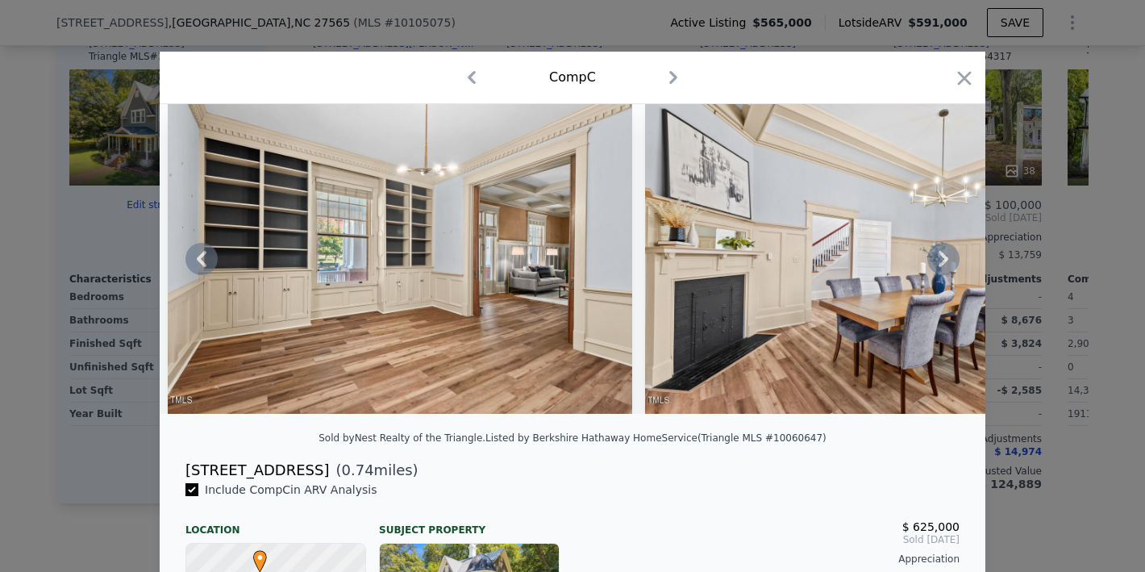
click at [942, 264] on icon at bounding box center [944, 259] width 10 height 16
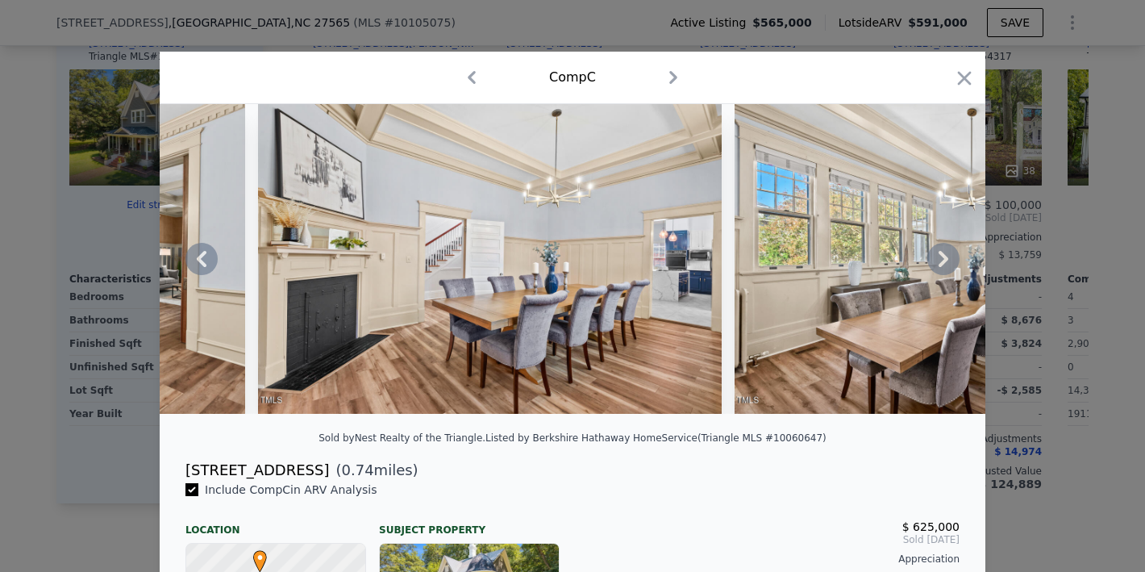
click at [942, 264] on icon at bounding box center [944, 259] width 10 height 16
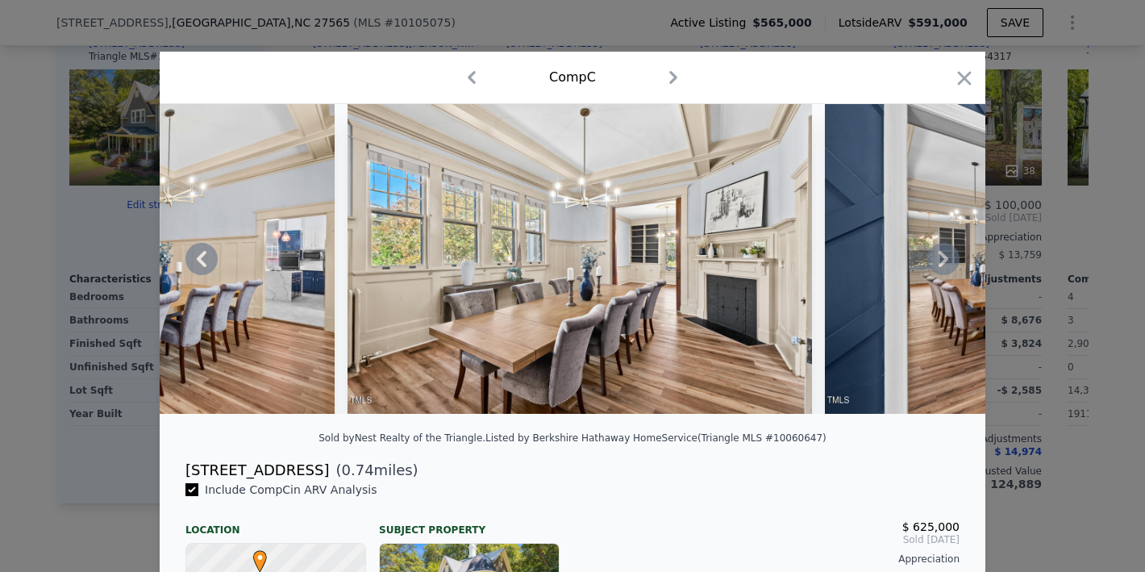
click at [942, 264] on icon at bounding box center [944, 259] width 10 height 16
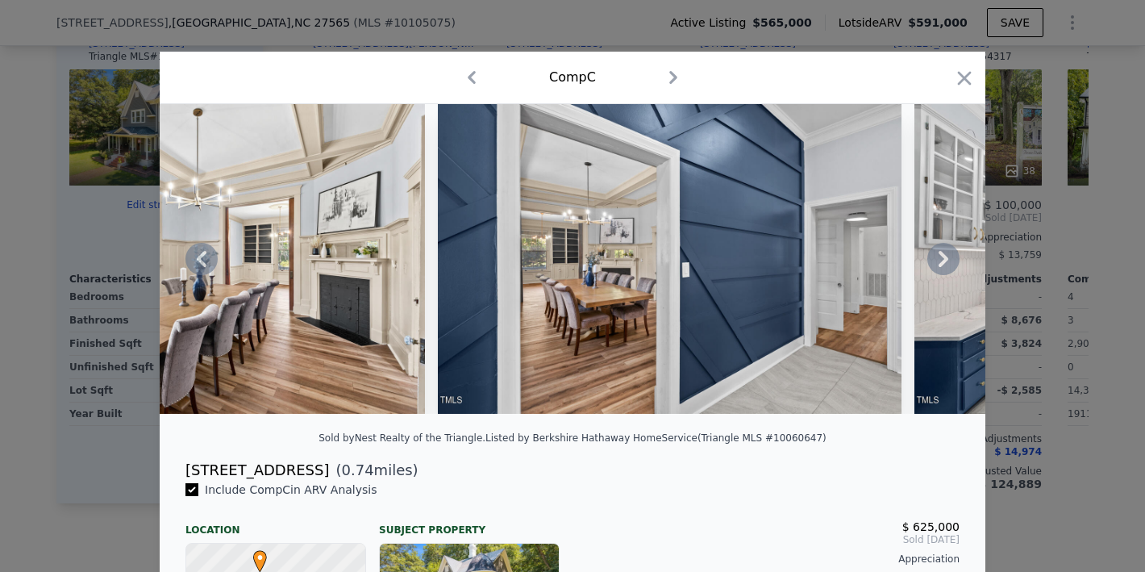
click at [942, 264] on icon at bounding box center [944, 259] width 10 height 16
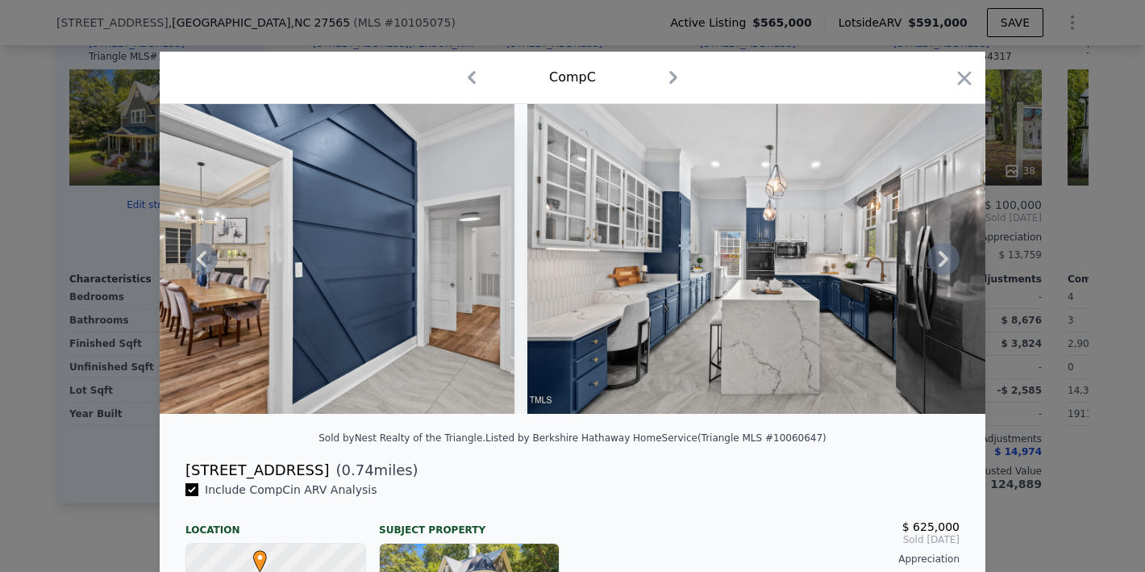
click at [942, 264] on icon at bounding box center [944, 259] width 10 height 16
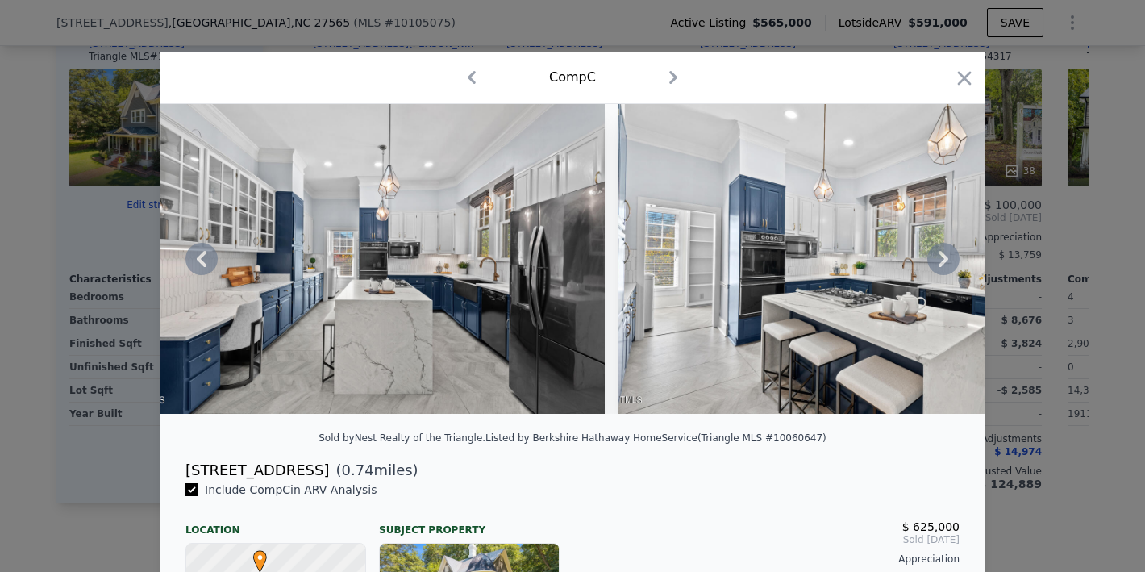
click at [942, 264] on icon at bounding box center [944, 259] width 10 height 16
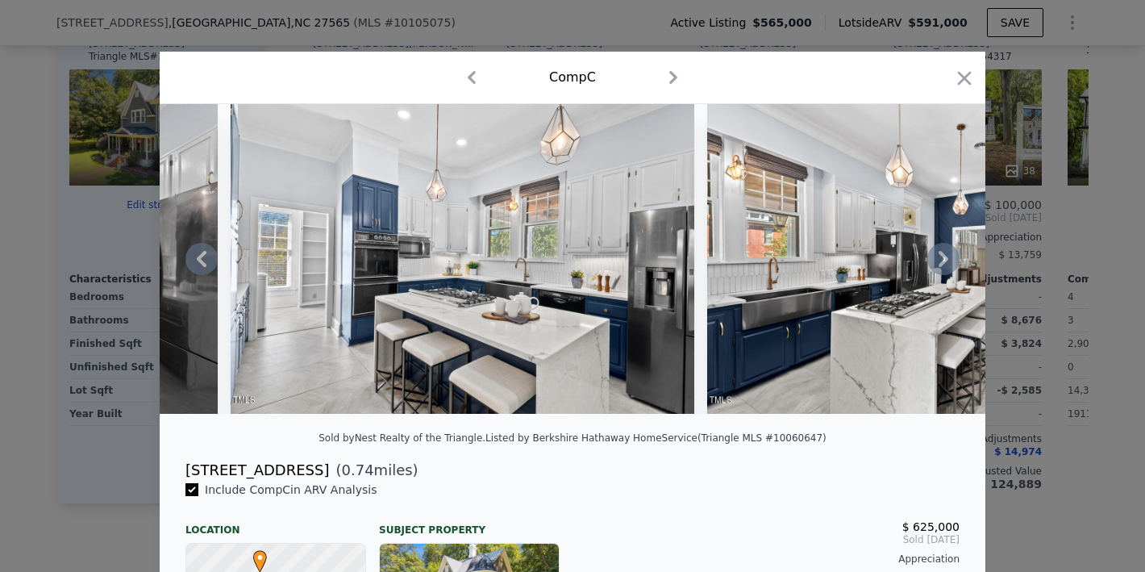
click at [942, 264] on icon at bounding box center [944, 259] width 10 height 16
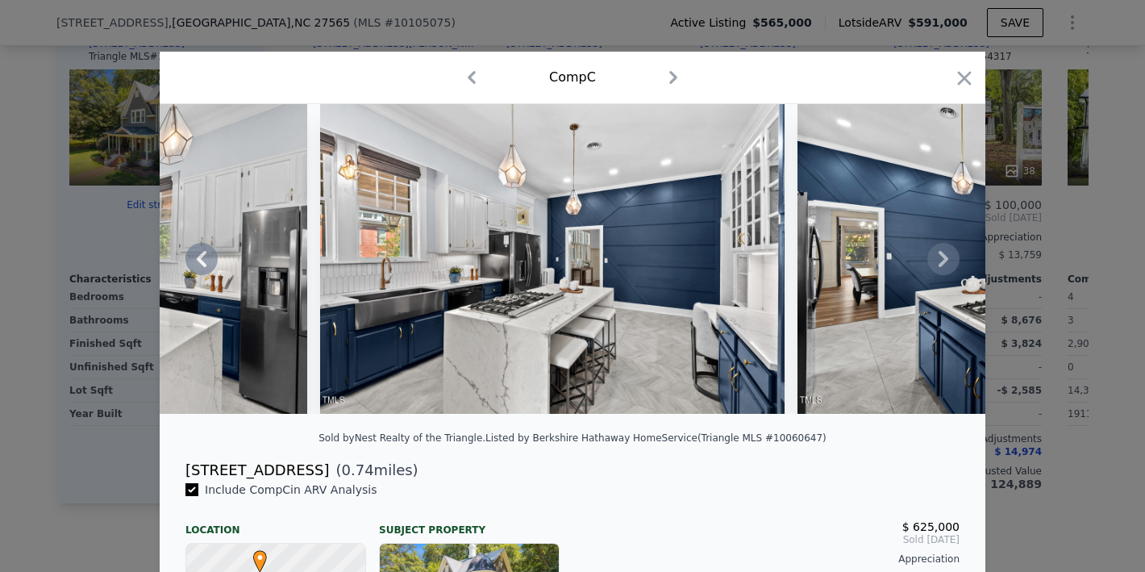
click at [942, 264] on icon at bounding box center [944, 259] width 10 height 16
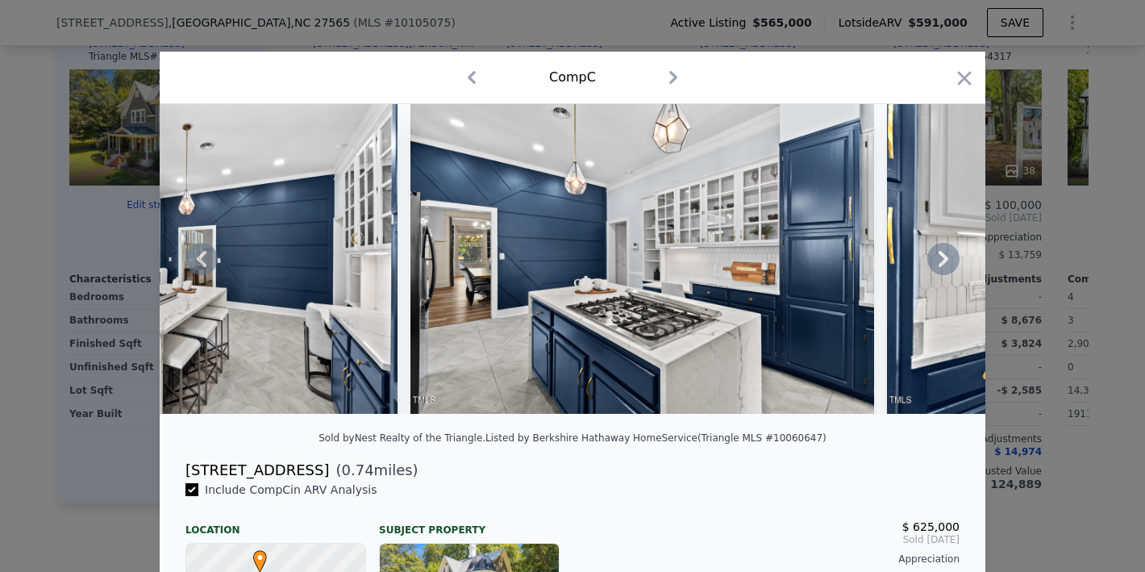
click at [942, 264] on icon at bounding box center [944, 259] width 10 height 16
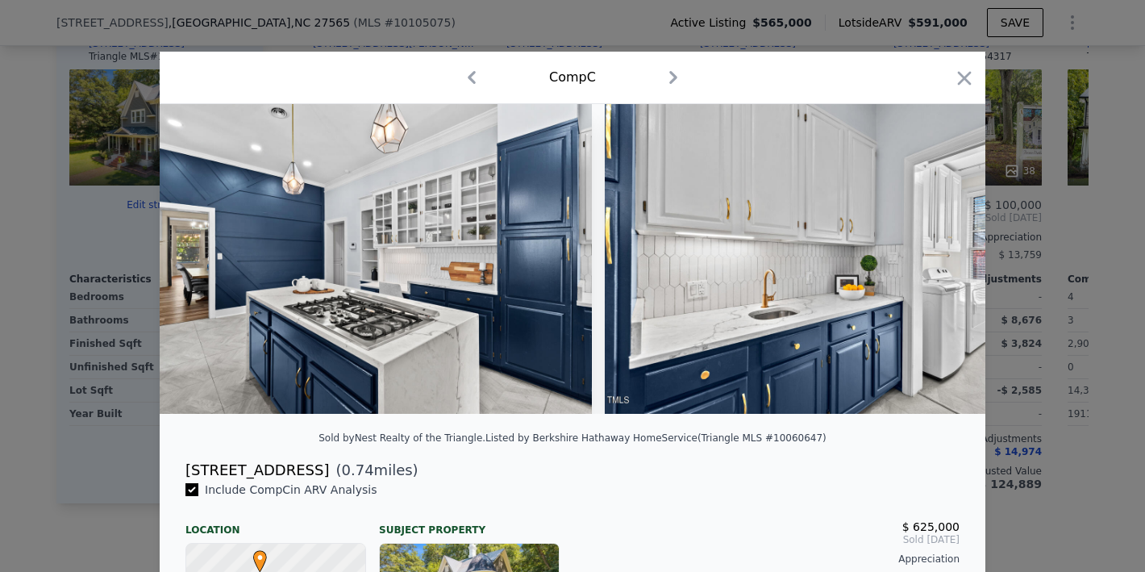
scroll to position [0, 9680]
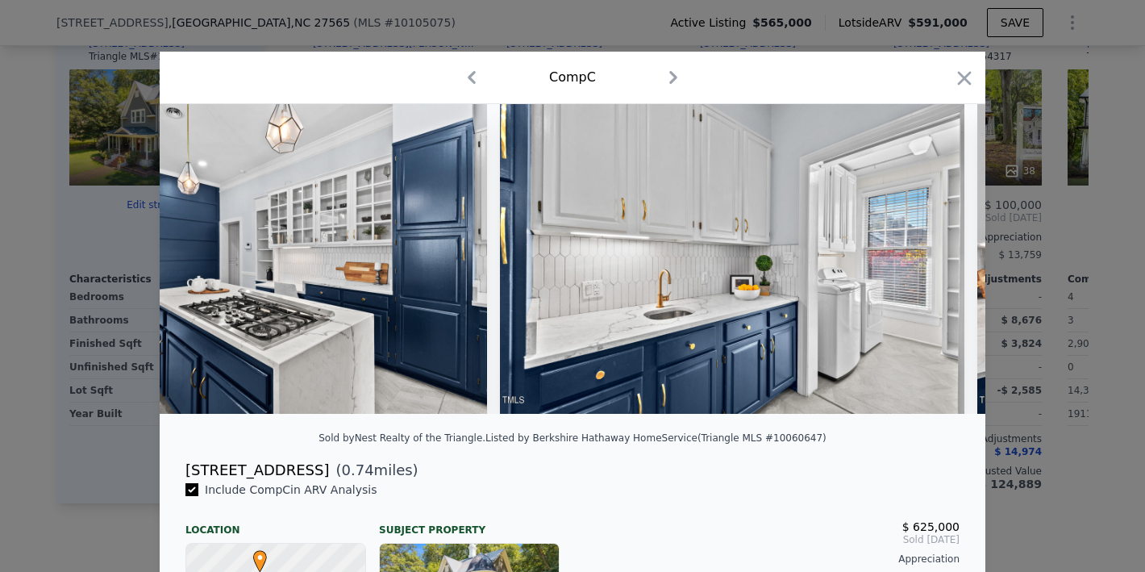
click at [942, 264] on div at bounding box center [573, 259] width 826 height 310
click at [942, 264] on icon at bounding box center [944, 259] width 10 height 16
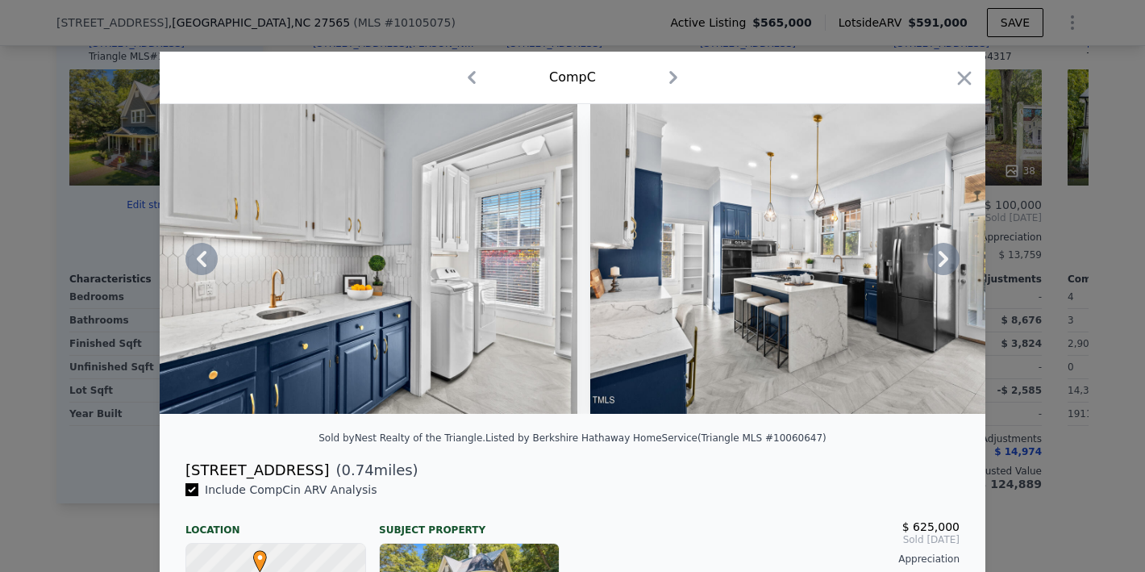
click at [942, 264] on icon at bounding box center [944, 259] width 10 height 16
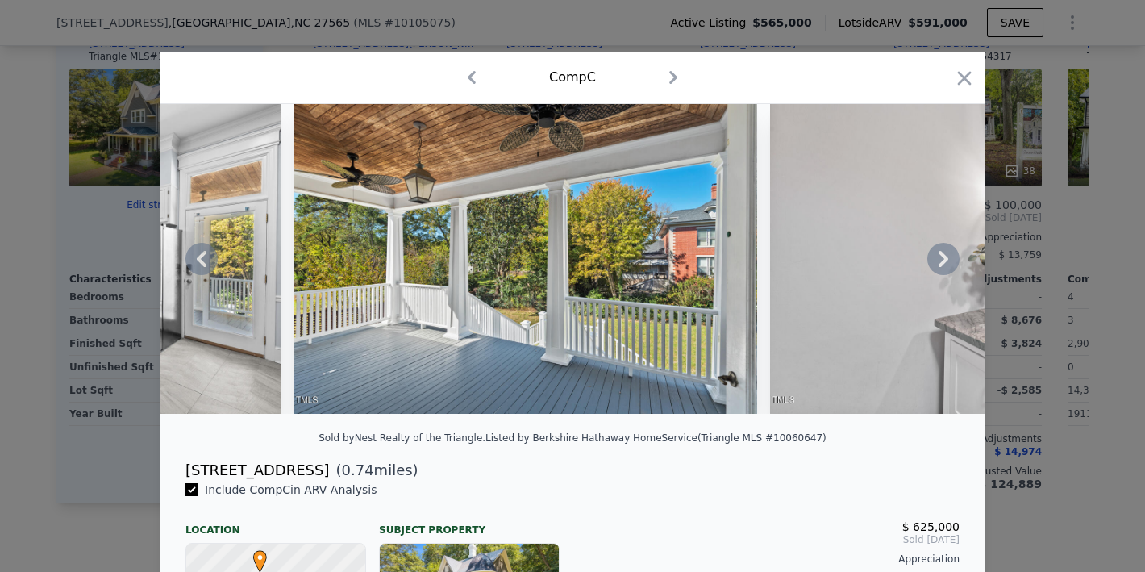
click at [942, 264] on icon at bounding box center [944, 259] width 10 height 16
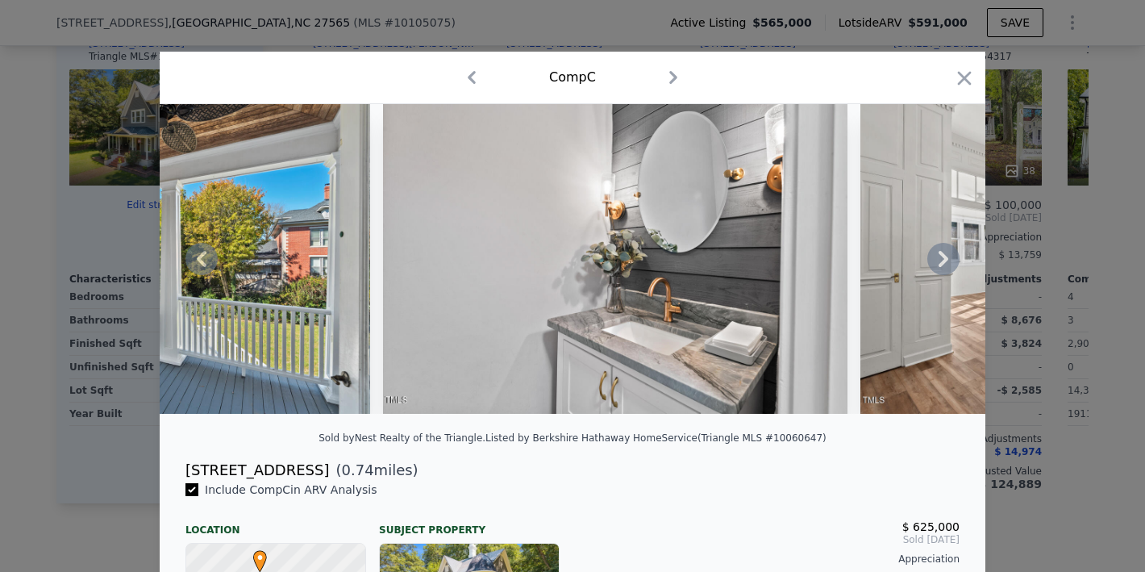
click at [942, 264] on icon at bounding box center [944, 259] width 10 height 16
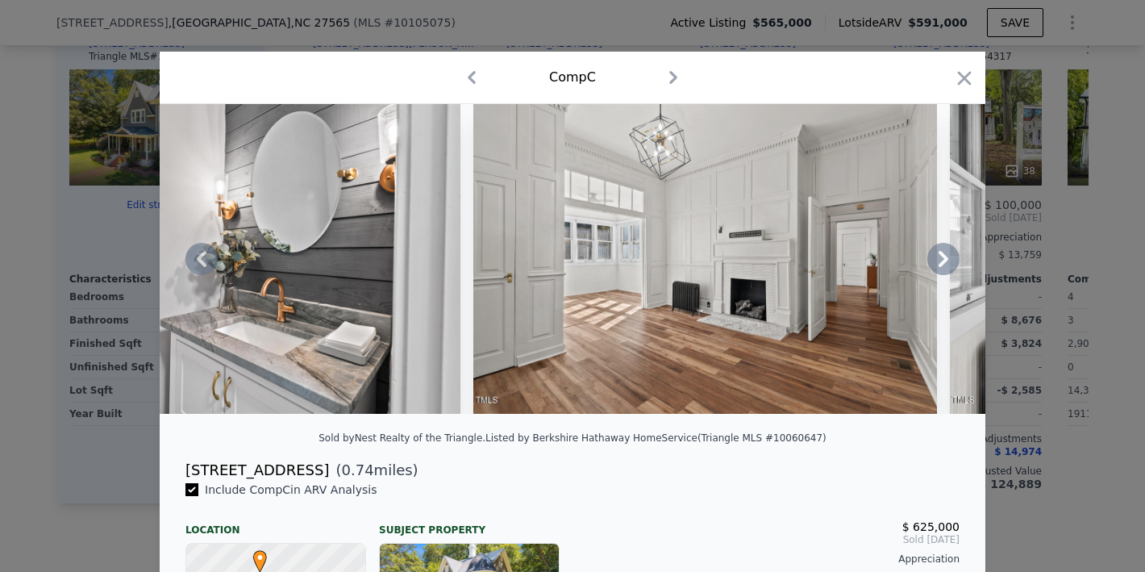
click at [942, 264] on icon at bounding box center [944, 259] width 10 height 16
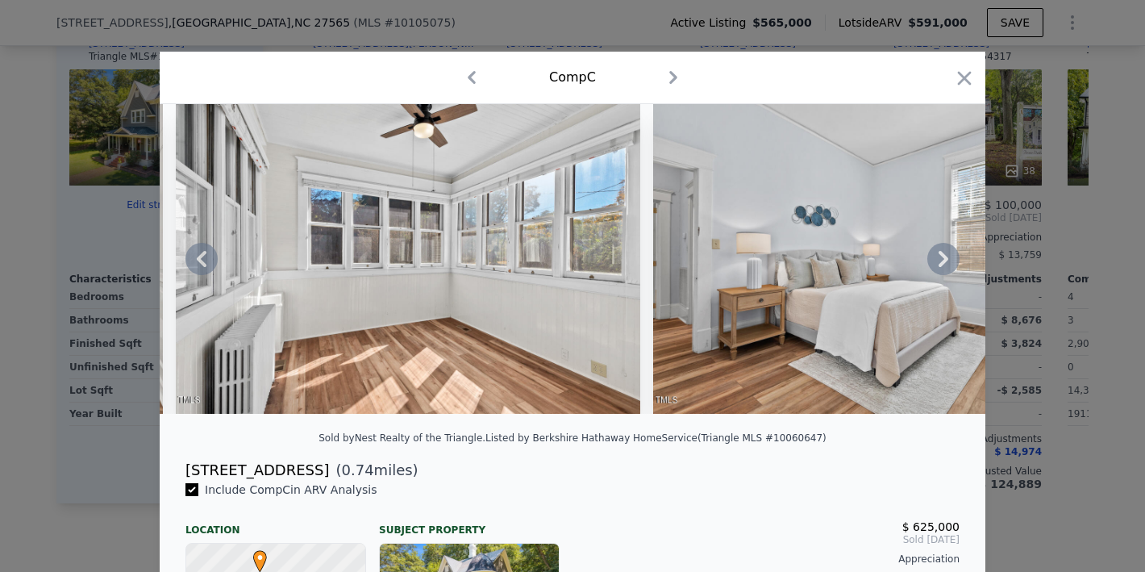
click at [942, 264] on icon at bounding box center [944, 259] width 10 height 16
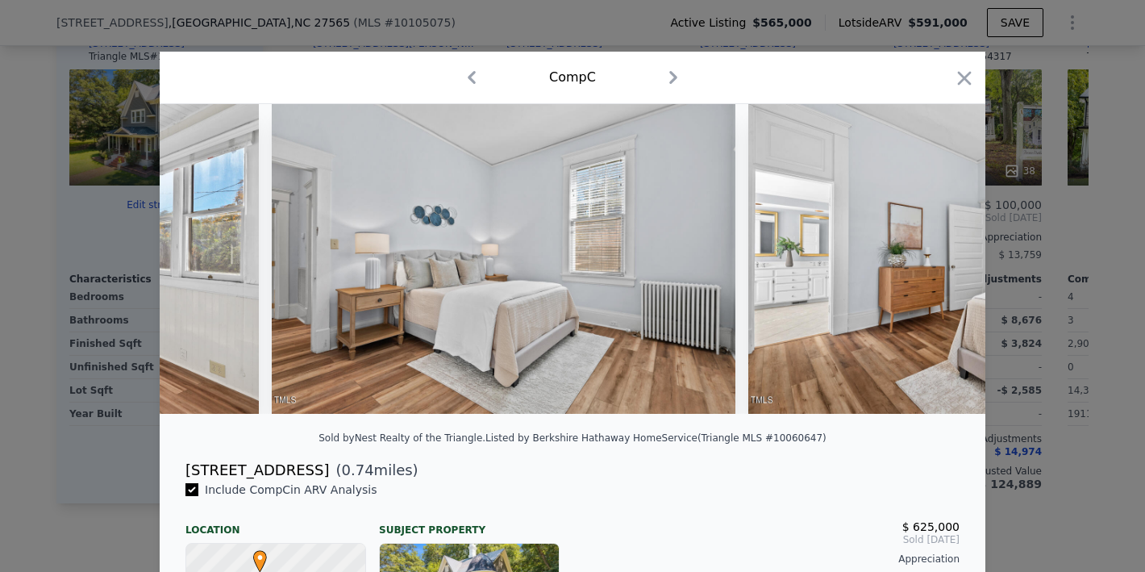
scroll to position [0, 12778]
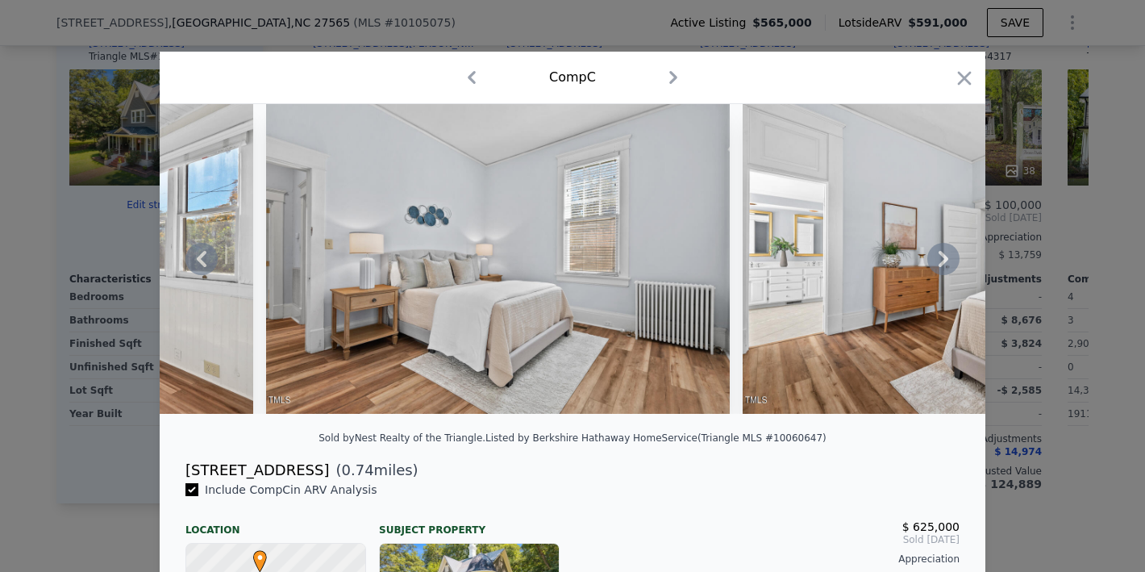
click at [942, 264] on div at bounding box center [573, 259] width 826 height 310
click at [942, 264] on icon at bounding box center [944, 259] width 10 height 16
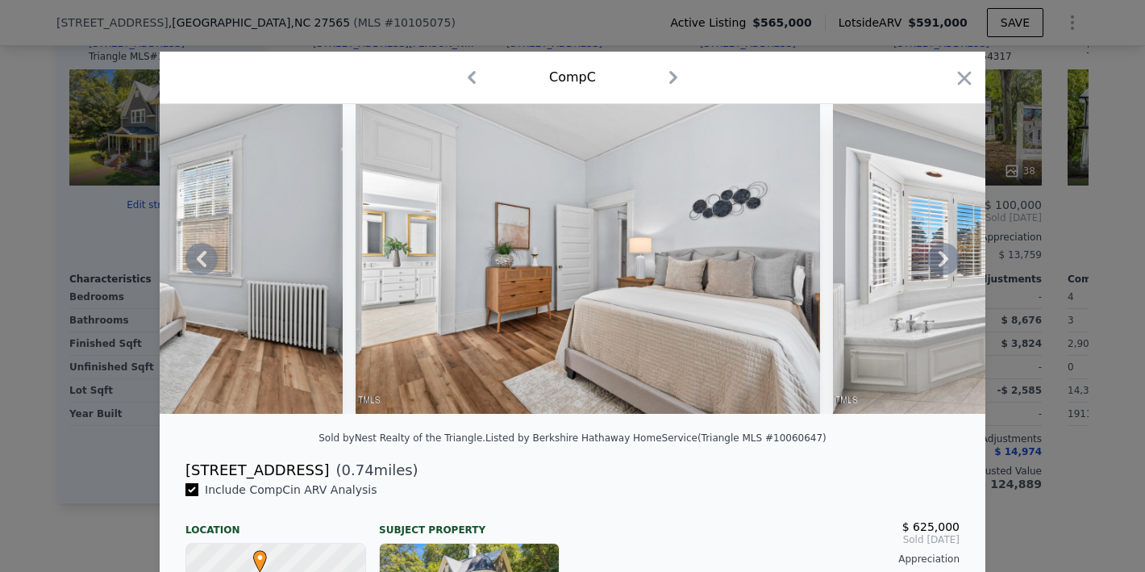
click at [942, 264] on icon at bounding box center [944, 259] width 10 height 16
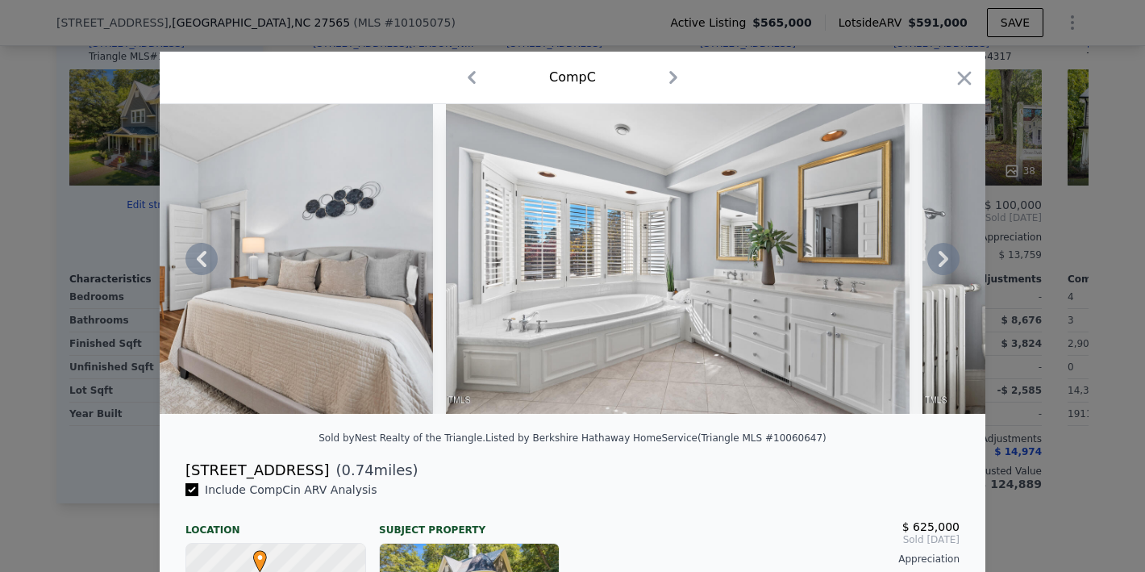
click at [942, 264] on icon at bounding box center [944, 259] width 10 height 16
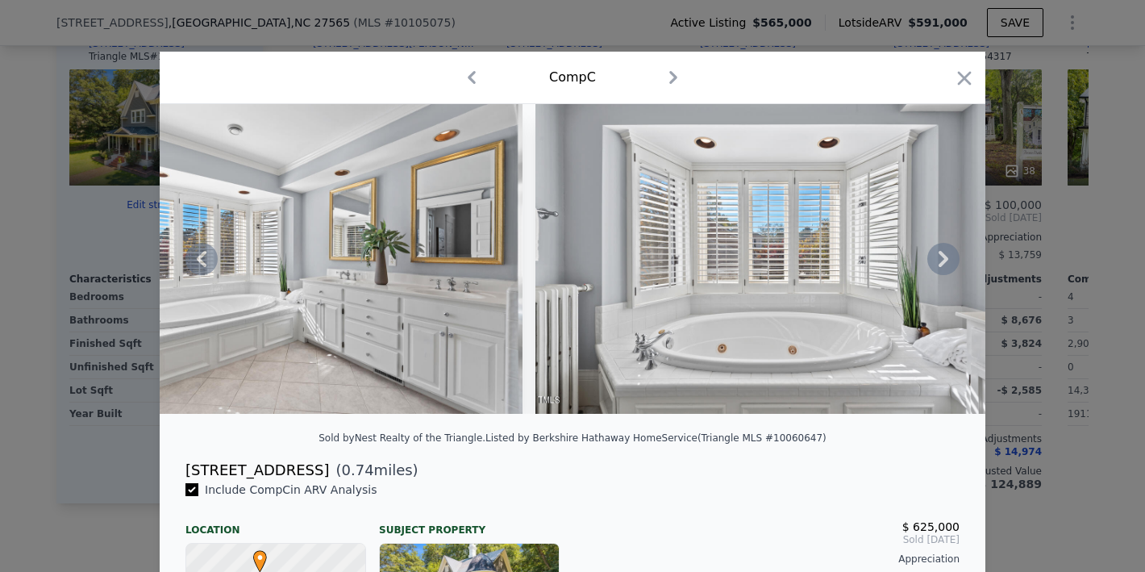
click at [942, 264] on icon at bounding box center [944, 259] width 10 height 16
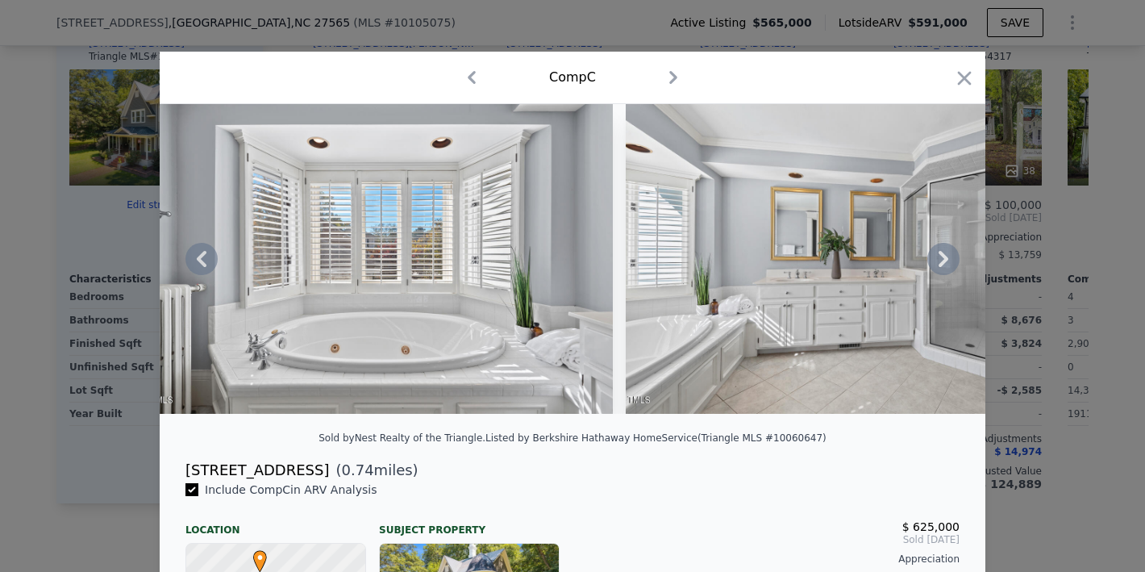
click at [942, 264] on icon at bounding box center [944, 259] width 10 height 16
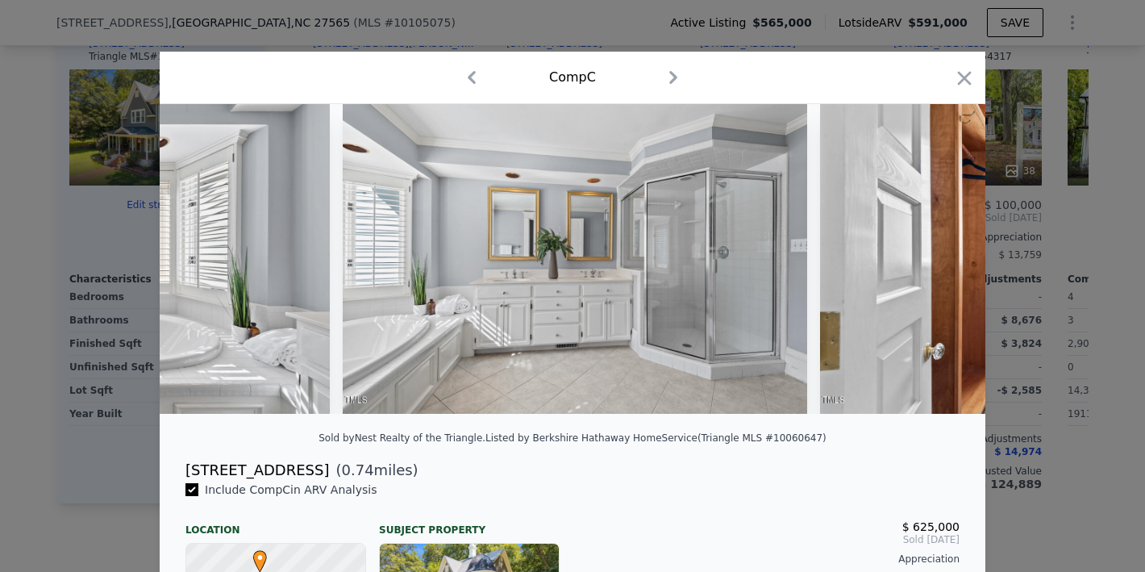
scroll to position [0, 14714]
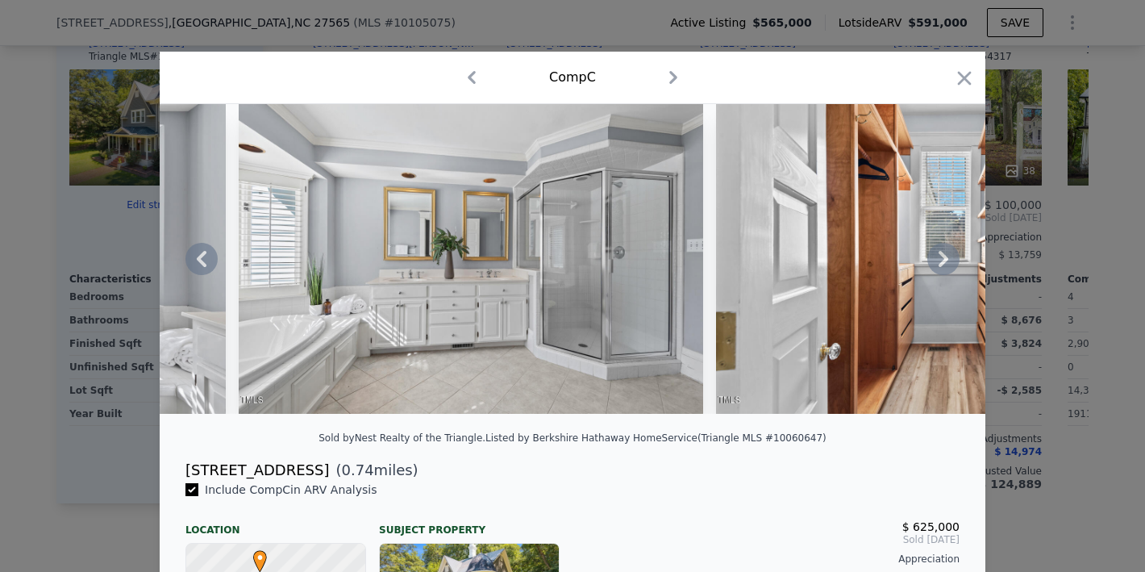
click at [942, 264] on div at bounding box center [573, 259] width 826 height 310
click at [942, 264] on icon at bounding box center [944, 259] width 10 height 16
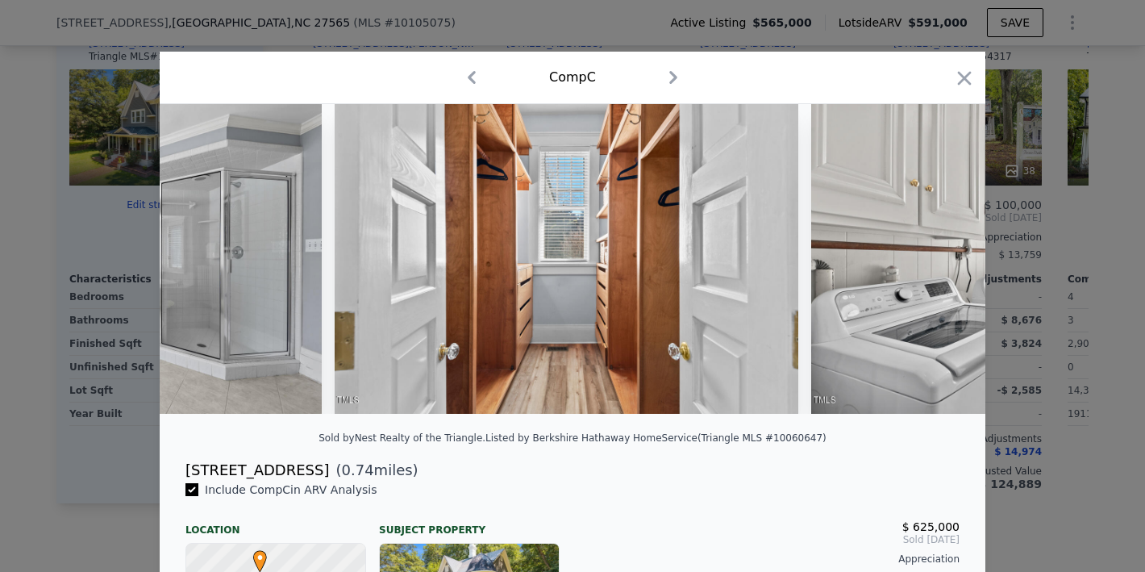
scroll to position [0, 15101]
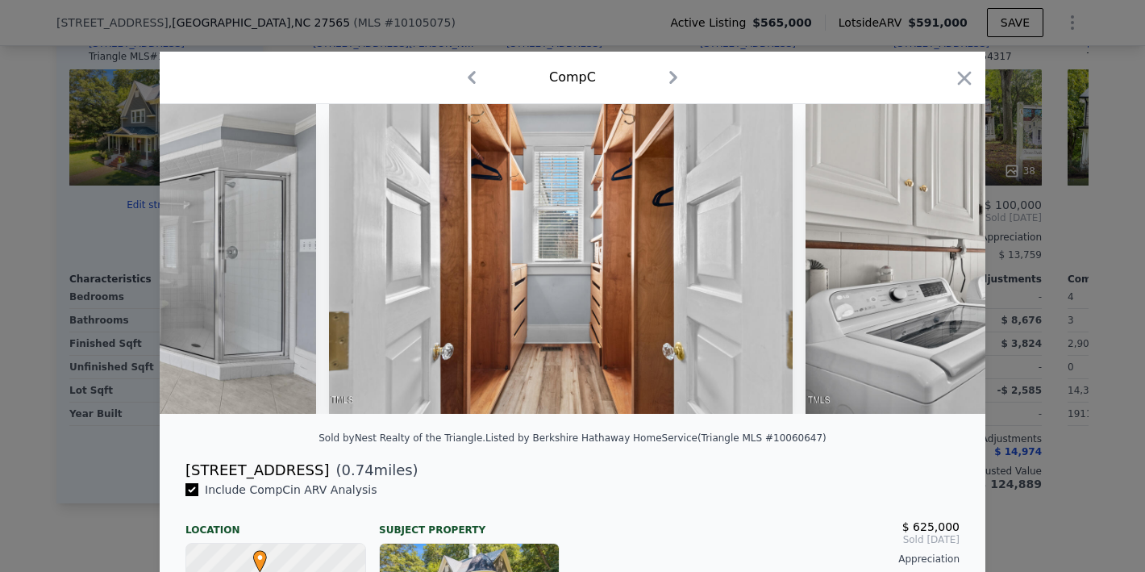
click at [942, 264] on div at bounding box center [573, 259] width 826 height 310
click at [942, 264] on icon at bounding box center [944, 259] width 10 height 16
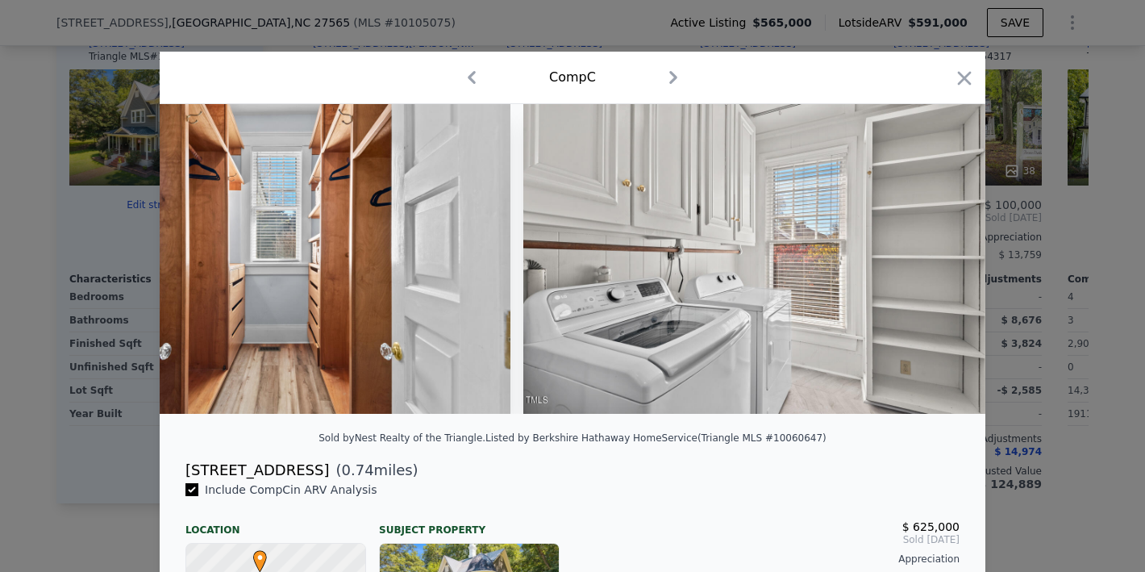
scroll to position [0, 15488]
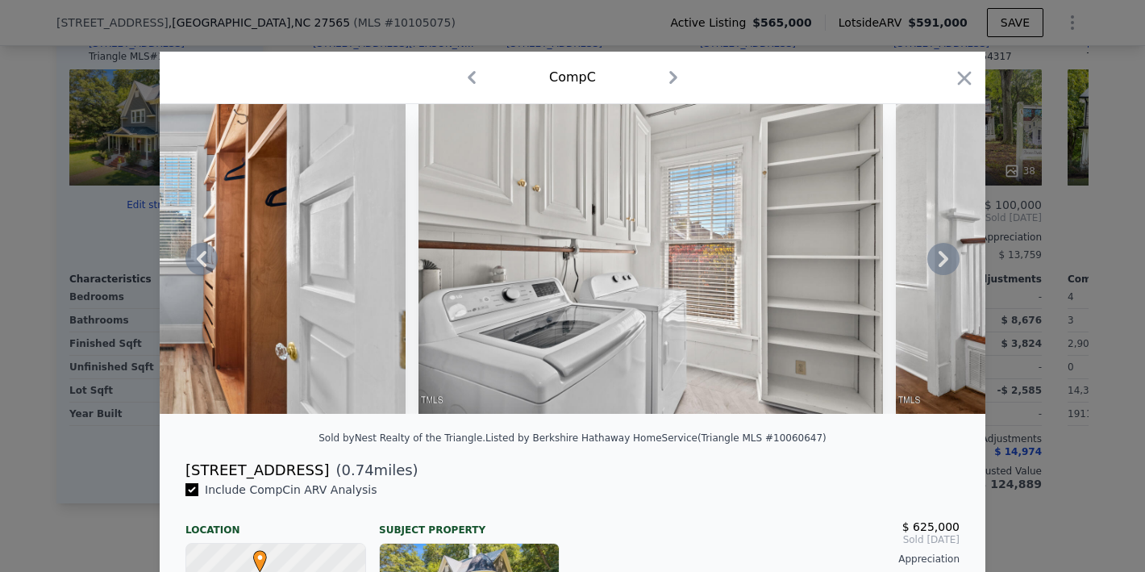
click at [942, 264] on div at bounding box center [573, 259] width 826 height 310
click at [942, 264] on icon at bounding box center [944, 259] width 10 height 16
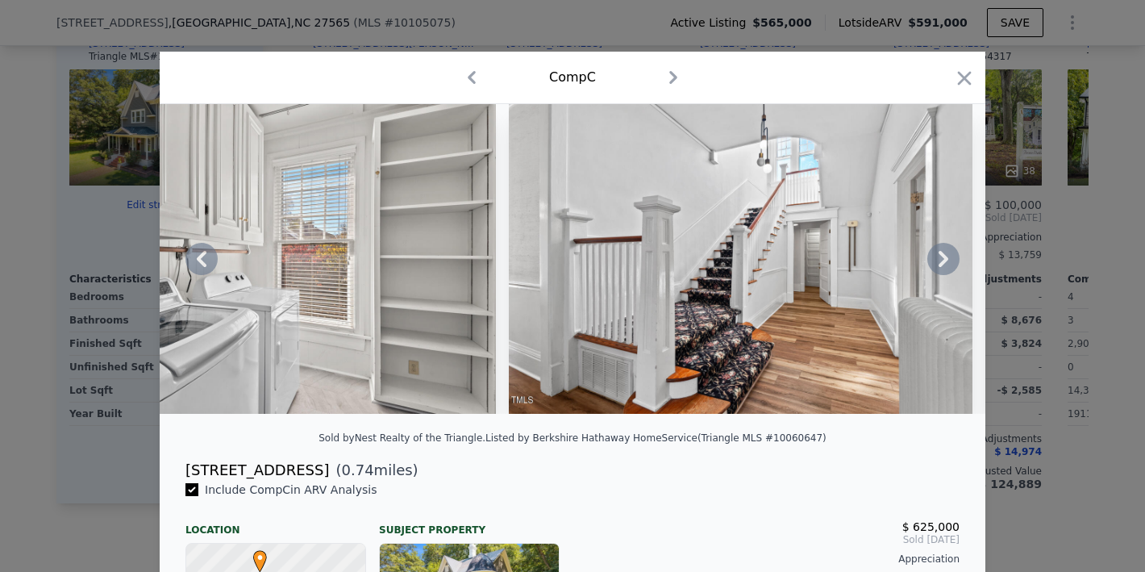
click at [942, 264] on icon at bounding box center [944, 259] width 10 height 16
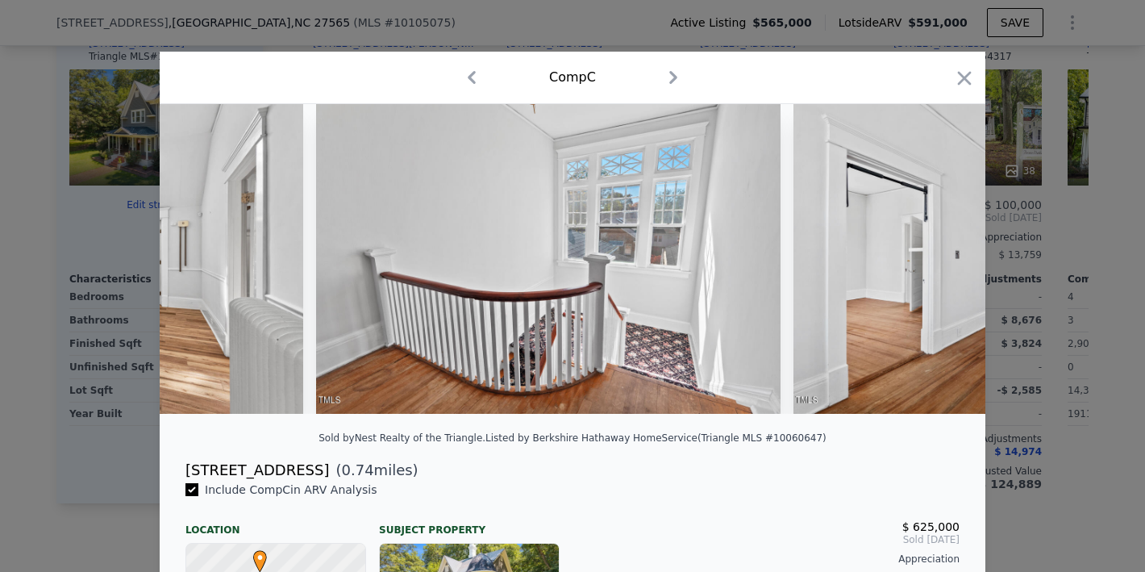
scroll to position [0, 16650]
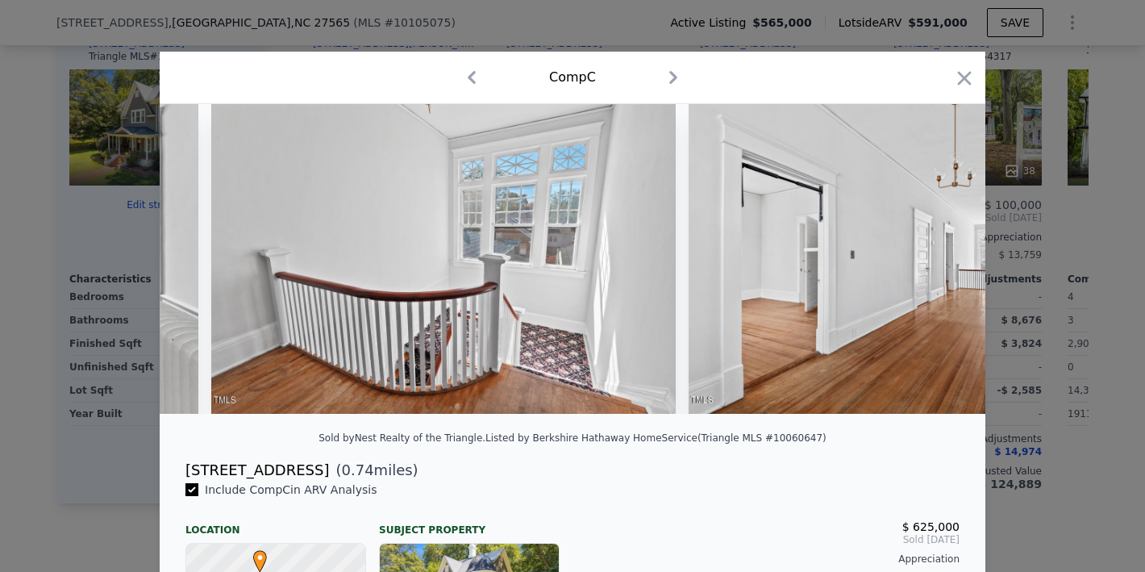
click at [942, 264] on div at bounding box center [573, 259] width 826 height 310
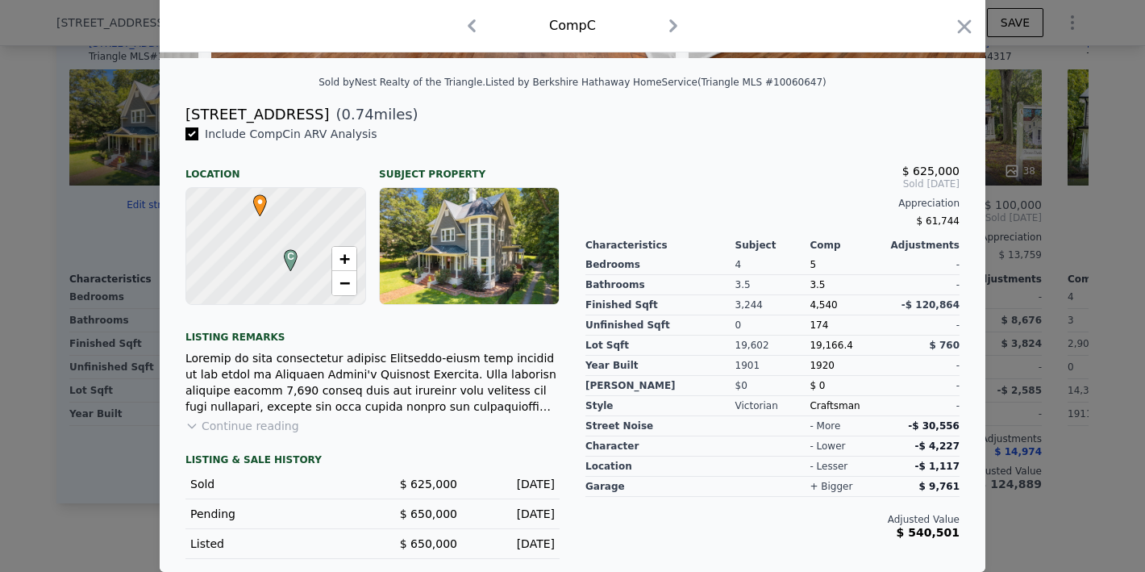
scroll to position [368, 0]
click at [252, 432] on button "Continue reading" at bounding box center [243, 426] width 114 height 16
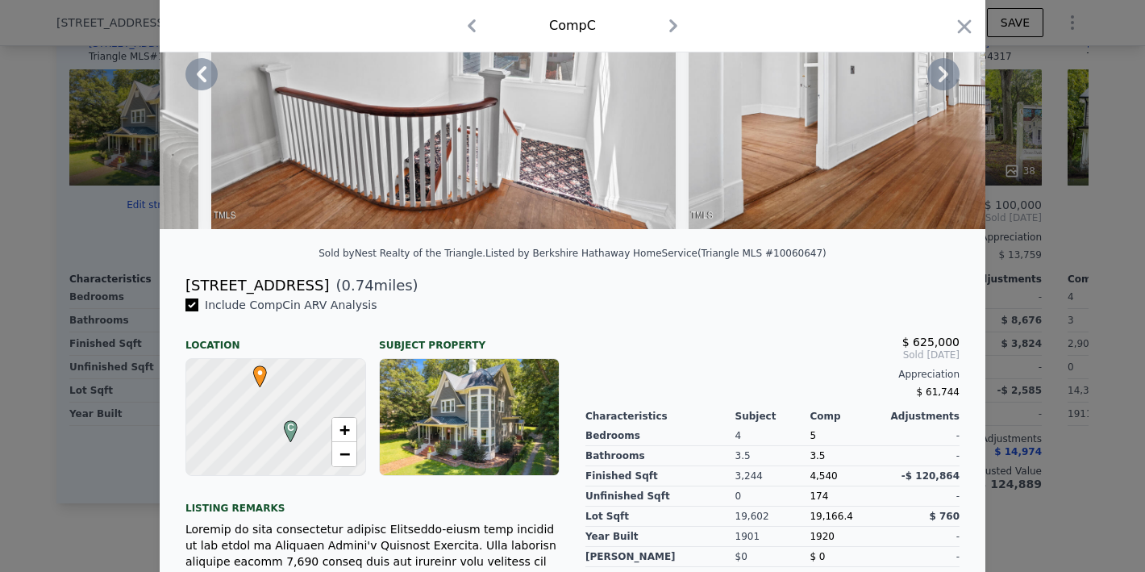
scroll to position [0, 0]
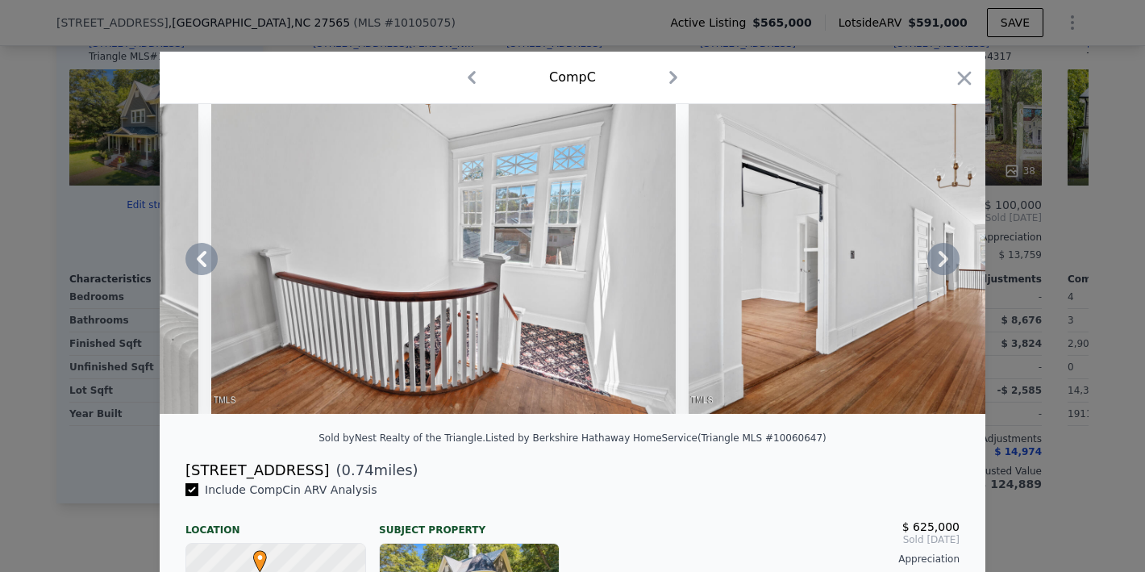
click at [939, 267] on icon at bounding box center [944, 259] width 10 height 16
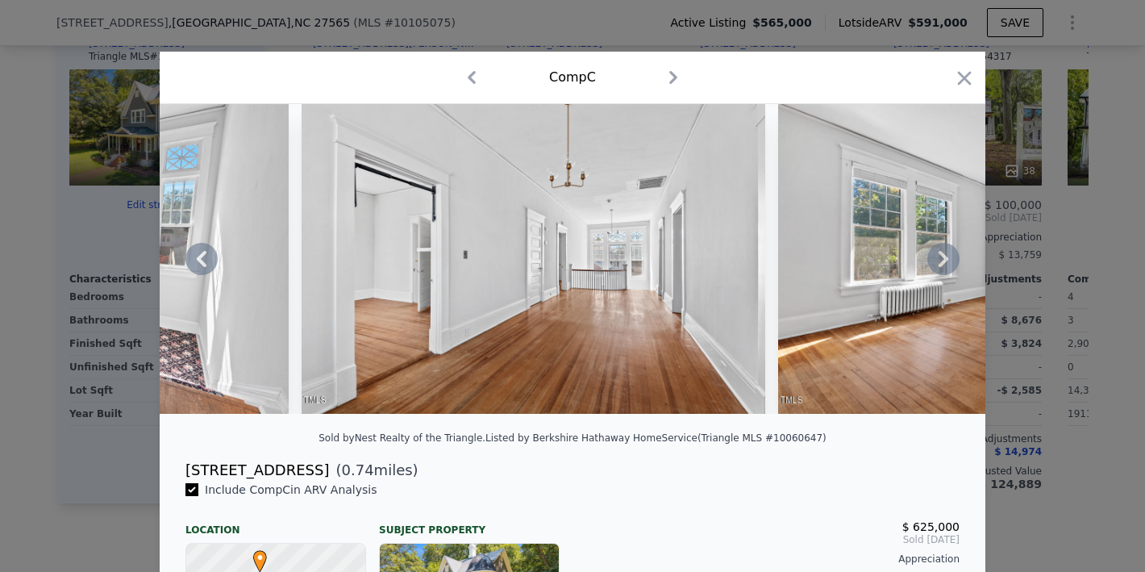
click at [941, 262] on icon at bounding box center [944, 259] width 32 height 32
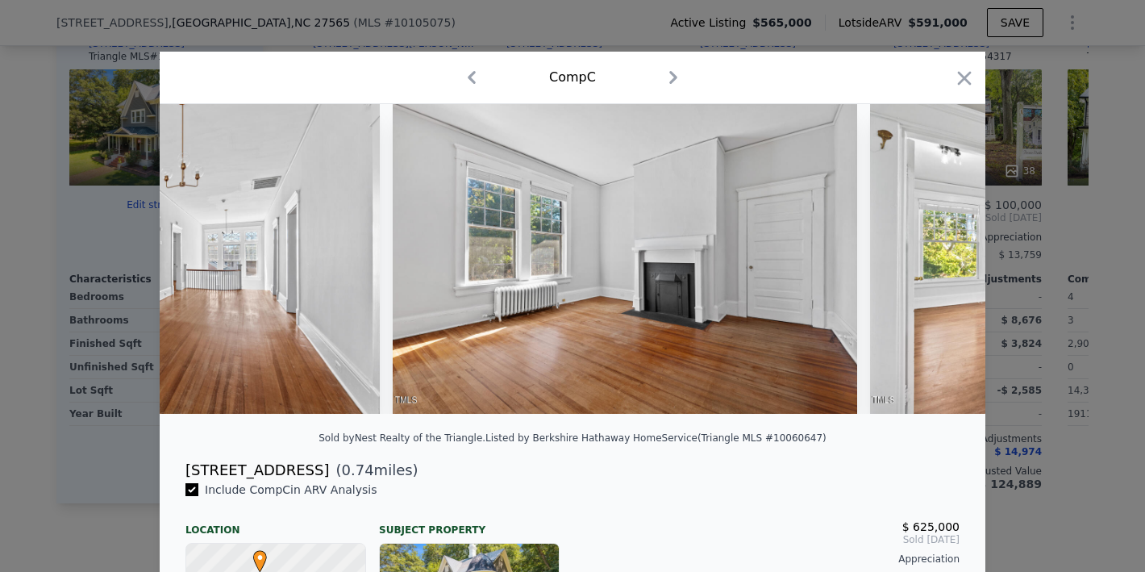
scroll to position [0, 17424]
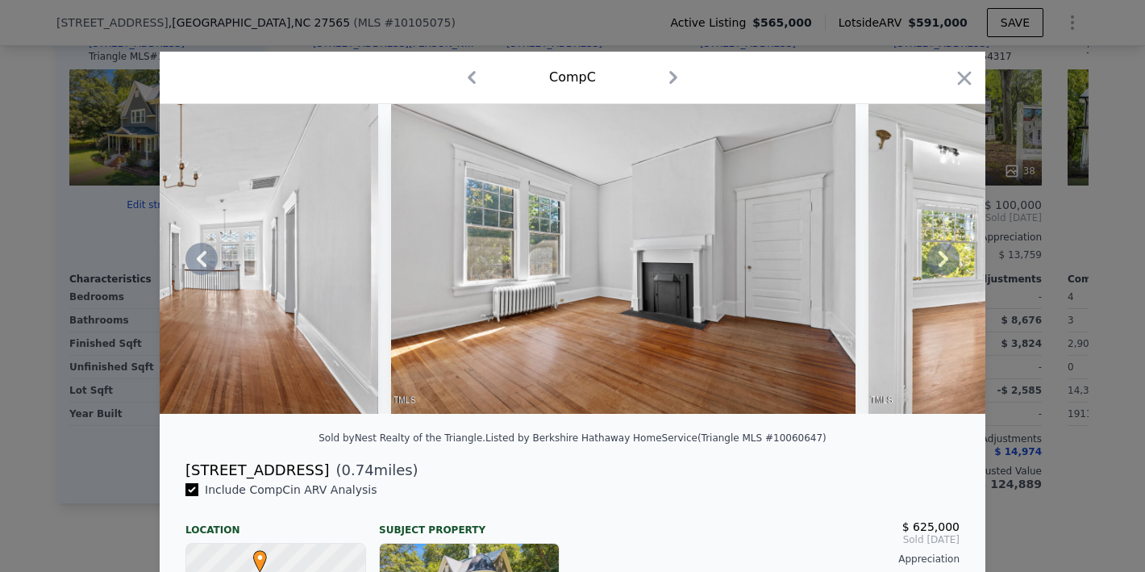
click at [940, 268] on icon at bounding box center [944, 259] width 32 height 32
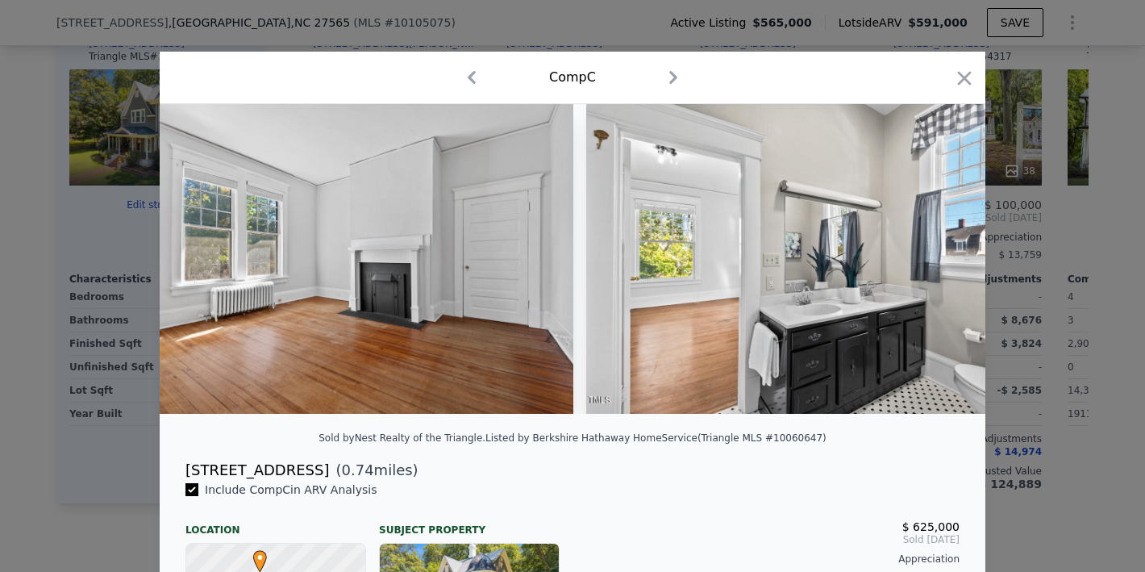
scroll to position [0, 17811]
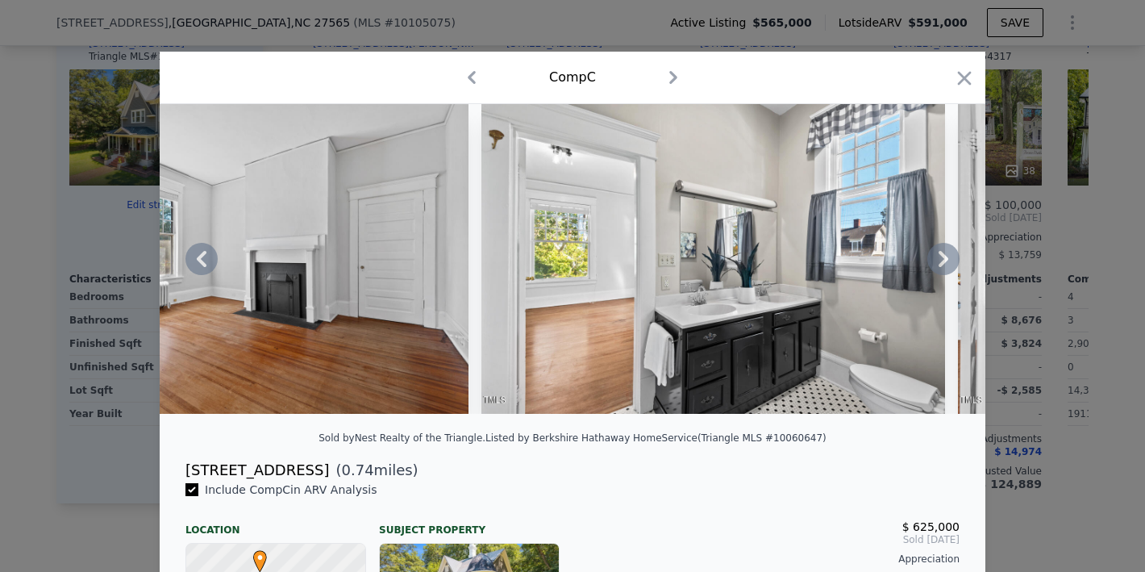
click at [941, 262] on icon at bounding box center [944, 259] width 10 height 16
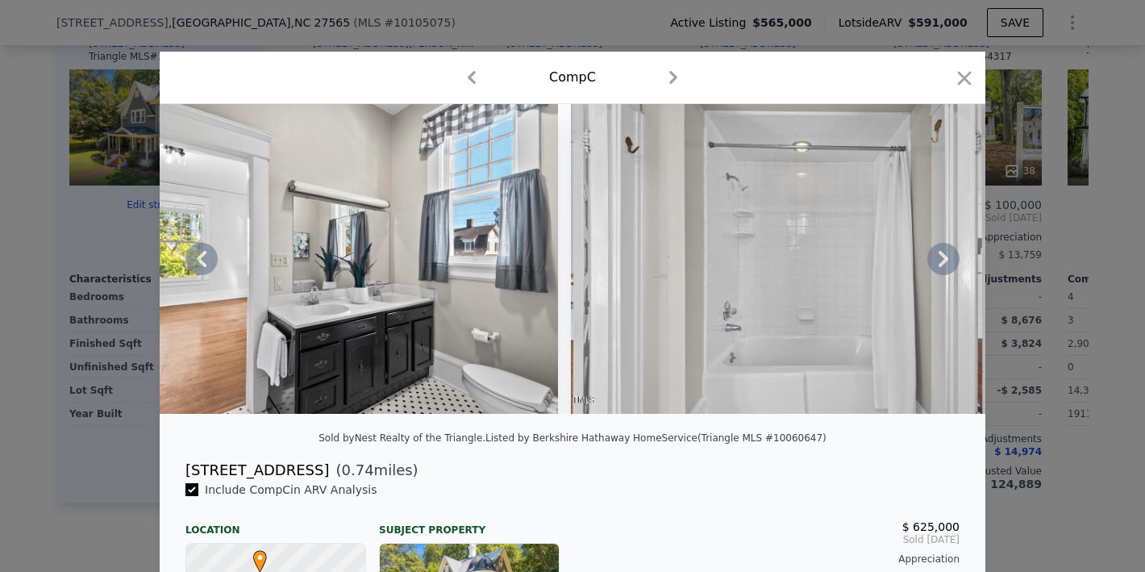
click at [941, 258] on icon at bounding box center [944, 259] width 32 height 32
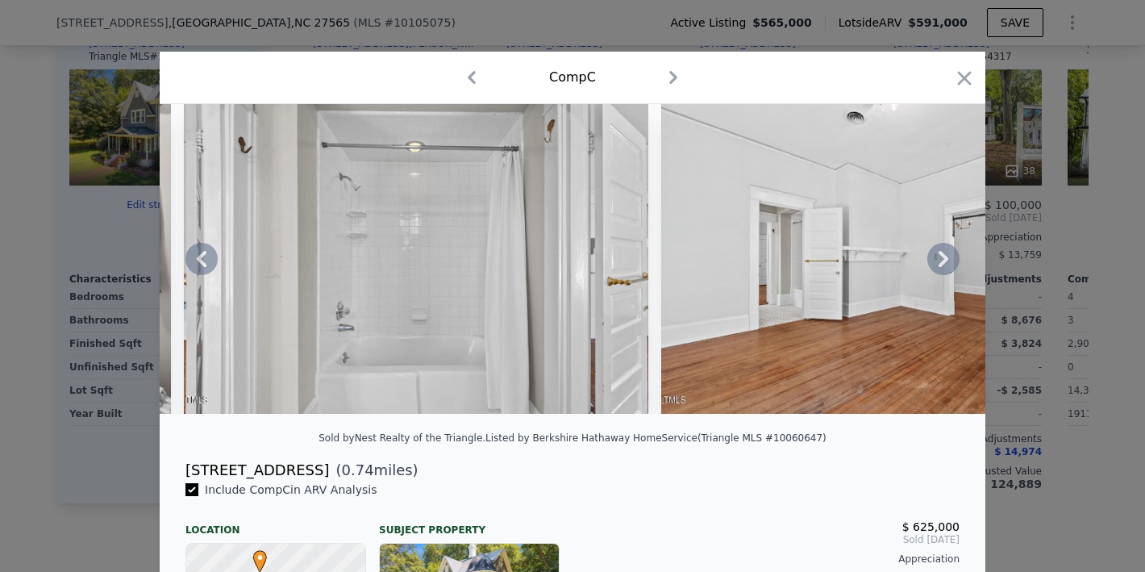
click at [939, 263] on icon at bounding box center [944, 259] width 10 height 16
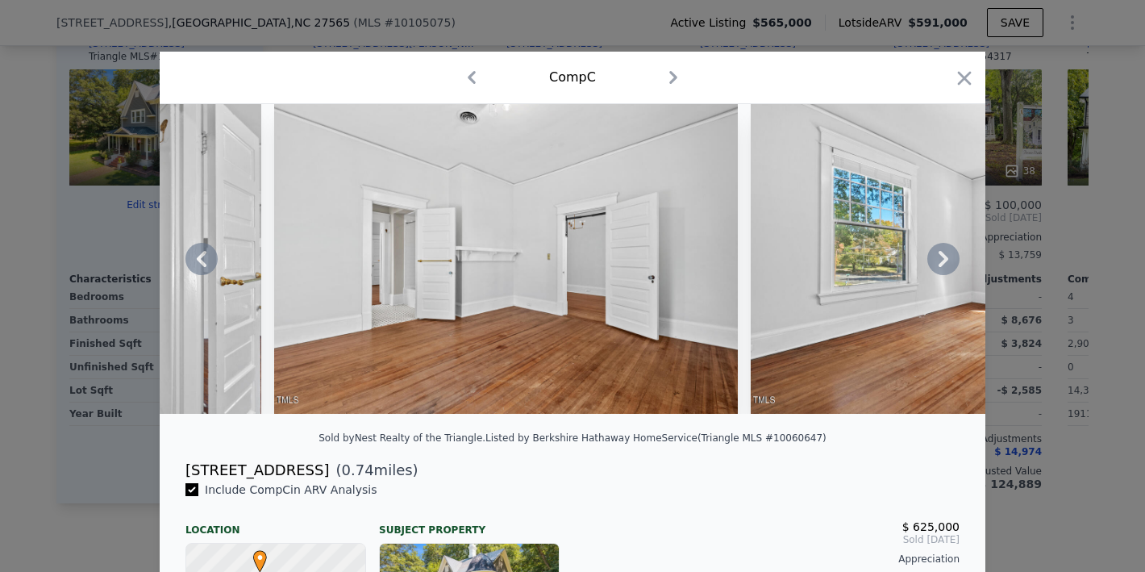
click at [939, 263] on icon at bounding box center [944, 259] width 10 height 16
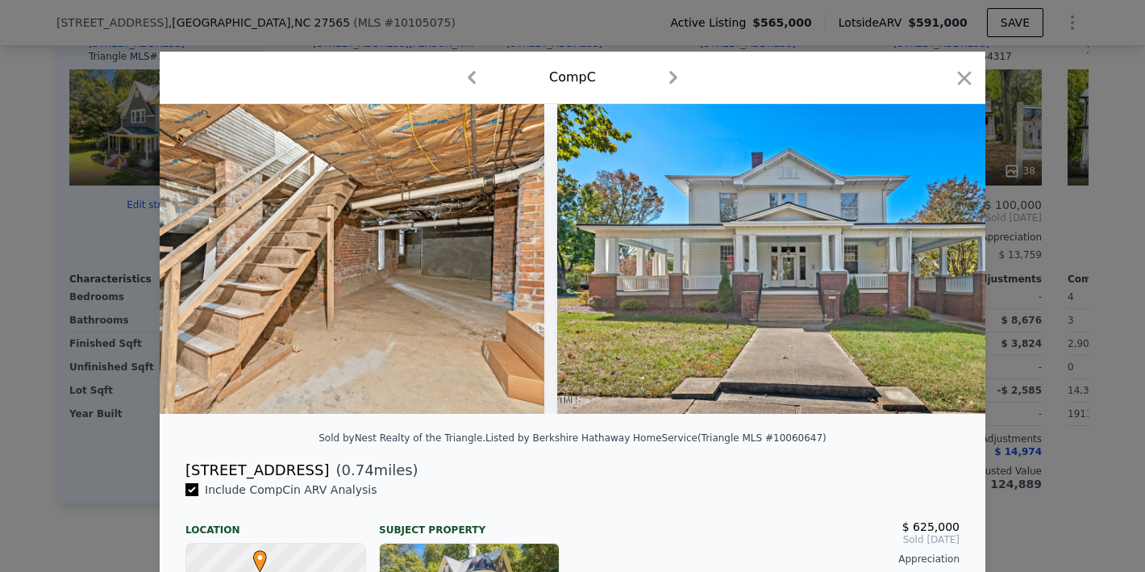
scroll to position [0, 27794]
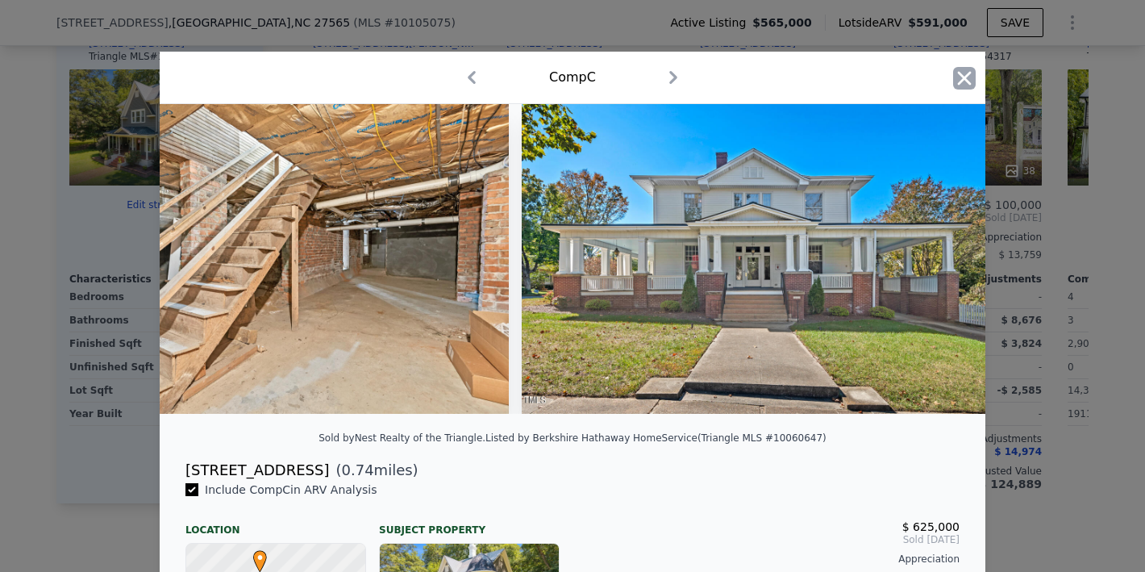
click at [958, 74] on icon "button" at bounding box center [965, 78] width 14 height 14
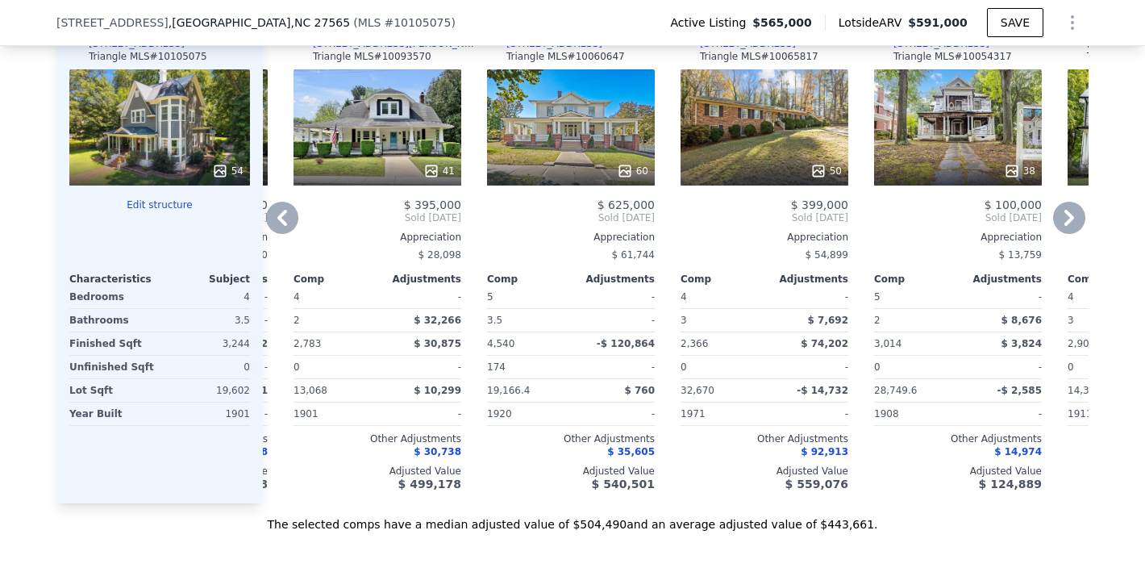
click at [379, 131] on div "41" at bounding box center [378, 127] width 168 height 116
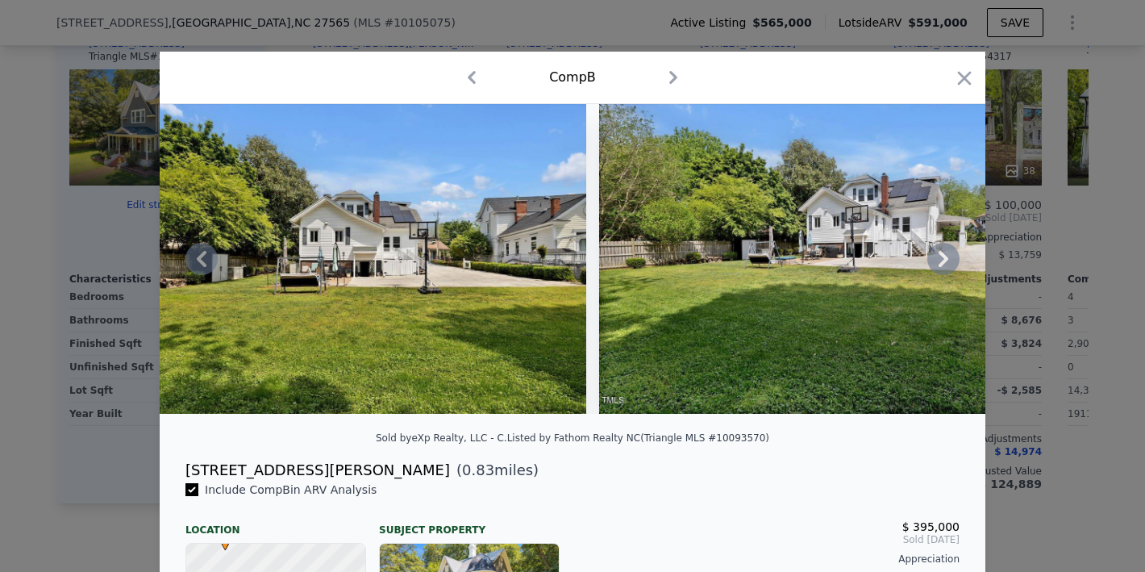
scroll to position [0, 17767]
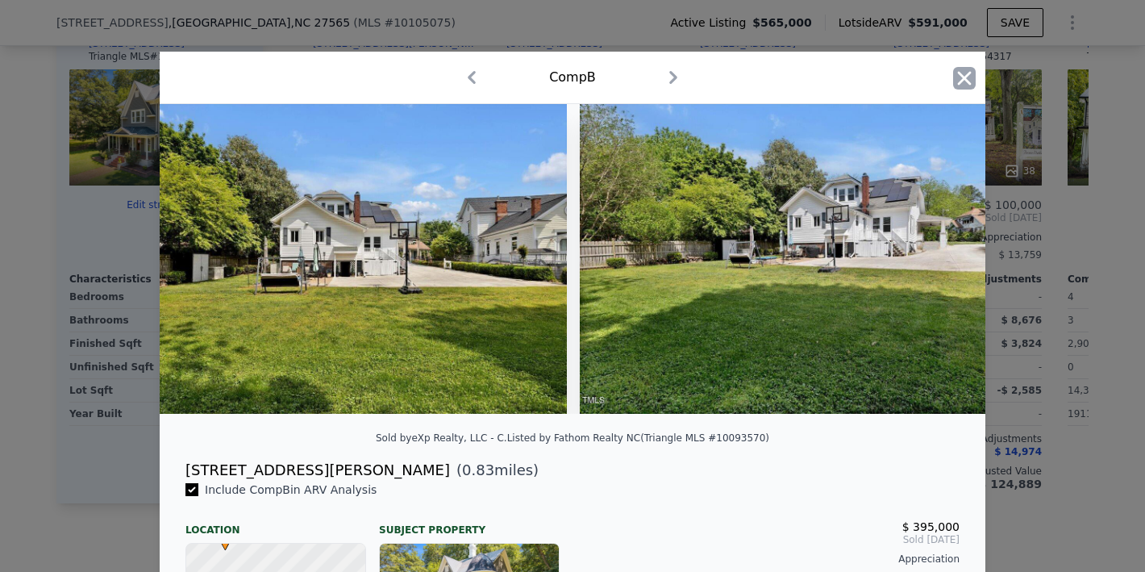
click at [959, 73] on icon "button" at bounding box center [964, 78] width 23 height 23
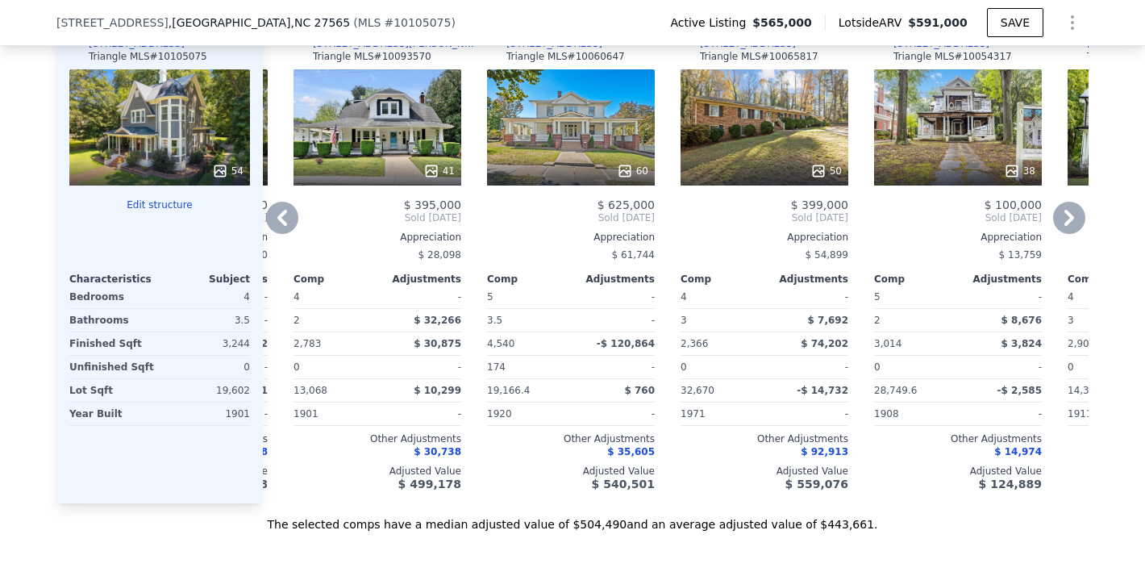
click at [766, 146] on div "50" at bounding box center [765, 127] width 168 height 116
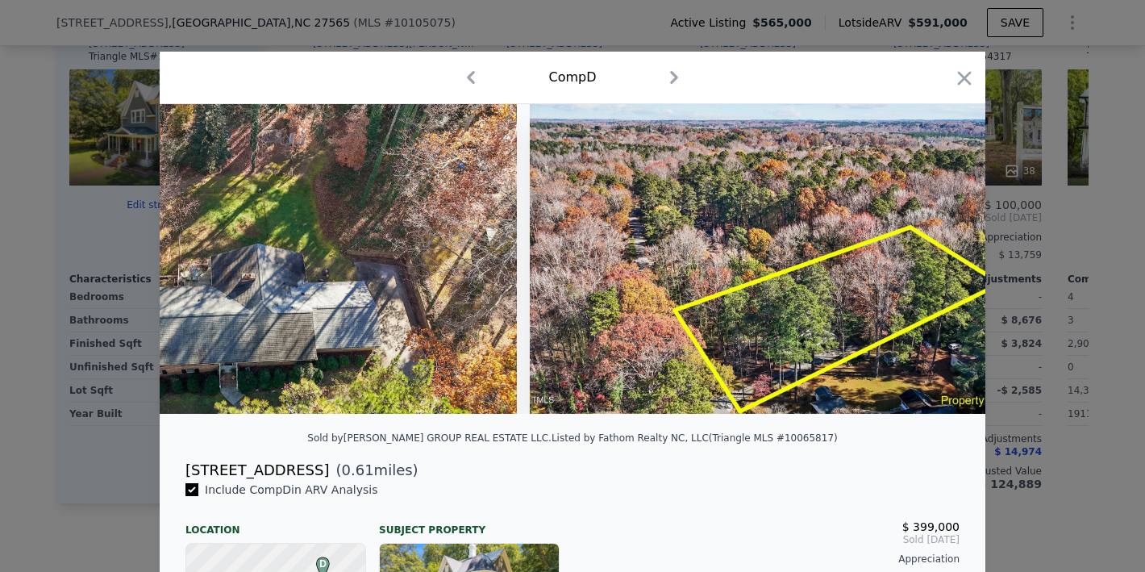
scroll to position [0, 22714]
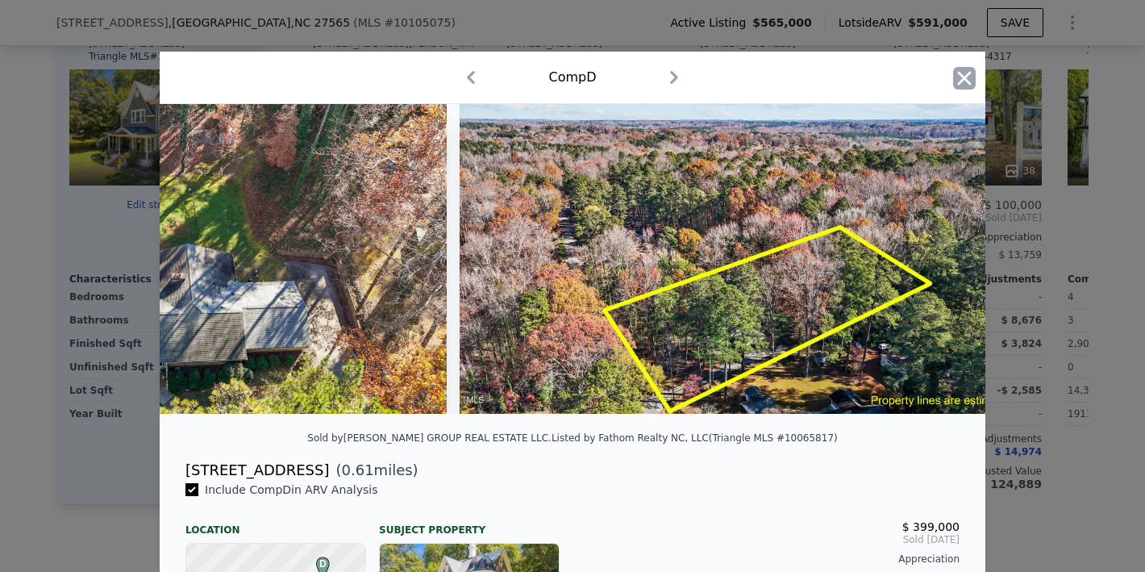
click at [962, 75] on icon "button" at bounding box center [965, 78] width 14 height 14
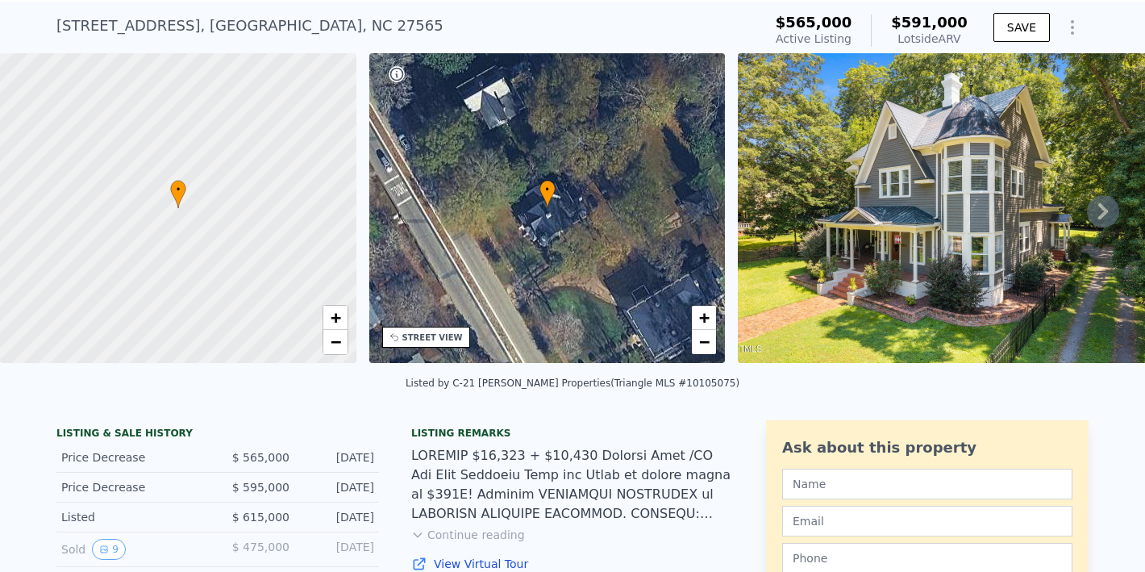
scroll to position [50, 0]
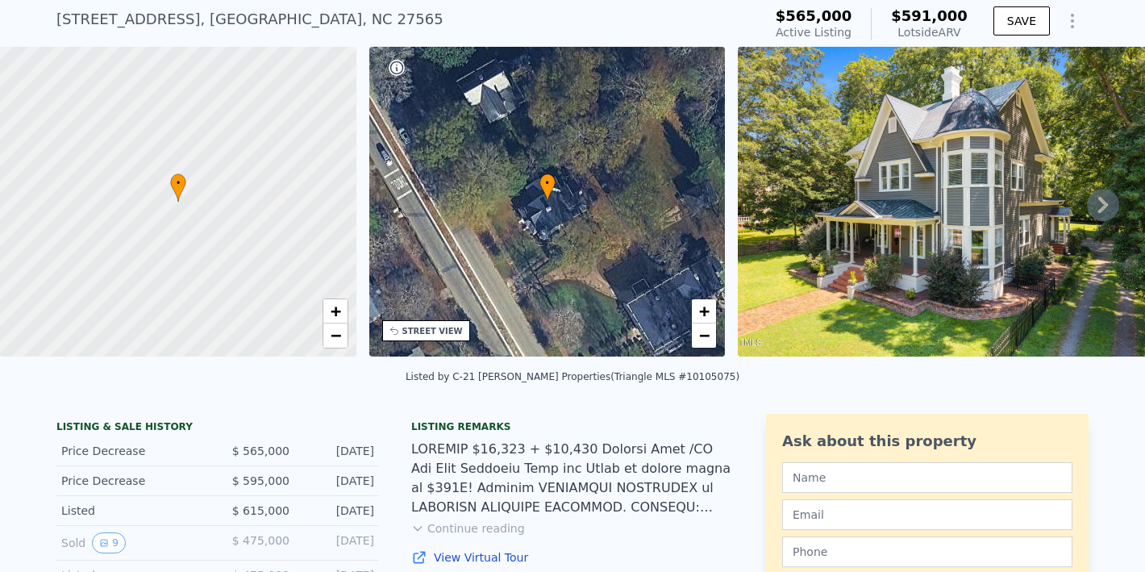
click at [473, 536] on button "Continue reading" at bounding box center [468, 528] width 114 height 16
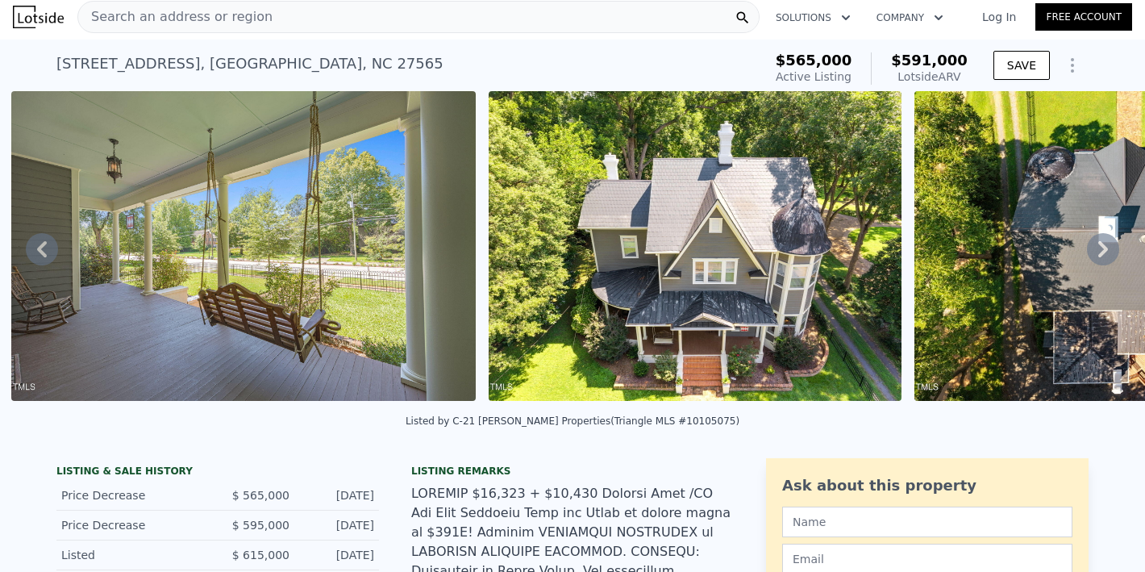
scroll to position [0, 20761]
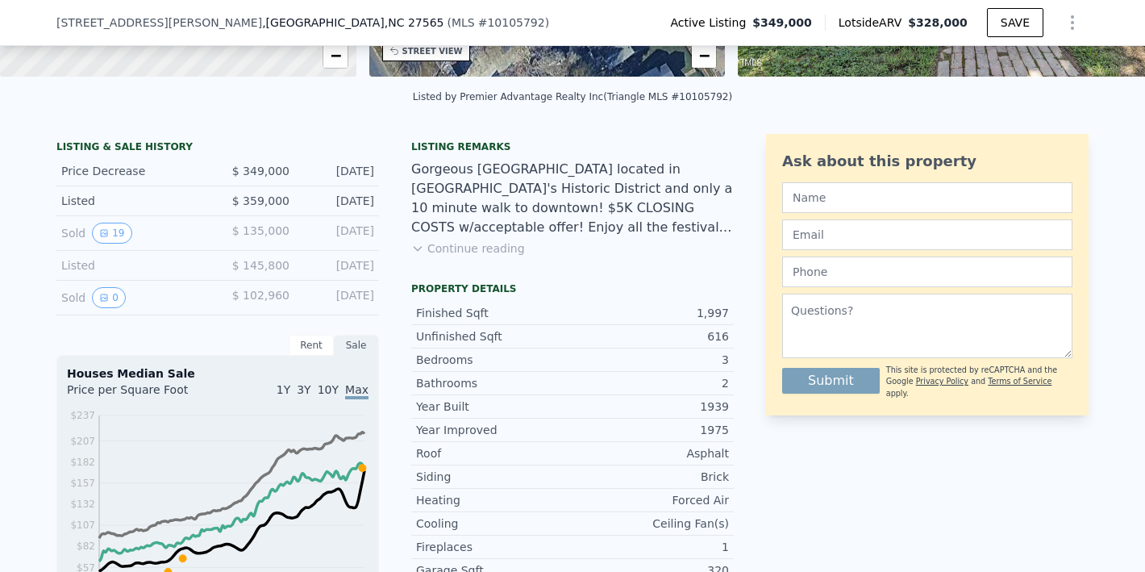
scroll to position [321, 0]
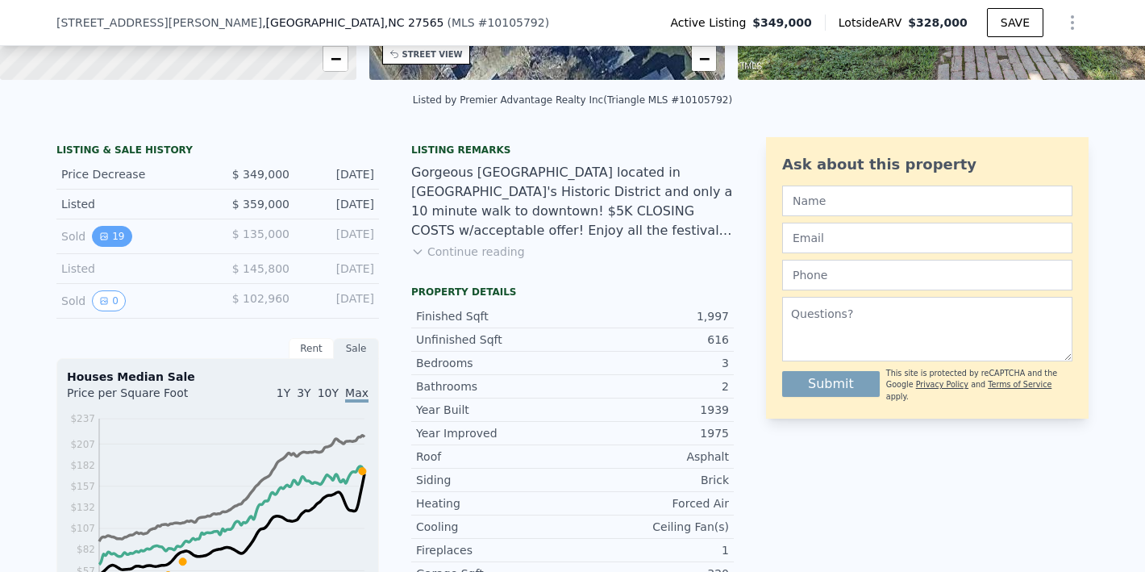
click at [101, 240] on icon "View historical data" at bounding box center [104, 236] width 6 height 6
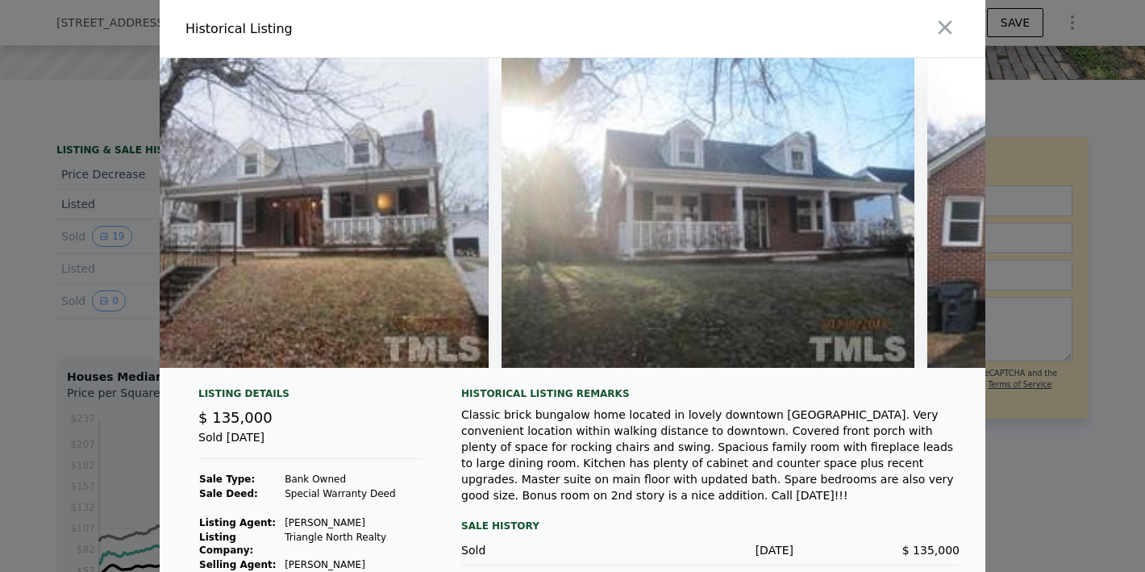
scroll to position [0, 452]
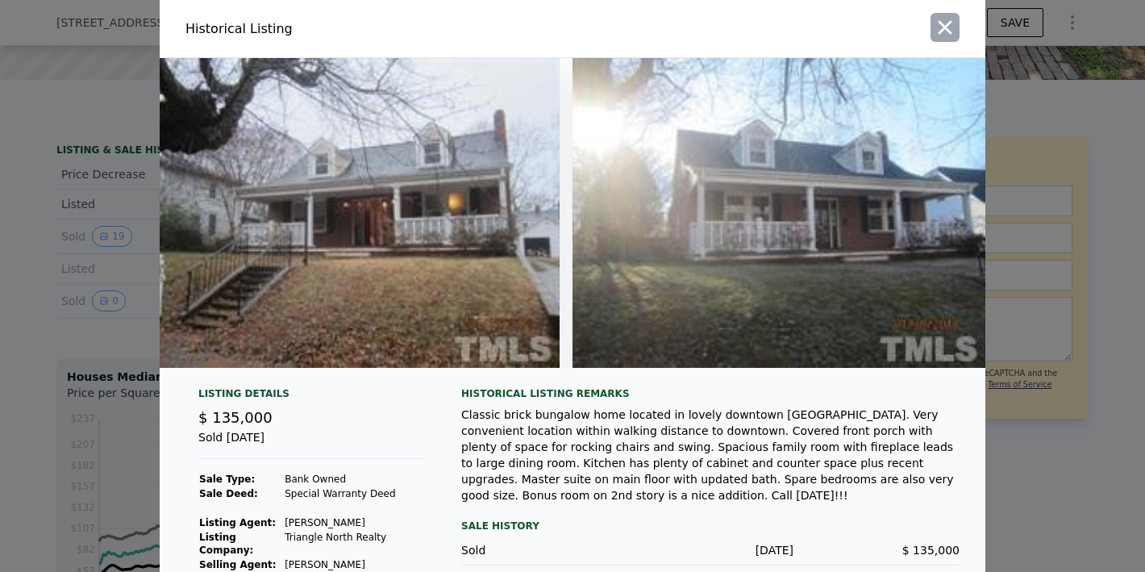
click at [935, 25] on icon "button" at bounding box center [945, 27] width 23 height 23
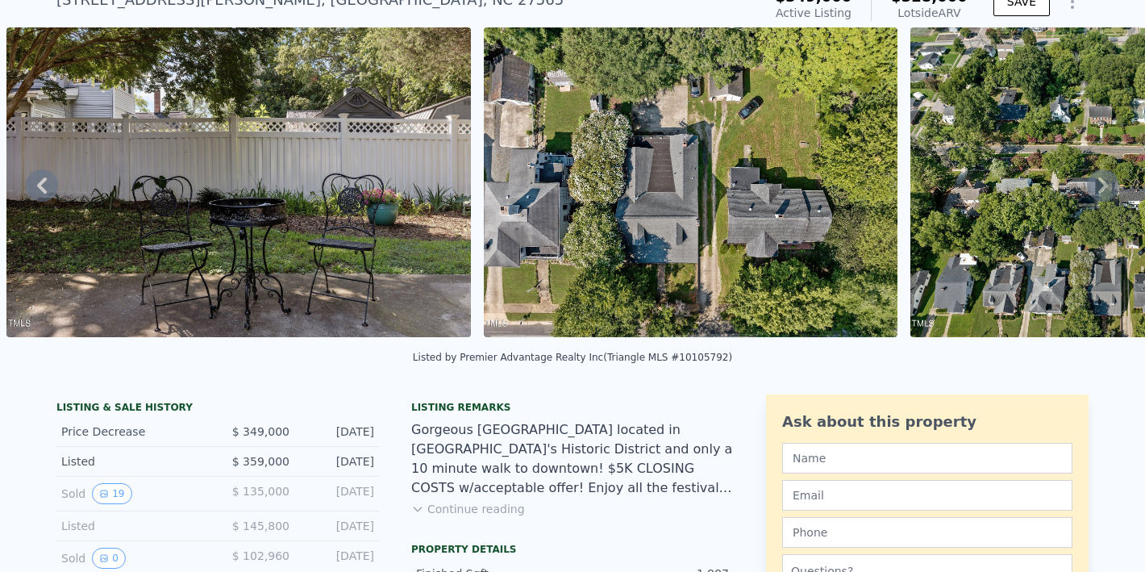
scroll to position [93, 0]
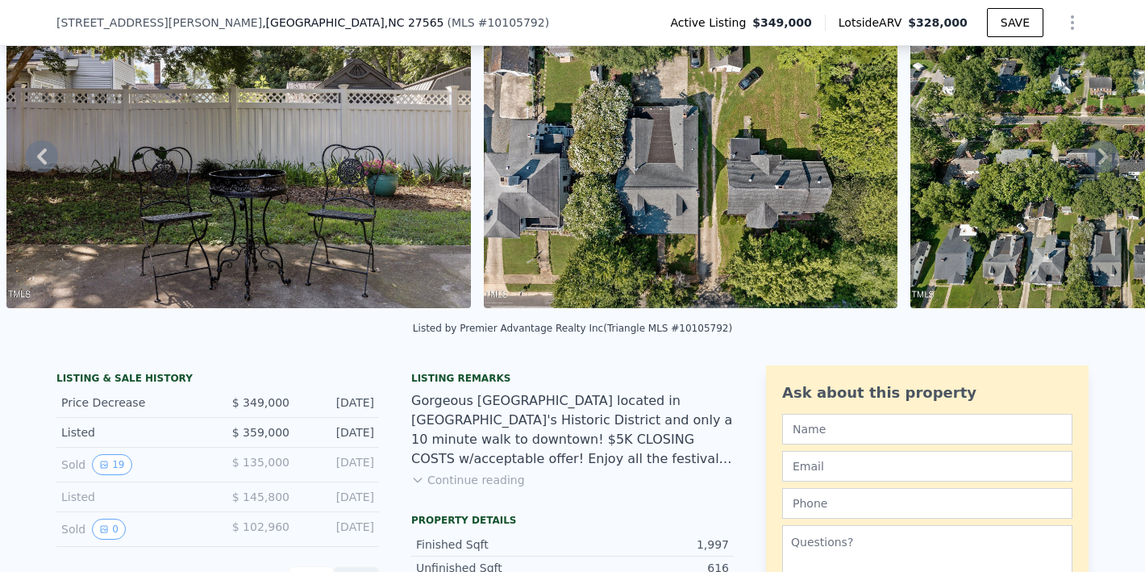
click at [466, 488] on button "Continue reading" at bounding box center [468, 480] width 114 height 16
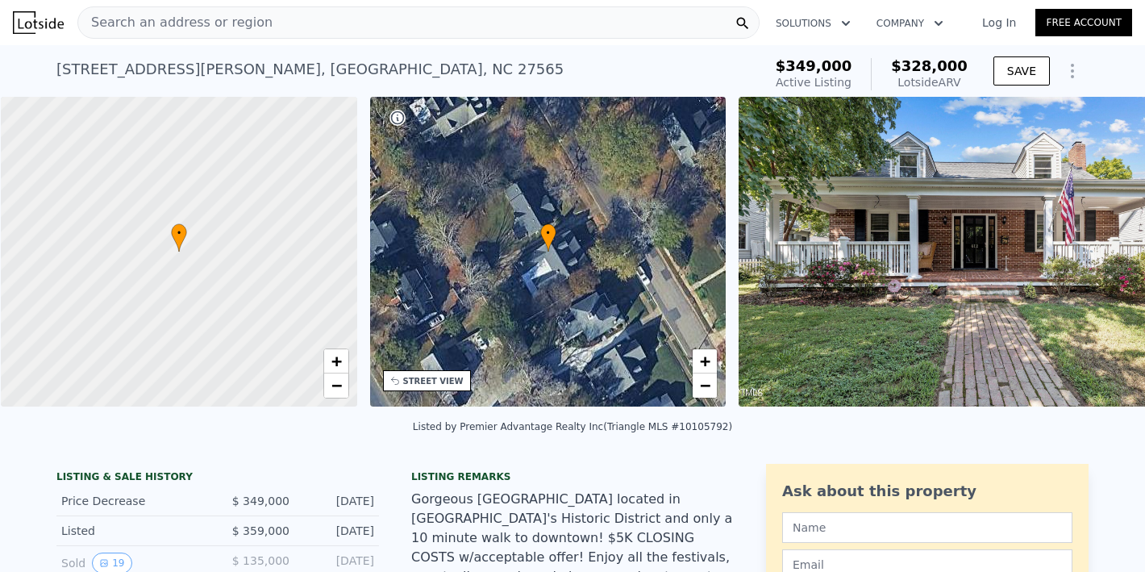
scroll to position [0, 6]
click at [421, 384] on div "STREET VIEW" at bounding box center [433, 381] width 61 height 12
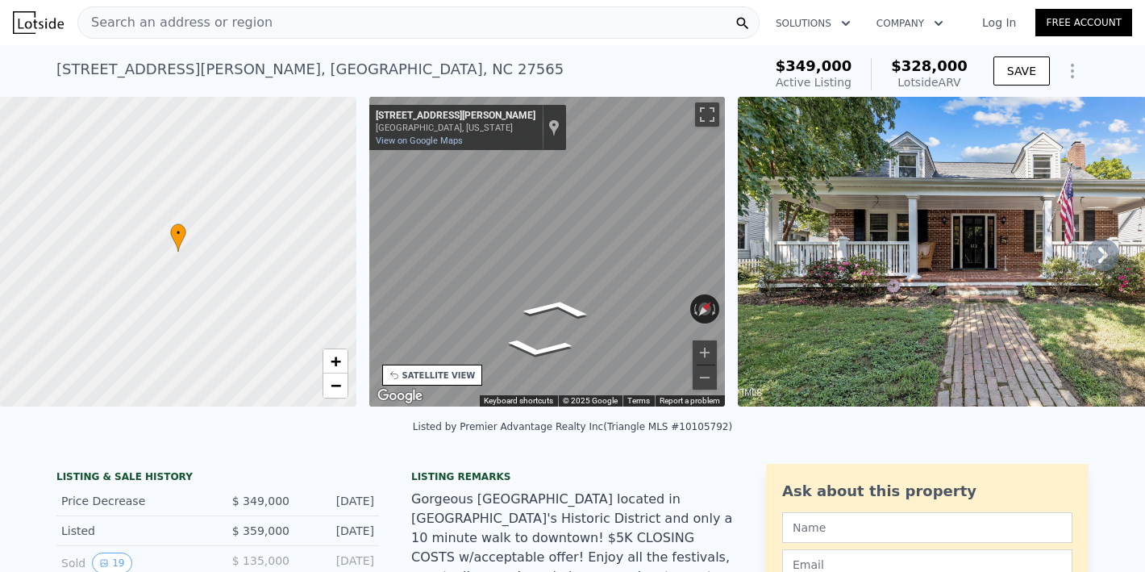
click at [299, 270] on div "• + − • + − STREET VIEW ← Move left → Move right ↑ Move up ↓ Move down + Zoom i…" at bounding box center [572, 254] width 1145 height 315
click at [318, 248] on div "• + − • + − STREET VIEW ← Move left → Move right ↑ Move up ↓ Move down + Zoom i…" at bounding box center [572, 254] width 1145 height 315
click at [336, 361] on span "+" at bounding box center [335, 361] width 10 height 20
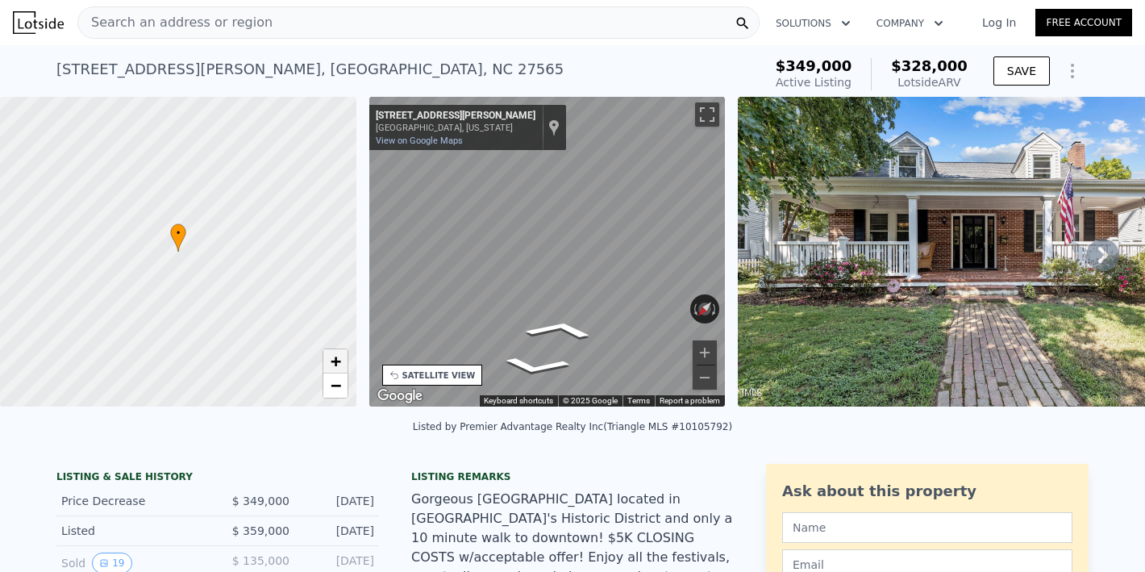
click at [336, 361] on span "+" at bounding box center [335, 361] width 10 height 20
drag, startPoint x: 261, startPoint y: 278, endPoint x: 278, endPoint y: 359, distance: 82.6
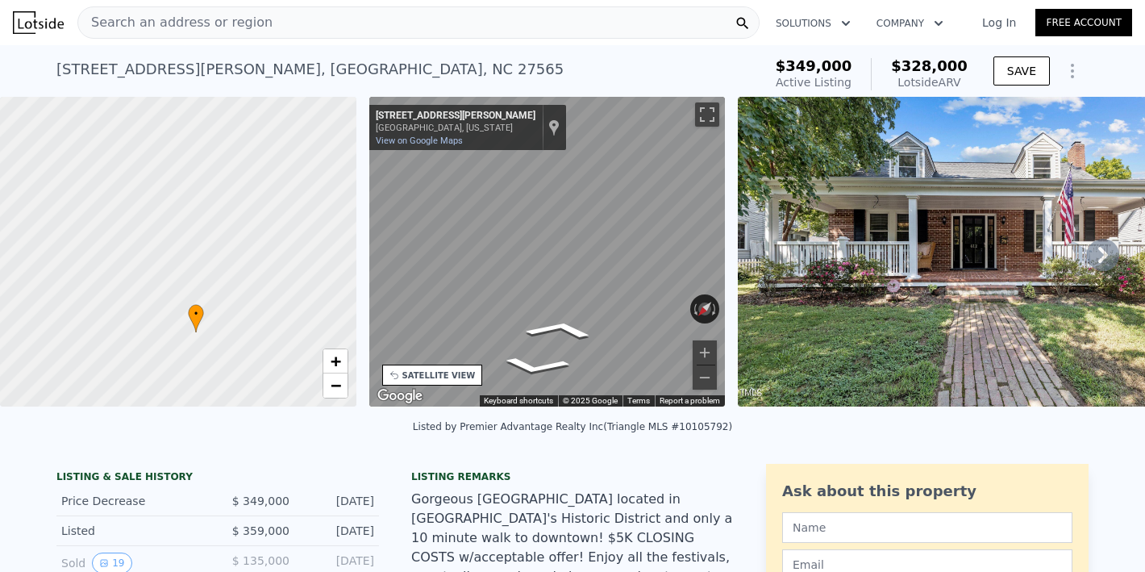
click at [278, 359] on div at bounding box center [179, 252] width 428 height 372
click at [335, 389] on span "−" at bounding box center [335, 385] width 10 height 20
drag, startPoint x: 258, startPoint y: 236, endPoint x: 190, endPoint y: 184, distance: 85.2
click at [190, 184] on div at bounding box center [179, 252] width 428 height 372
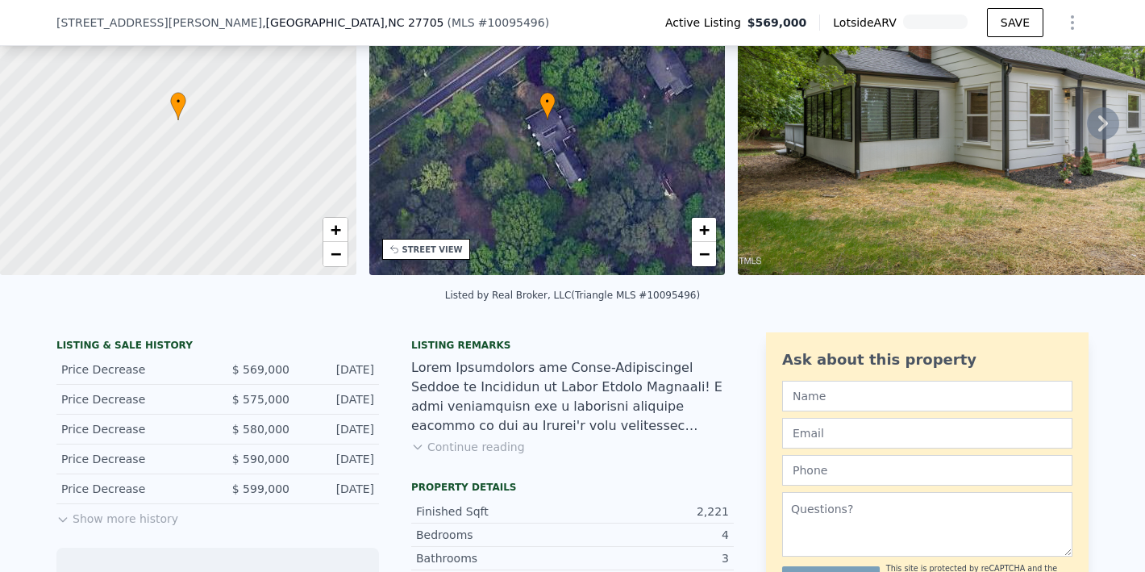
scroll to position [146, 0]
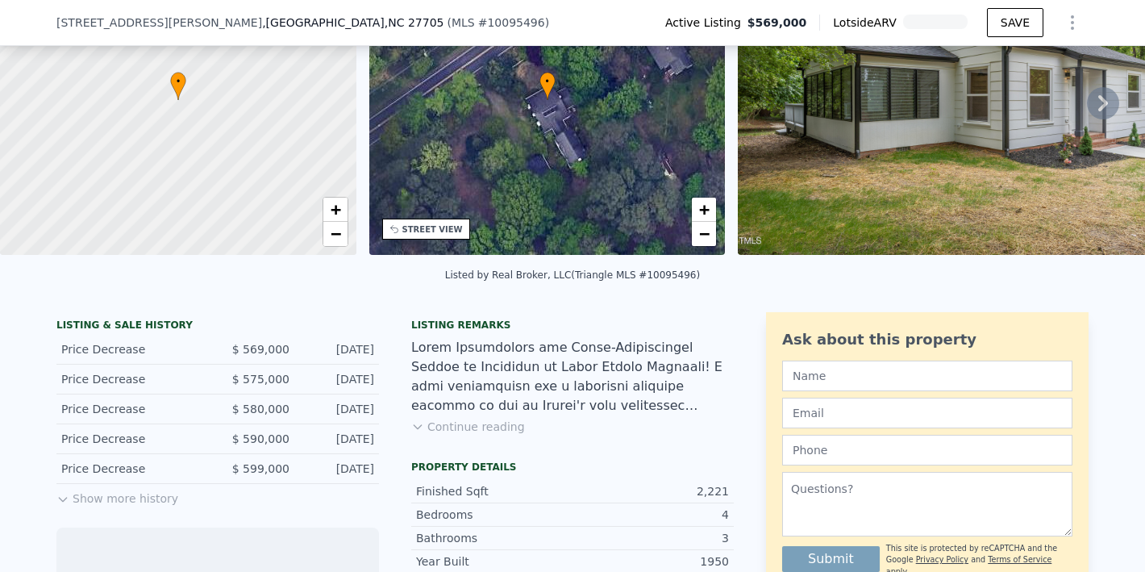
click at [483, 435] on button "Continue reading" at bounding box center [468, 427] width 114 height 16
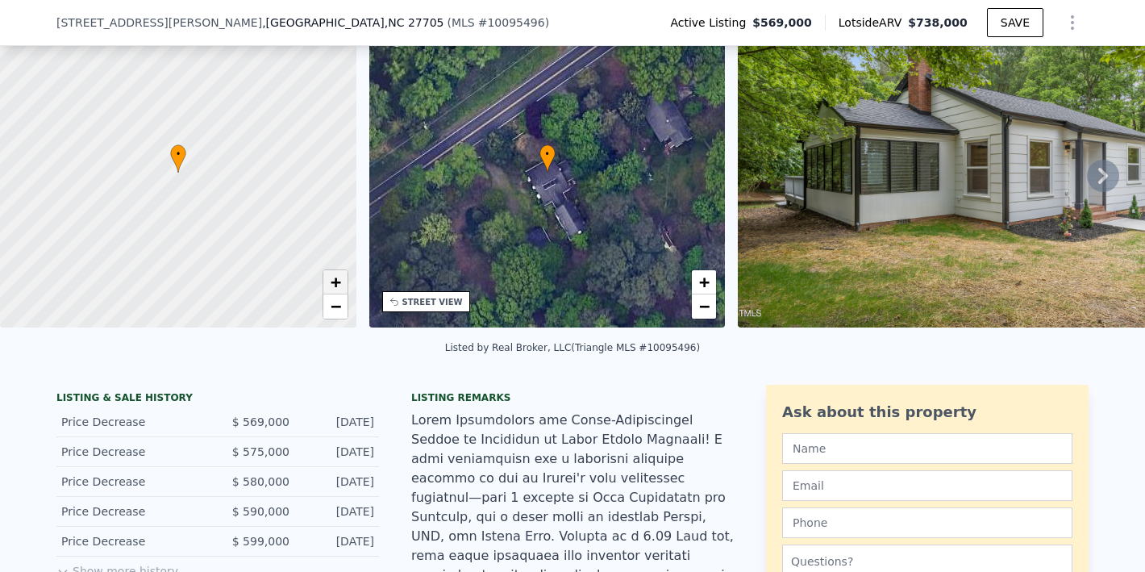
click at [334, 291] on span "+" at bounding box center [335, 282] width 10 height 20
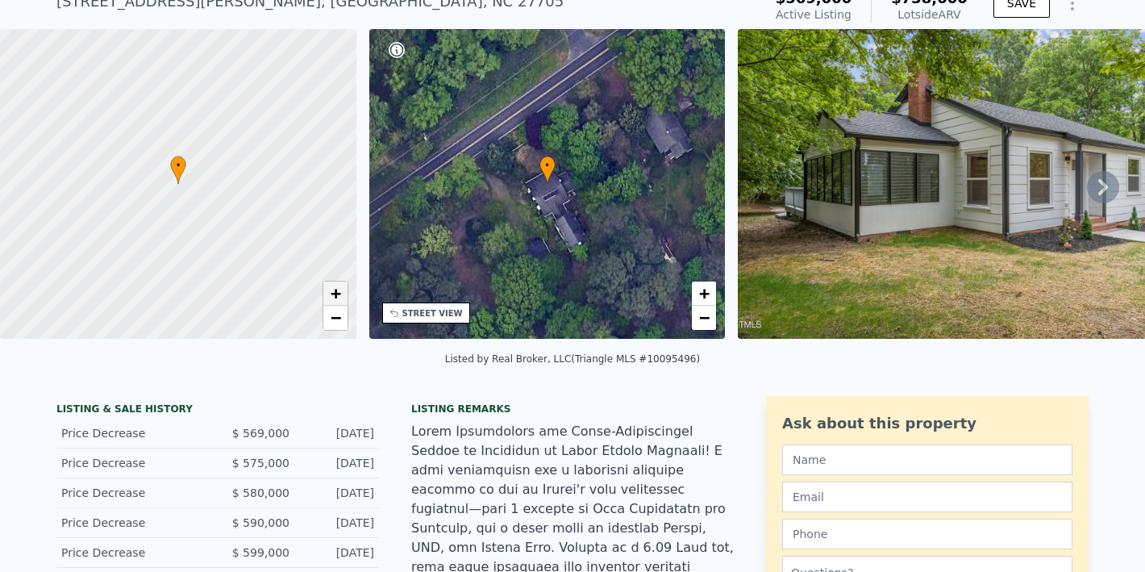
click at [334, 291] on span "+" at bounding box center [335, 293] width 10 height 20
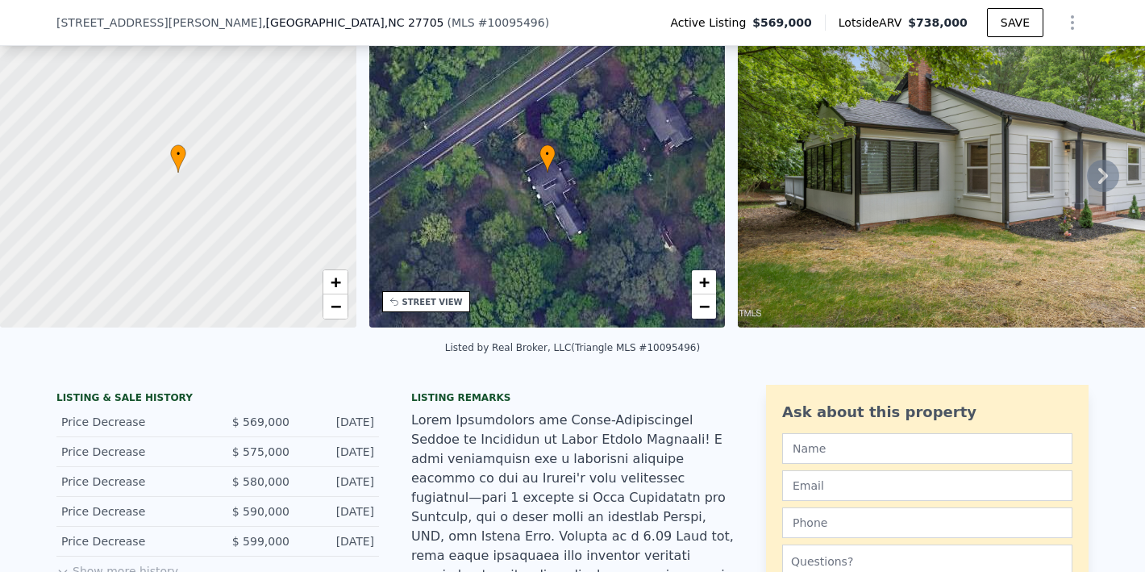
click at [435, 308] on div "STREET VIEW" at bounding box center [433, 302] width 61 height 12
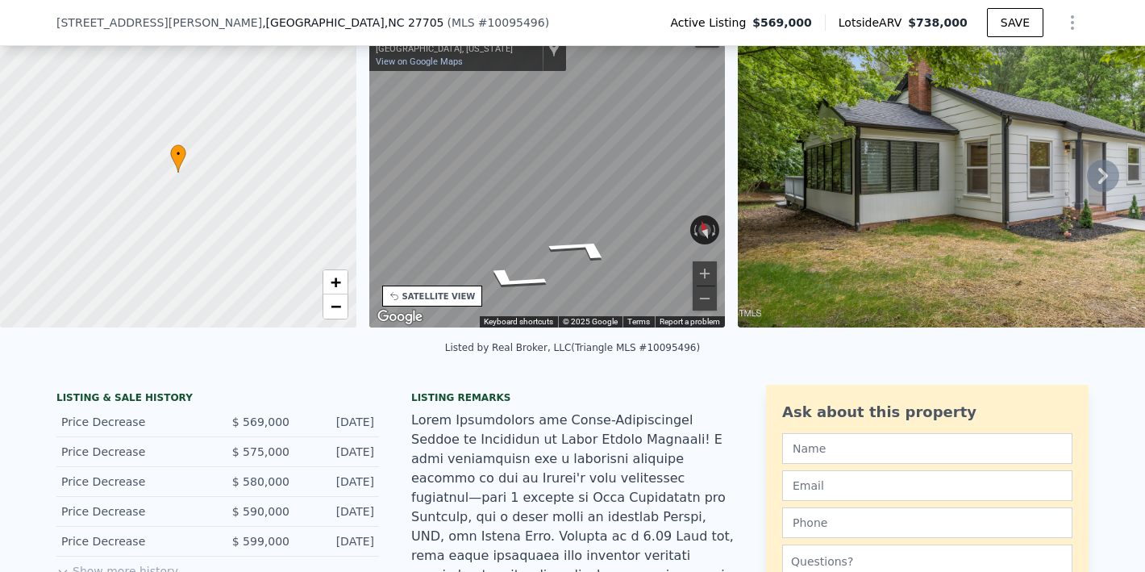
click at [1099, 184] on icon at bounding box center [1104, 176] width 10 height 16
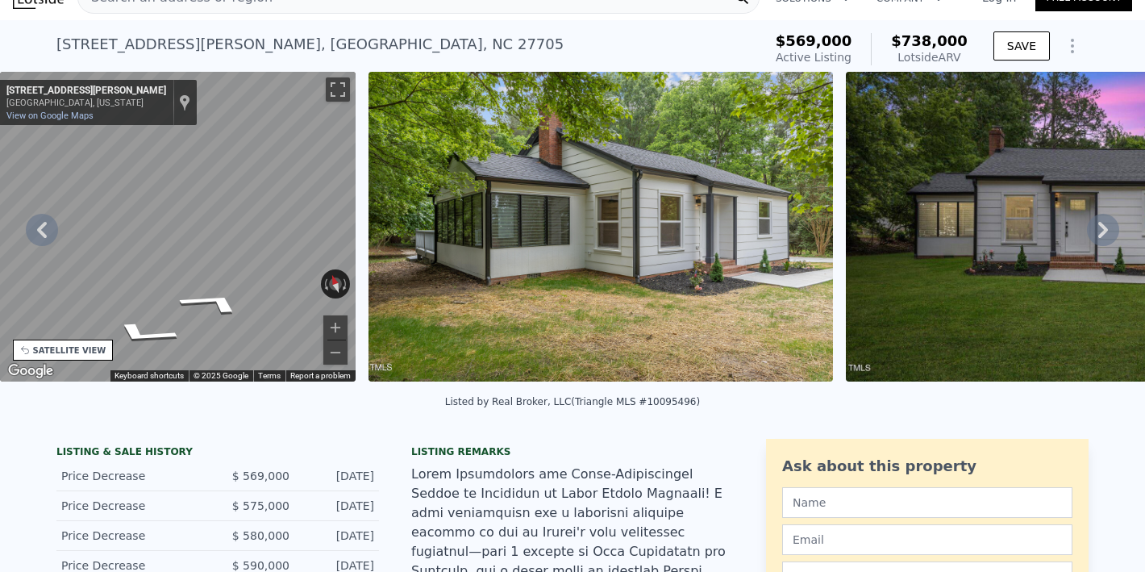
scroll to position [0, 0]
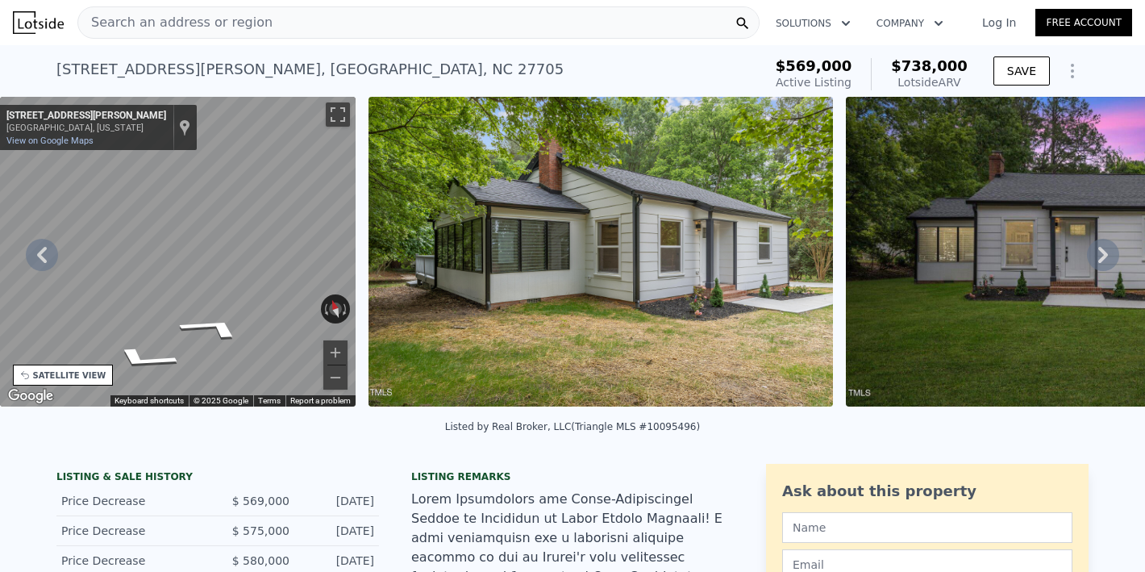
click at [712, 261] on img at bounding box center [601, 252] width 465 height 310
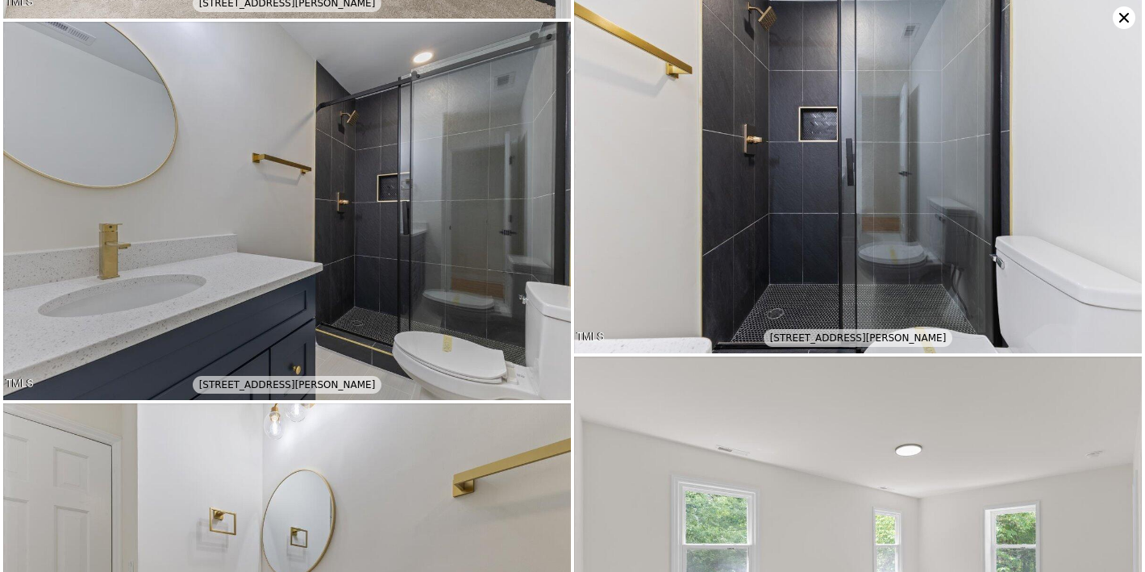
scroll to position [7650, 0]
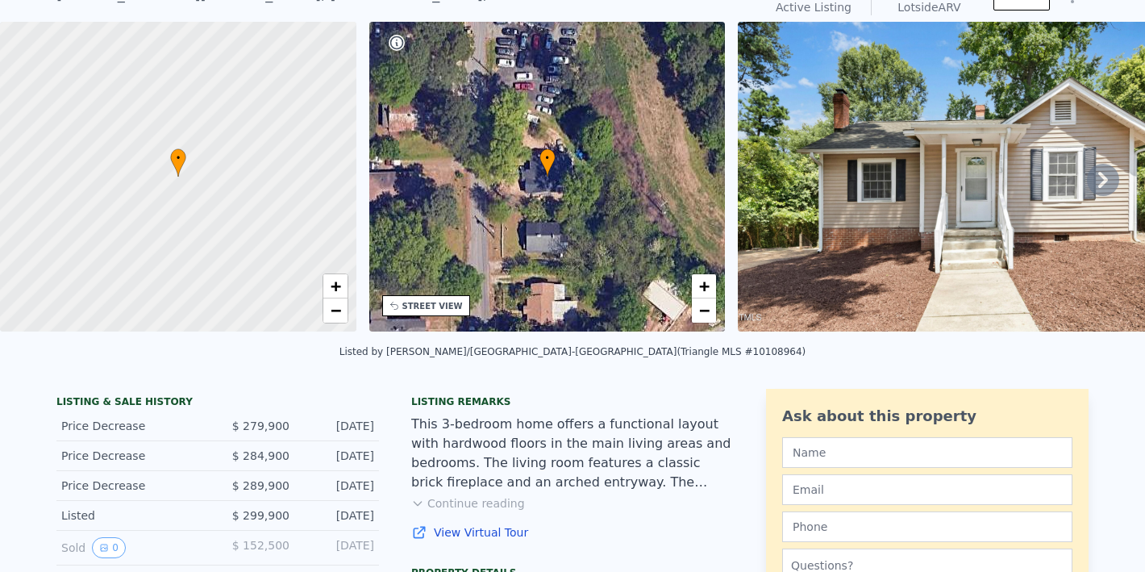
scroll to position [6, 0]
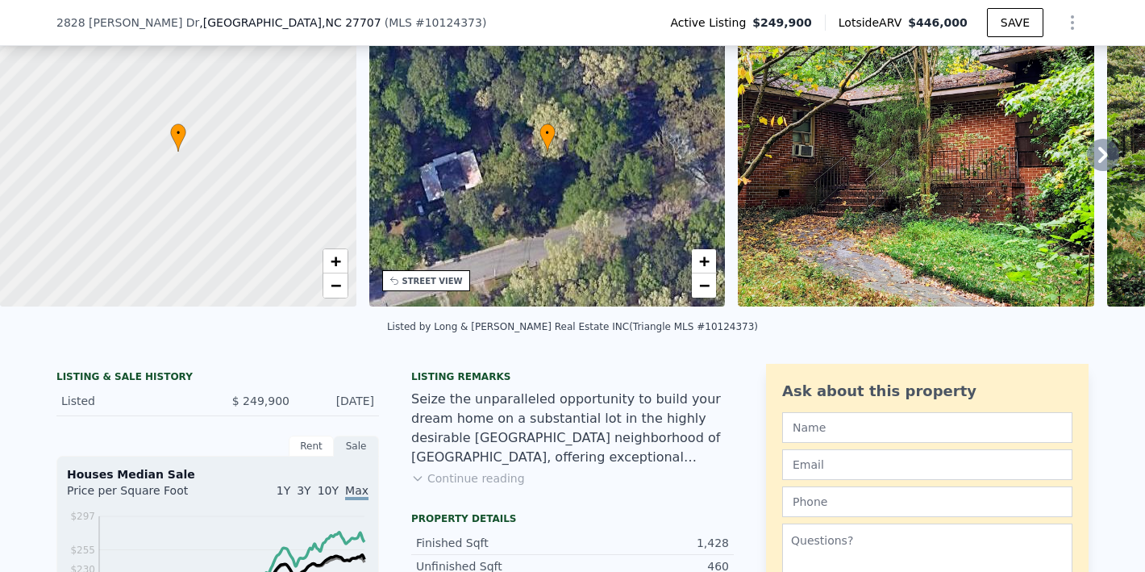
scroll to position [8, 0]
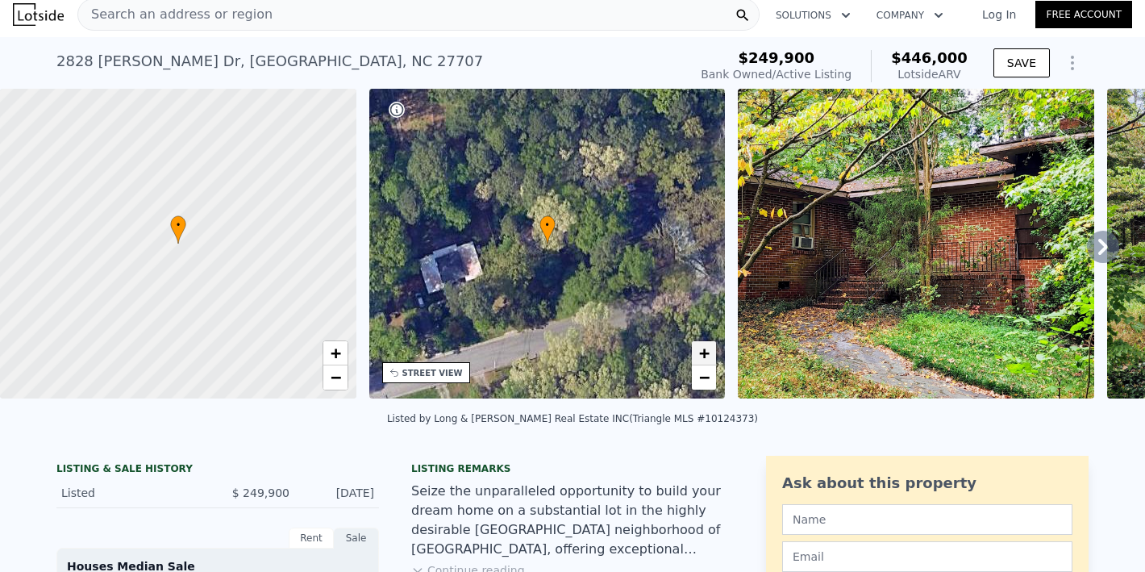
click at [710, 354] on link "+" at bounding box center [704, 353] width 24 height 24
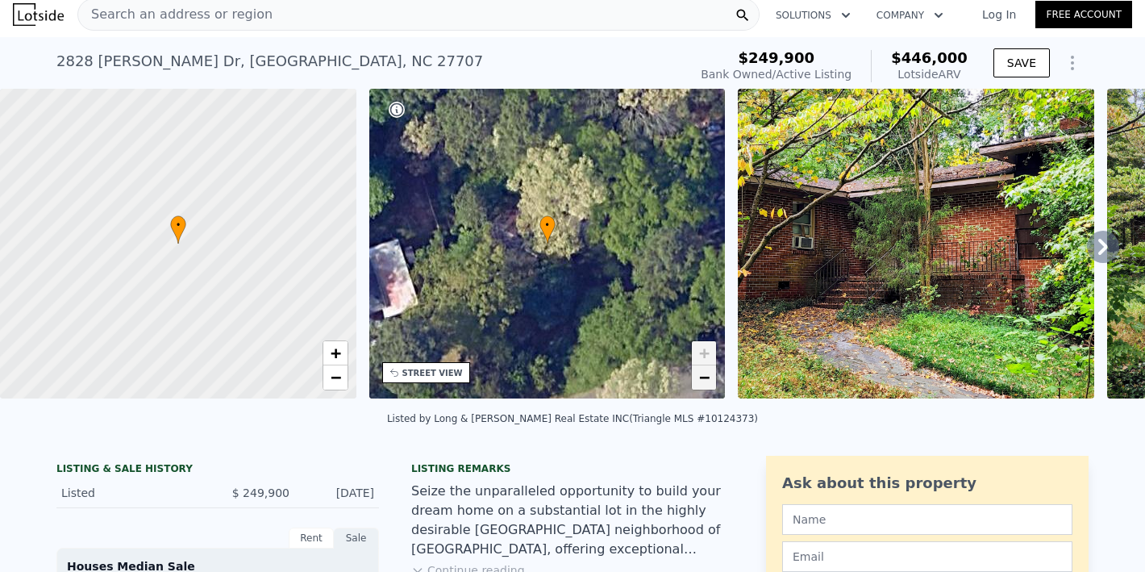
click at [701, 380] on span "−" at bounding box center [704, 377] width 10 height 20
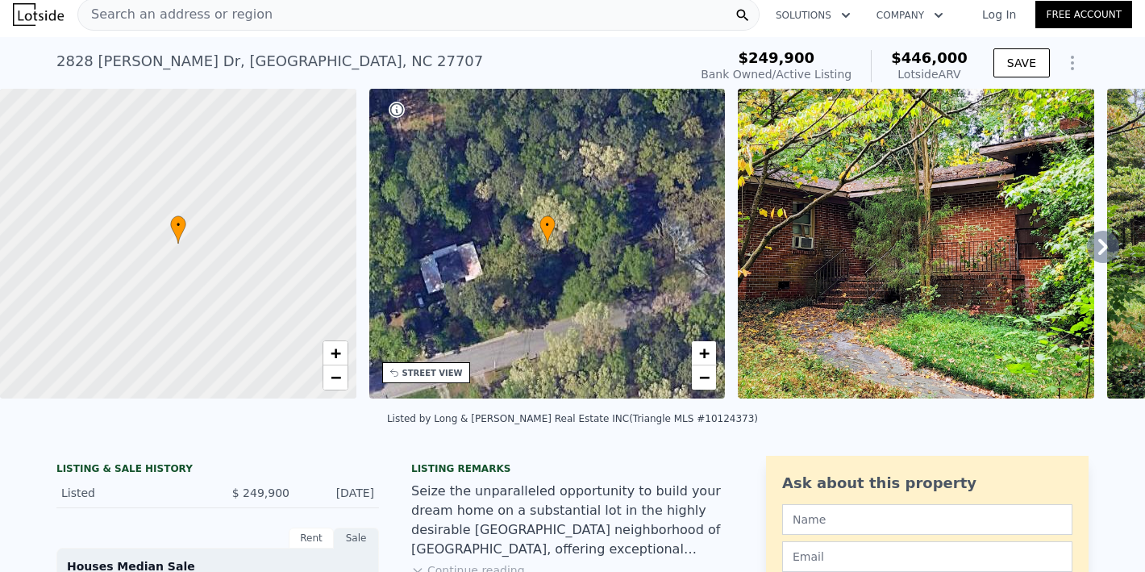
click at [437, 375] on div "STREET VIEW" at bounding box center [433, 373] width 61 height 12
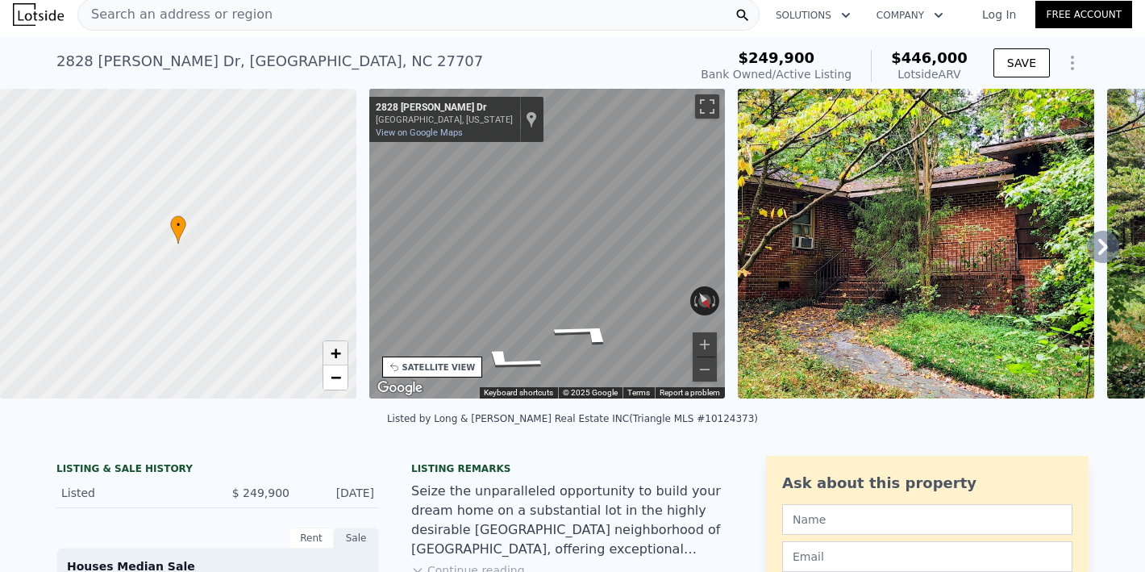
click at [333, 357] on span "+" at bounding box center [335, 353] width 10 height 20
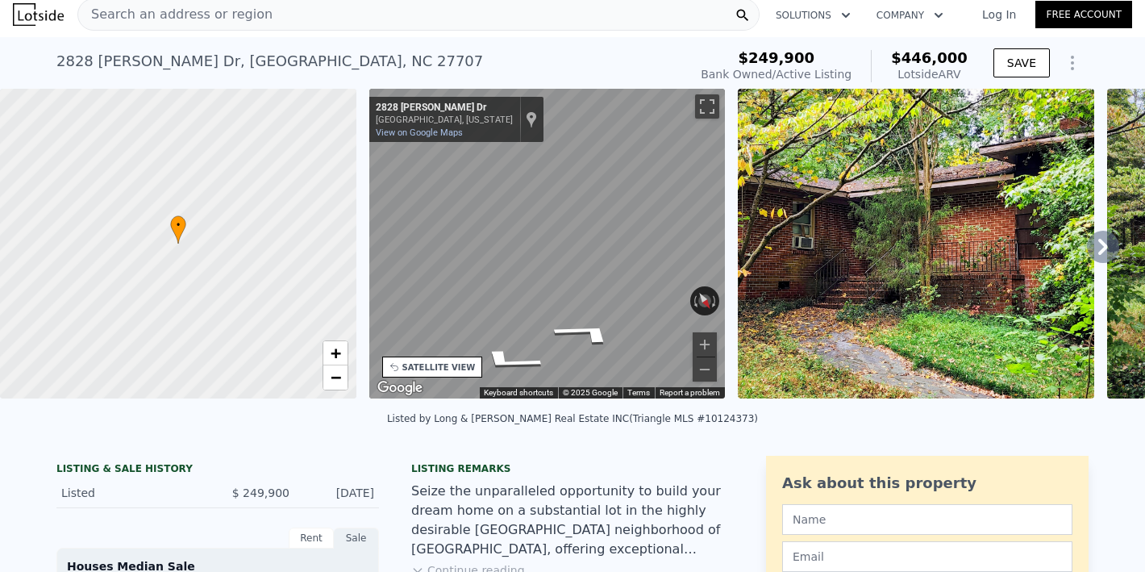
click at [1100, 245] on icon at bounding box center [1103, 247] width 32 height 32
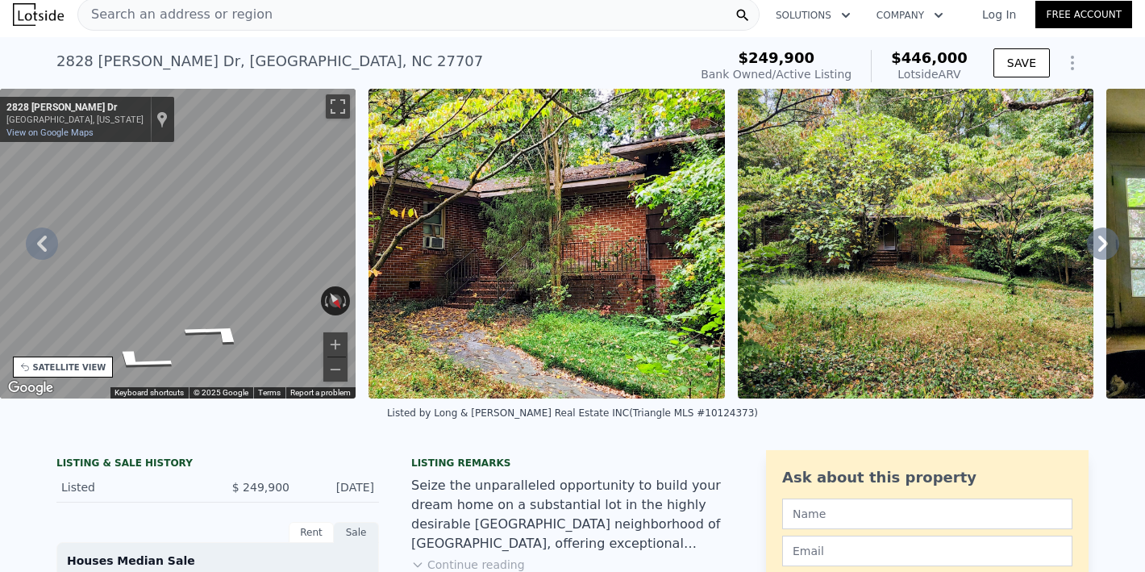
click at [1099, 252] on icon at bounding box center [1104, 244] width 10 height 16
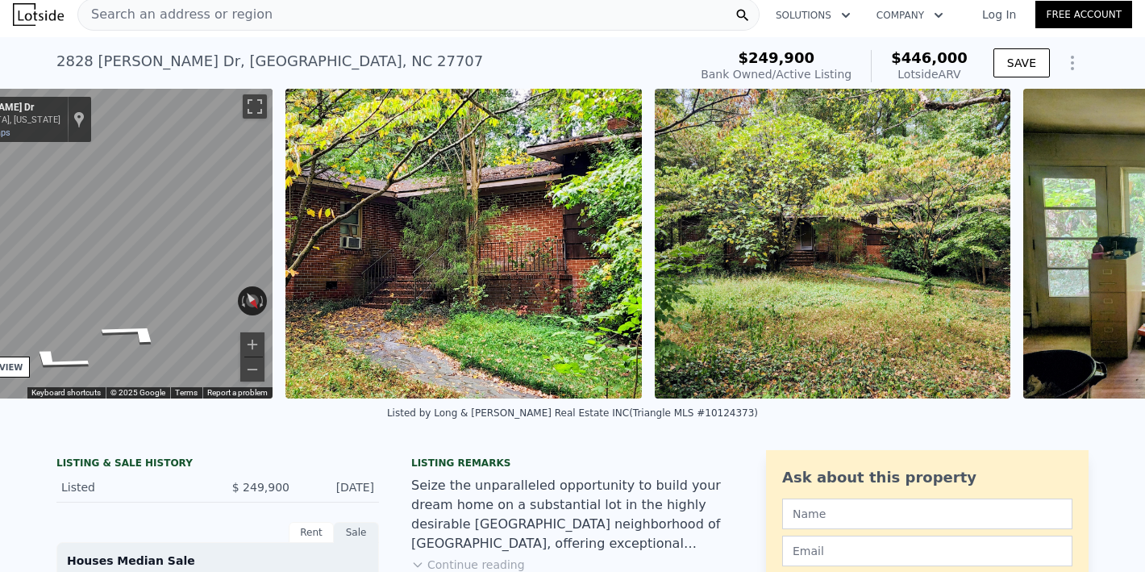
scroll to position [0, 712]
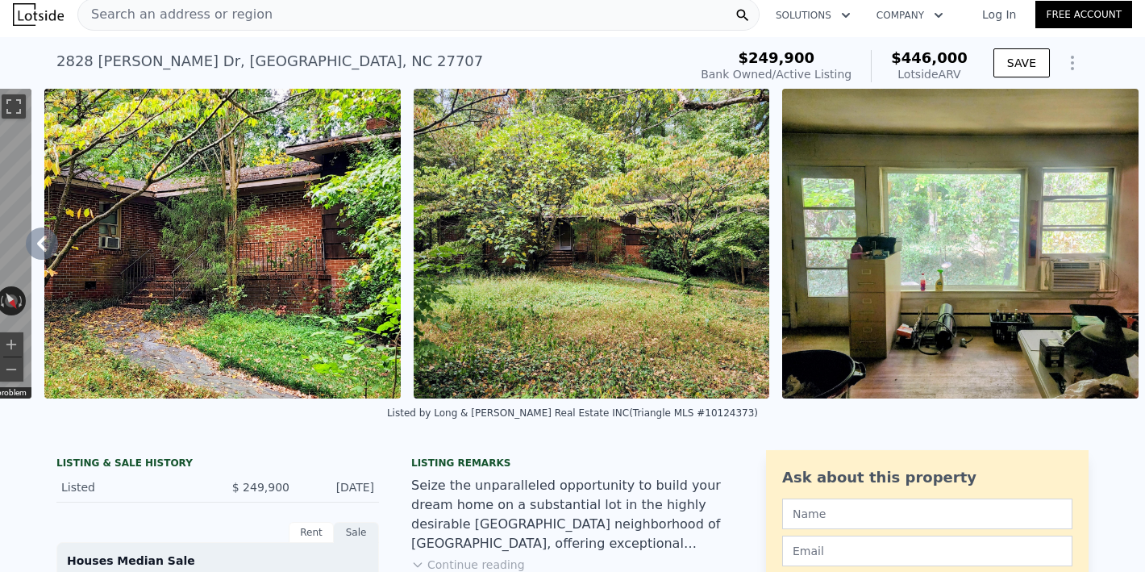
click at [1092, 252] on img at bounding box center [960, 244] width 357 height 310
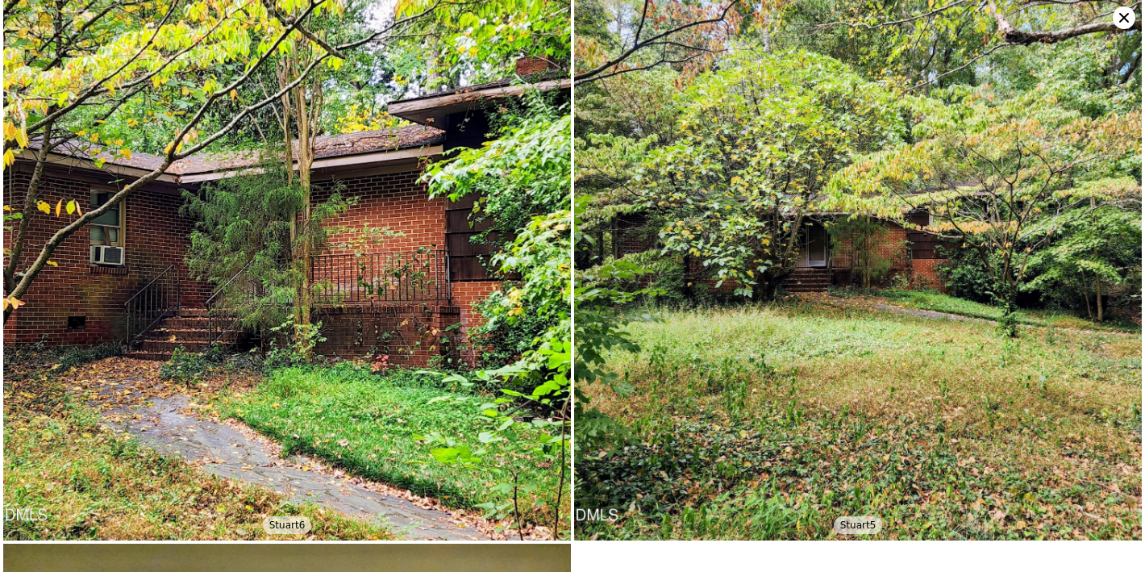
scroll to position [0, 0]
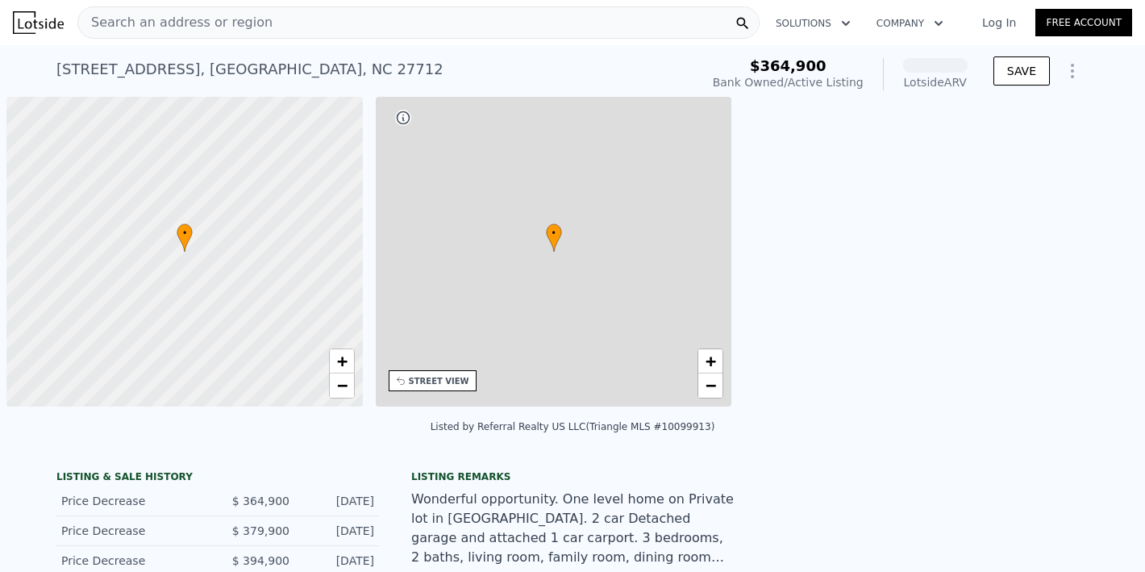
scroll to position [0, 6]
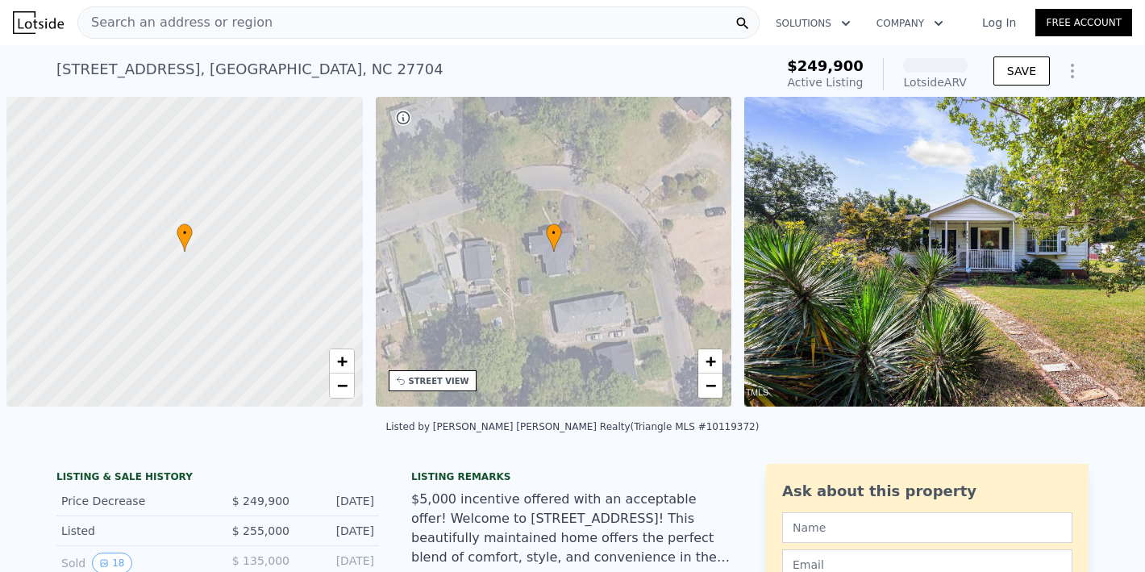
scroll to position [0, 6]
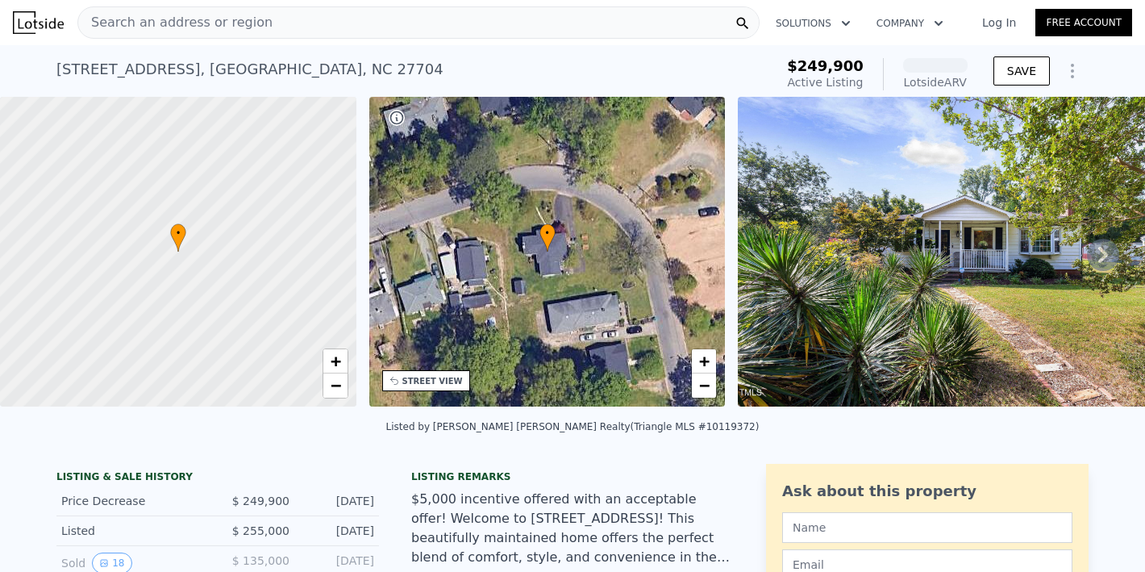
click at [1087, 260] on icon at bounding box center [1103, 255] width 32 height 32
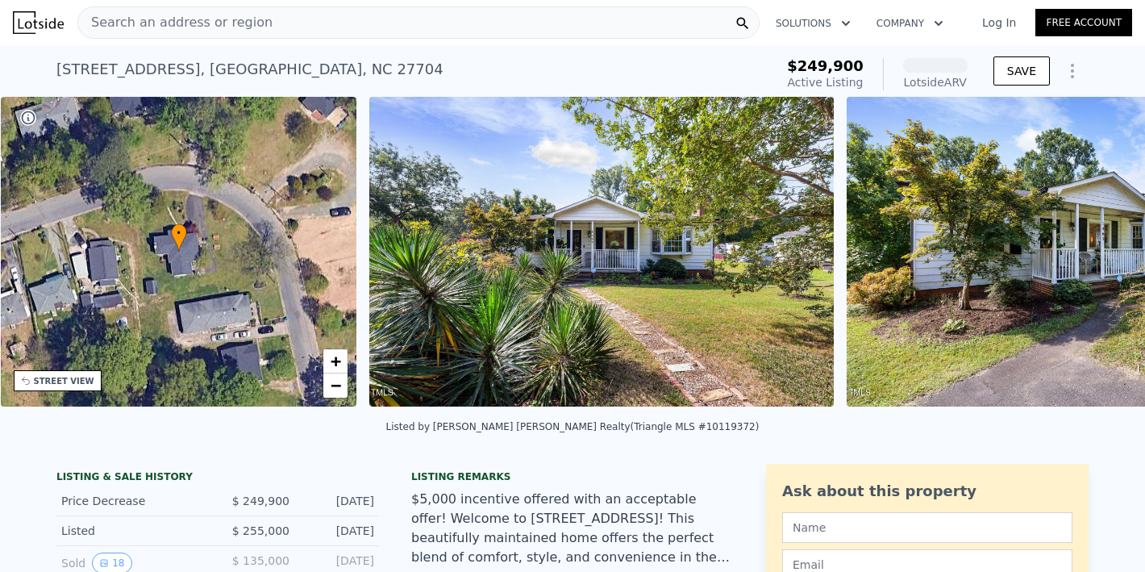
scroll to position [0, 376]
click at [643, 241] on img at bounding box center [601, 252] width 465 height 310
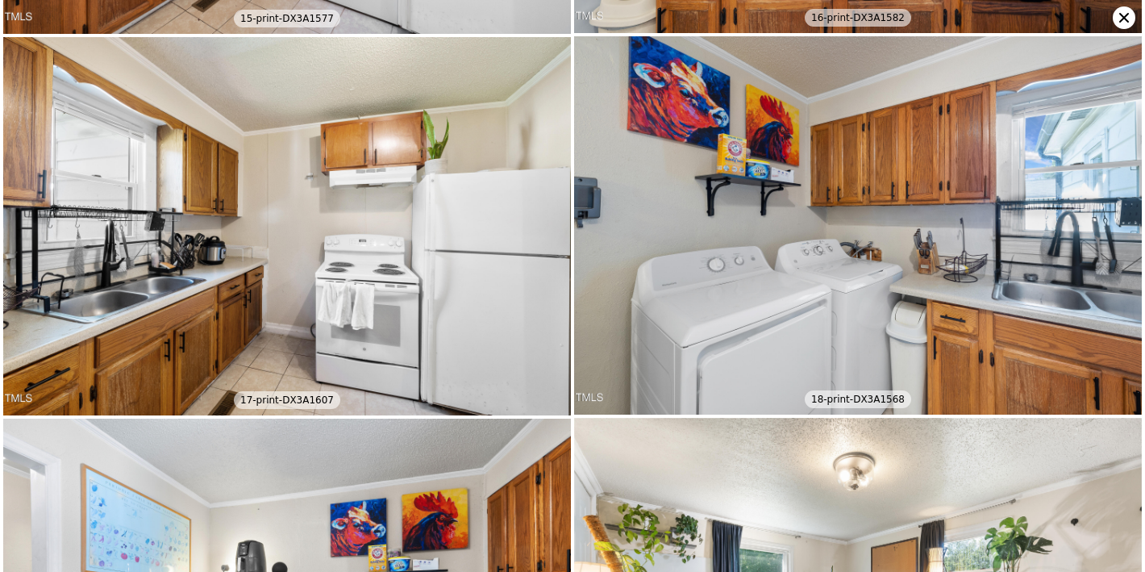
scroll to position [3018, 0]
